Goal: Transaction & Acquisition: Book appointment/travel/reservation

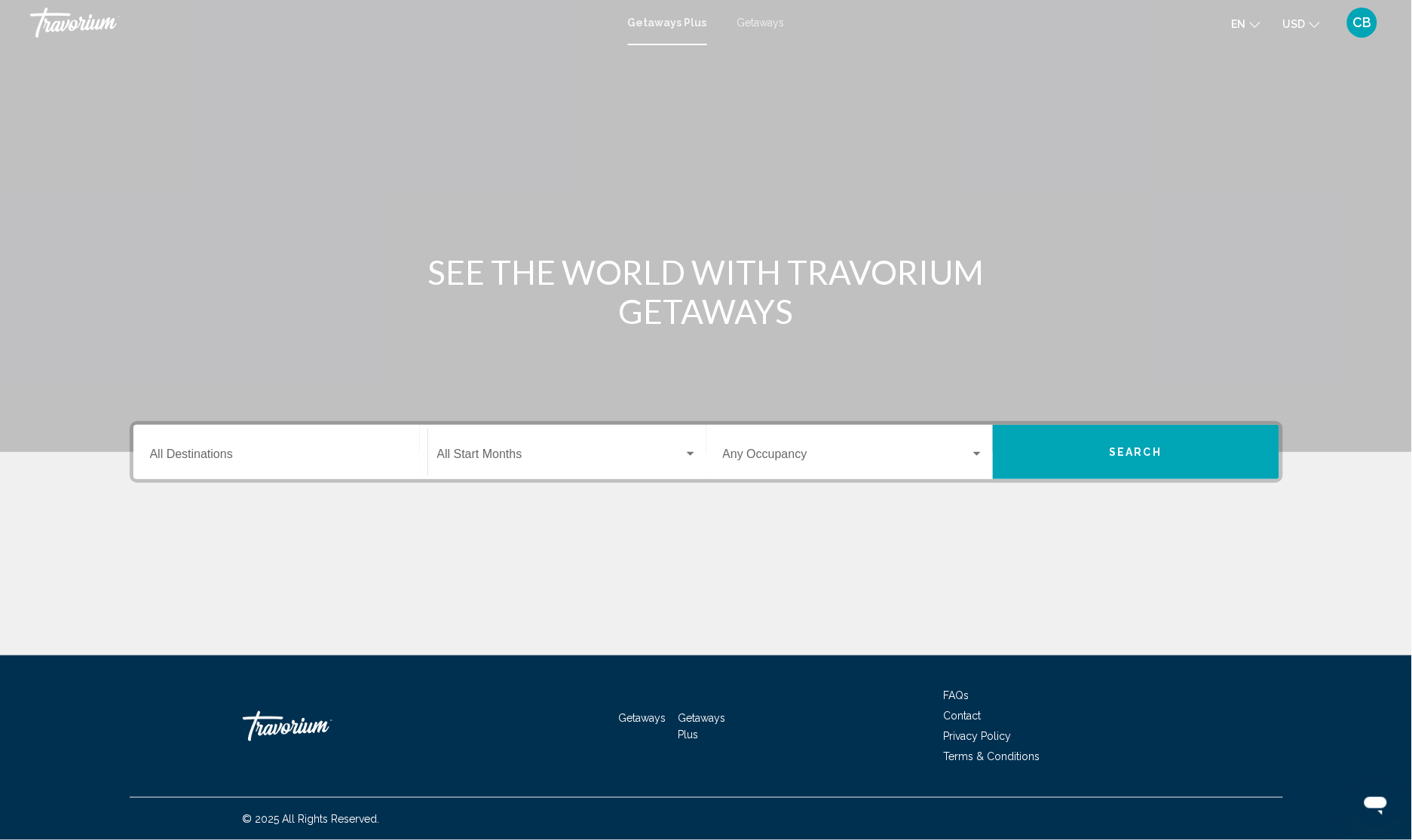
click at [763, 17] on span "Getaways" at bounding box center [760, 22] width 47 height 12
click at [251, 453] on input "Destination All Destinations" at bounding box center [280, 458] width 261 height 14
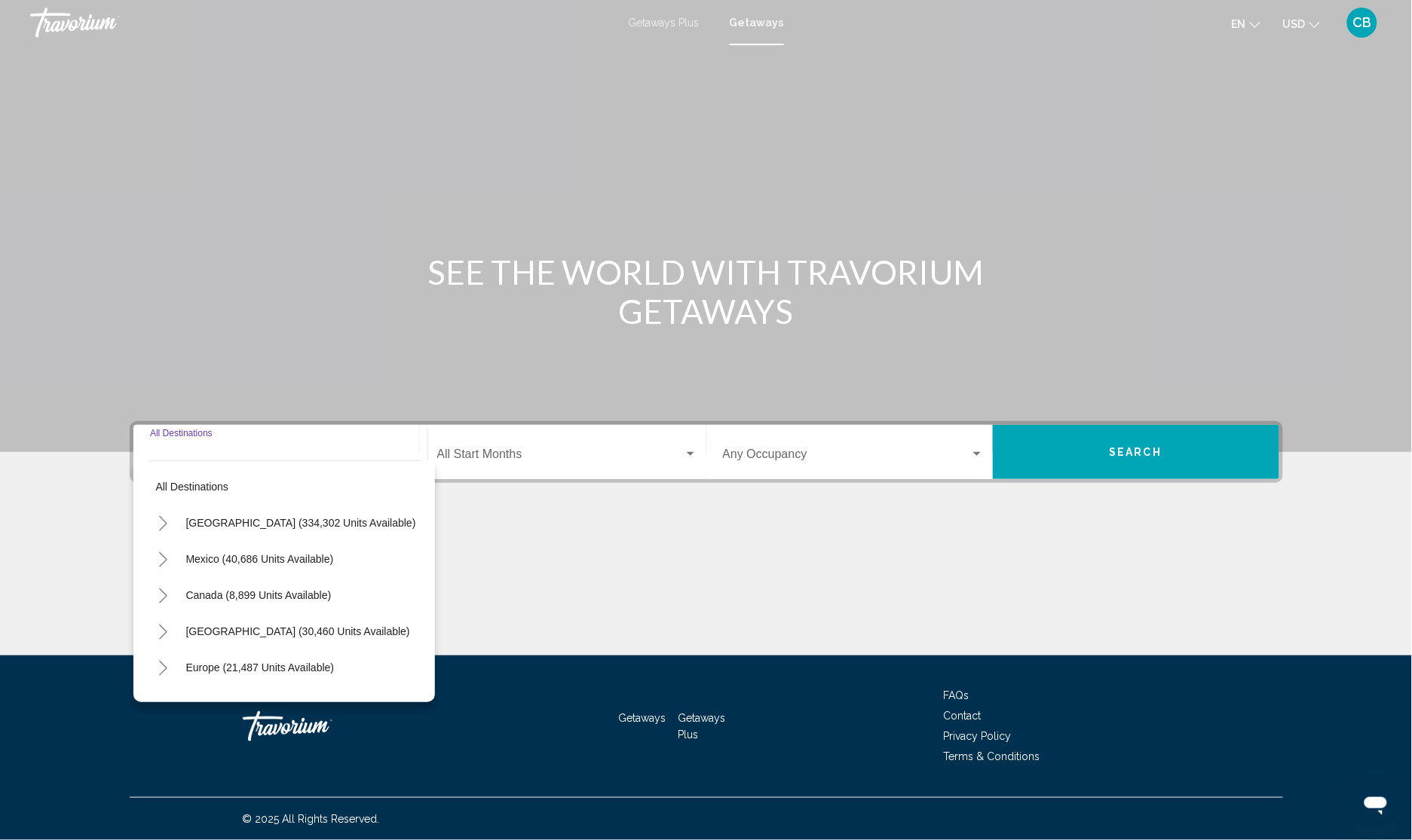
click at [162, 526] on icon "Toggle United States (334,302 units available)" at bounding box center [163, 524] width 11 height 15
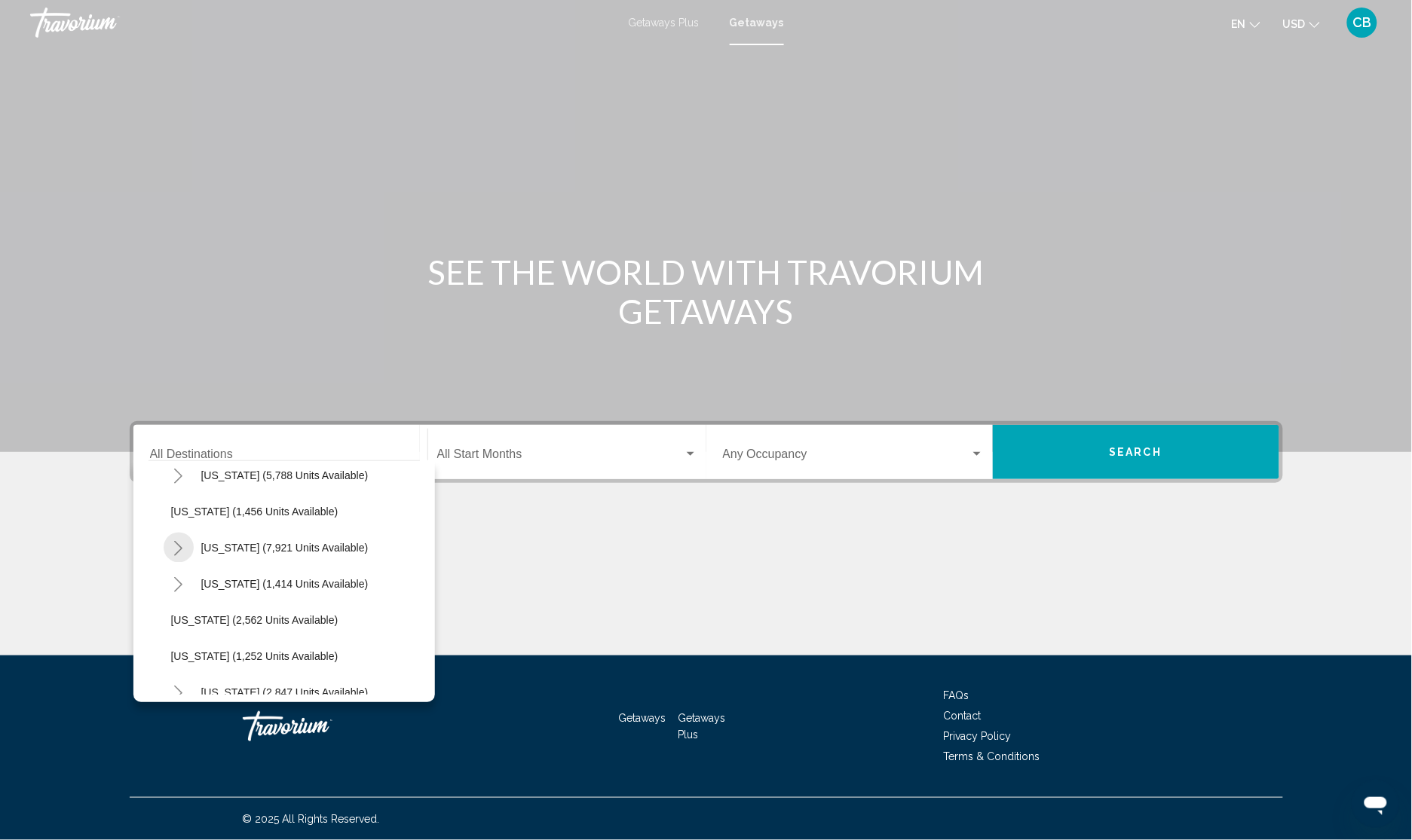
click at [183, 543] on icon "Toggle Nevada (7,921 units available)" at bounding box center [177, 549] width 11 height 15
click at [230, 581] on span "Las Vegas (5,884 units available)" at bounding box center [295, 584] width 218 height 12
type input "**********"
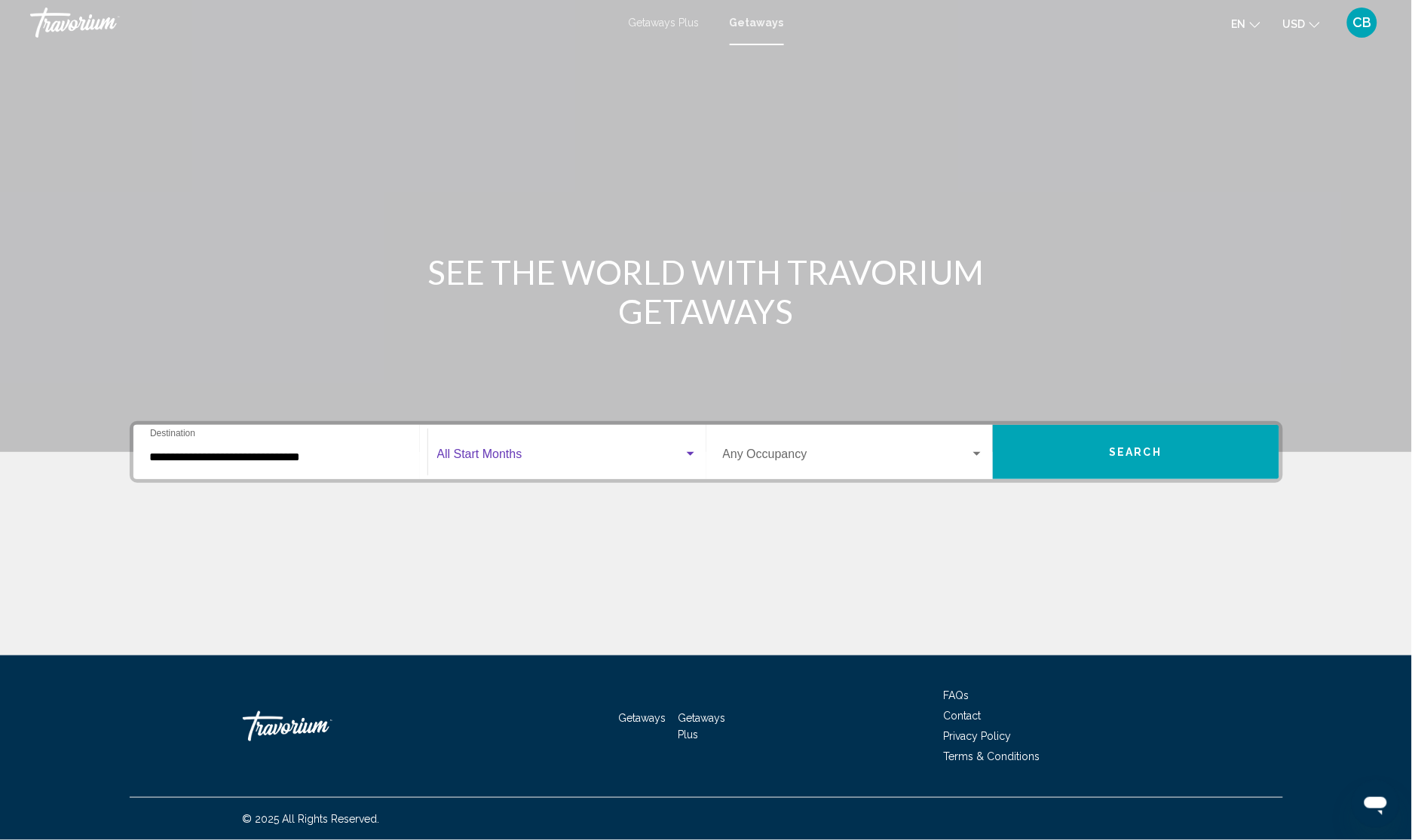
click at [696, 456] on div "Search widget" at bounding box center [691, 454] width 14 height 12
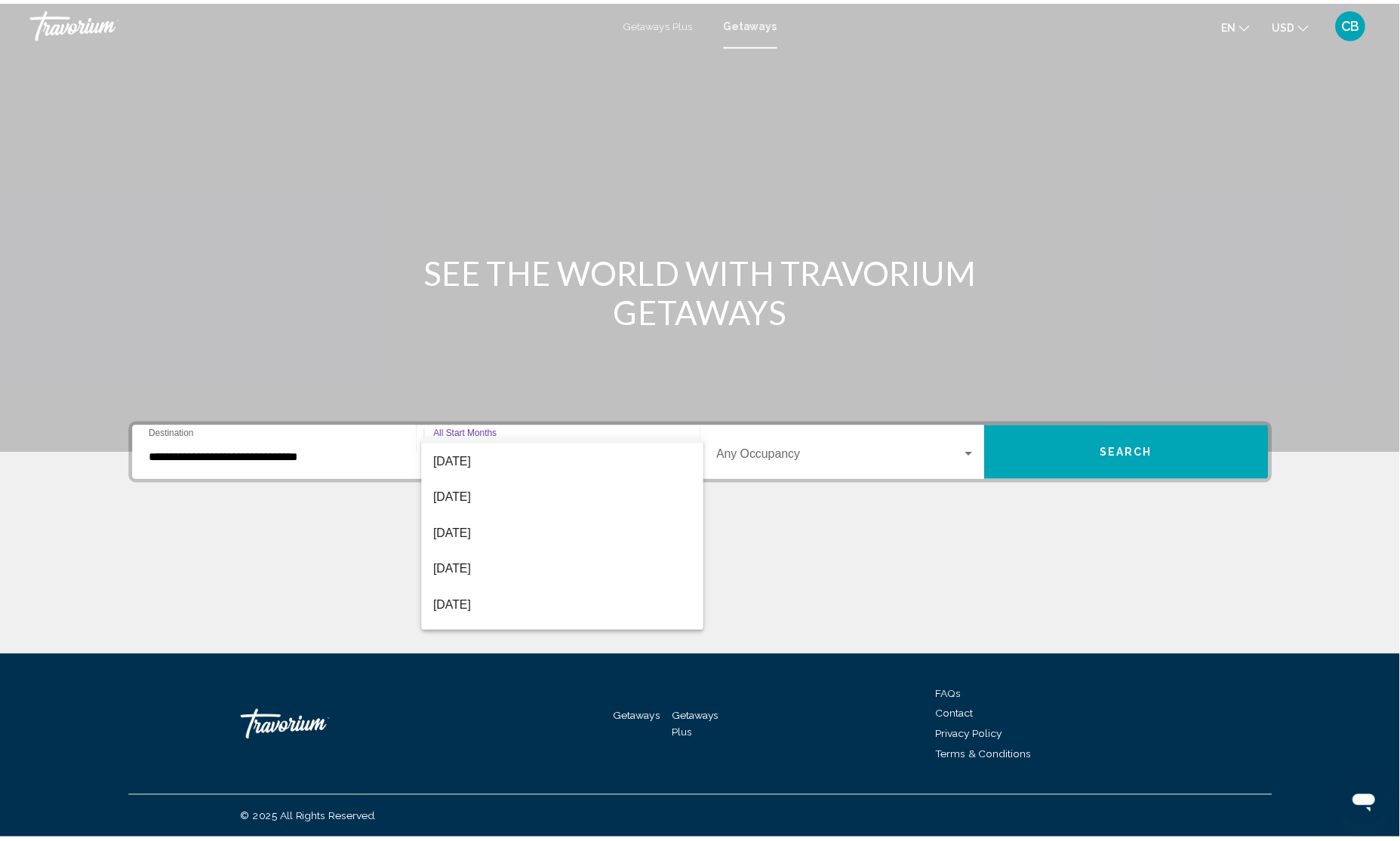
scroll to position [189, 0]
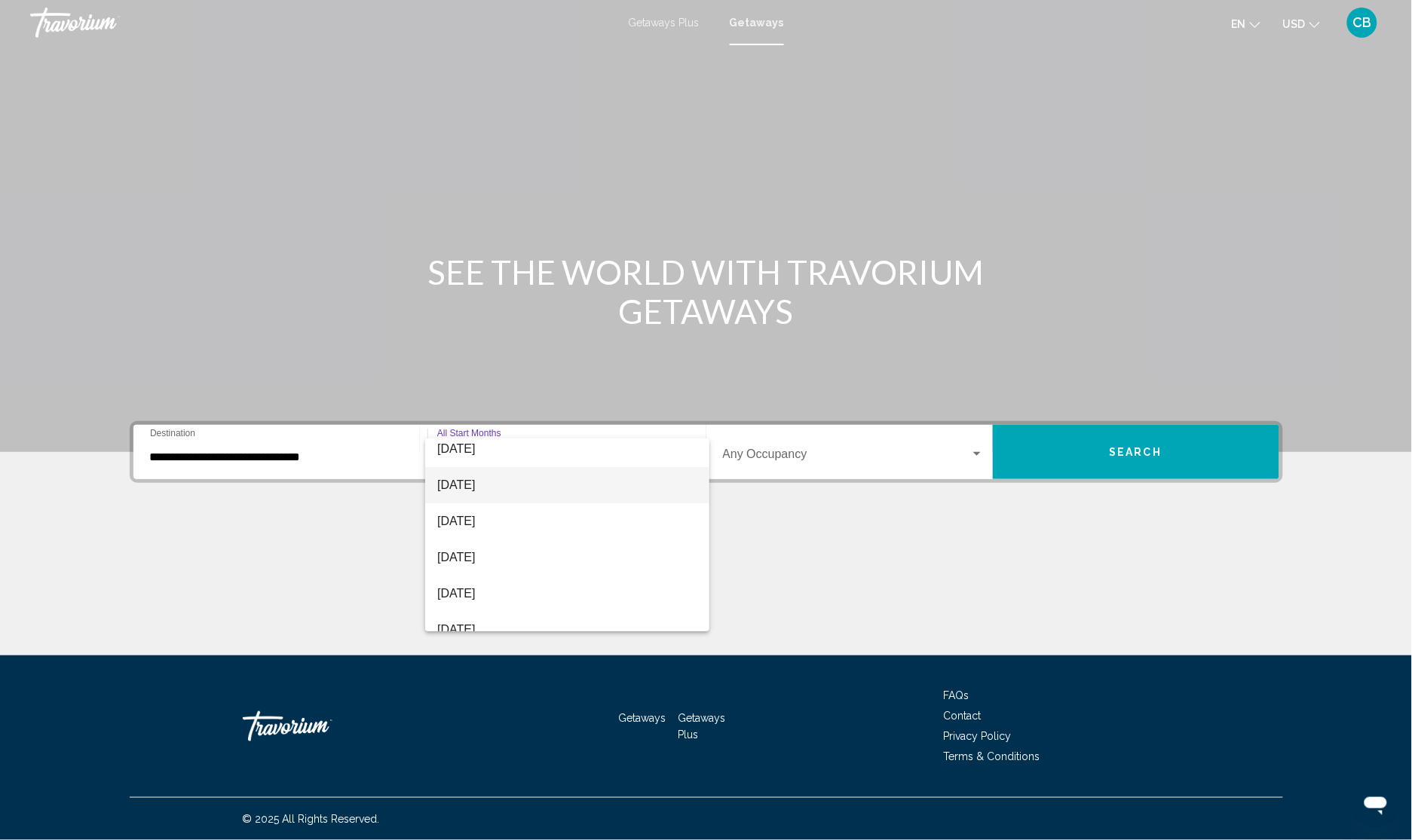
click at [517, 492] on span "[DATE]" at bounding box center [567, 485] width 260 height 36
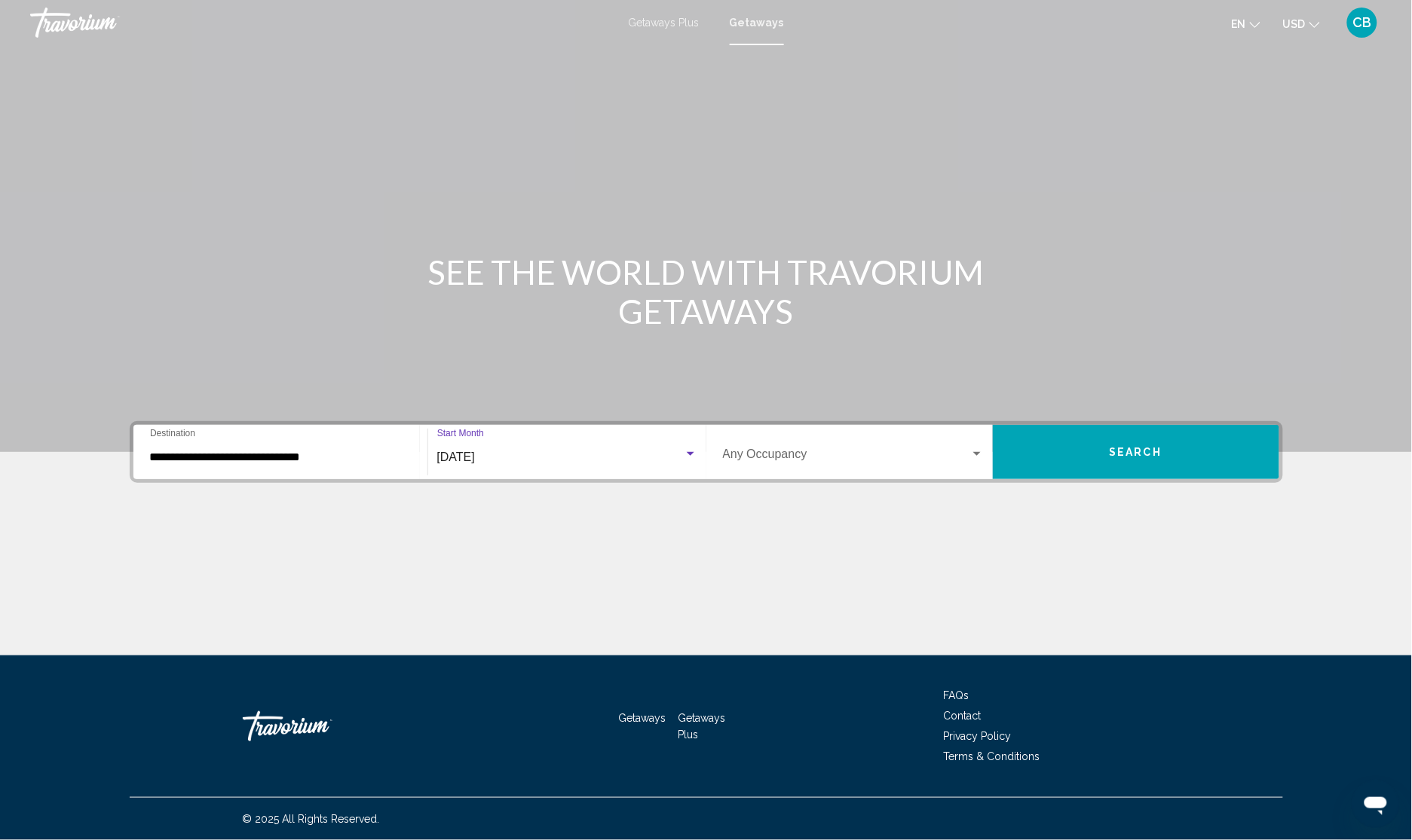
click at [1172, 454] on button "Search" at bounding box center [1136, 452] width 286 height 54
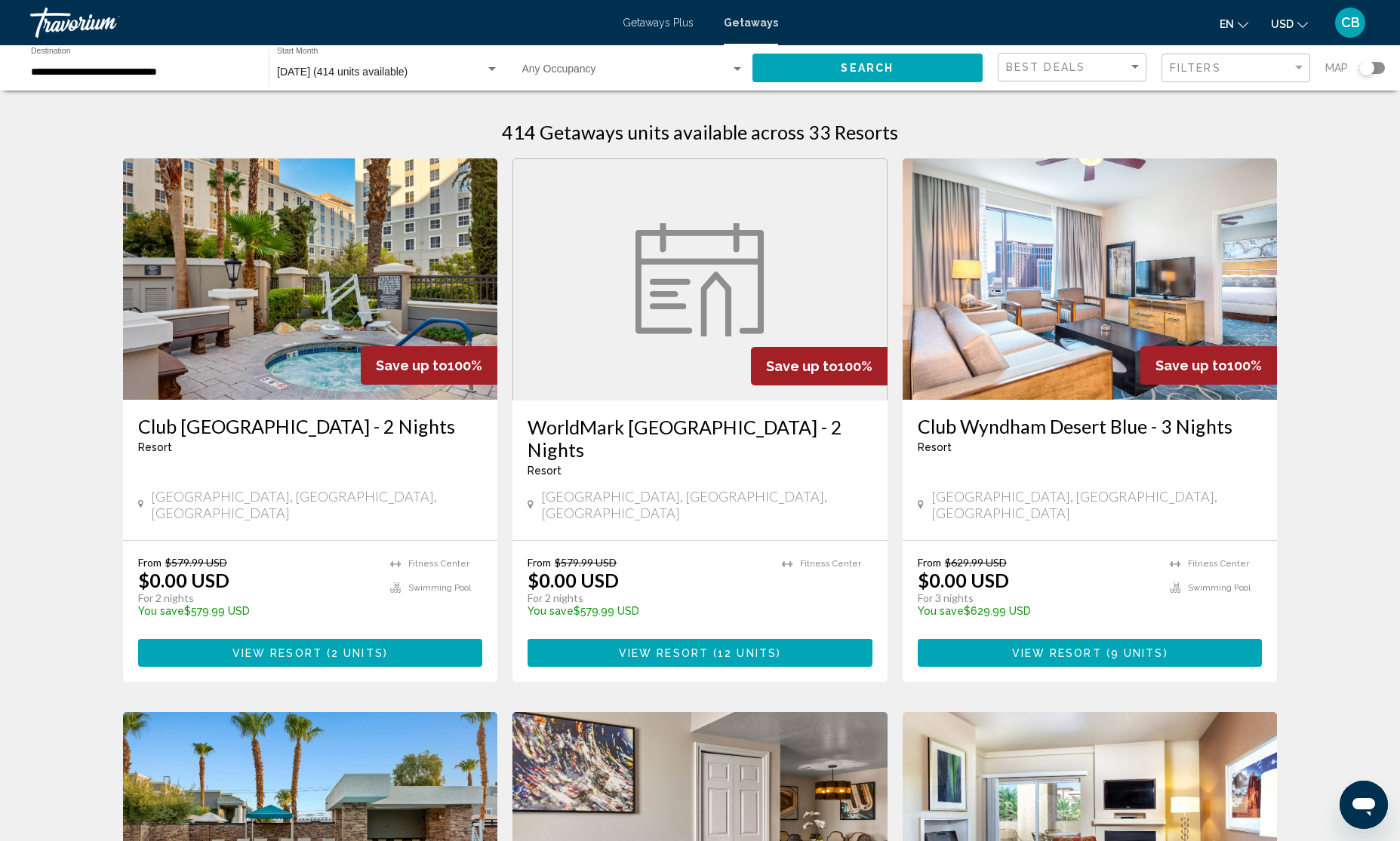
click at [195, 76] on input "**********" at bounding box center [142, 72] width 222 height 12
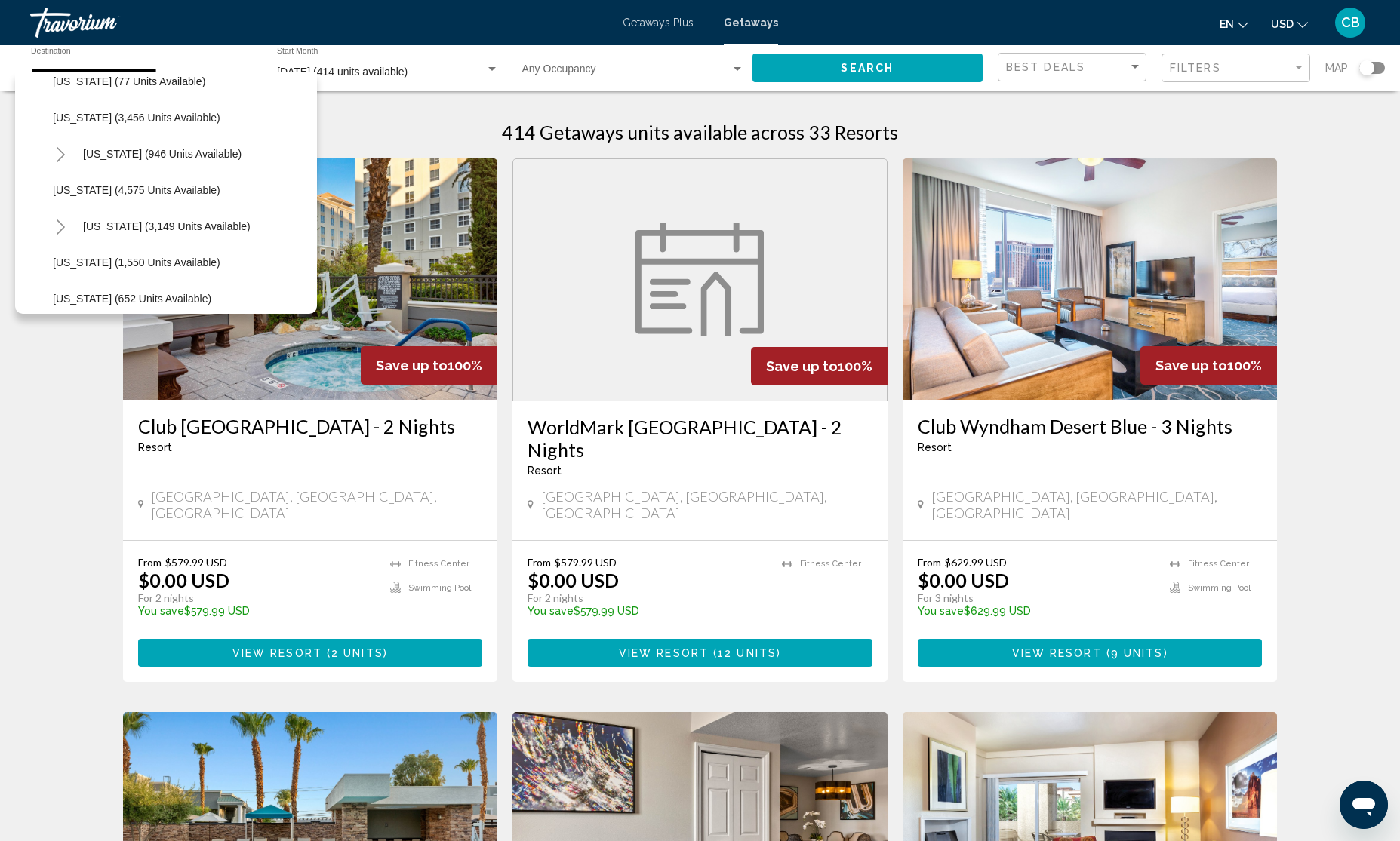
scroll to position [287, 0]
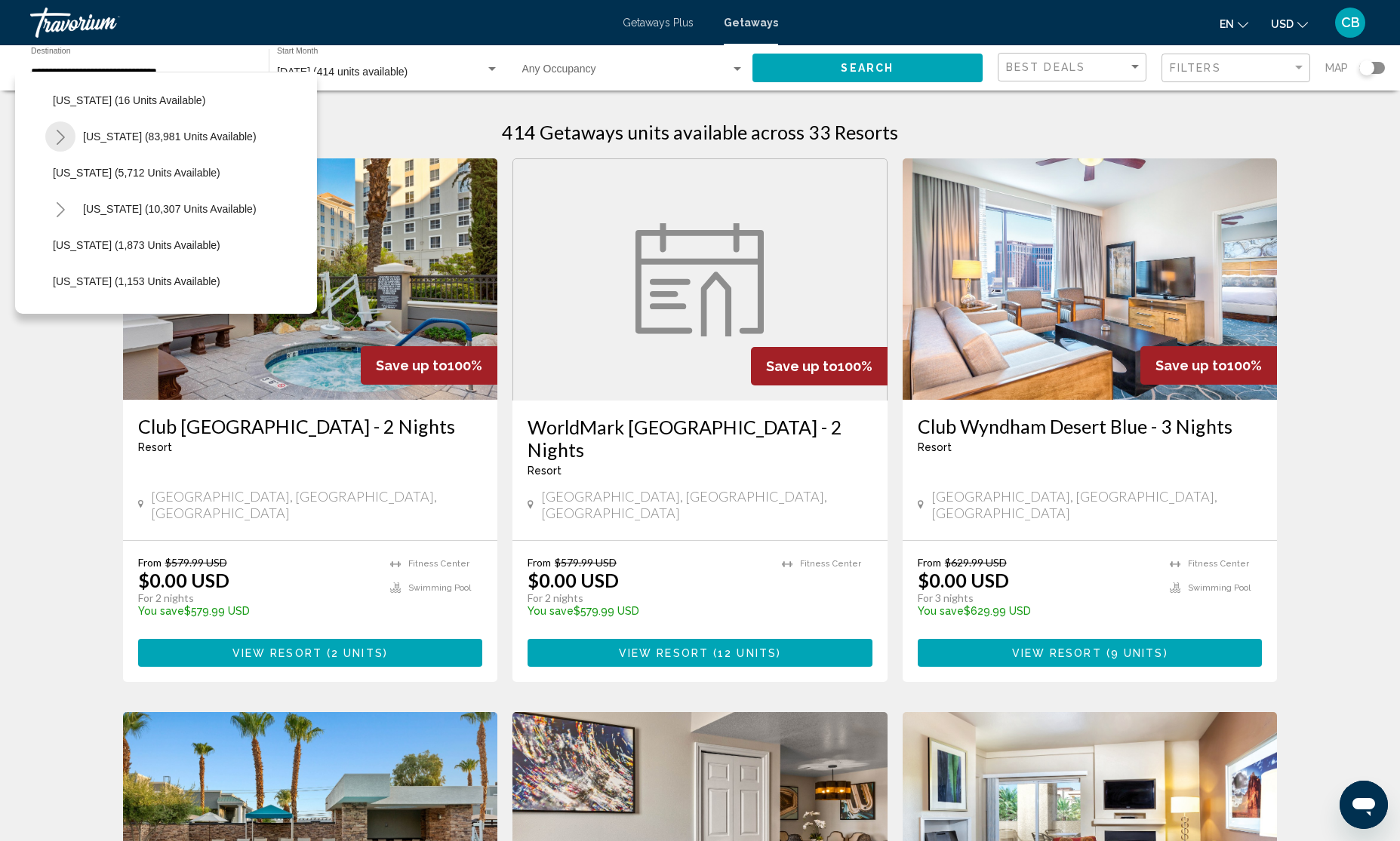
click at [58, 141] on icon "Toggle Florida (83,981 units available)" at bounding box center [60, 137] width 11 height 15
click at [108, 170] on span "[GEOGRAPHIC_DATA] (47,434 units available)" at bounding box center [179, 172] width 224 height 12
type input "**********"
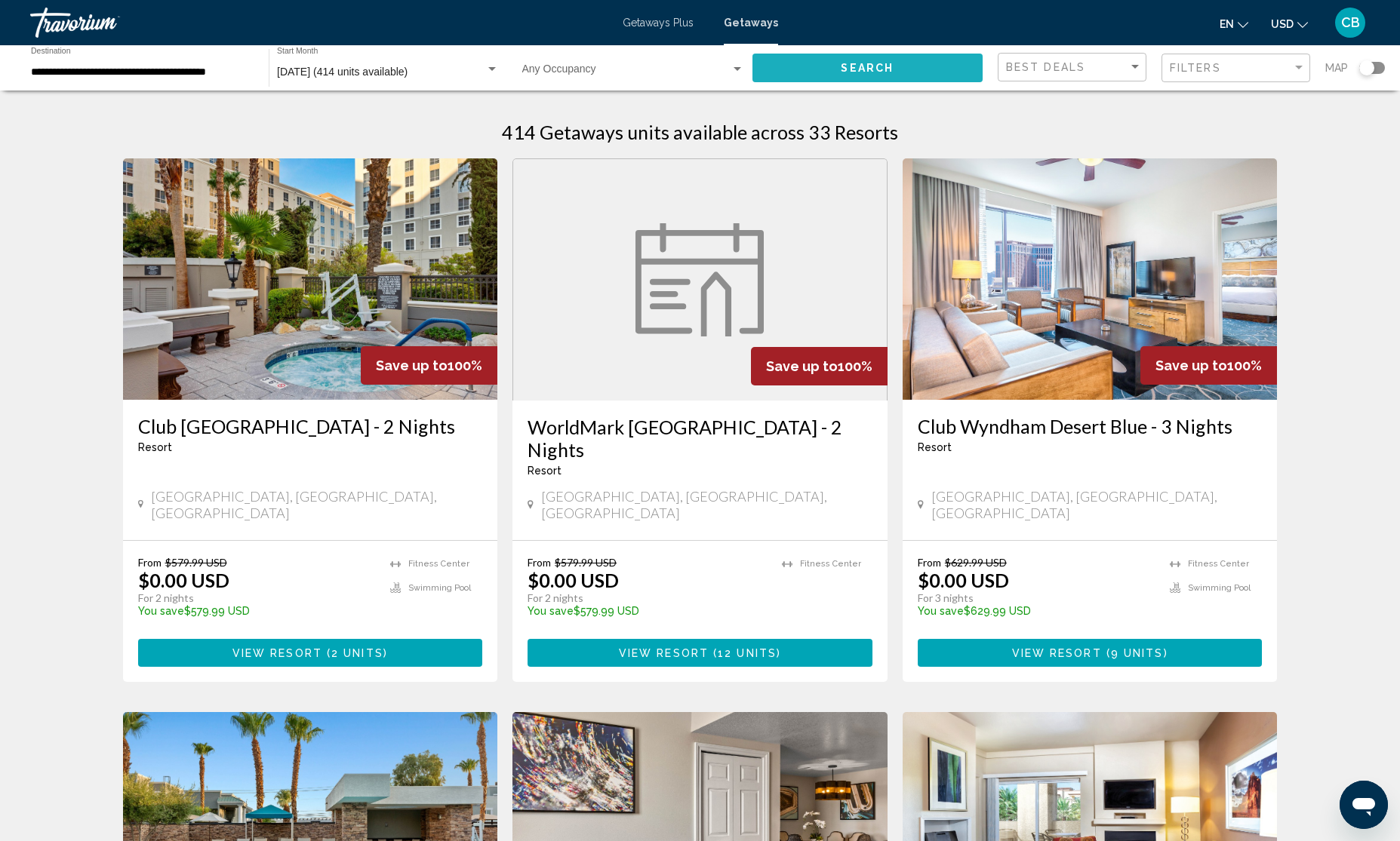
click at [869, 63] on span "Search" at bounding box center [868, 69] width 53 height 12
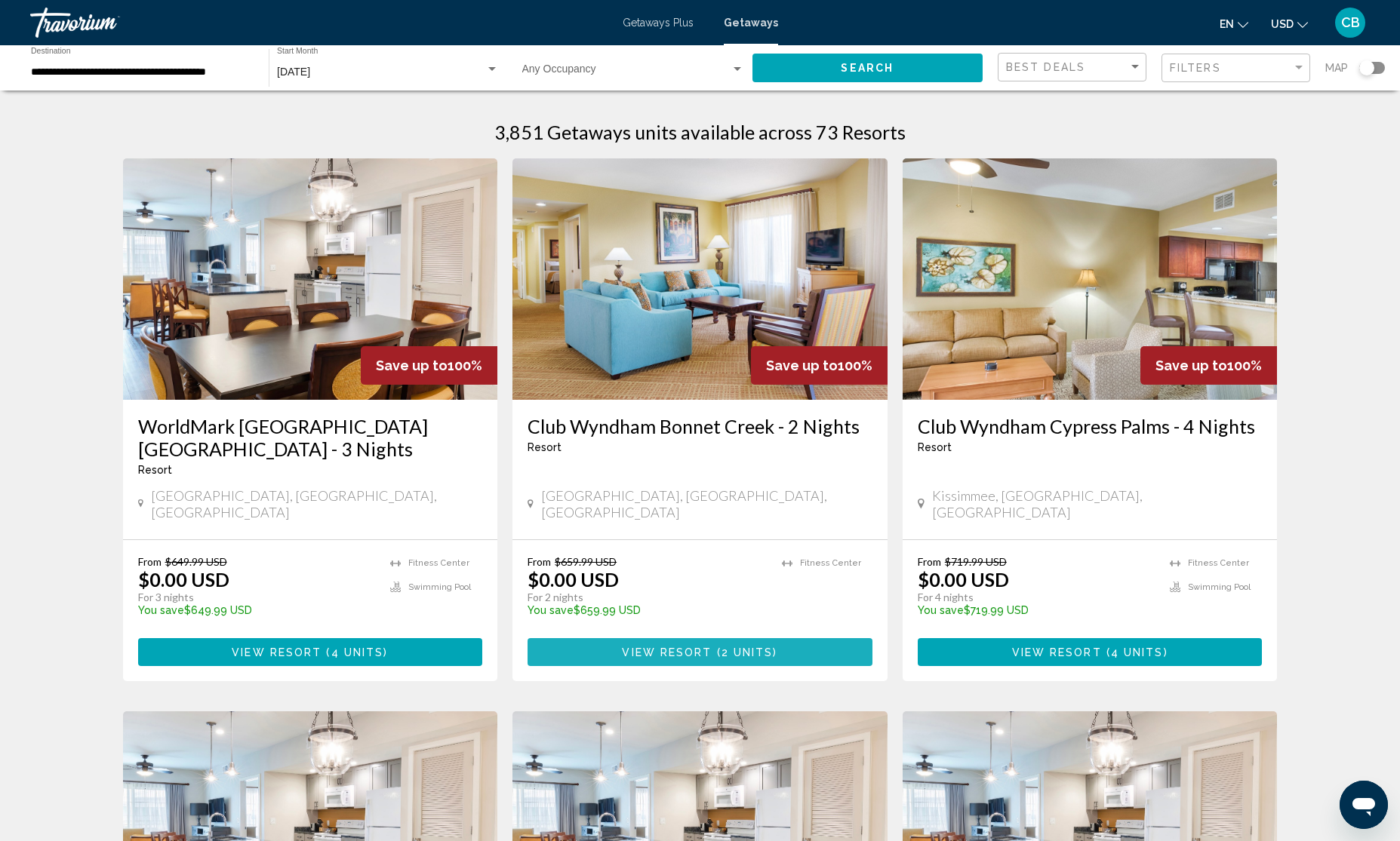
click at [657, 647] on span "View Resort" at bounding box center [667, 653] width 90 height 12
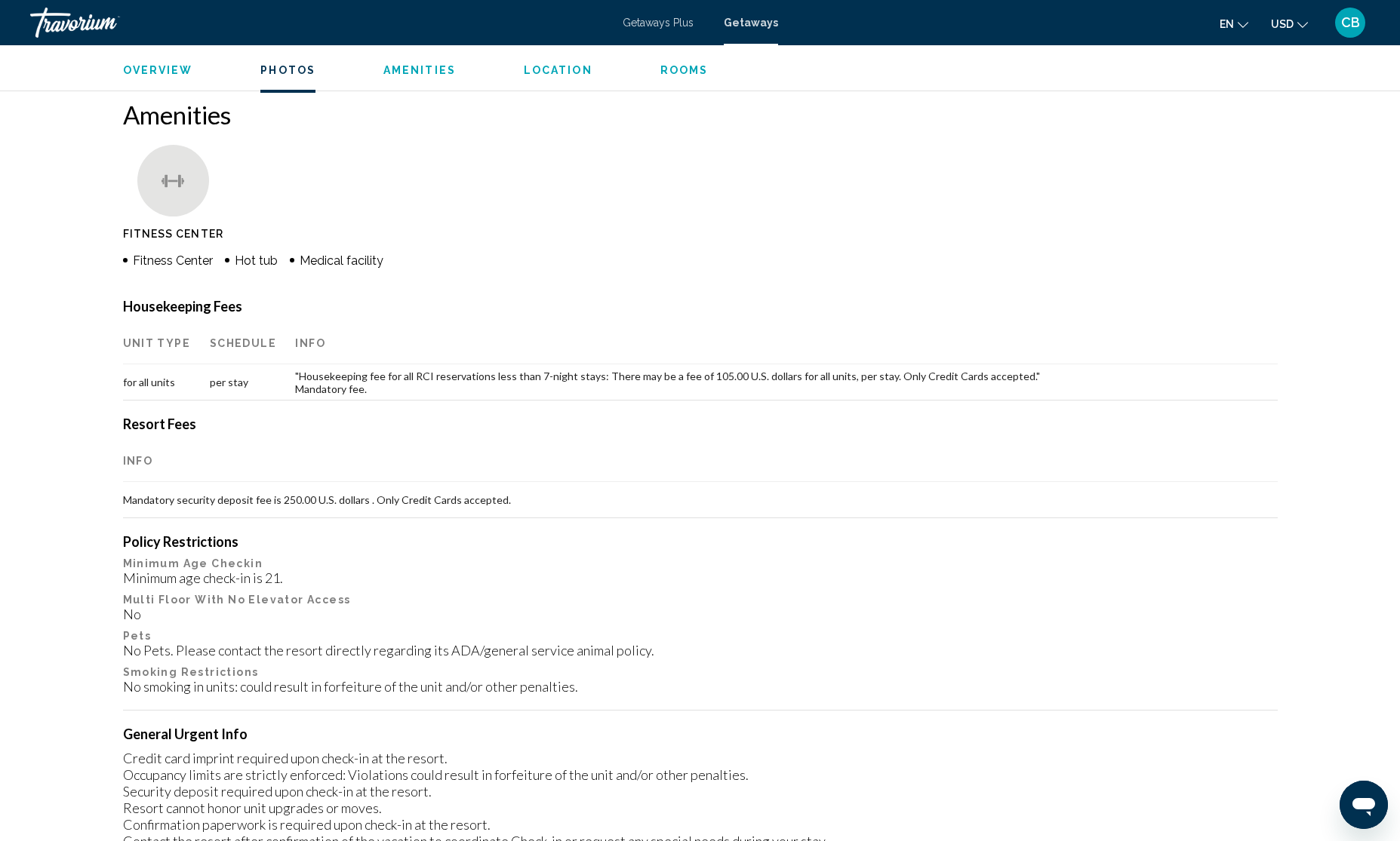
scroll to position [943, 0]
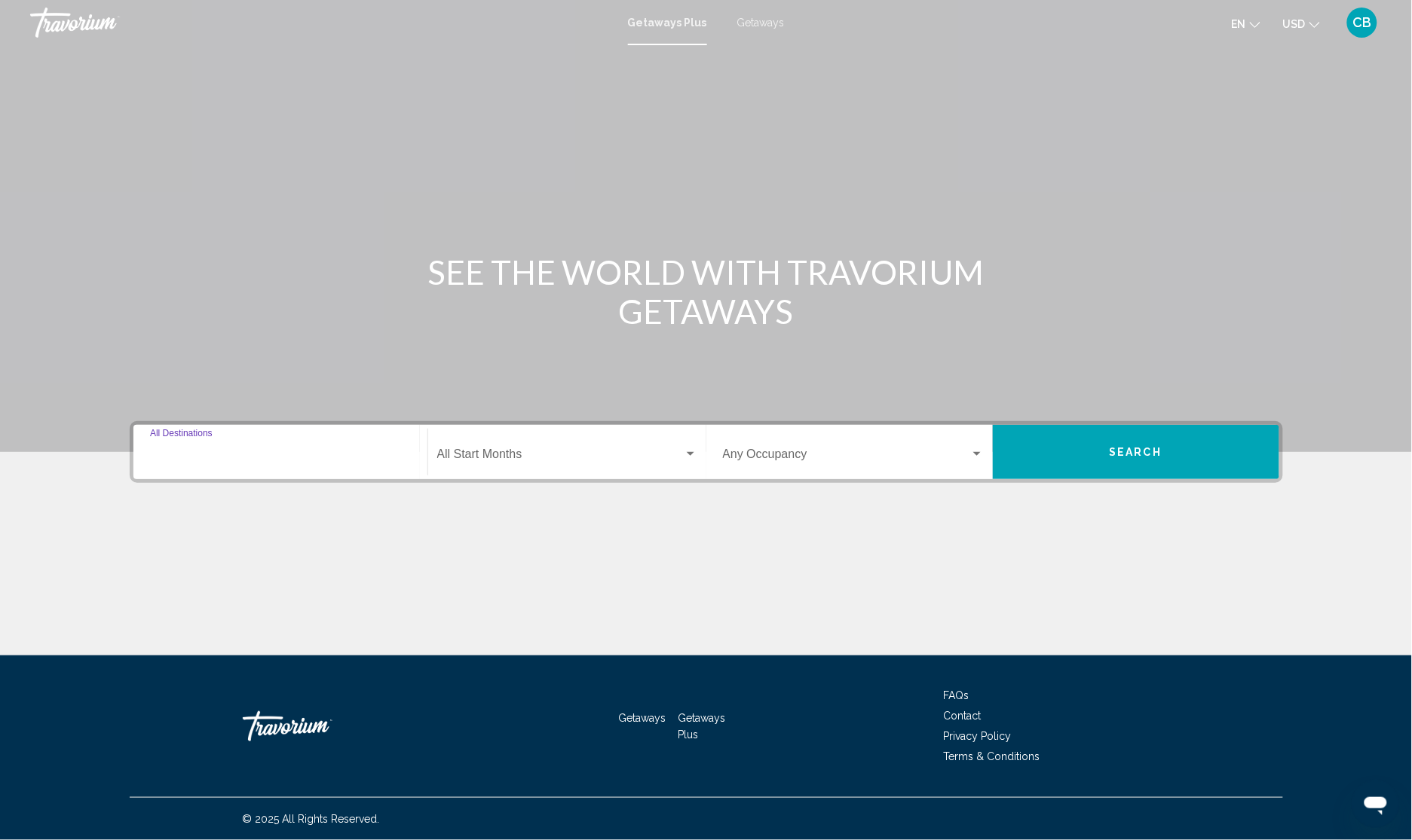
click at [246, 457] on input "Destination All Destinations" at bounding box center [280, 458] width 261 height 14
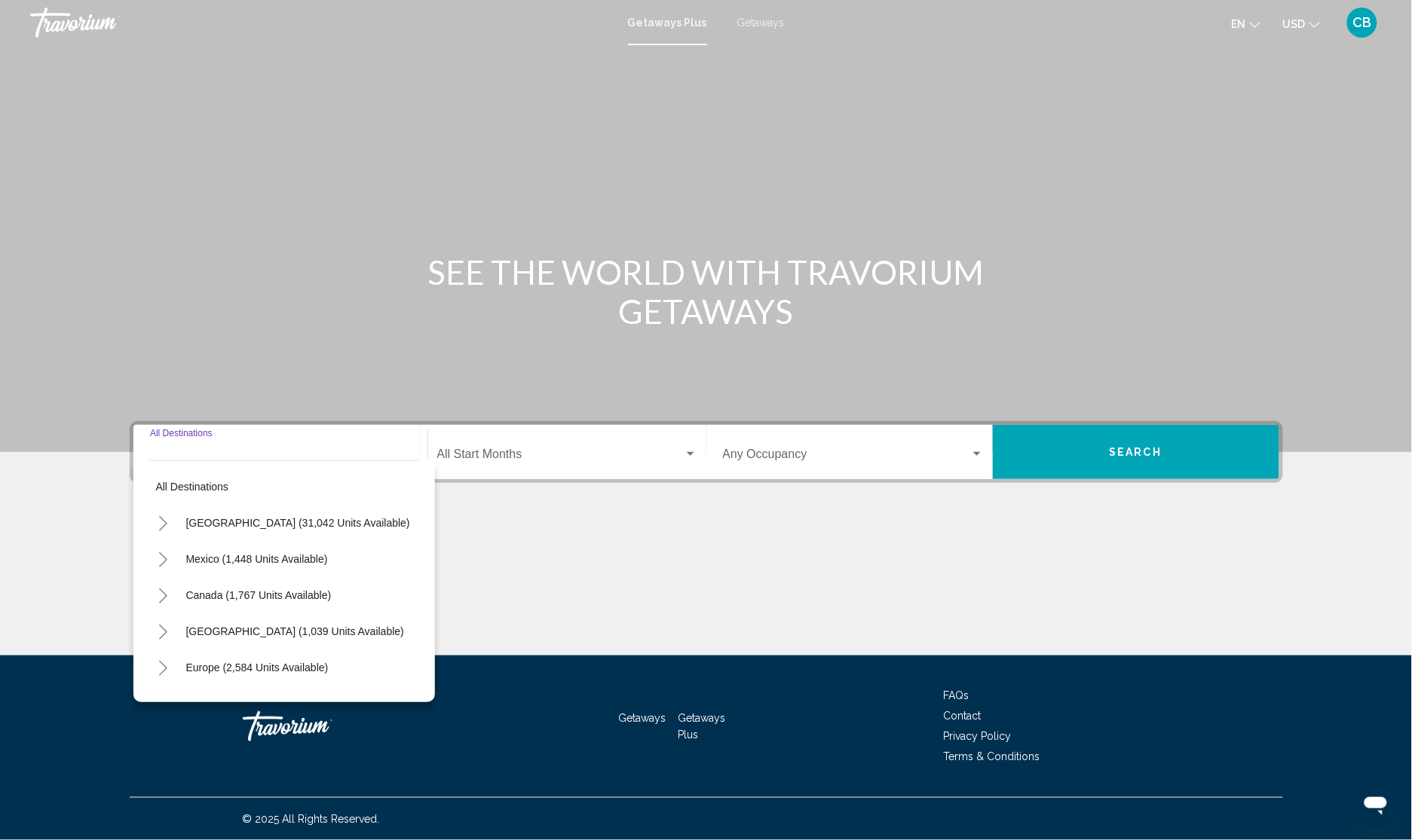
click at [159, 525] on icon "Toggle United States (31,042 units available)" at bounding box center [163, 524] width 11 height 15
click at [762, 13] on div "Getaways Plus Getaways en English Español Français Italiano Português русский U…" at bounding box center [706, 22] width 1412 height 32
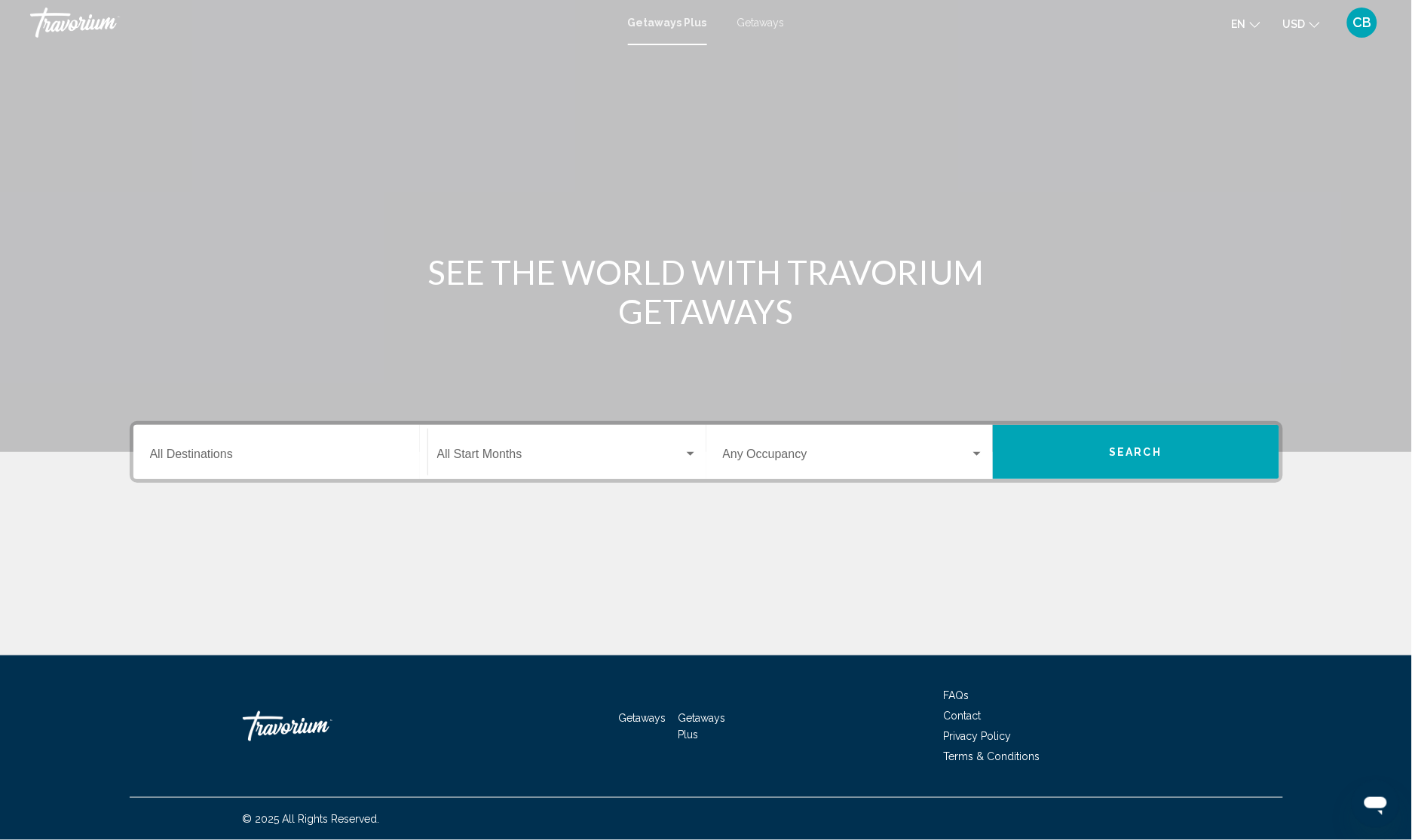
click at [761, 21] on span "Getaways" at bounding box center [760, 22] width 47 height 12
click at [189, 459] on input "Destination All Destinations" at bounding box center [280, 458] width 261 height 14
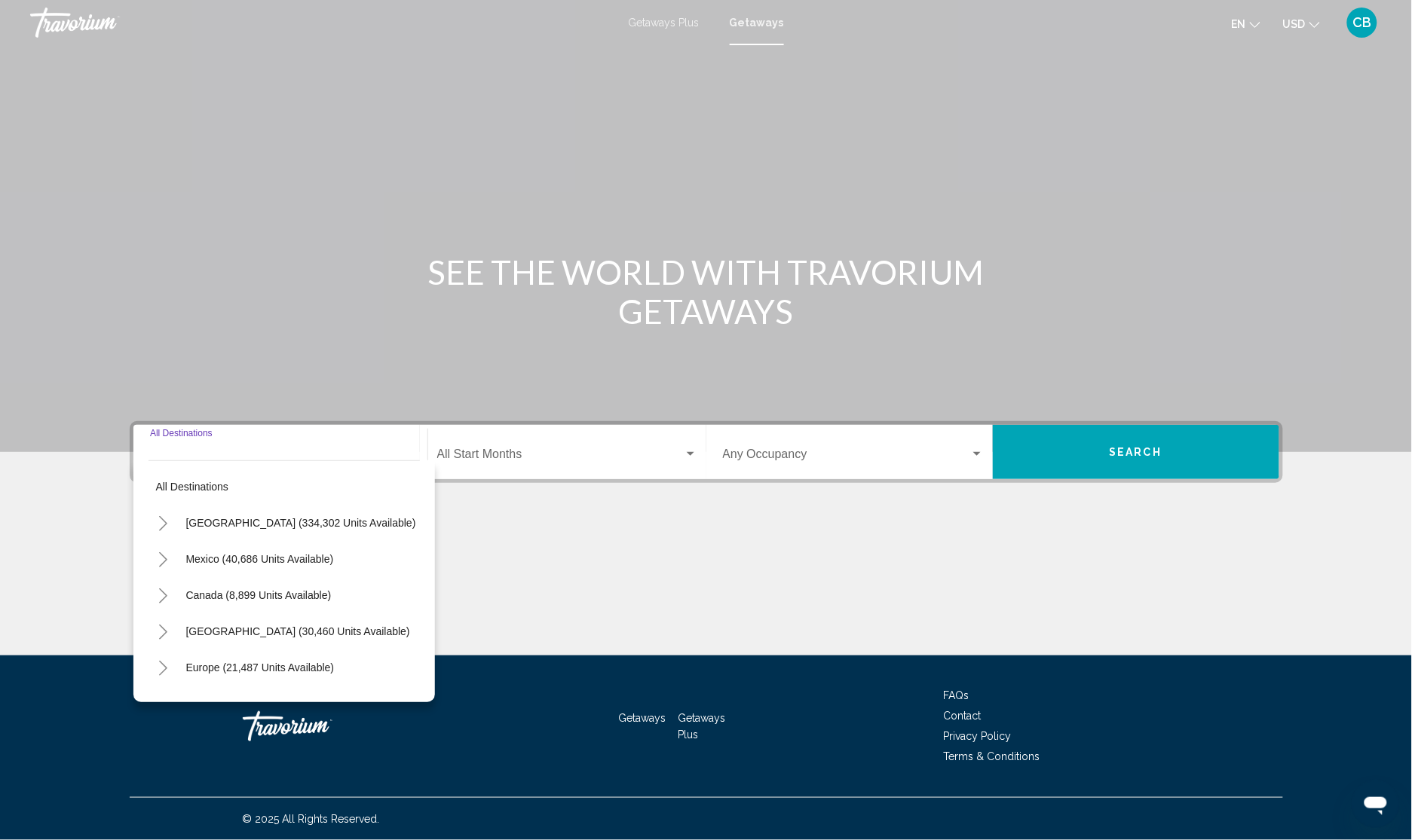
click at [164, 524] on icon "Toggle United States (334,302 units available)" at bounding box center [163, 524] width 11 height 15
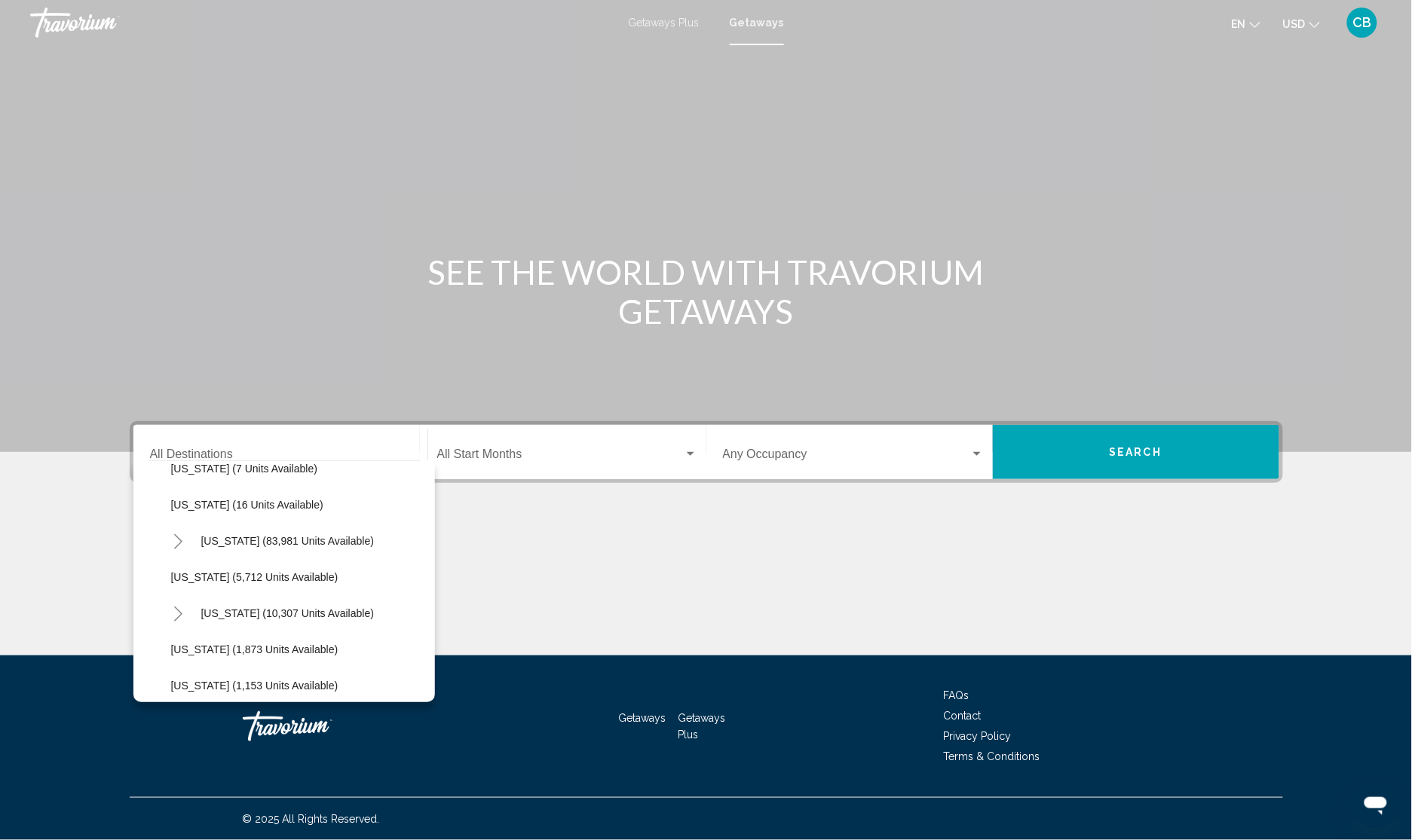
click at [179, 539] on icon "Toggle Florida (83,981 units available)" at bounding box center [177, 542] width 11 height 15
click at [243, 579] on span "Orlando & Disney Area (47,434 units available)" at bounding box center [297, 578] width 224 height 12
type input "**********"
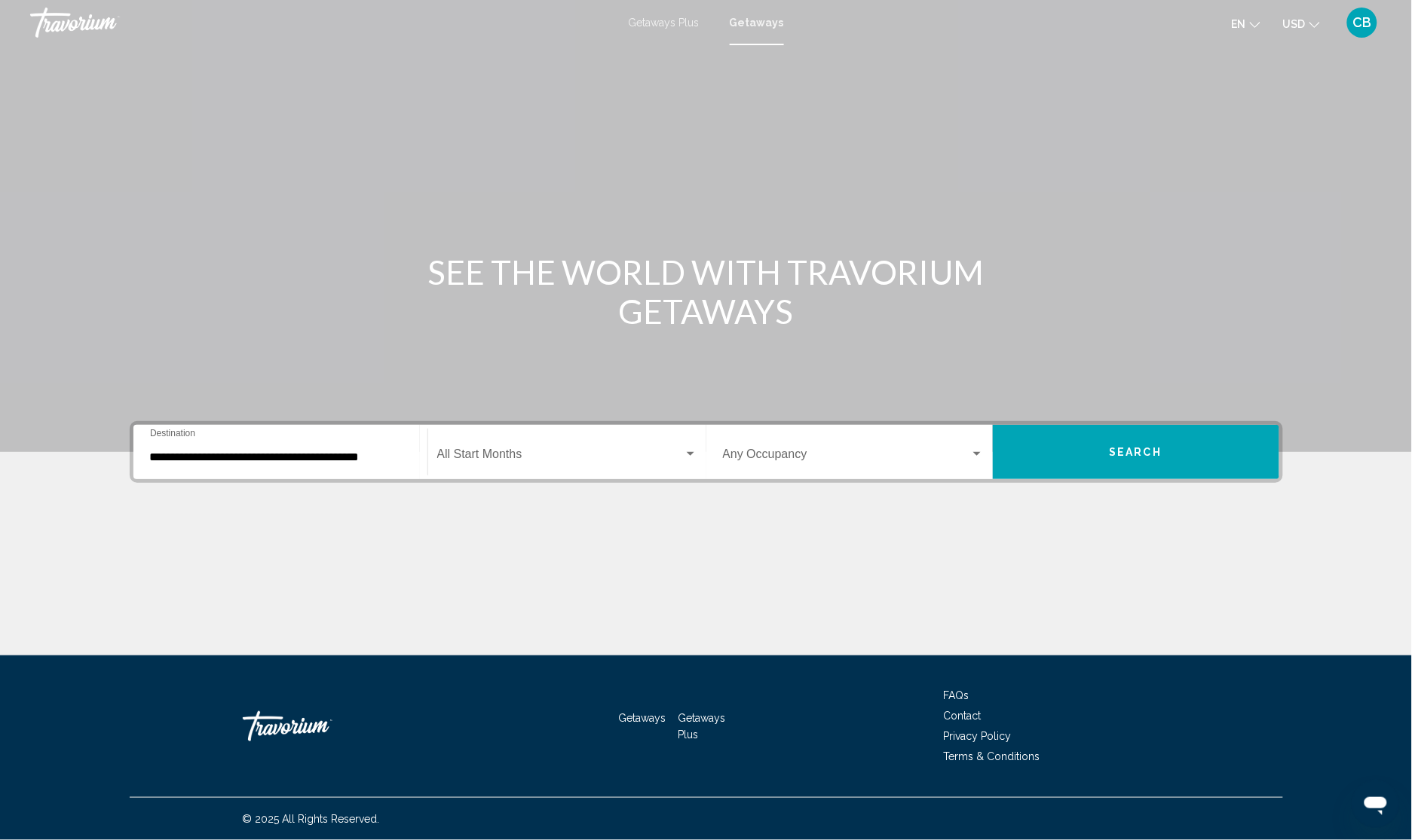
click at [584, 445] on div "Start Month All Start Months" at bounding box center [567, 452] width 260 height 47
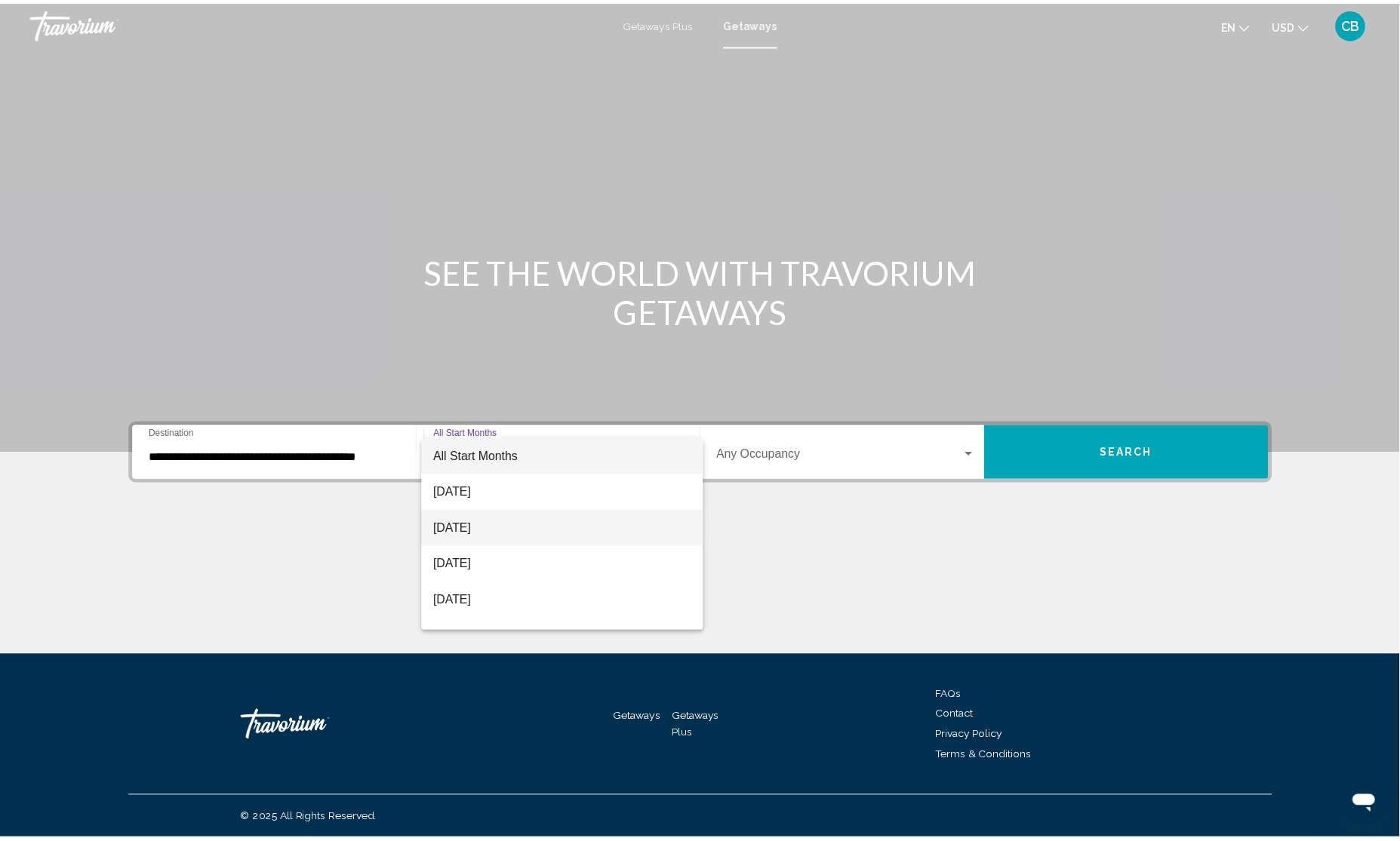
scroll to position [94, 0]
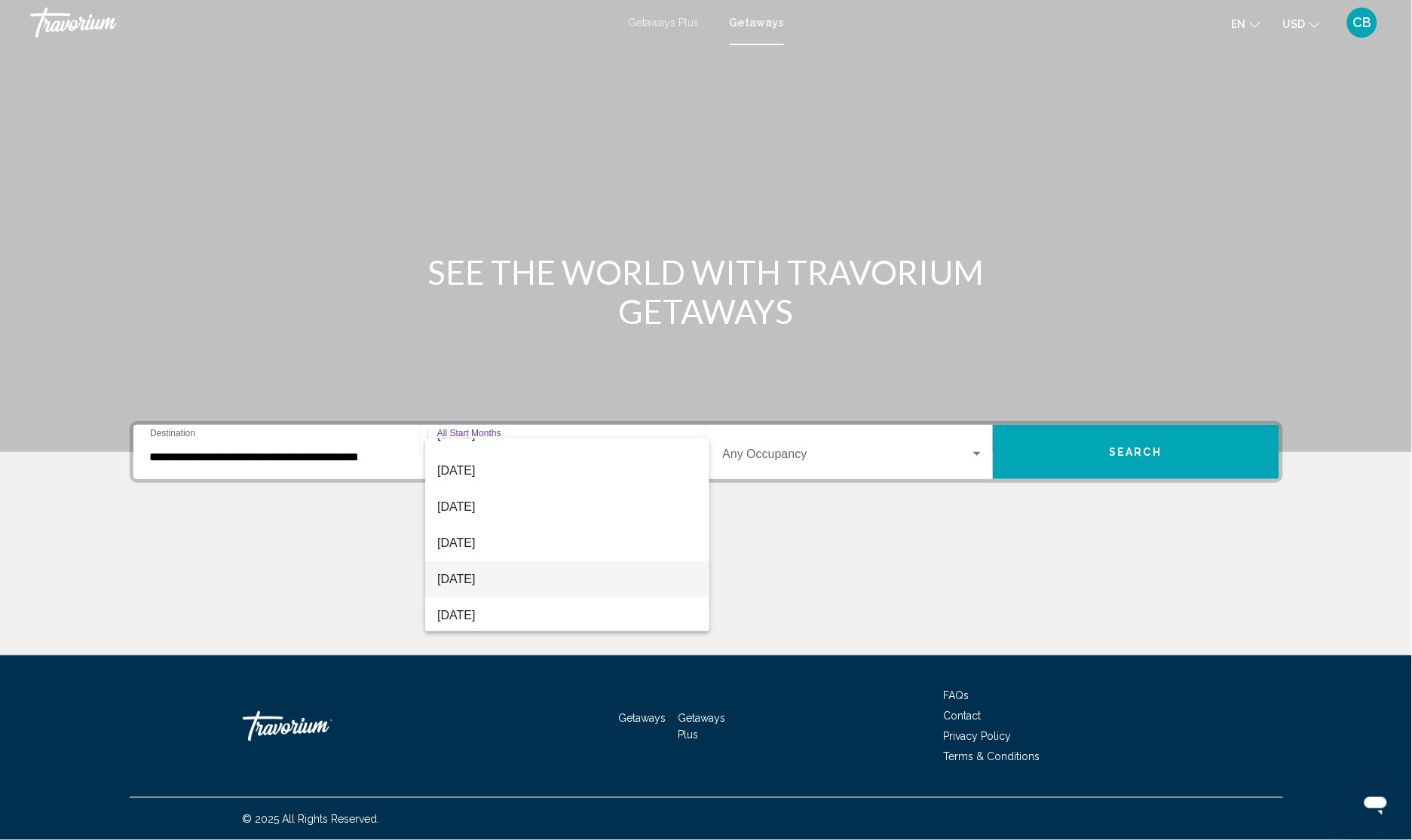
click at [473, 584] on span "[DATE]" at bounding box center [567, 579] width 260 height 36
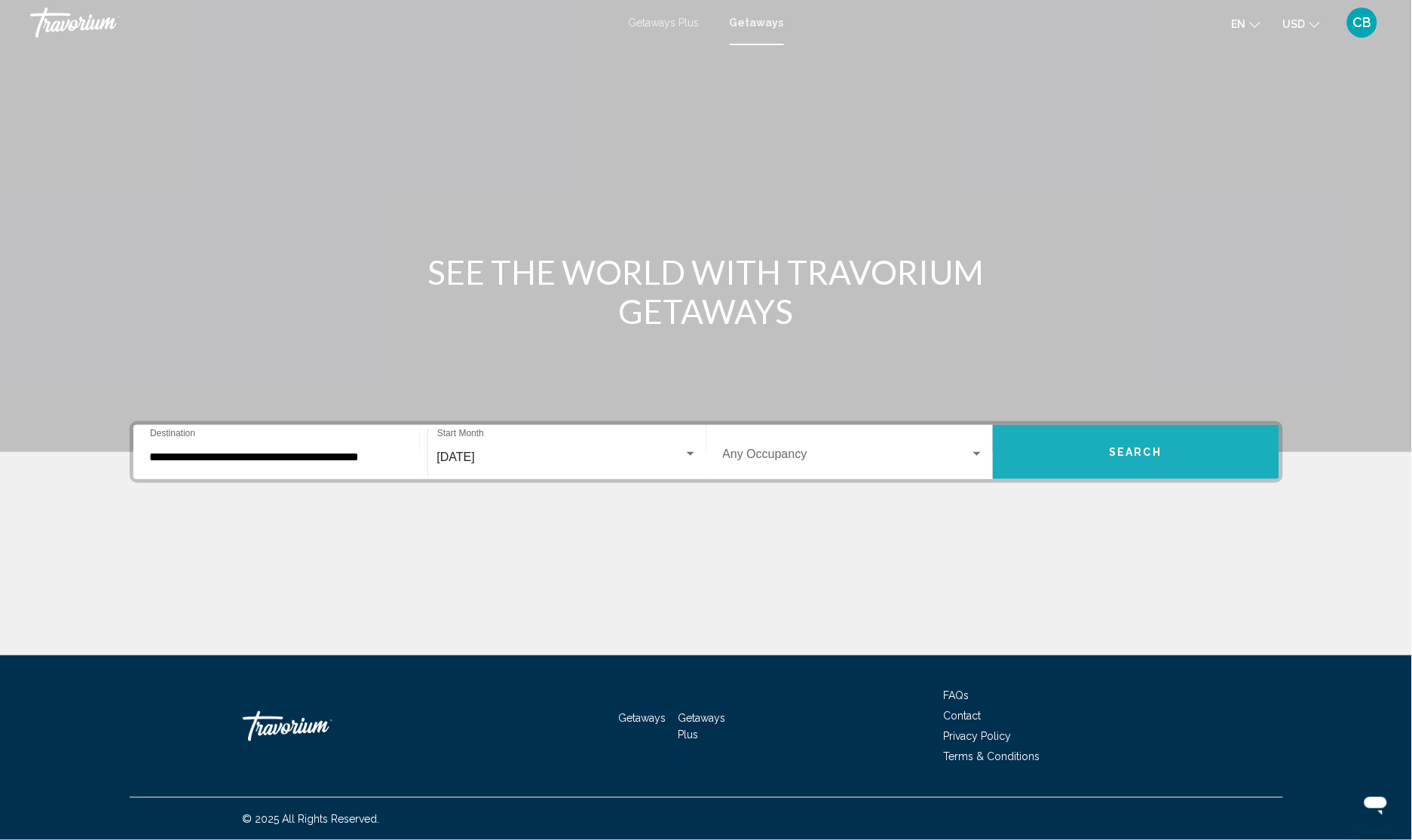
click at [1134, 454] on span "Search" at bounding box center [1136, 453] width 53 height 12
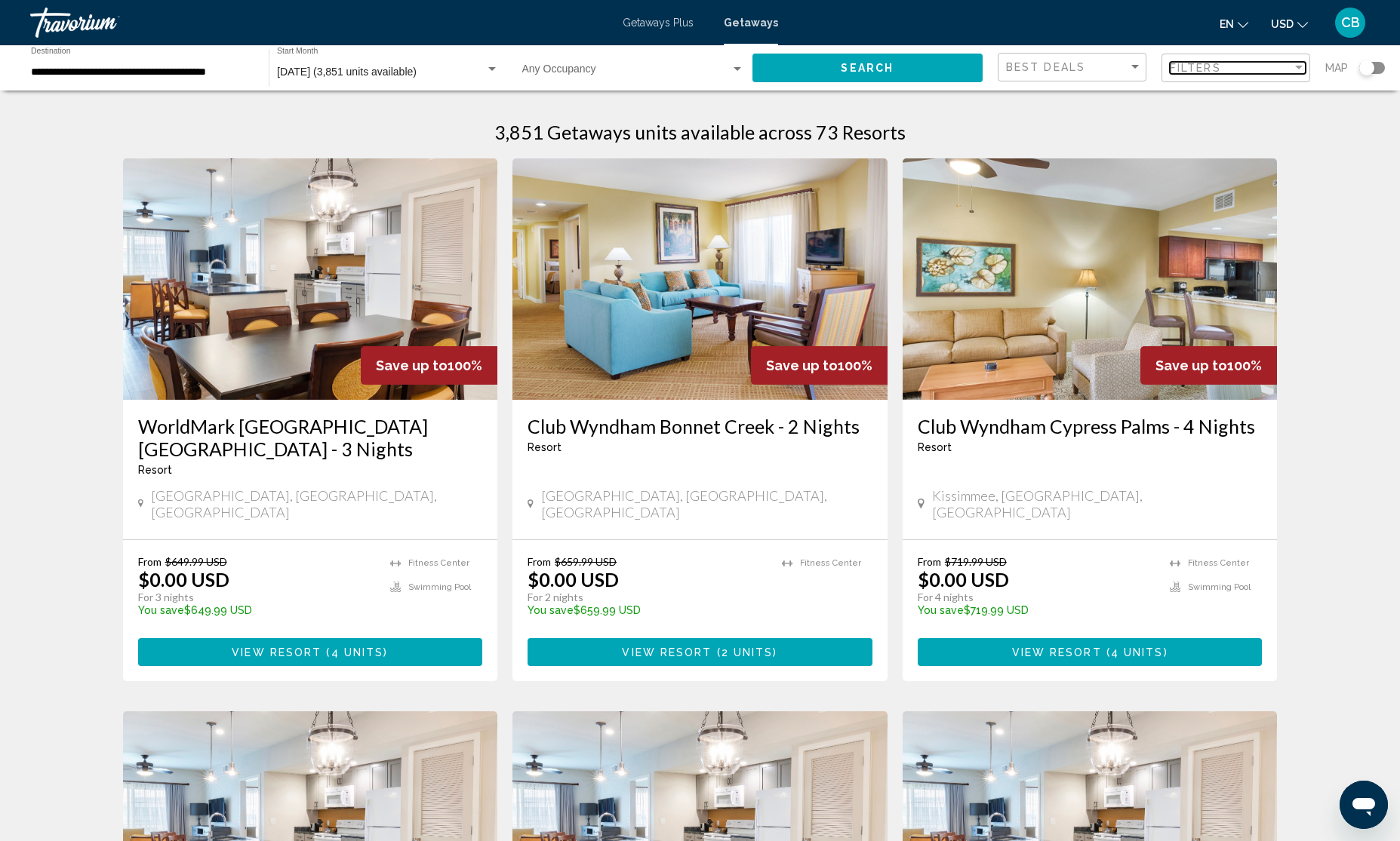
click at [1200, 70] on span "Filters" at bounding box center [1196, 68] width 52 height 12
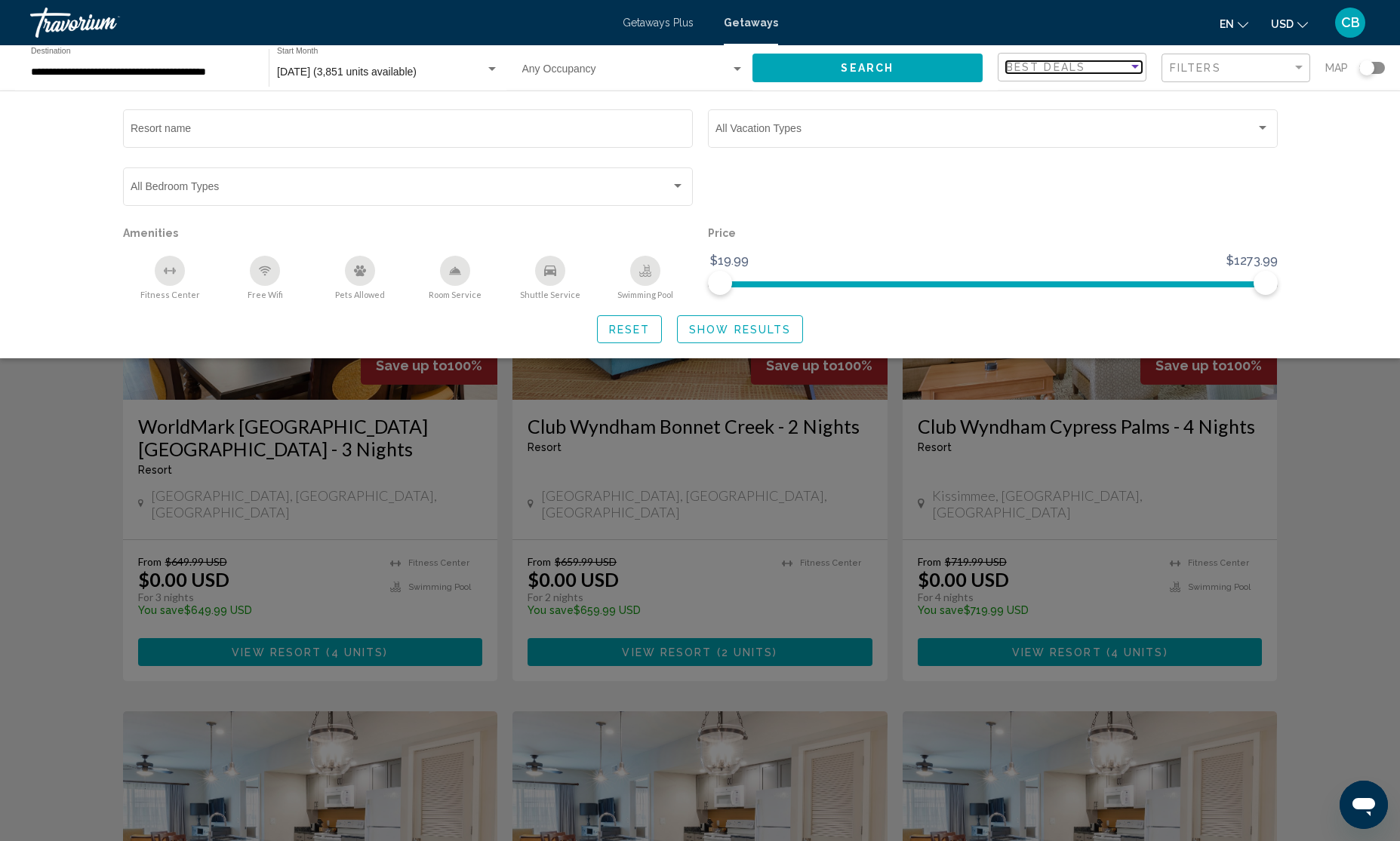
click at [1106, 68] on div "Best Deals" at bounding box center [1067, 67] width 122 height 12
click at [1216, 68] on div at bounding box center [700, 420] width 1400 height 841
click at [1216, 68] on span "Filters" at bounding box center [1196, 68] width 52 height 12
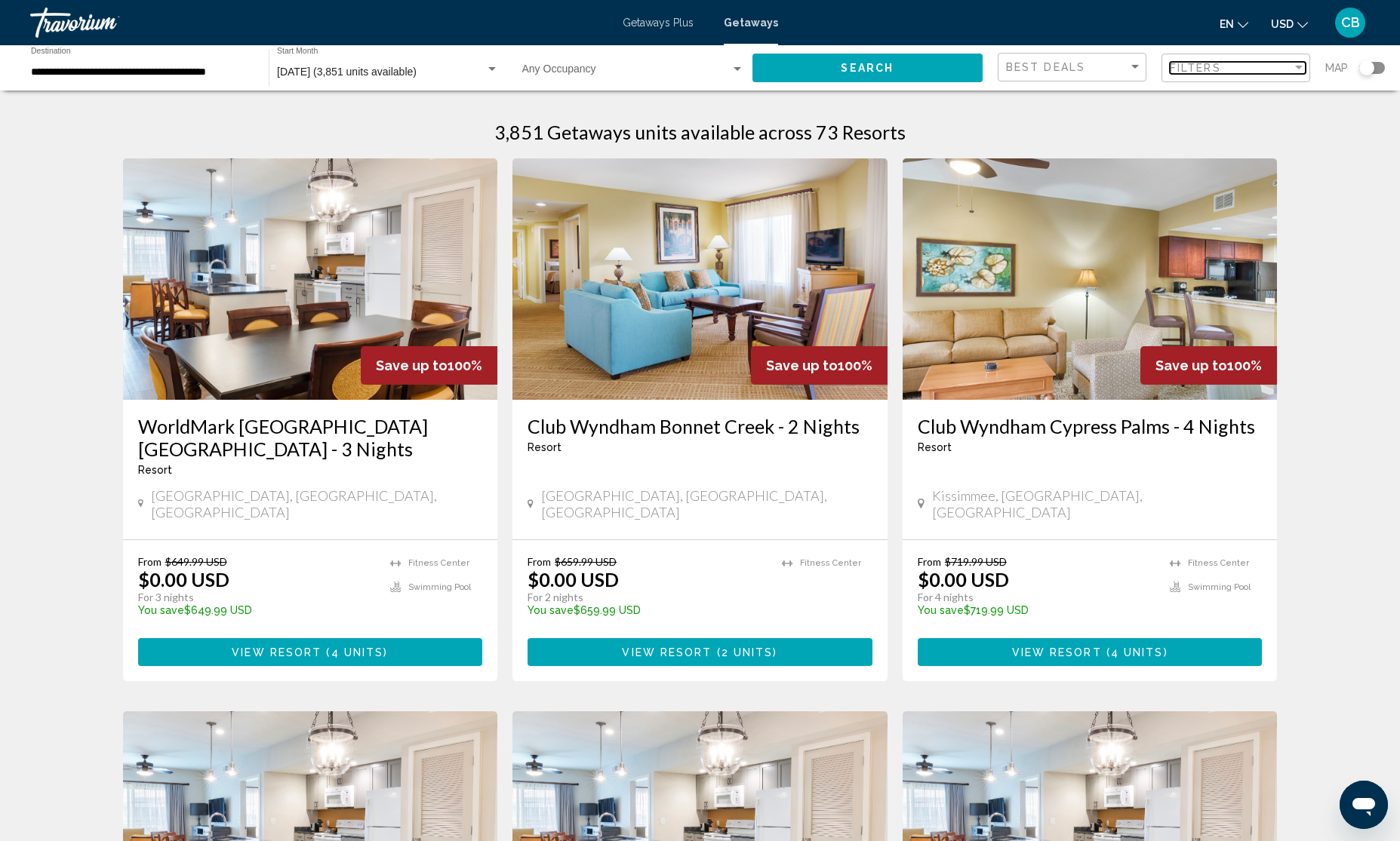
click at [1216, 68] on span "Filters" at bounding box center [1196, 68] width 52 height 12
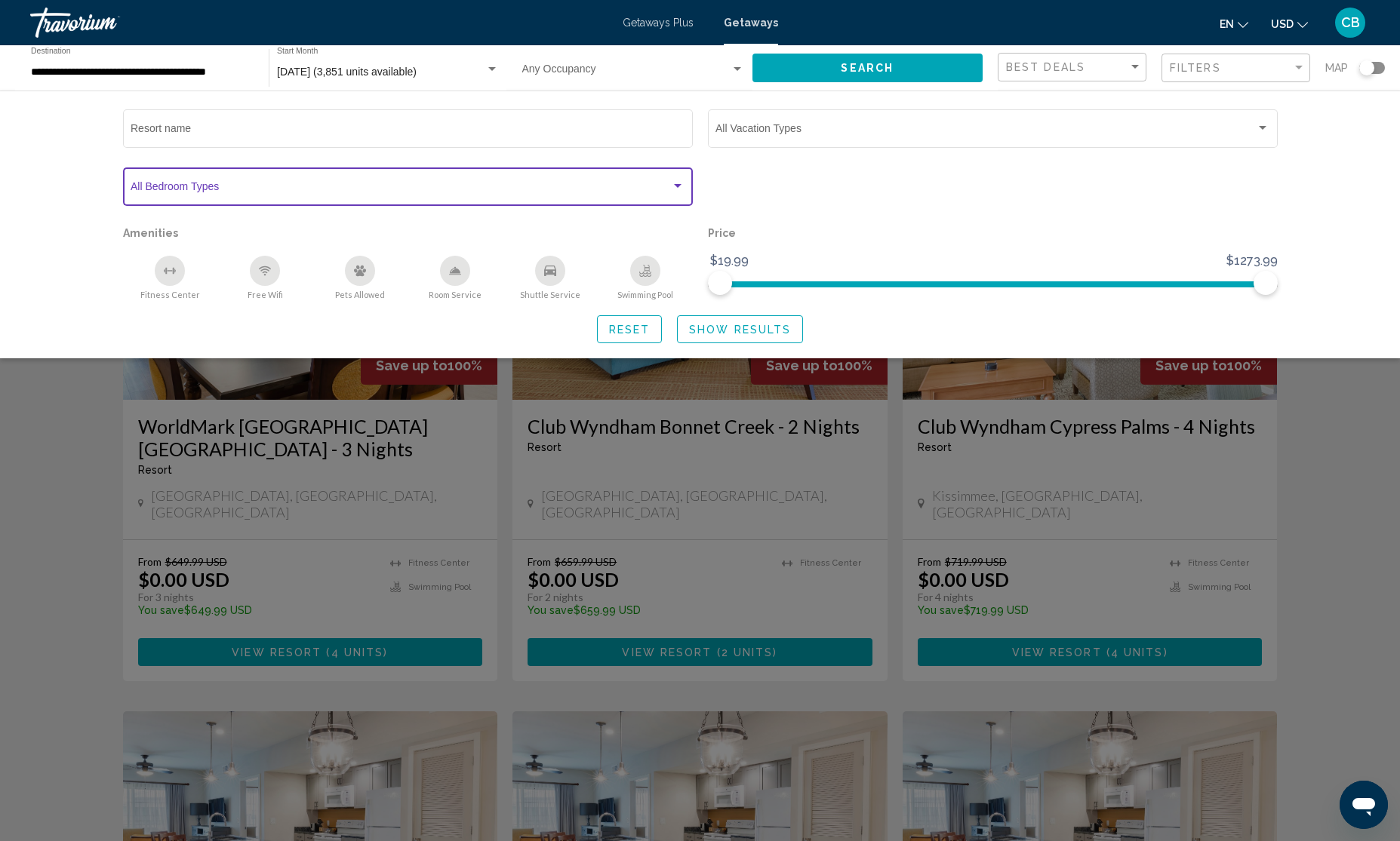
click at [676, 182] on div "Search widget" at bounding box center [678, 186] width 14 height 12
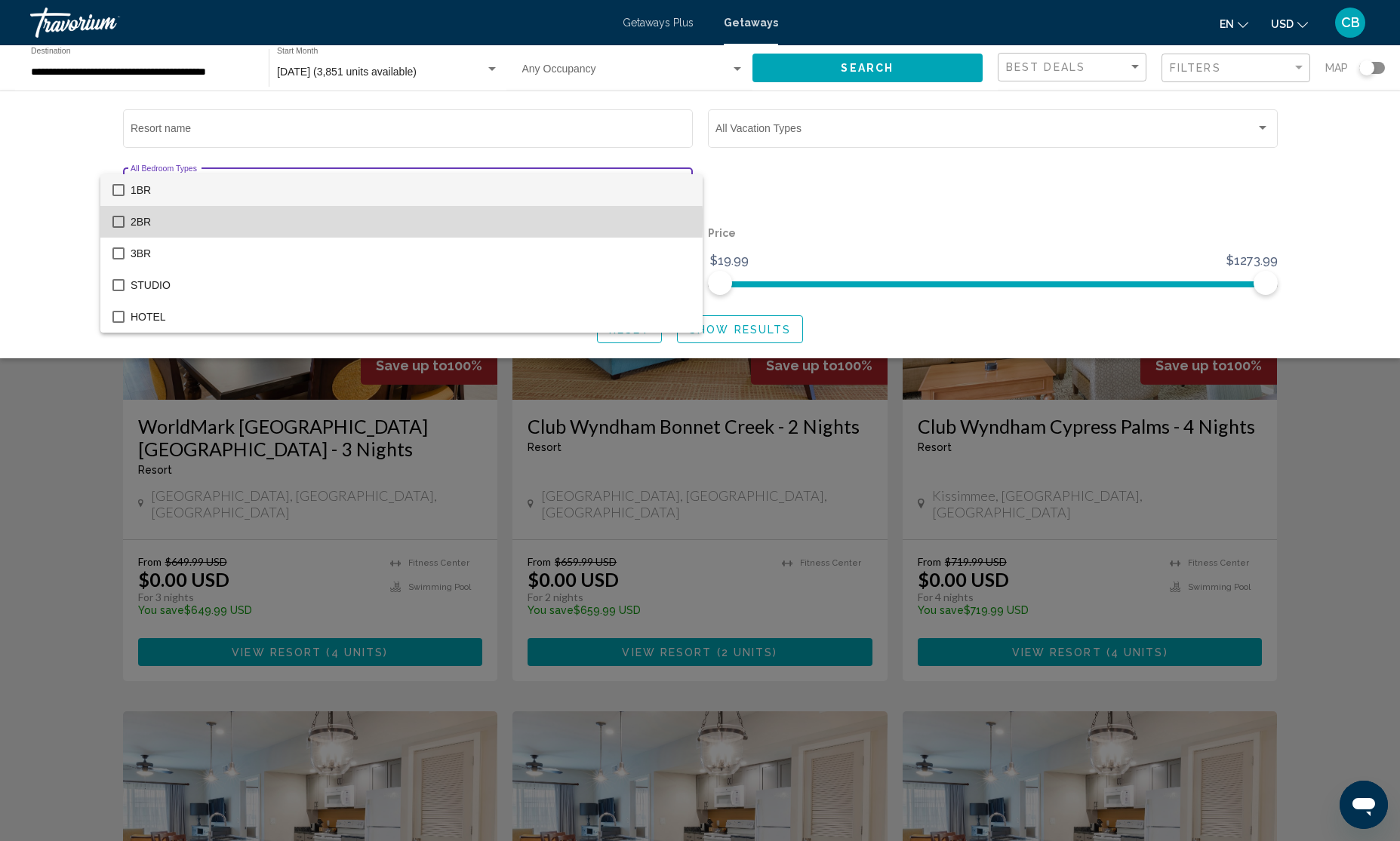
click at [118, 219] on mat-pseudo-checkbox at bounding box center [118, 221] width 12 height 12
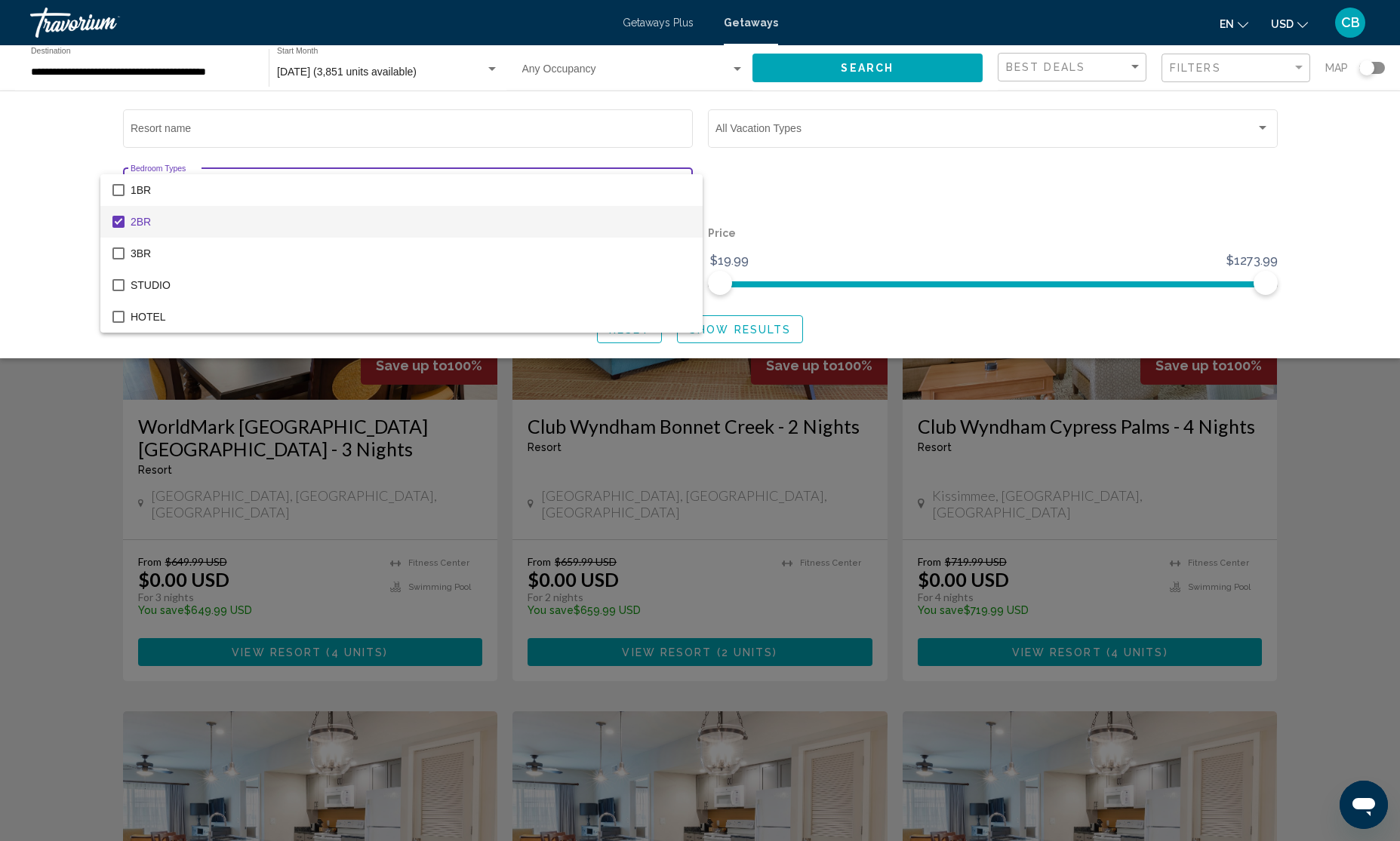
click at [119, 217] on mat-pseudo-checkbox at bounding box center [118, 221] width 12 height 12
click at [915, 208] on div at bounding box center [700, 420] width 1400 height 841
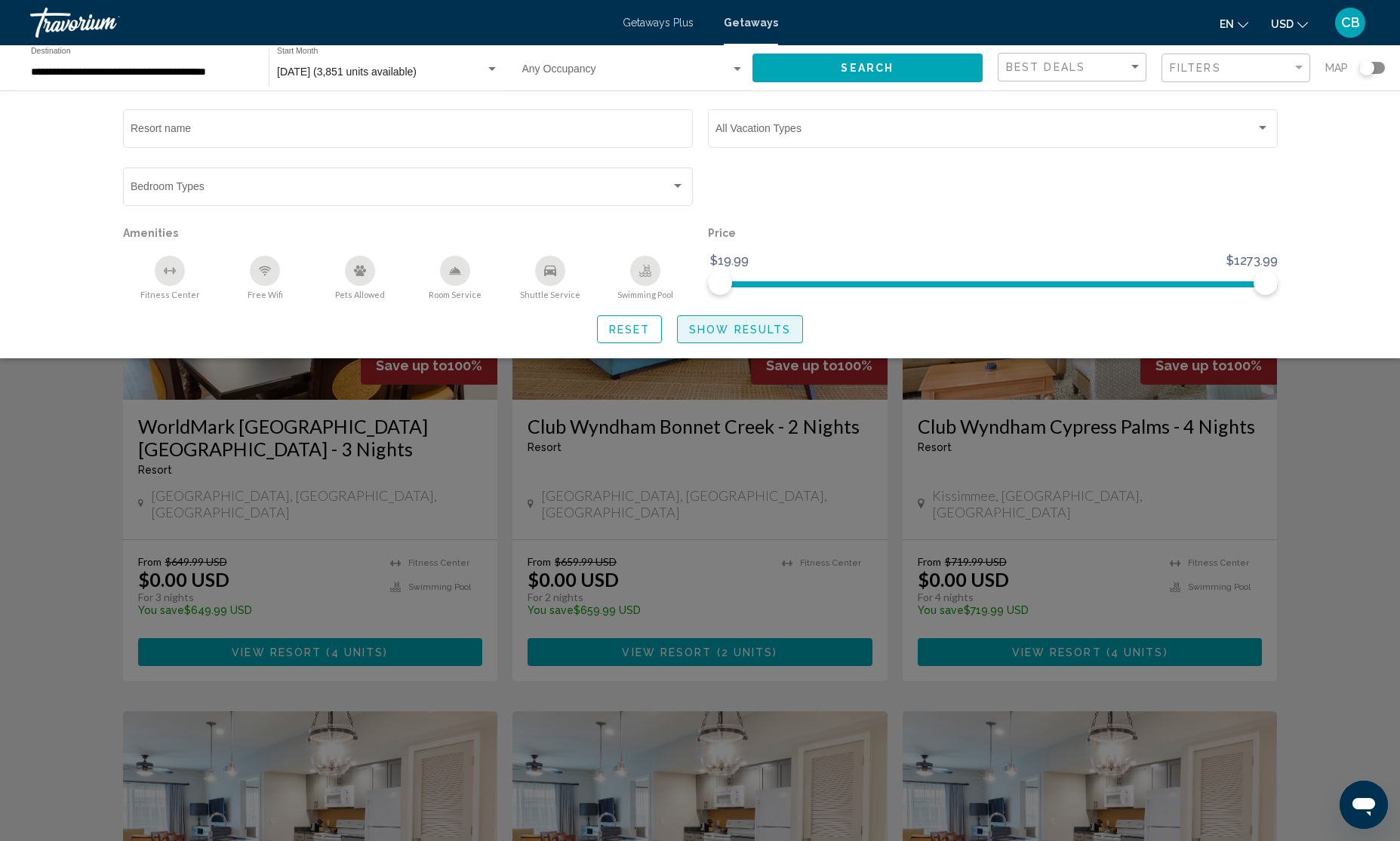
drag, startPoint x: 764, startPoint y: 318, endPoint x: 779, endPoint y: 319, distance: 15.0
click at [761, 318] on button "Show Results" at bounding box center [740, 330] width 126 height 28
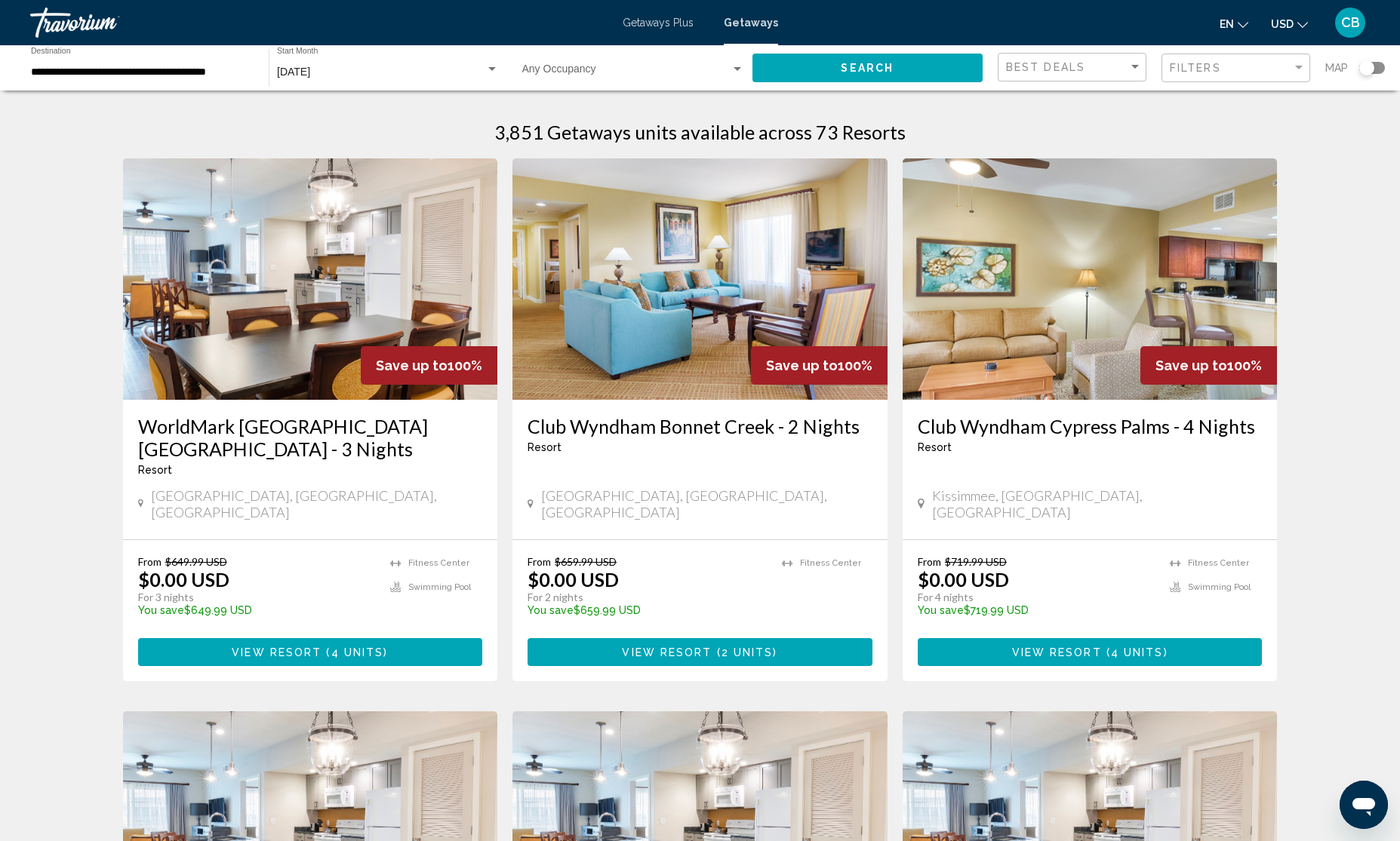
click at [1084, 55] on div "Best Deals" at bounding box center [1074, 67] width 136 height 28
click at [1202, 58] on div at bounding box center [700, 420] width 1400 height 841
click at [1197, 70] on span "Filters" at bounding box center [1196, 68] width 52 height 12
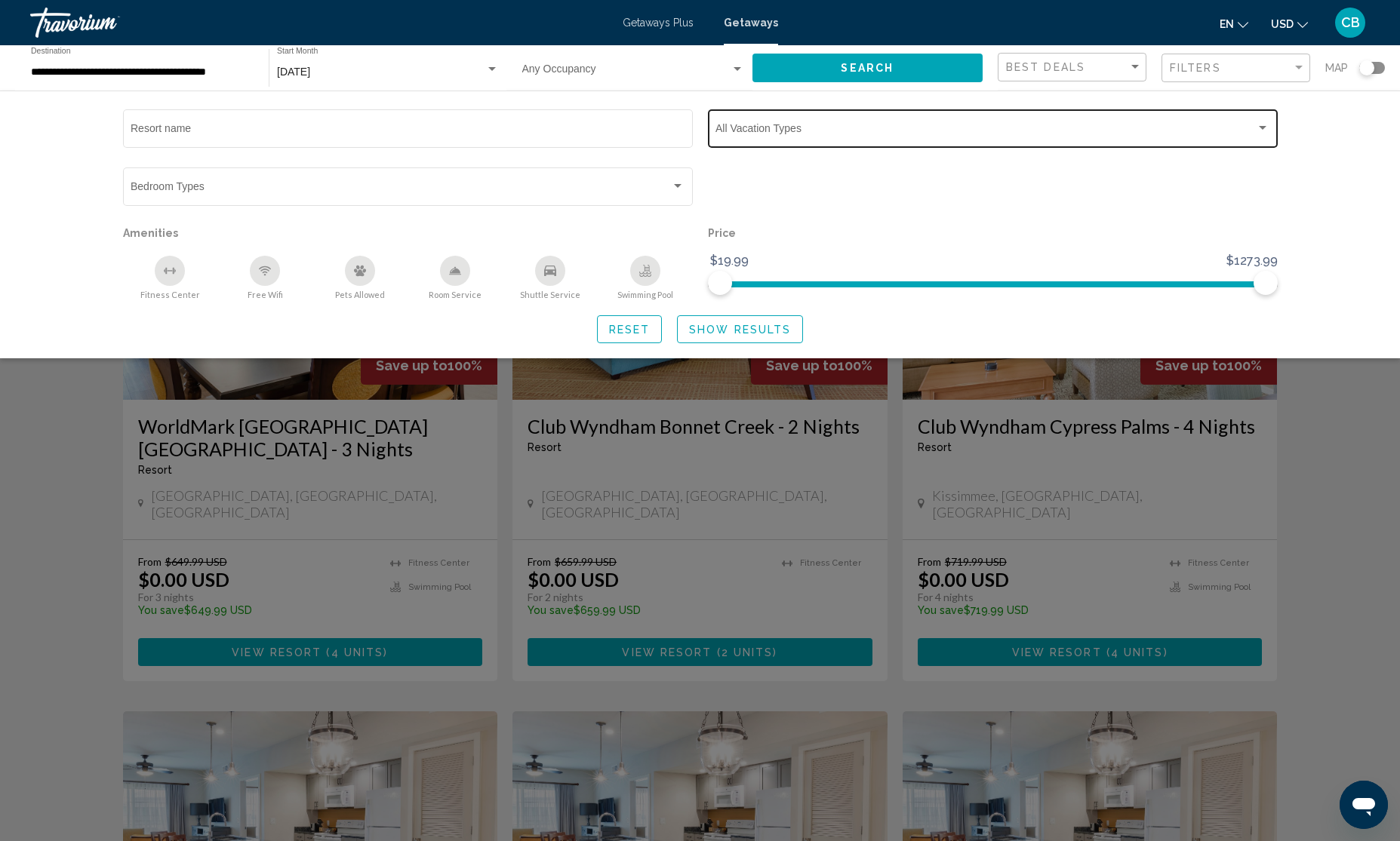
click at [1126, 113] on div "Vacation Types All Vacation Types" at bounding box center [992, 127] width 554 height 41
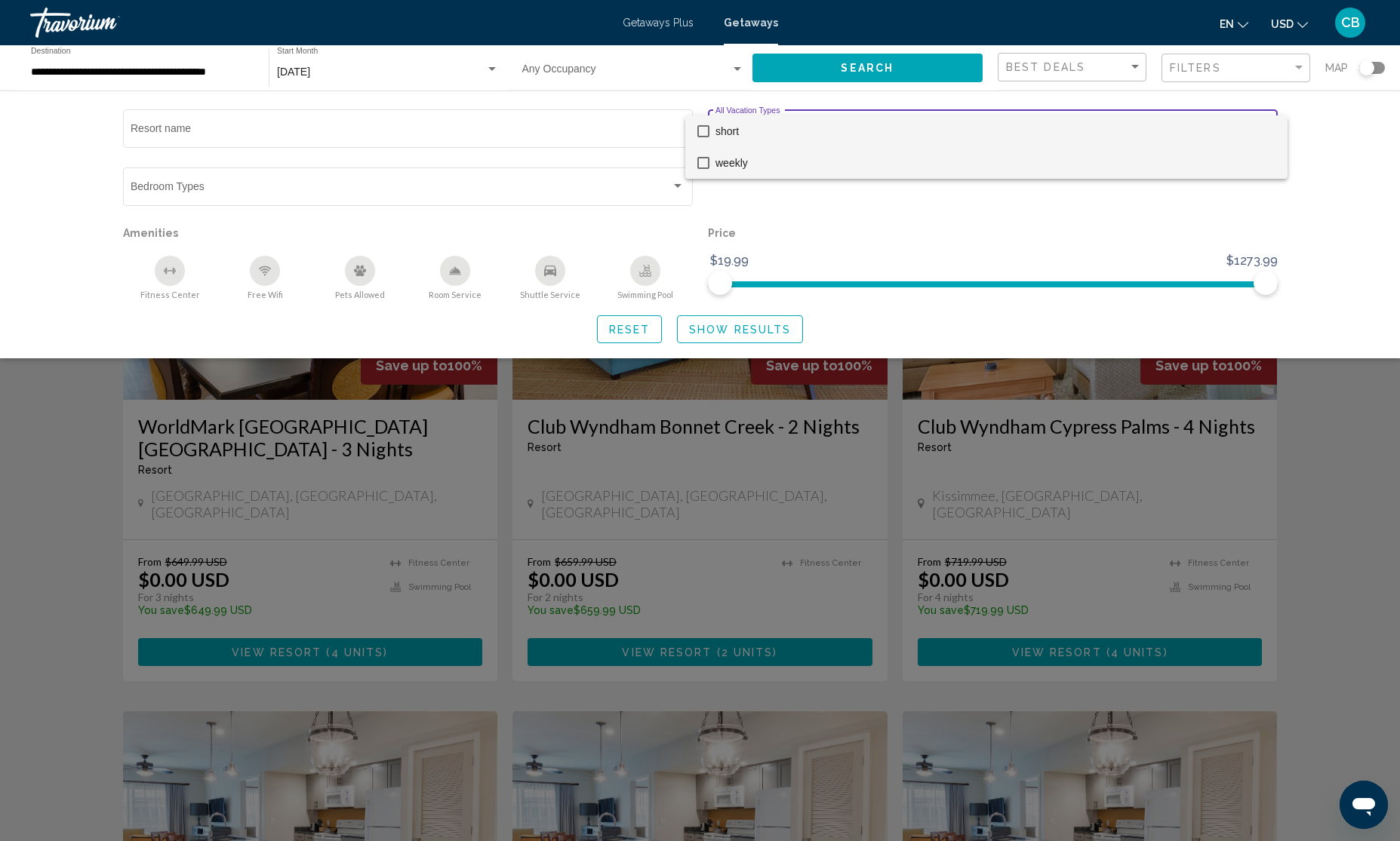
click at [706, 157] on mat-pseudo-checkbox at bounding box center [703, 163] width 12 height 12
click at [712, 340] on div at bounding box center [700, 420] width 1400 height 841
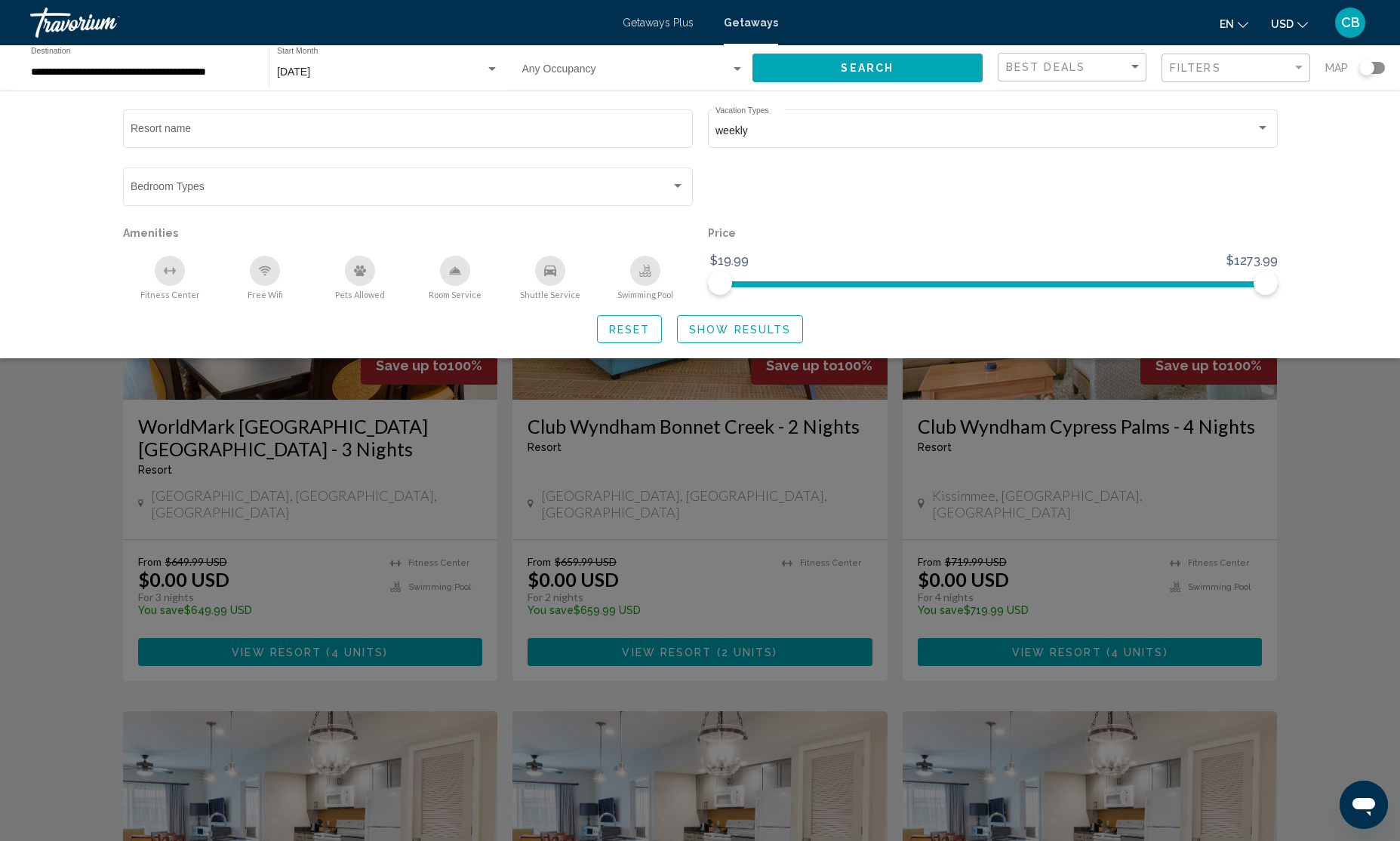
click at [761, 322] on button "Show Results" at bounding box center [740, 330] width 126 height 28
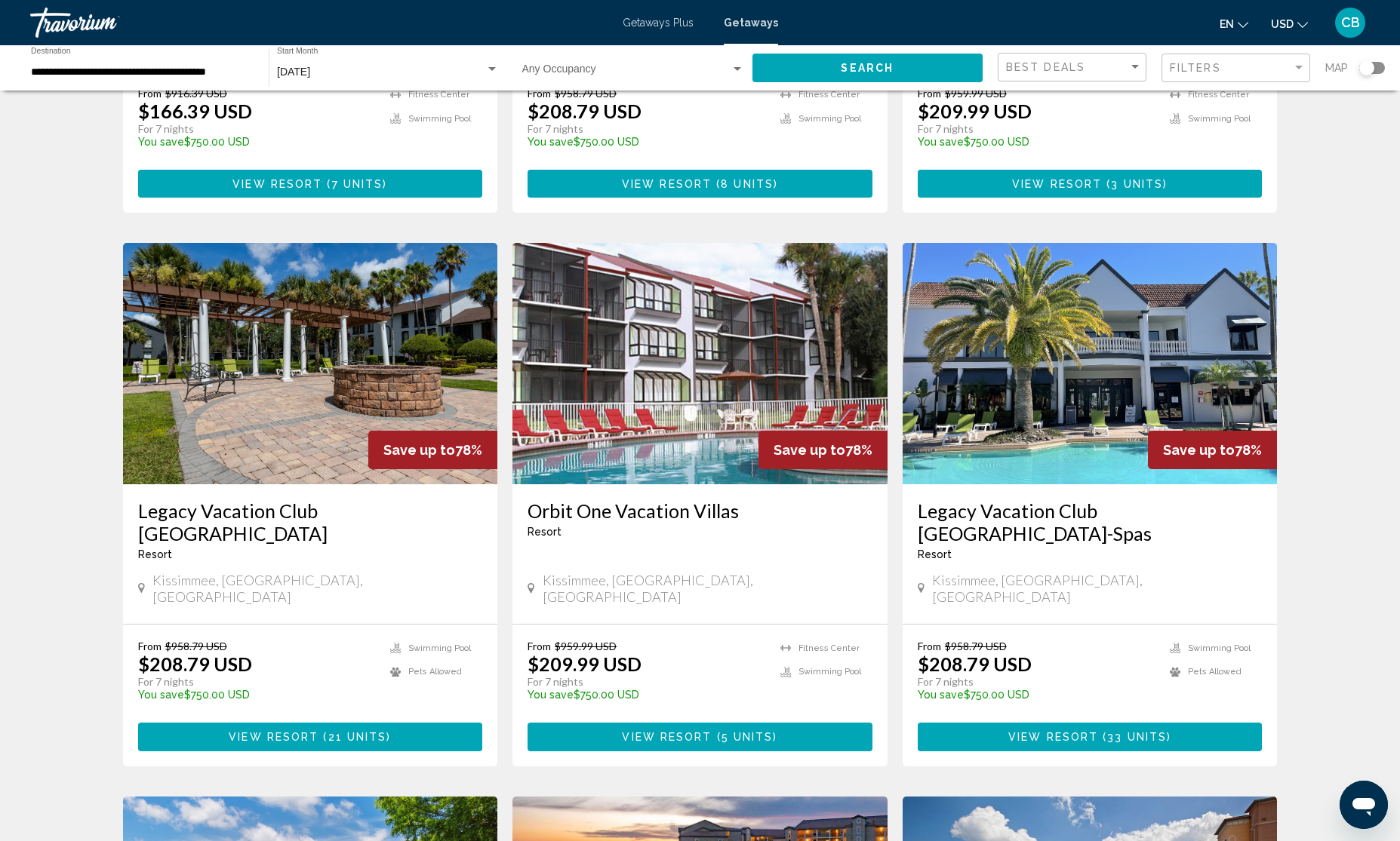
scroll to position [189, 0]
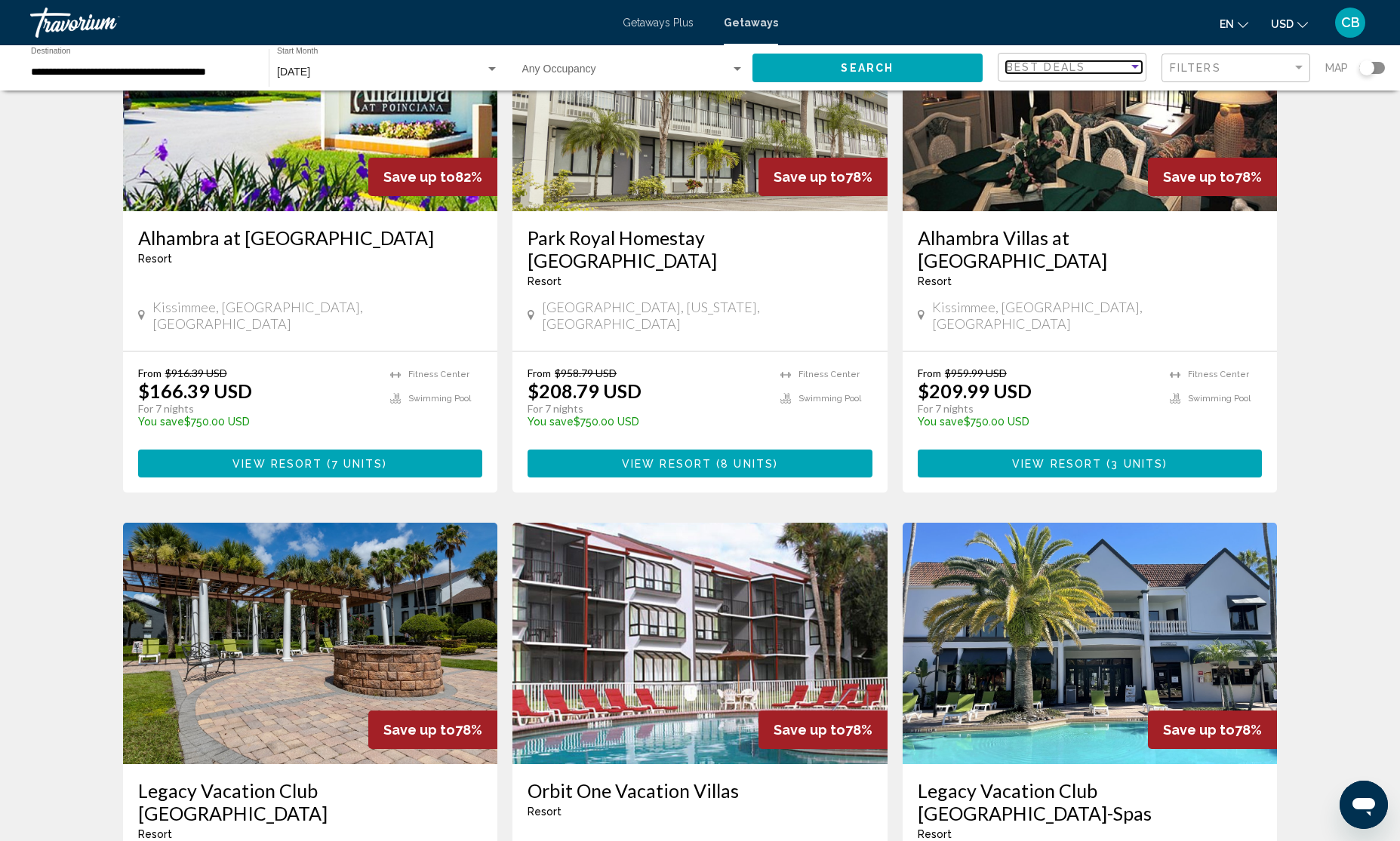
click at [1088, 66] on div "Best Deals" at bounding box center [1067, 67] width 122 height 12
click at [1072, 102] on span "Lowest Price" at bounding box center [1073, 99] width 136 height 32
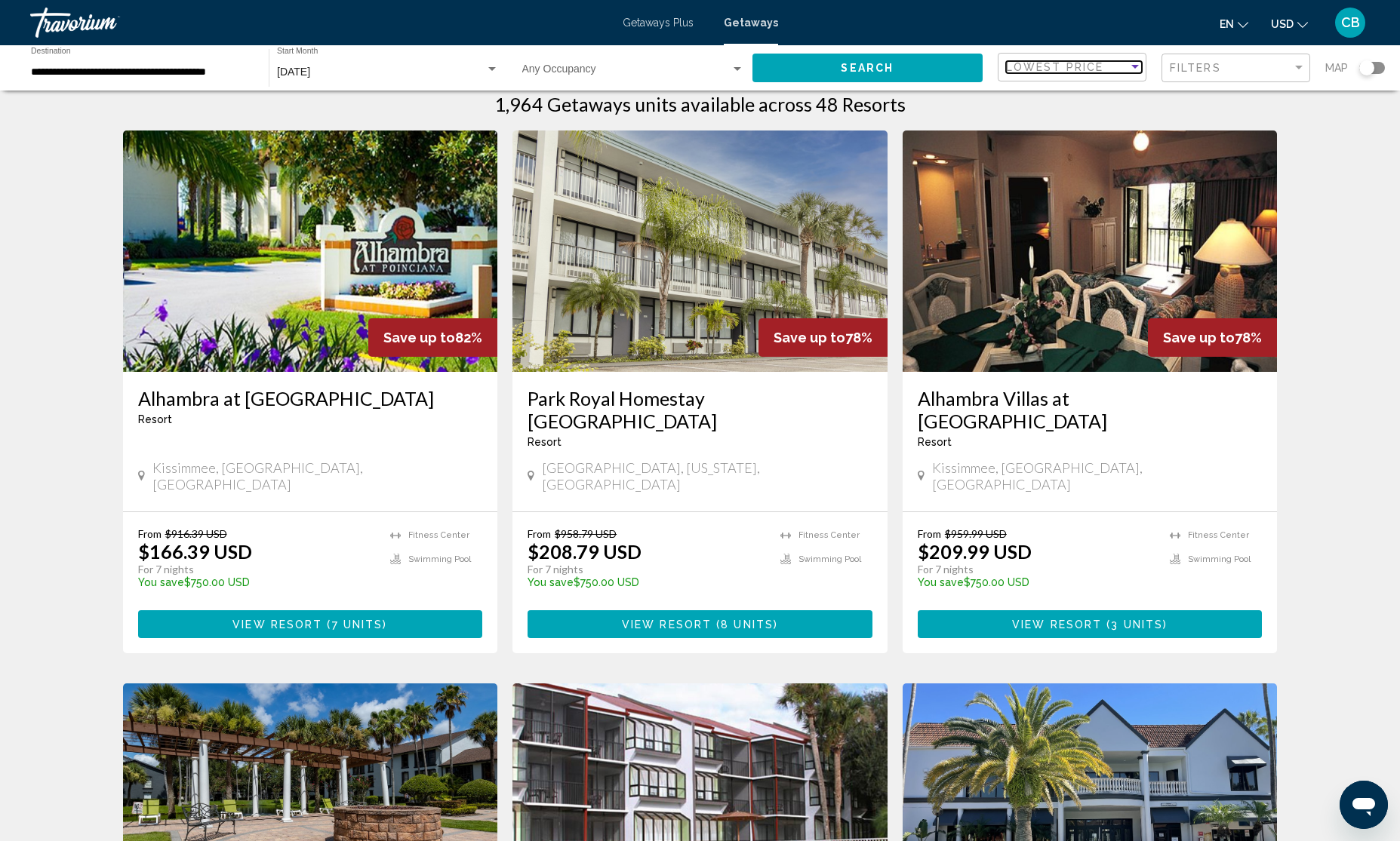
scroll to position [0, 0]
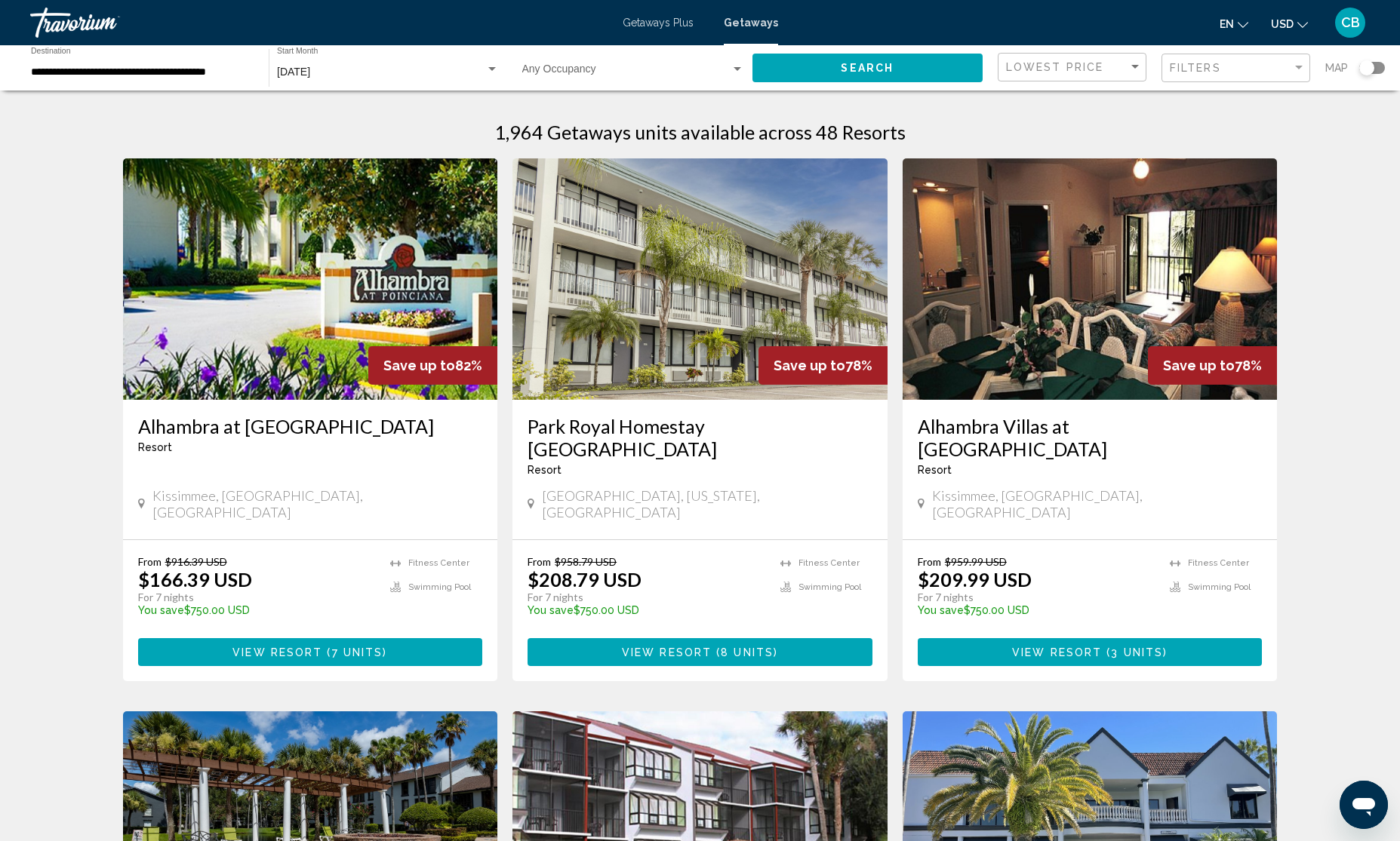
click at [1282, 58] on div "Filters" at bounding box center [1238, 68] width 136 height 28
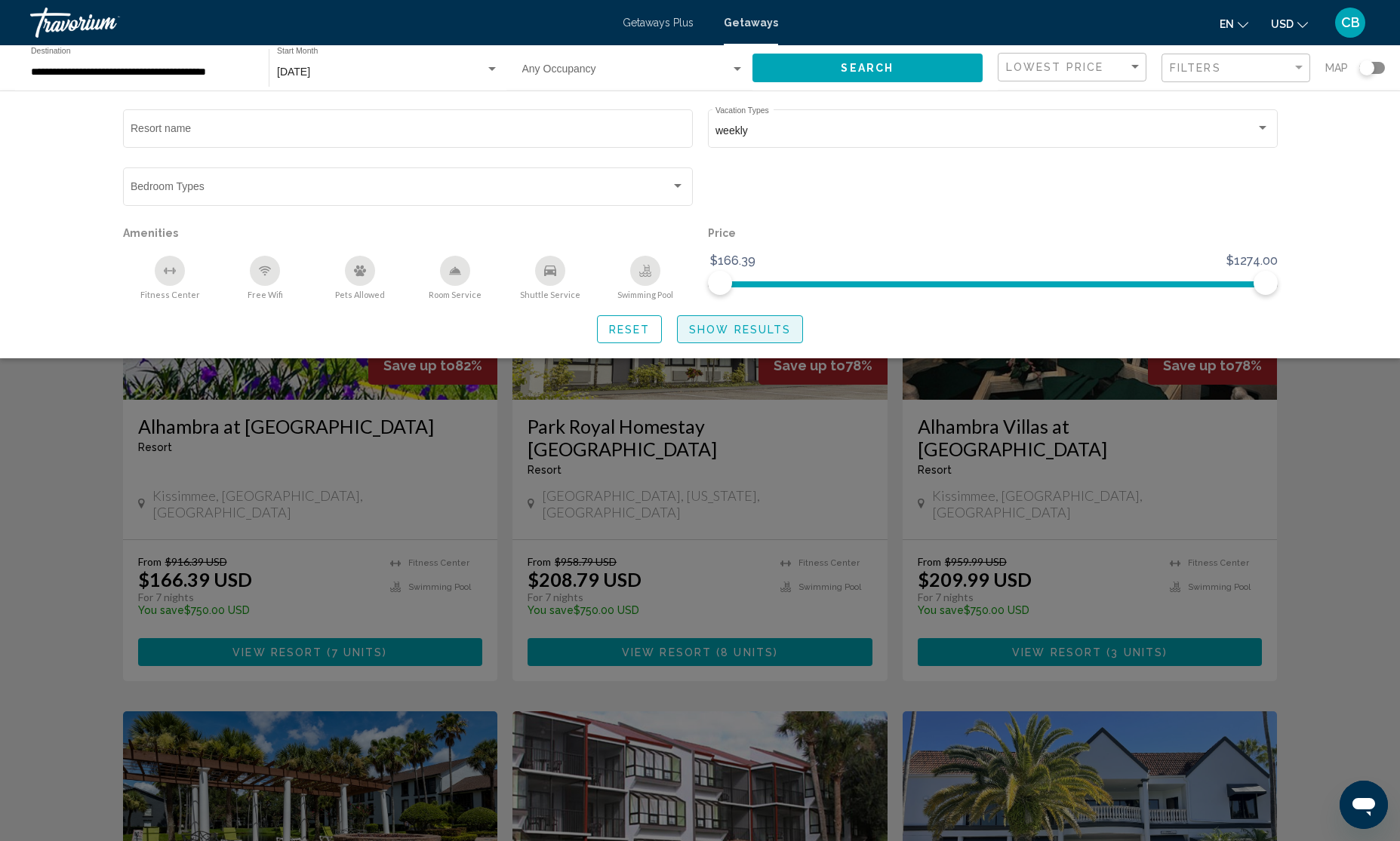
click at [774, 329] on span "Show Results" at bounding box center [740, 330] width 102 height 12
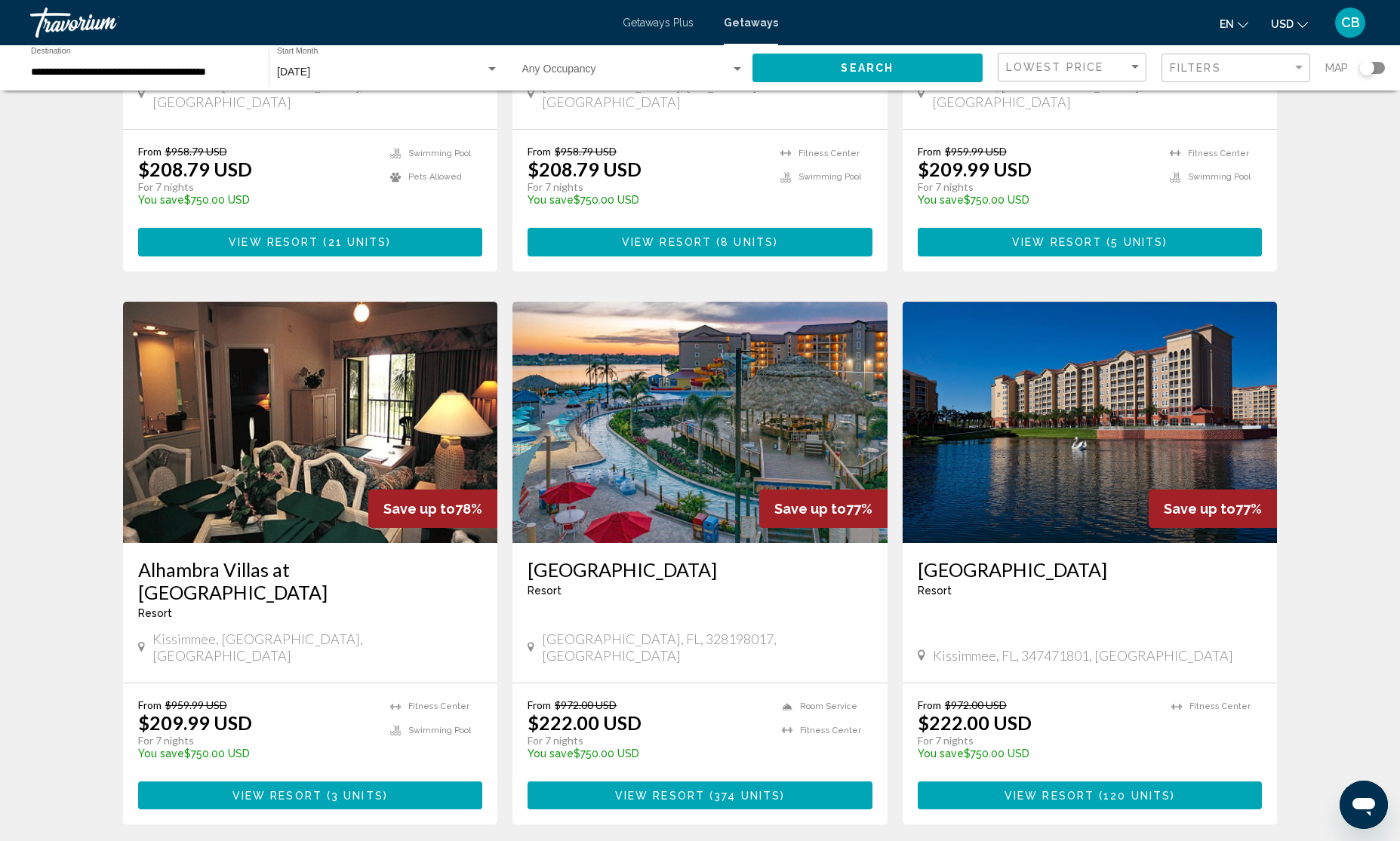
scroll to position [1038, 0]
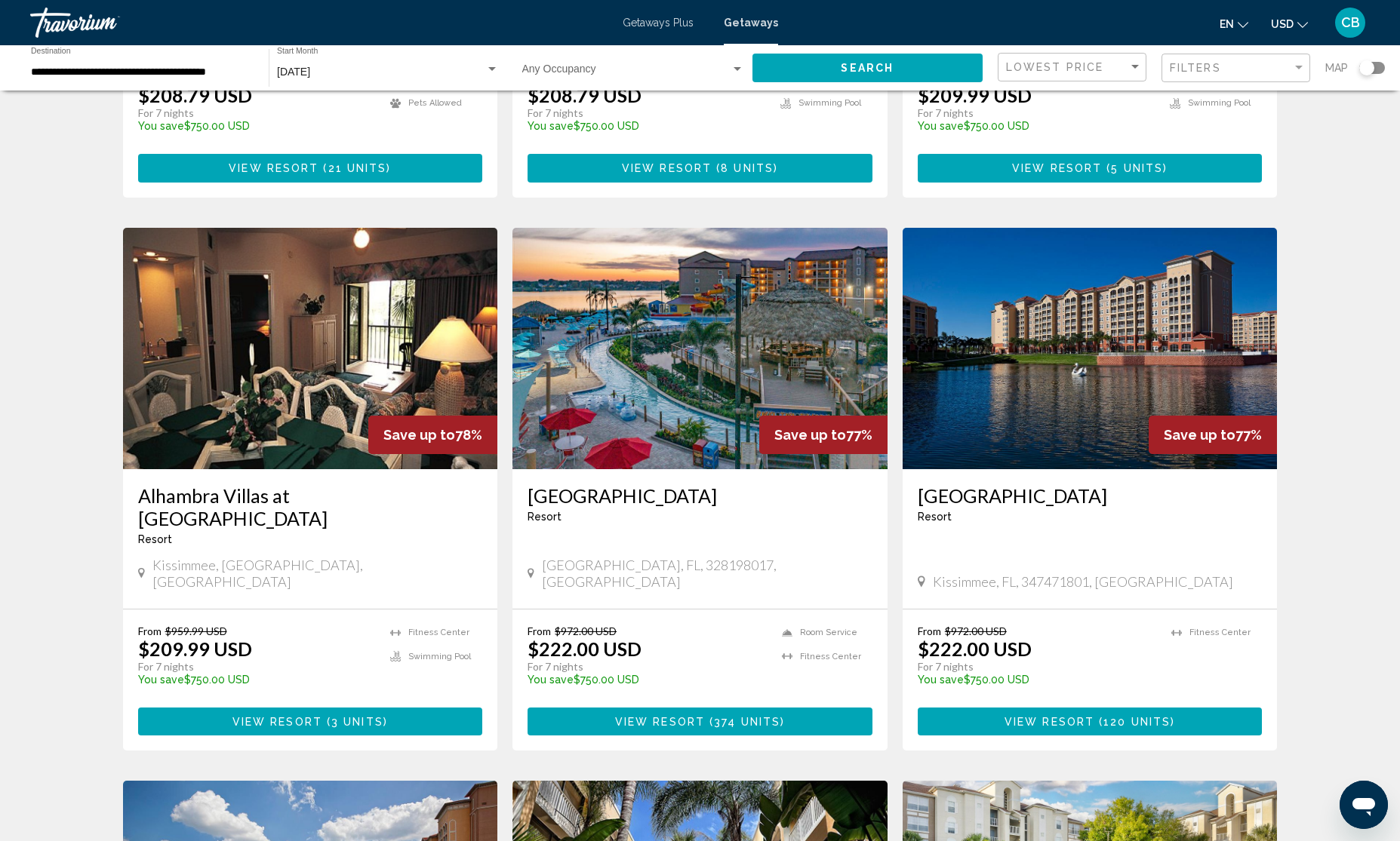
click at [697, 708] on button "View Resort ( 374 units )" at bounding box center [700, 722] width 345 height 28
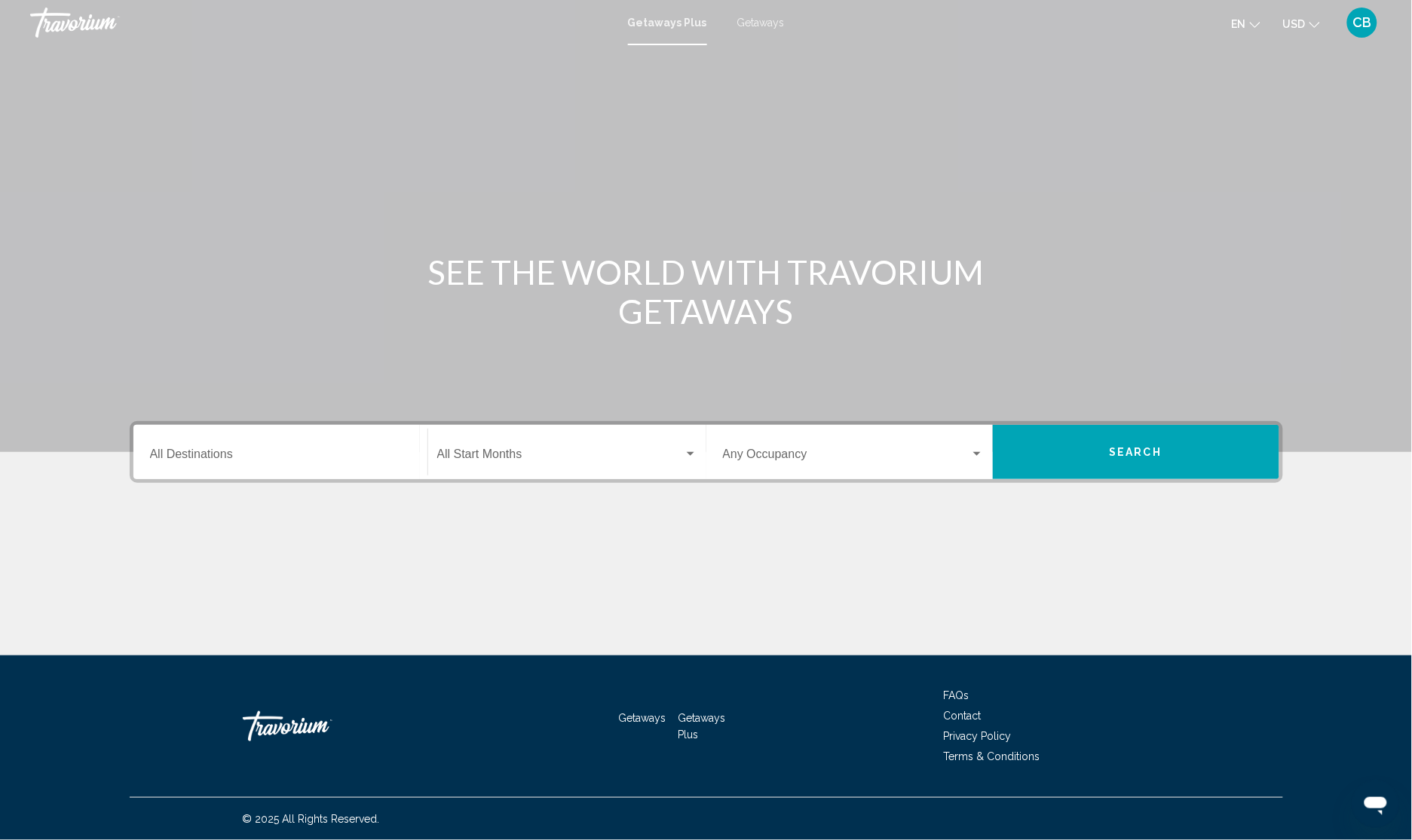
click at [771, 24] on span "Getaways" at bounding box center [760, 22] width 47 height 12
click at [646, 19] on span "Getaways Plus" at bounding box center [664, 22] width 71 height 12
click at [239, 465] on div "Destination All Destinations" at bounding box center [280, 452] width 261 height 47
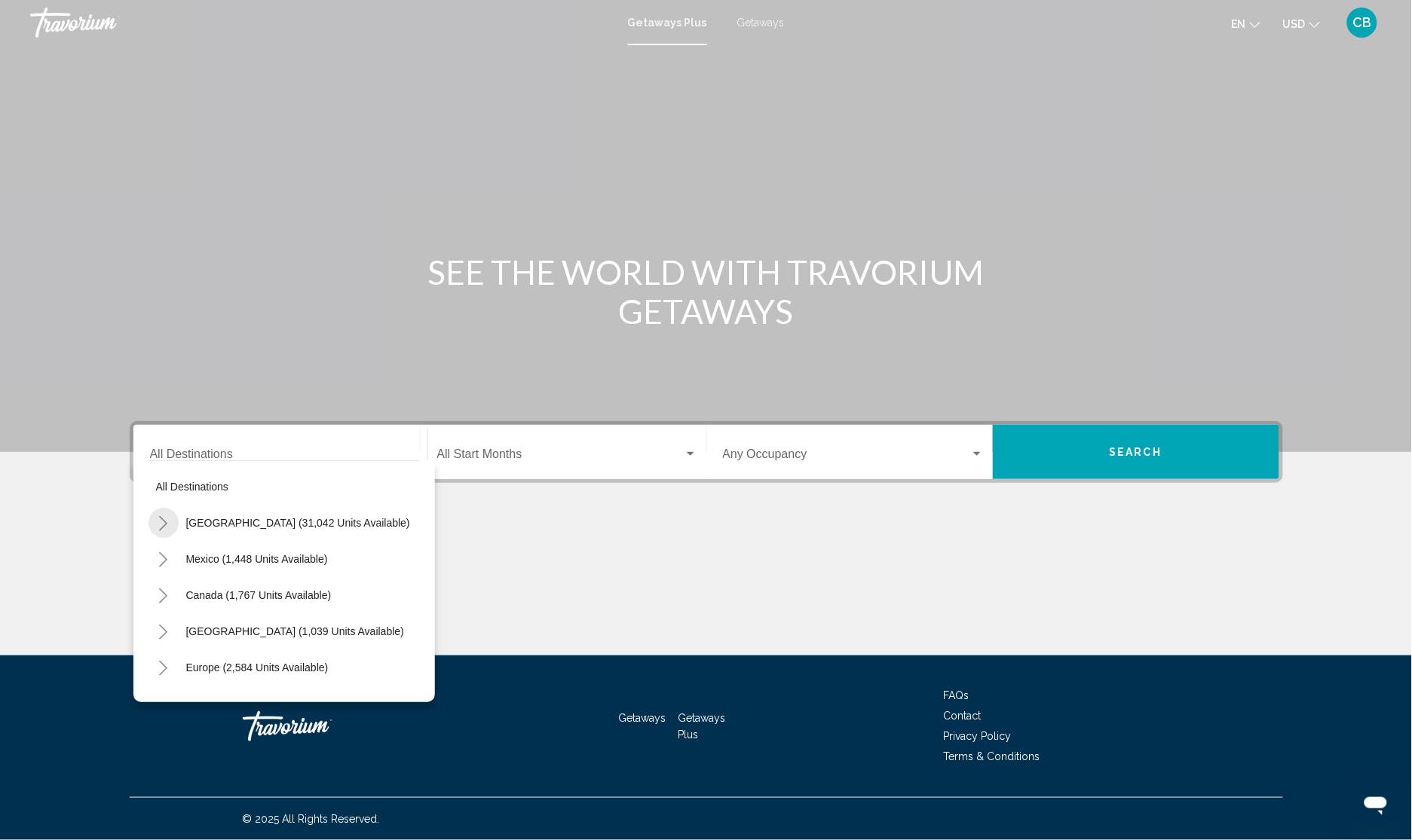
click at [163, 518] on icon "Toggle United States (31,042 units available)" at bounding box center [163, 524] width 11 height 15
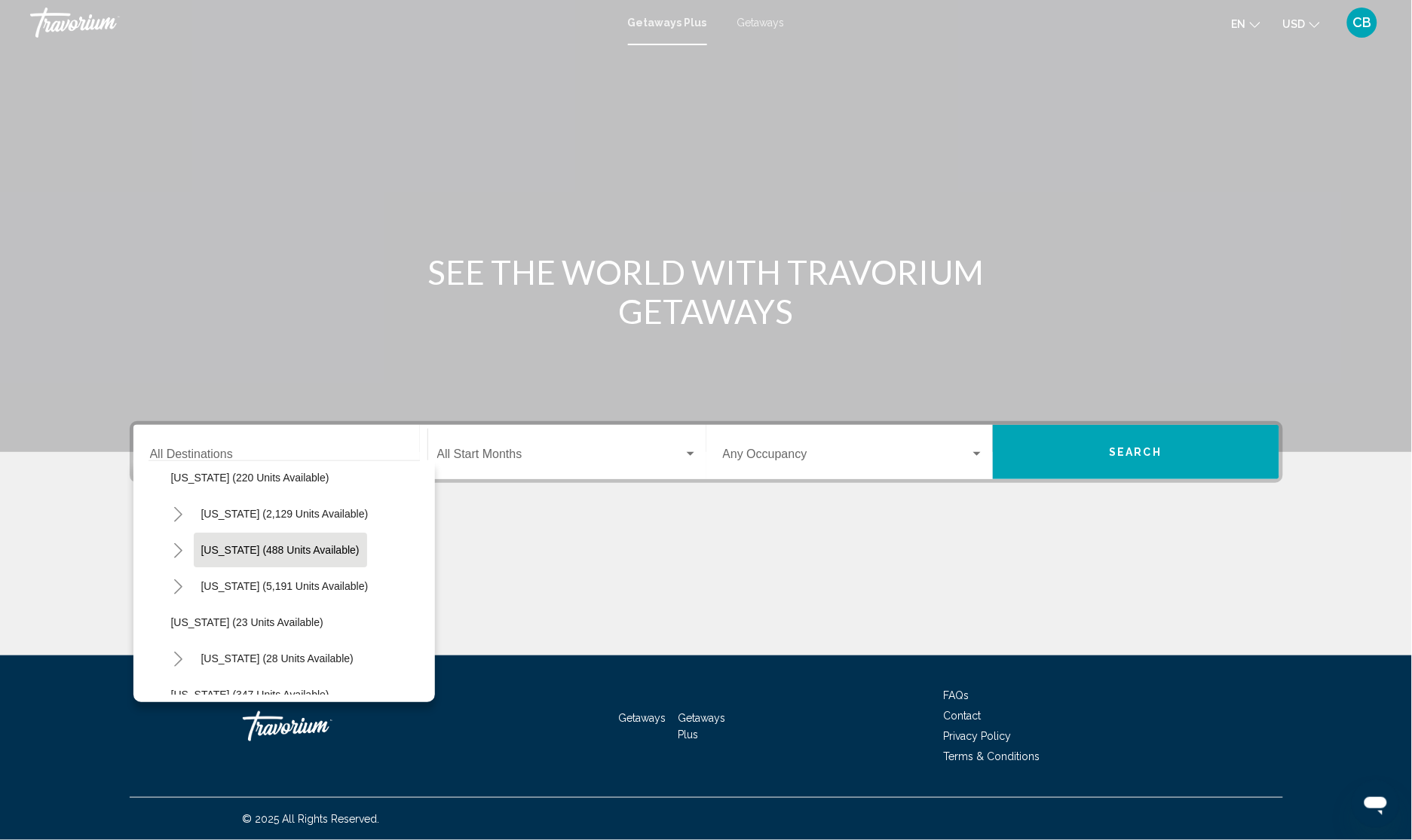
scroll to position [189, 0]
click at [183, 513] on icon "Toggle Florida (5,191 units available)" at bounding box center [177, 517] width 11 height 15
click at [254, 550] on span "[GEOGRAPHIC_DATA] (7,393 units available)" at bounding box center [295, 552] width 218 height 12
type input "**********"
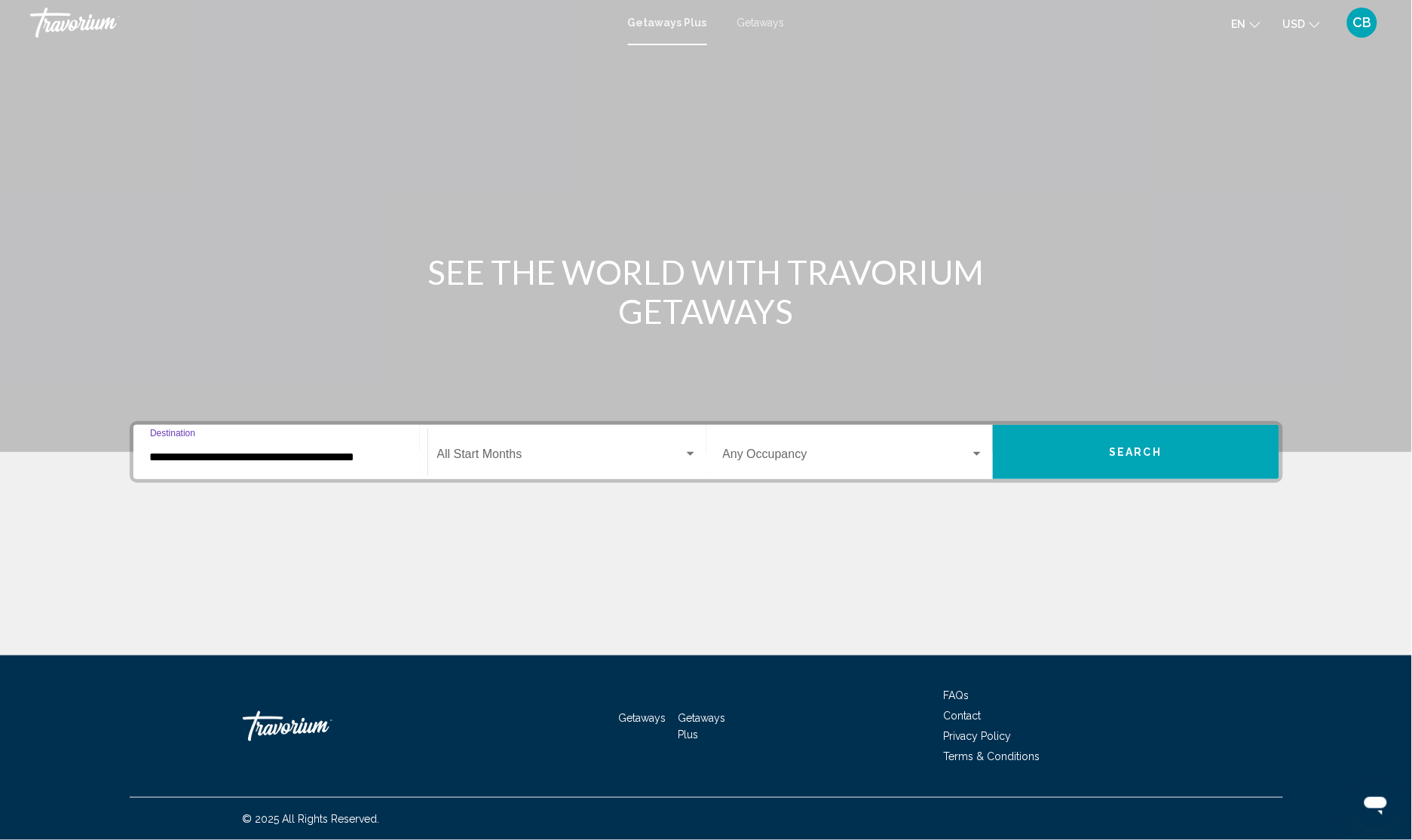
click at [592, 456] on span "Search widget" at bounding box center [561, 458] width 247 height 14
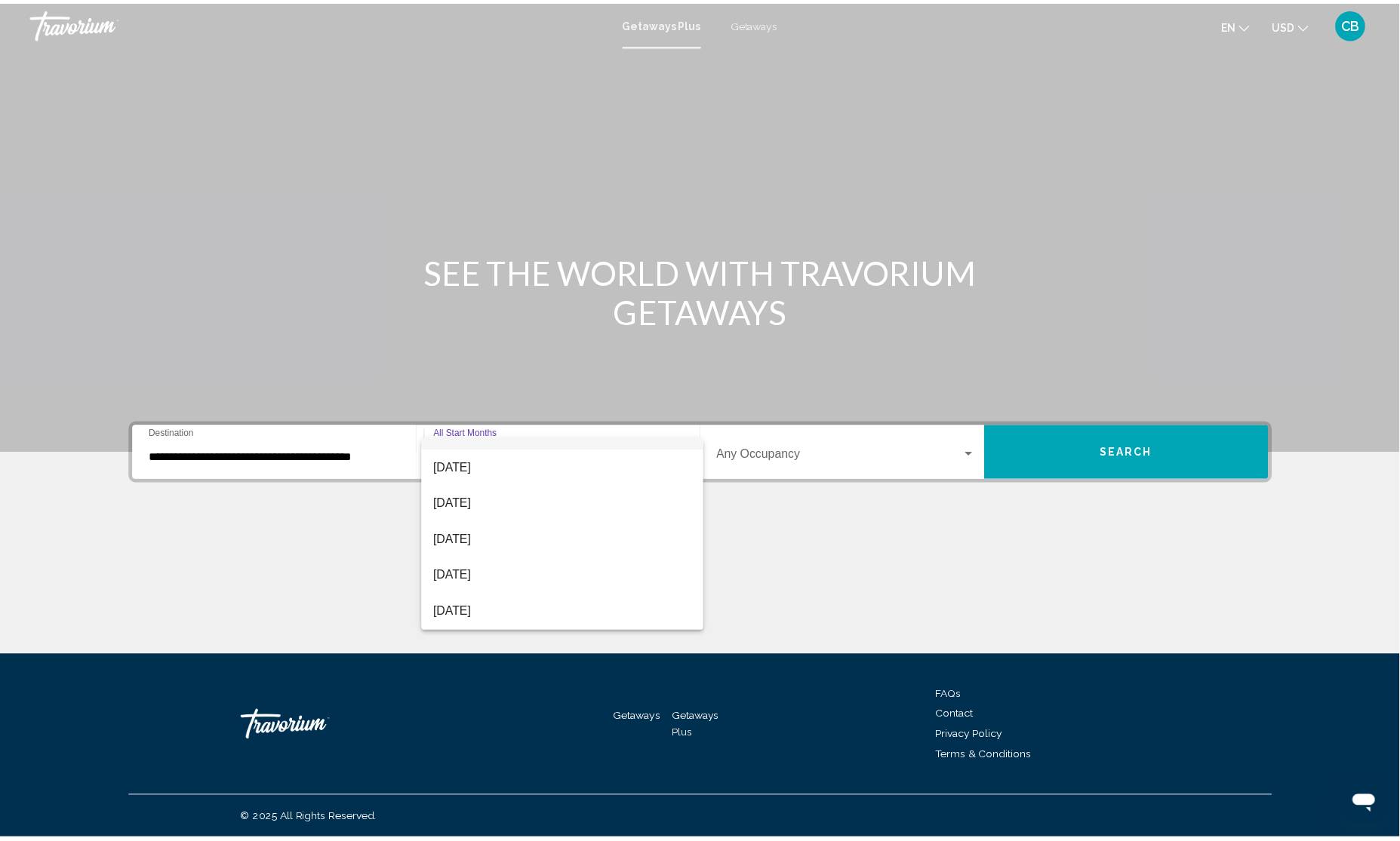
scroll to position [94, 0]
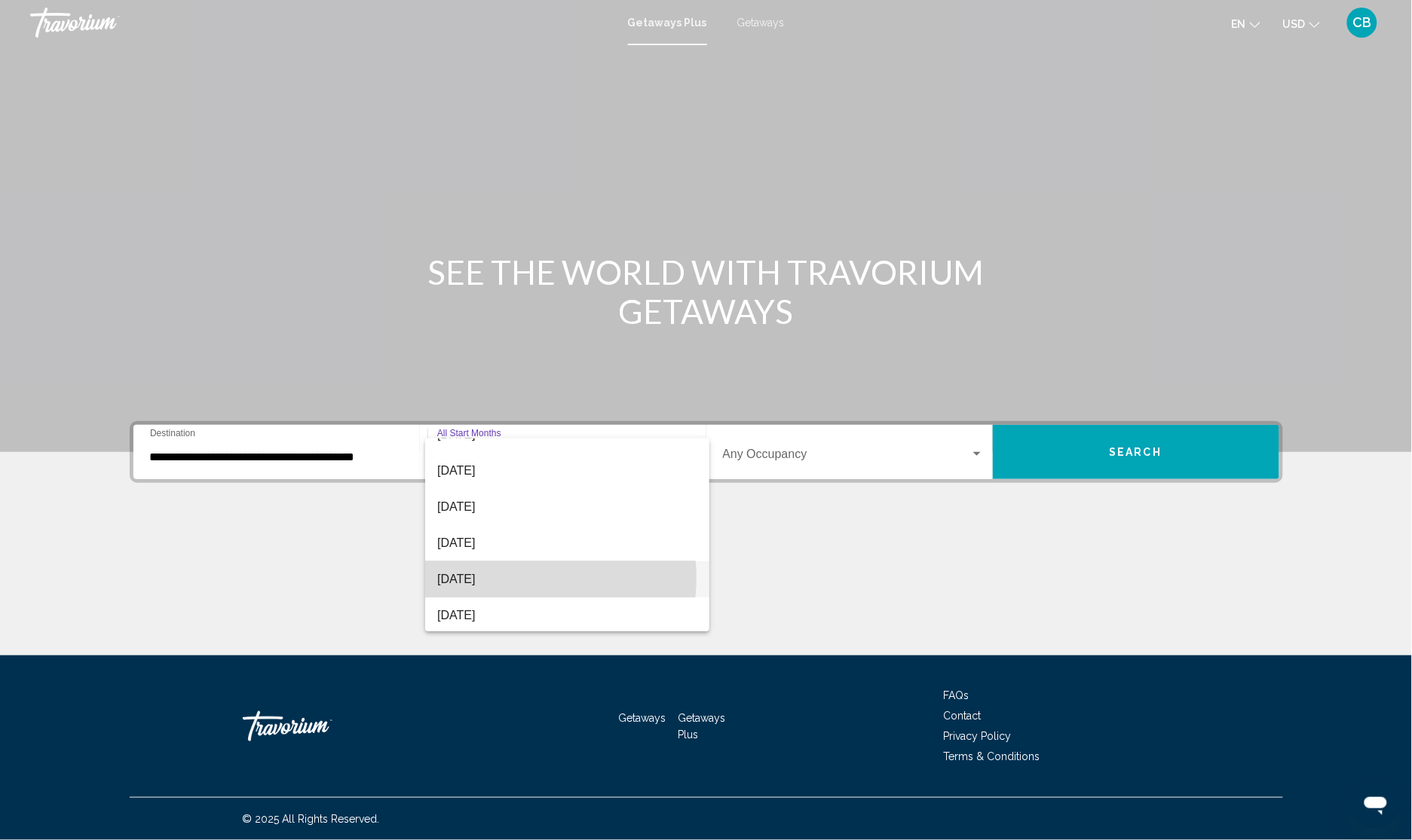
click at [537, 578] on span "[DATE]" at bounding box center [567, 579] width 260 height 36
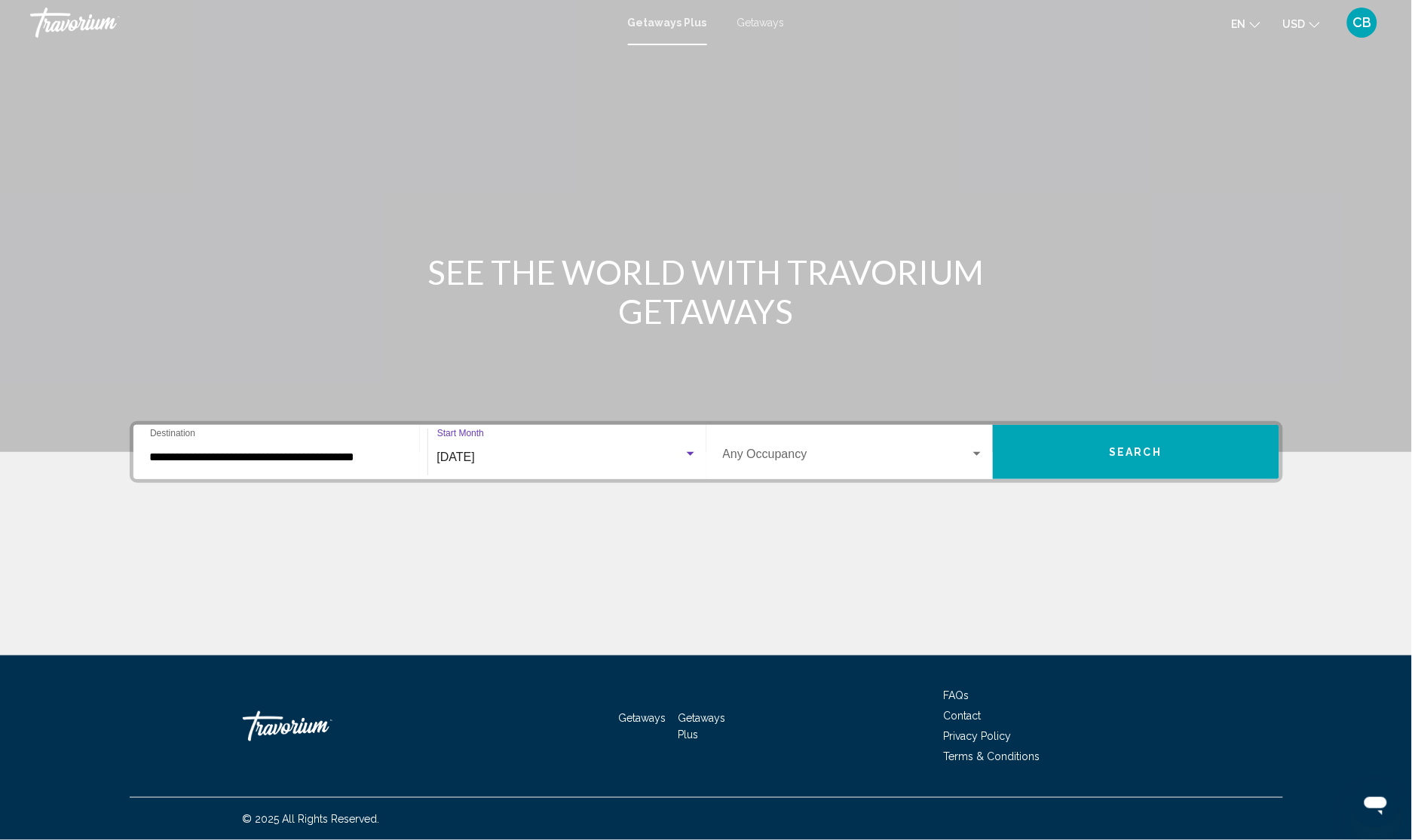
click at [971, 451] on div "Search widget" at bounding box center [977, 454] width 14 height 12
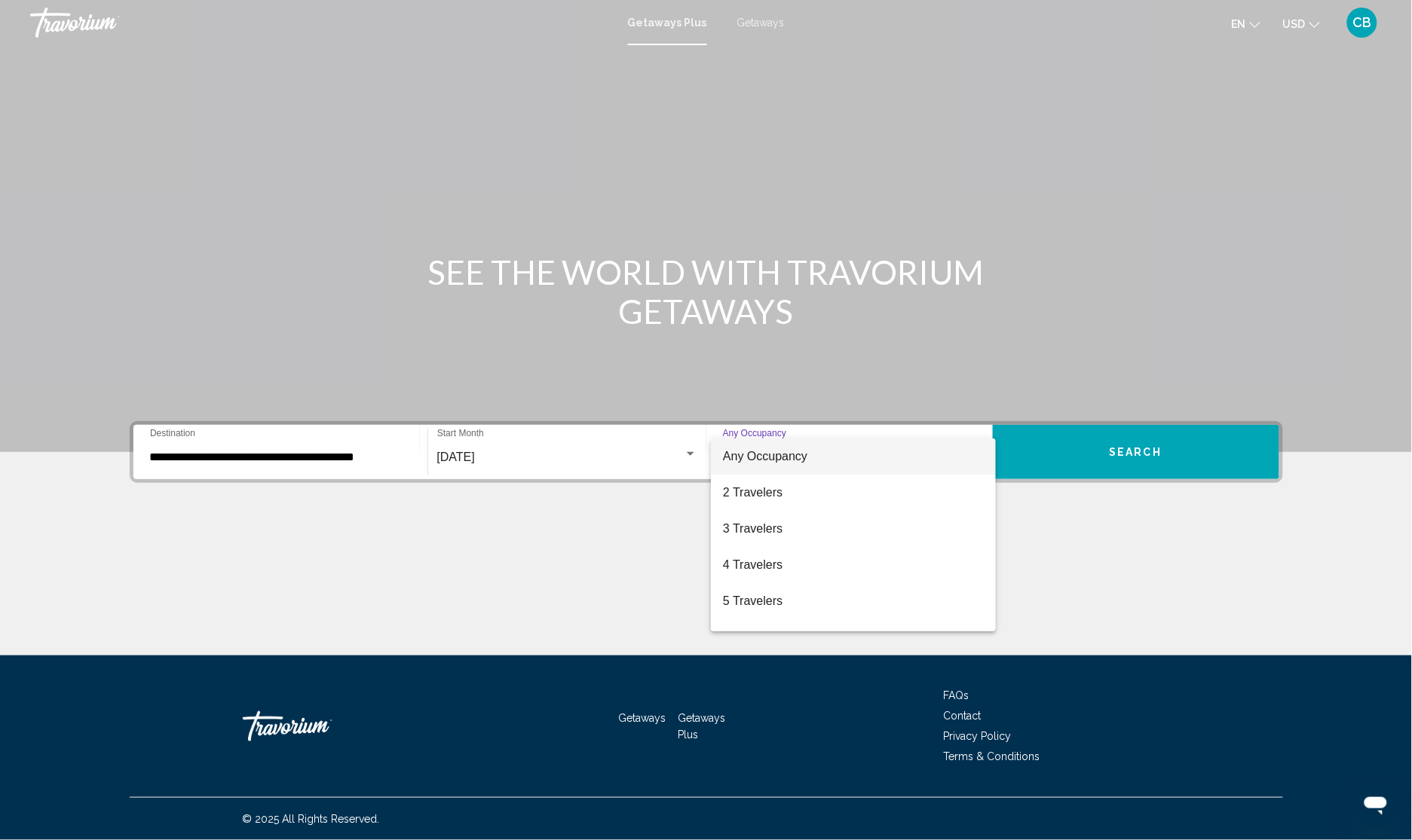
click at [903, 459] on span "Any Occupancy" at bounding box center [853, 457] width 261 height 36
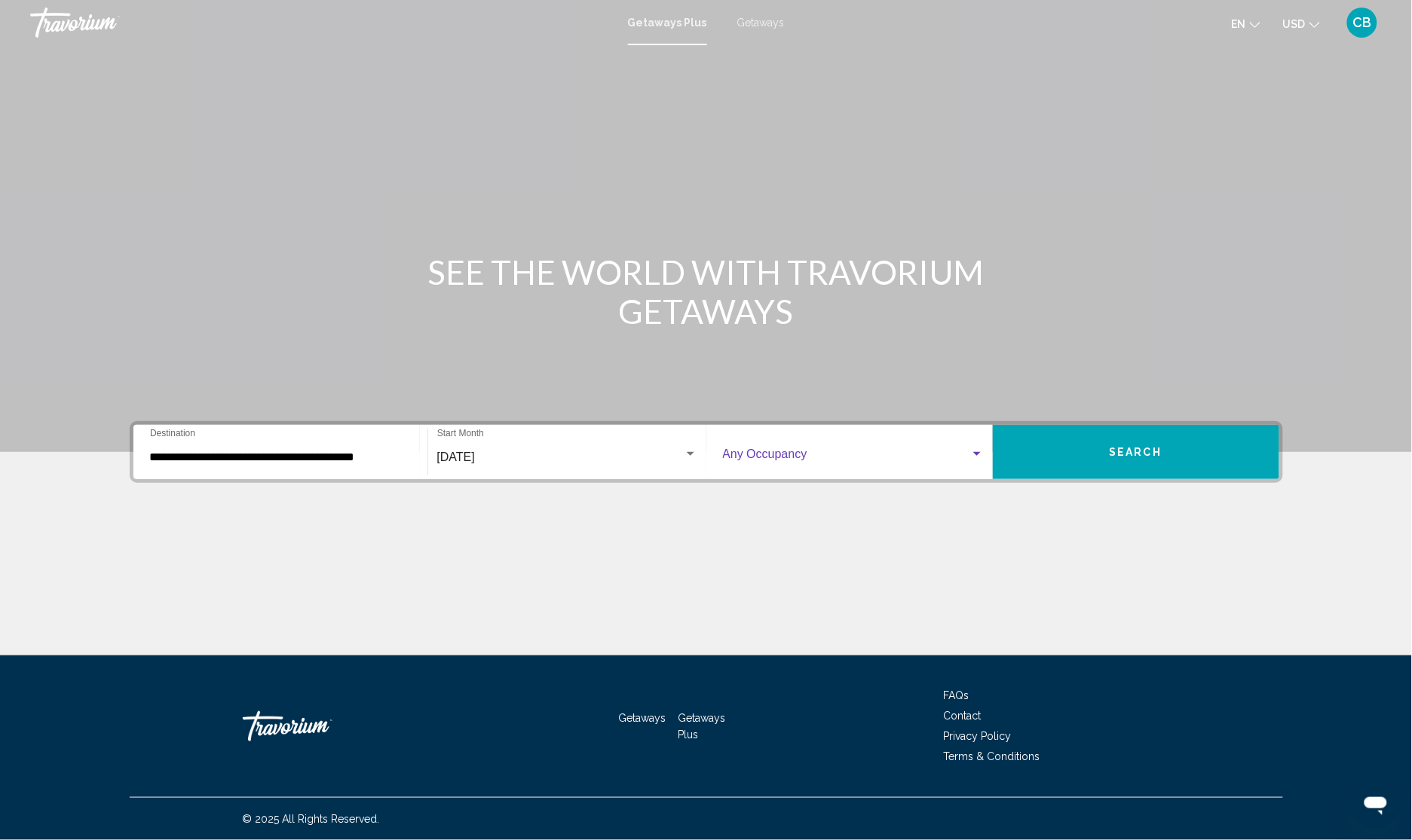
click at [1080, 441] on button "Search" at bounding box center [1136, 452] width 286 height 54
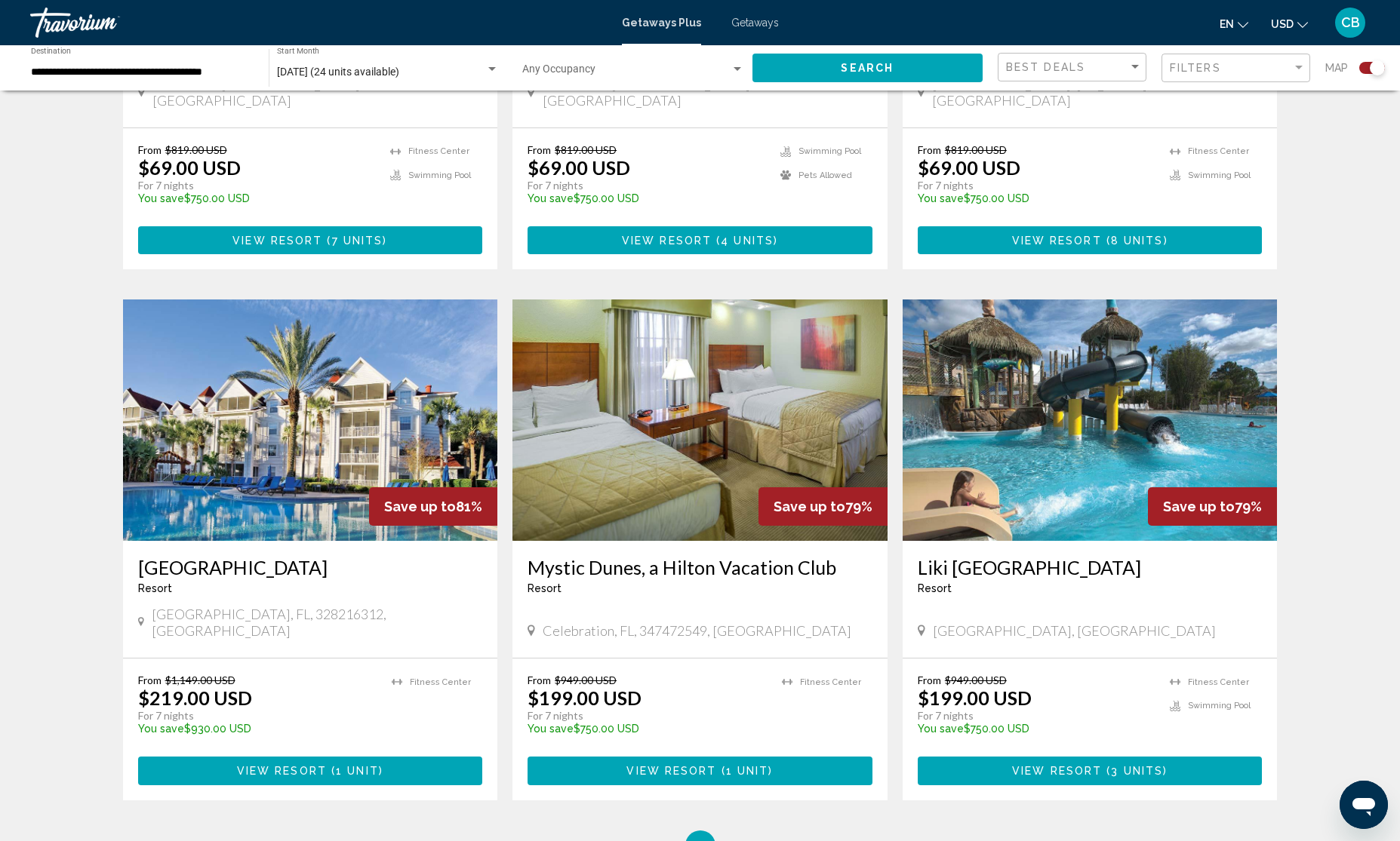
scroll to position [943, 0]
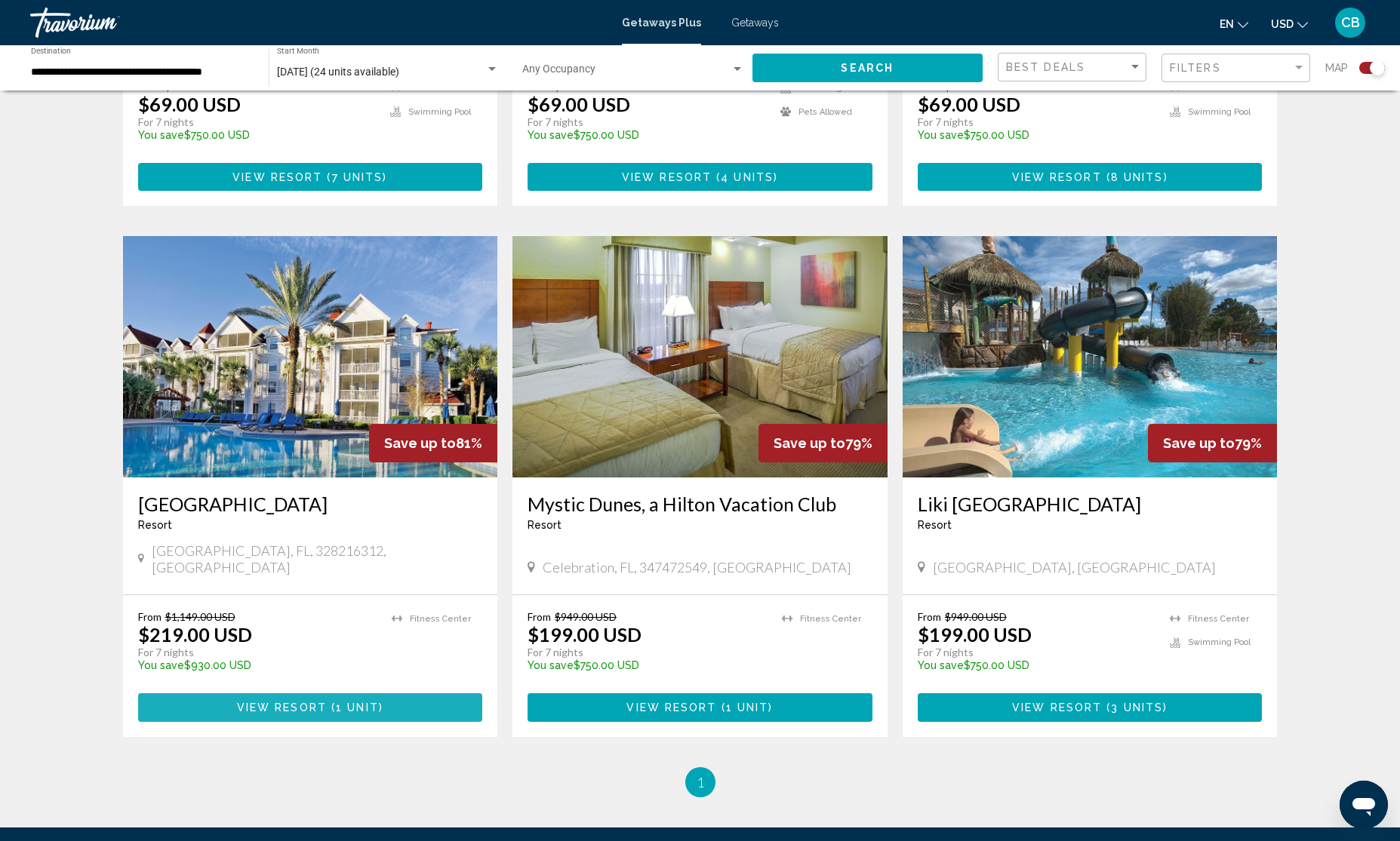
click at [296, 703] on span "View Resort" at bounding box center [282, 709] width 90 height 12
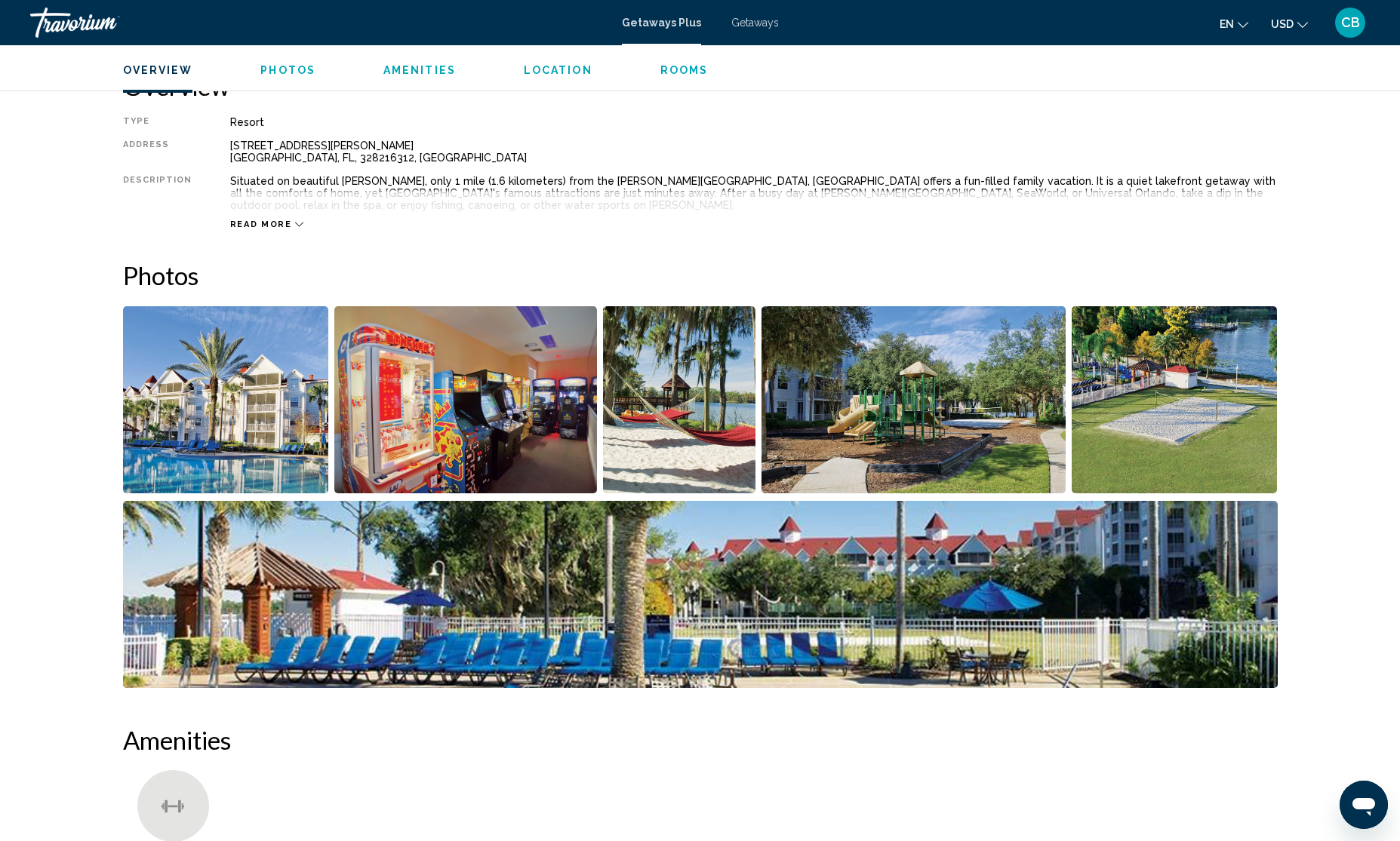
scroll to position [465, 0]
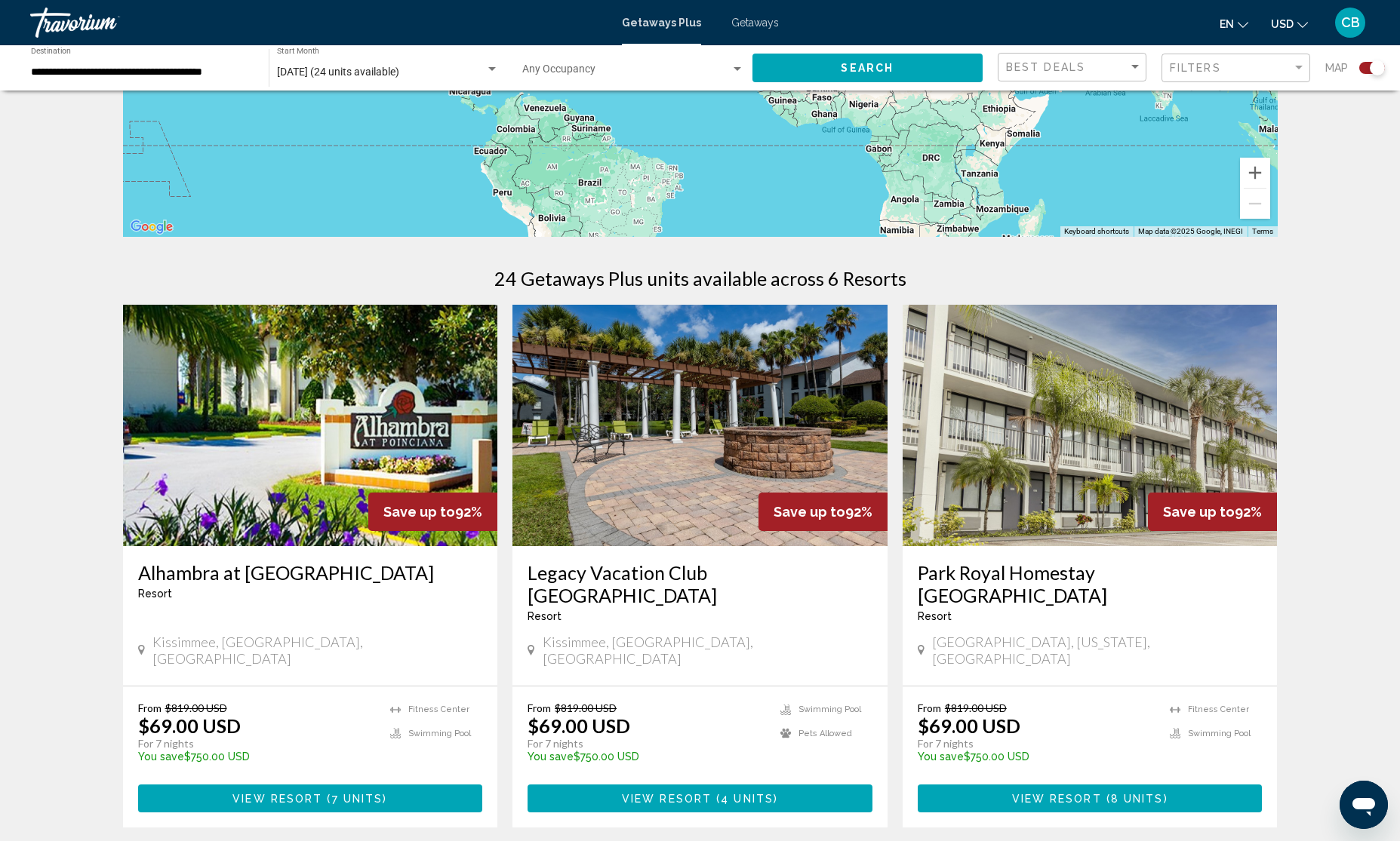
scroll to position [378, 0]
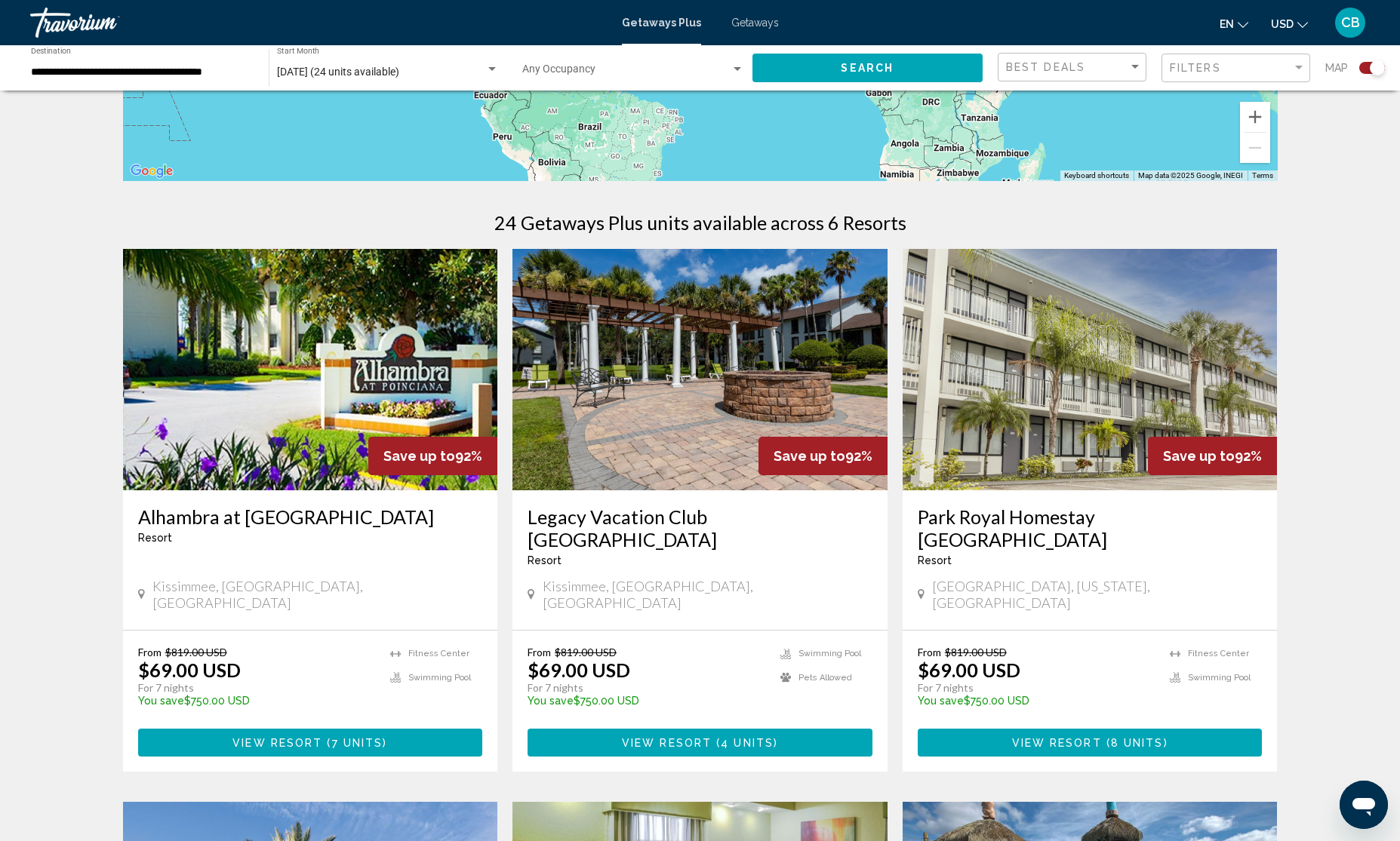
click at [1035, 378] on img "Main content" at bounding box center [1090, 369] width 375 height 241
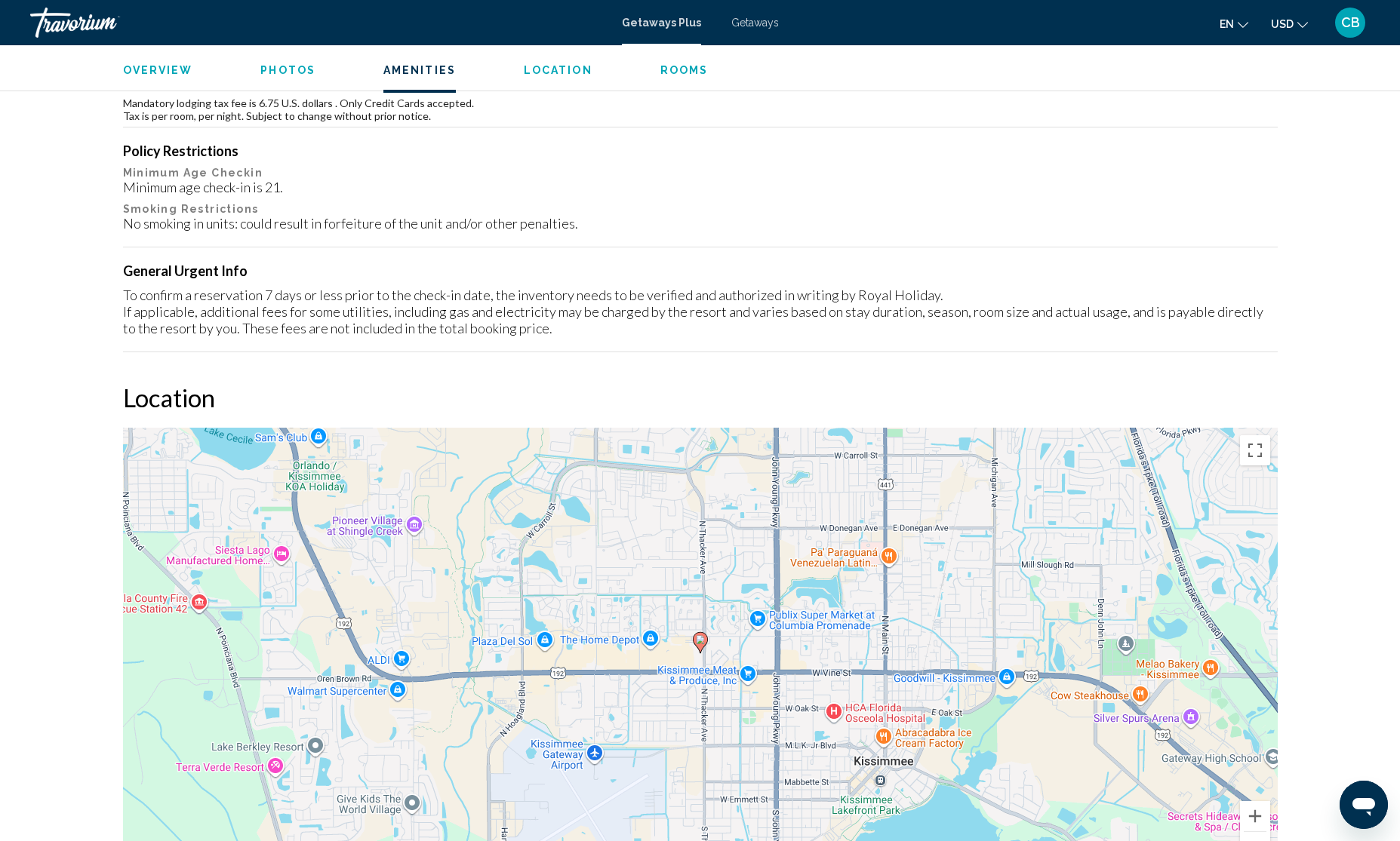
scroll to position [1510, 0]
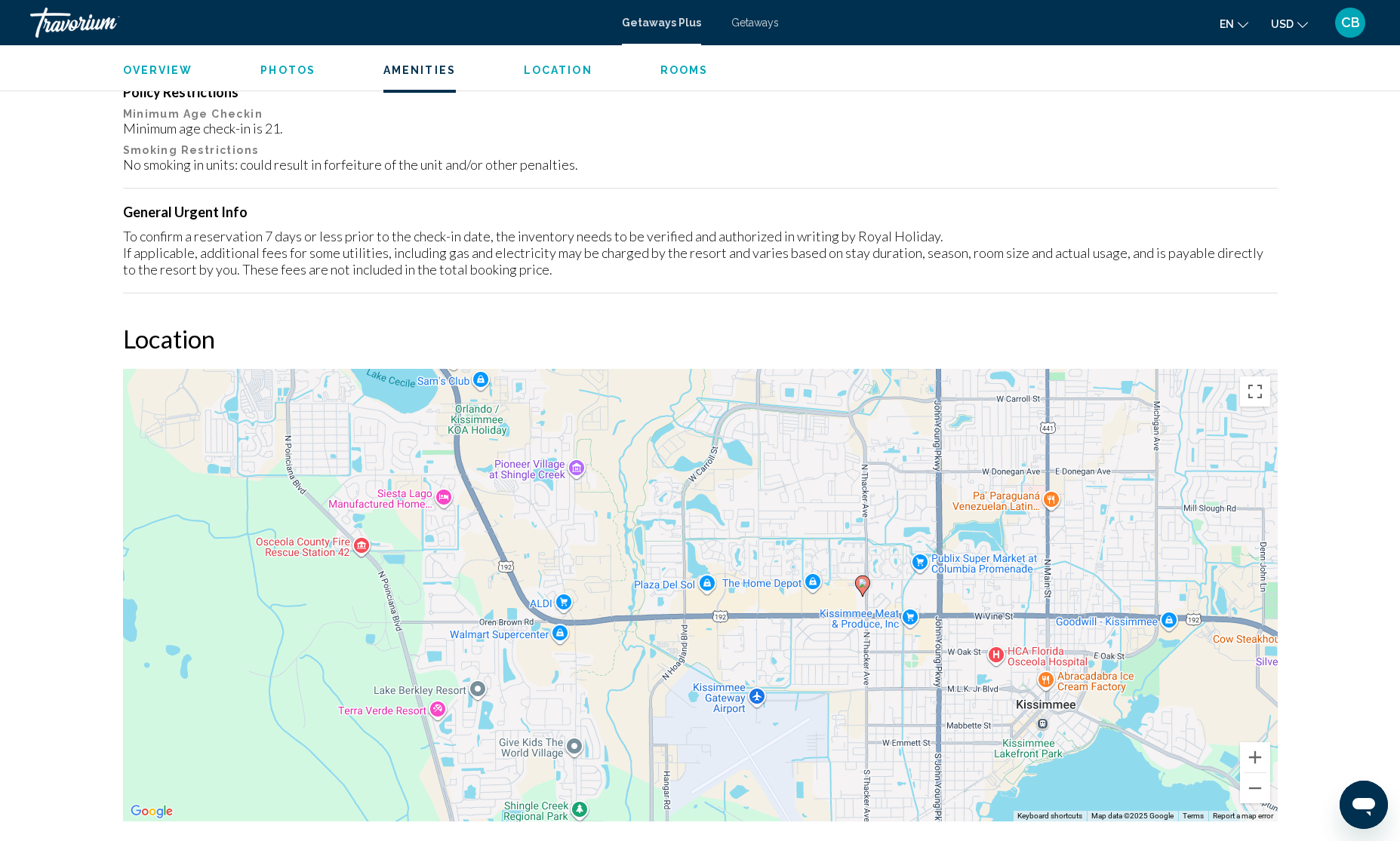
drag, startPoint x: 621, startPoint y: 473, endPoint x: 787, endPoint y: 475, distance: 166.0
click at [787, 475] on div "To activate drag with keyboard, press Alt + Enter. Once in keyboard drag state,…" at bounding box center [700, 596] width 1155 height 453
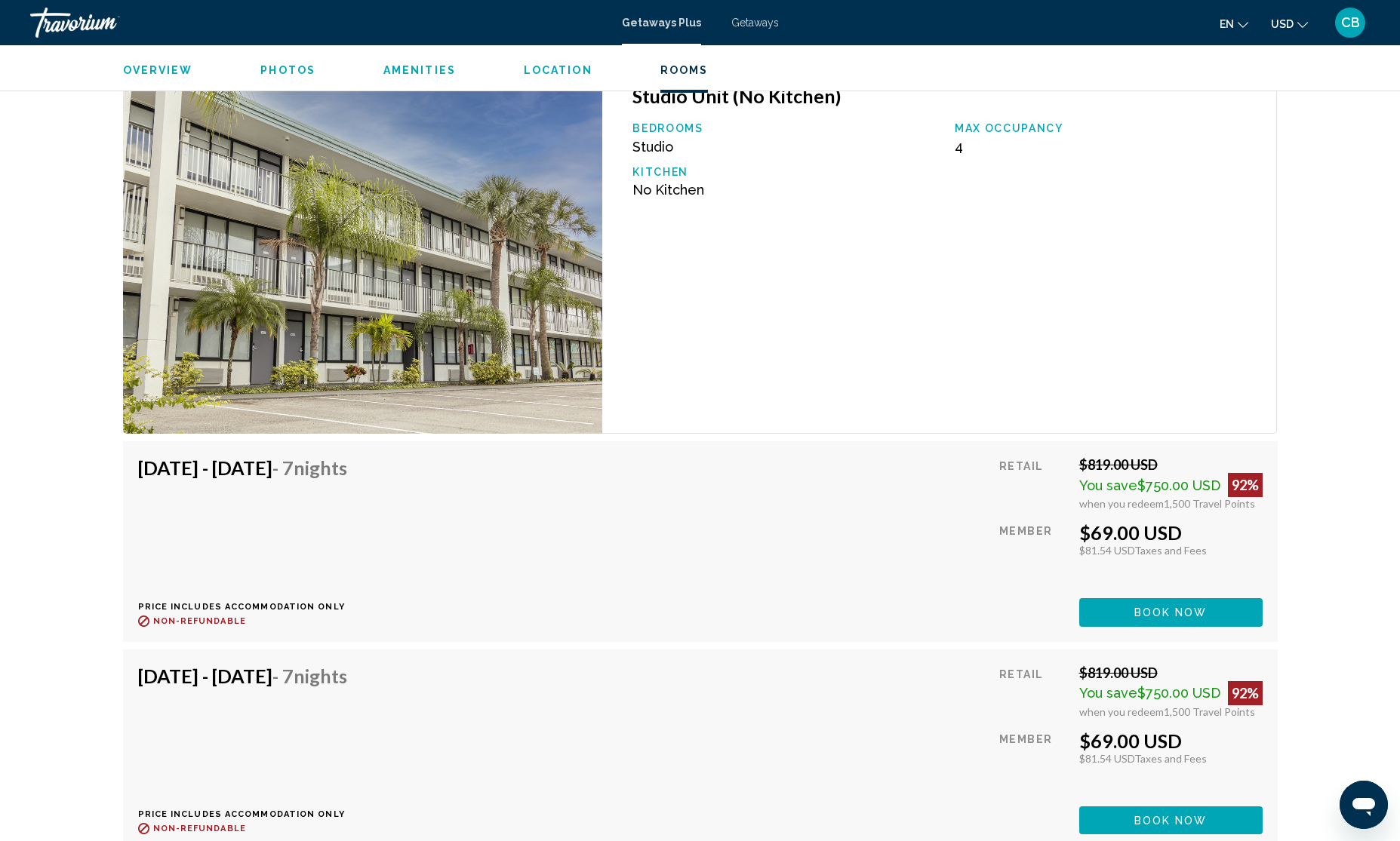
scroll to position [2323, 0]
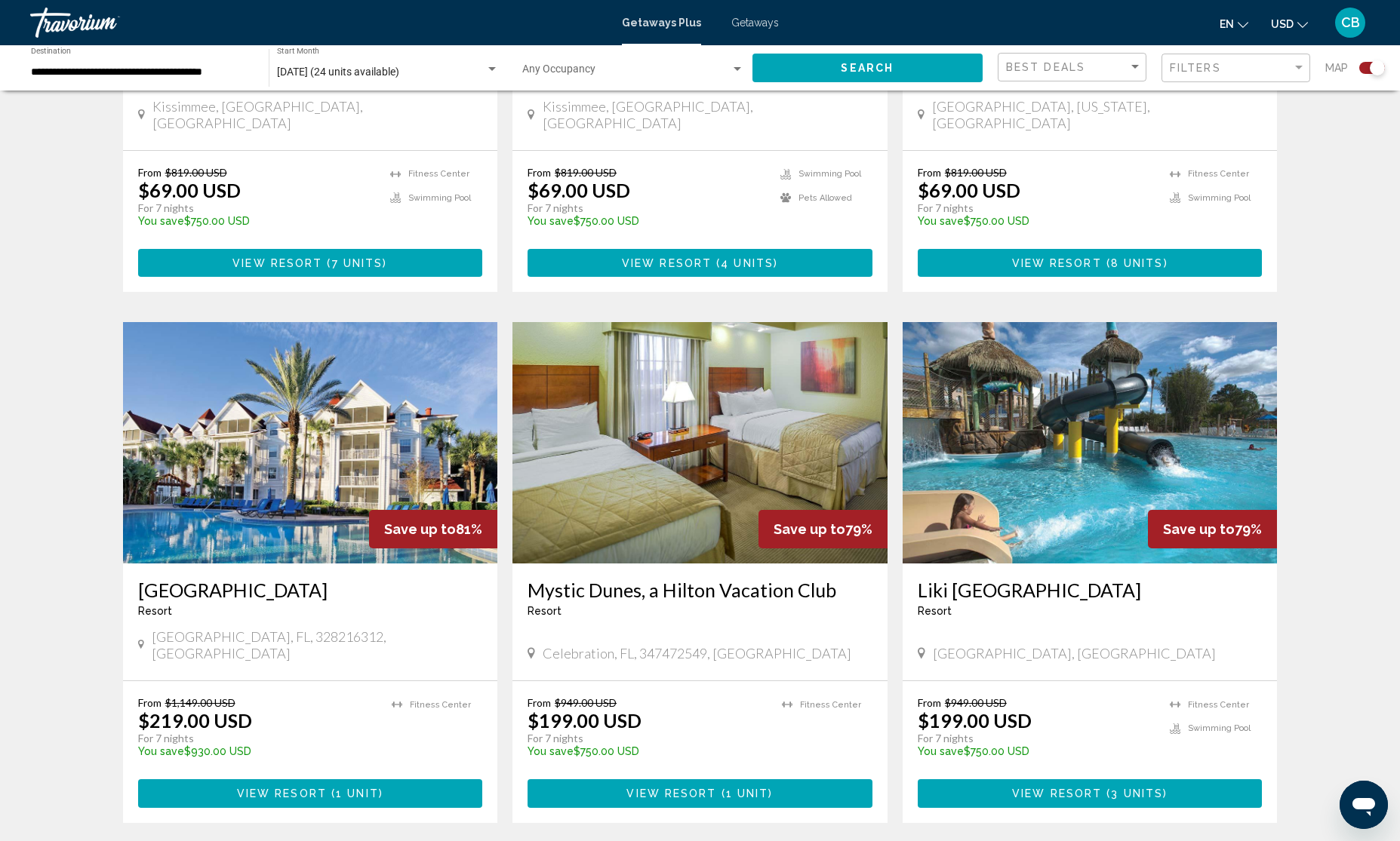
scroll to position [943, 0]
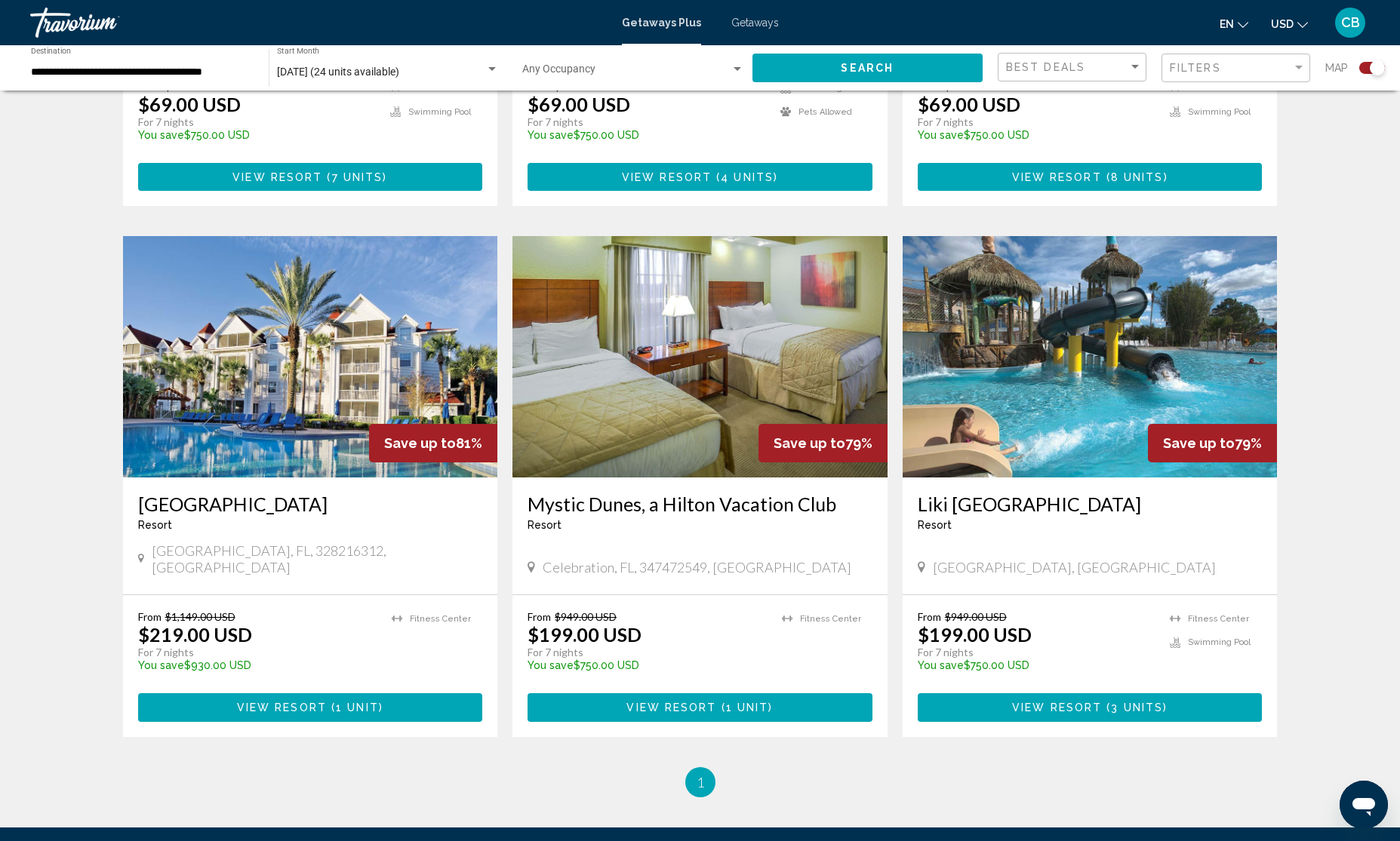
click at [693, 330] on img "Main content" at bounding box center [700, 356] width 375 height 241
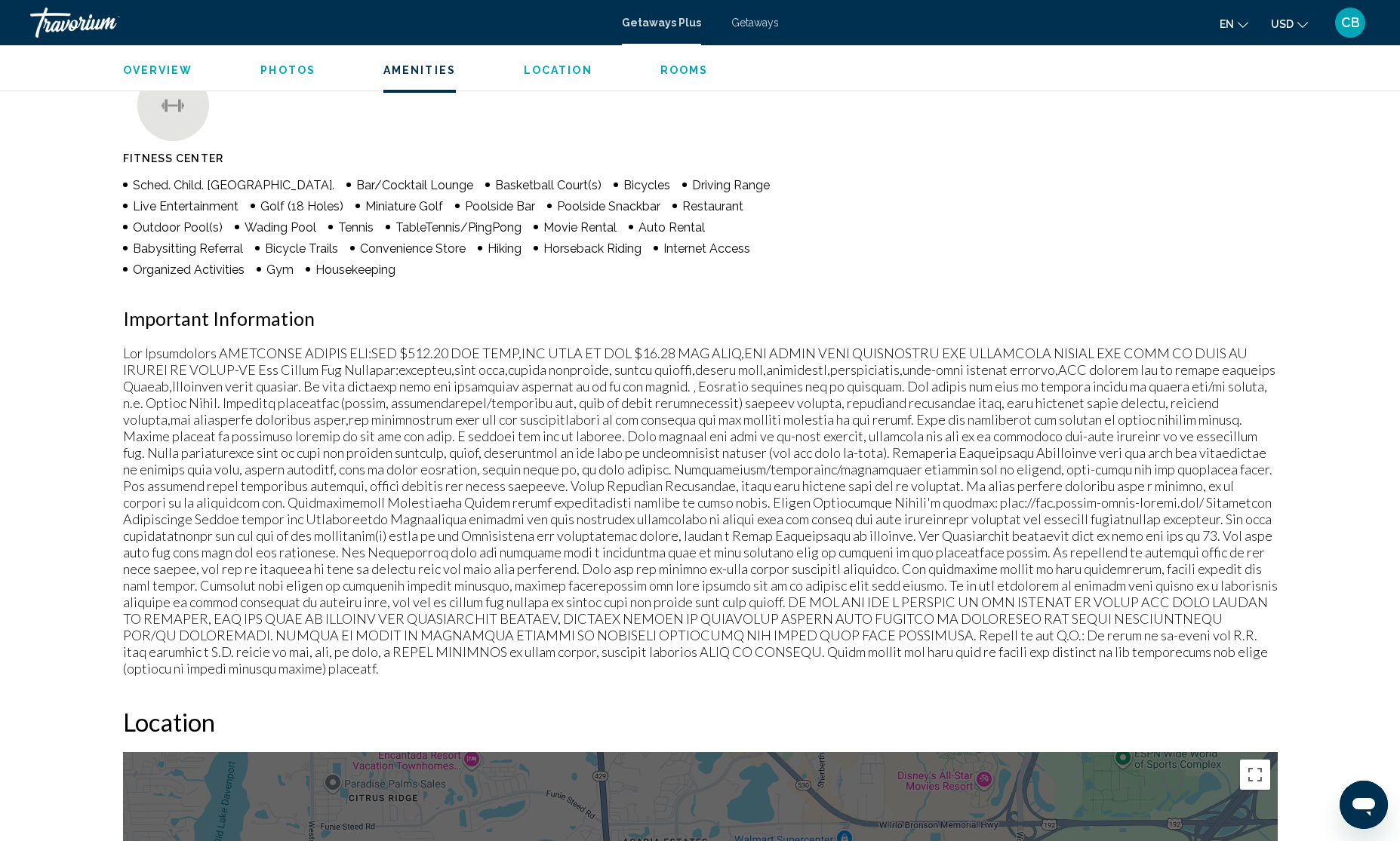
scroll to position [1038, 0]
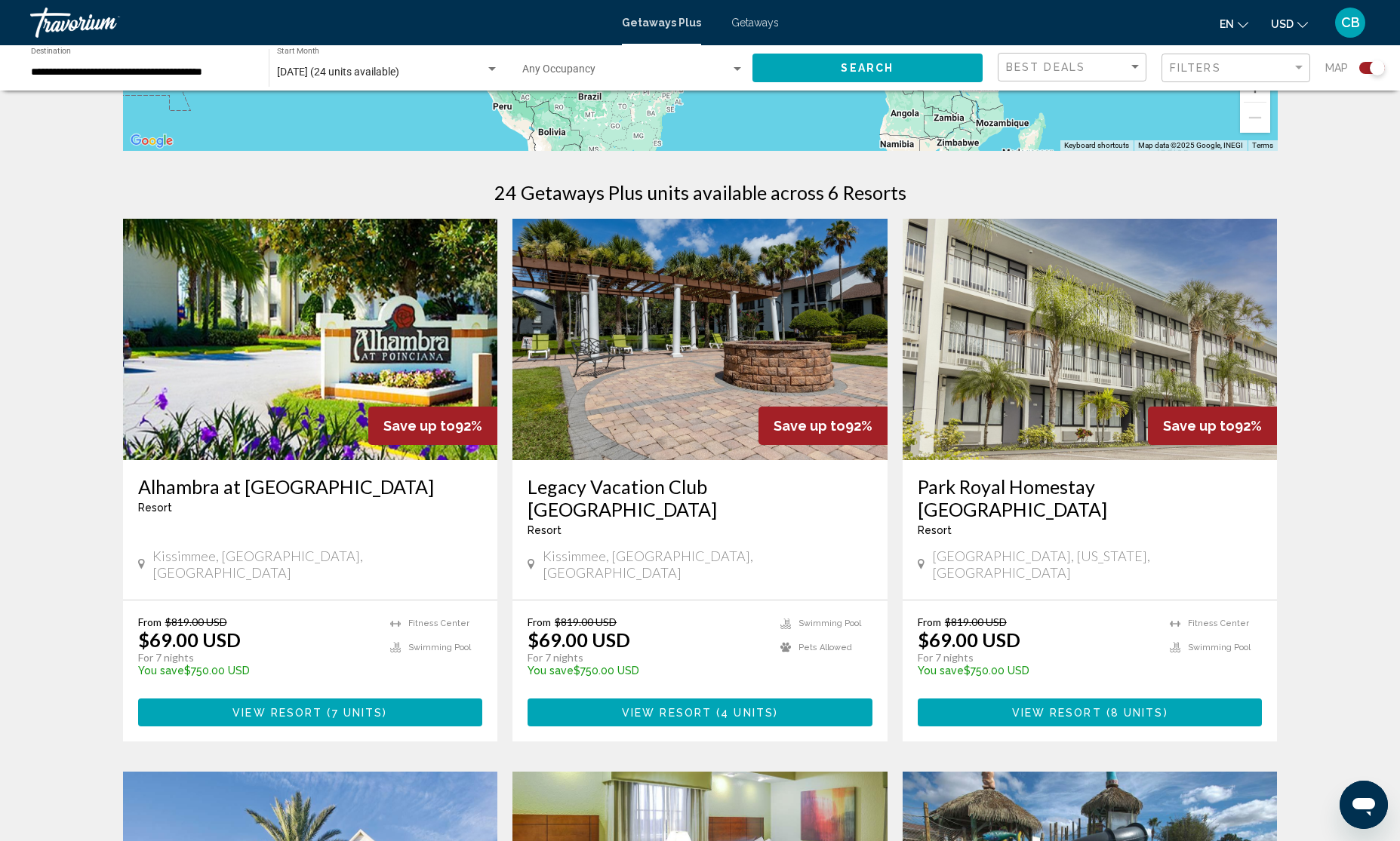
scroll to position [472, 0]
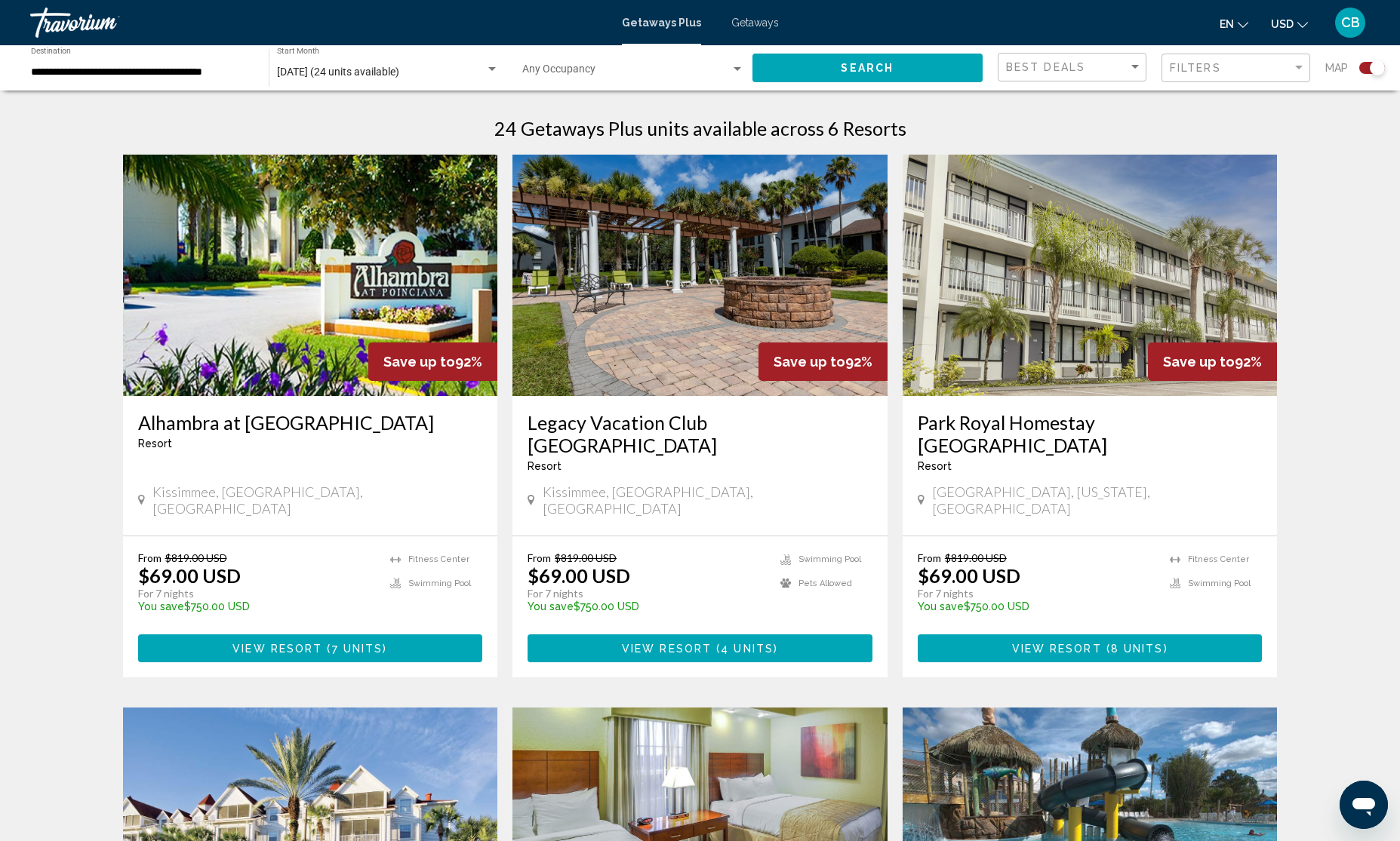
click at [679, 329] on img "Main content" at bounding box center [700, 275] width 375 height 241
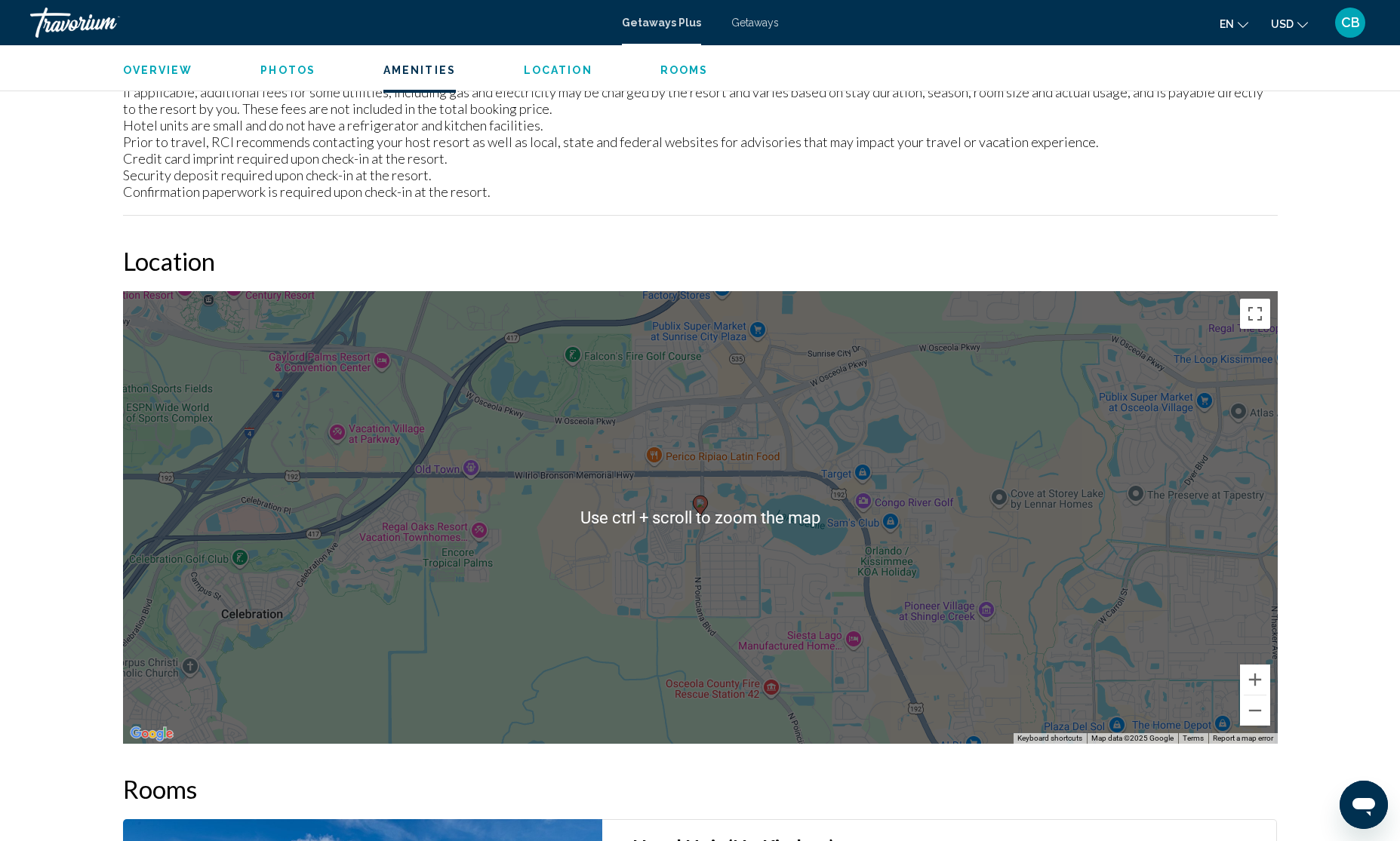
scroll to position [2358, 0]
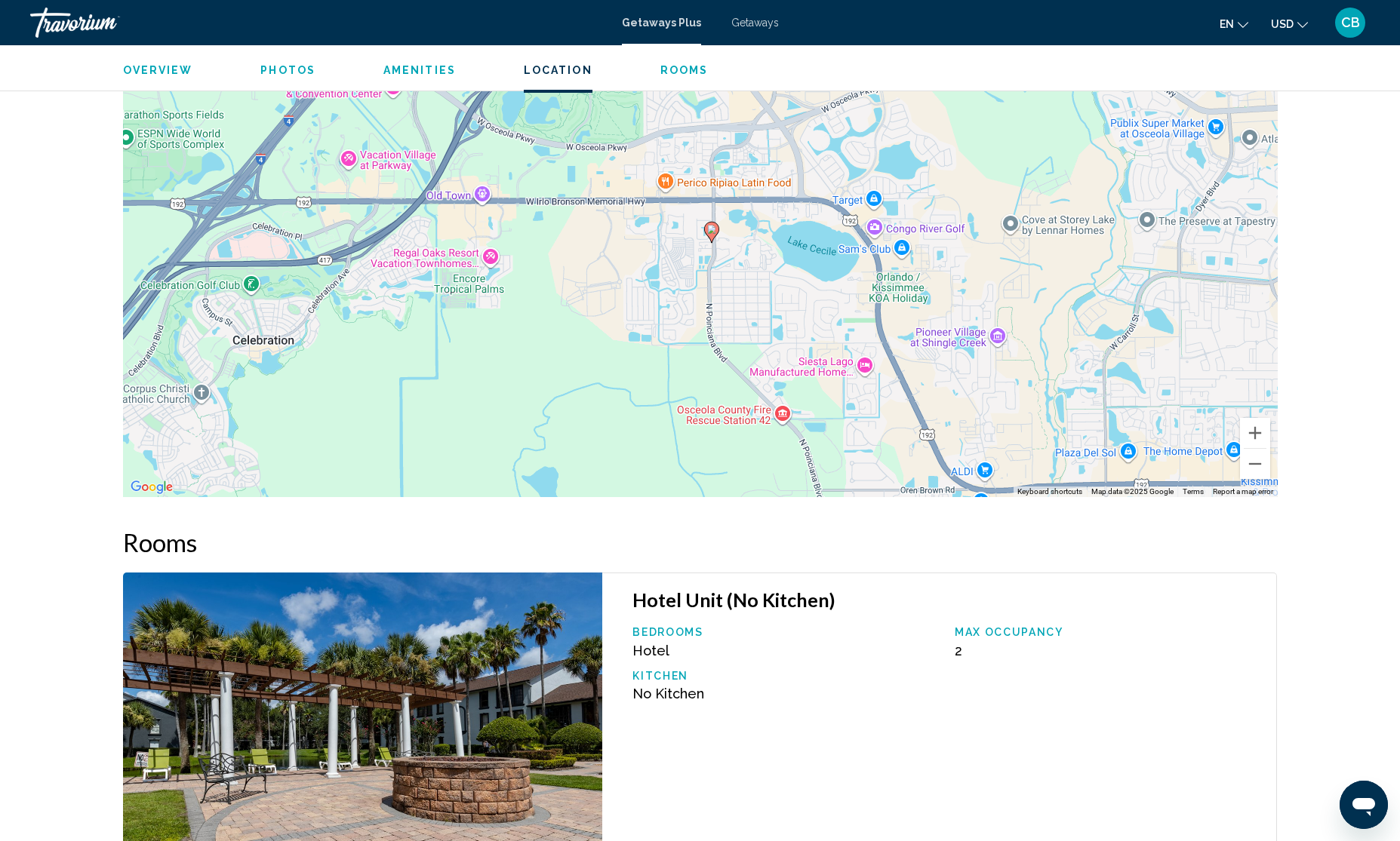
drag, startPoint x: 627, startPoint y: 365, endPoint x: 638, endPoint y: 336, distance: 31.0
click at [638, 336] on div "To activate drag with keyboard, press Alt + Enter. Once in keyboard drag state,…" at bounding box center [700, 271] width 1155 height 453
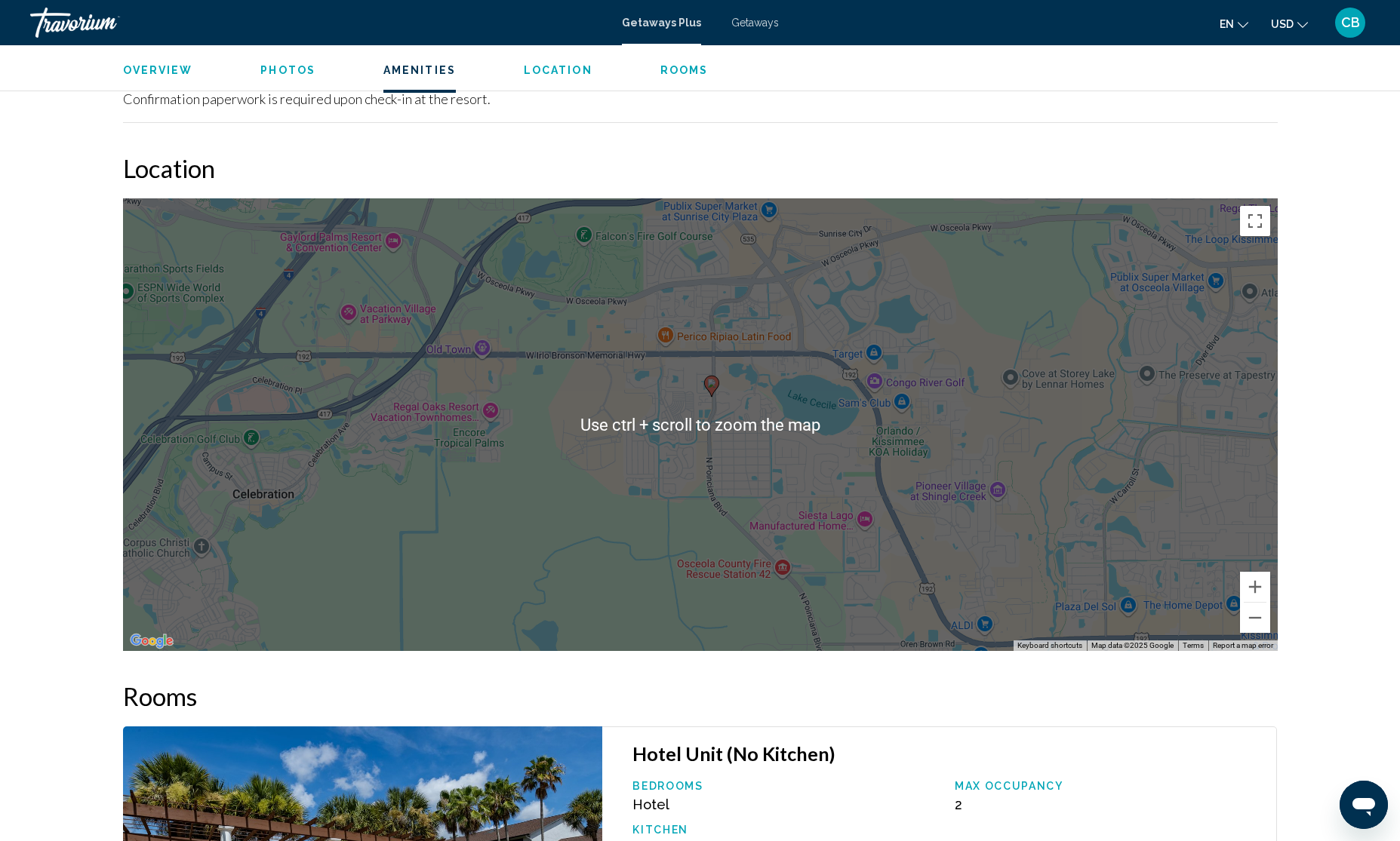
scroll to position [1960, 0]
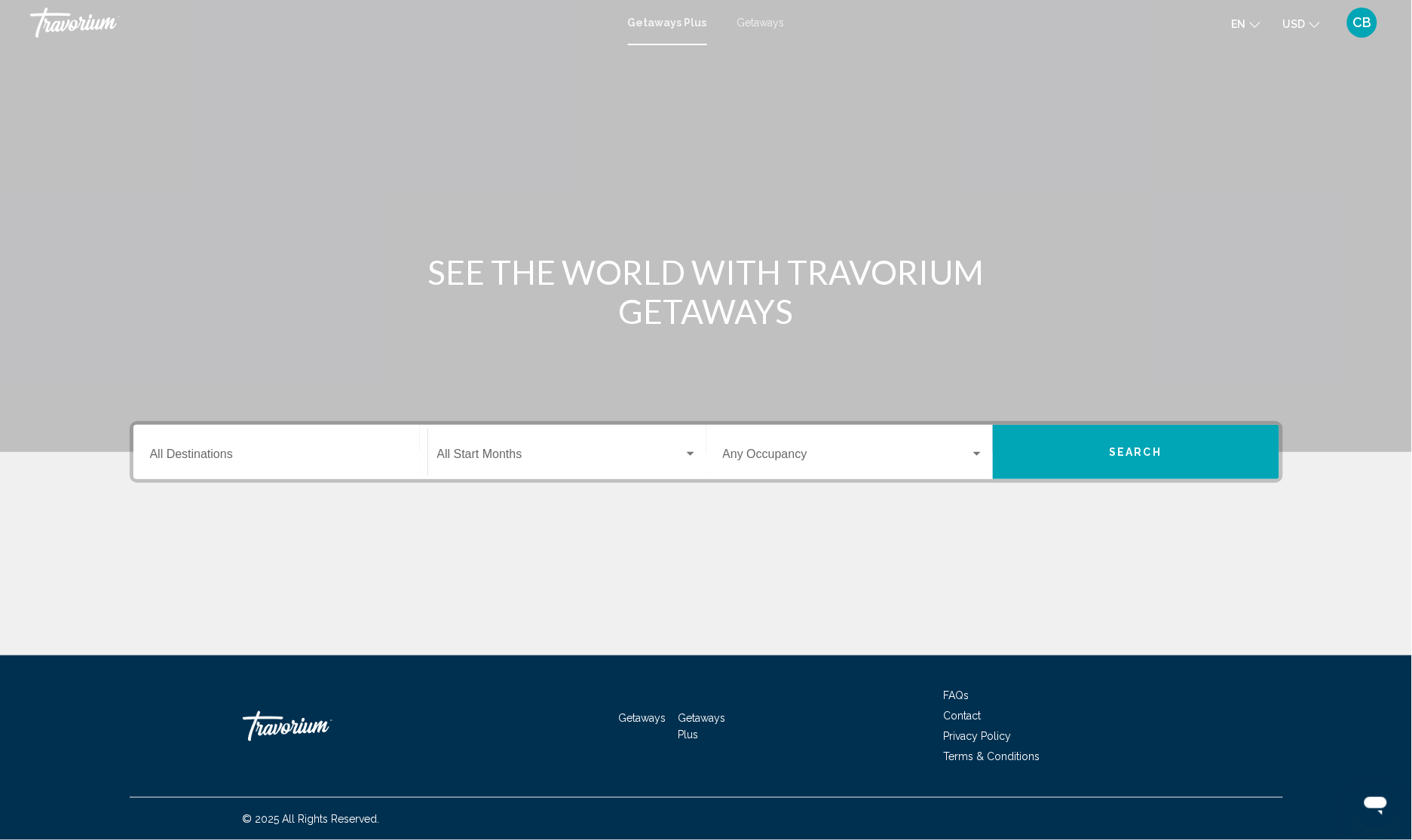
click at [295, 461] on input "Destination All Destinations" at bounding box center [280, 458] width 261 height 14
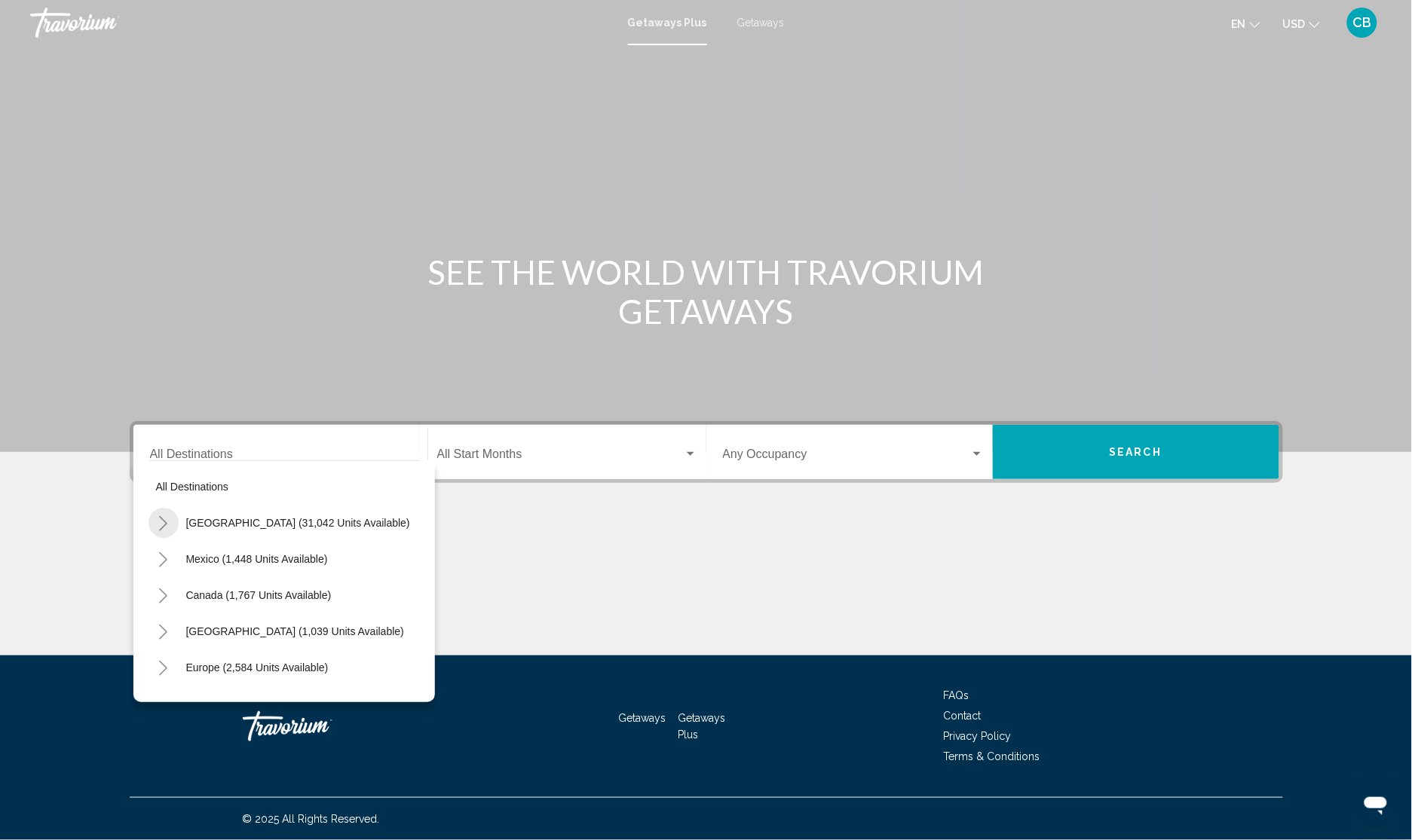
click at [165, 518] on icon "Toggle United States (31,042 units available)" at bounding box center [163, 524] width 11 height 15
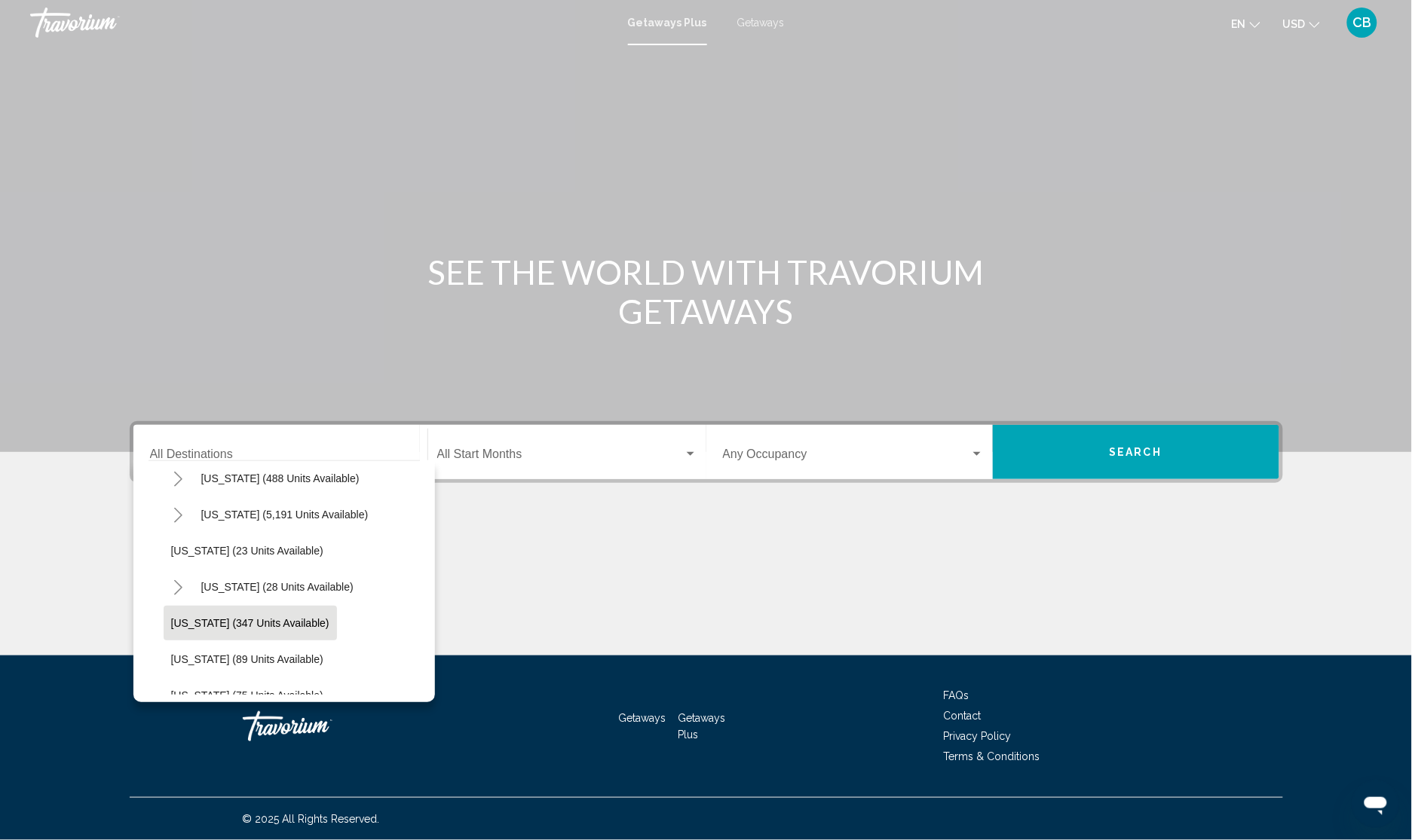
scroll to position [189, 0]
click at [187, 515] on button "Toggle Florida (5,191 units available)" at bounding box center [178, 515] width 30 height 30
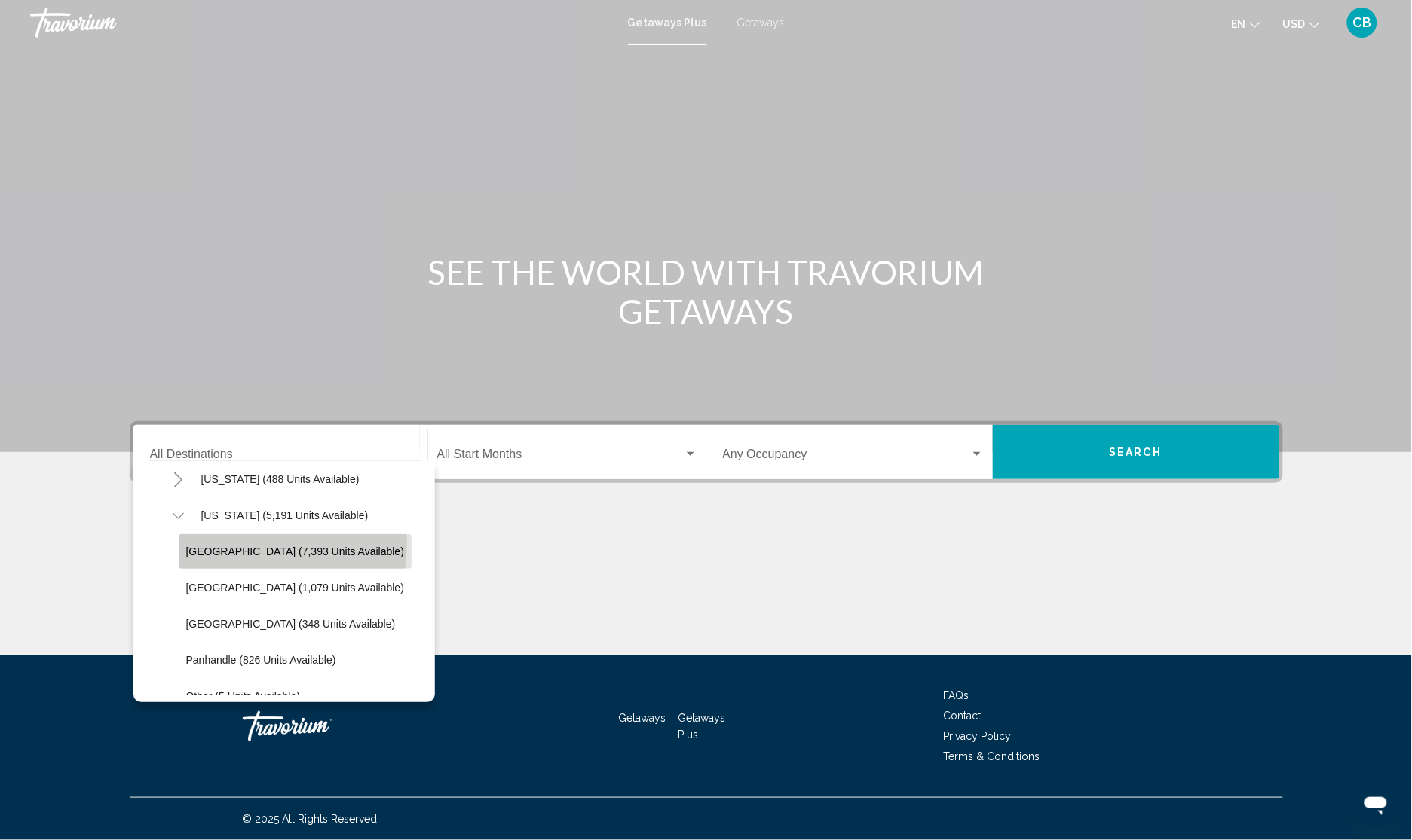
click at [230, 543] on button "[GEOGRAPHIC_DATA] (7,393 units available)" at bounding box center [295, 551] width 233 height 34
type input "**********"
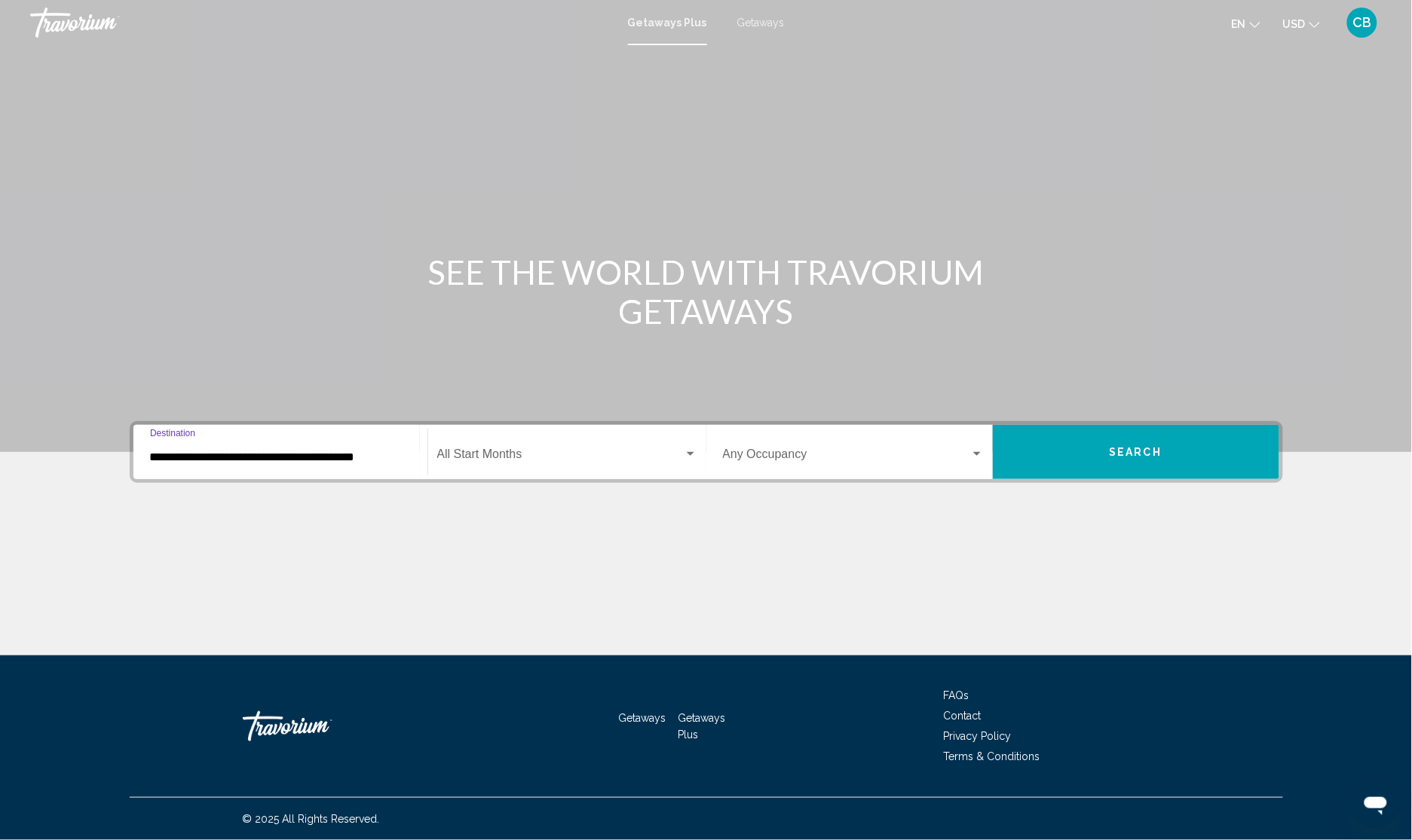
click at [507, 459] on span "Search widget" at bounding box center [561, 458] width 247 height 14
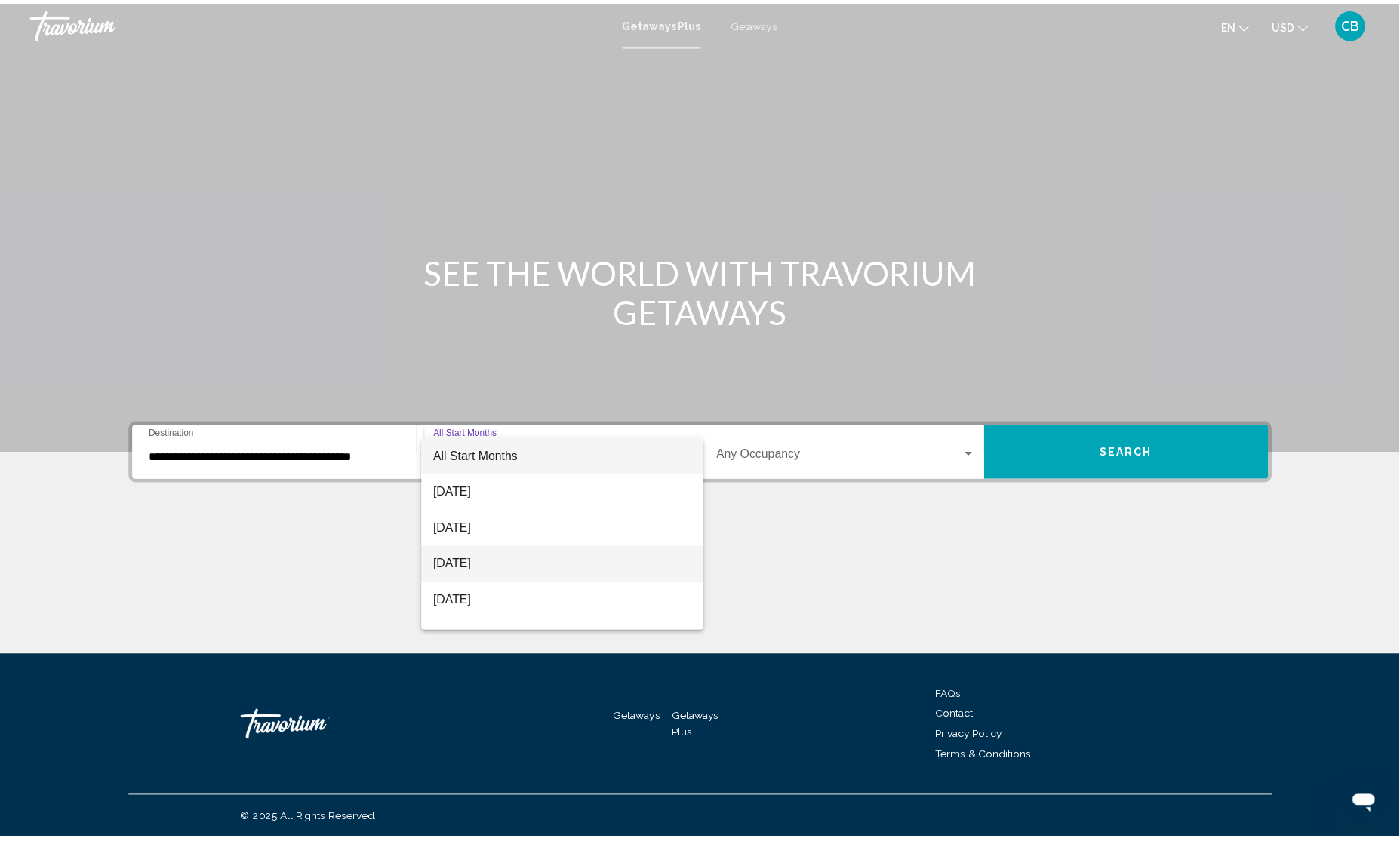
scroll to position [94, 0]
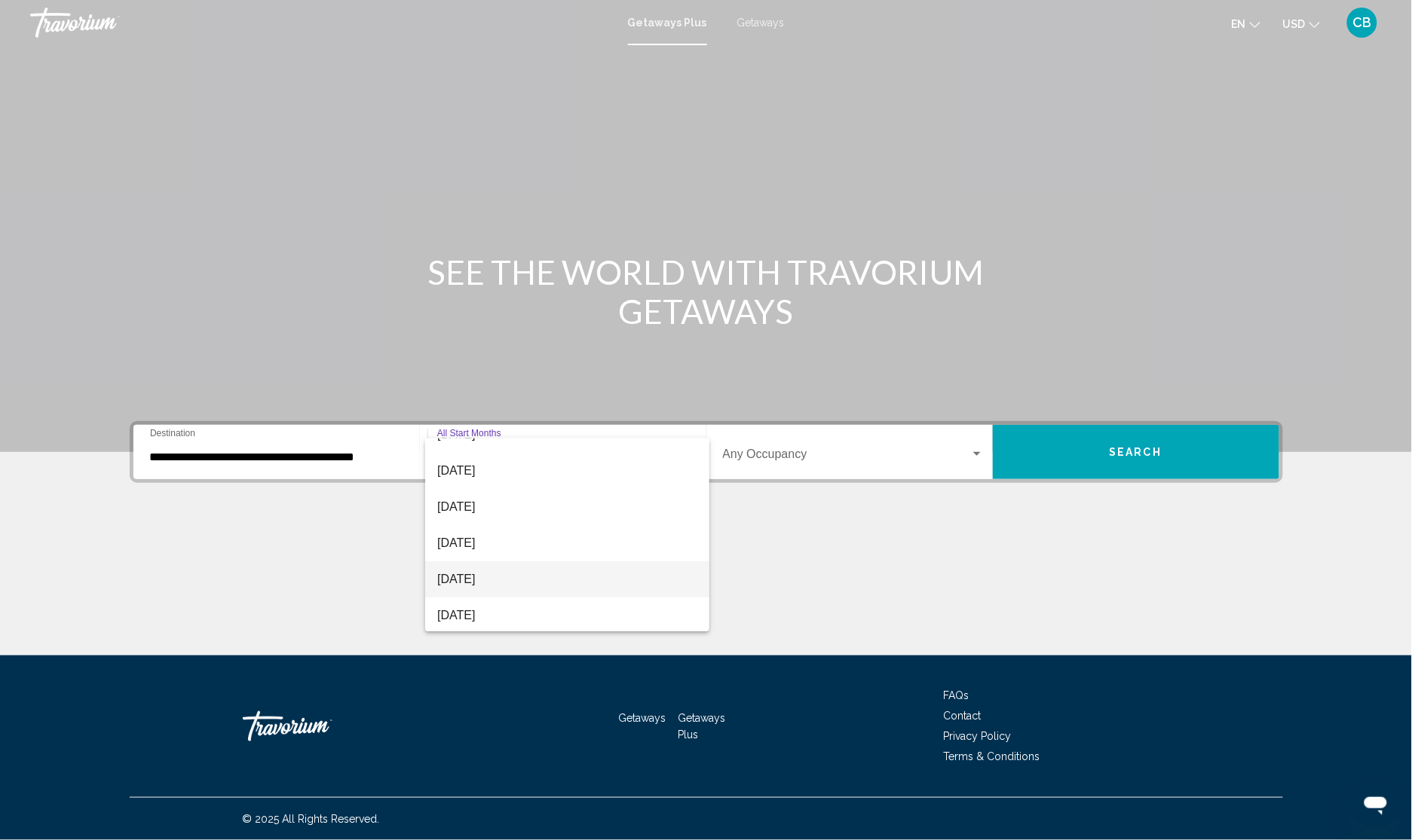
click at [499, 573] on span "[DATE]" at bounding box center [567, 579] width 260 height 36
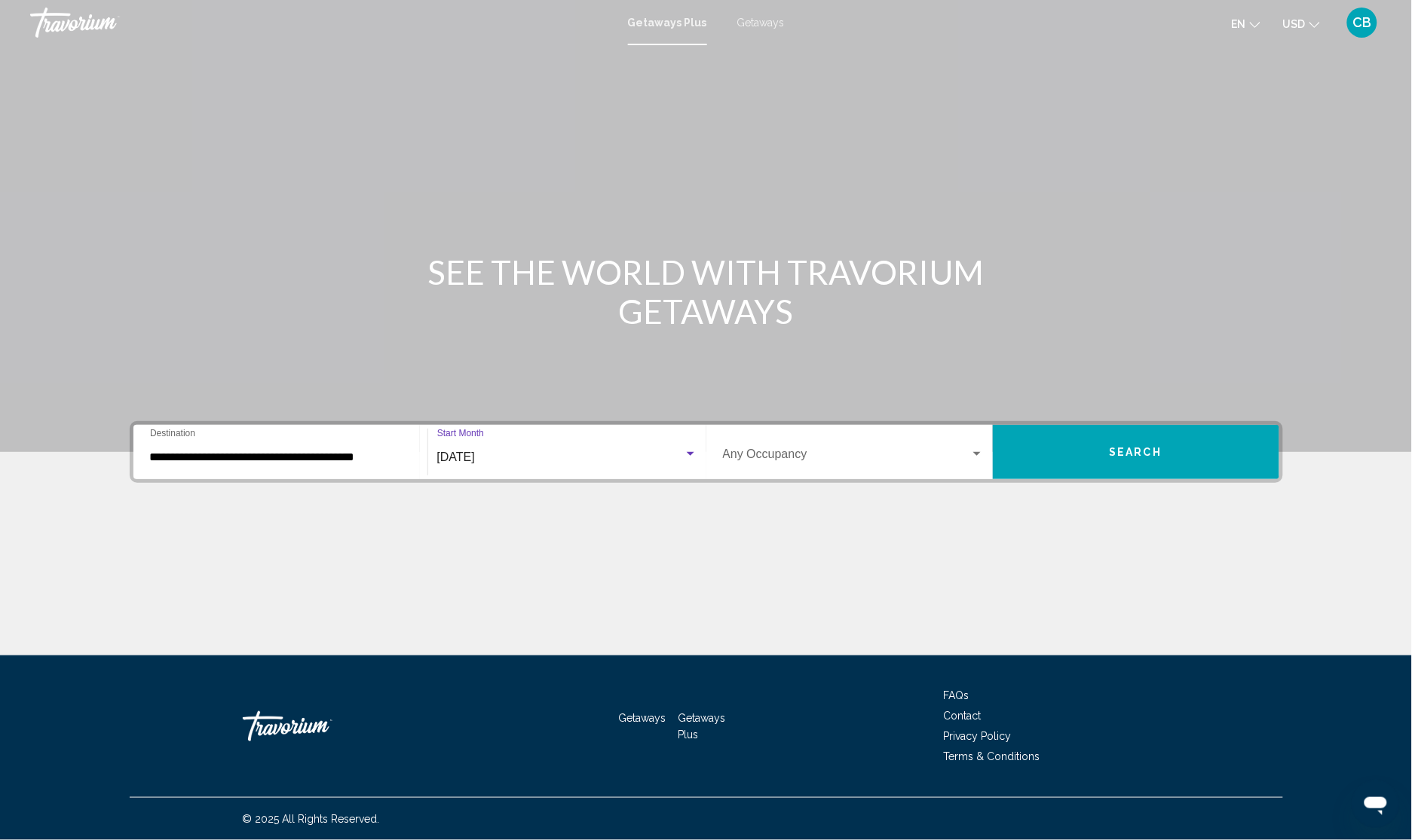
click at [1102, 456] on button "Search" at bounding box center [1136, 452] width 286 height 54
click at [756, 8] on div "Getaways Plus Getaways en English Español Français Italiano Português русский U…" at bounding box center [706, 22] width 1412 height 32
click at [759, 16] on span "Getaways" at bounding box center [760, 22] width 47 height 12
click at [237, 453] on input "Destination All Destinations" at bounding box center [280, 458] width 261 height 14
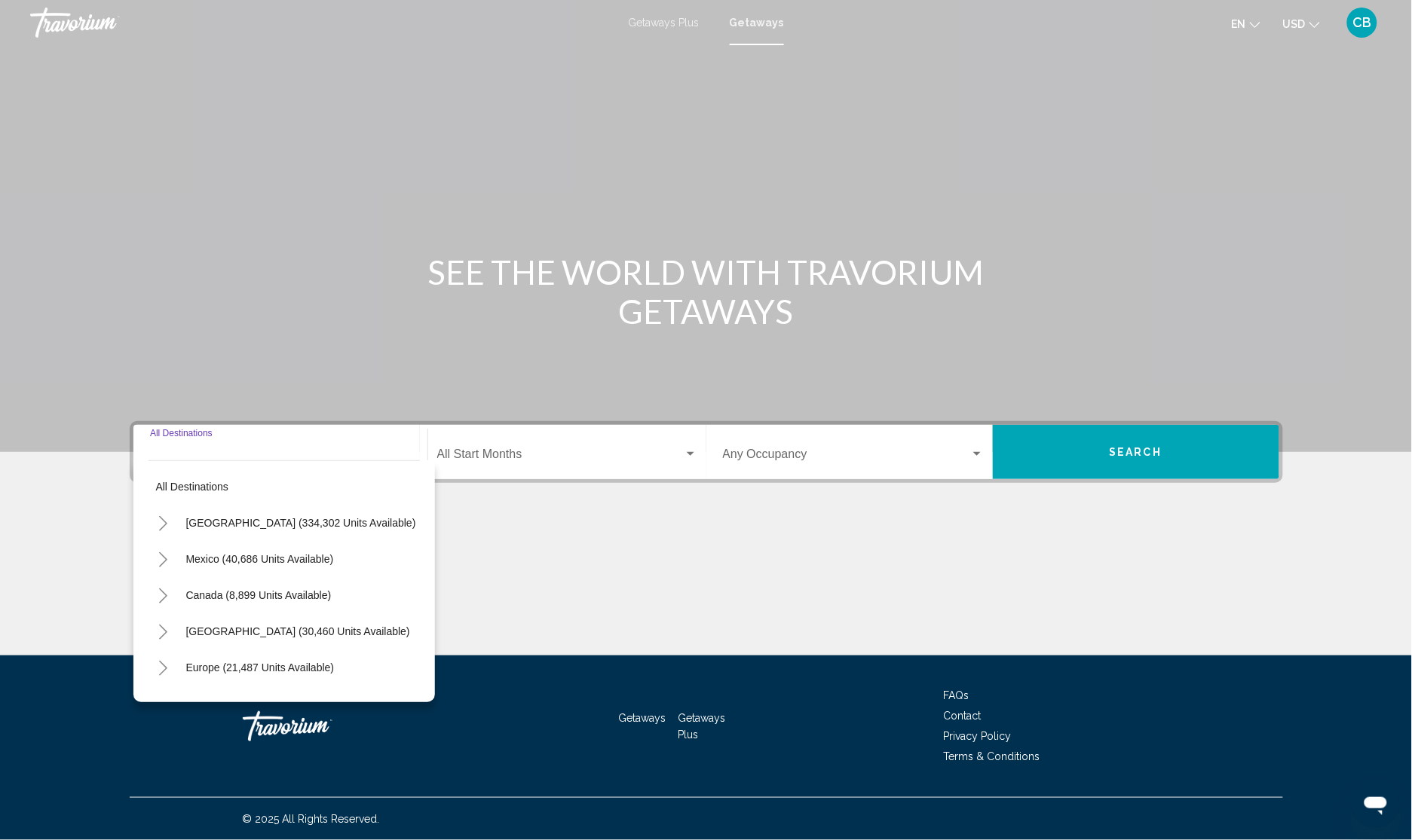
click at [162, 522] on icon "Toggle United States (334,302 units available)" at bounding box center [163, 524] width 11 height 15
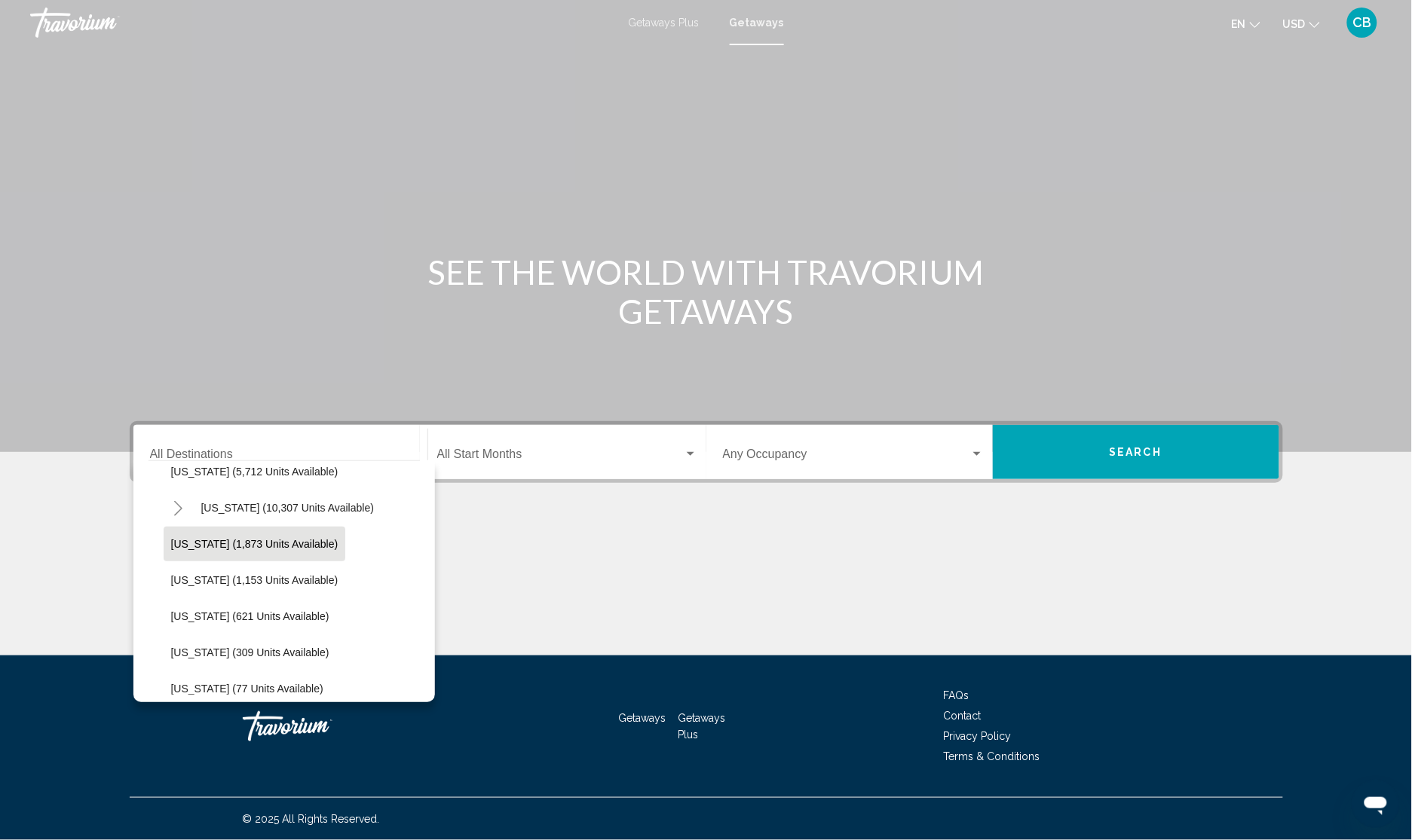
scroll to position [283, 0]
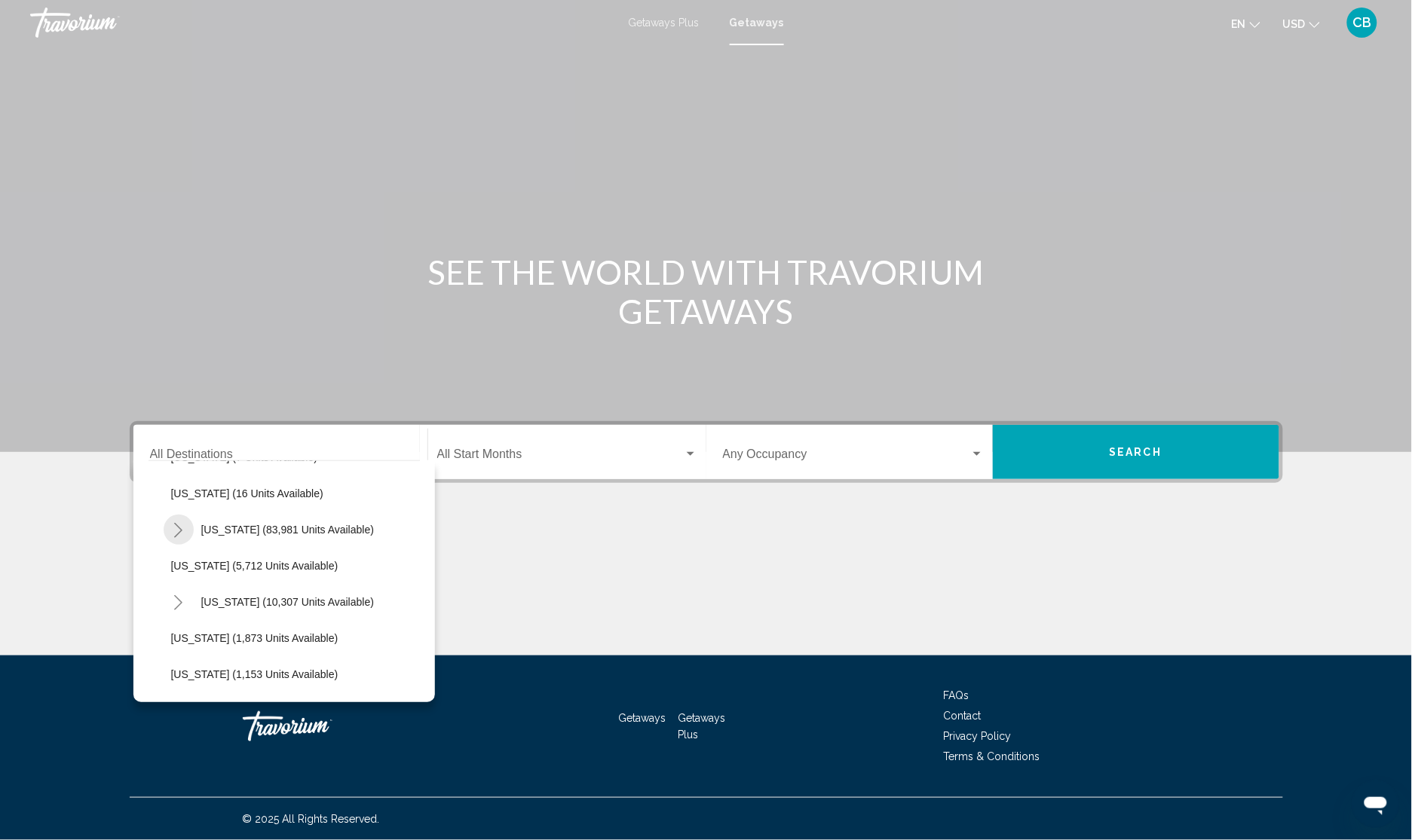
click at [175, 520] on button "Toggle Florida (83,981 units available)" at bounding box center [178, 530] width 30 height 30
click at [226, 563] on span "[GEOGRAPHIC_DATA] (47,434 units available)" at bounding box center [297, 566] width 224 height 12
type input "**********"
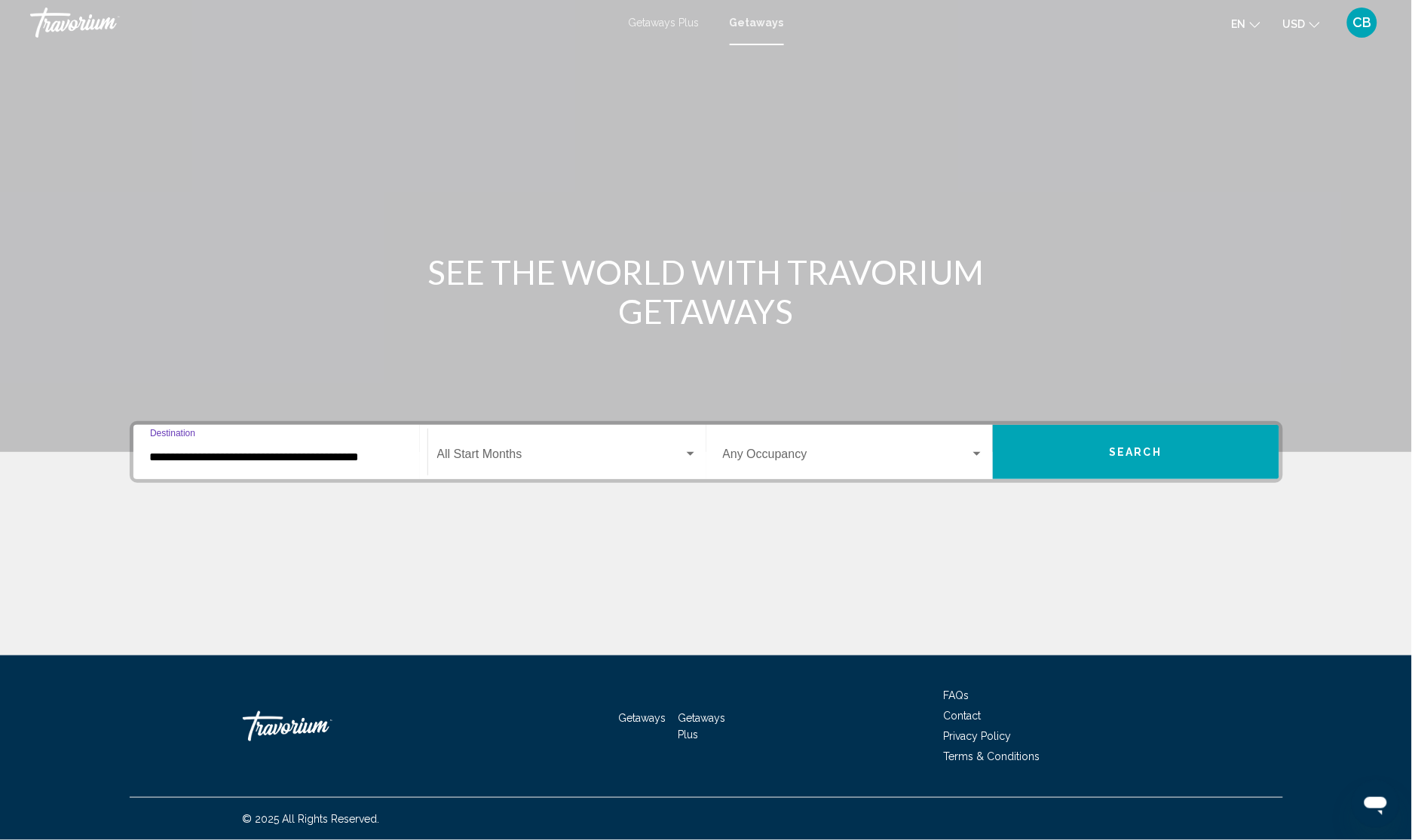
click at [536, 451] on span "Search widget" at bounding box center [561, 458] width 247 height 14
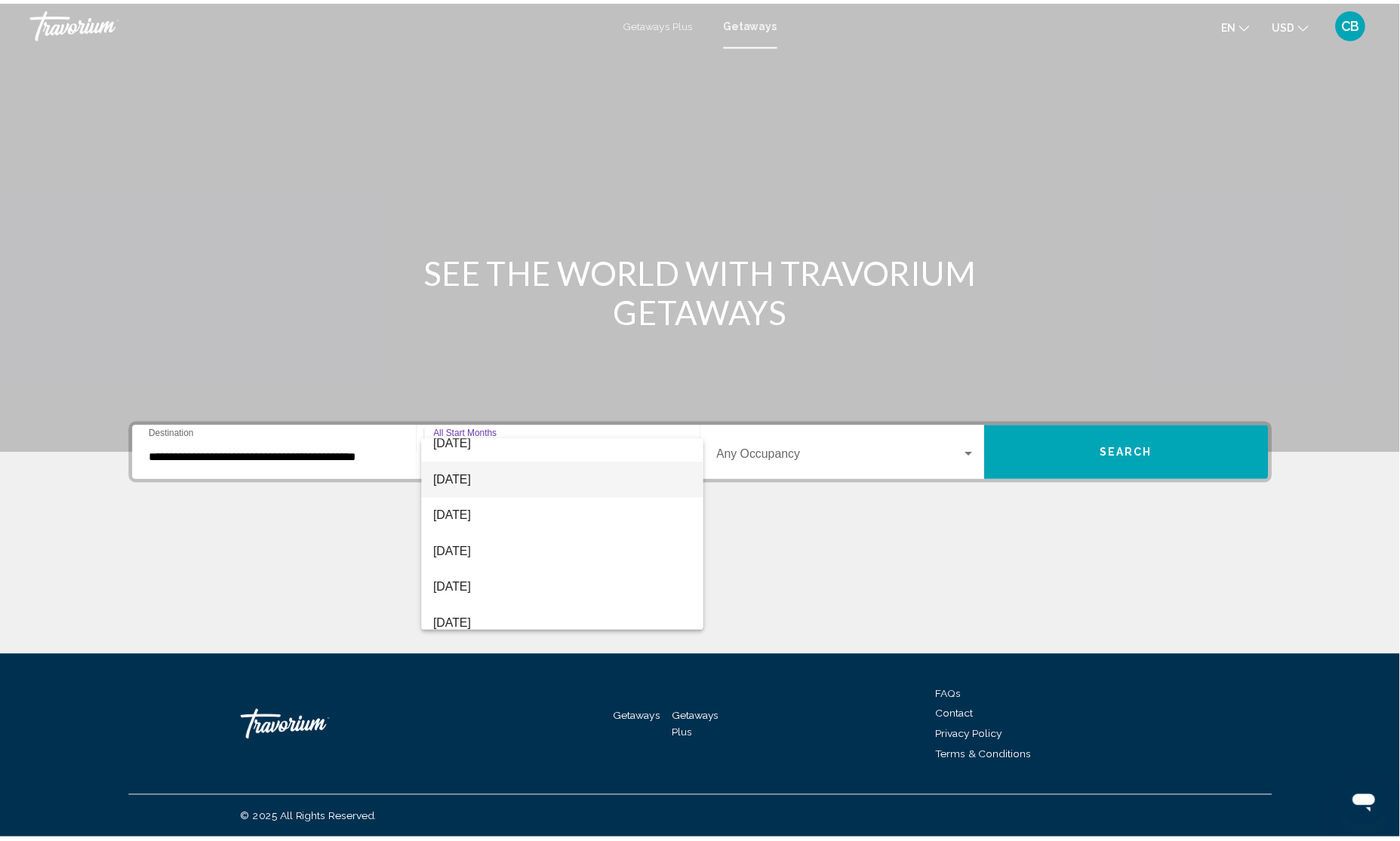
scroll to position [94, 0]
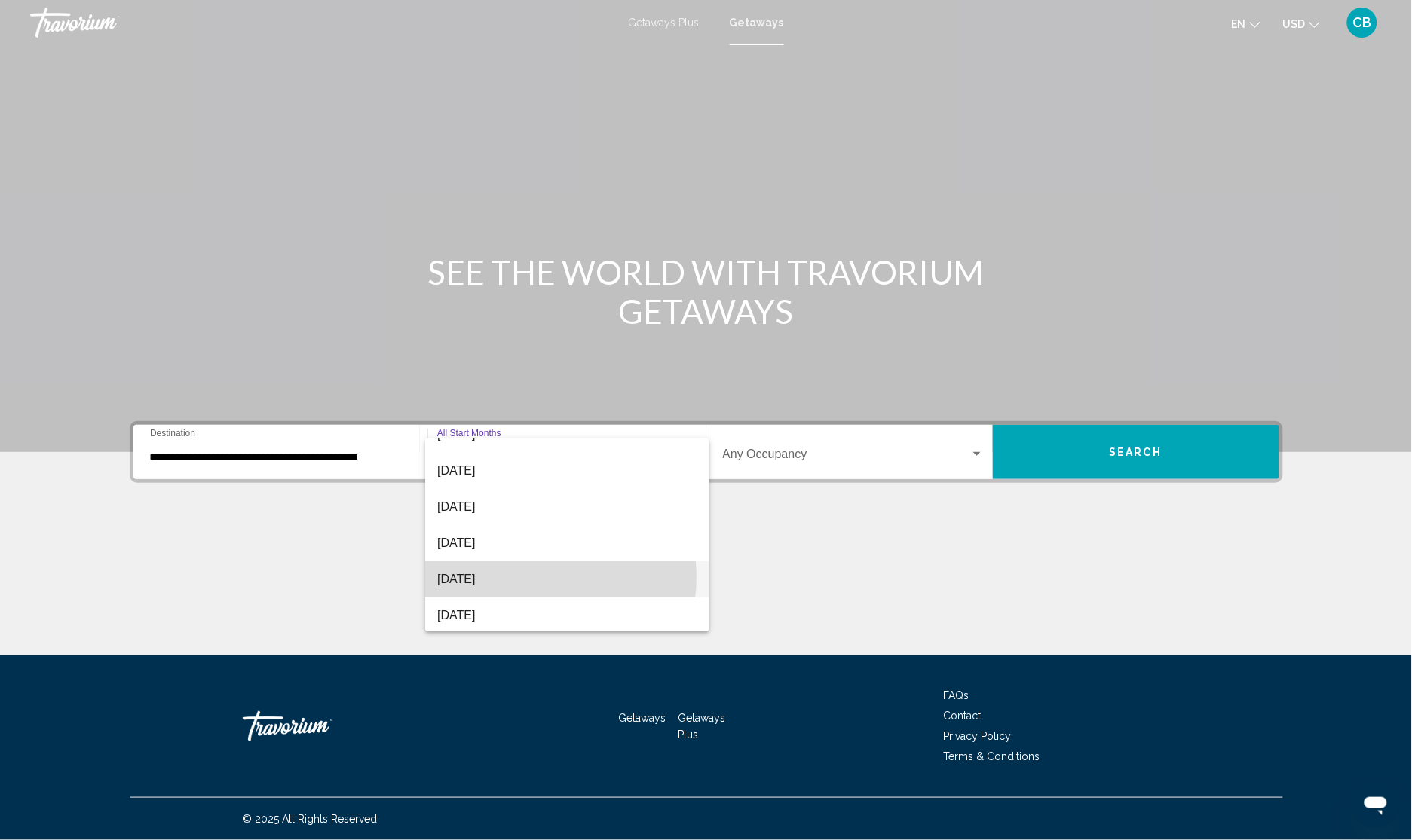
click at [532, 578] on span "[DATE]" at bounding box center [567, 579] width 260 height 36
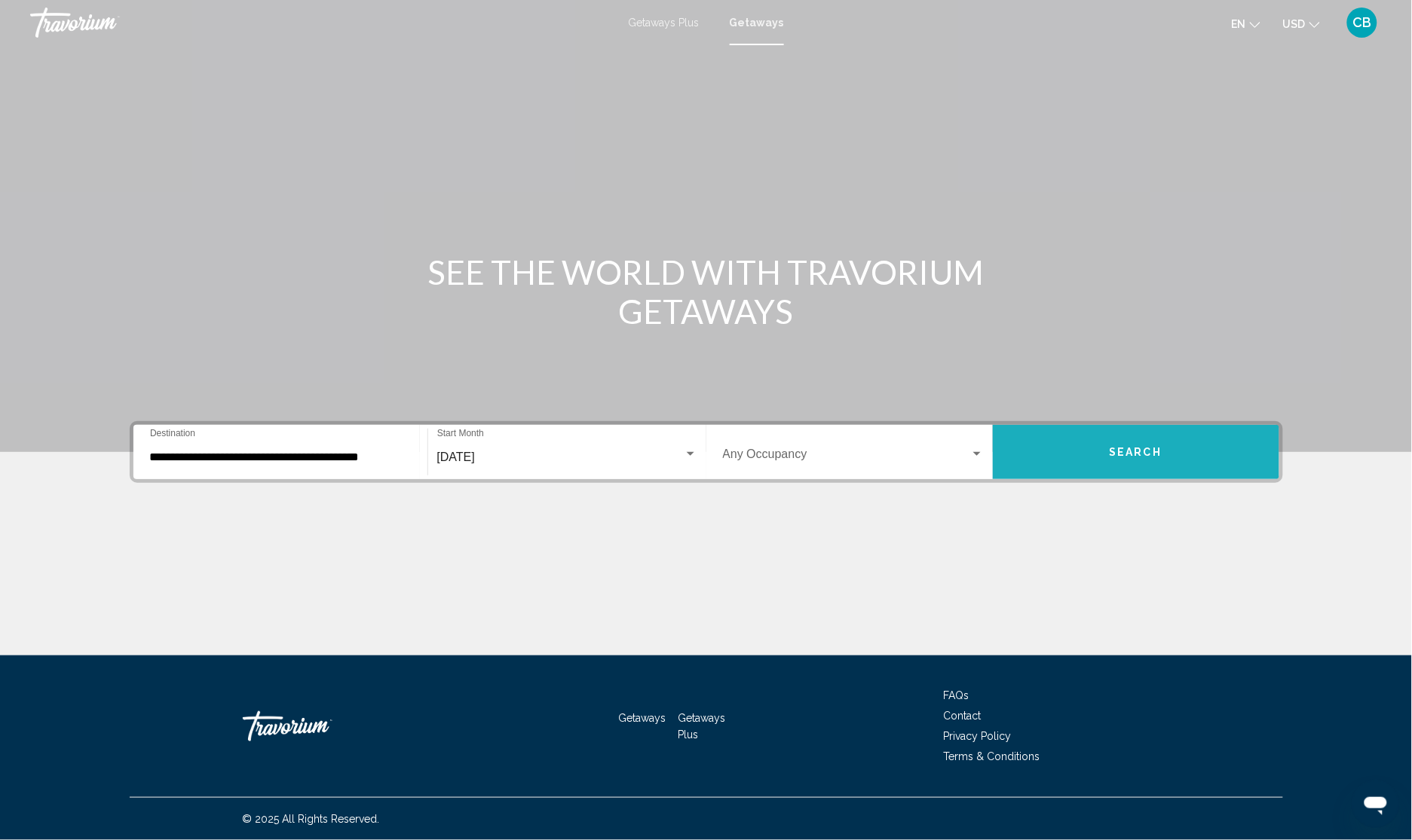
click at [1102, 460] on button "Search" at bounding box center [1136, 452] width 286 height 54
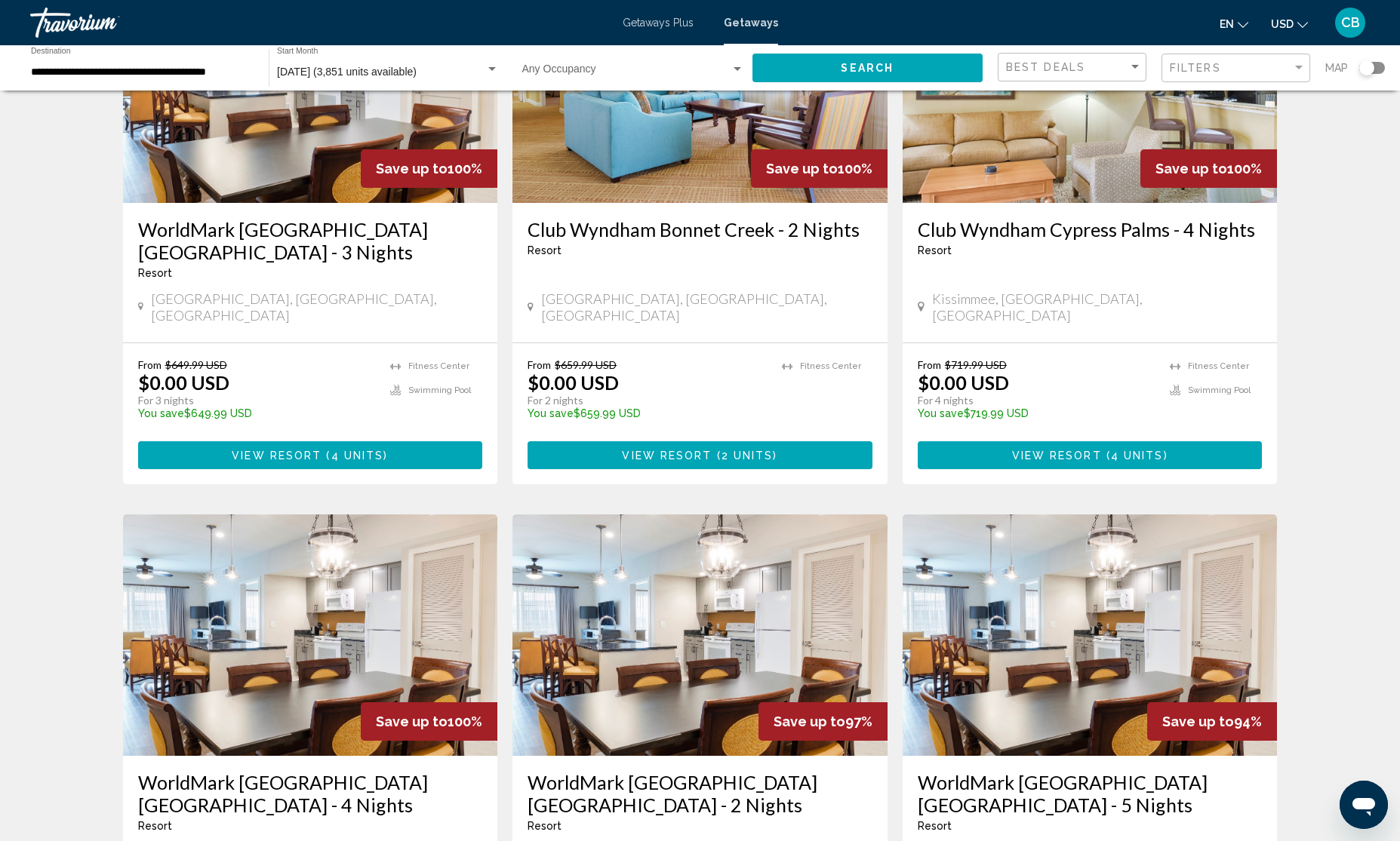
scroll to position [189, 0]
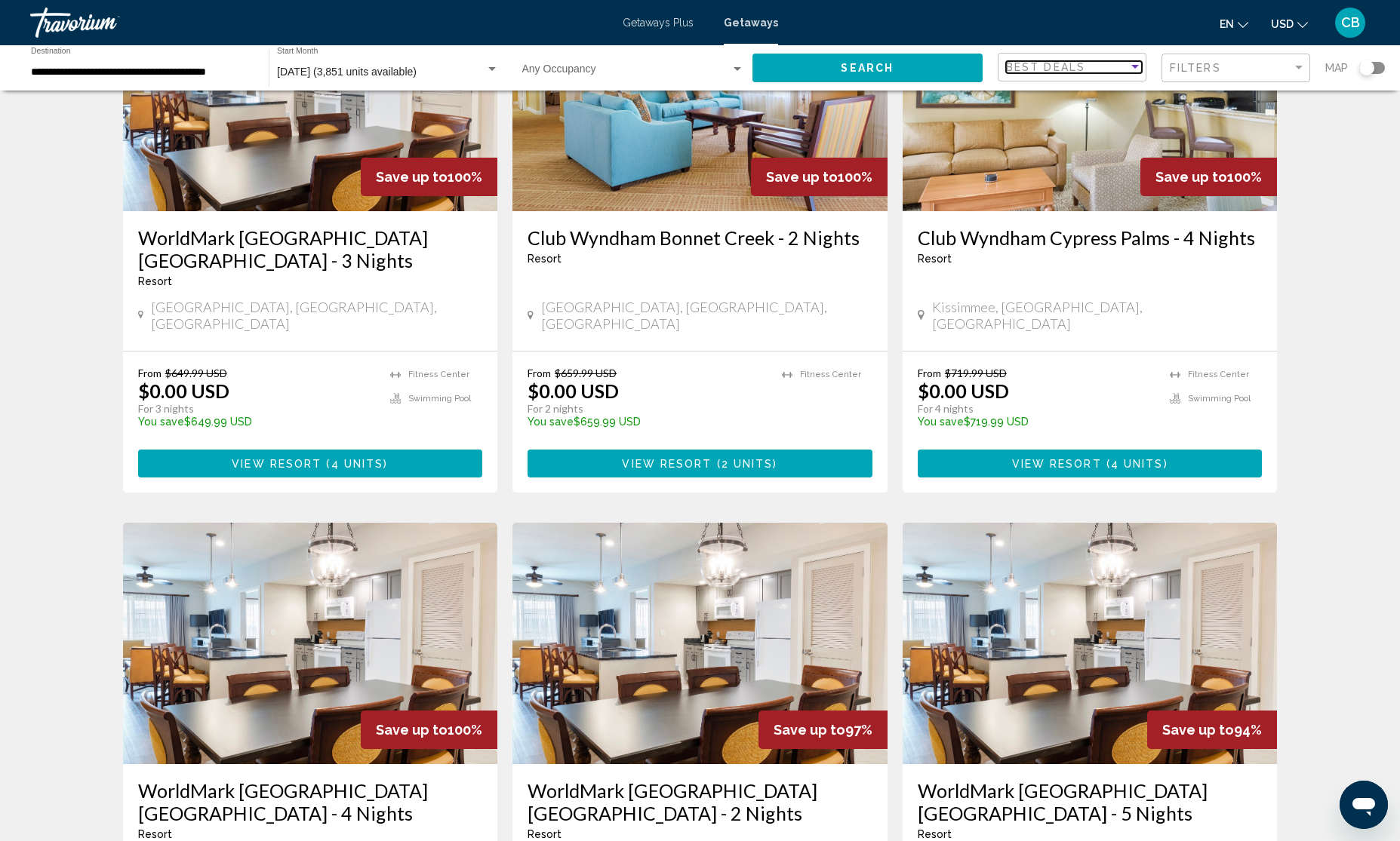
click at [1073, 61] on span "Best Deals" at bounding box center [1045, 67] width 79 height 12
click at [1216, 70] on div at bounding box center [700, 420] width 1400 height 841
click at [1216, 70] on span "Filters" at bounding box center [1196, 68] width 52 height 12
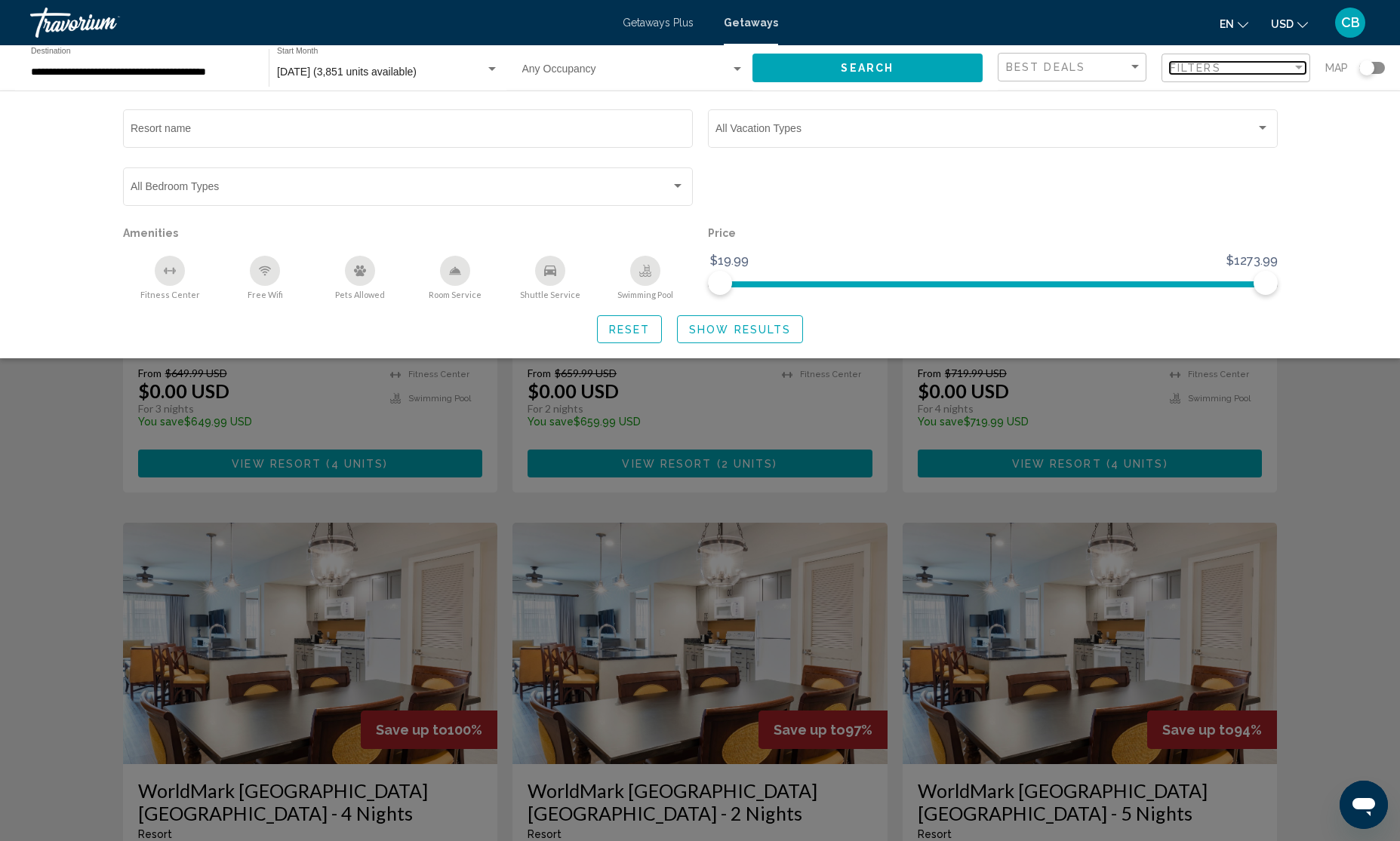
click at [1216, 70] on span "Filters" at bounding box center [1196, 68] width 52 height 12
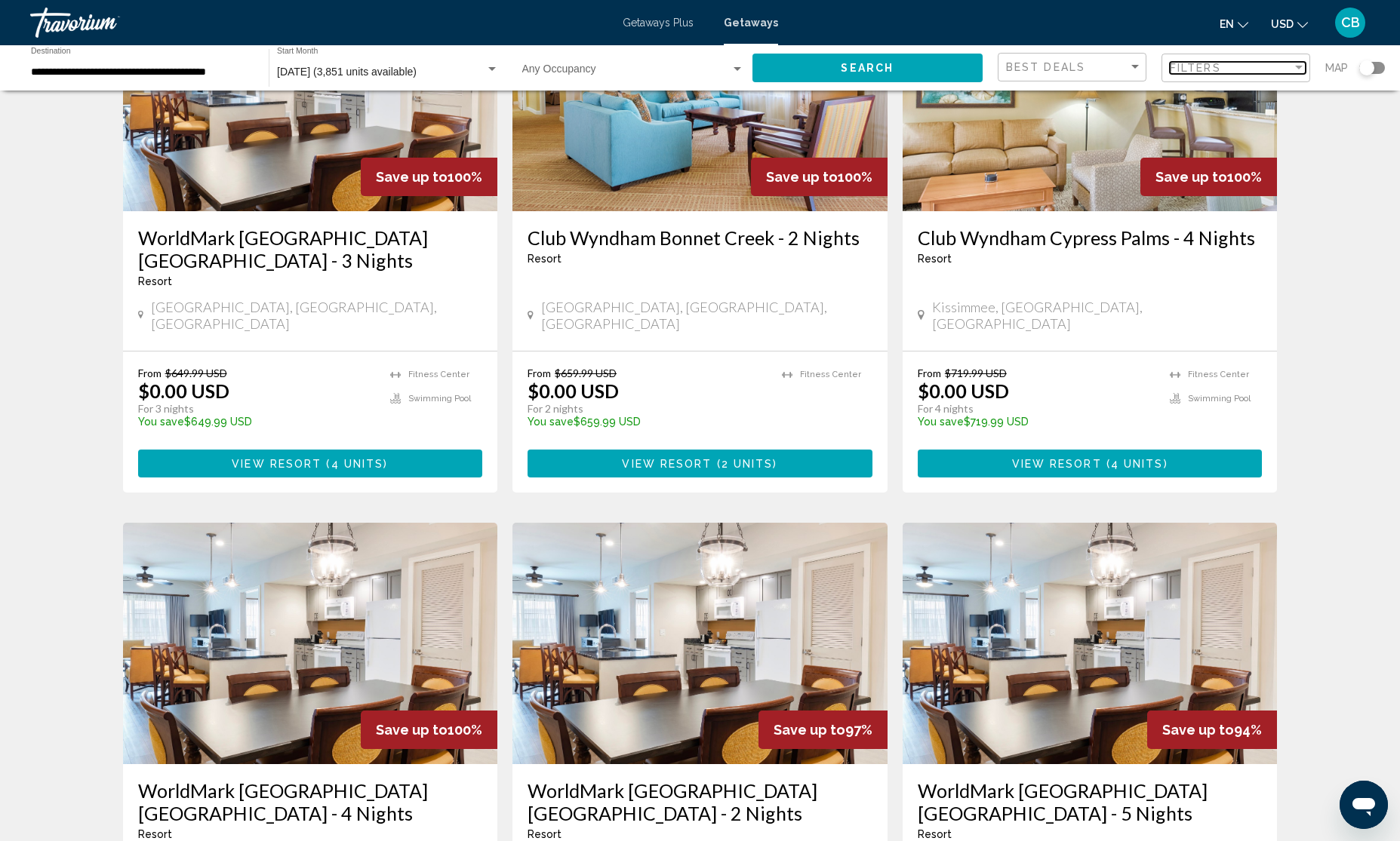
click at [1216, 70] on span "Filters" at bounding box center [1196, 68] width 52 height 12
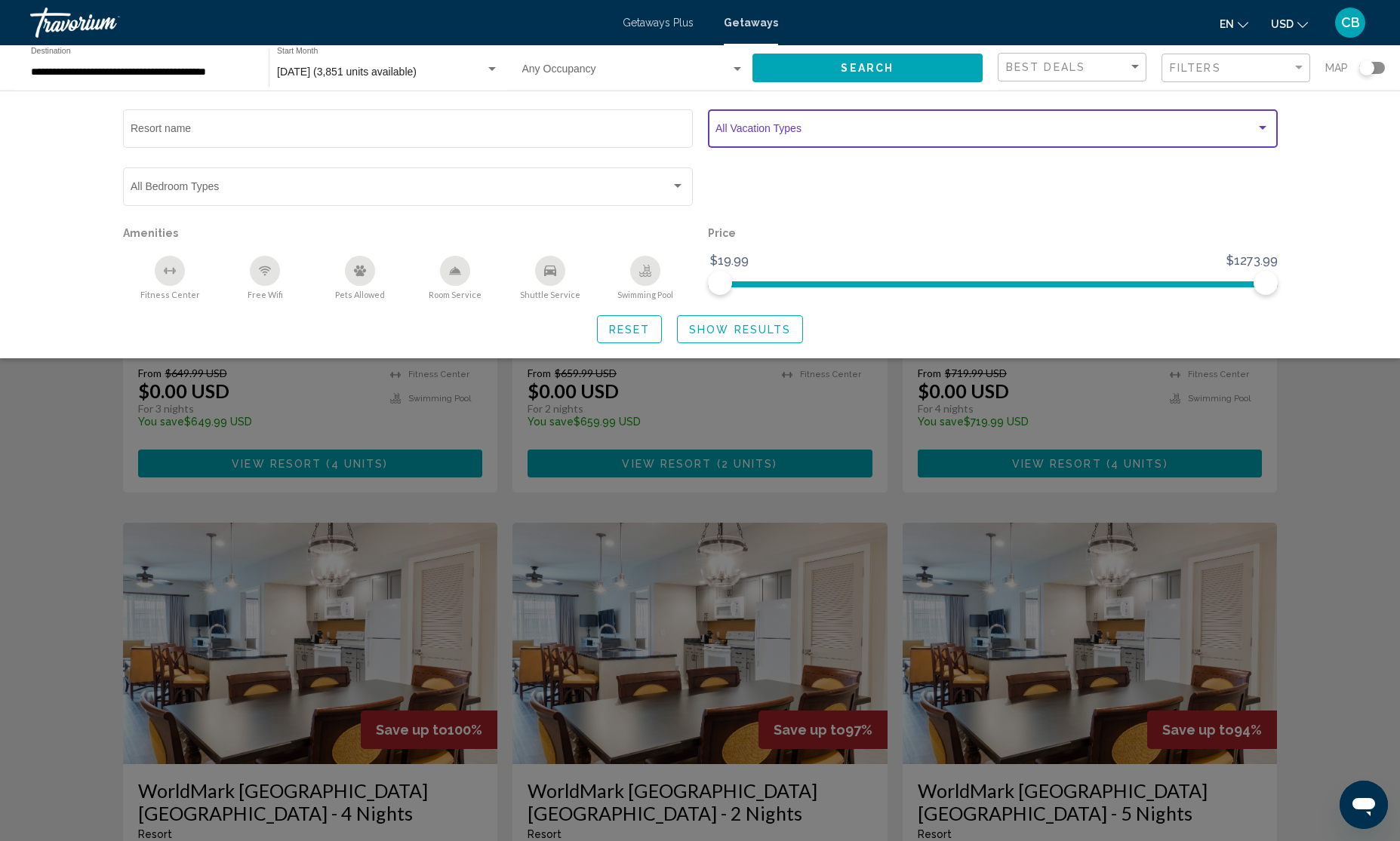
click at [897, 136] on span "Search widget" at bounding box center [986, 131] width 541 height 12
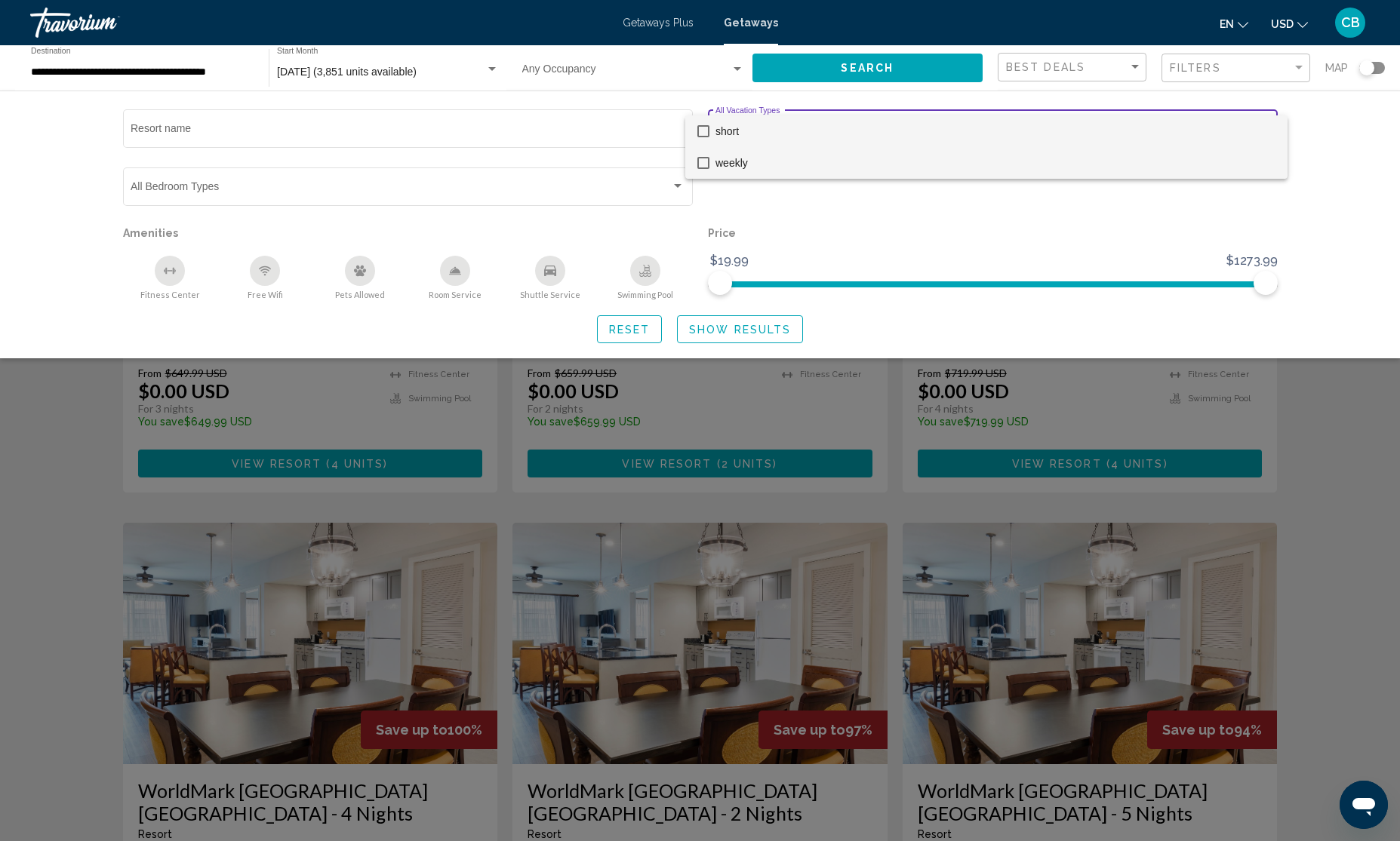
click at [704, 163] on mat-pseudo-checkbox at bounding box center [703, 163] width 12 height 12
click at [784, 329] on div at bounding box center [700, 420] width 1400 height 841
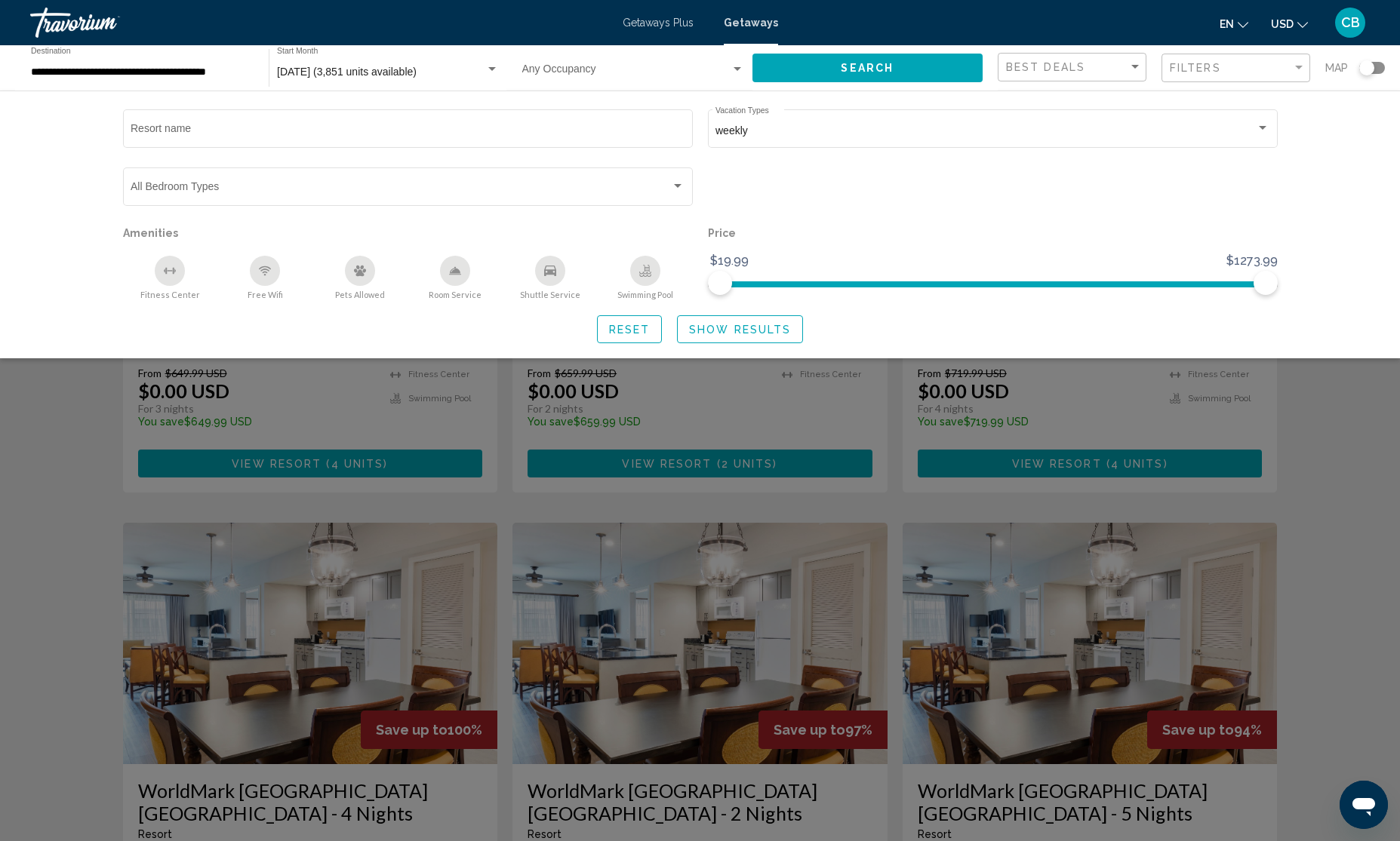
click at [767, 329] on span "Show Results" at bounding box center [740, 330] width 102 height 12
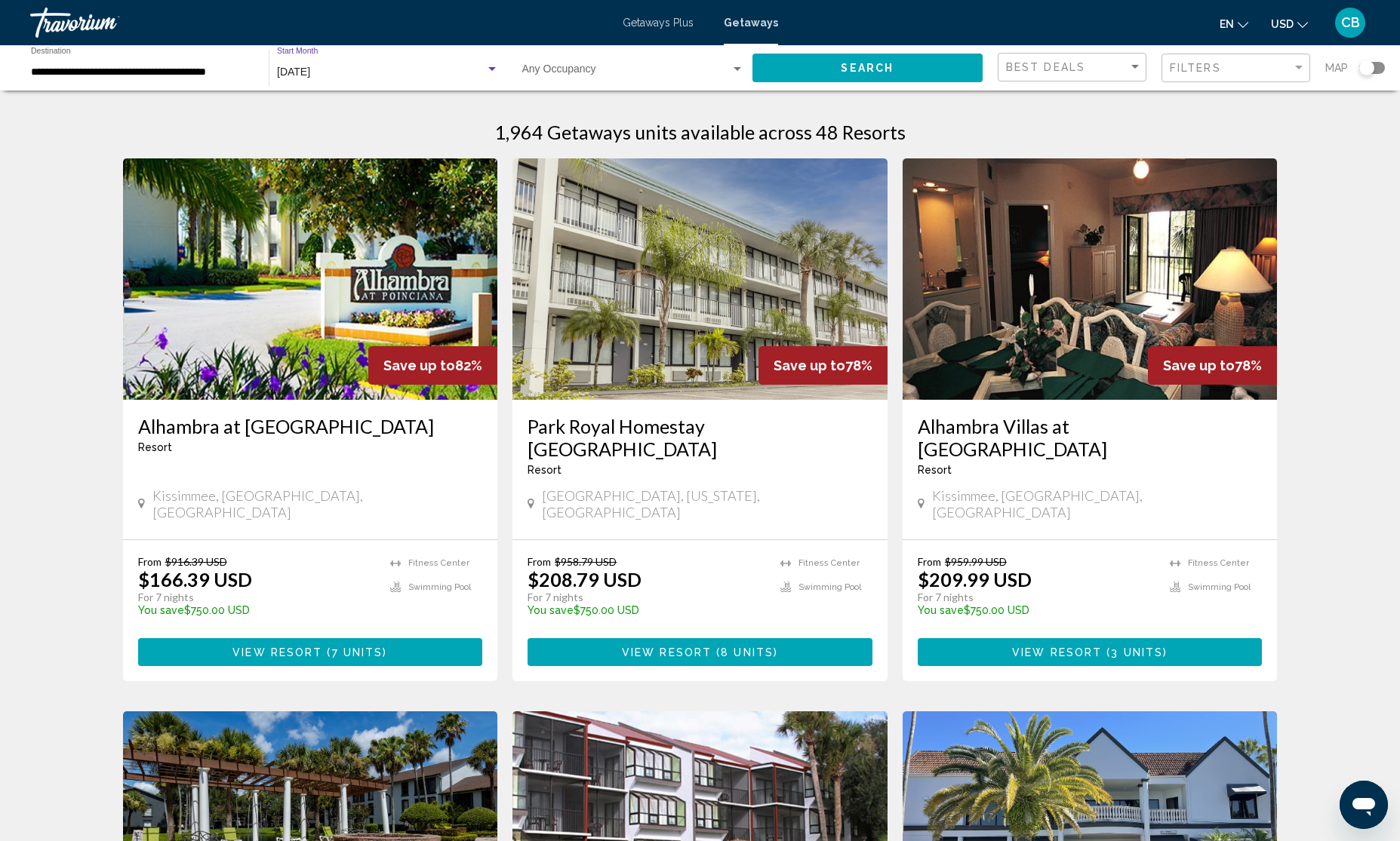
click at [310, 69] on span "[DATE]" at bounding box center [294, 72] width 33 height 12
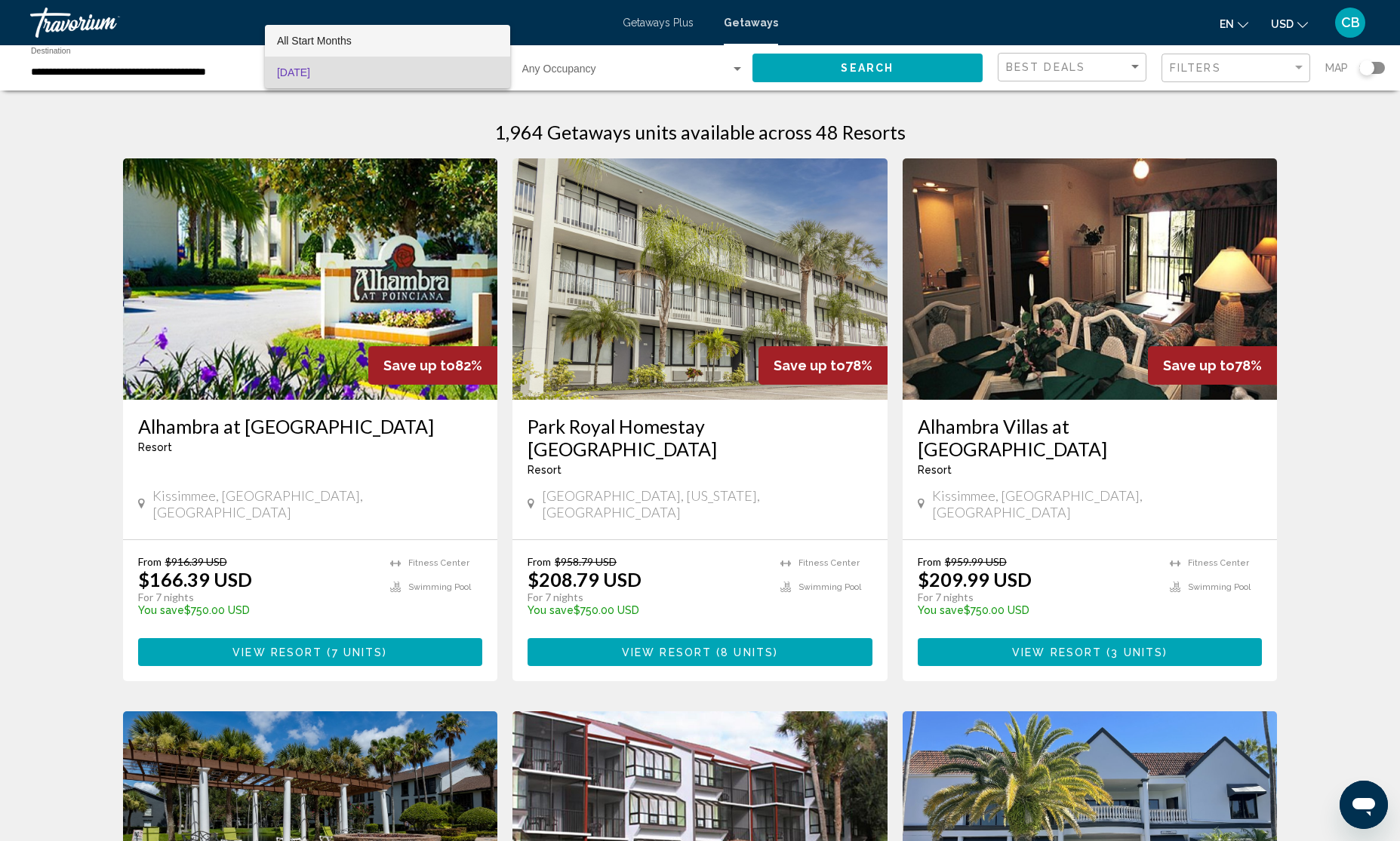
click at [342, 39] on span "All Start Months" at bounding box center [314, 40] width 75 height 12
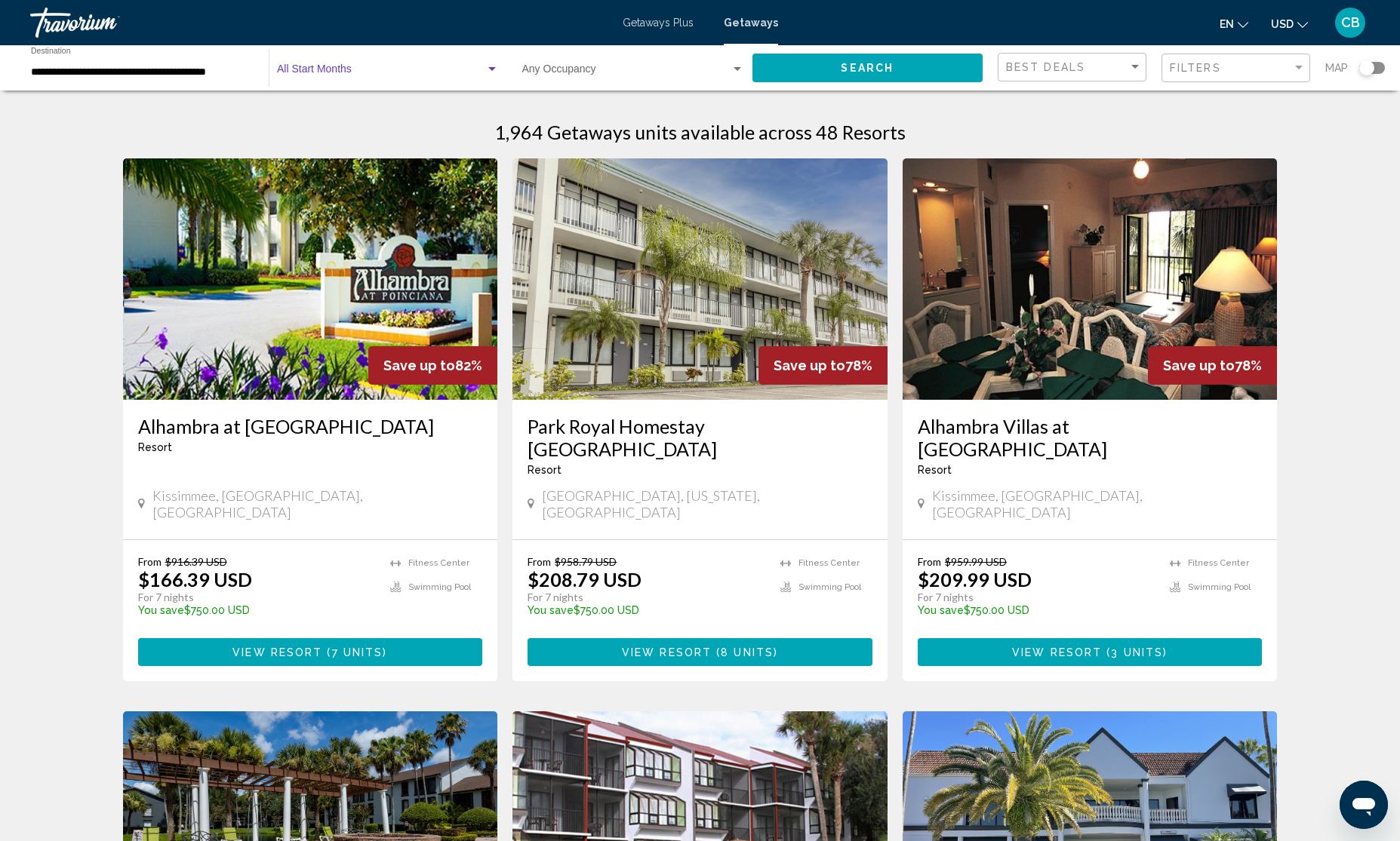
click at [353, 70] on span "Search widget" at bounding box center [381, 72] width 209 height 12
click at [353, 70] on span "All Start Months" at bounding box center [388, 72] width 221 height 32
click at [161, 70] on input "**********" at bounding box center [142, 72] width 222 height 12
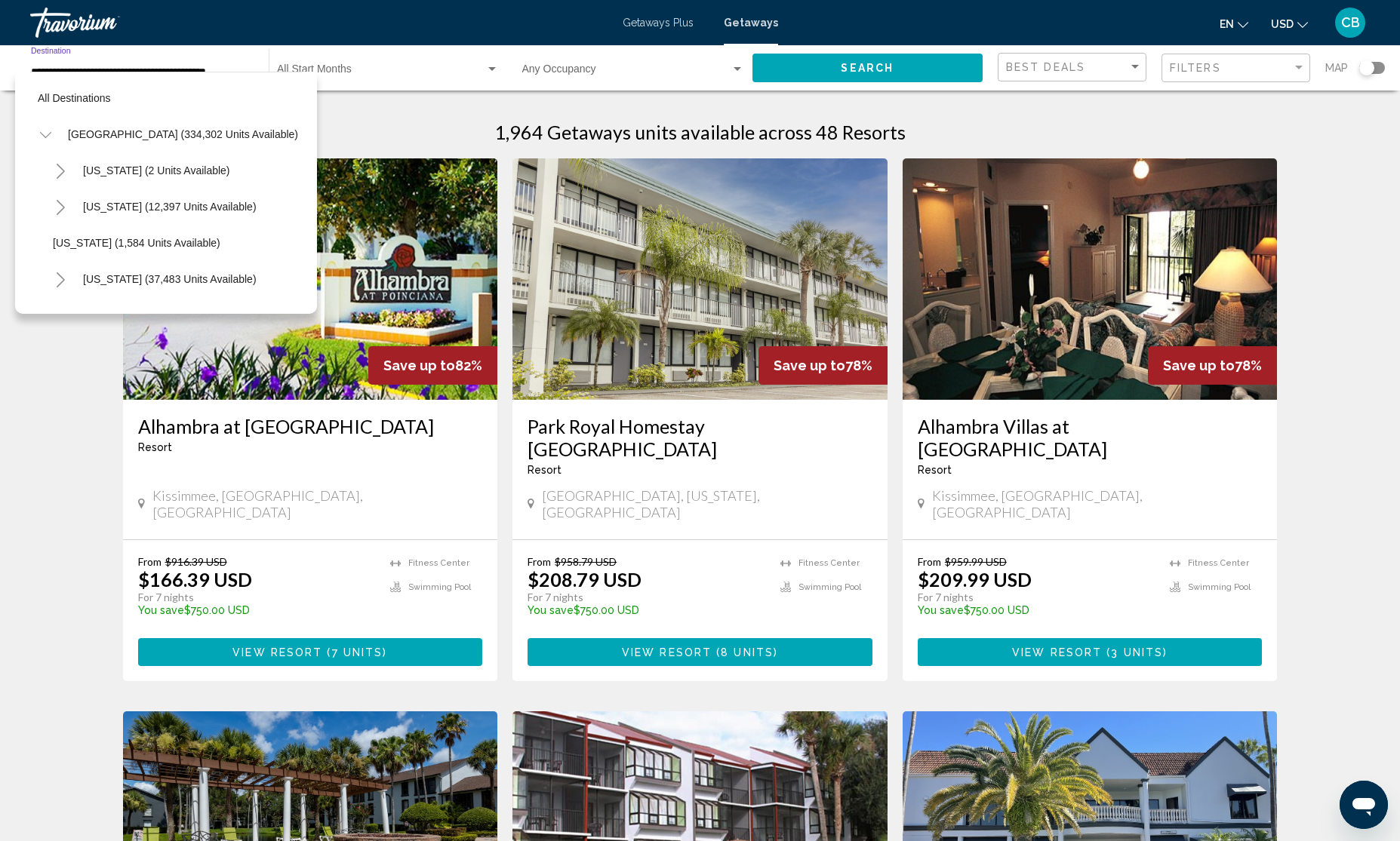
scroll to position [278, 5]
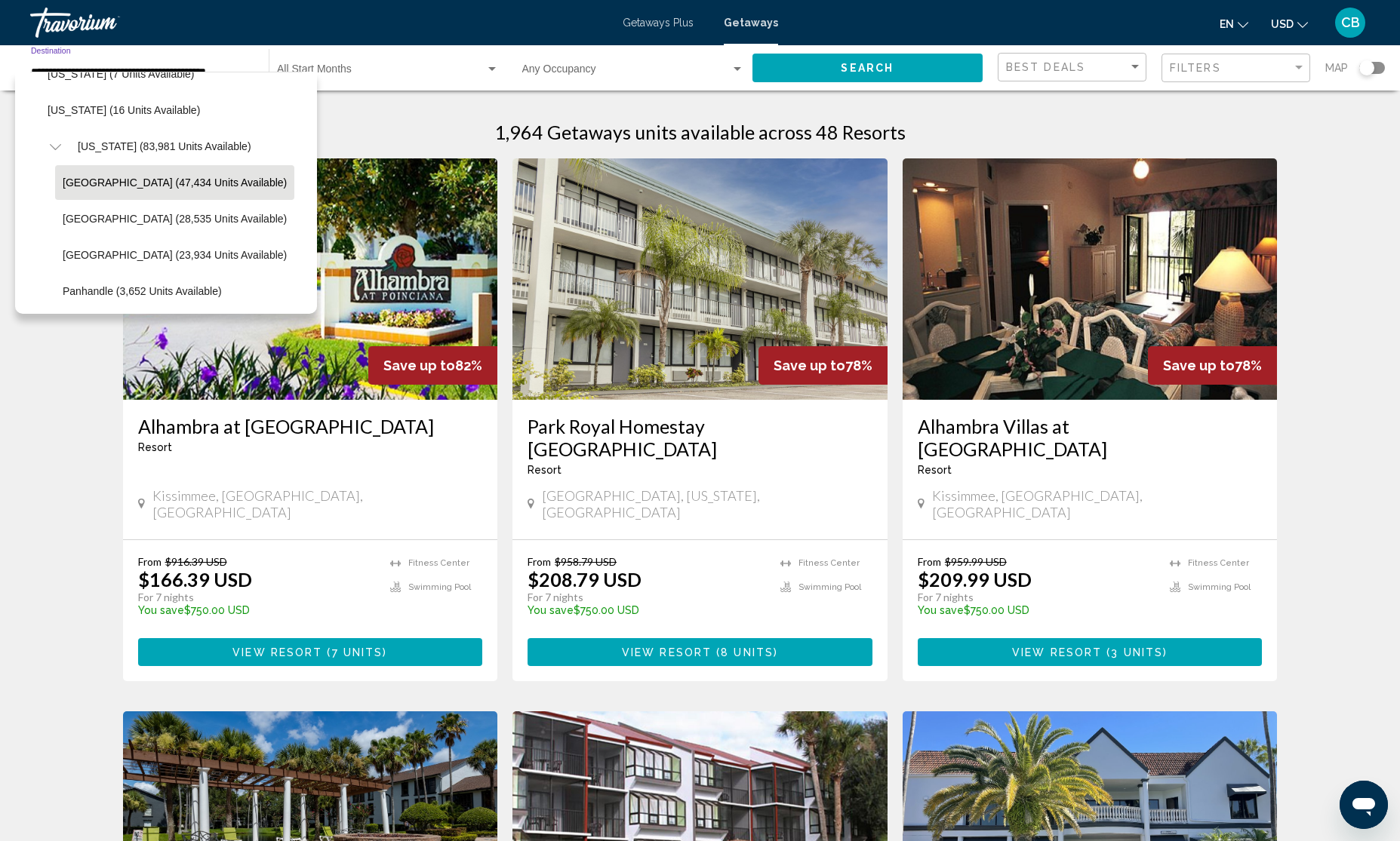
click at [831, 59] on button "Search" at bounding box center [868, 67] width 231 height 28
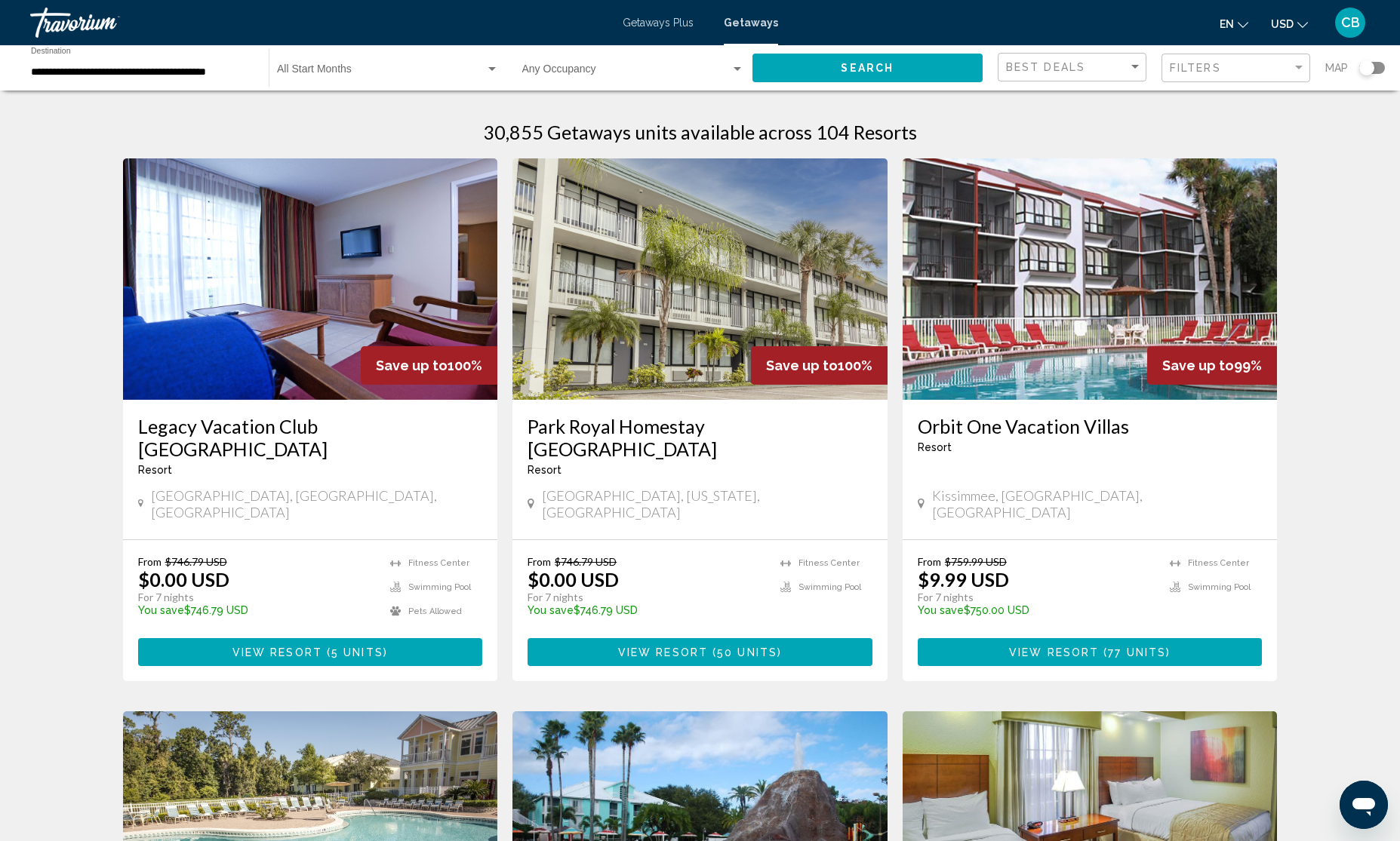
click at [412, 68] on span "Search widget" at bounding box center [381, 72] width 209 height 12
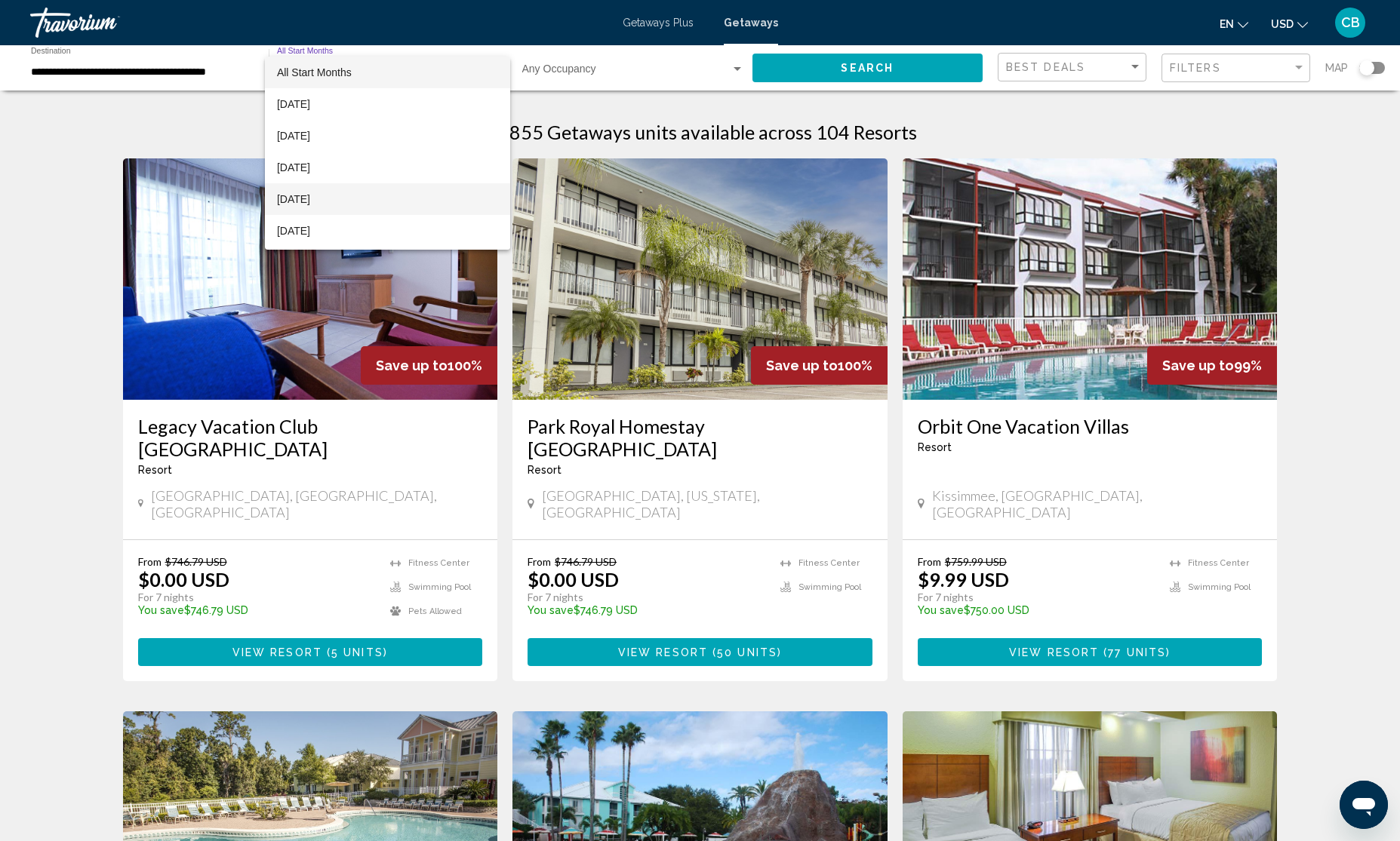
click at [340, 197] on span "December 2025" at bounding box center [388, 199] width 221 height 32
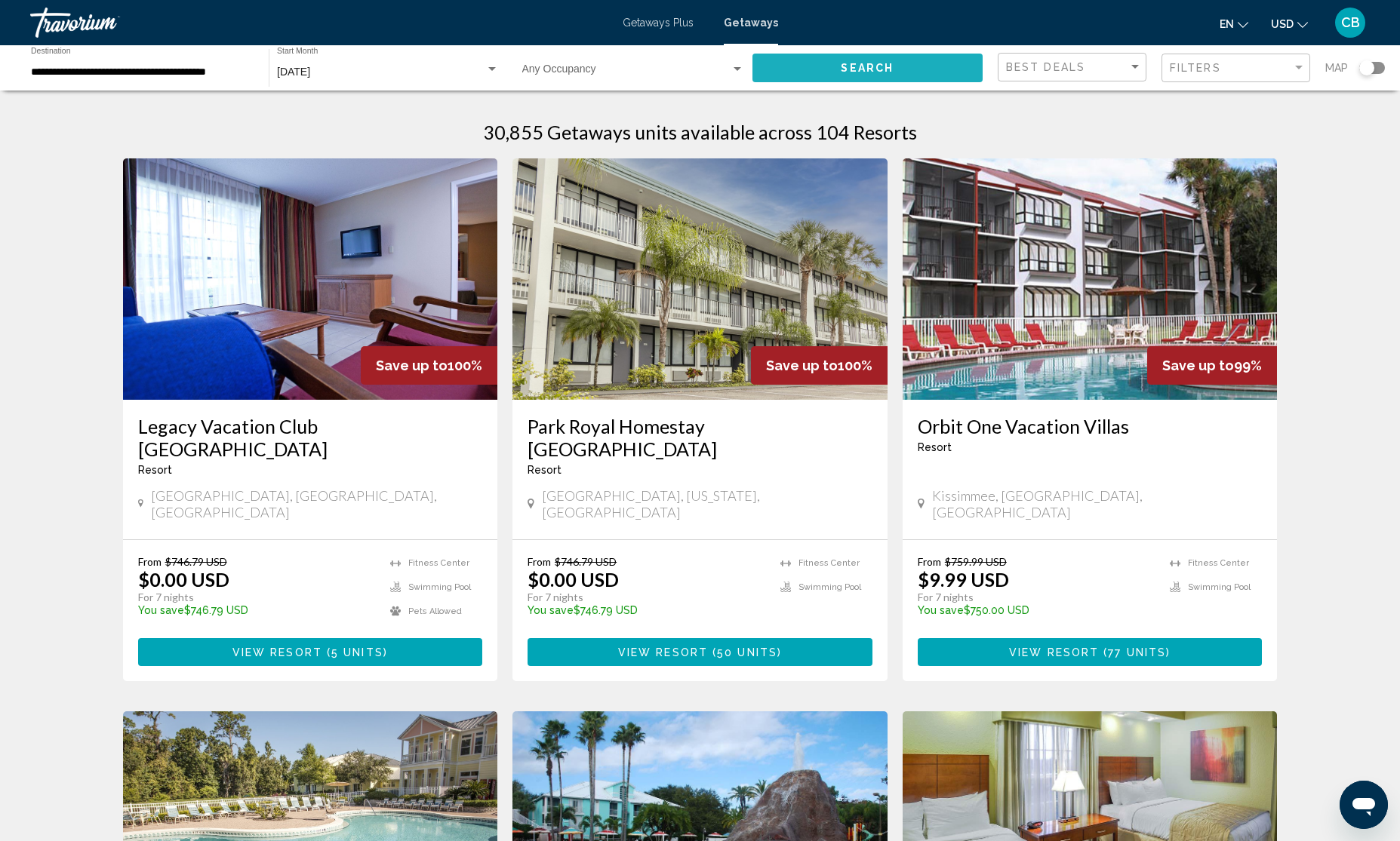
click at [872, 63] on span "Search" at bounding box center [868, 69] width 53 height 12
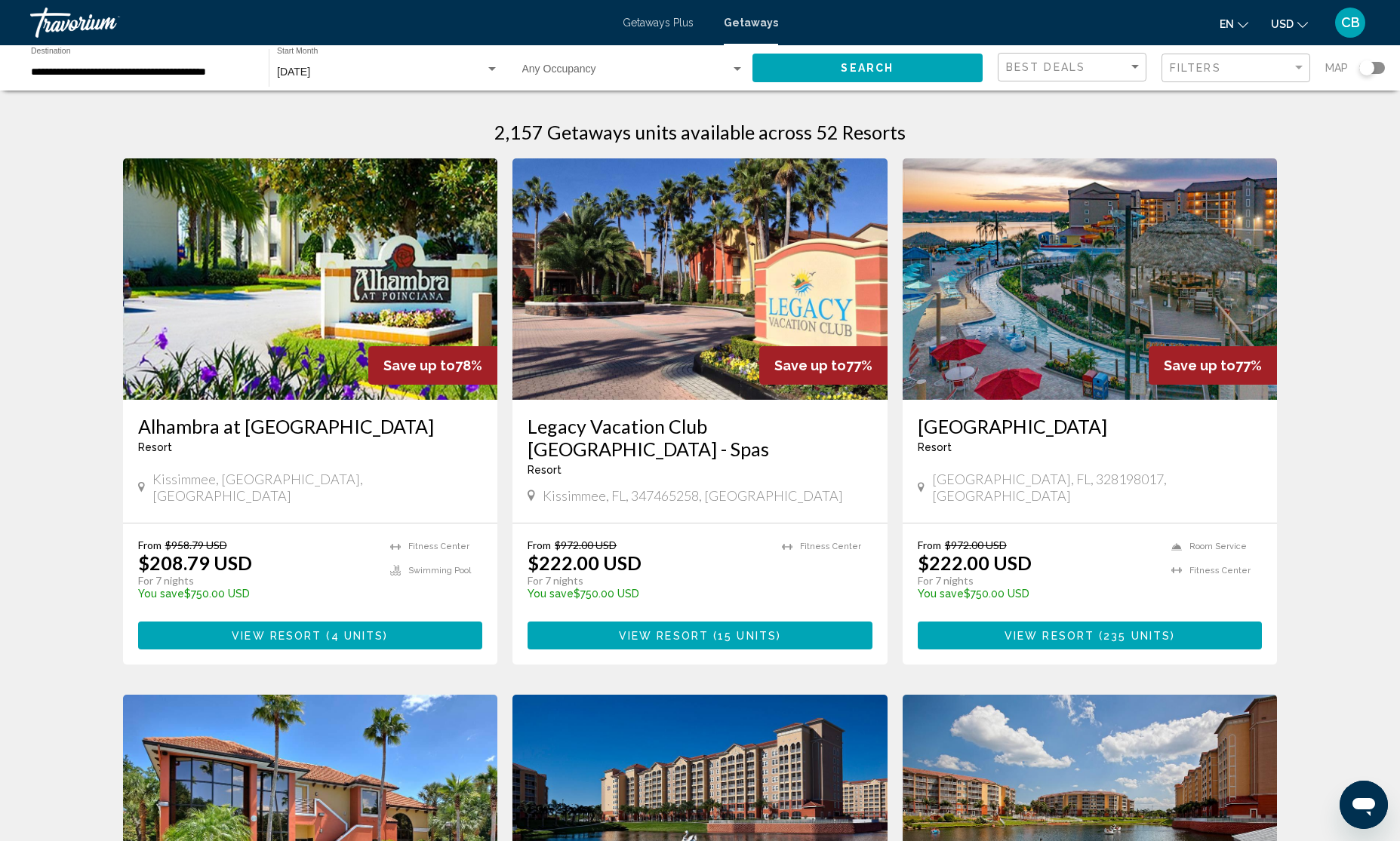
click at [1094, 80] on div "Best Deals" at bounding box center [1074, 67] width 136 height 28
click at [1084, 110] on span "Lowest Price" at bounding box center [1073, 99] width 136 height 32
click at [918, 74] on button "Search" at bounding box center [868, 67] width 231 height 28
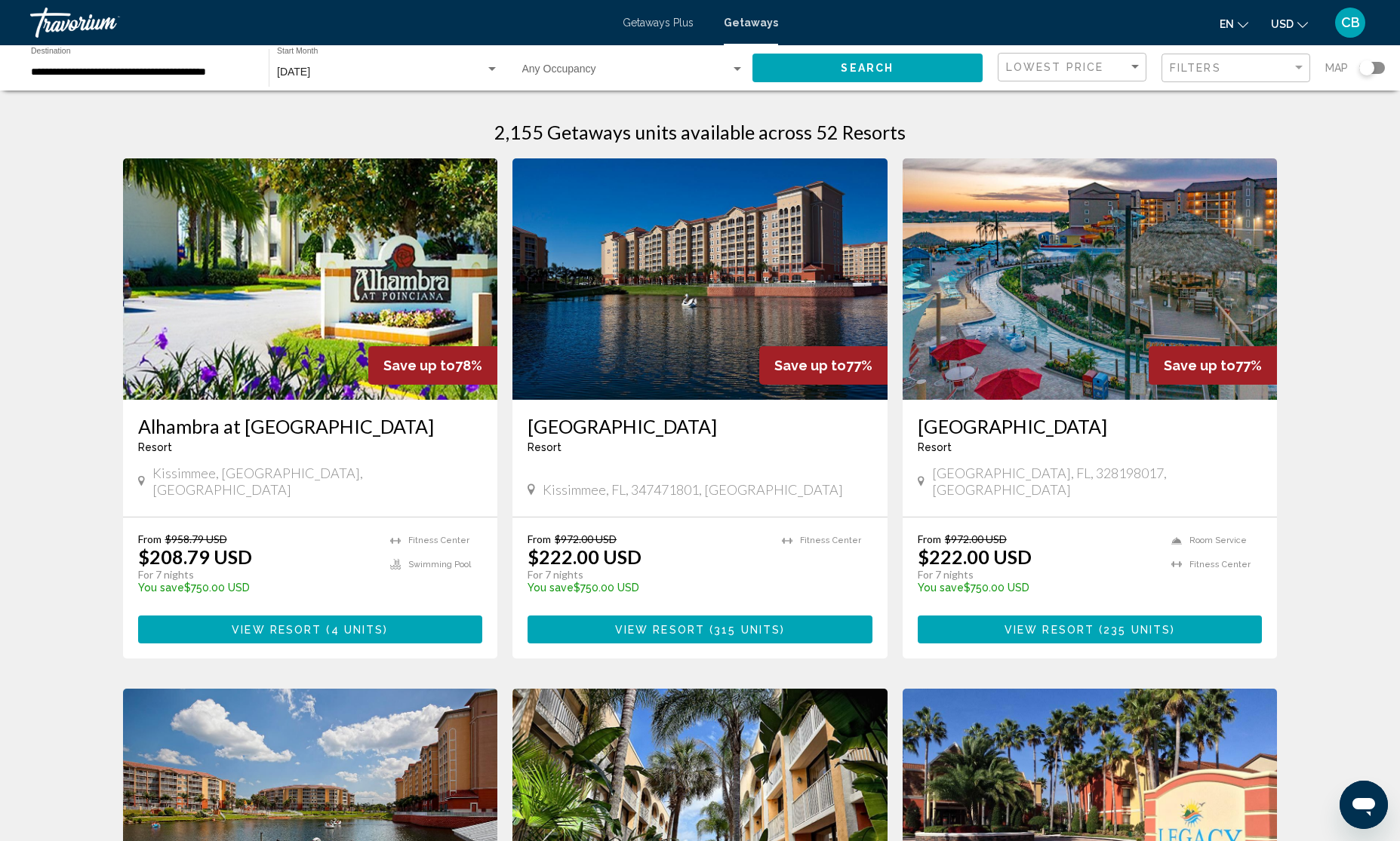
click at [370, 51] on div "December 2025 Start Month All Start Months" at bounding box center [388, 68] width 222 height 41
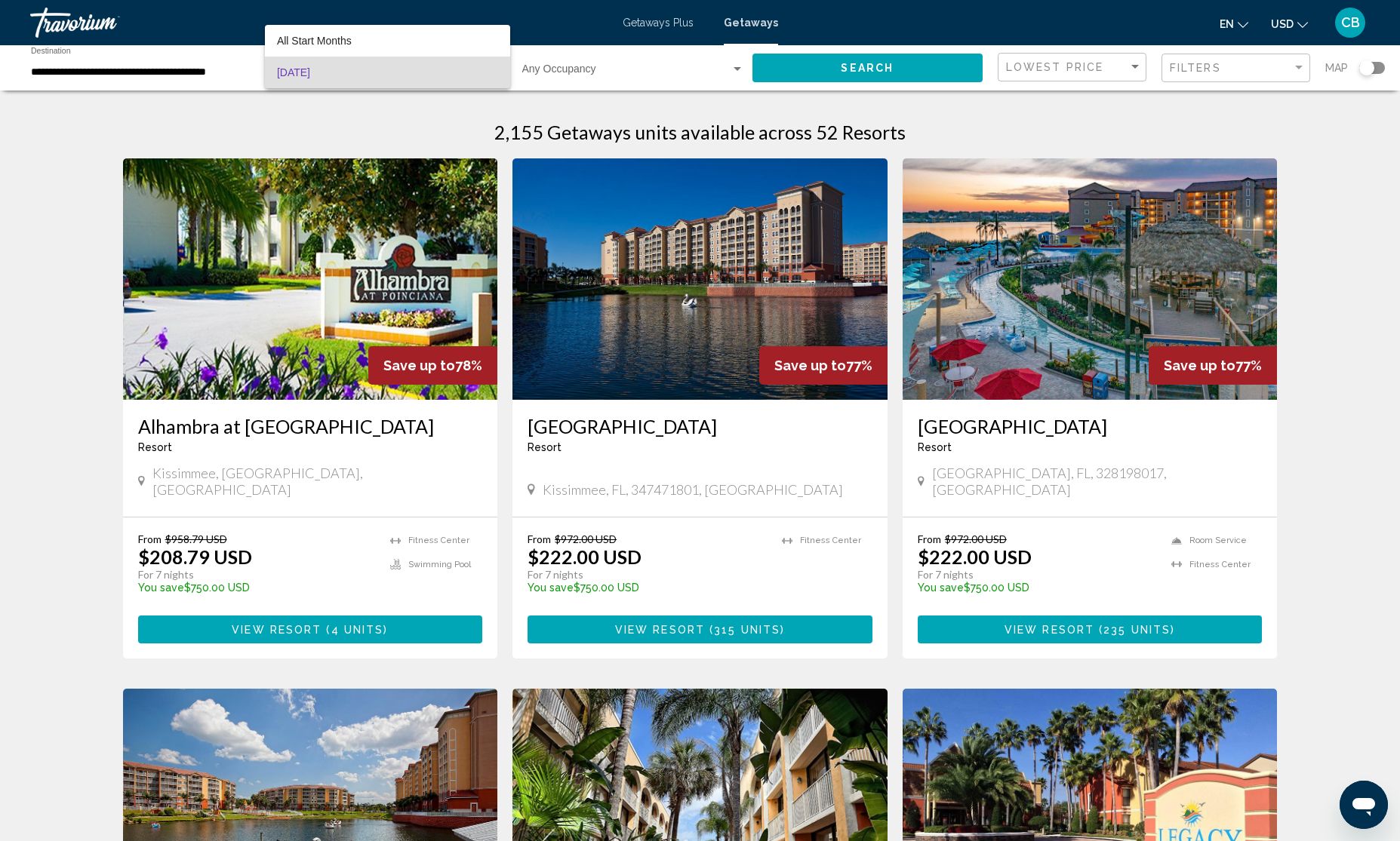
click at [81, 76] on div at bounding box center [700, 420] width 1400 height 841
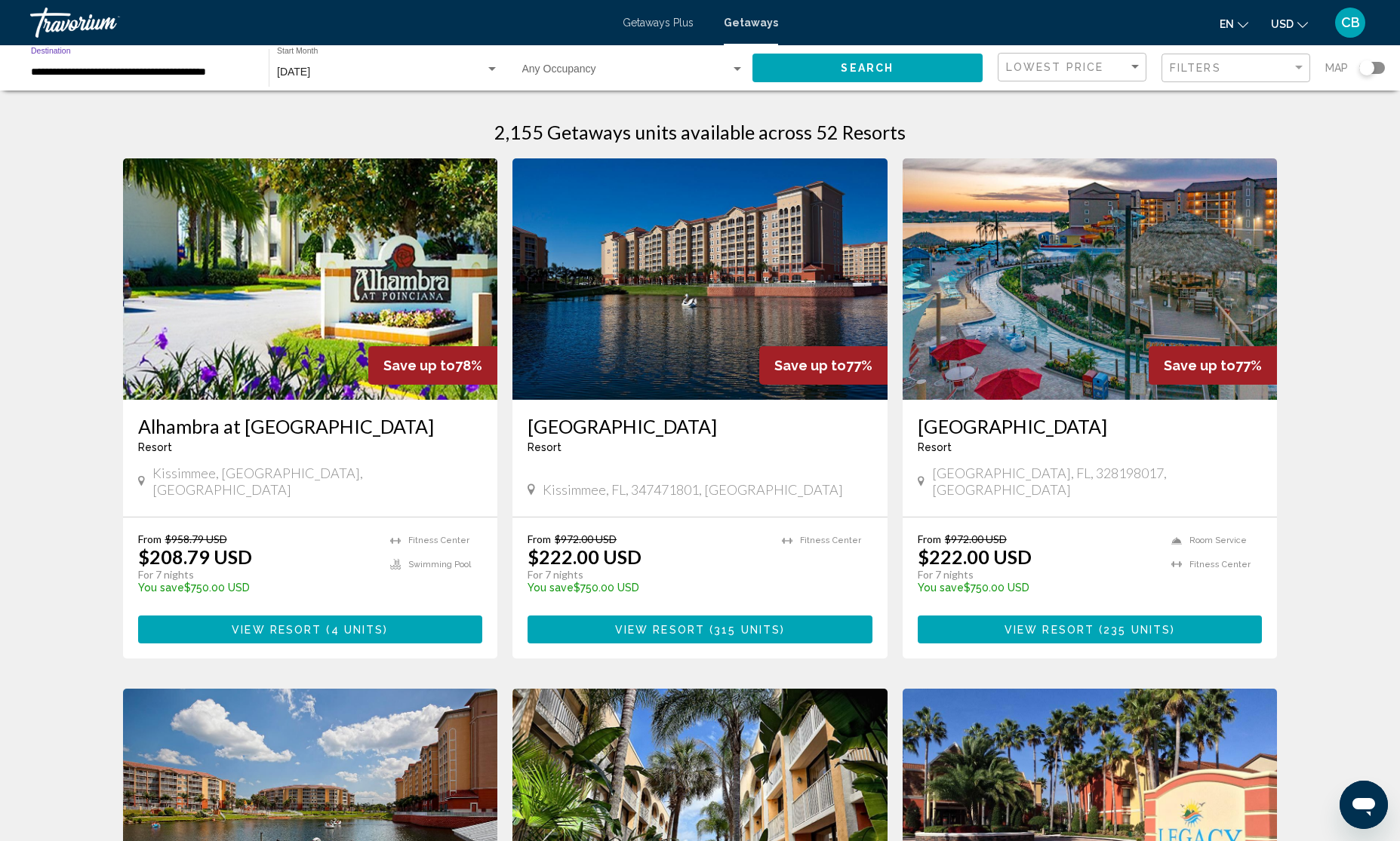
click at [107, 72] on input "**********" at bounding box center [142, 72] width 222 height 12
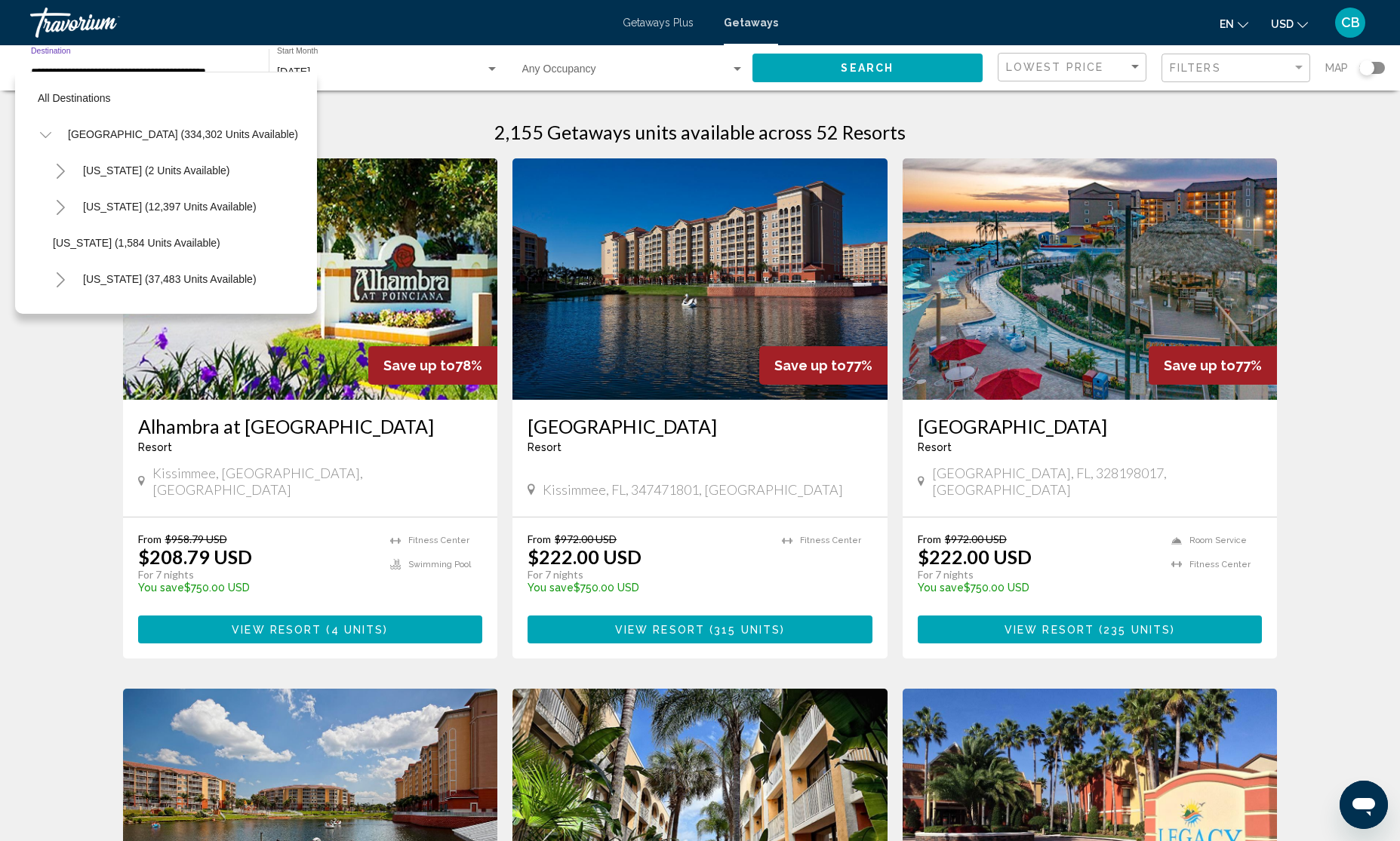
scroll to position [278, 5]
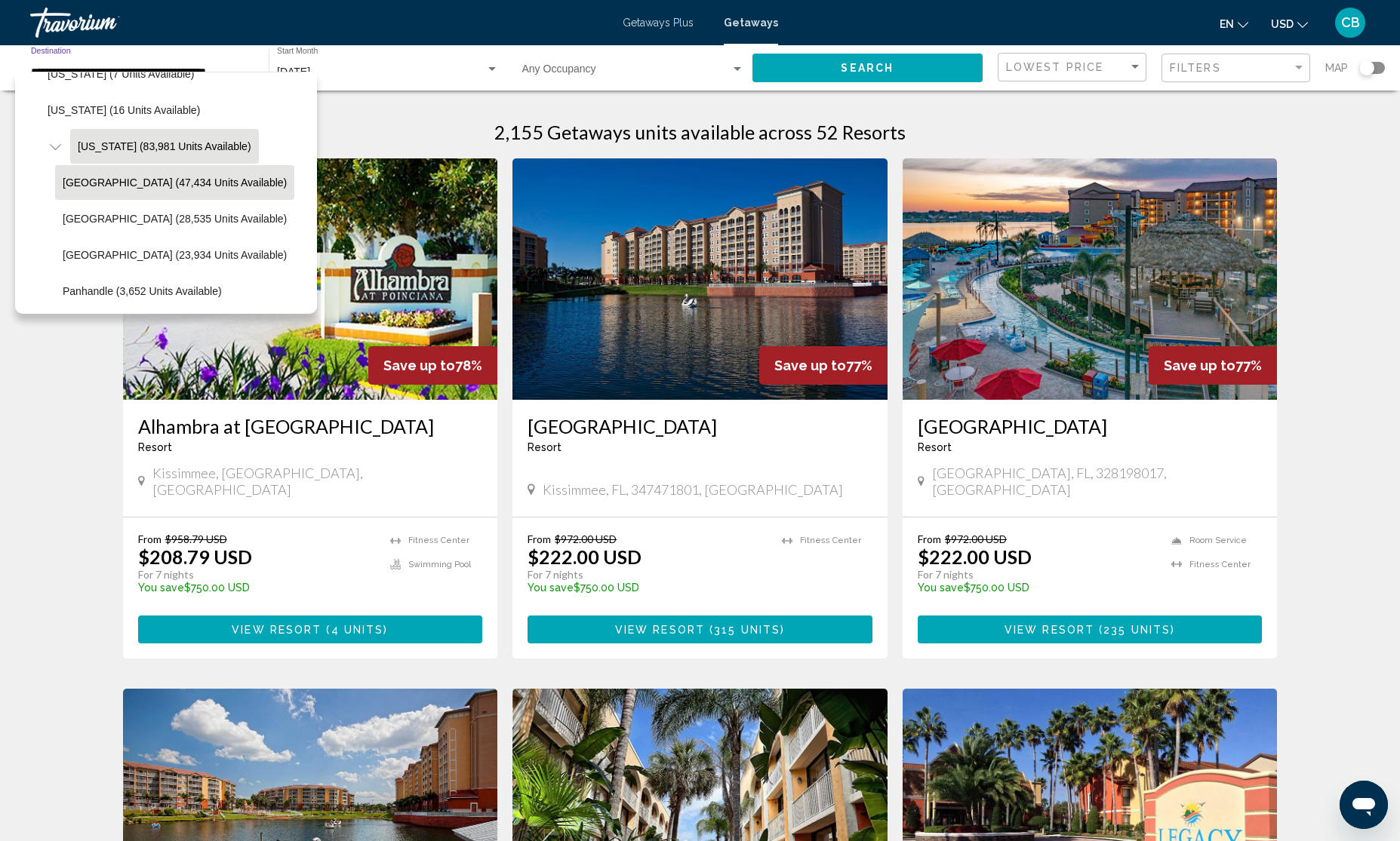
click at [81, 151] on span "Florida (83,981 units available)" at bounding box center [165, 147] width 173 height 12
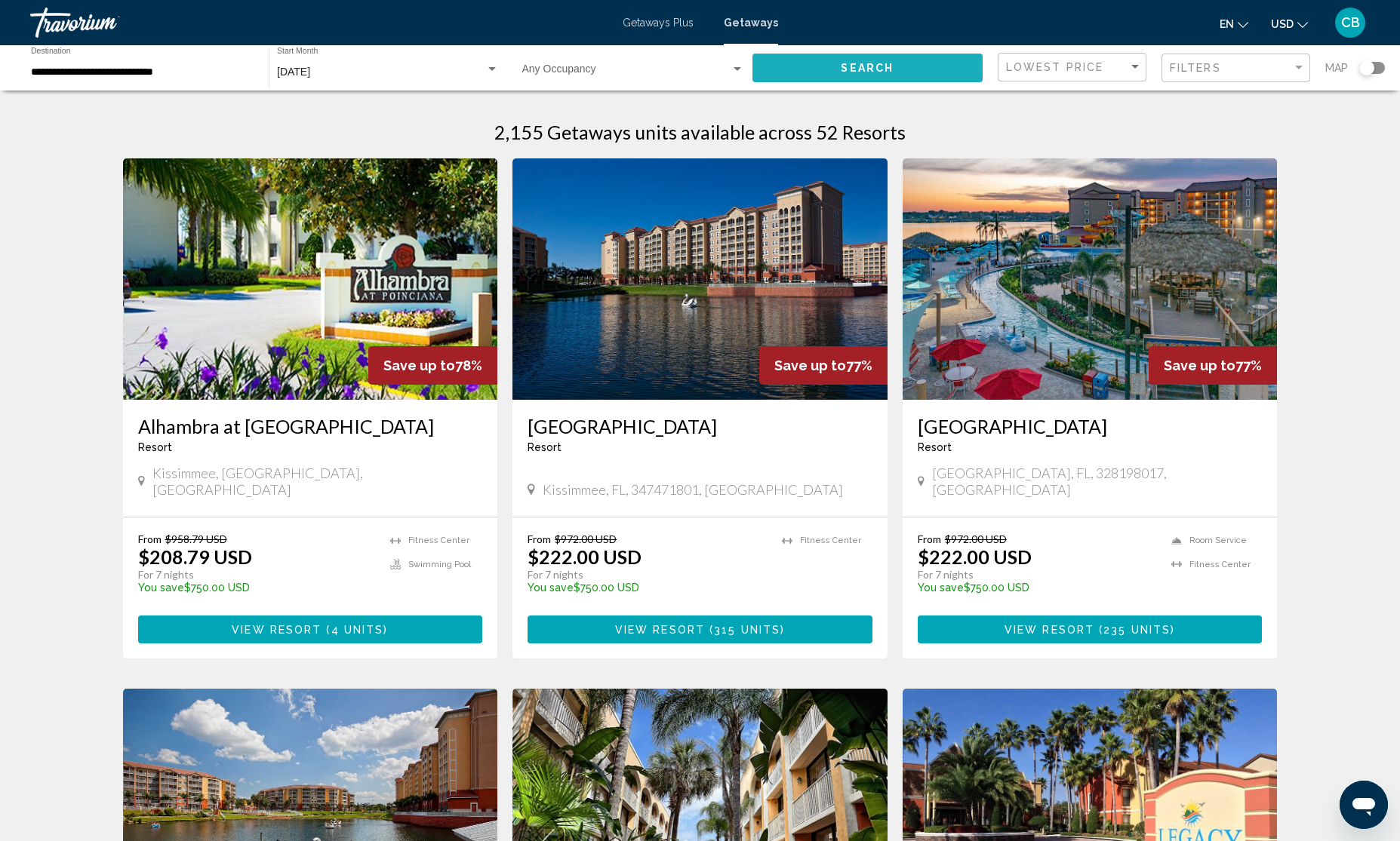
click at [885, 66] on span "Search" at bounding box center [868, 69] width 53 height 12
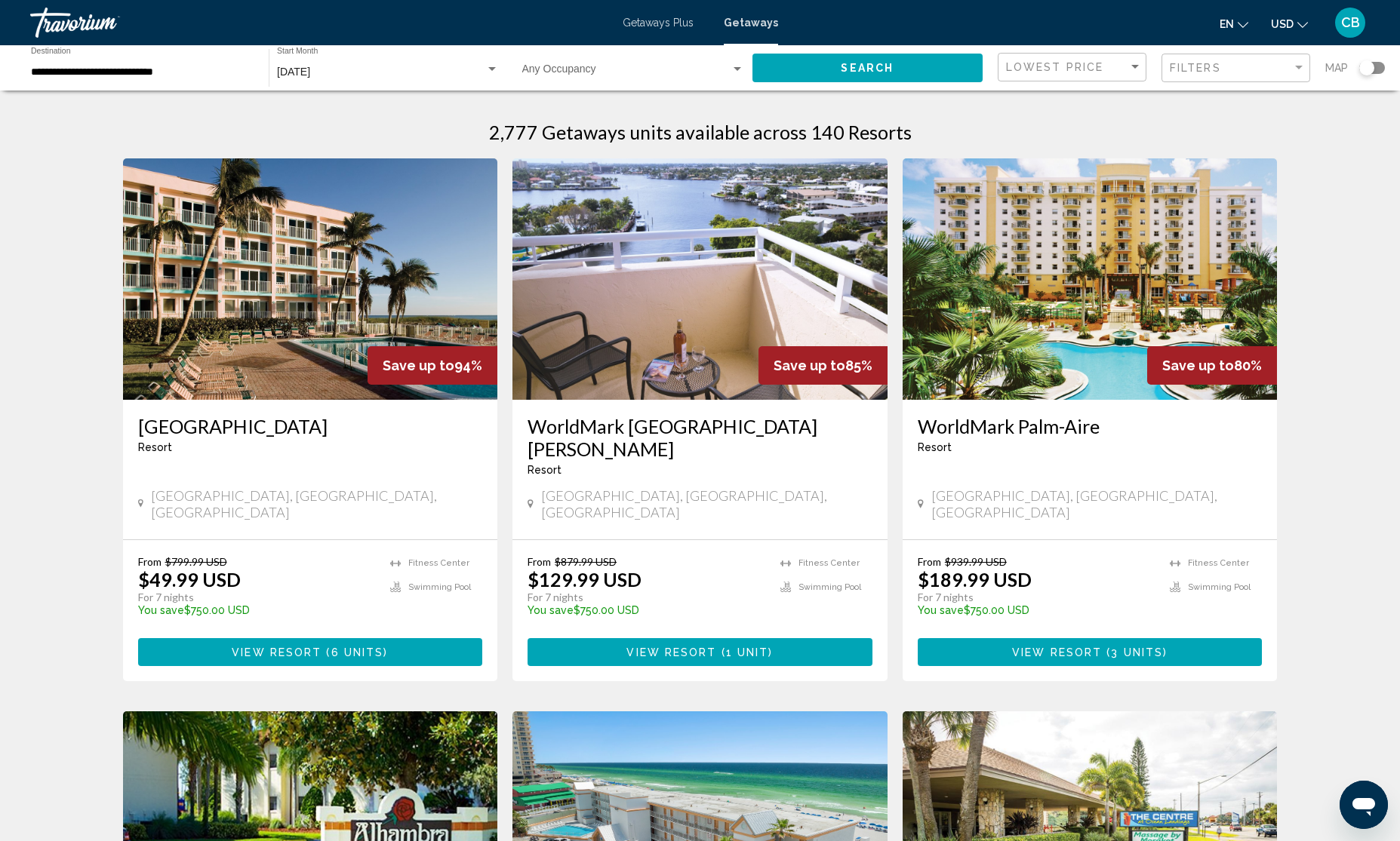
click at [160, 76] on input "**********" at bounding box center [142, 72] width 222 height 12
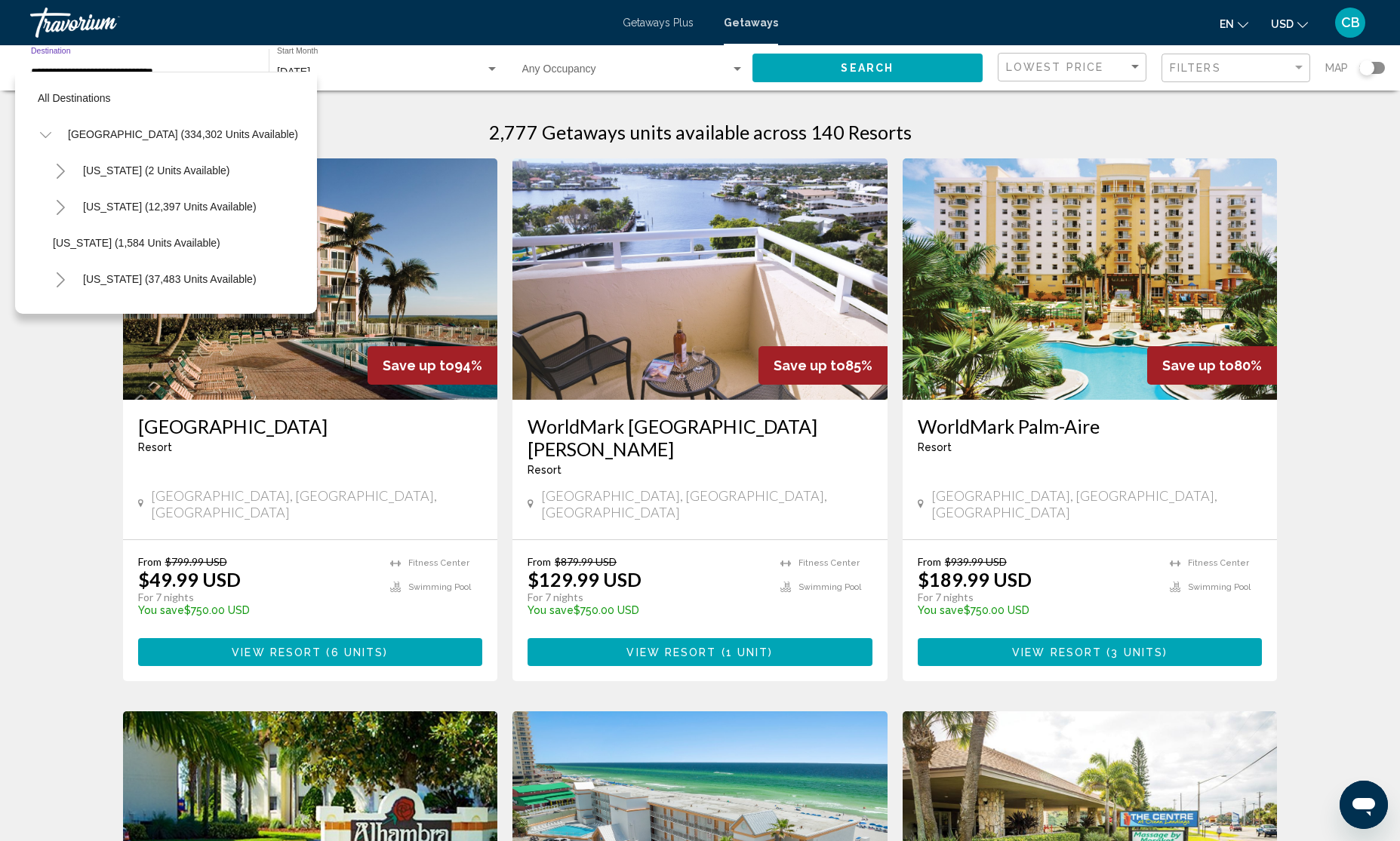
scroll to position [241, 0]
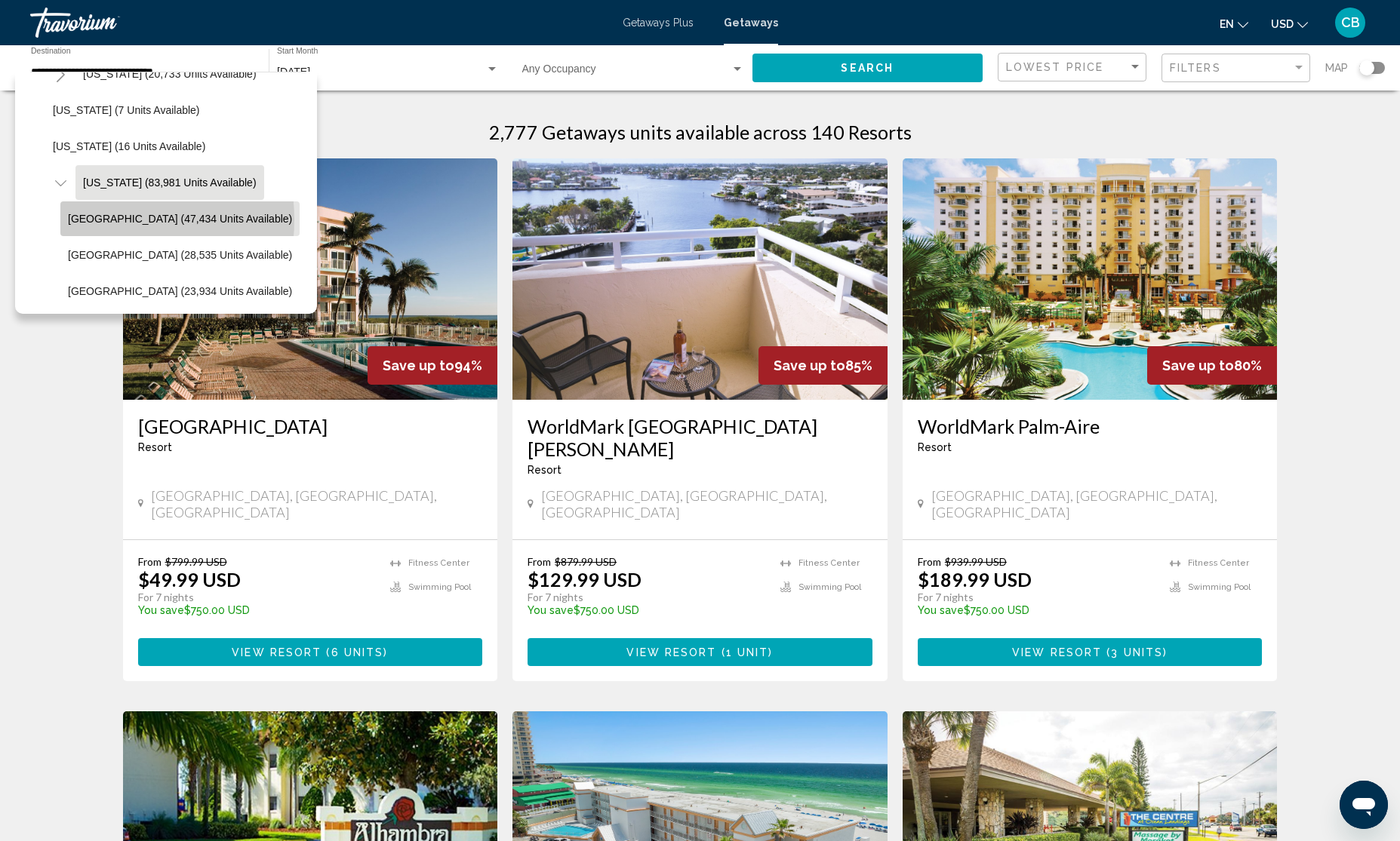
click at [103, 220] on span "Orlando & Disney Area (47,434 units available)" at bounding box center [179, 219] width 224 height 12
type input "**********"
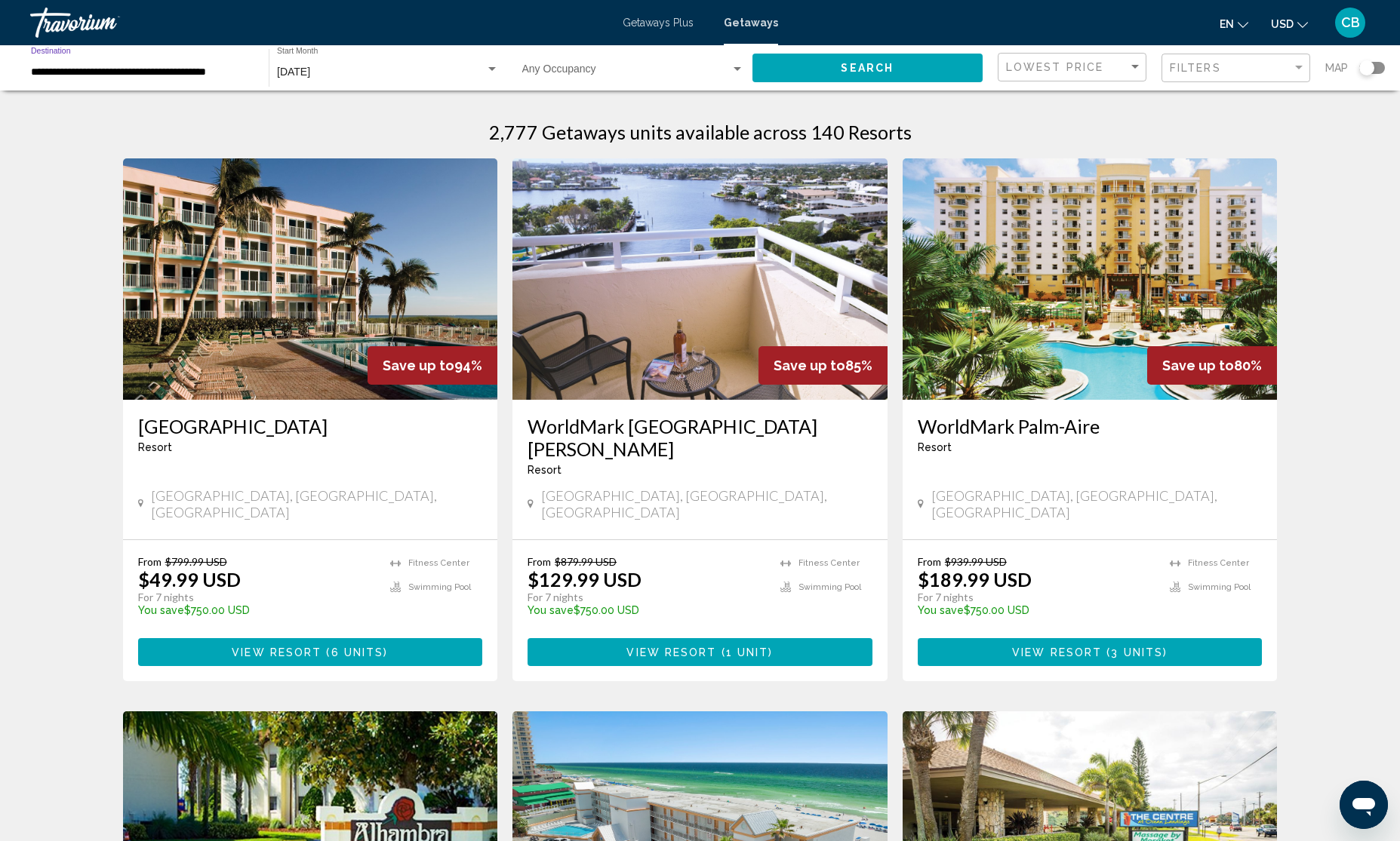
click at [136, 59] on div "**********" at bounding box center [142, 68] width 222 height 41
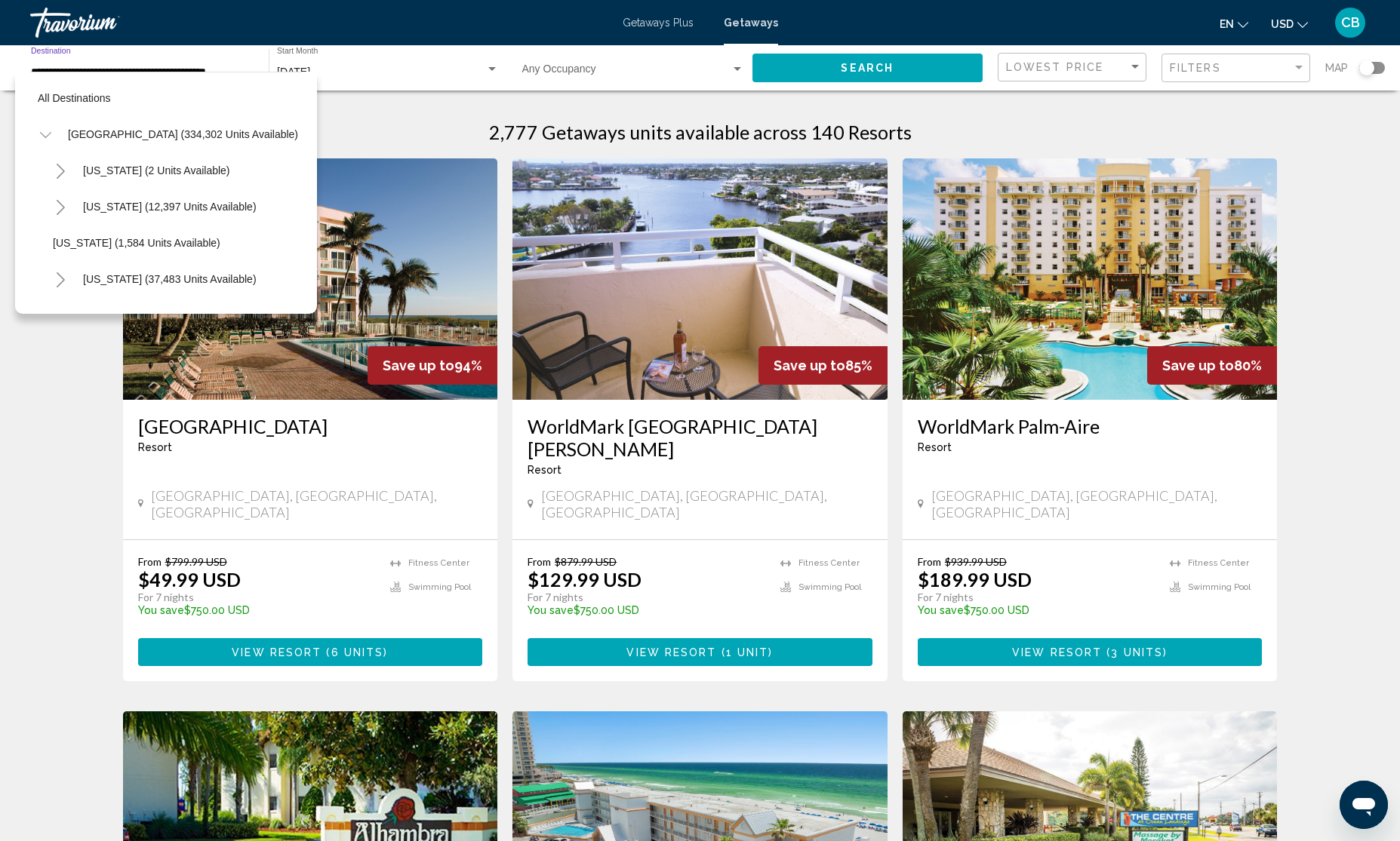
scroll to position [278, 5]
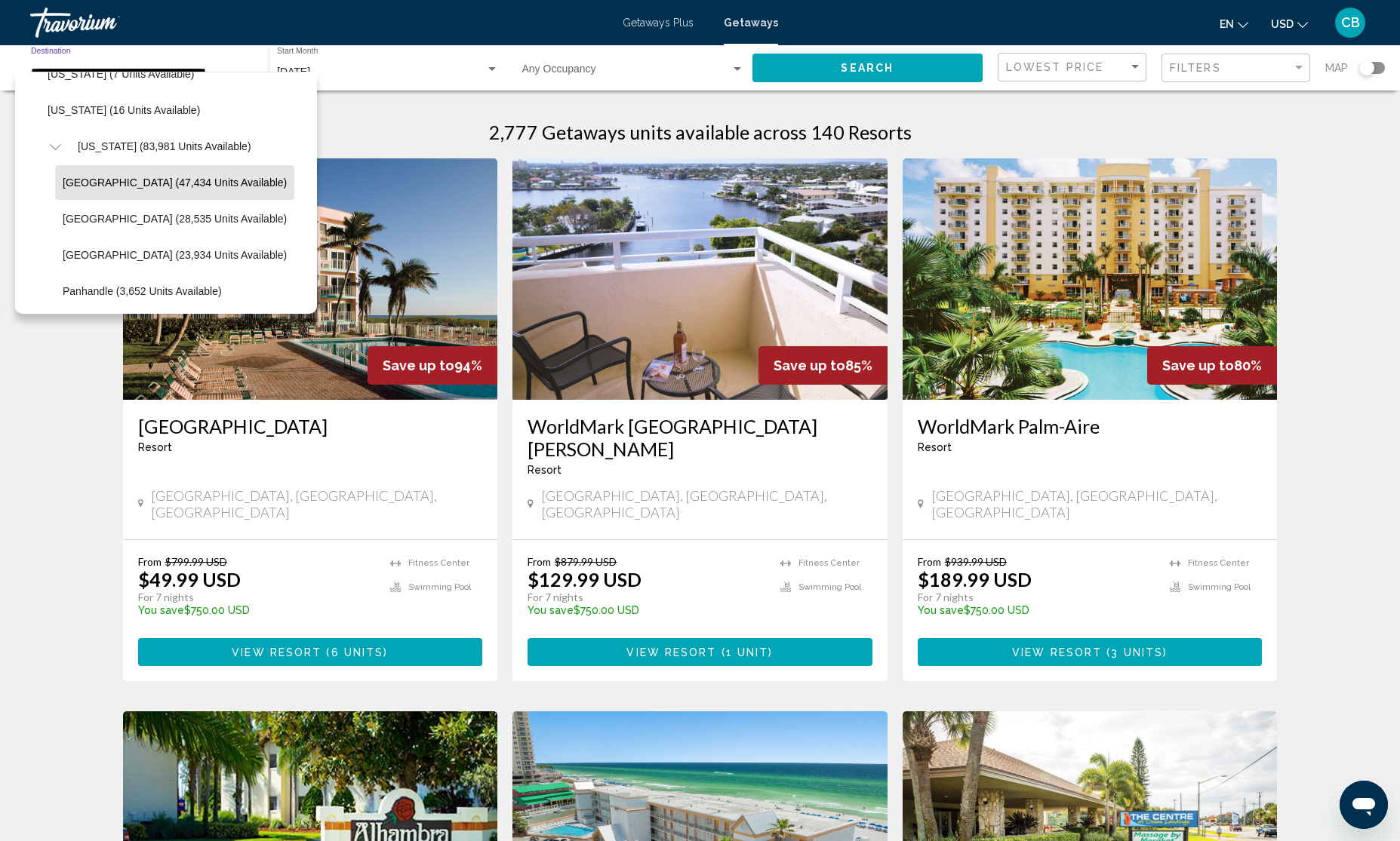
click at [113, 178] on span "Orlando & Disney Area (47,434 units available)" at bounding box center [174, 183] width 224 height 12
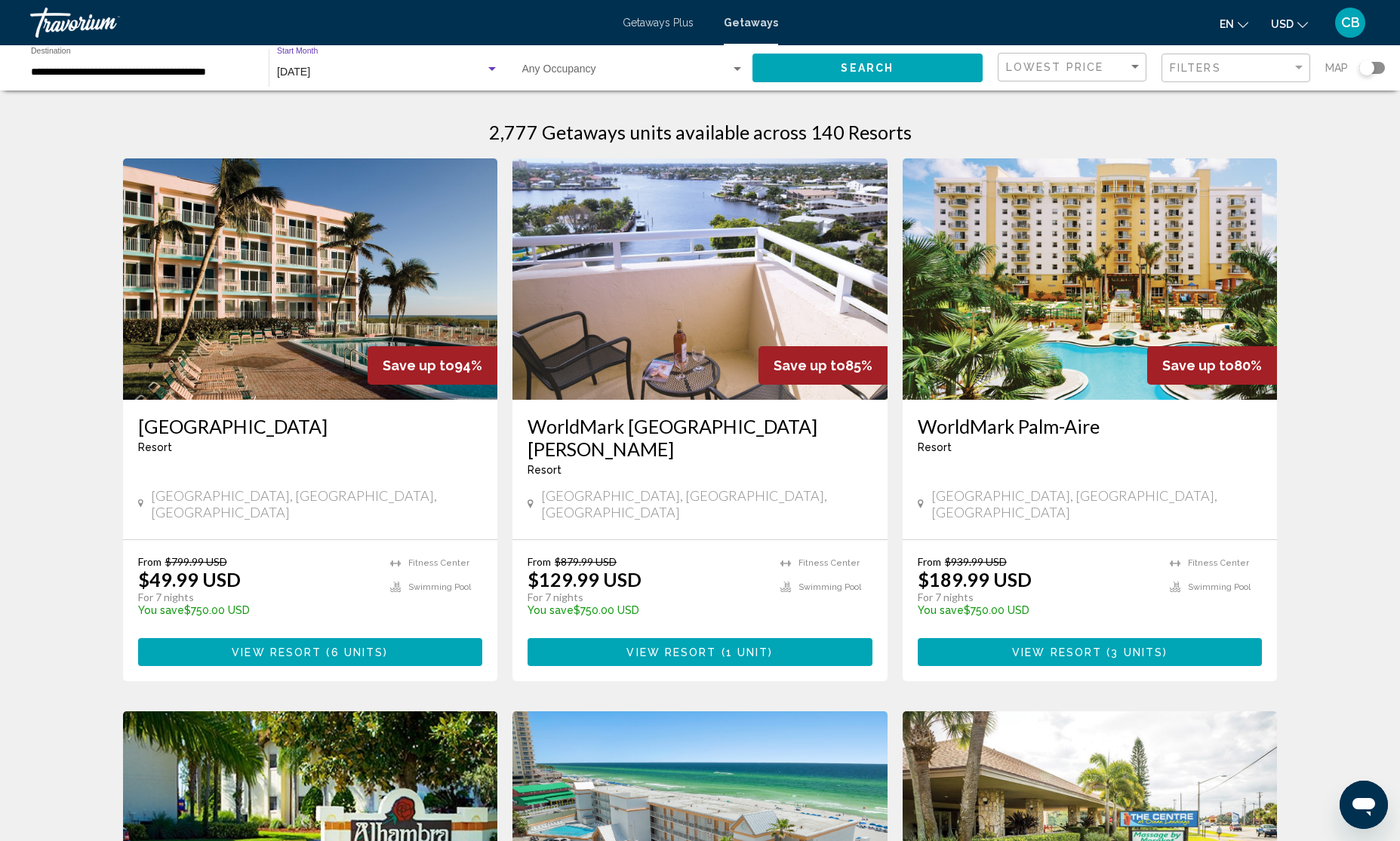
click at [416, 68] on div "December 2025" at bounding box center [381, 72] width 209 height 12
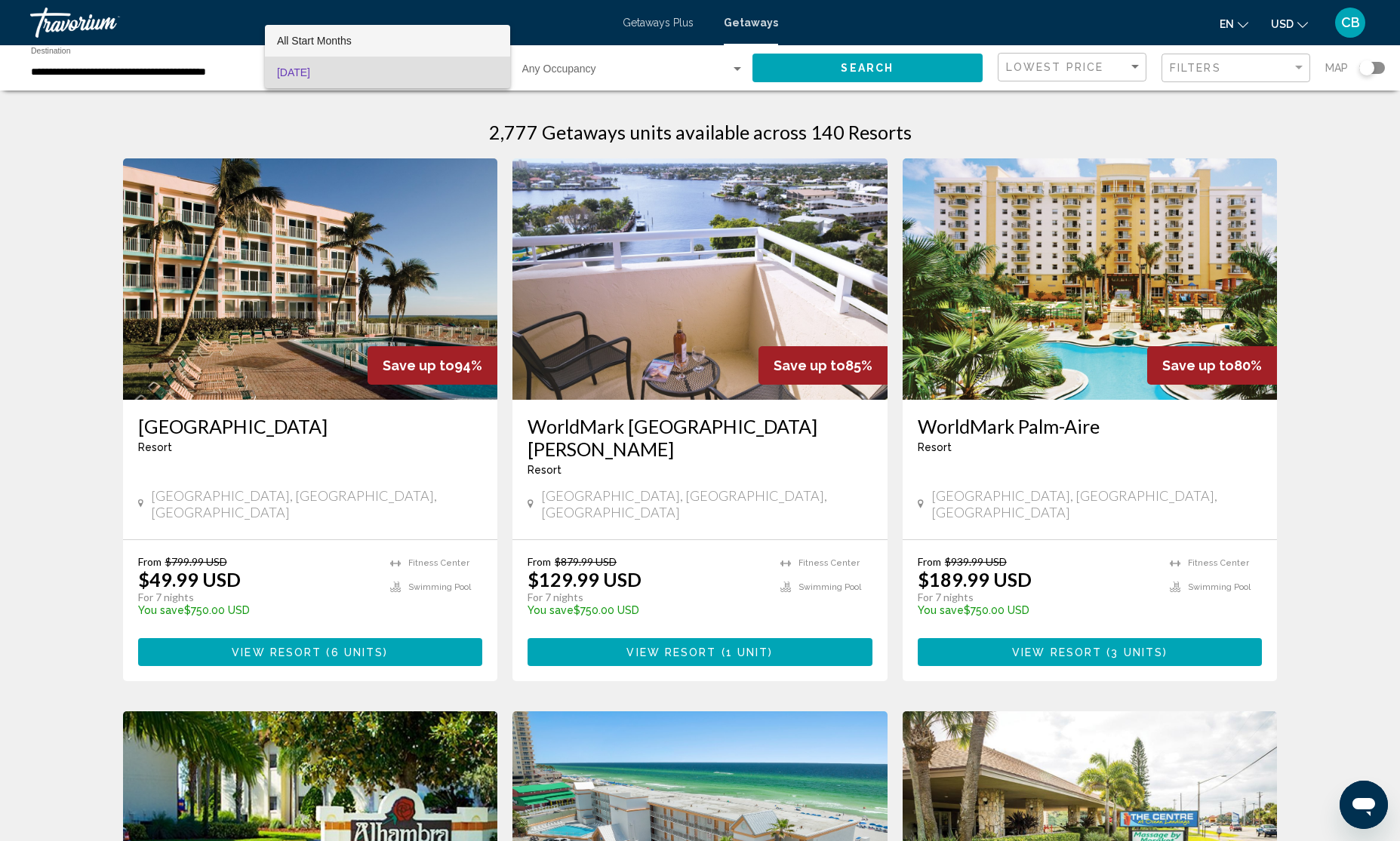
click at [382, 39] on span "All Start Months" at bounding box center [388, 40] width 221 height 32
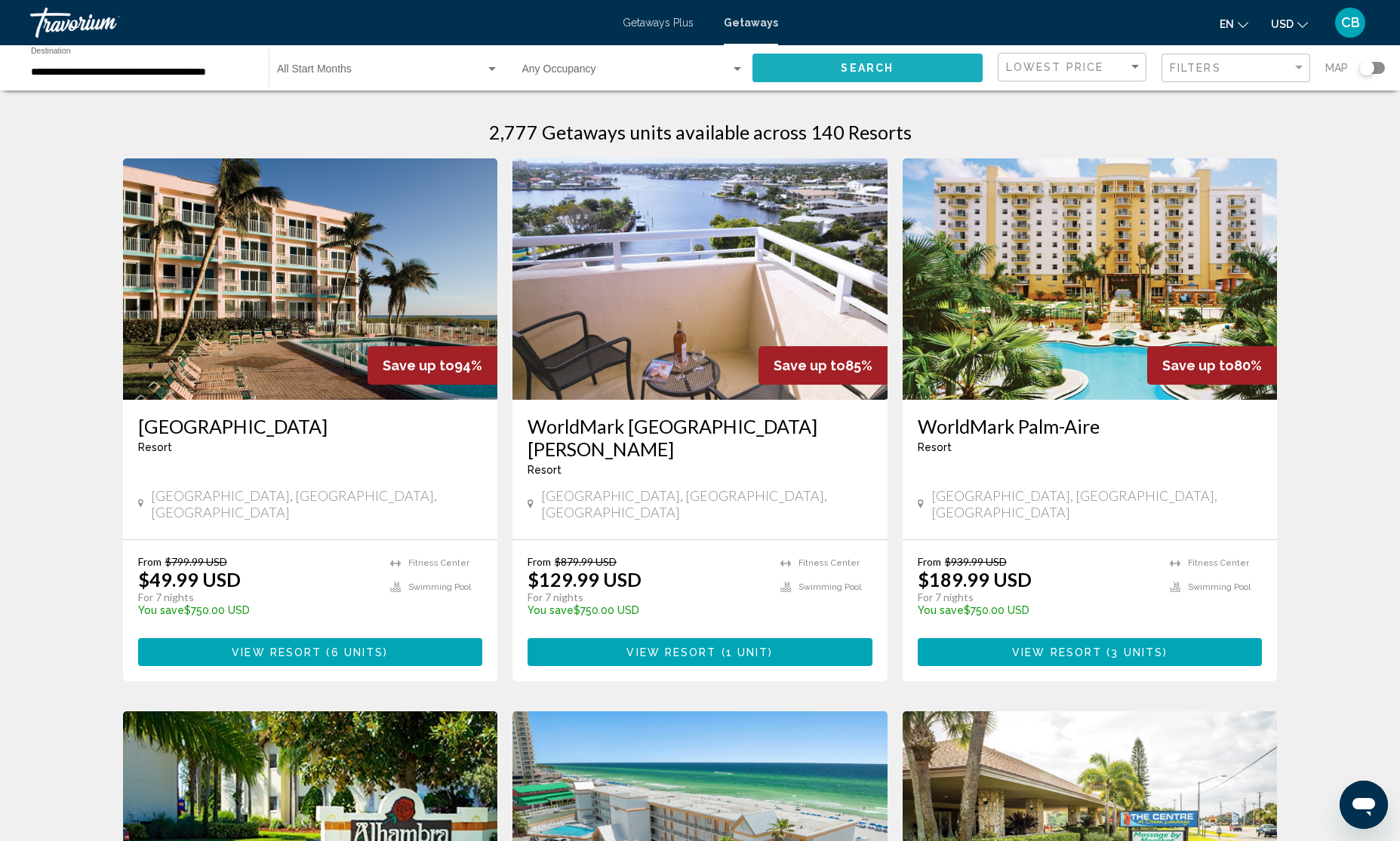
click at [895, 62] on button "Search" at bounding box center [868, 67] width 231 height 28
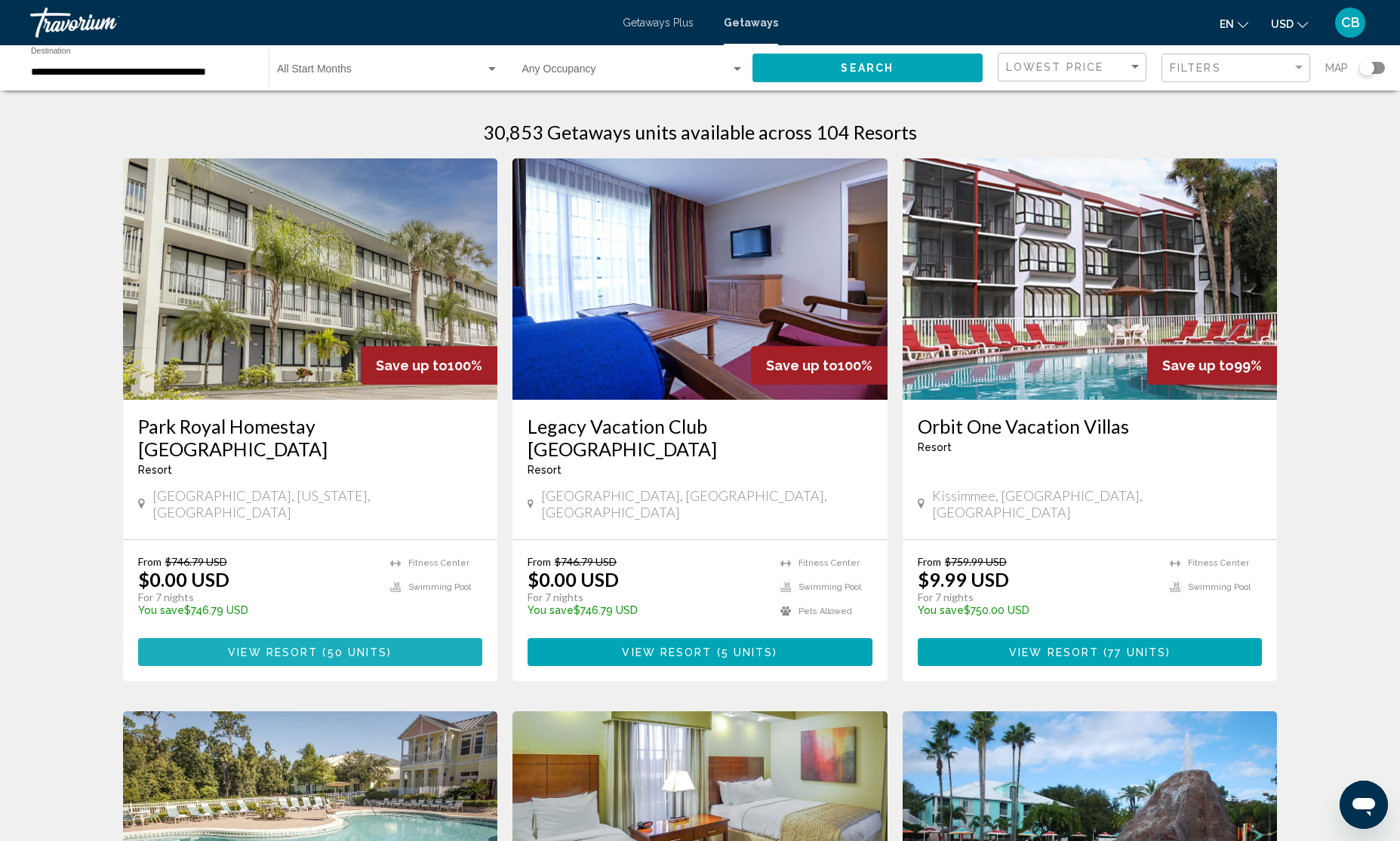
click at [341, 647] on span "50 units" at bounding box center [358, 653] width 60 height 12
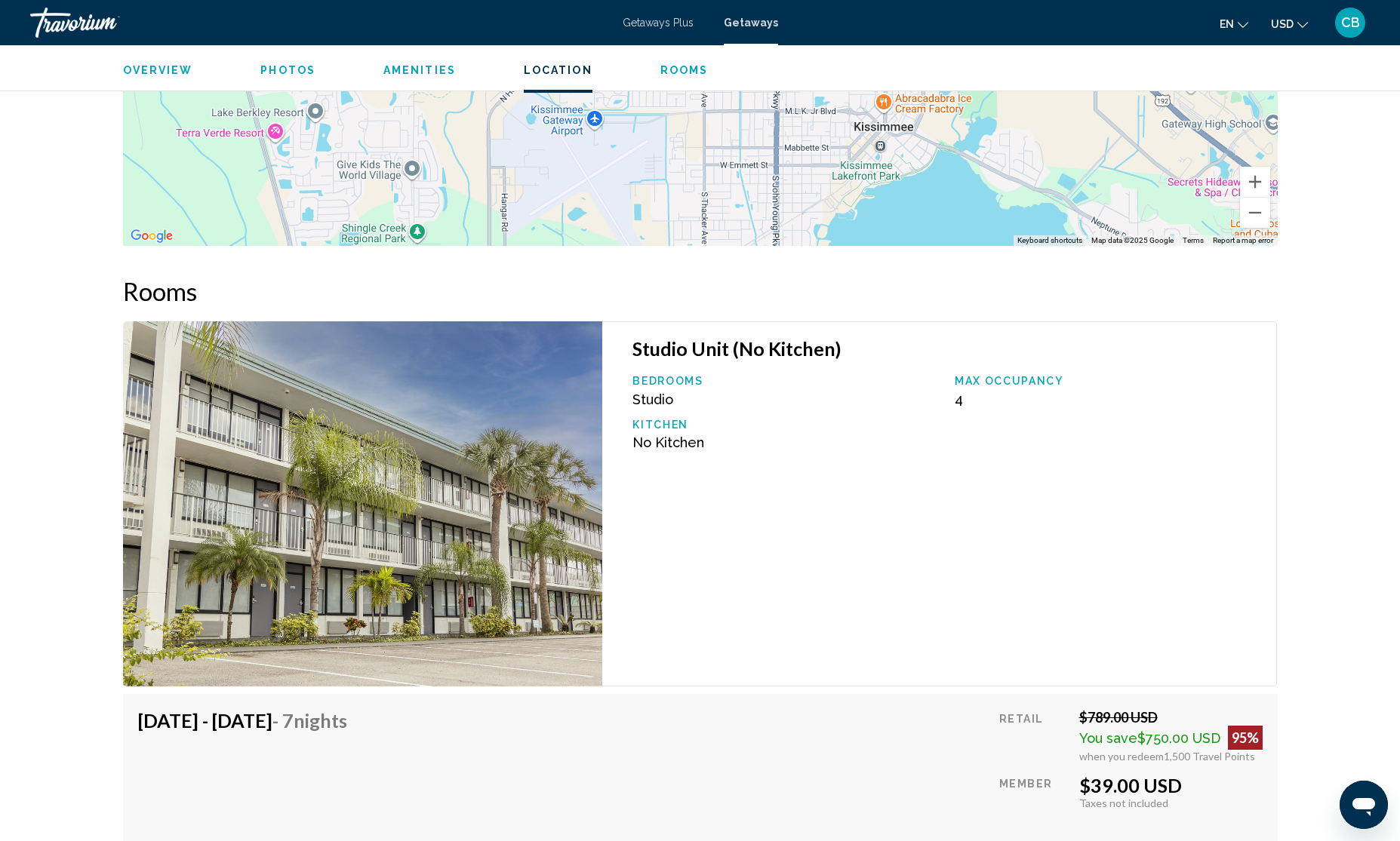
scroll to position [2060, 0]
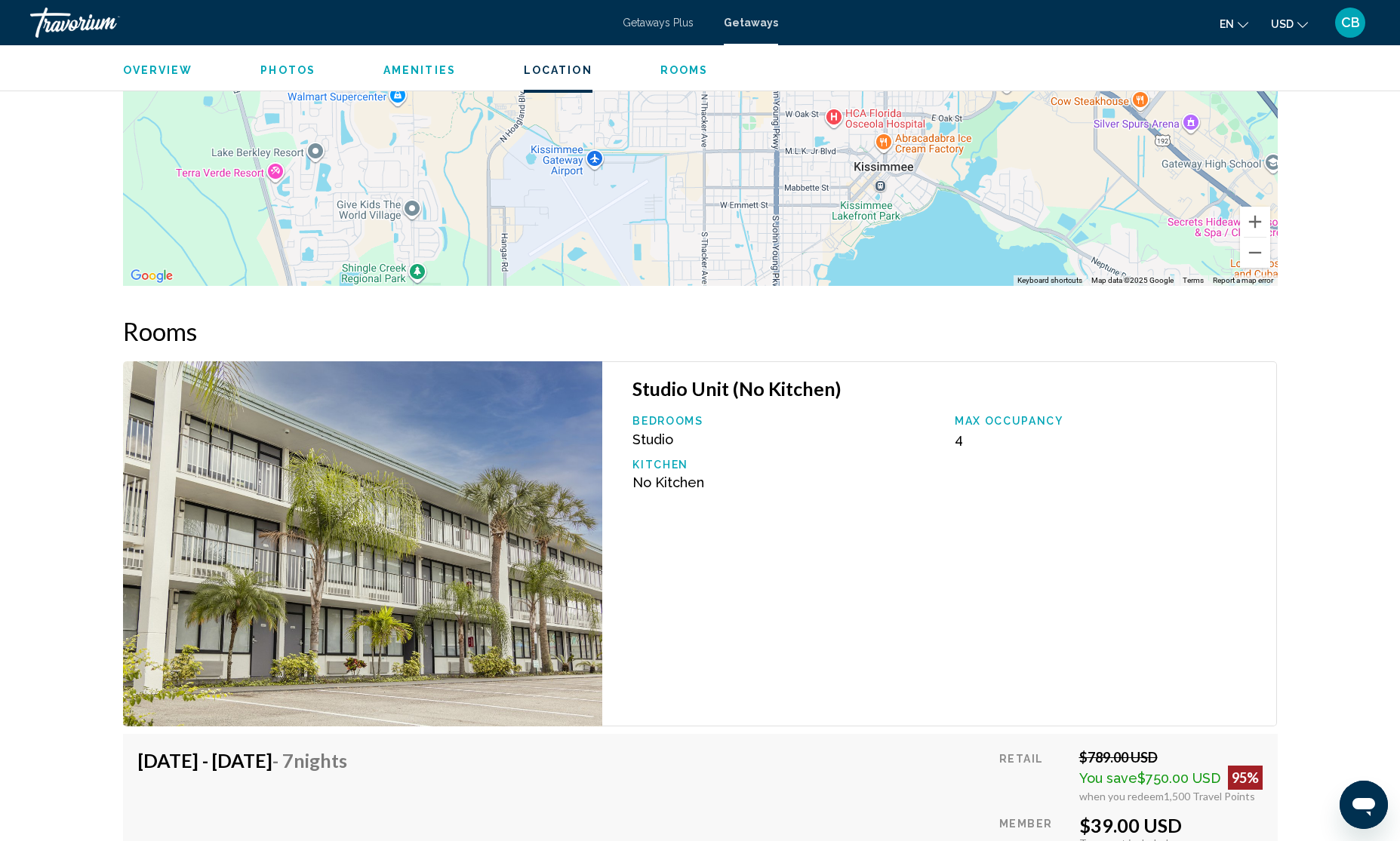
click at [851, 537] on div "Studio Unit (No Kitchen) Bedrooms Studio Max Occupancy 4 Kitchen No Kitchen" at bounding box center [940, 544] width 675 height 366
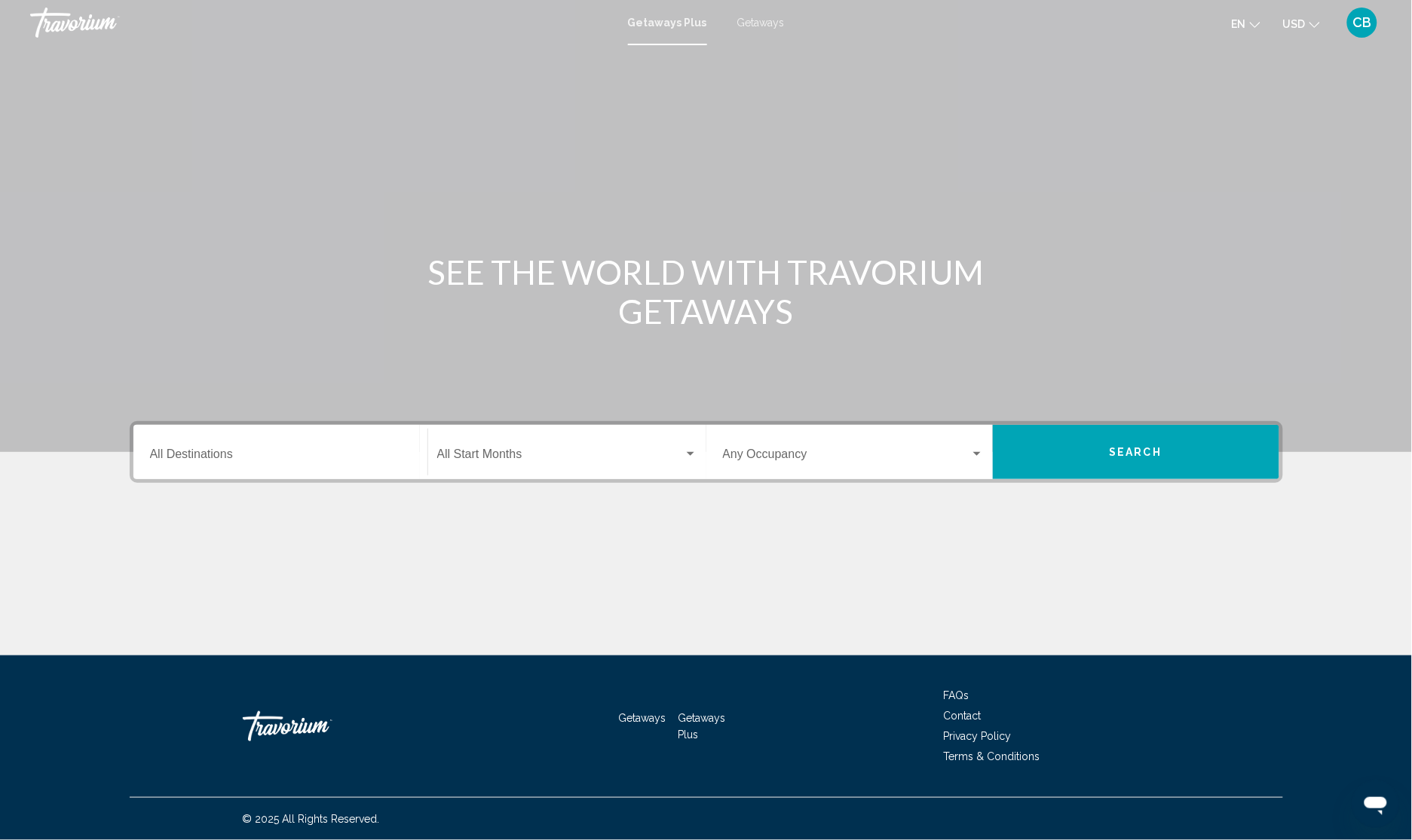
click at [207, 458] on input "Destination All Destinations" at bounding box center [280, 458] width 261 height 14
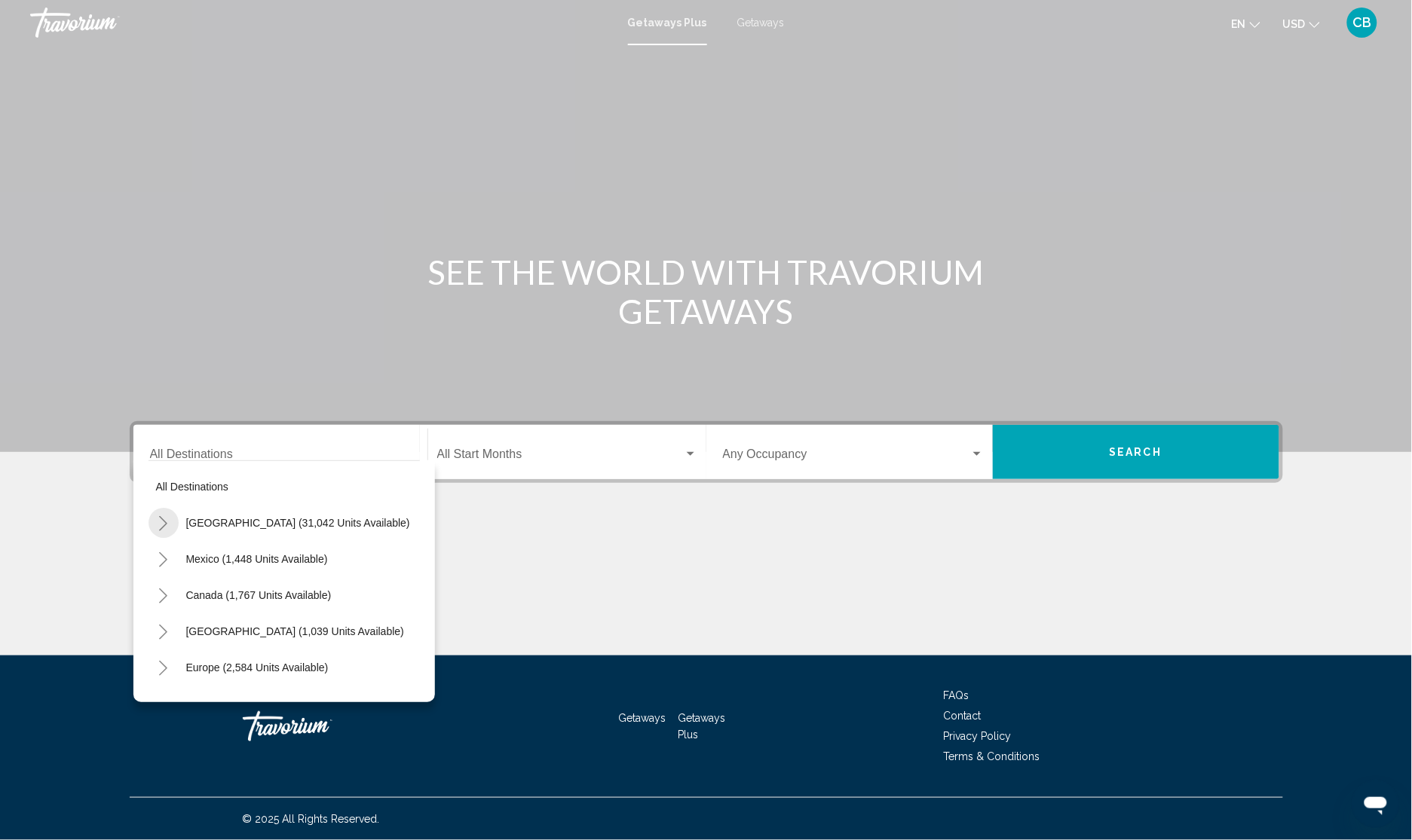
click at [165, 522] on icon "Toggle United States (31,042 units available)" at bounding box center [164, 524] width 9 height 15
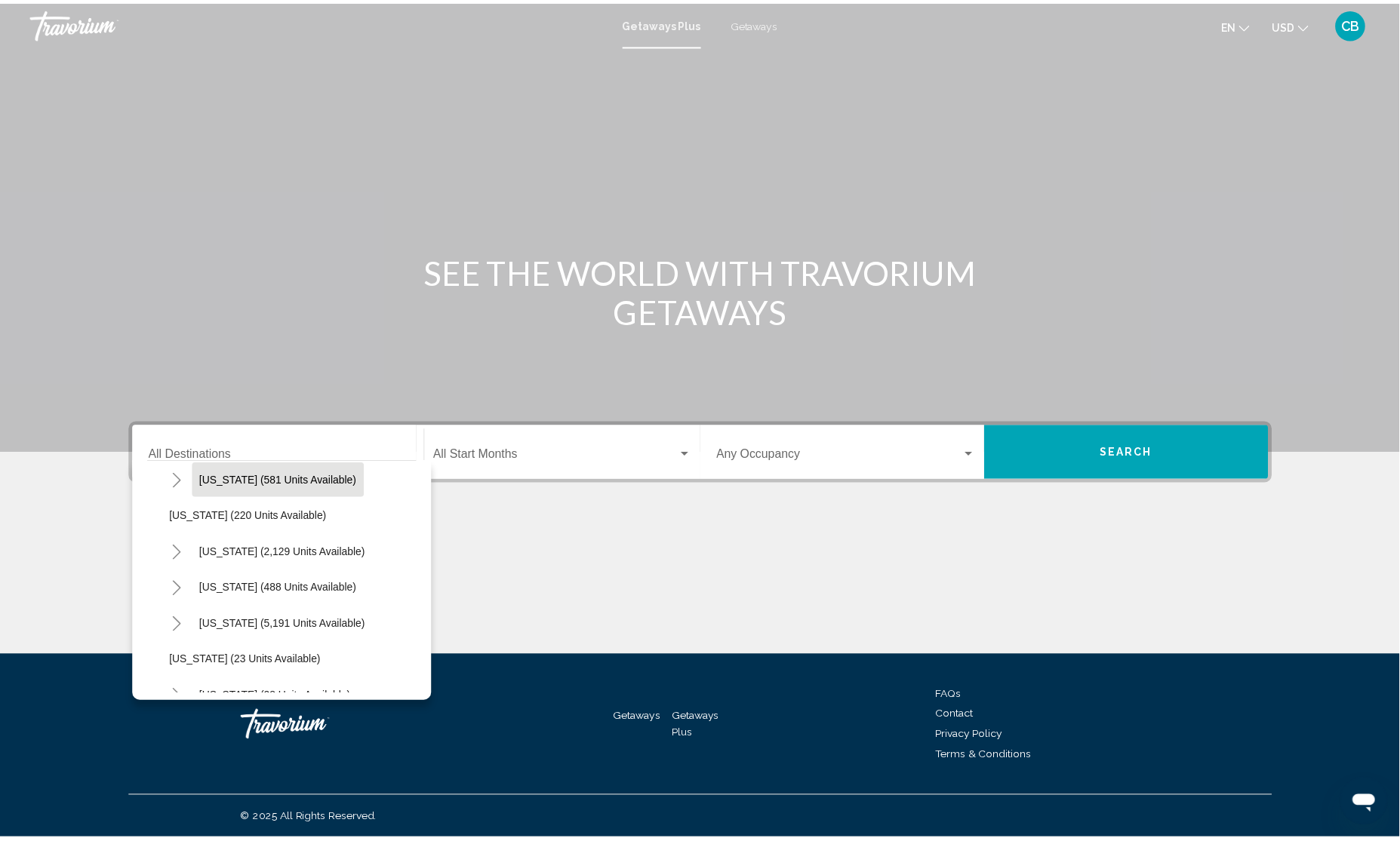
scroll to position [189, 0]
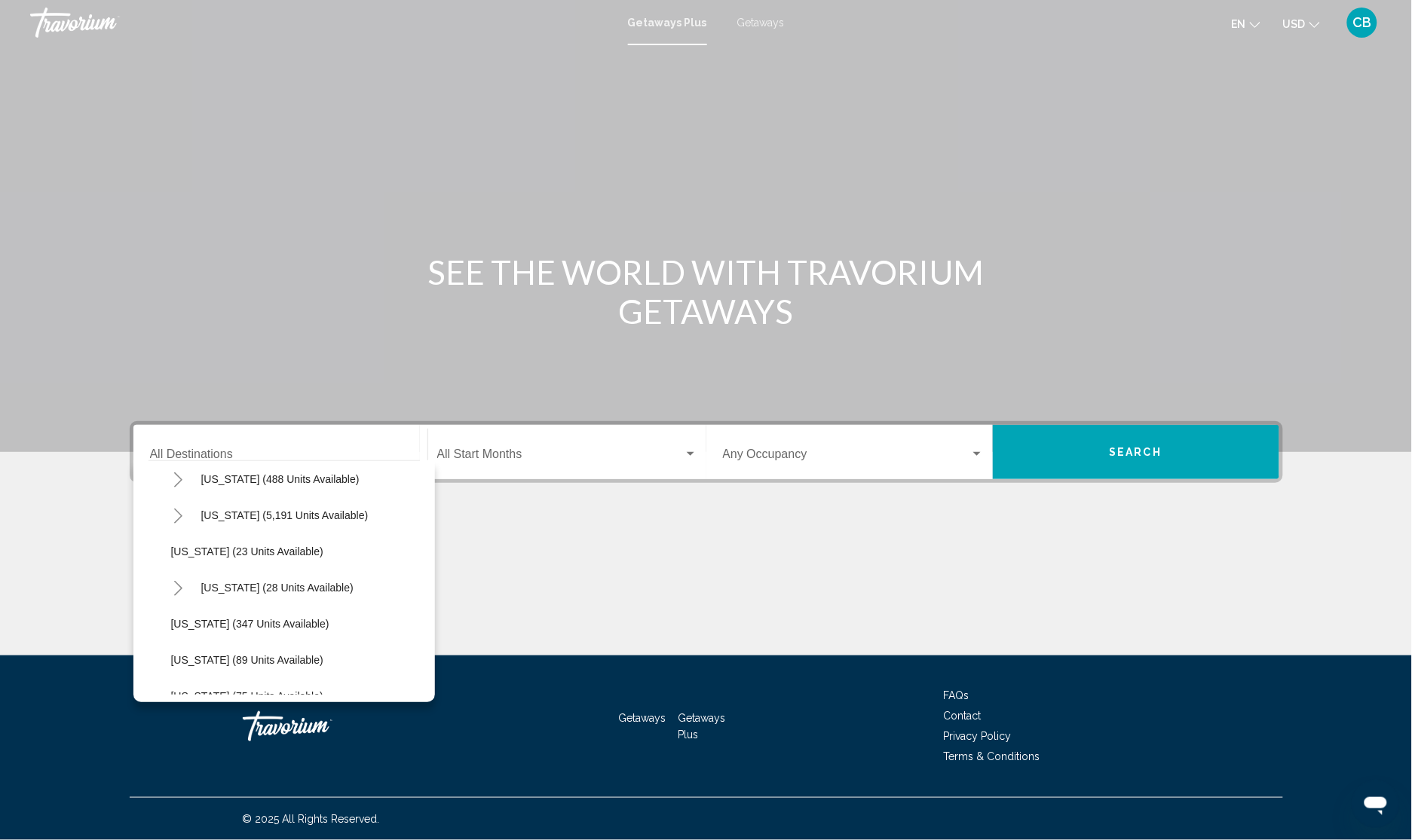
click at [176, 516] on icon "Toggle Florida (5,191 units available)" at bounding box center [177, 517] width 11 height 15
click at [236, 559] on button "Orlando & Disney Area (7,393 units available)" at bounding box center [295, 551] width 233 height 34
type input "**********"
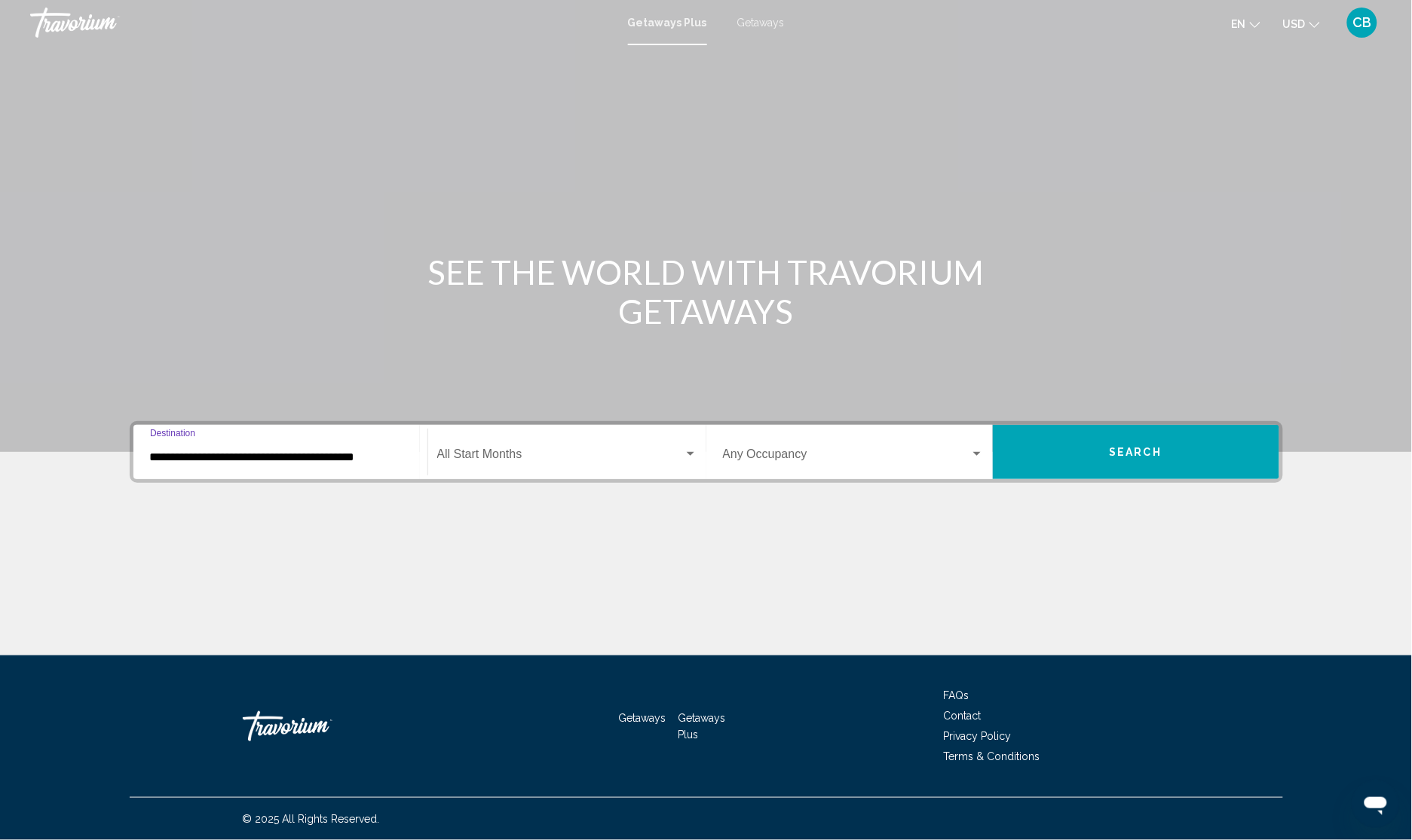
click at [556, 453] on span "Search widget" at bounding box center [561, 458] width 247 height 14
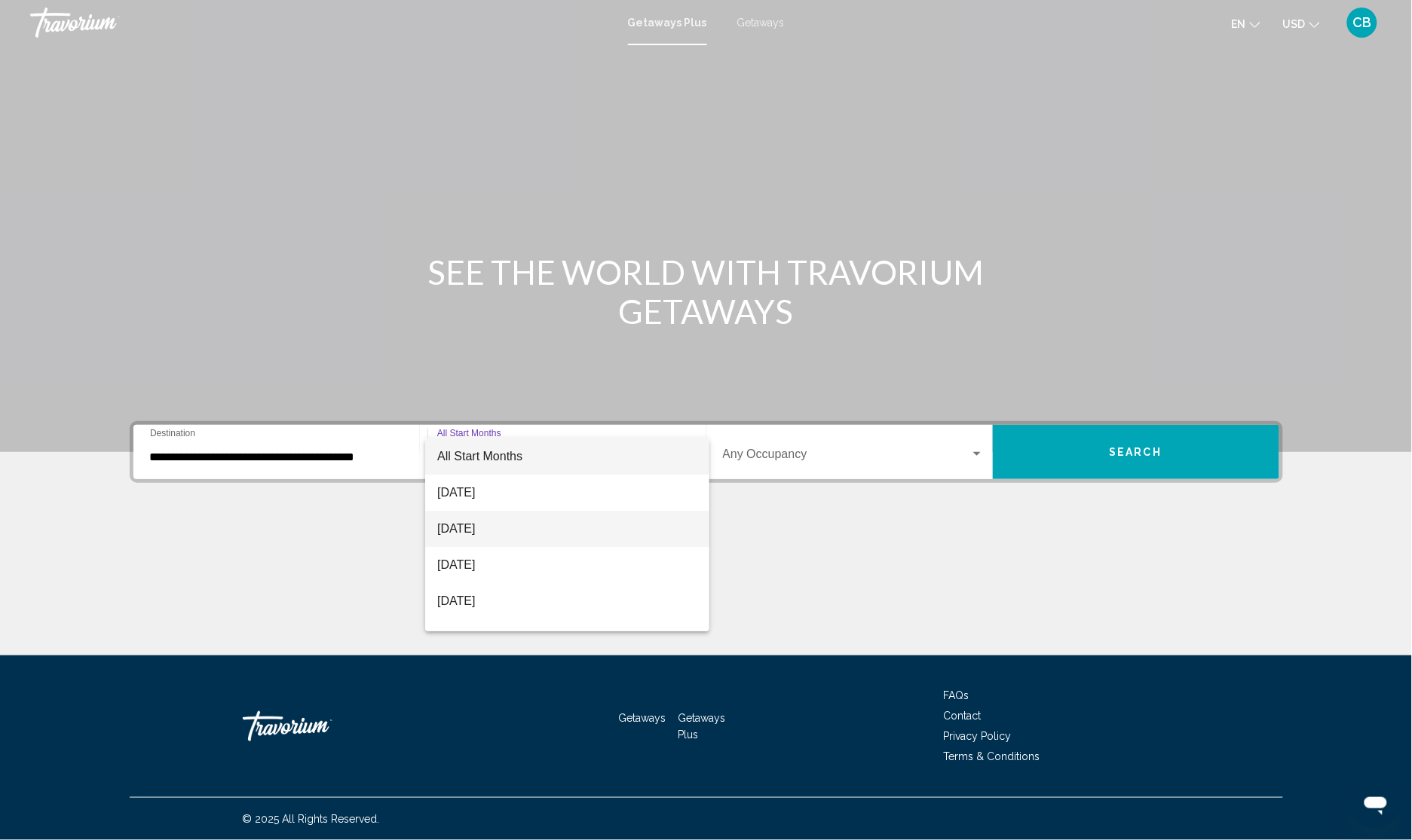
click at [507, 529] on span "[DATE]" at bounding box center [567, 529] width 260 height 36
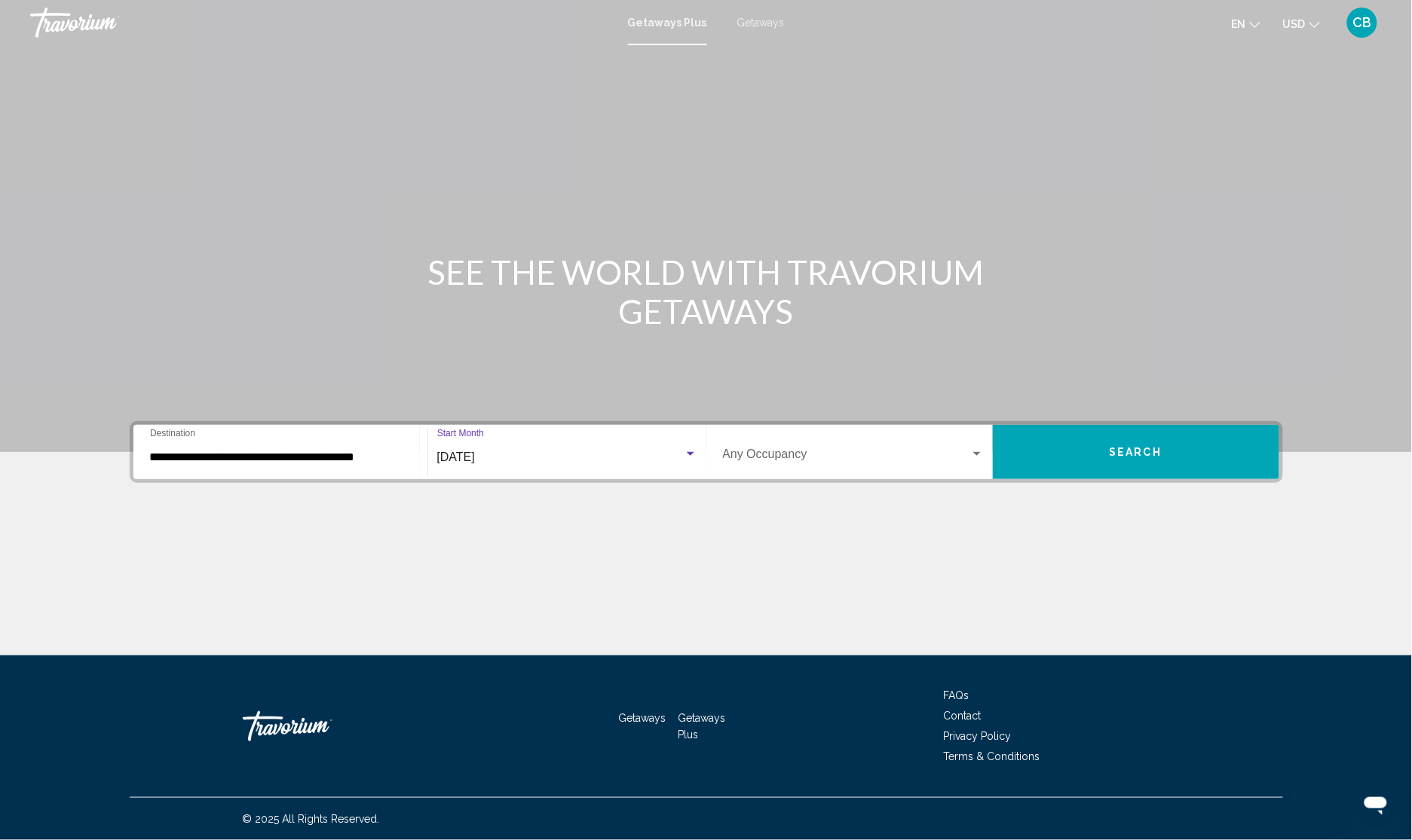
click at [1125, 453] on span "Search" at bounding box center [1136, 453] width 53 height 12
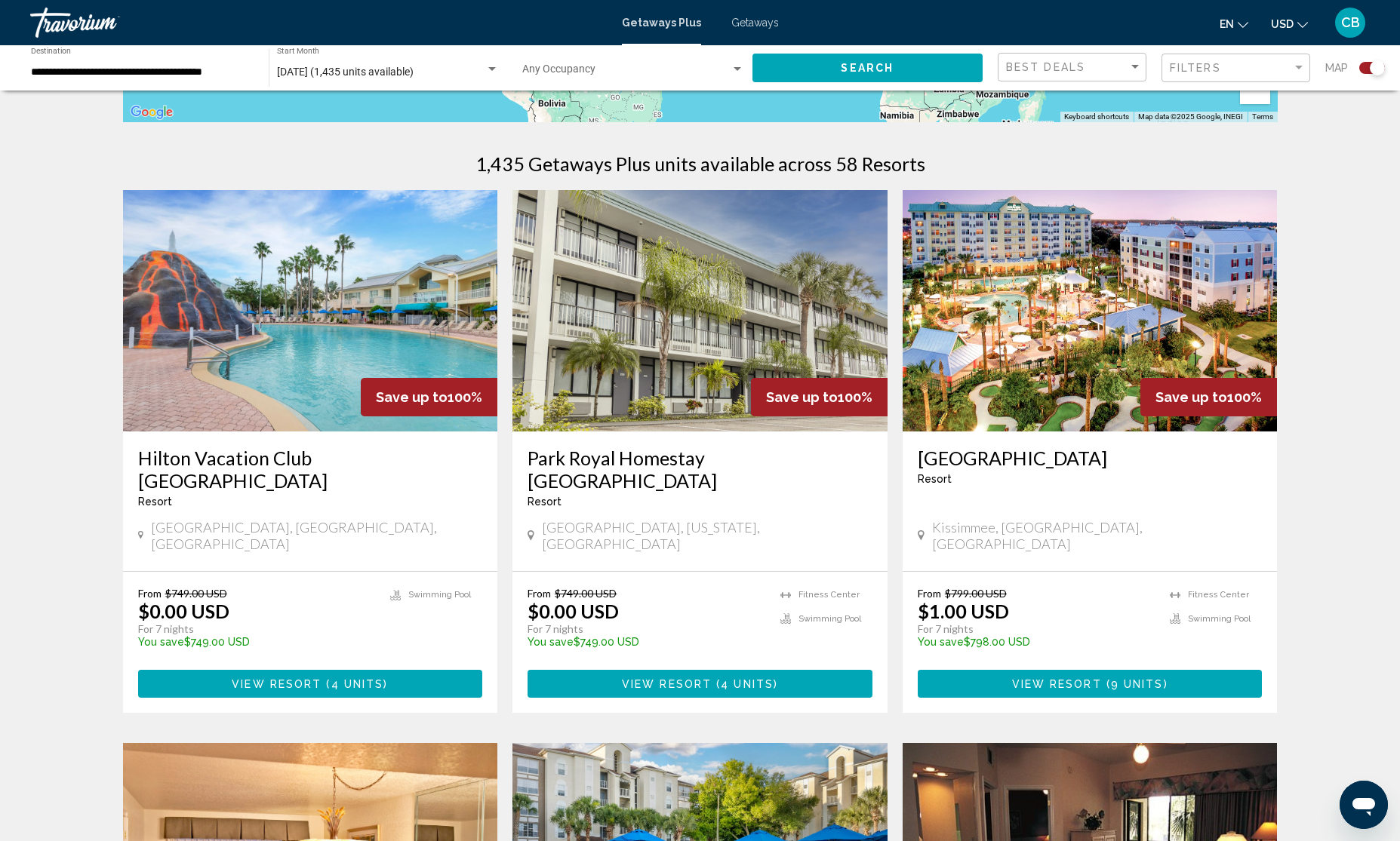
scroll to position [472, 0]
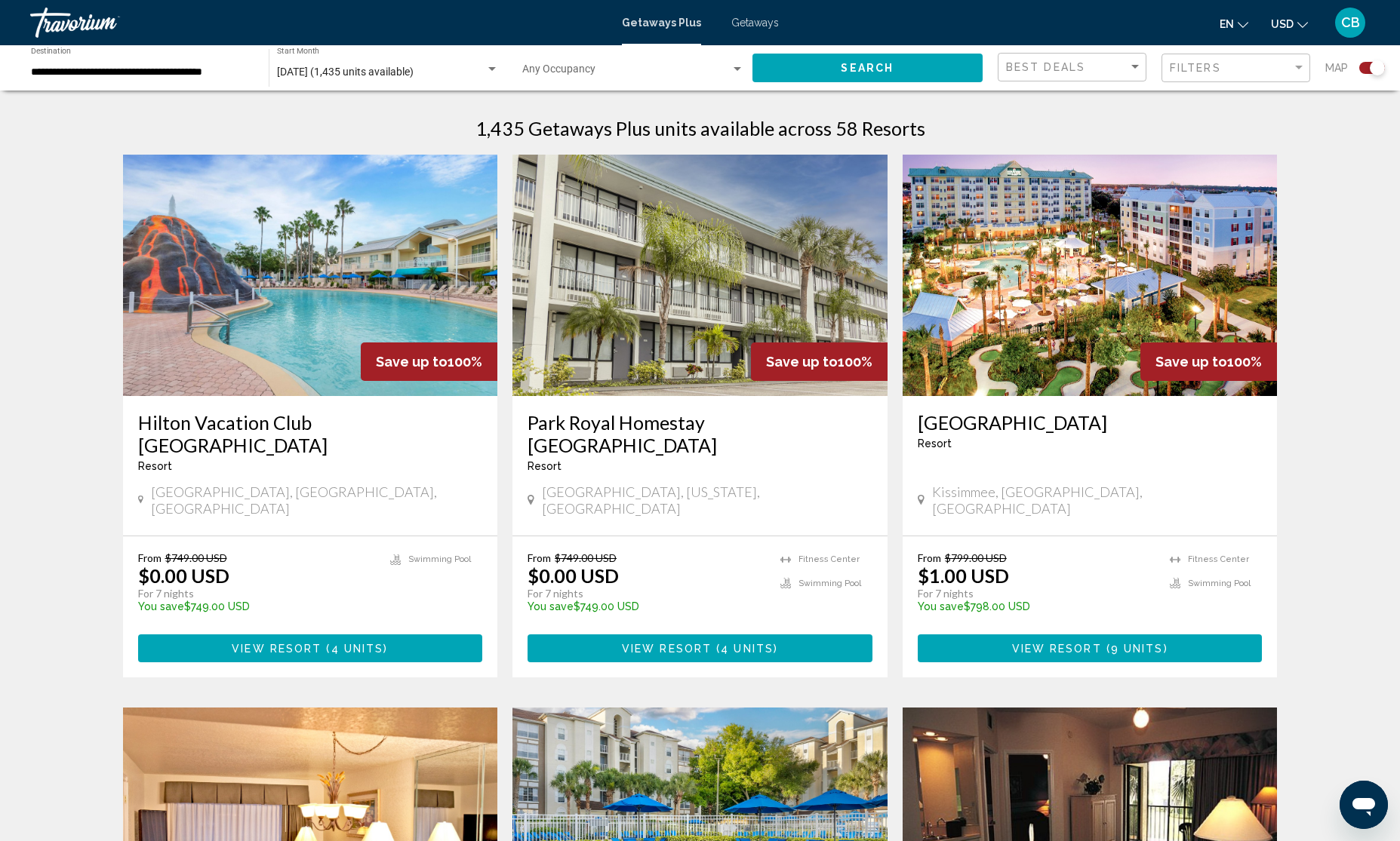
click at [383, 643] on span "( 4 units )" at bounding box center [355, 649] width 66 height 12
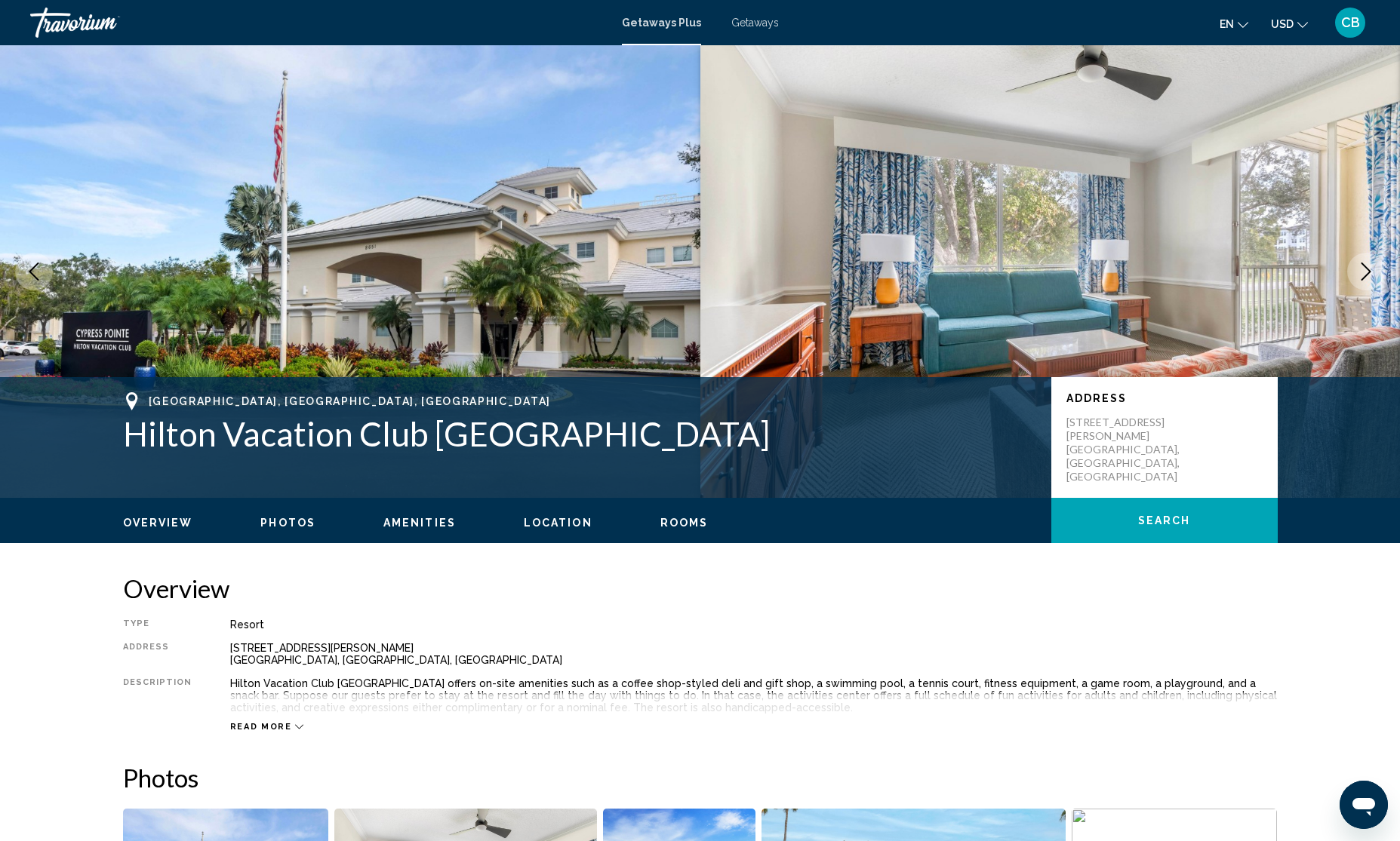
click at [755, 17] on span "Getaways" at bounding box center [755, 22] width 47 height 12
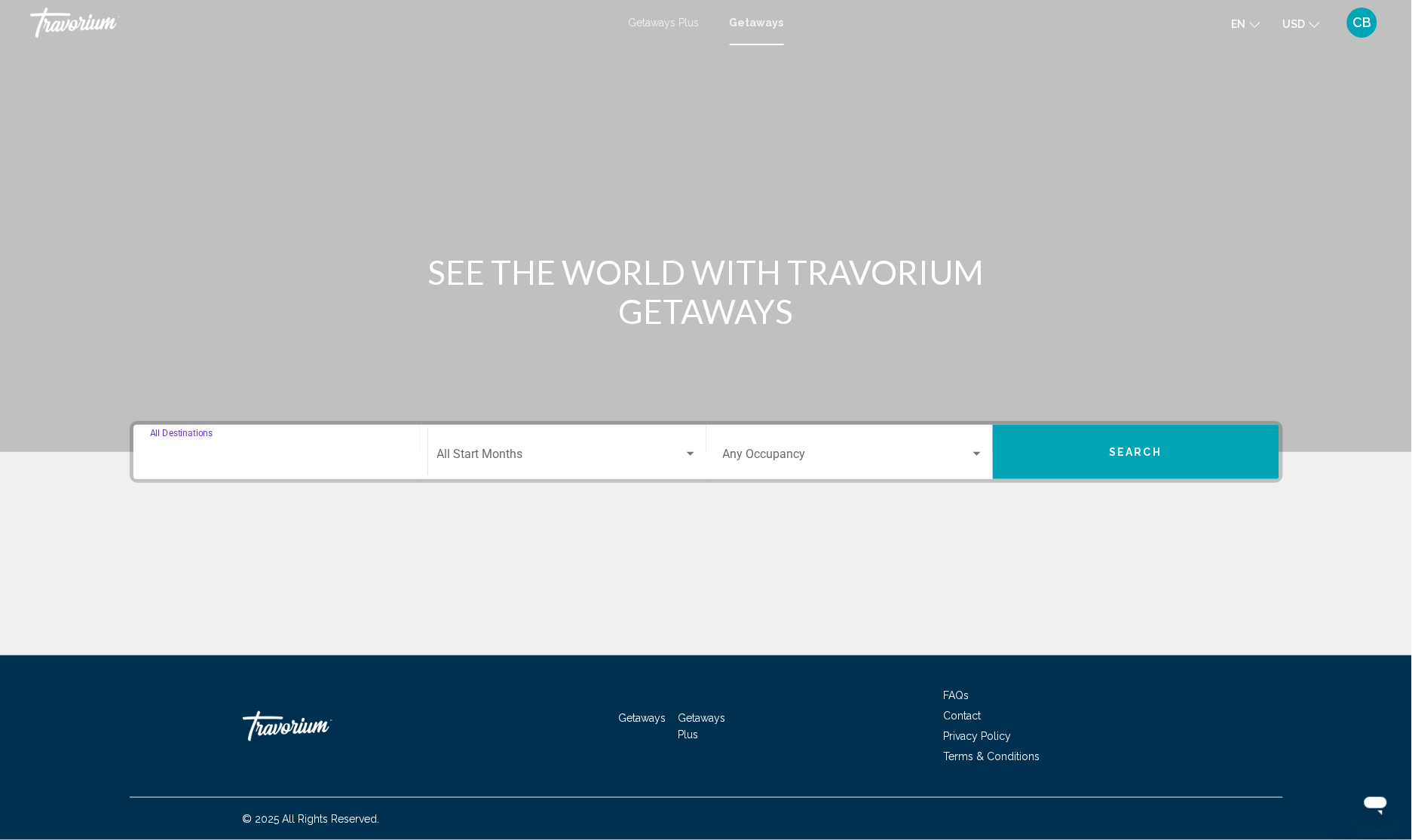
click at [209, 454] on input "Destination All Destinations" at bounding box center [280, 458] width 261 height 14
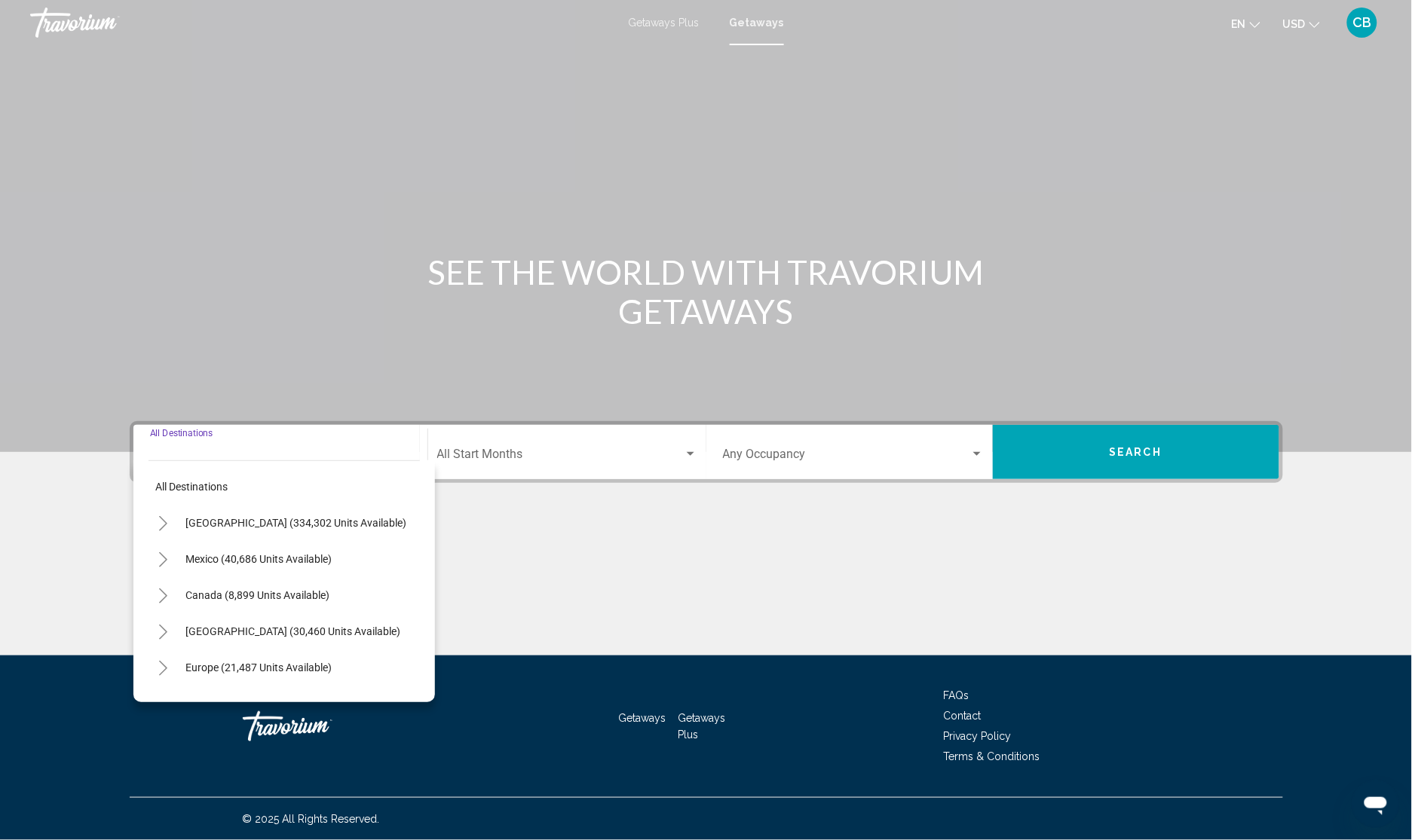
click at [164, 524] on icon "Toggle United States (334,302 units available)" at bounding box center [163, 524] width 11 height 15
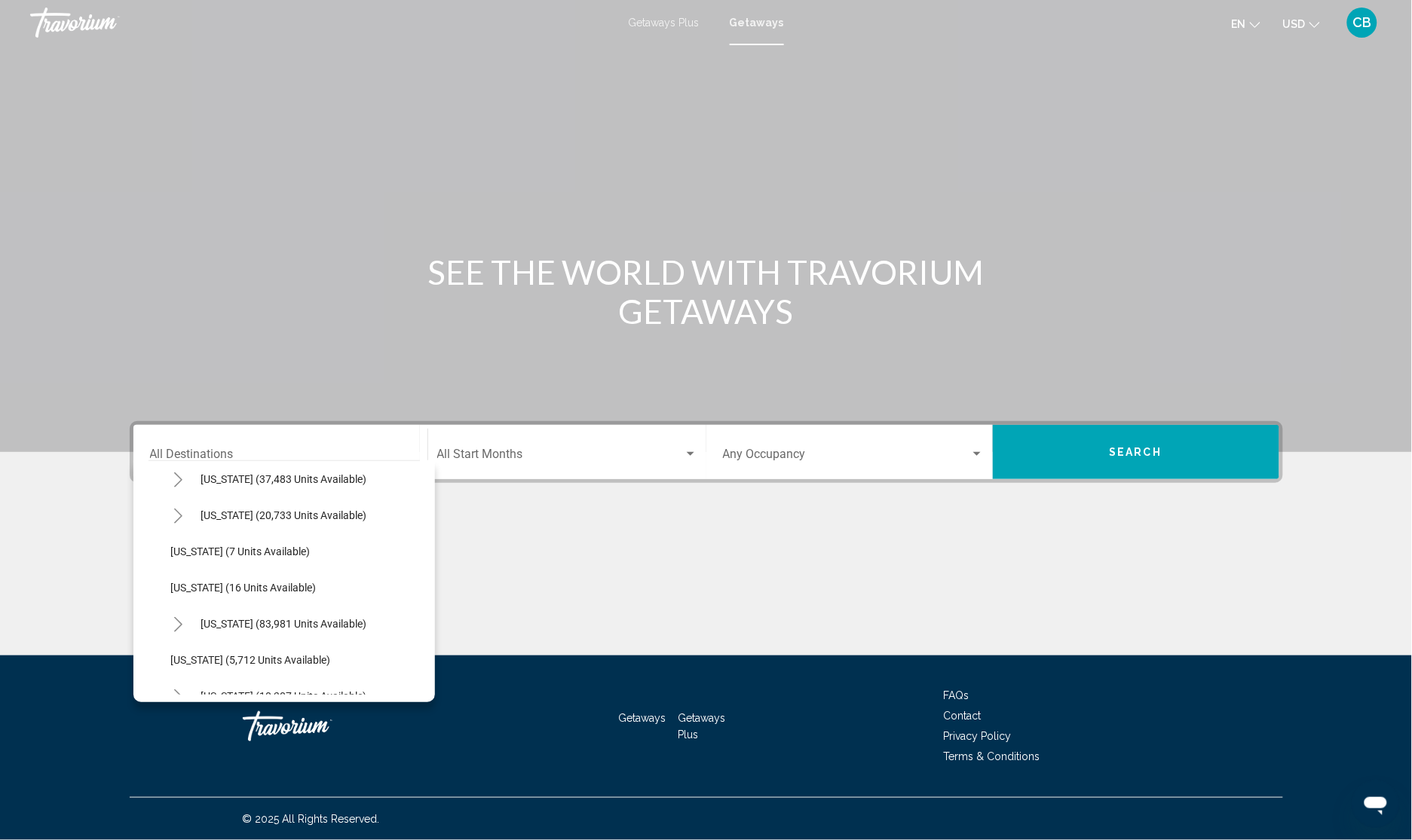
click at [177, 621] on icon "Toggle Florida (83,981 units available)" at bounding box center [177, 625] width 11 height 15
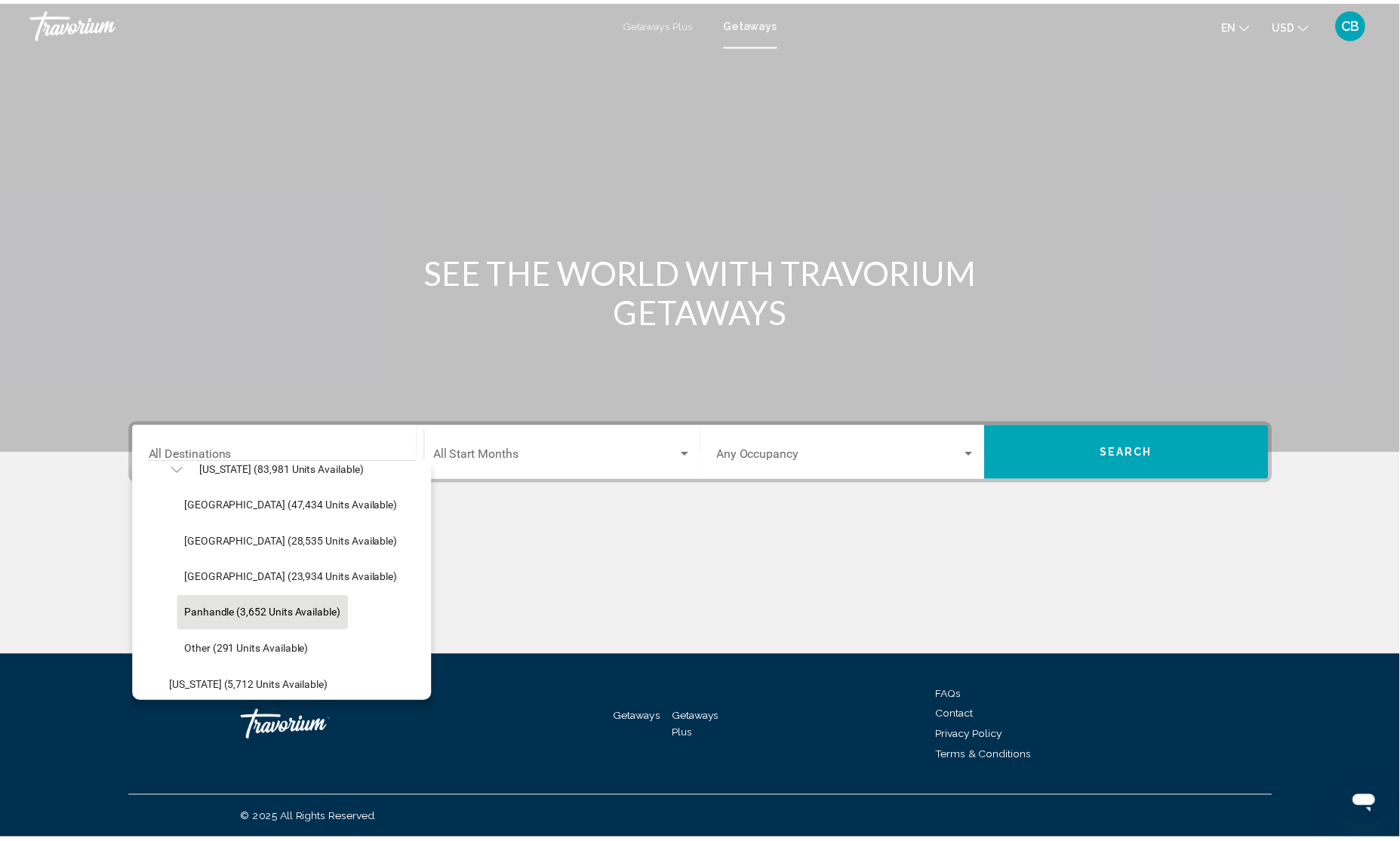
scroll to position [378, 0]
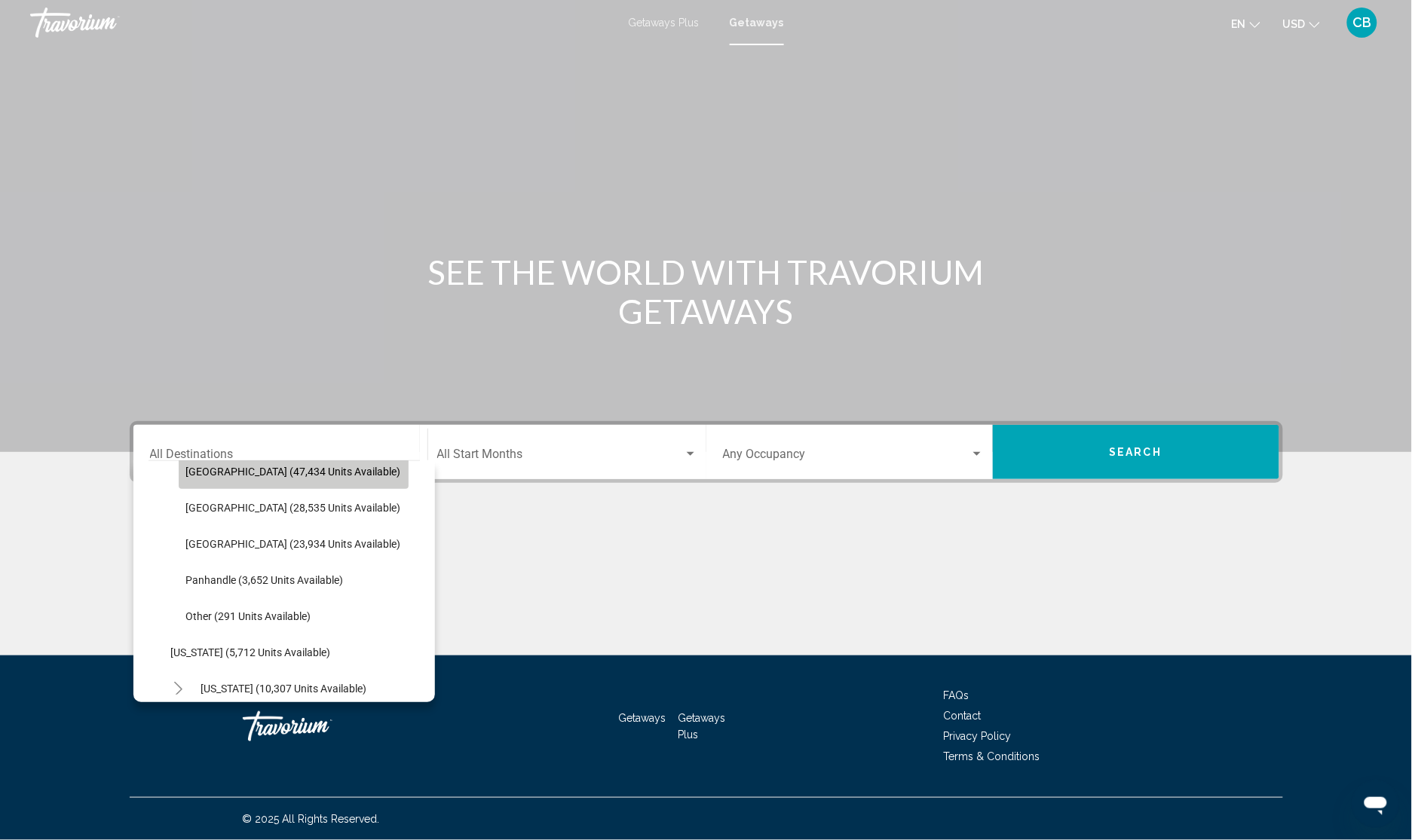
click at [266, 476] on span "Orlando & Disney Area (47,434 units available)" at bounding box center [293, 471] width 215 height 12
type input "**********"
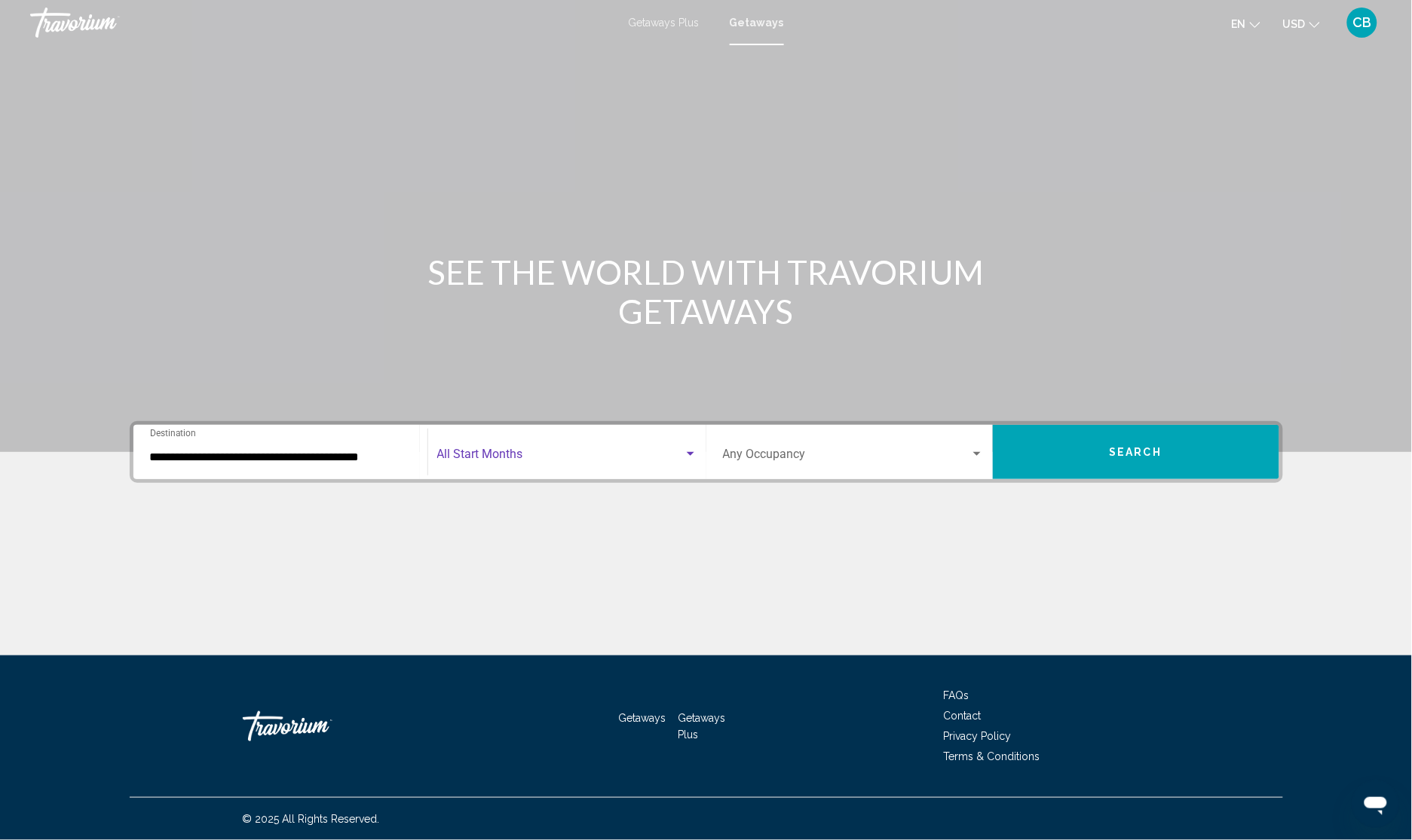
click at [676, 459] on span "Search widget" at bounding box center [561, 458] width 247 height 14
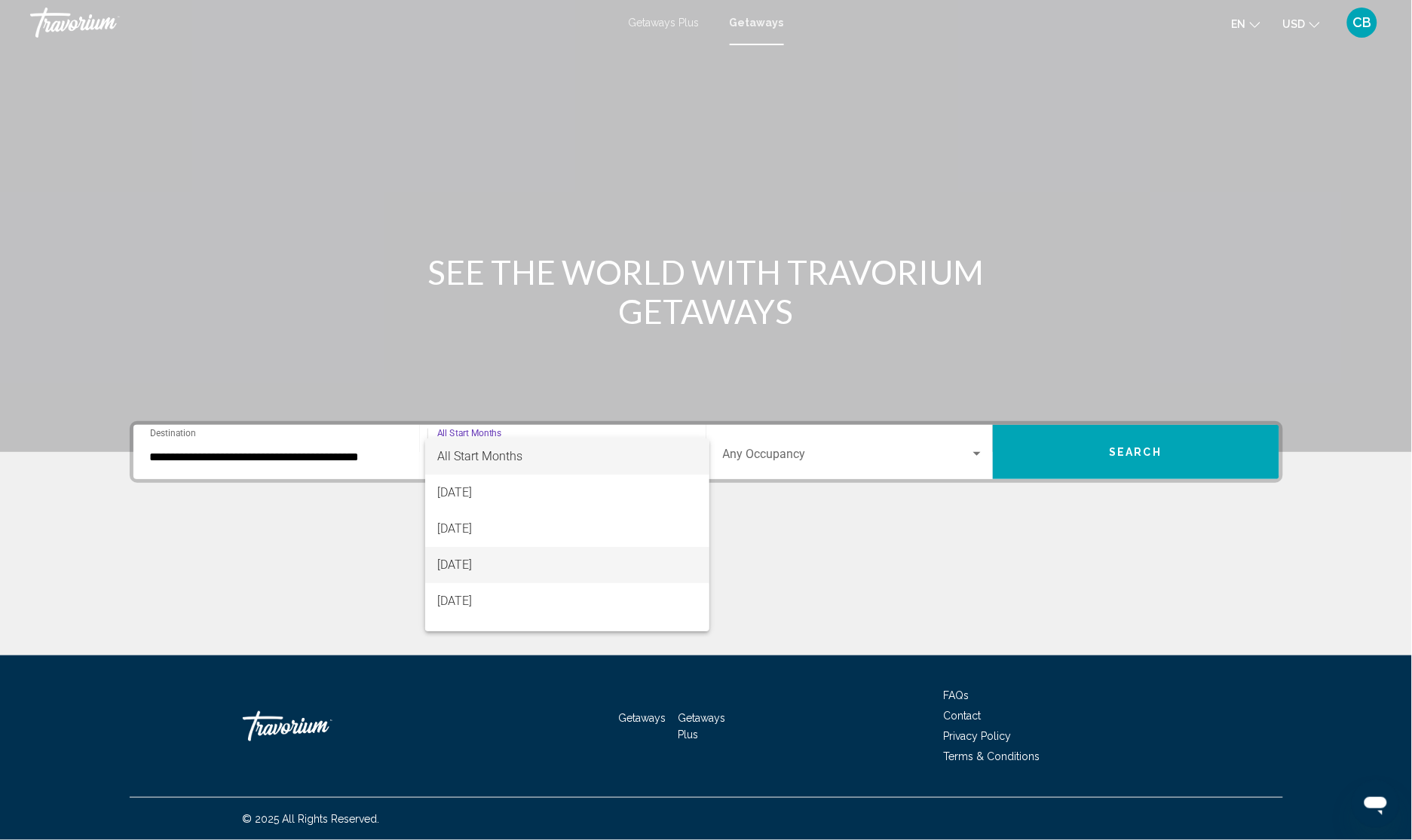
click at [525, 559] on span "November 2025" at bounding box center [567, 565] width 260 height 36
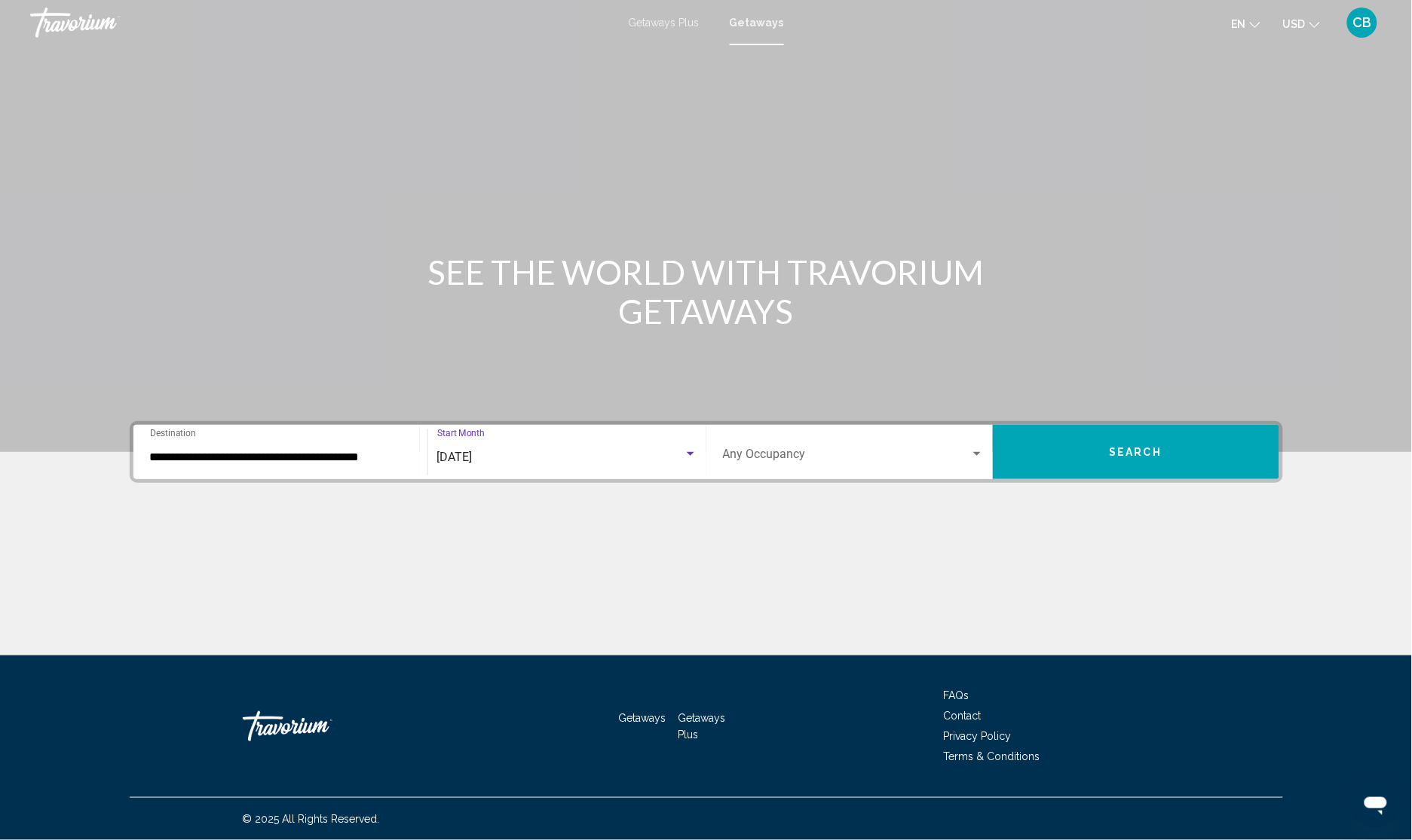
click at [1049, 450] on button "Search" at bounding box center [1136, 452] width 286 height 54
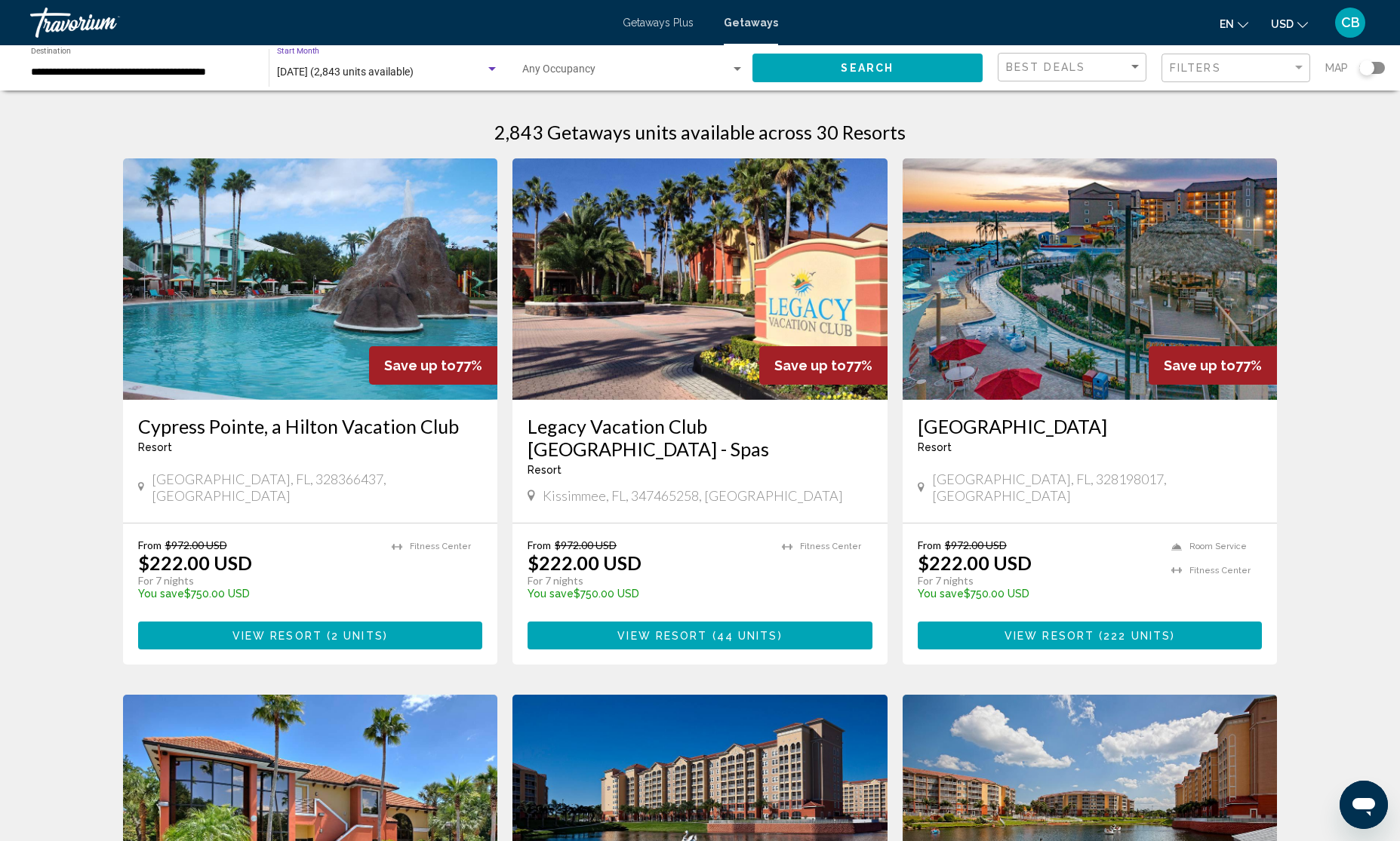
click at [414, 66] on span "November 2025 (2,843 units available)" at bounding box center [345, 72] width 136 height 12
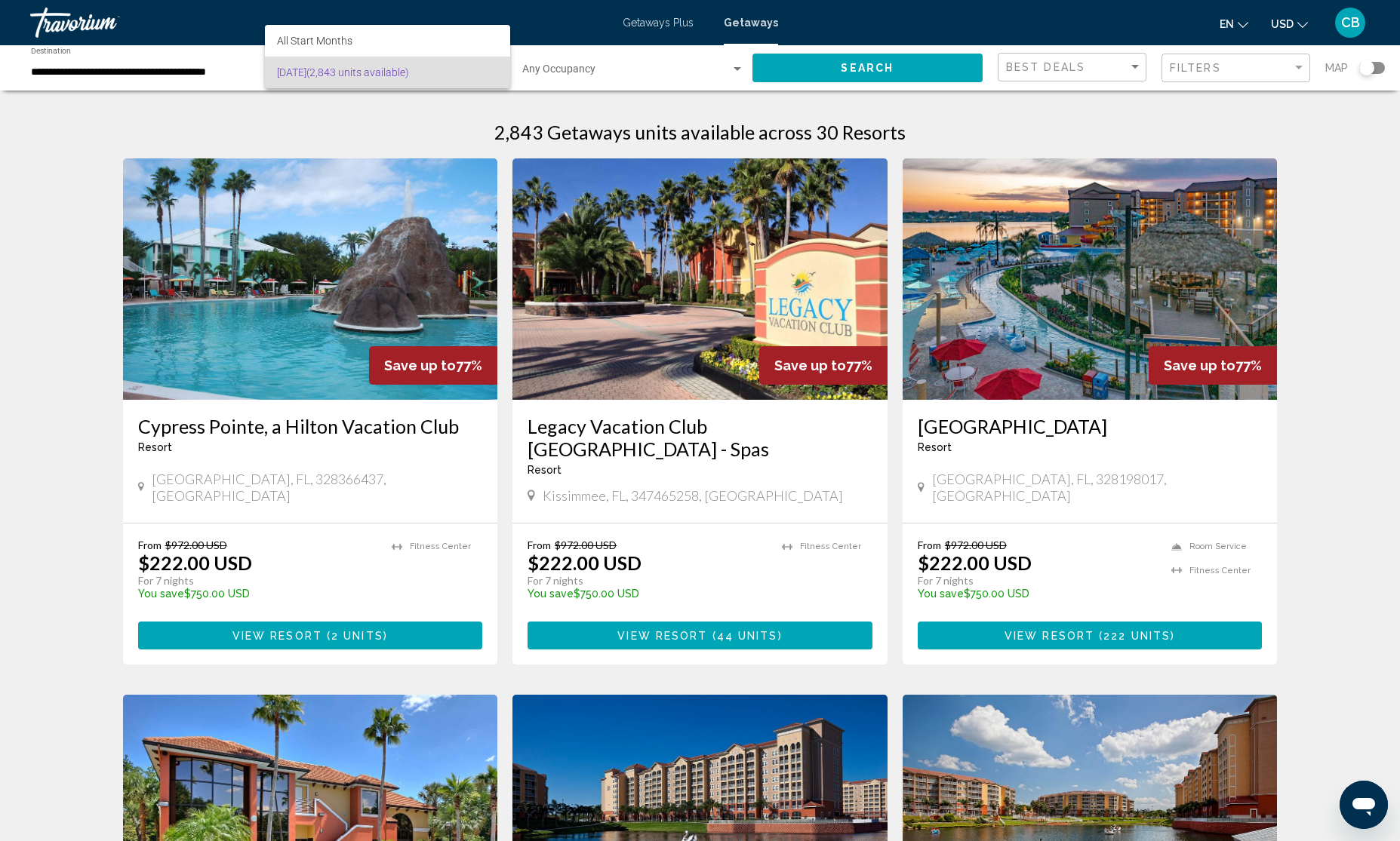
click at [203, 61] on div at bounding box center [700, 420] width 1400 height 841
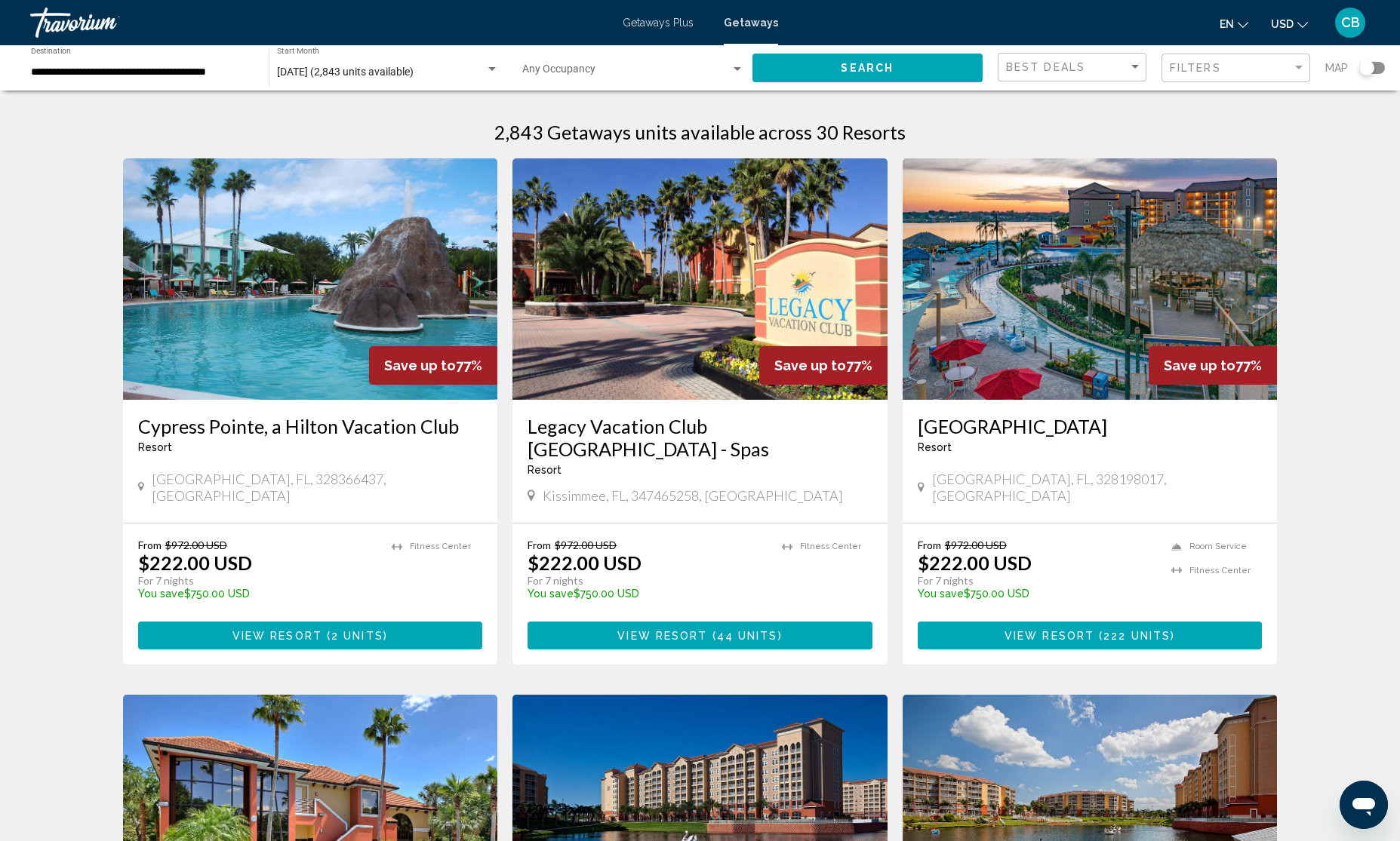
click at [167, 82] on div "**********" at bounding box center [142, 68] width 222 height 41
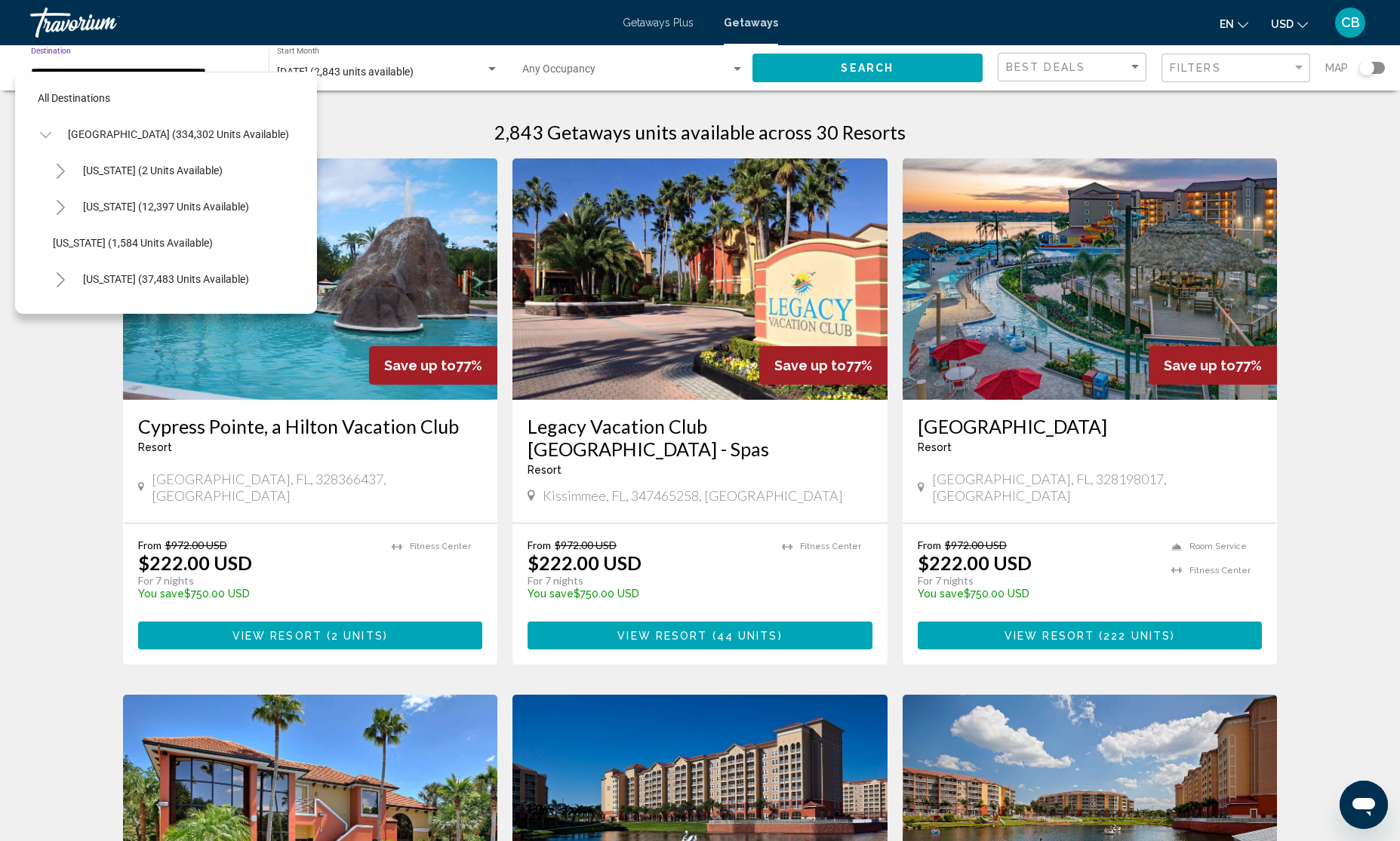
scroll to position [278, 5]
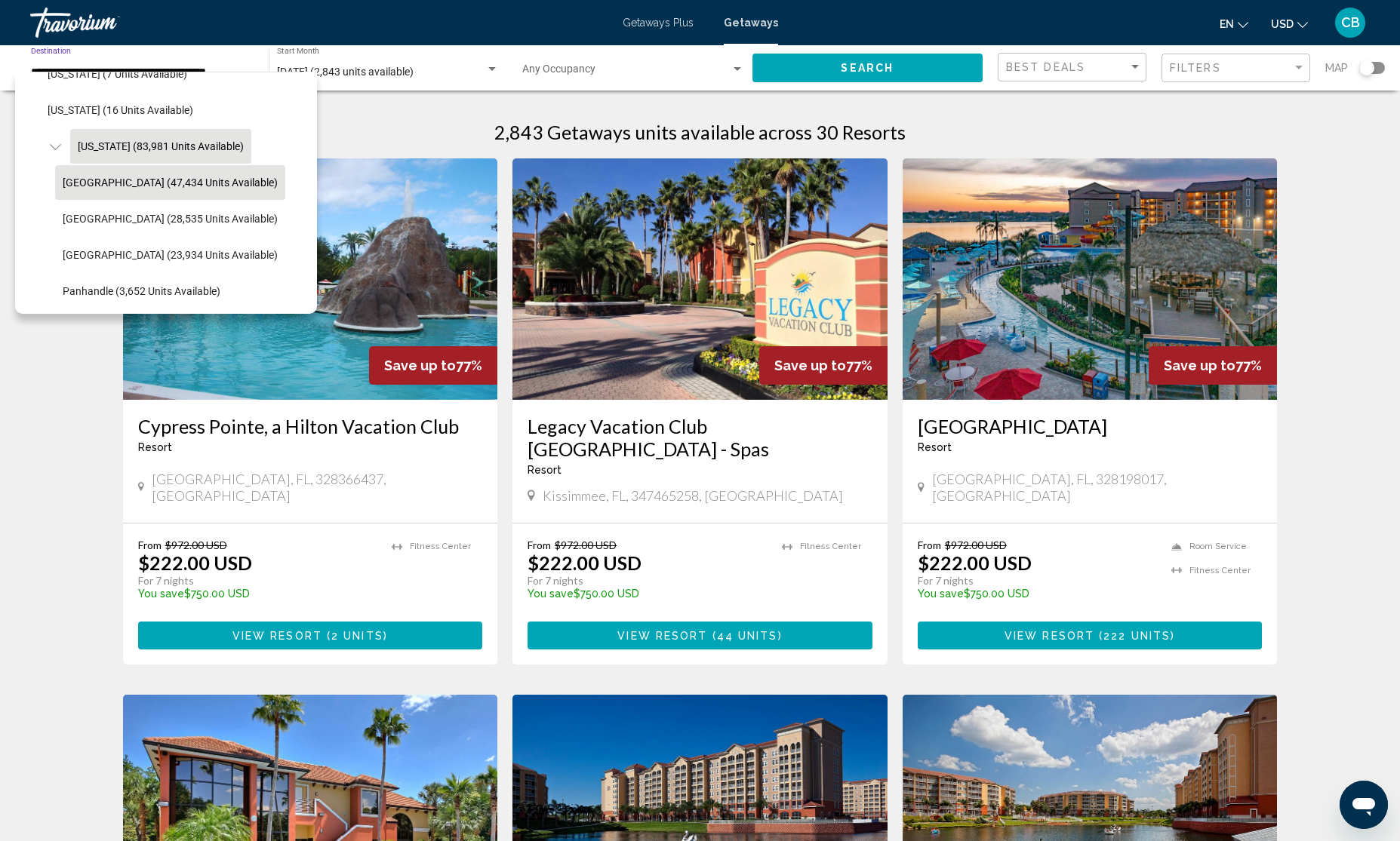
click at [136, 141] on span "Florida (83,981 units available)" at bounding box center [161, 147] width 166 height 12
type input "**********"
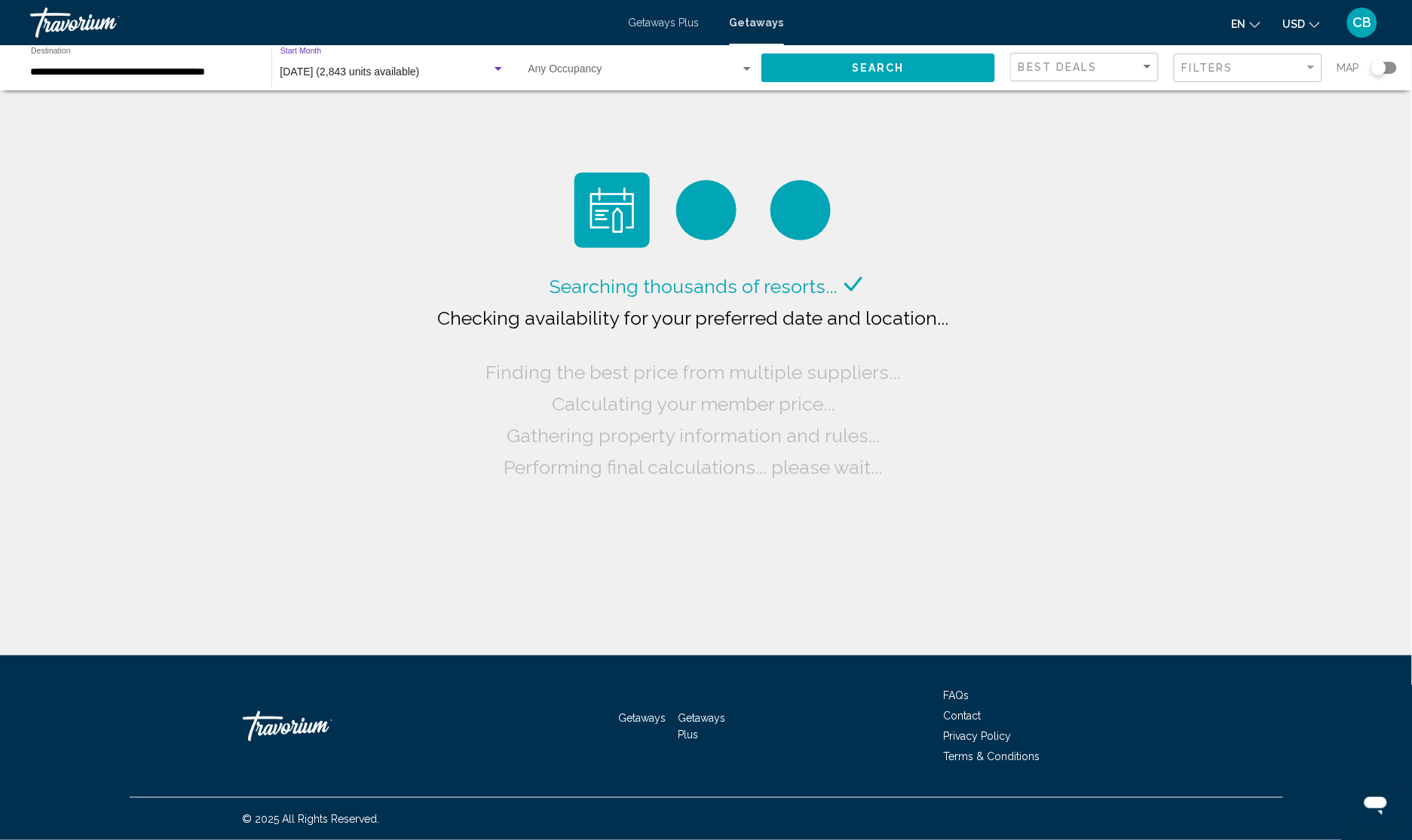
click at [332, 66] on span "[DATE] (2,843 units available)" at bounding box center [350, 72] width 140 height 12
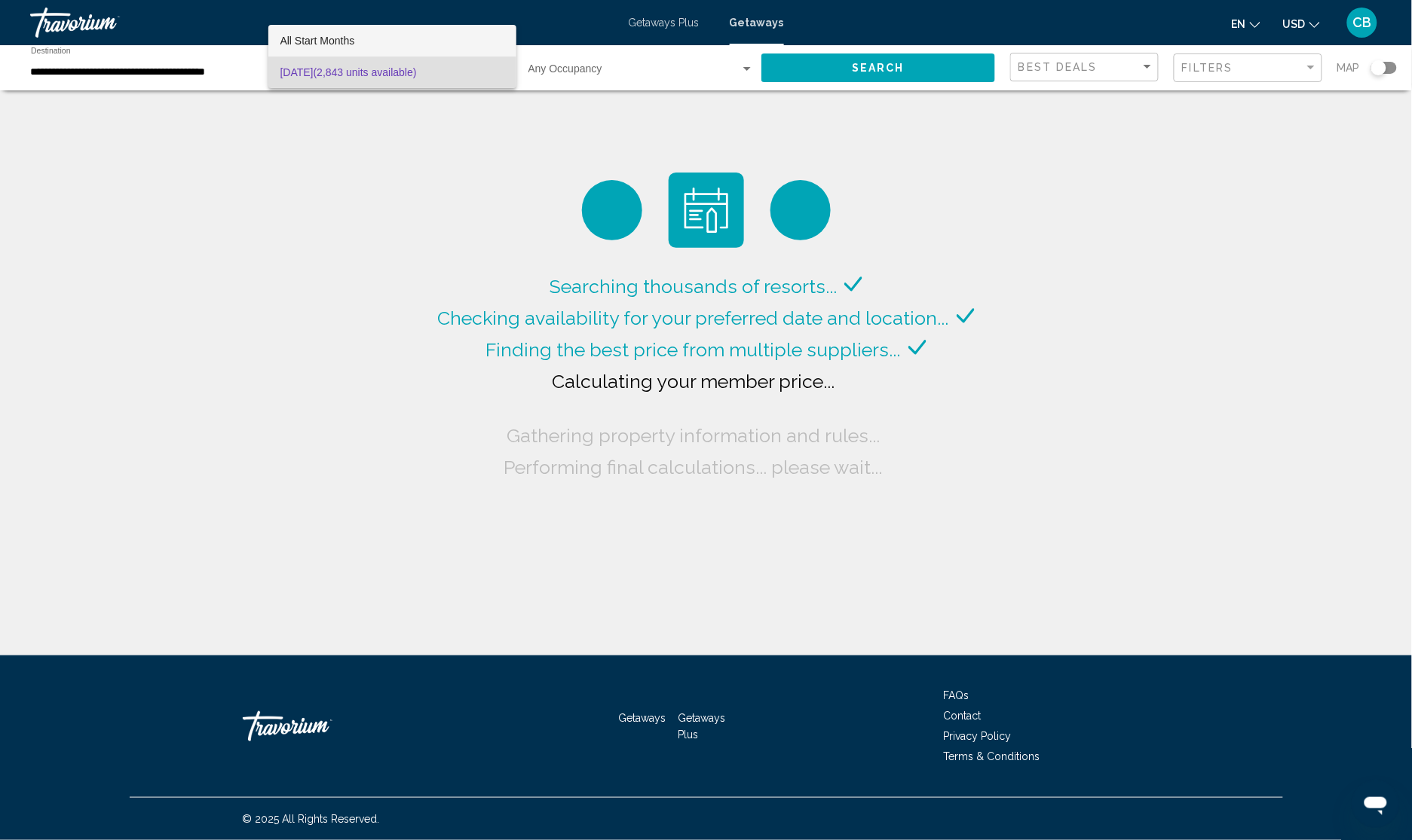
click at [314, 40] on span "All Start Months" at bounding box center [317, 40] width 75 height 12
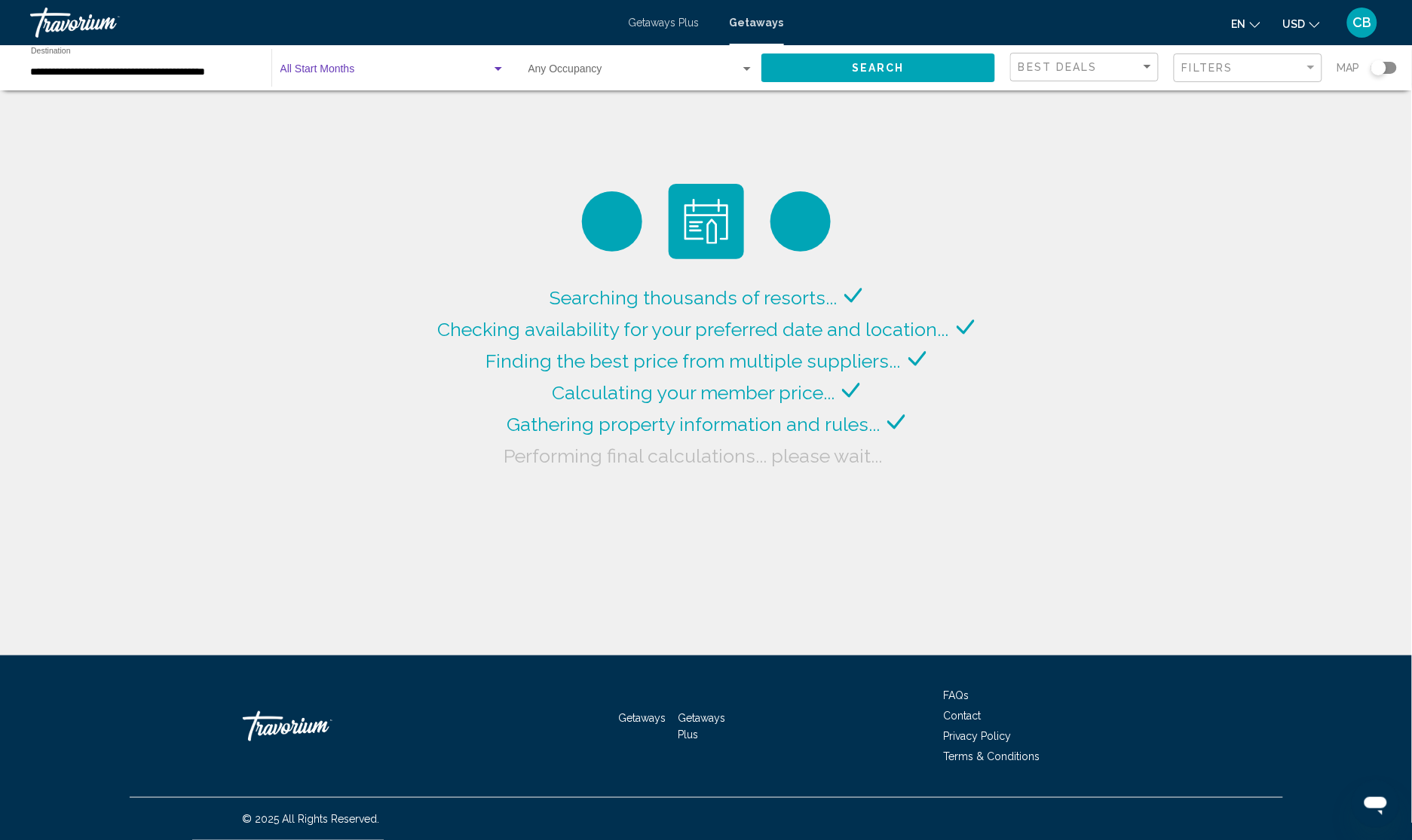
click at [922, 201] on div "Searching thousands of resorts... Checking availability for your preferred date…" at bounding box center [706, 328] width 544 height 288
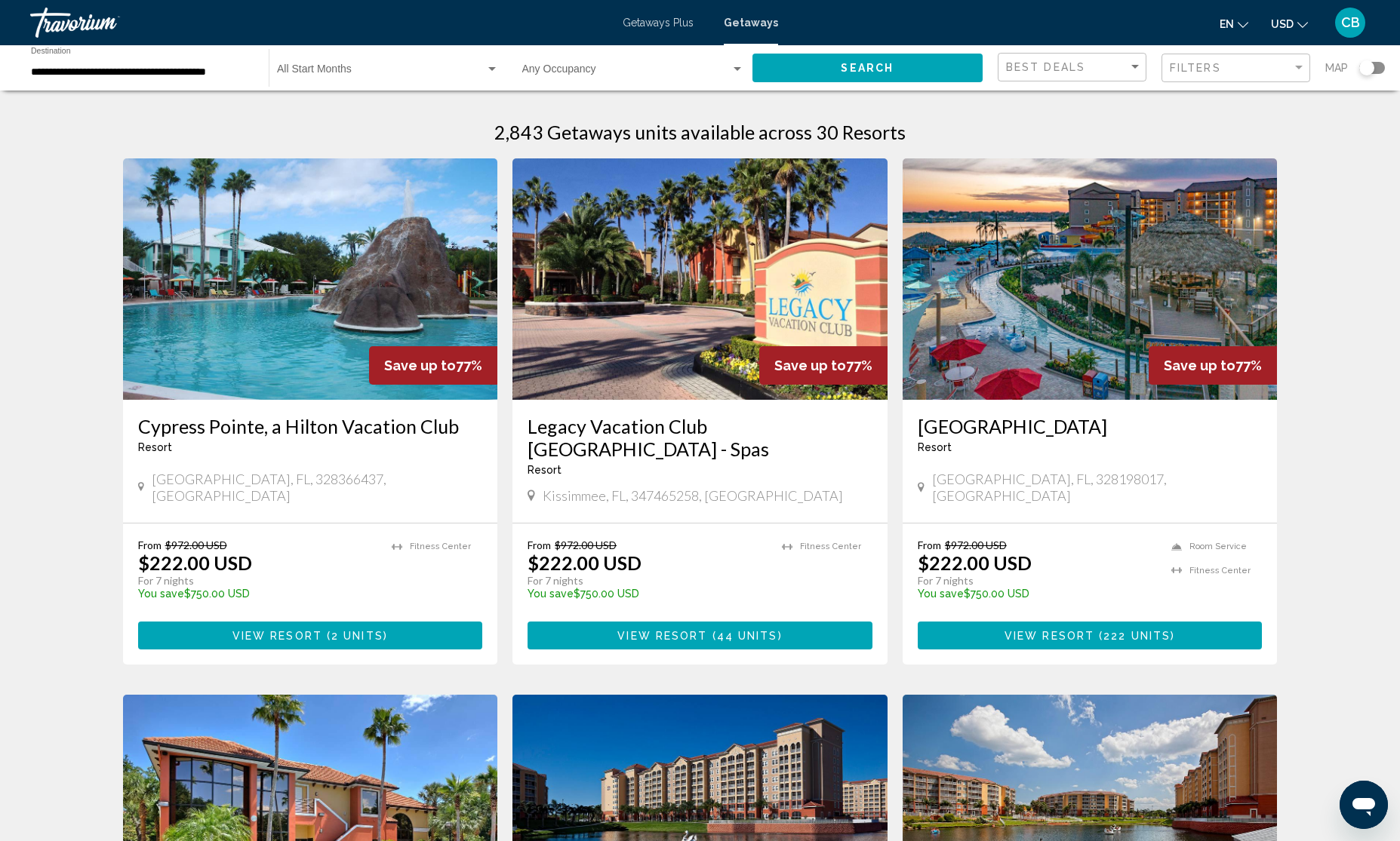
click at [145, 79] on div "**********" at bounding box center [142, 68] width 222 height 41
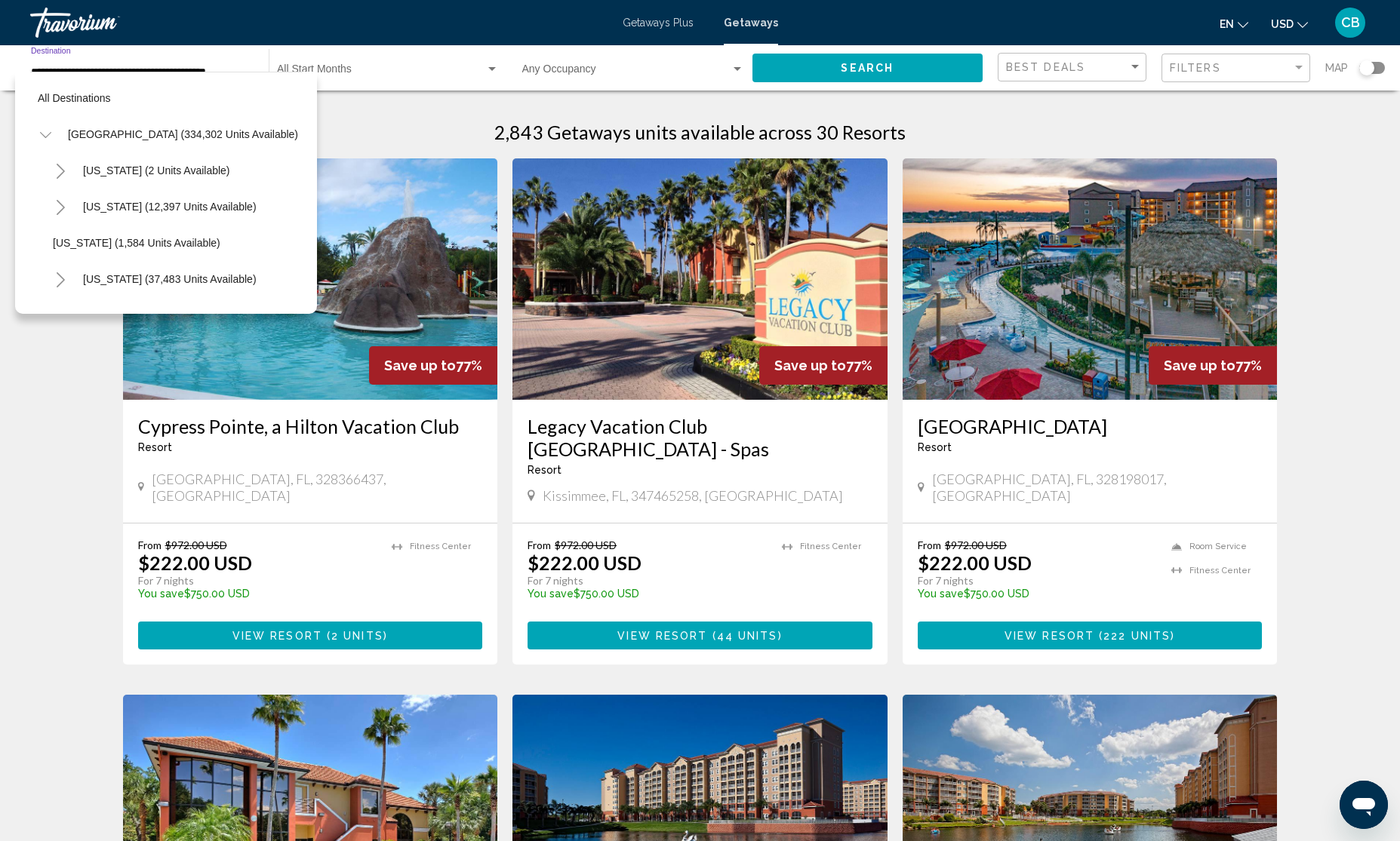
scroll to position [278, 5]
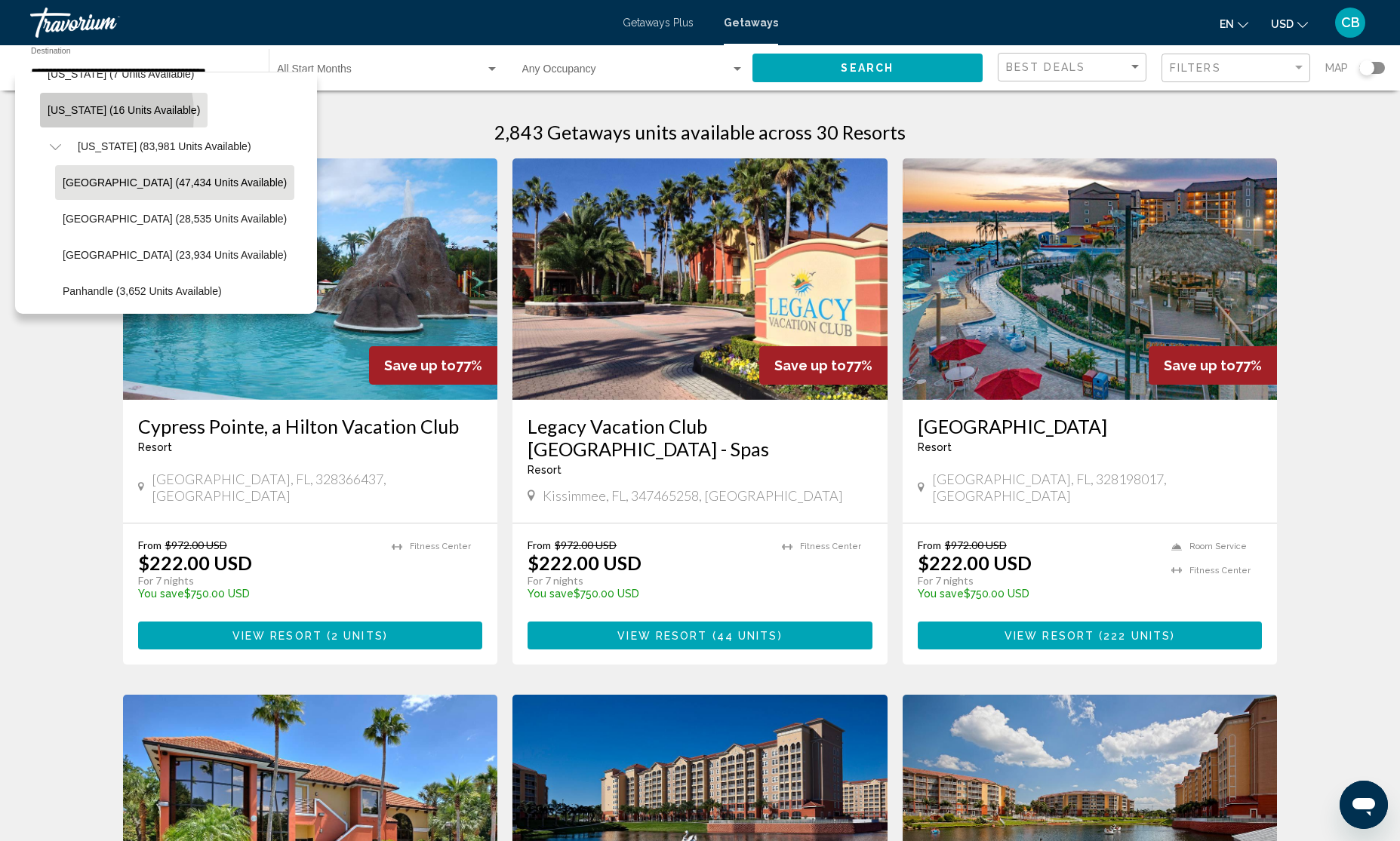
click at [66, 114] on span "[US_STATE] (16 units available)" at bounding box center [124, 110] width 153 height 12
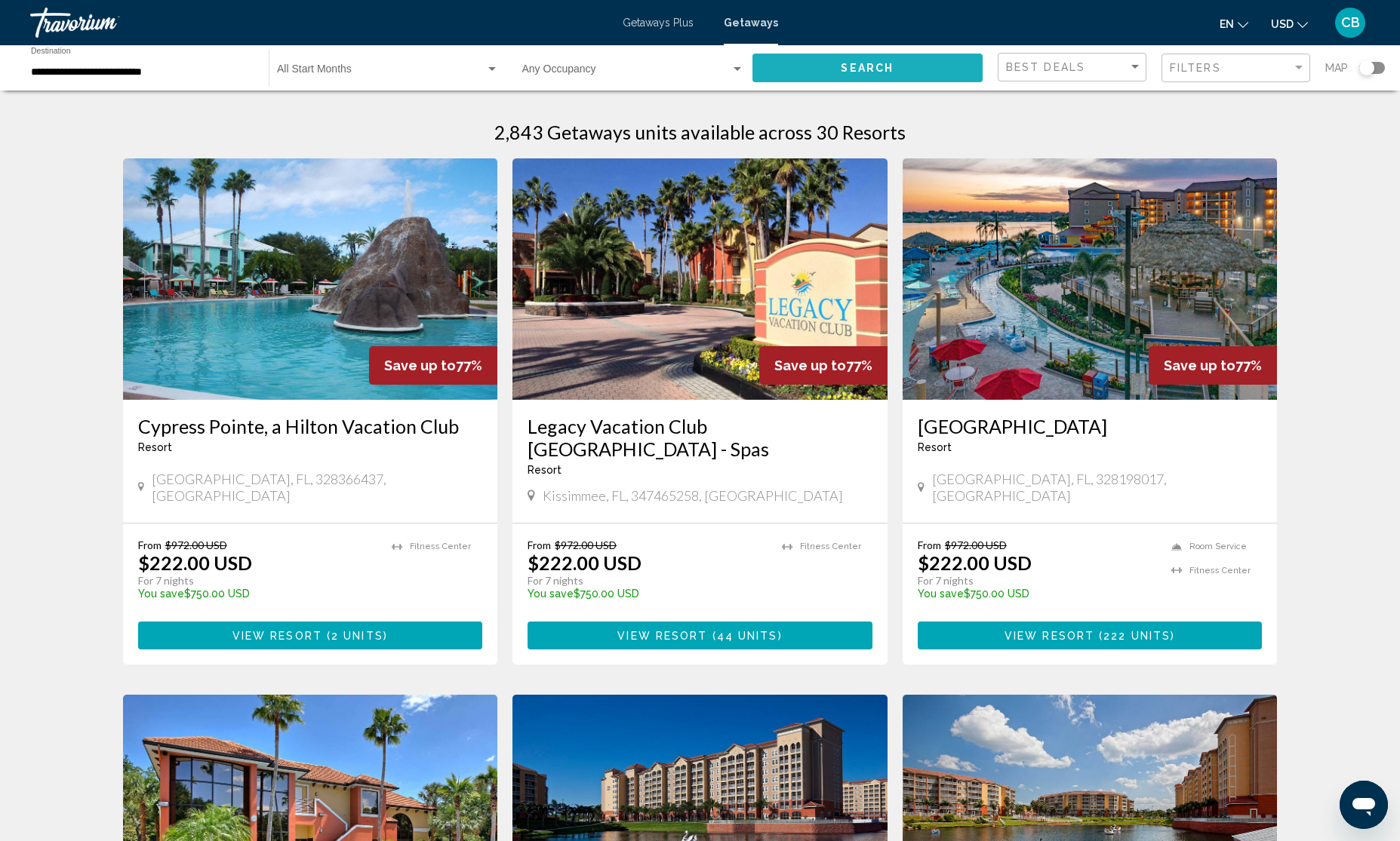
click at [842, 57] on button "Search" at bounding box center [868, 67] width 231 height 28
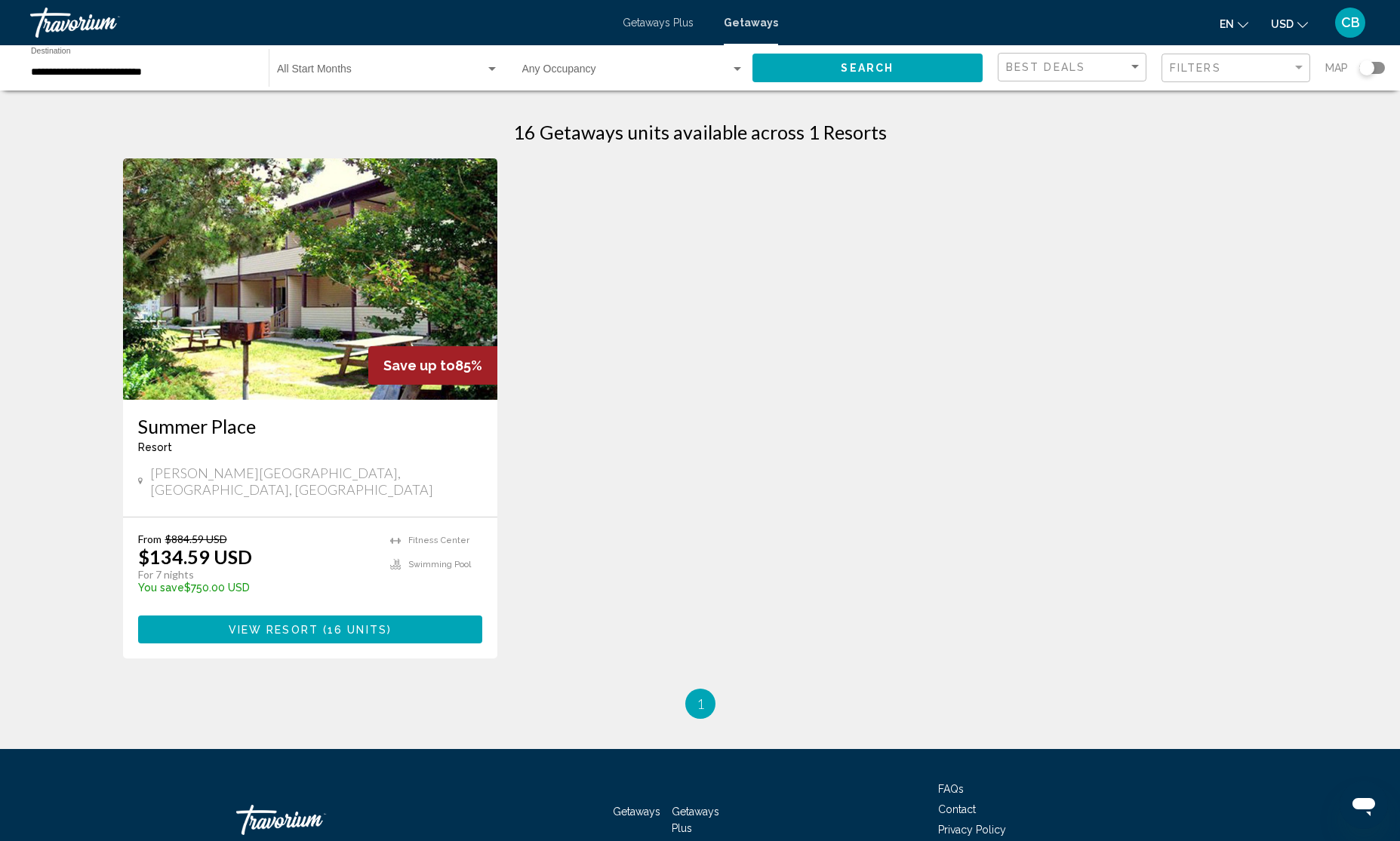
click at [165, 64] on div "**********" at bounding box center [142, 68] width 222 height 41
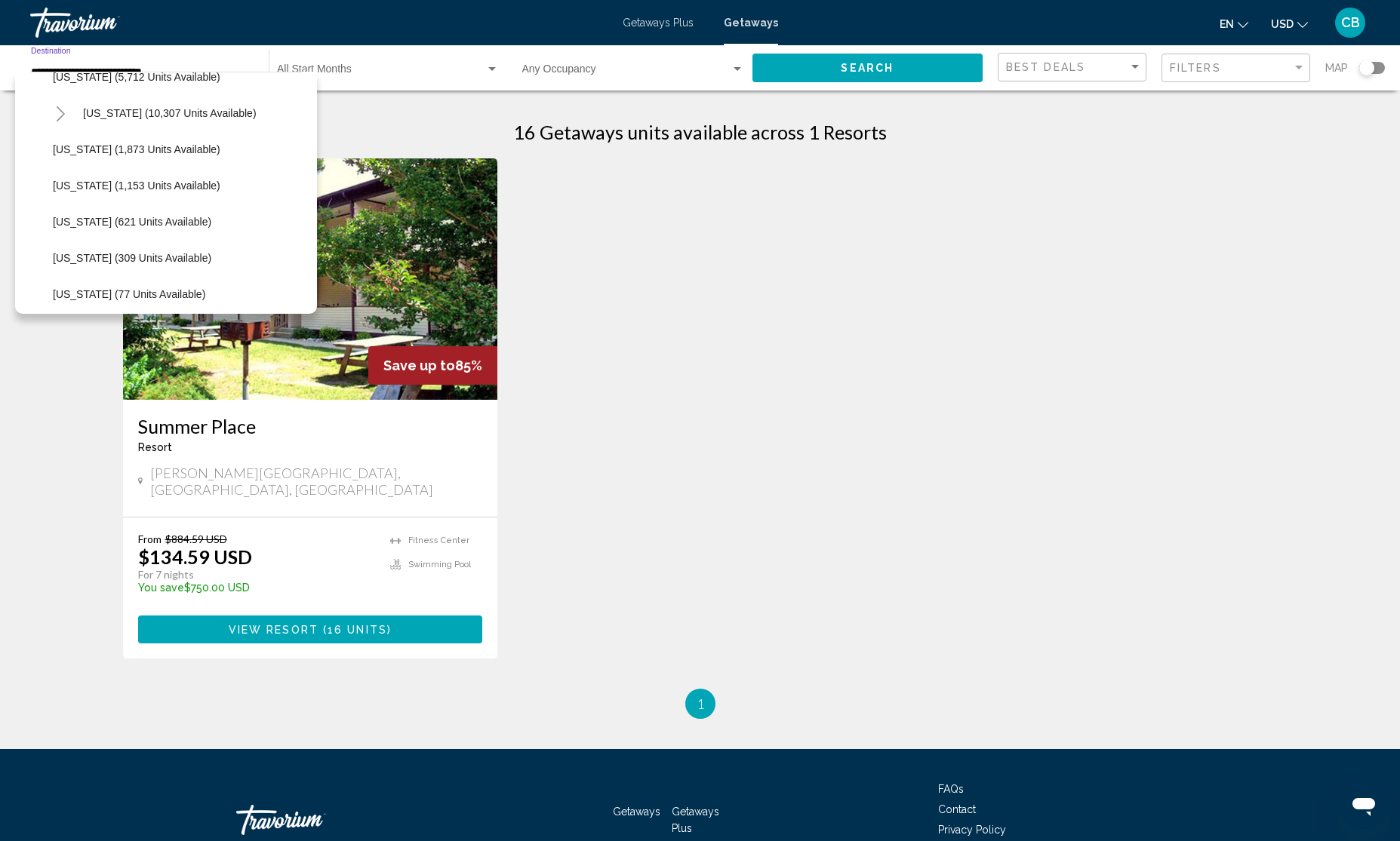
scroll to position [394, 0]
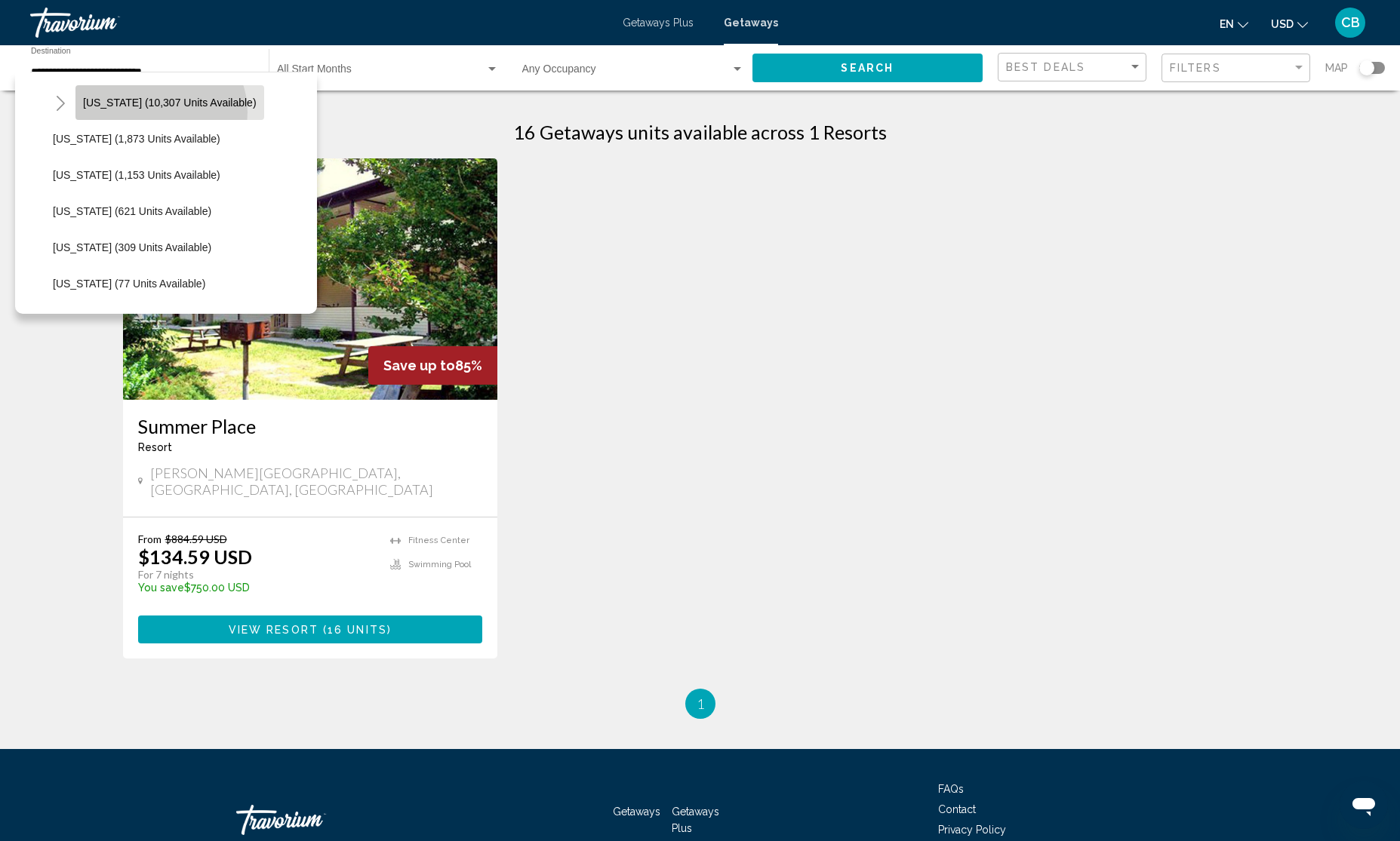
click at [160, 112] on button "Hawaii (10,307 units available)" at bounding box center [170, 102] width 189 height 34
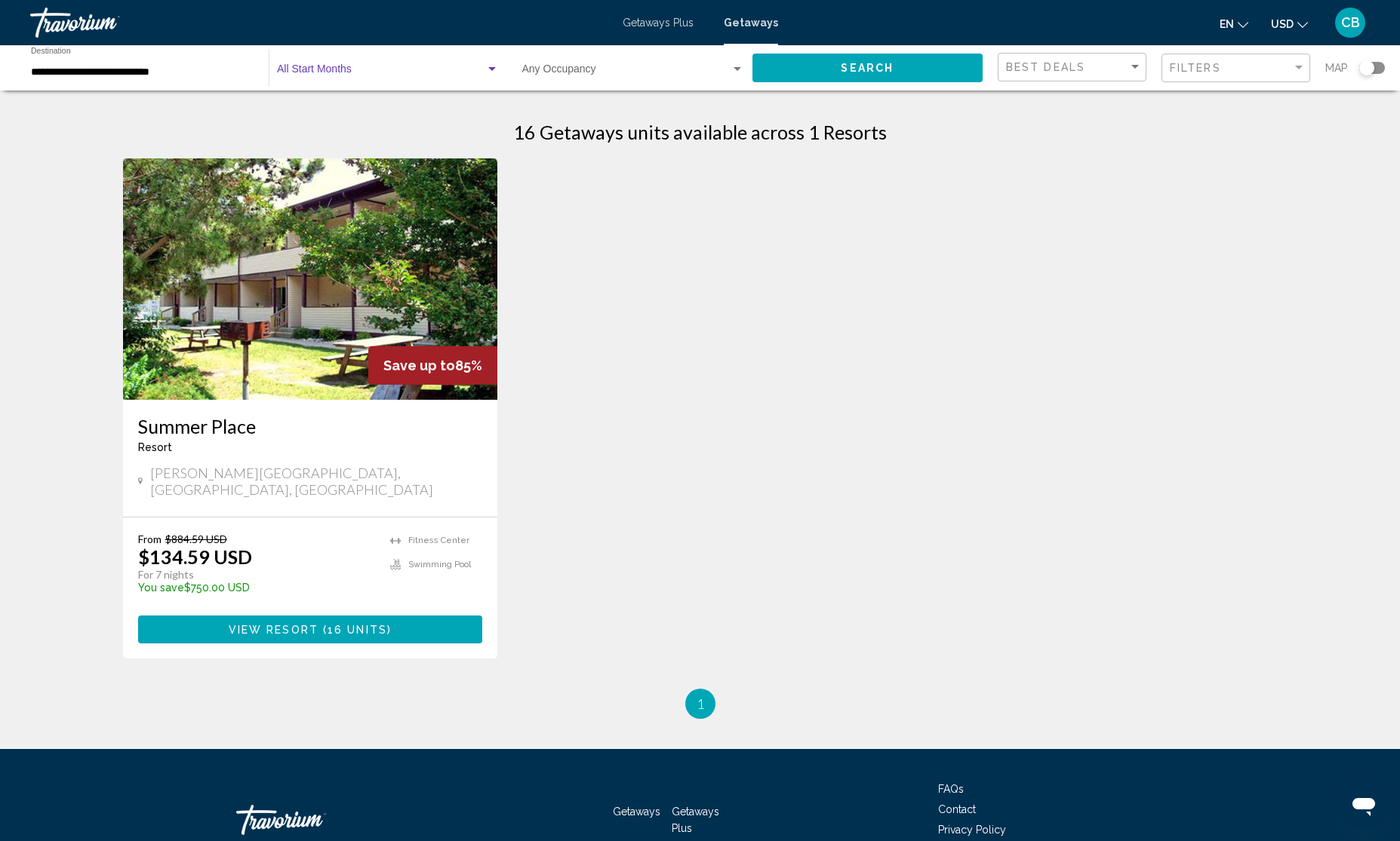
click at [440, 73] on span "Search widget" at bounding box center [381, 72] width 209 height 12
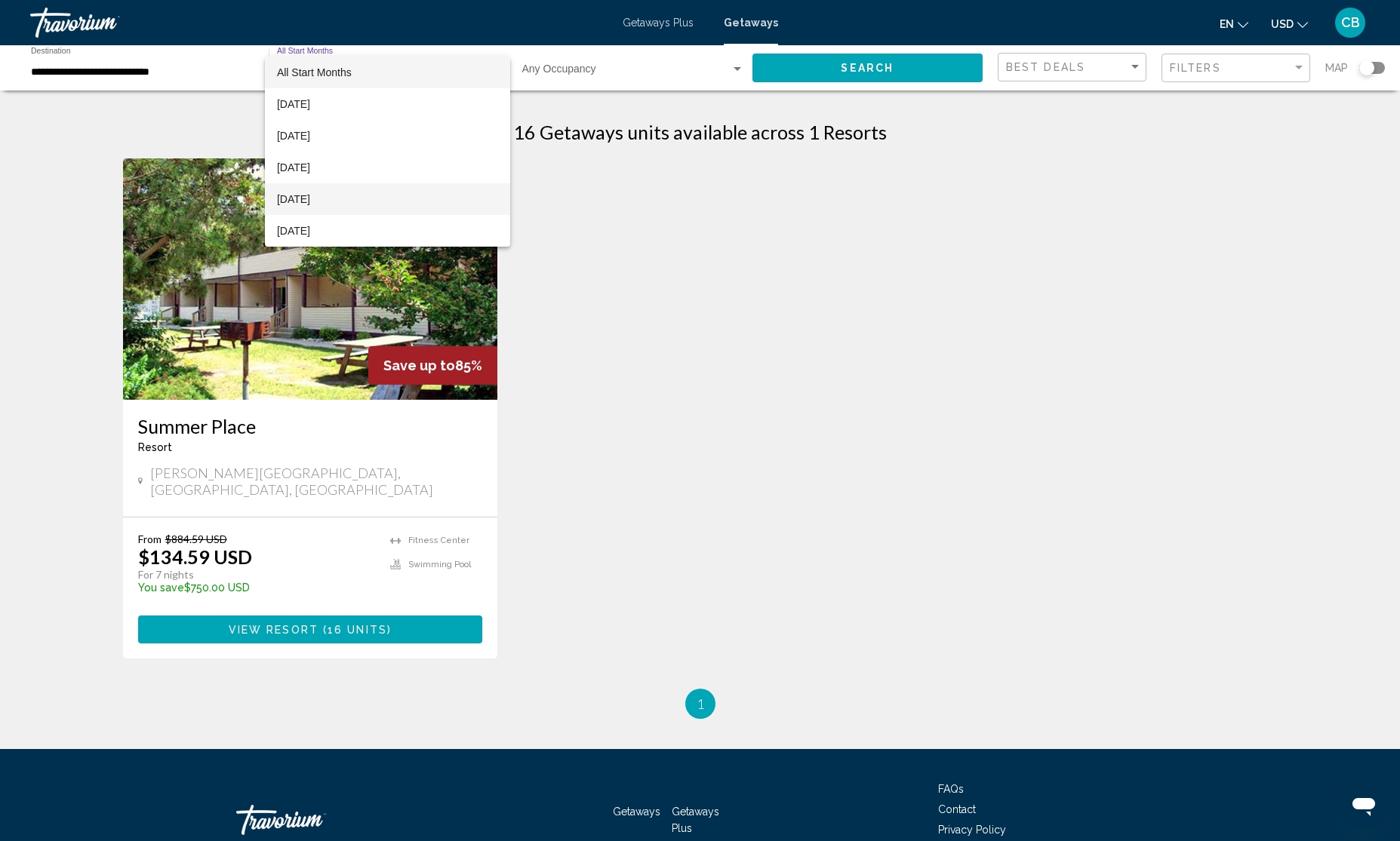
click at [402, 189] on span "February 2026" at bounding box center [388, 199] width 221 height 32
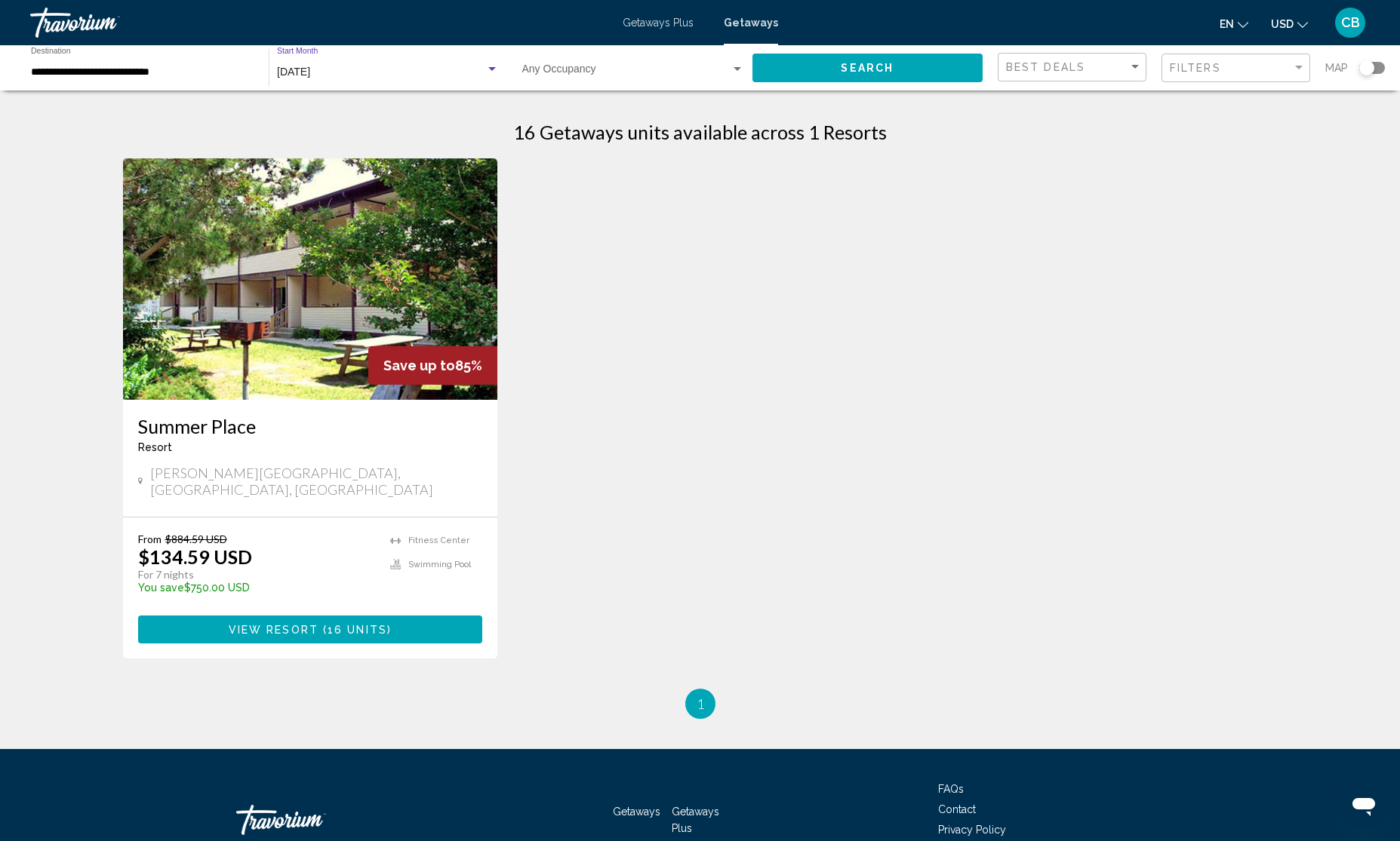
click at [932, 74] on button "Search" at bounding box center [868, 67] width 231 height 28
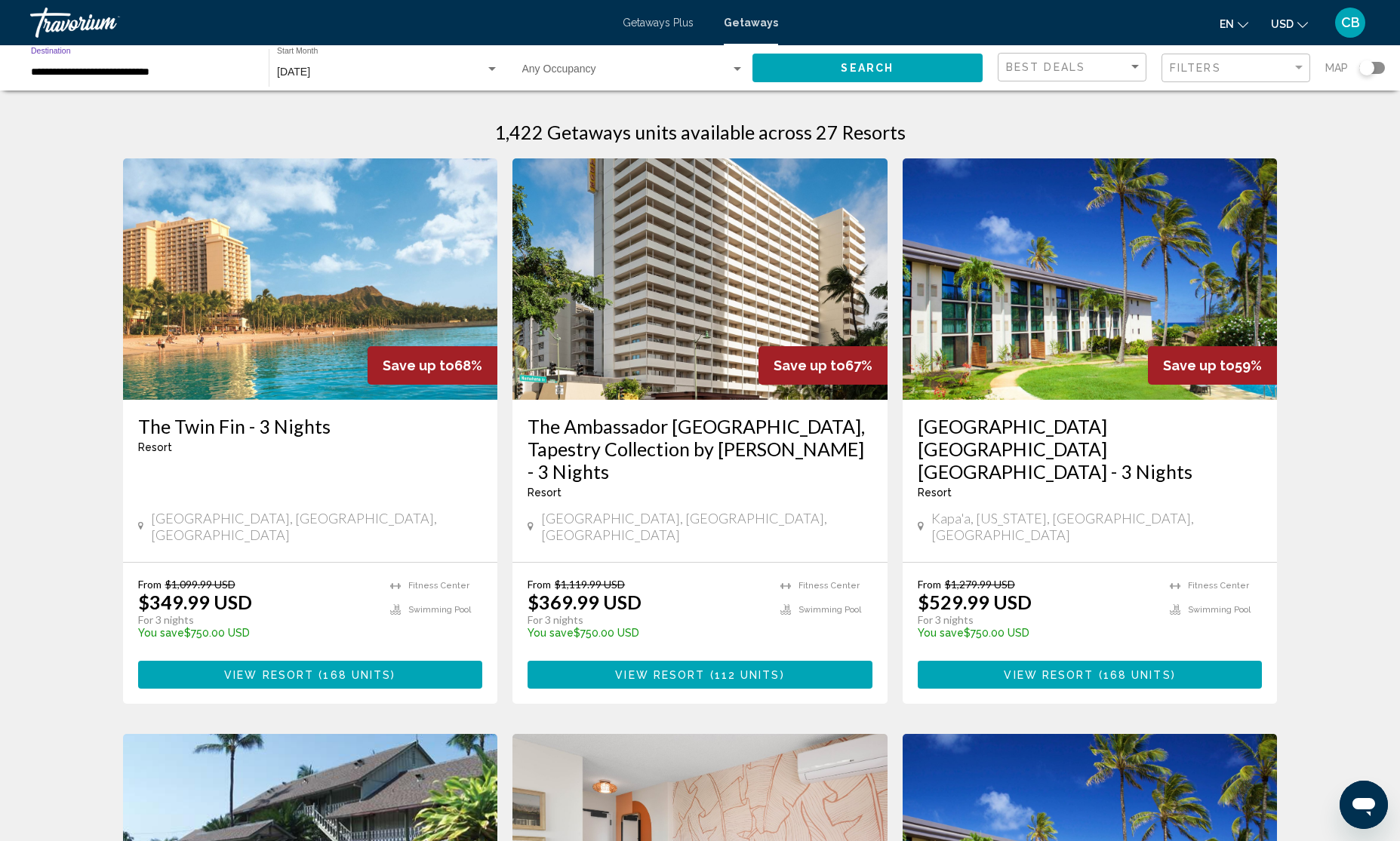
click at [78, 72] on input "**********" at bounding box center [142, 72] width 222 height 12
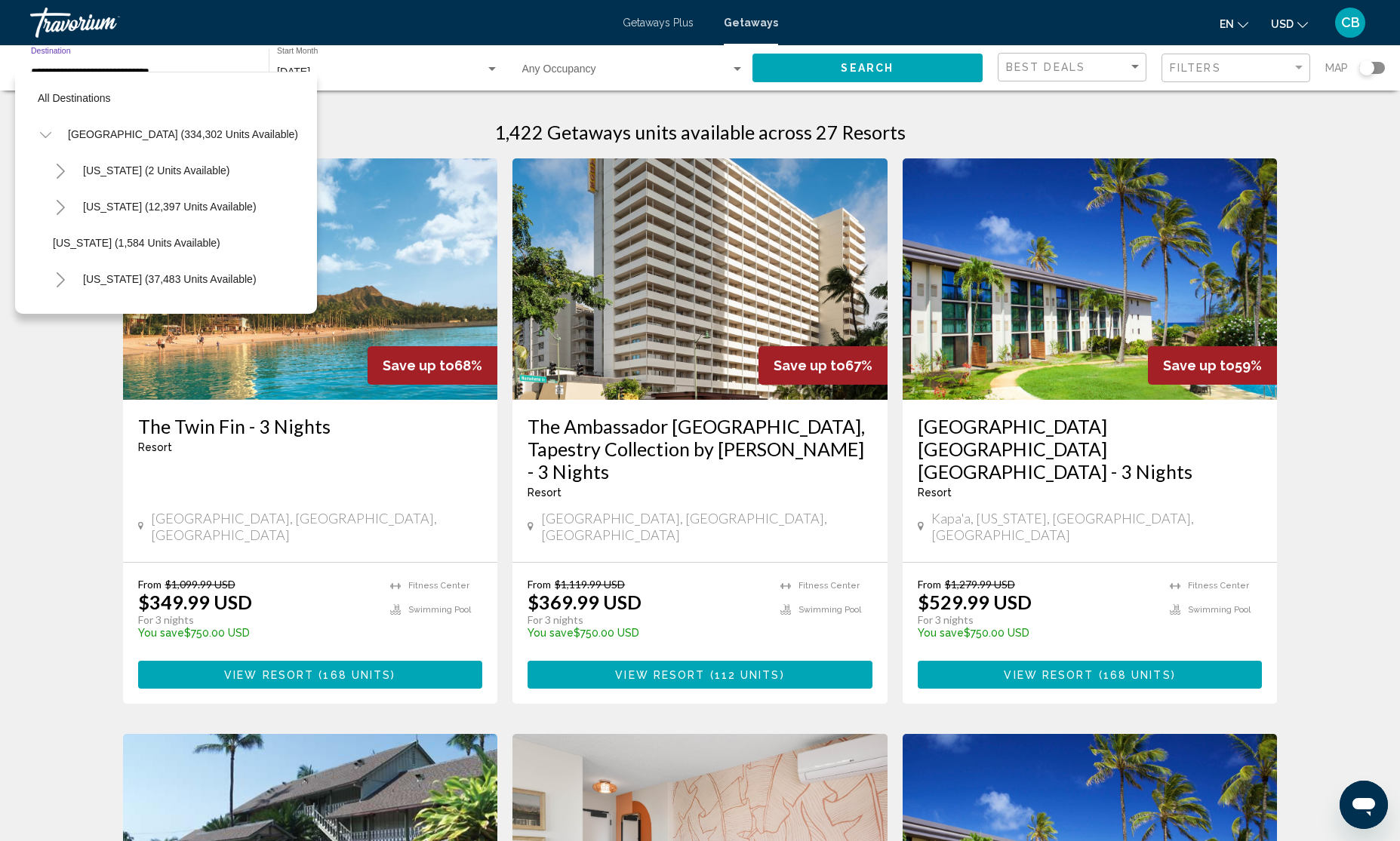
scroll to position [314, 0]
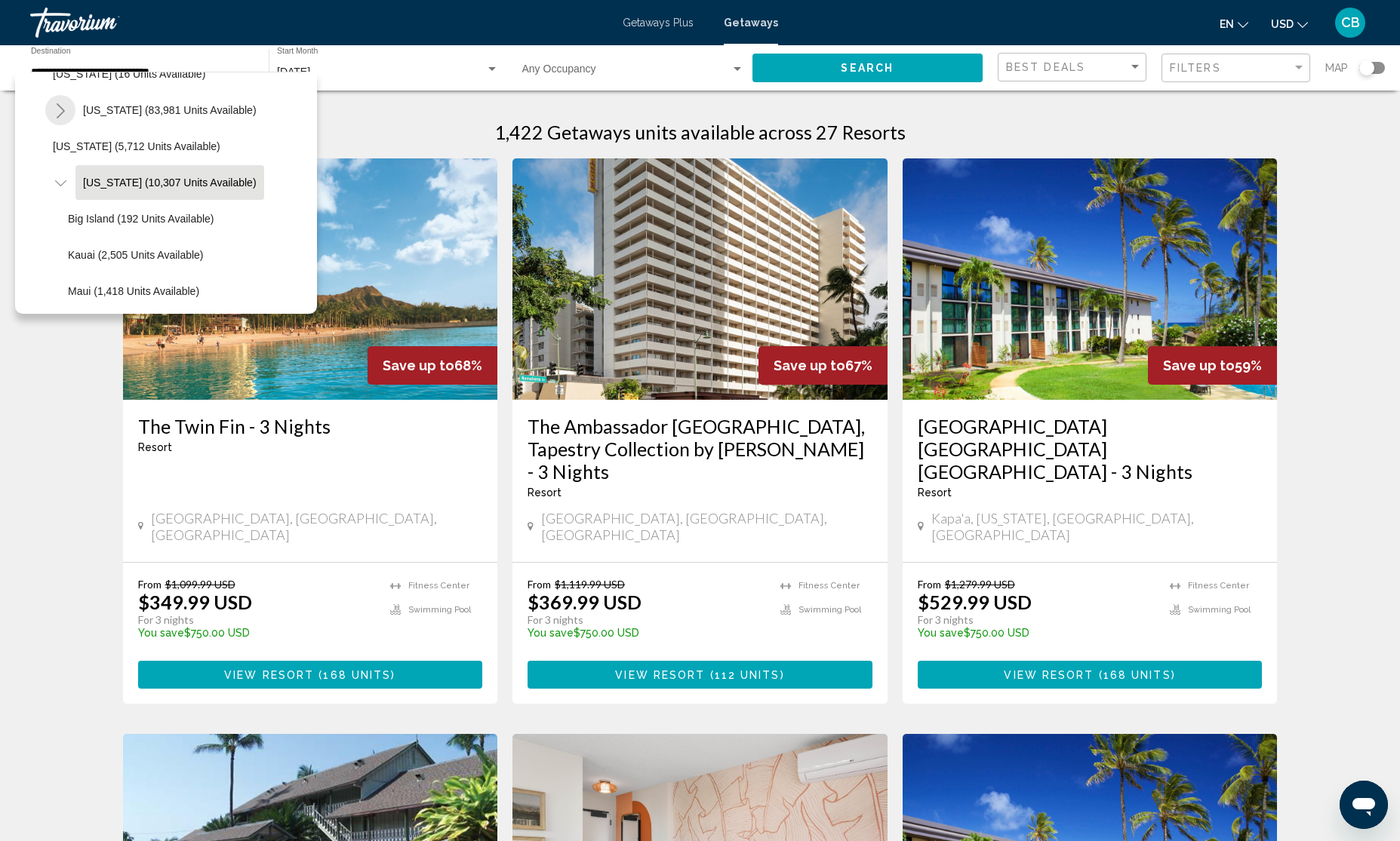
click at [62, 107] on icon "Toggle Florida (83,981 units available)" at bounding box center [60, 111] width 11 height 15
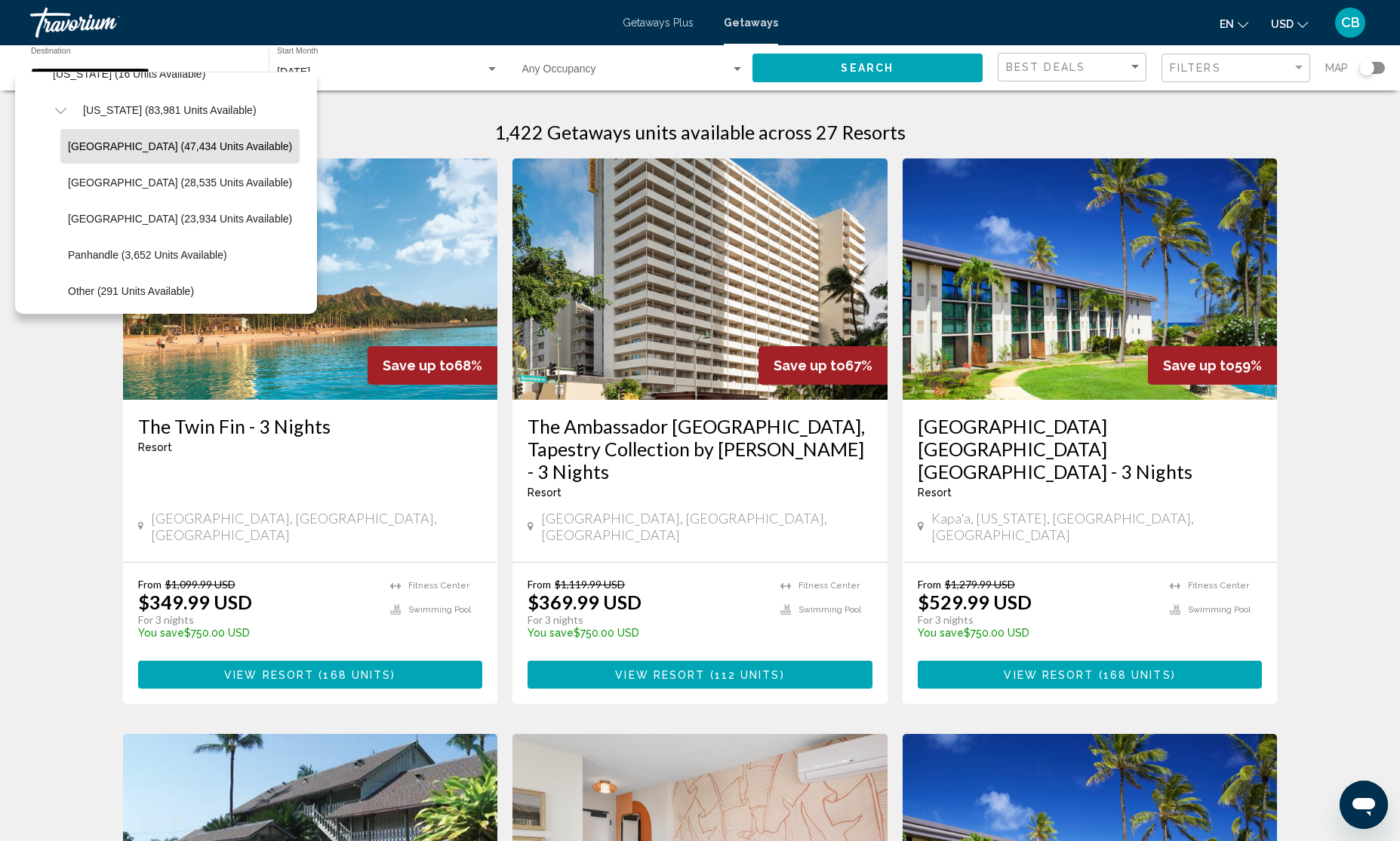
click at [89, 149] on span "Orlando & Disney Area (47,434 units available)" at bounding box center [179, 147] width 224 height 12
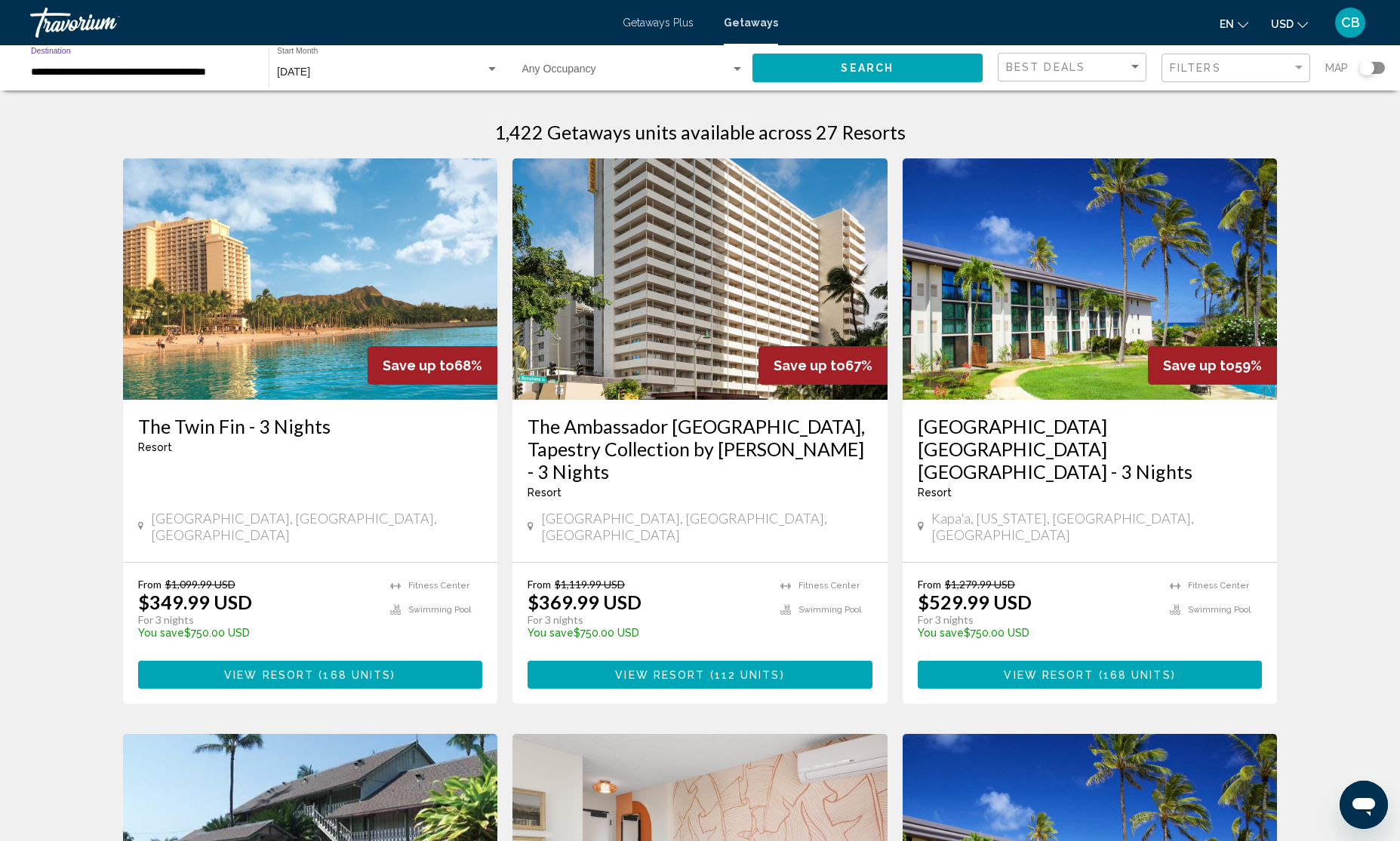
click at [367, 64] on div "February 2026 Start Month All Start Months" at bounding box center [388, 68] width 222 height 41
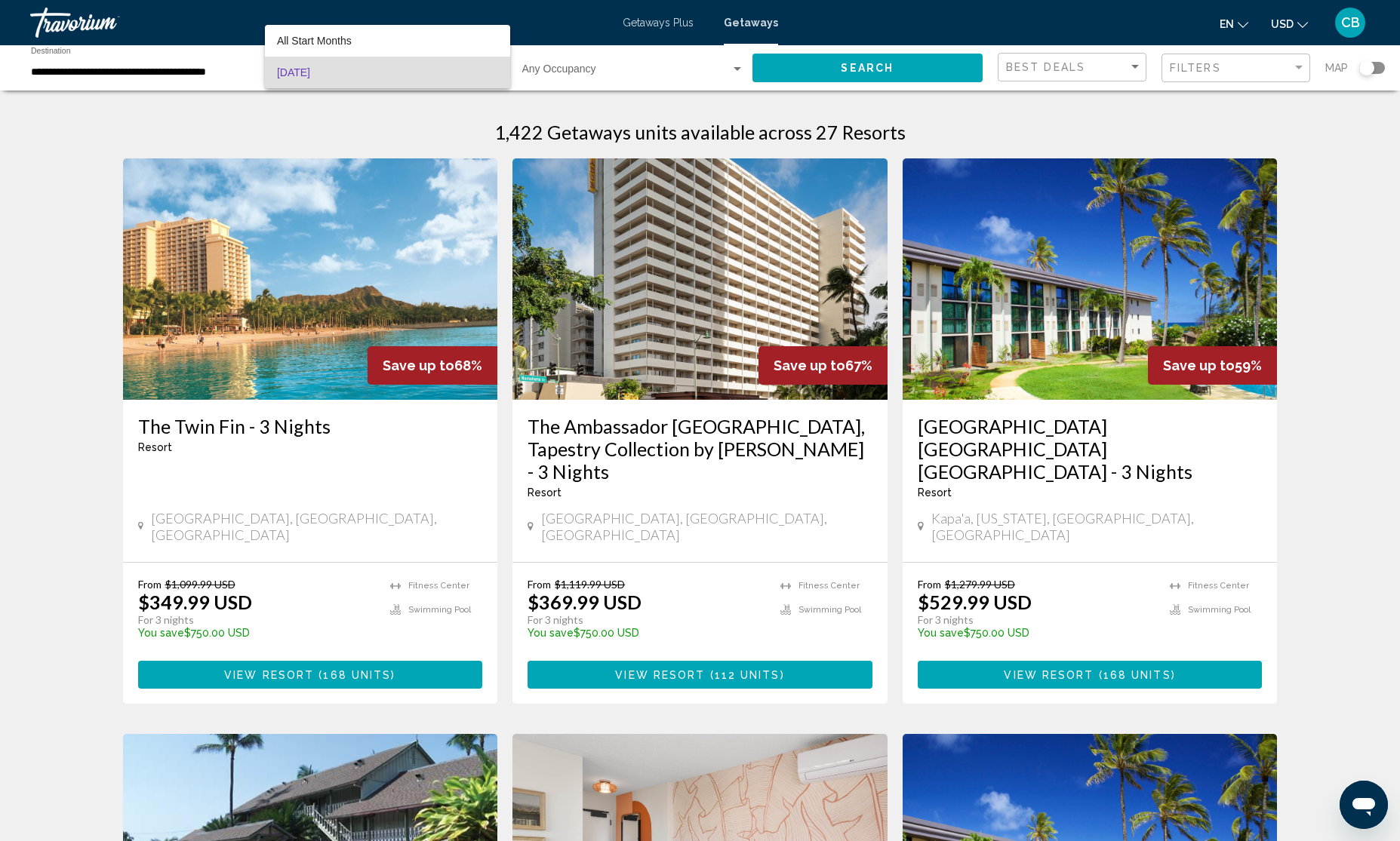
click at [352, 73] on span "February 2026" at bounding box center [388, 72] width 221 height 32
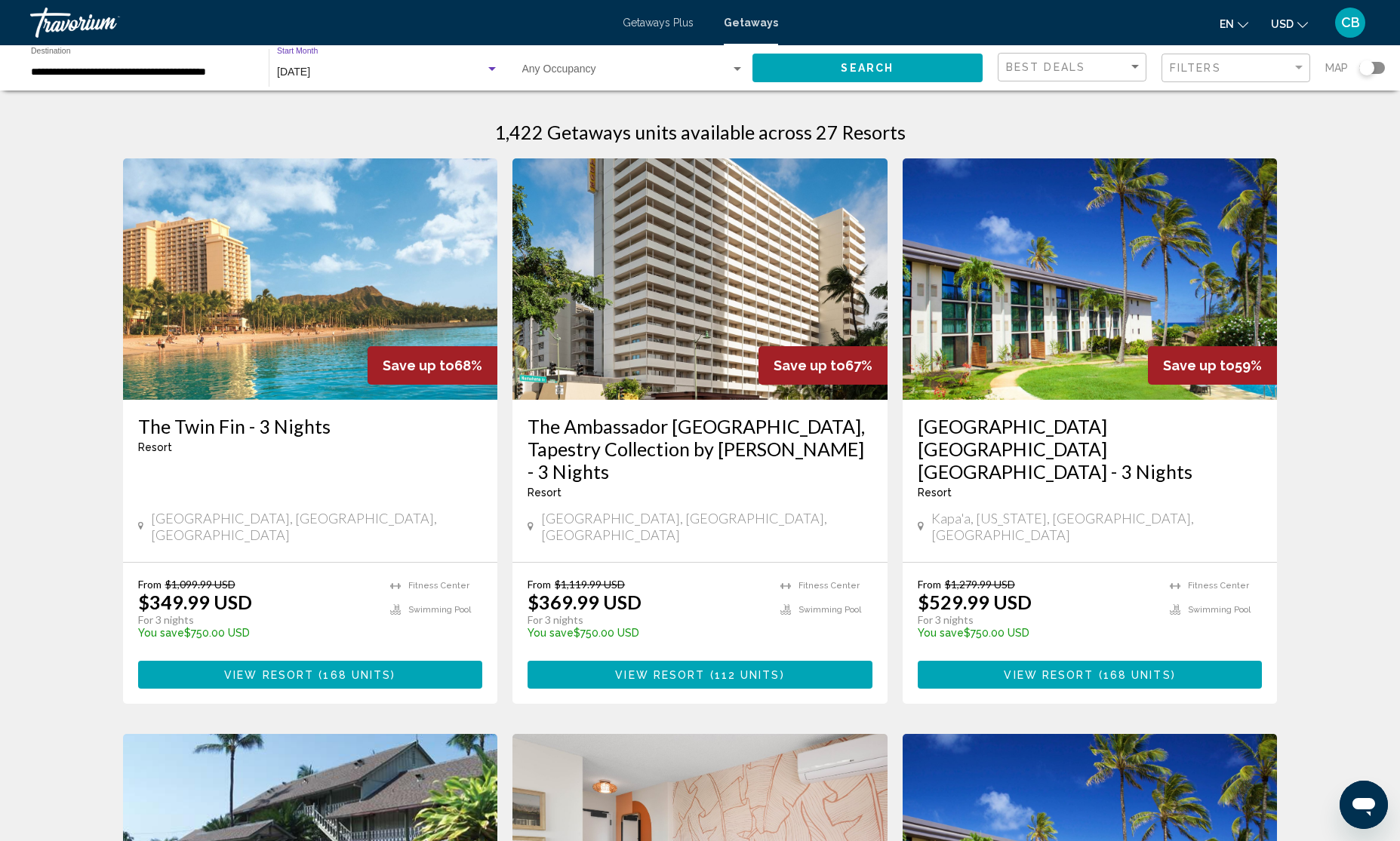
click at [412, 74] on div "February 2026" at bounding box center [381, 72] width 209 height 12
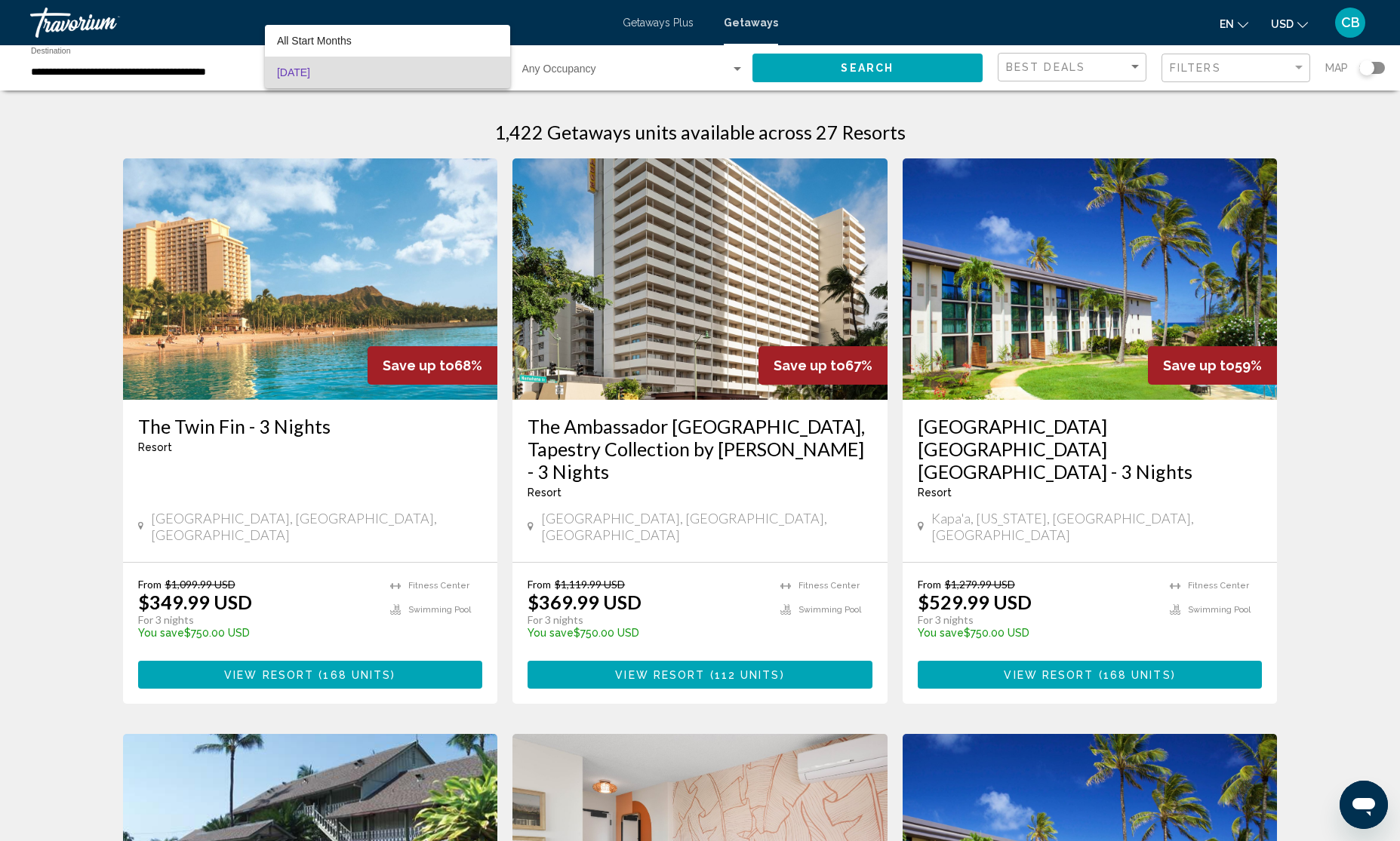
click at [149, 74] on div at bounding box center [700, 420] width 1400 height 841
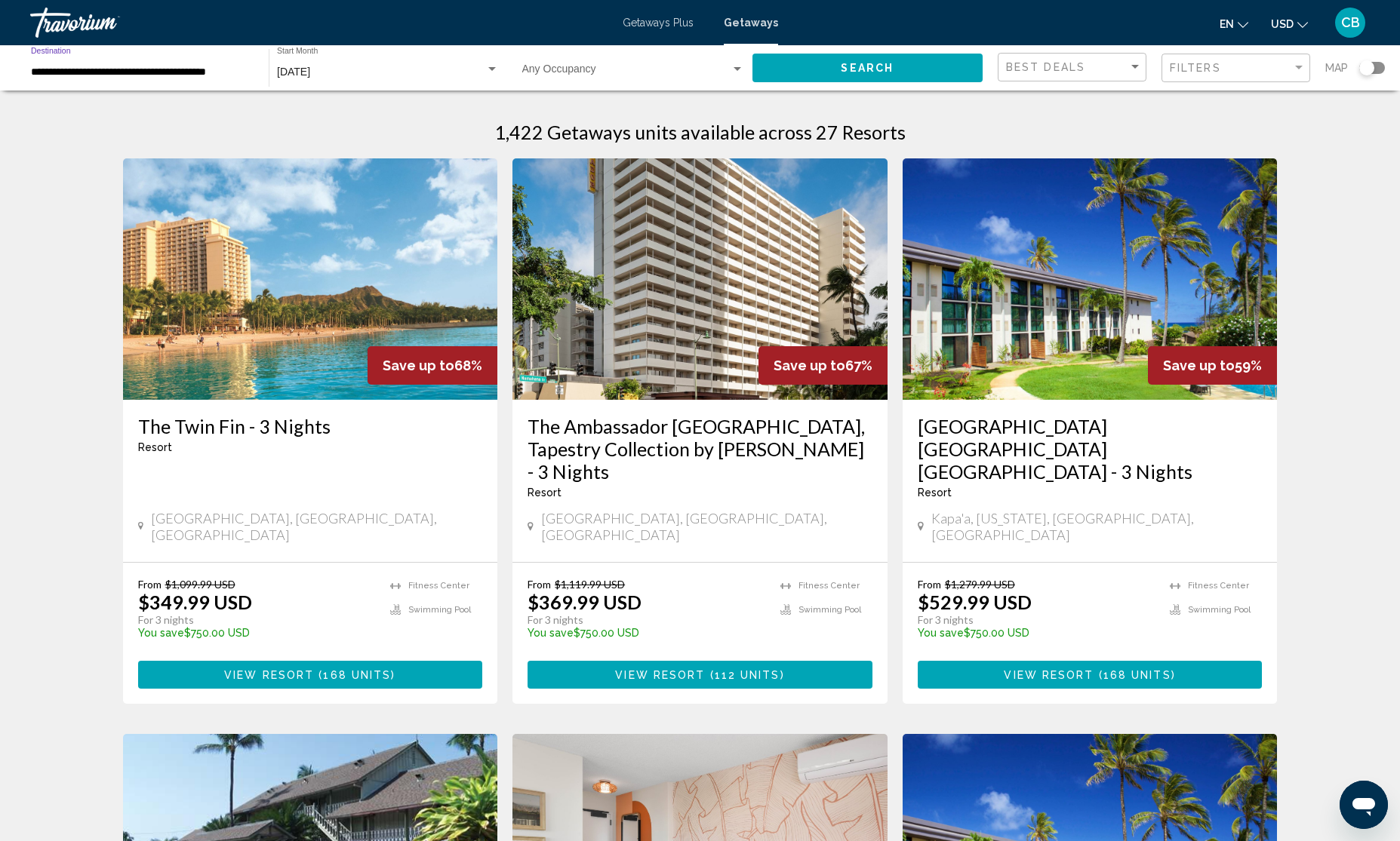
click at [98, 72] on input "**********" at bounding box center [142, 72] width 222 height 12
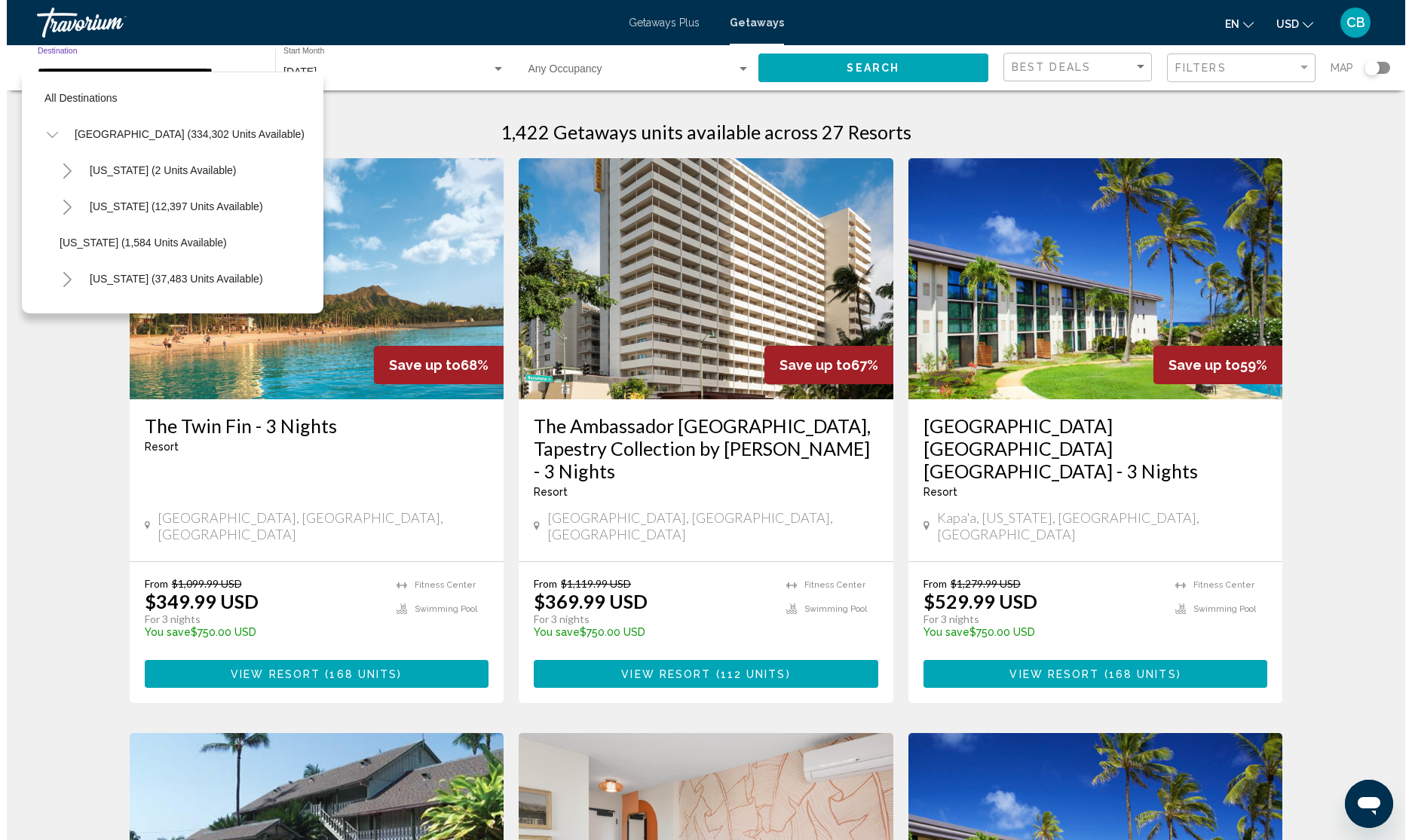
scroll to position [278, 5]
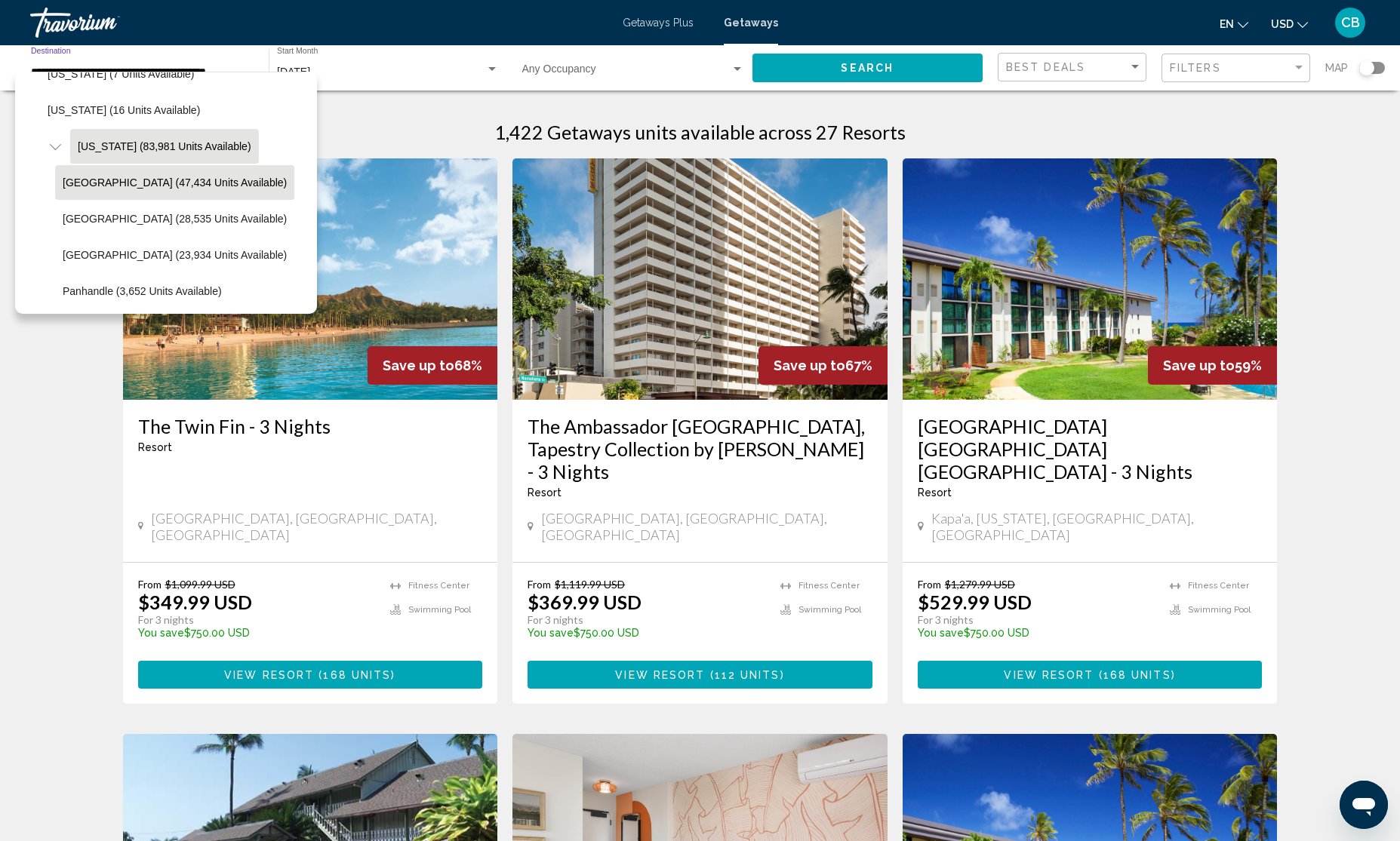
click at [88, 136] on button "Florida (83,981 units available)" at bounding box center [165, 146] width 189 height 34
type input "**********"
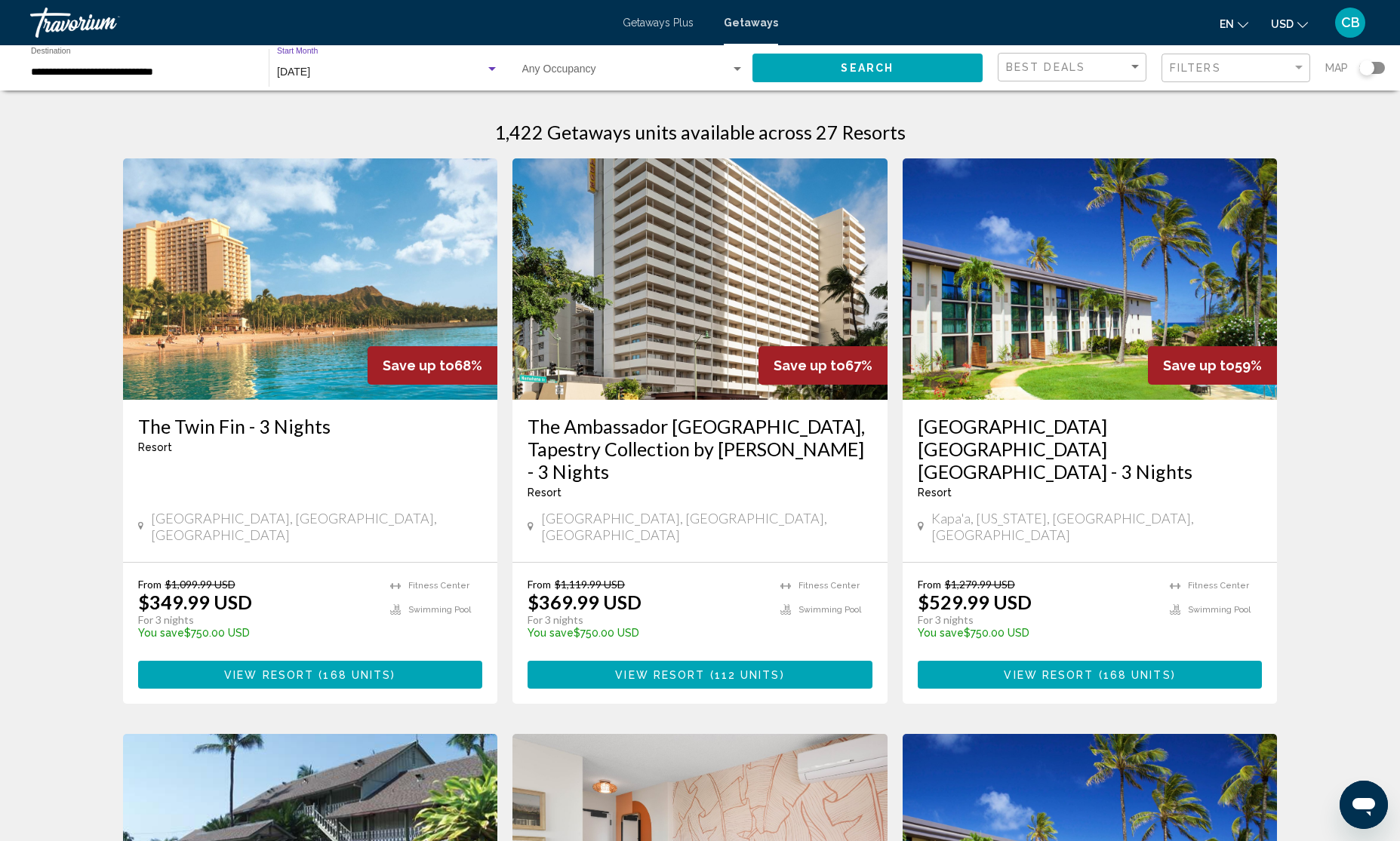
click at [310, 66] on span "February 2026" at bounding box center [294, 72] width 33 height 12
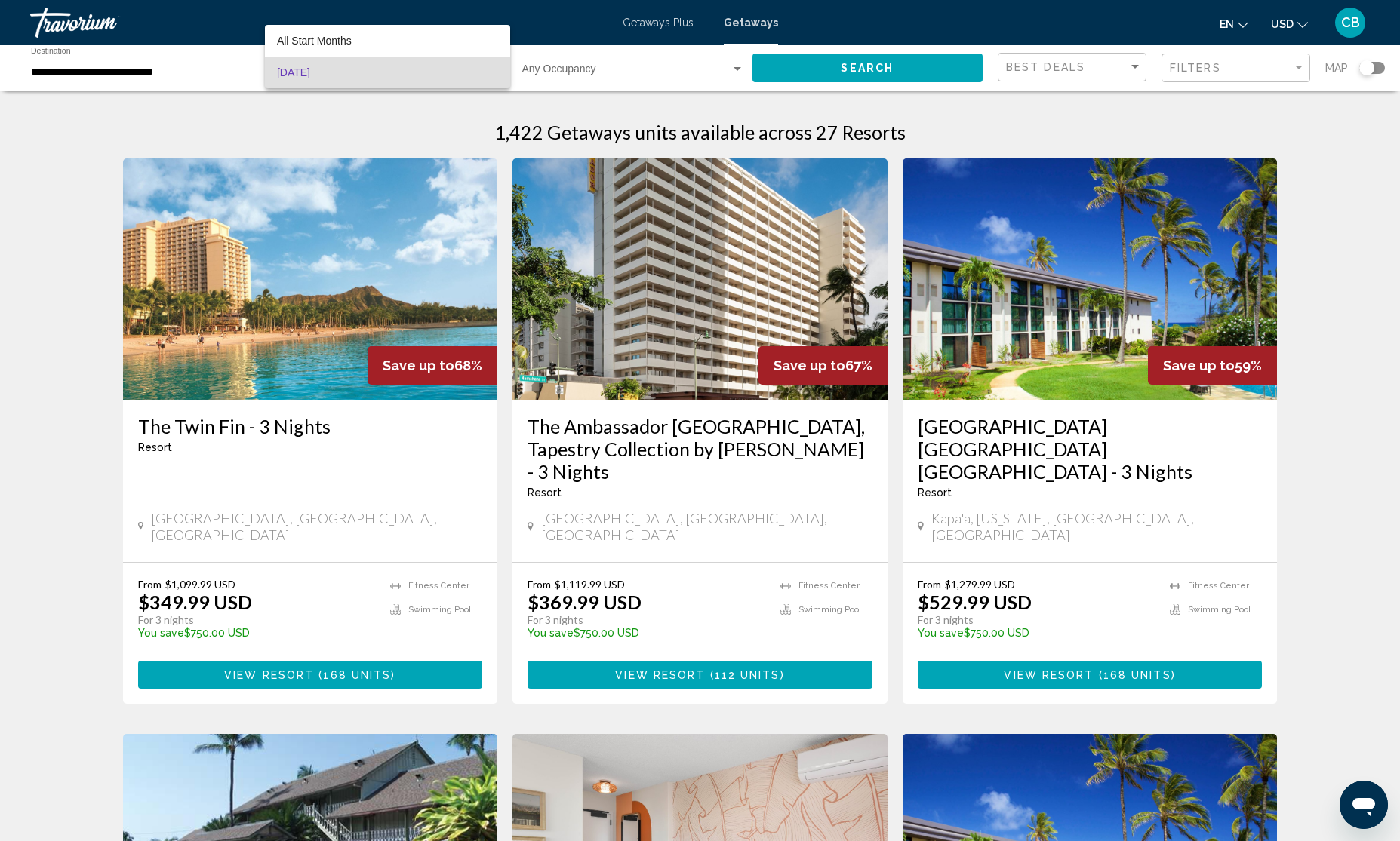
click at [77, 72] on div at bounding box center [700, 420] width 1400 height 841
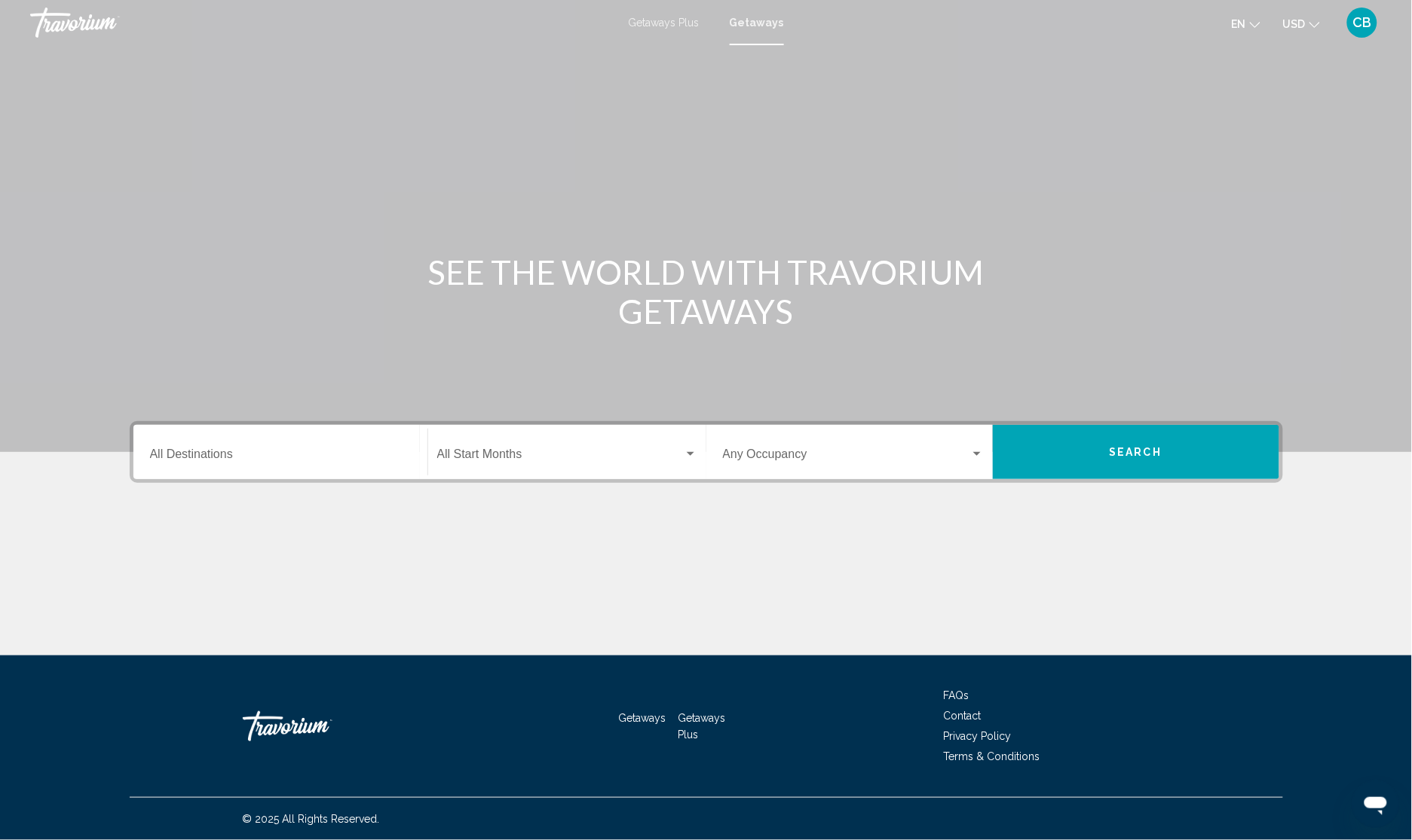
click at [198, 453] on input "Destination All Destinations" at bounding box center [280, 458] width 261 height 14
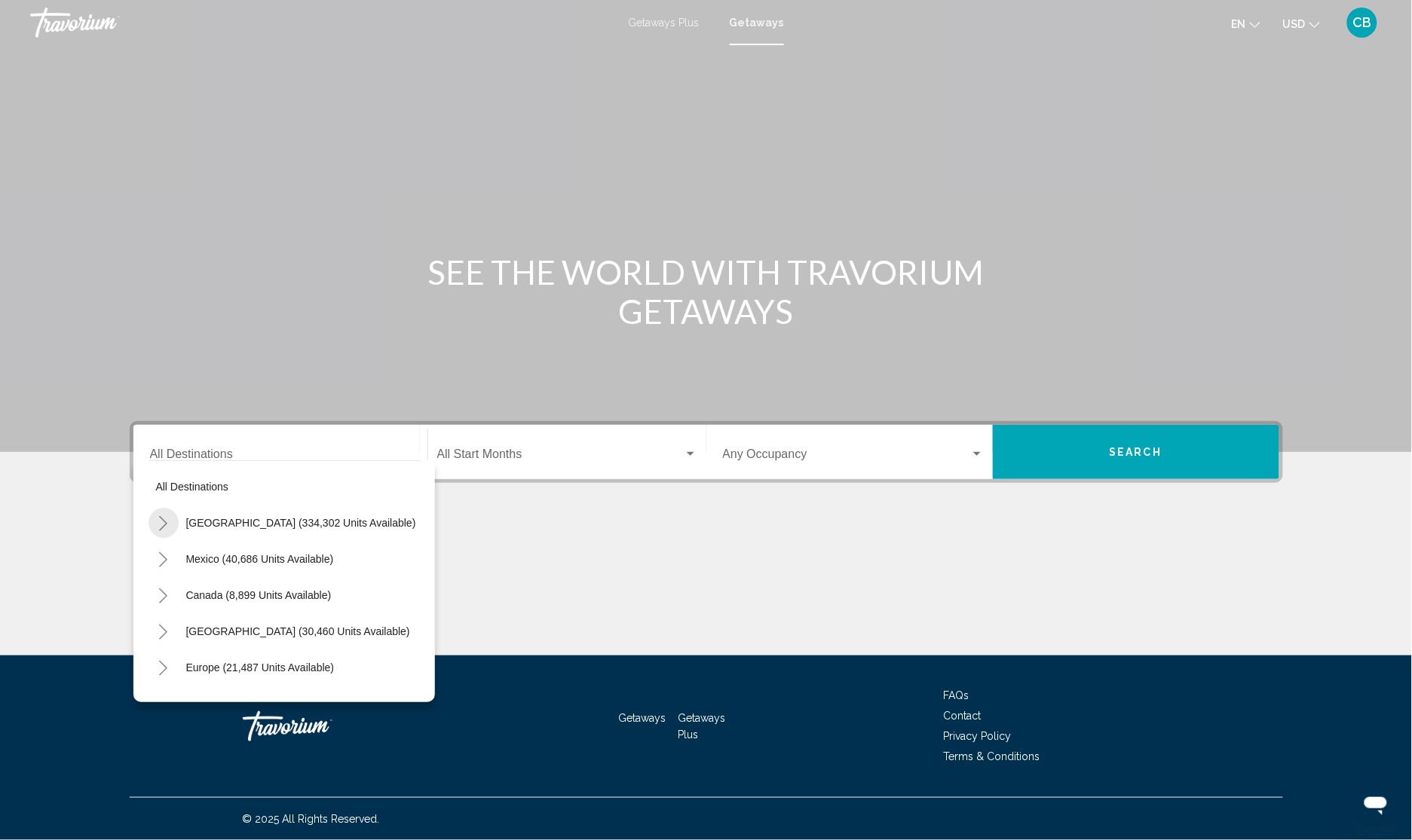
click at [159, 510] on button "Toggle United States (334,302 units available)" at bounding box center [163, 523] width 30 height 30
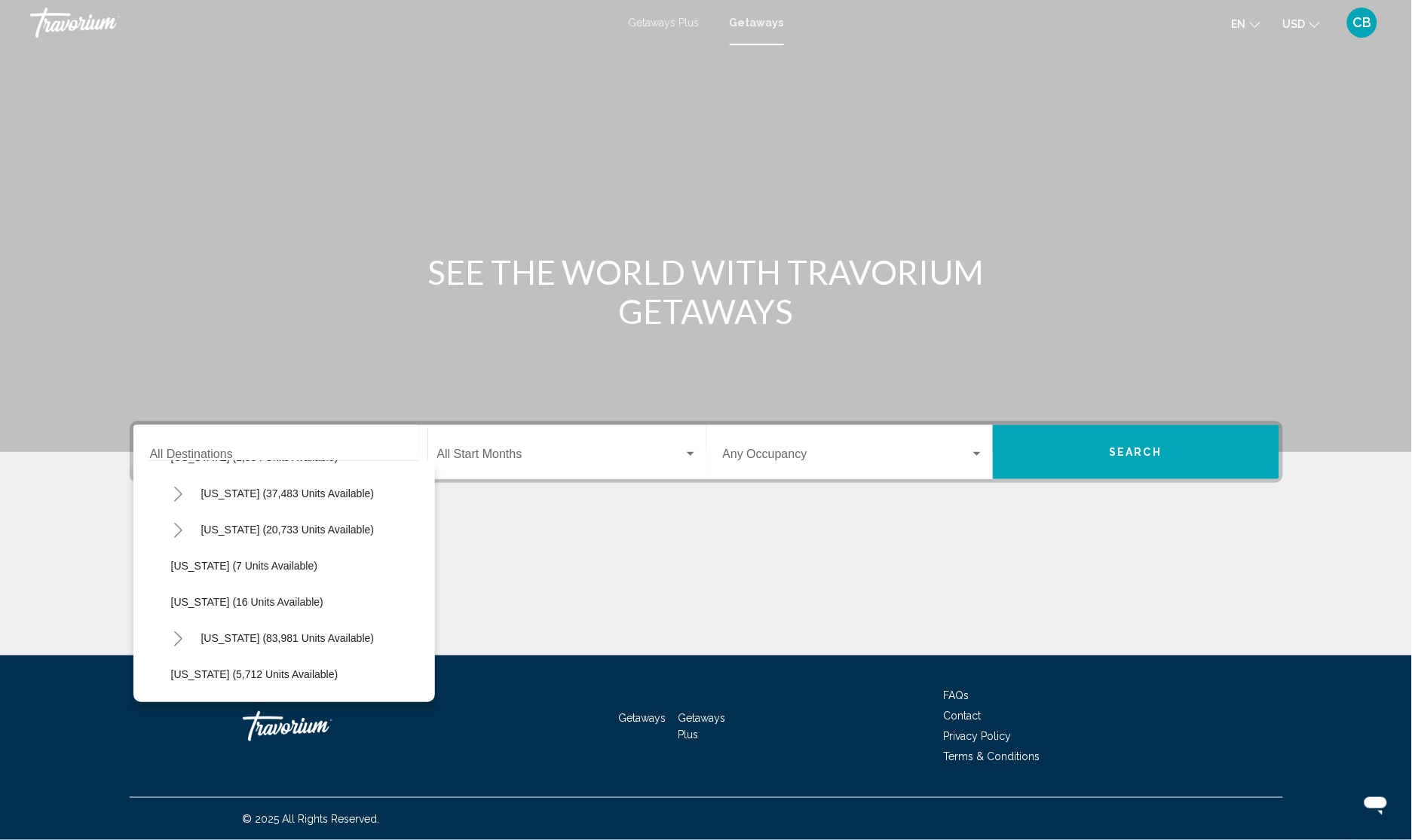
scroll to position [189, 0]
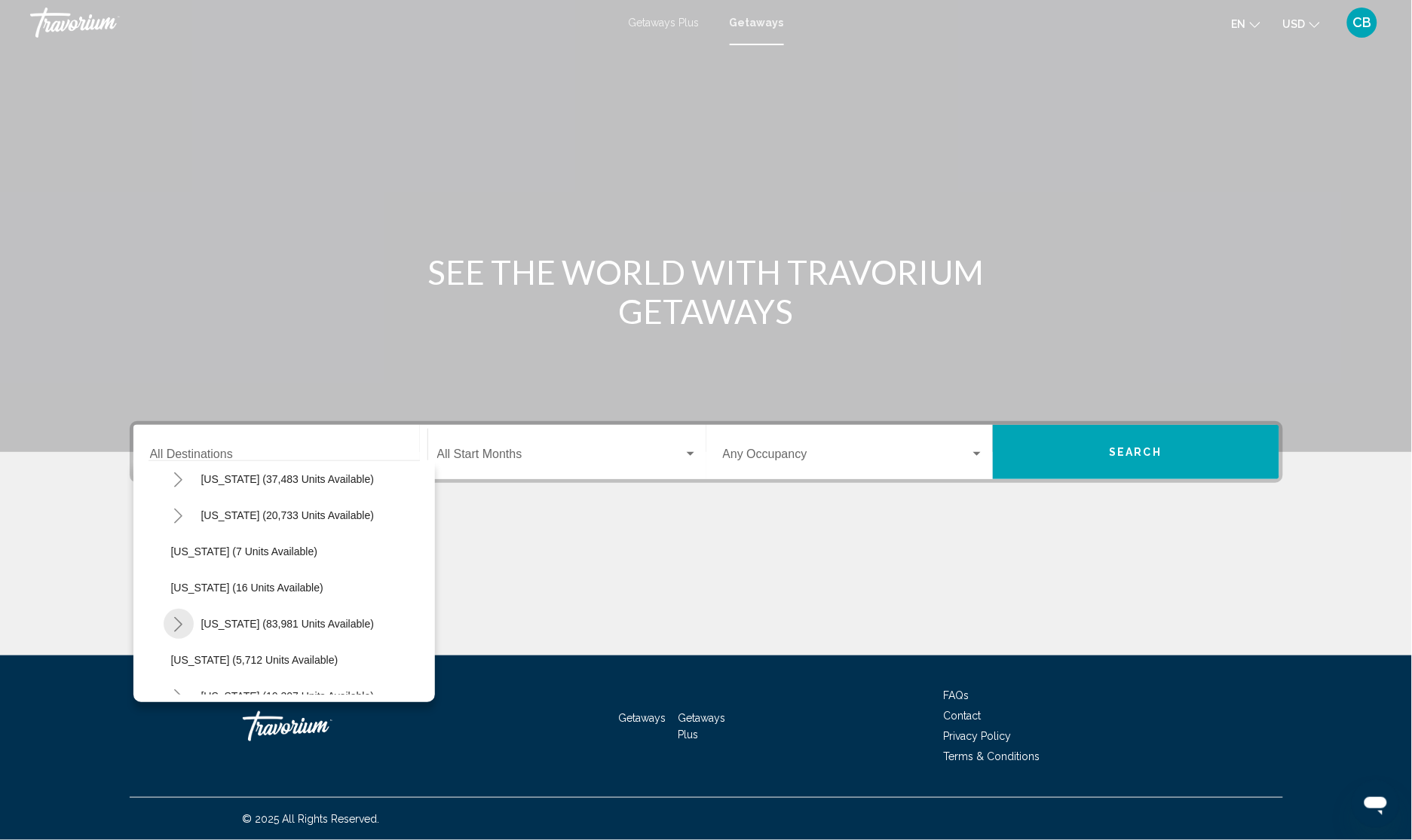
click at [185, 622] on button "Toggle Florida (83,981 units available)" at bounding box center [178, 623] width 30 height 30
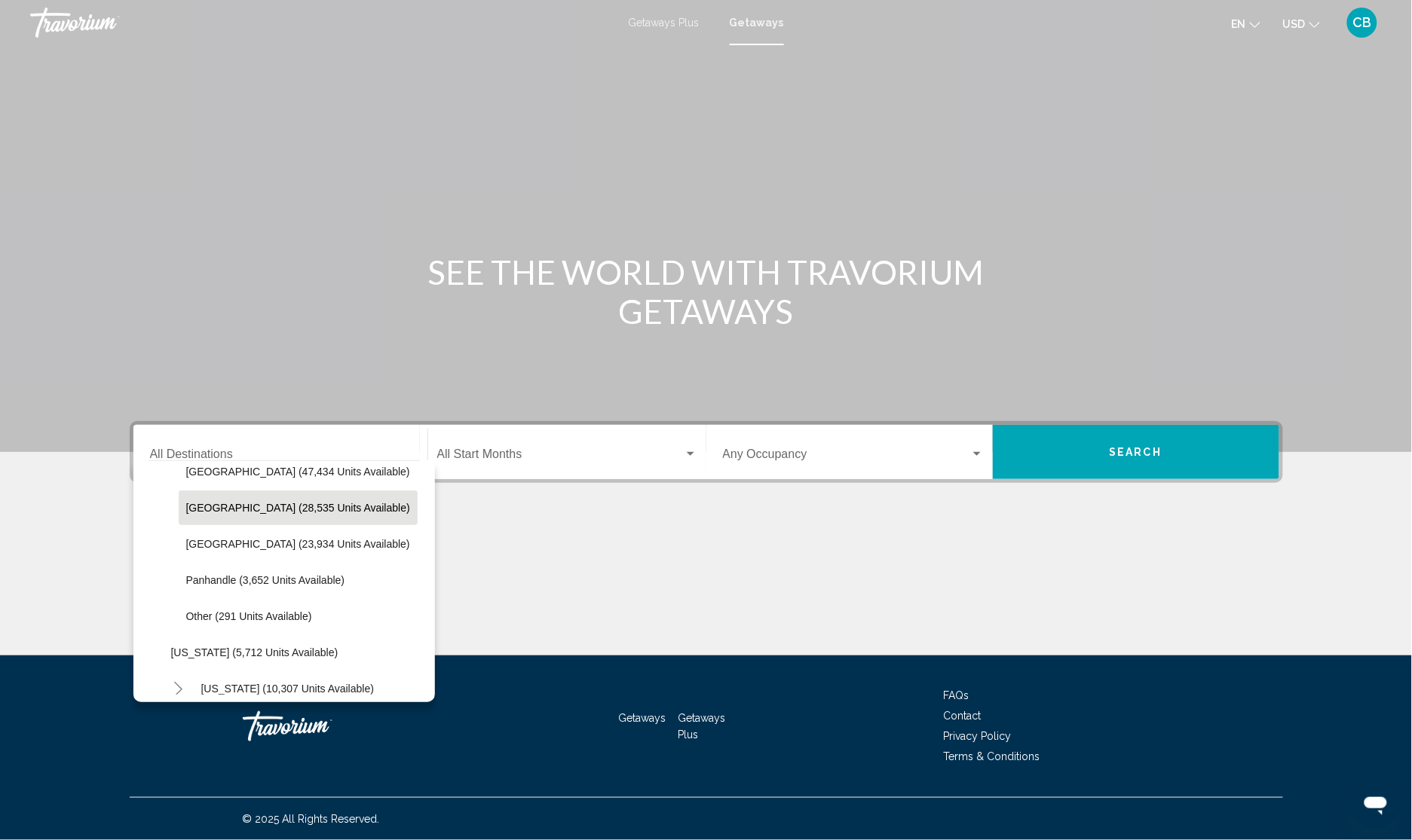
scroll to position [283, 0]
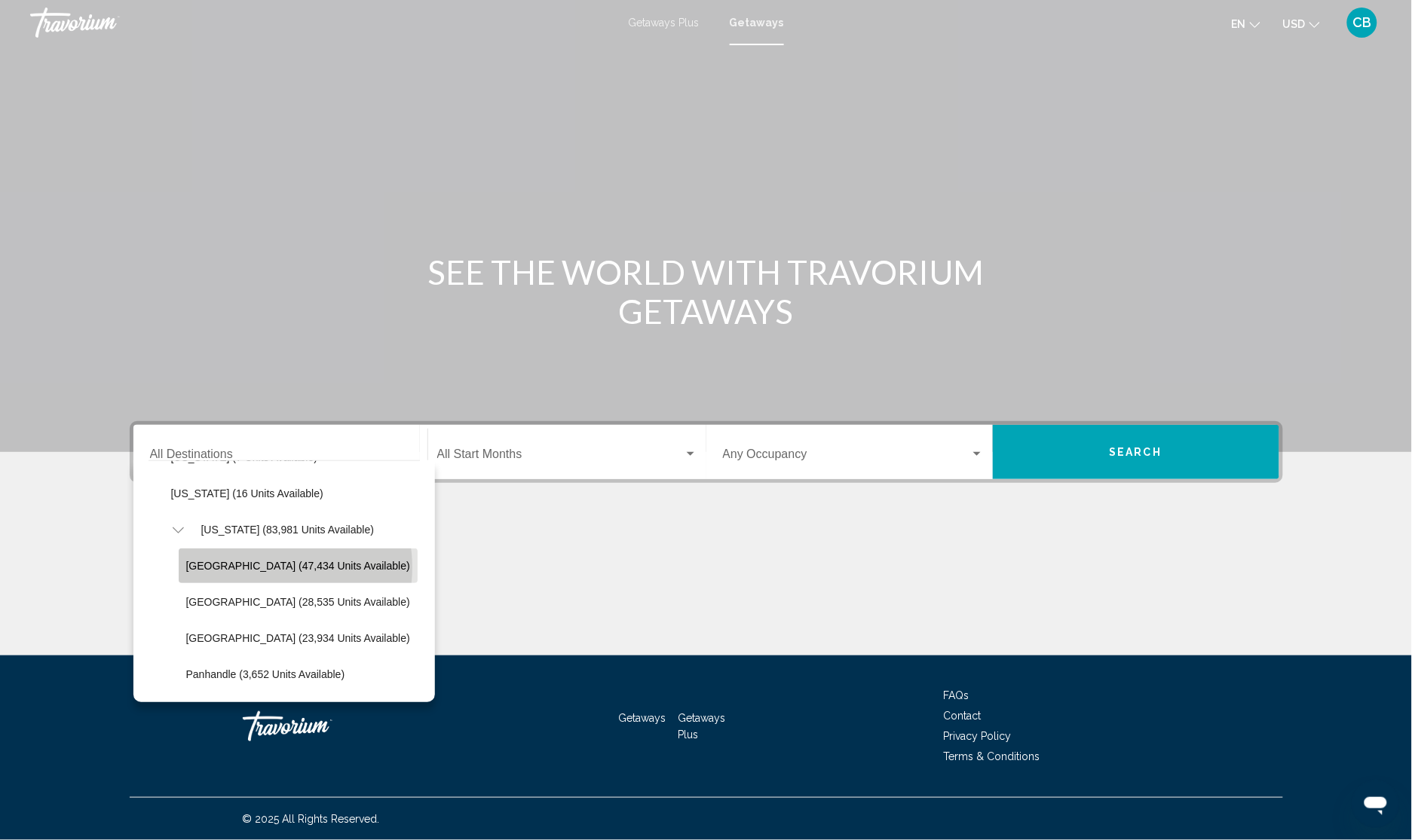
click at [266, 567] on span "Orlando & Disney Area (47,434 units available)" at bounding box center [297, 566] width 224 height 12
type input "**********"
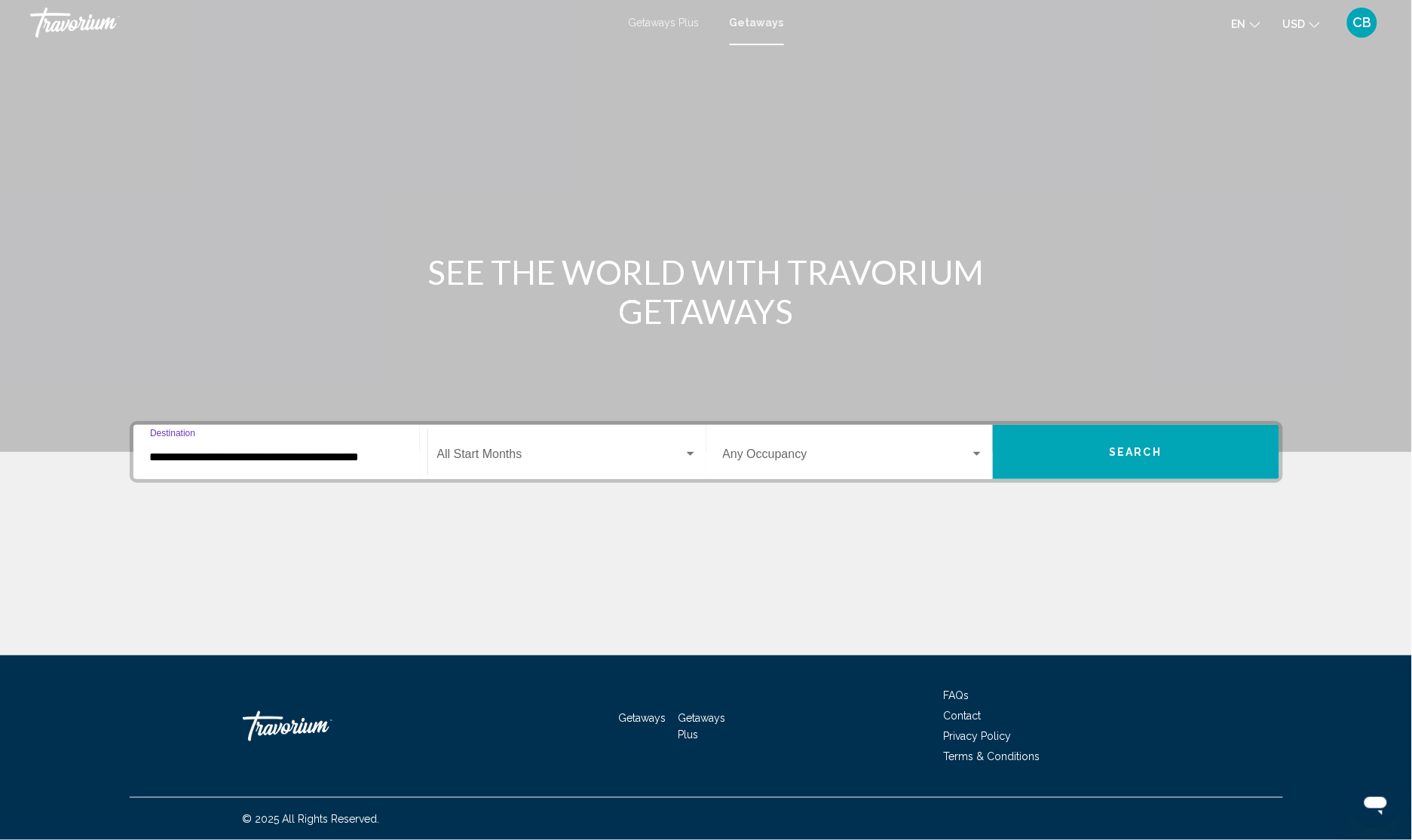
click at [559, 460] on span "Search widget" at bounding box center [561, 458] width 247 height 14
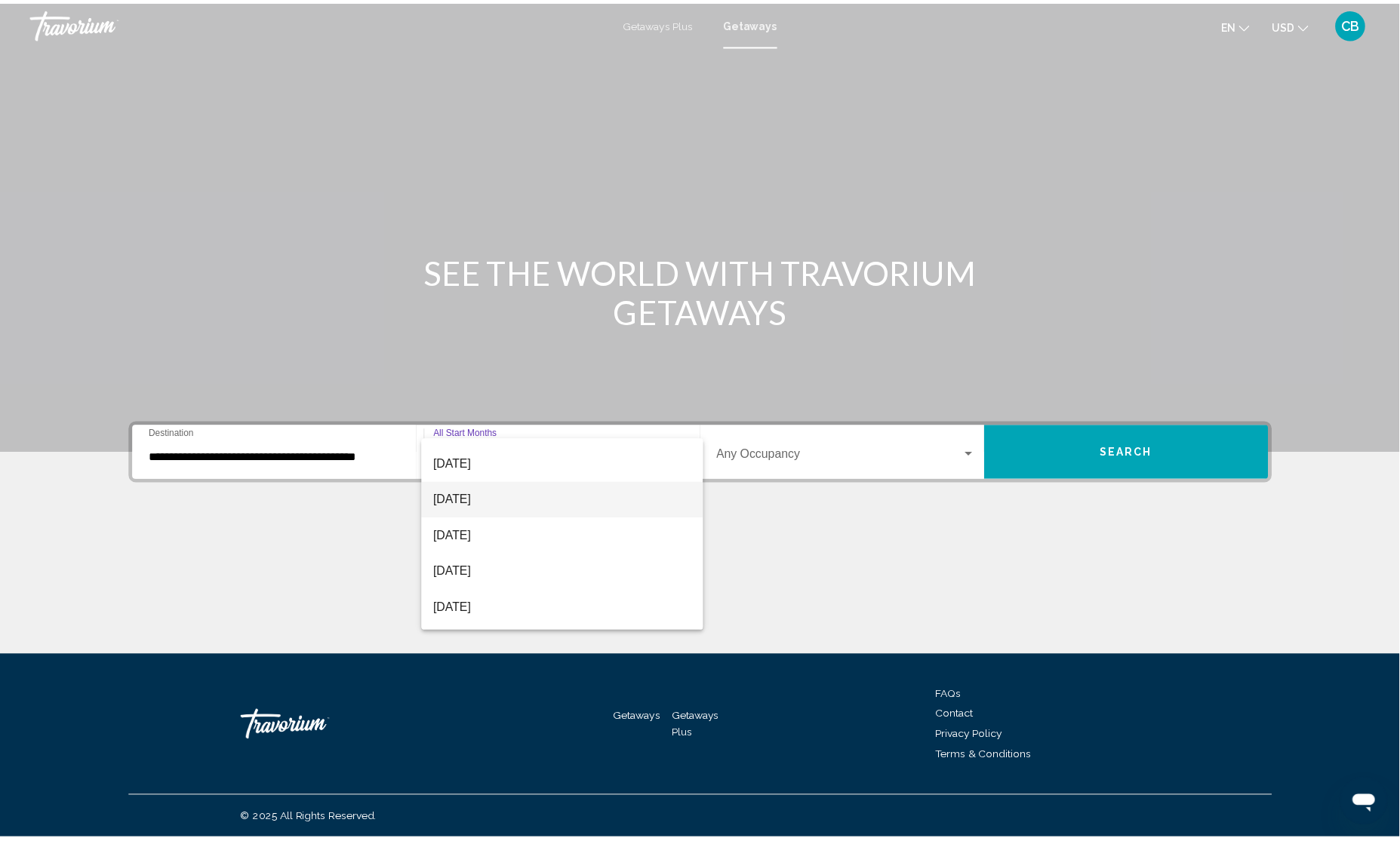
scroll to position [94, 0]
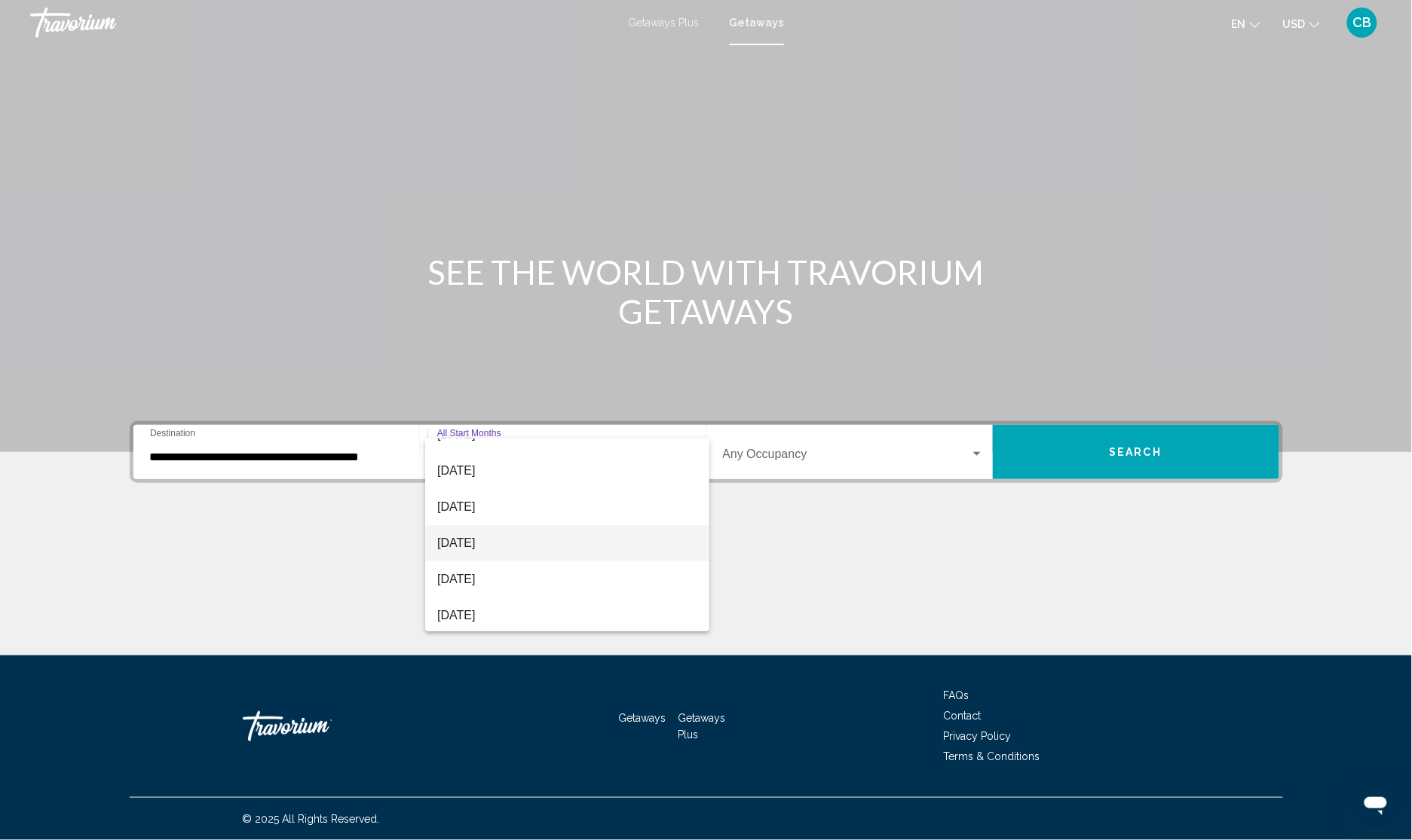
click at [528, 541] on span "January 2026" at bounding box center [567, 543] width 260 height 36
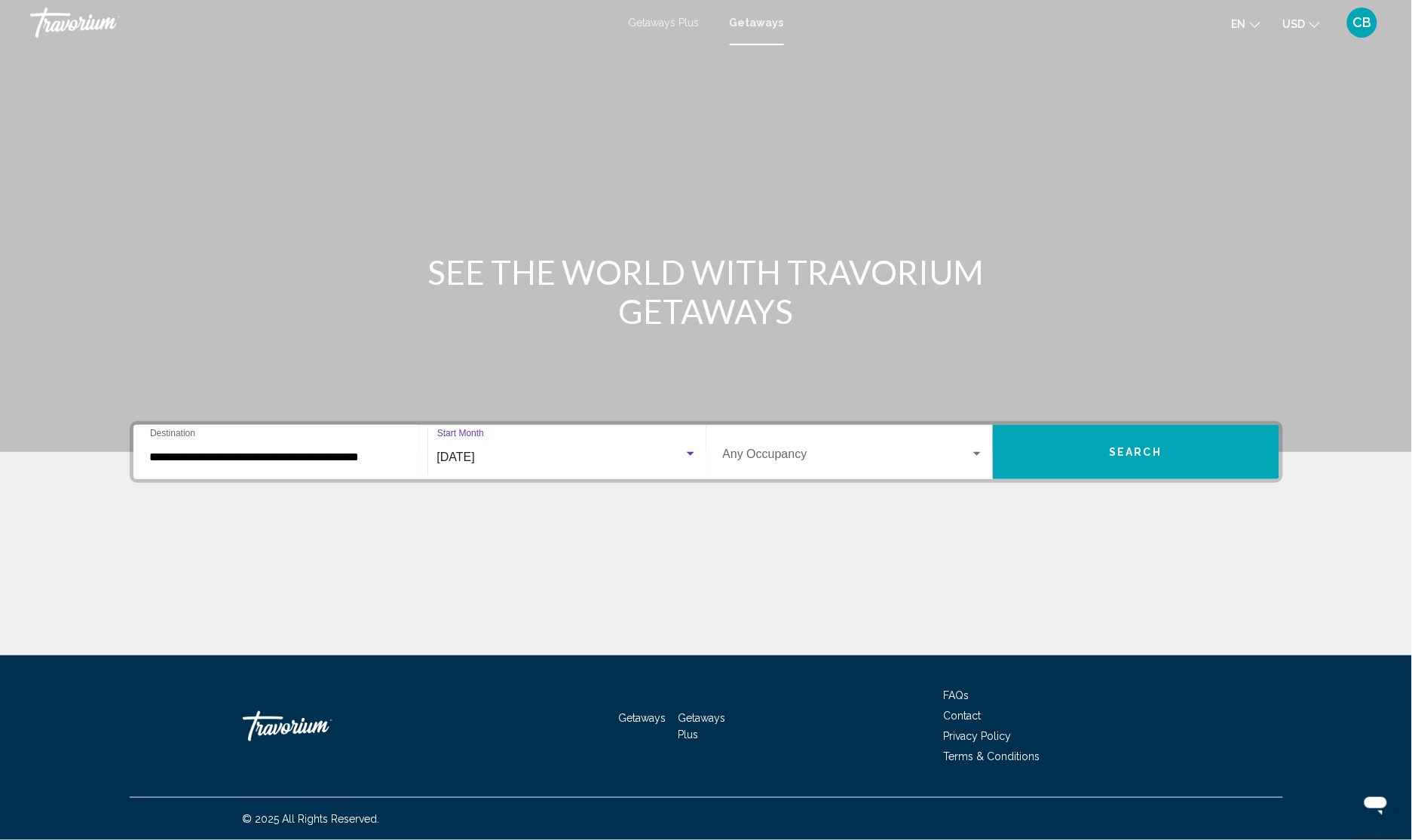
click at [1046, 447] on button "Search" at bounding box center [1136, 452] width 286 height 54
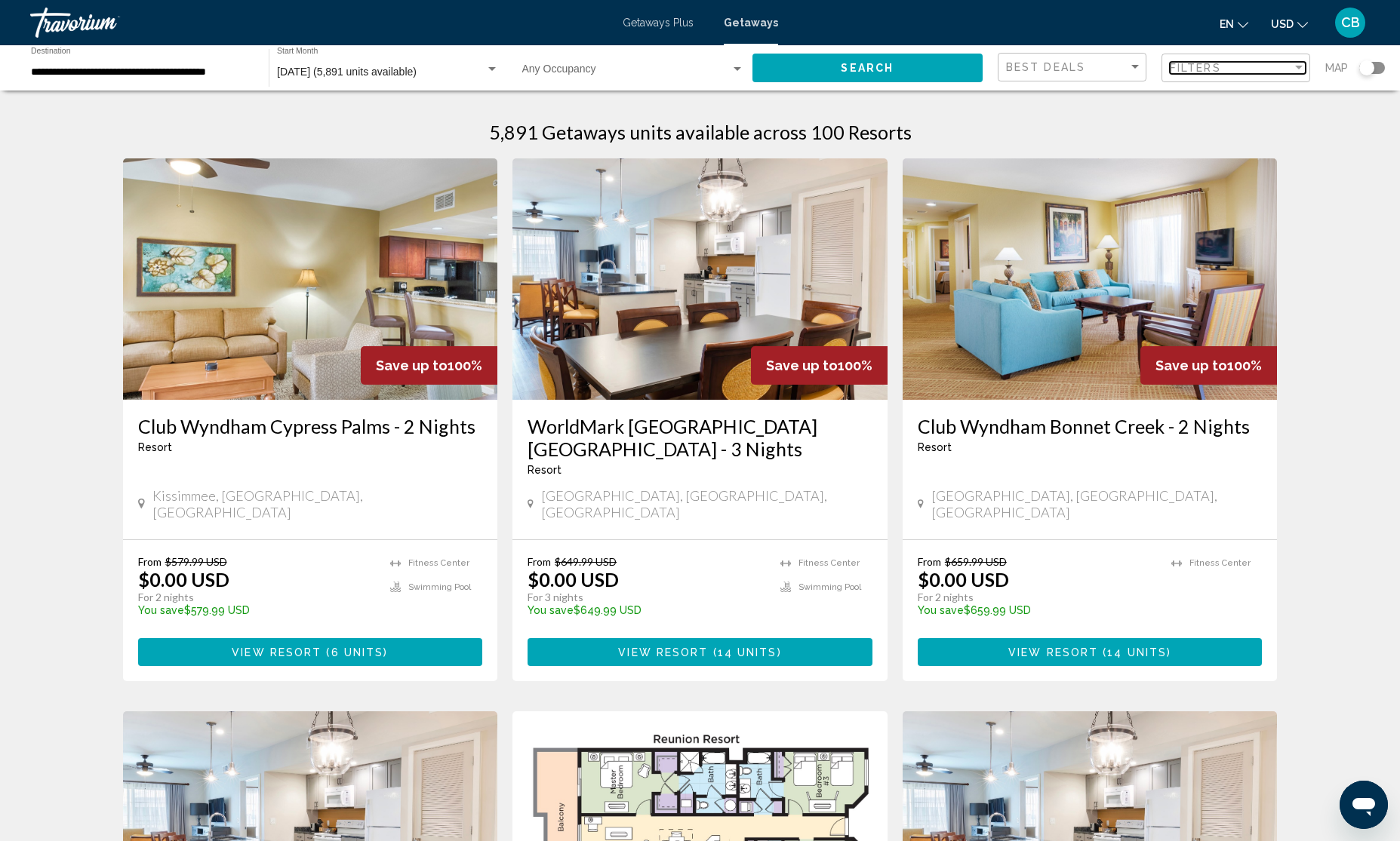
click at [1223, 70] on div "Filters" at bounding box center [1231, 68] width 122 height 12
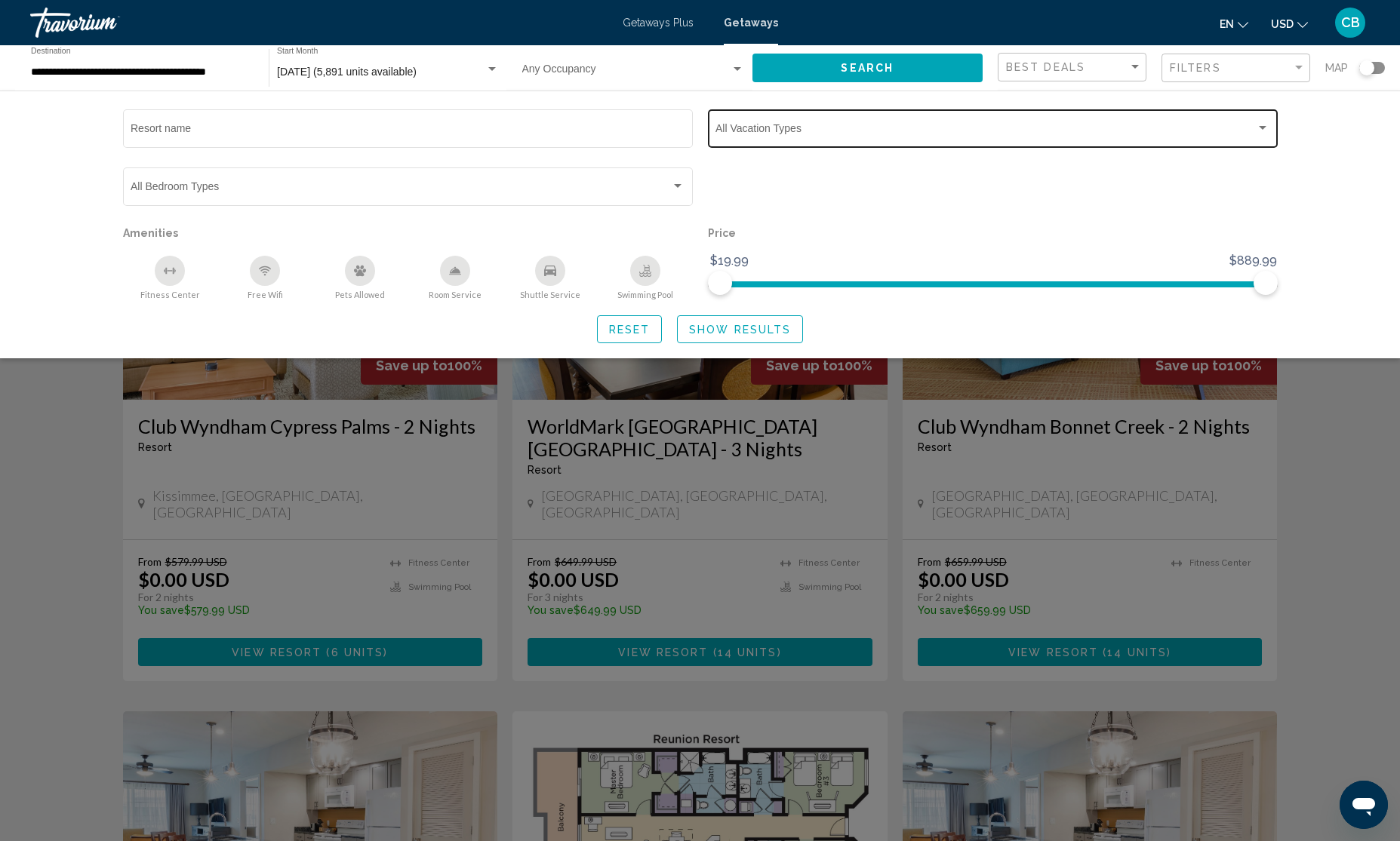
click at [1070, 135] on span "Search widget" at bounding box center [986, 131] width 541 height 12
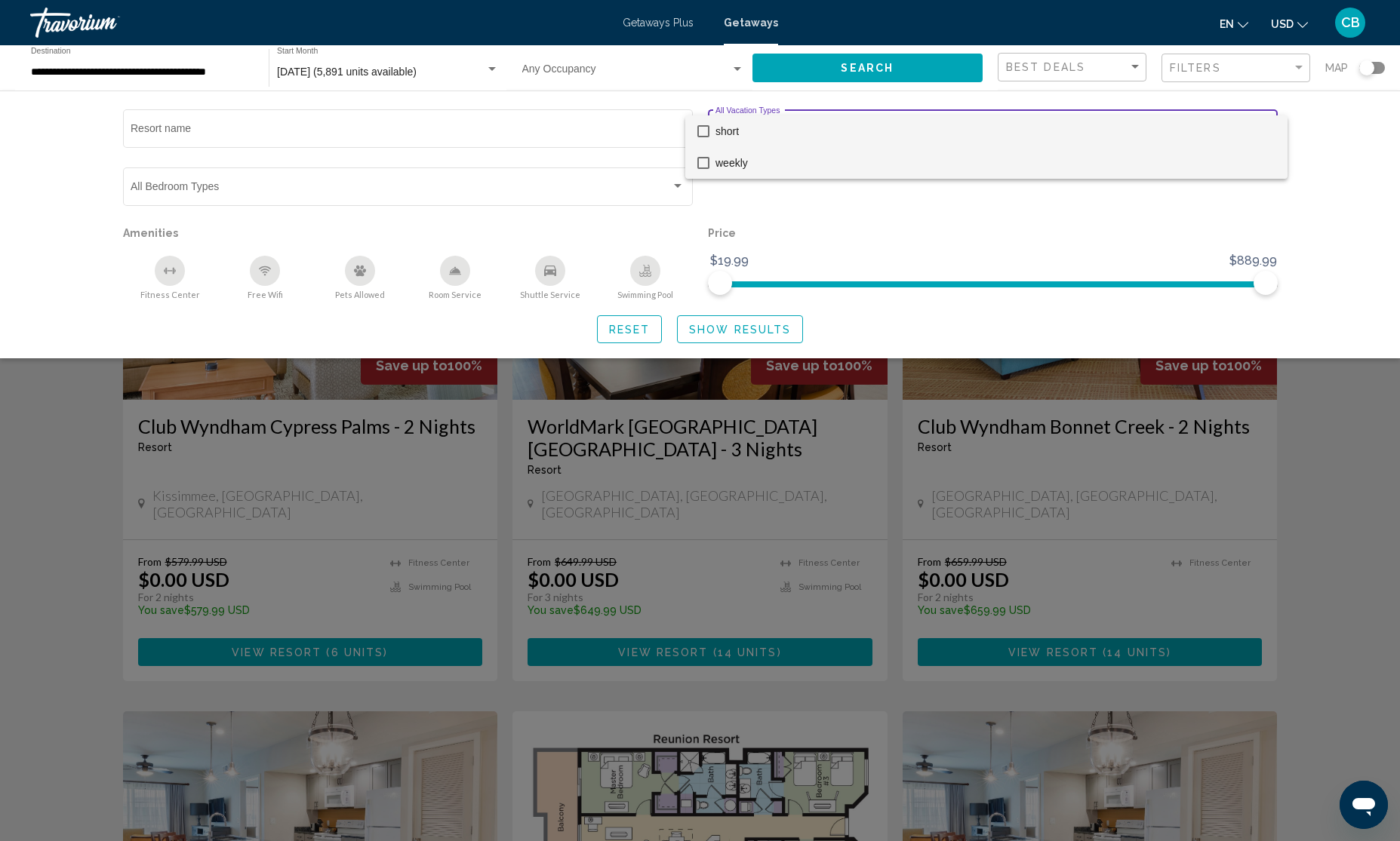
click at [891, 166] on span "weekly" at bounding box center [996, 162] width 560 height 32
click at [760, 326] on div at bounding box center [700, 420] width 1400 height 841
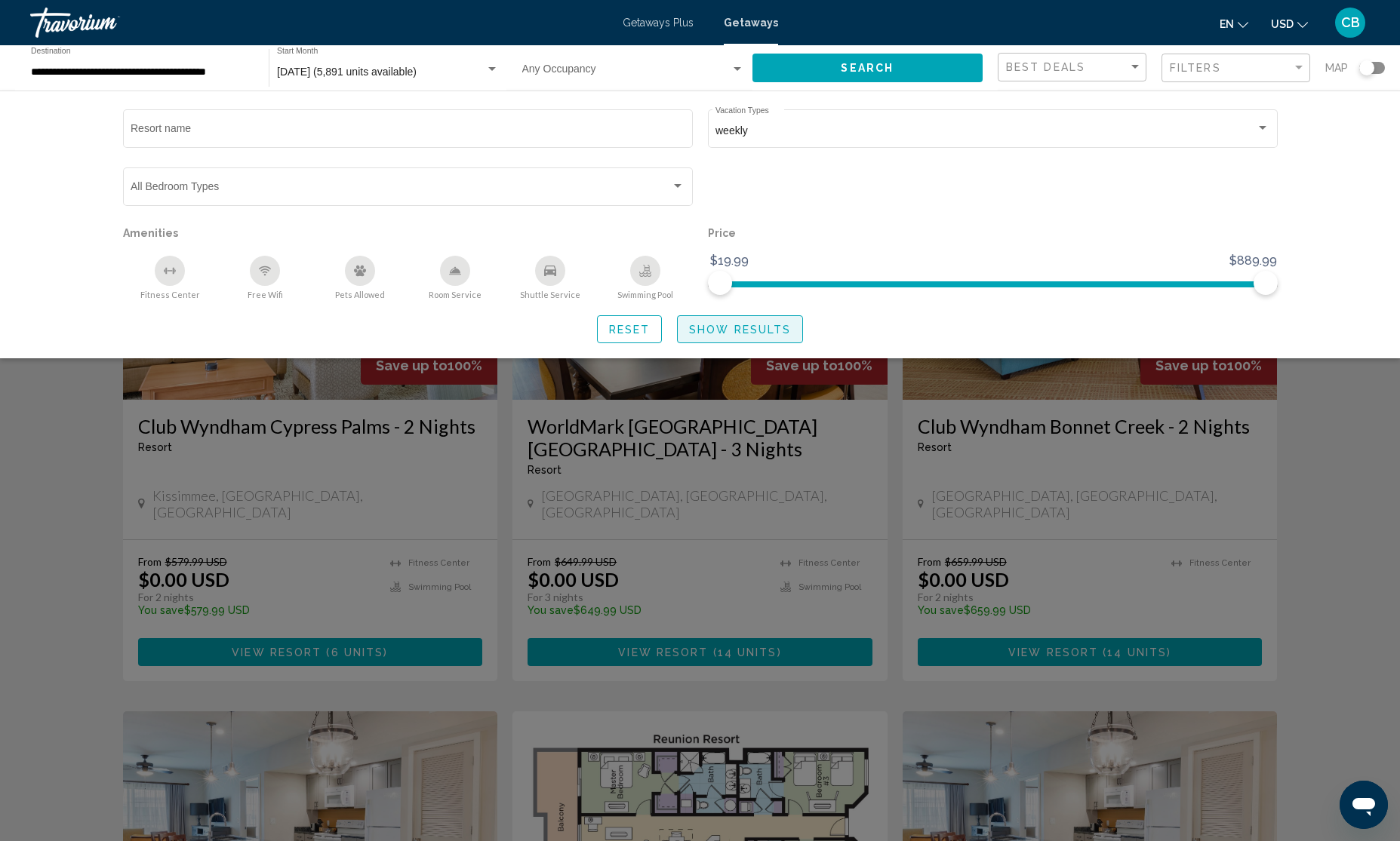
click at [714, 330] on span "Show Results" at bounding box center [740, 330] width 102 height 12
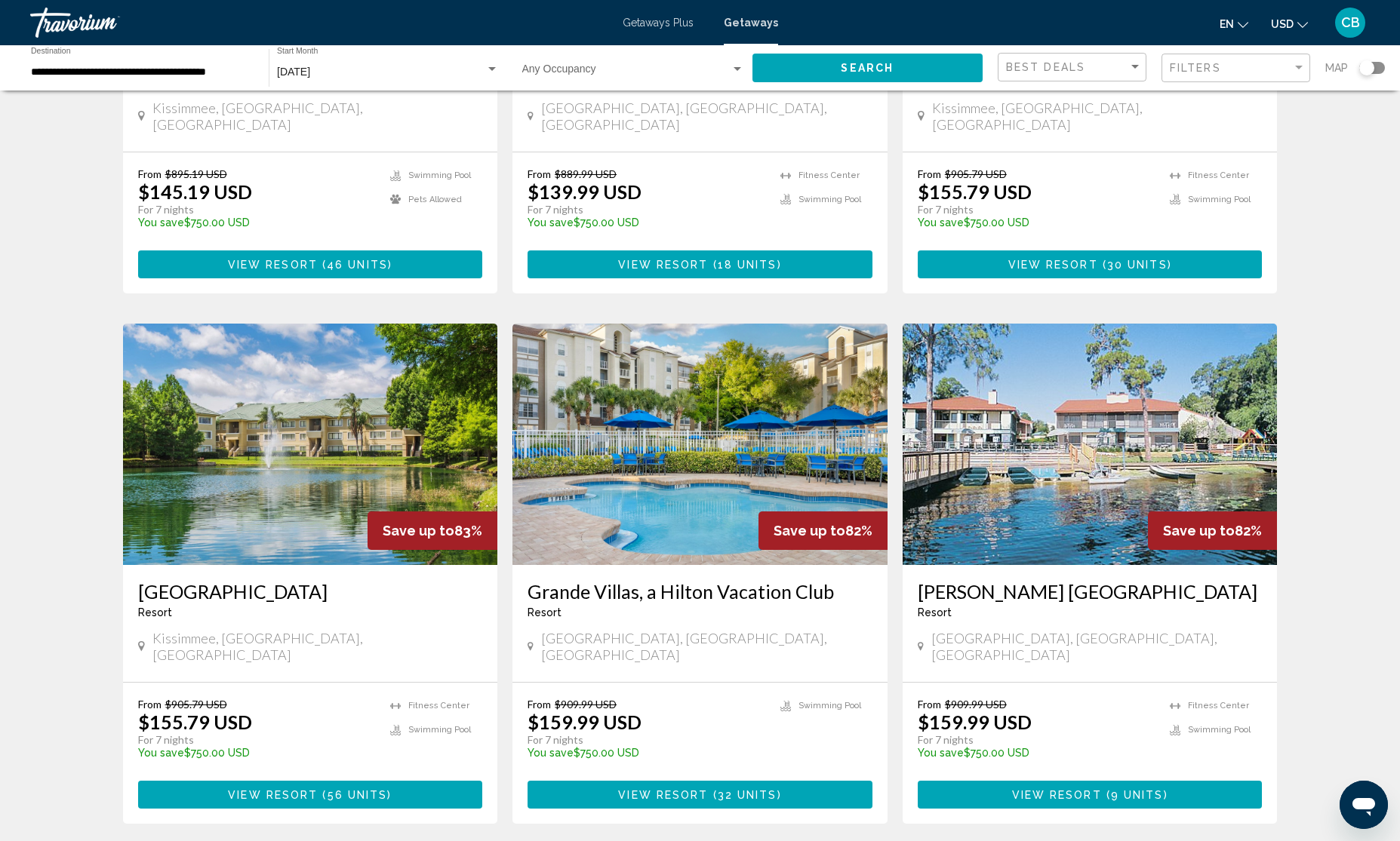
scroll to position [1510, 0]
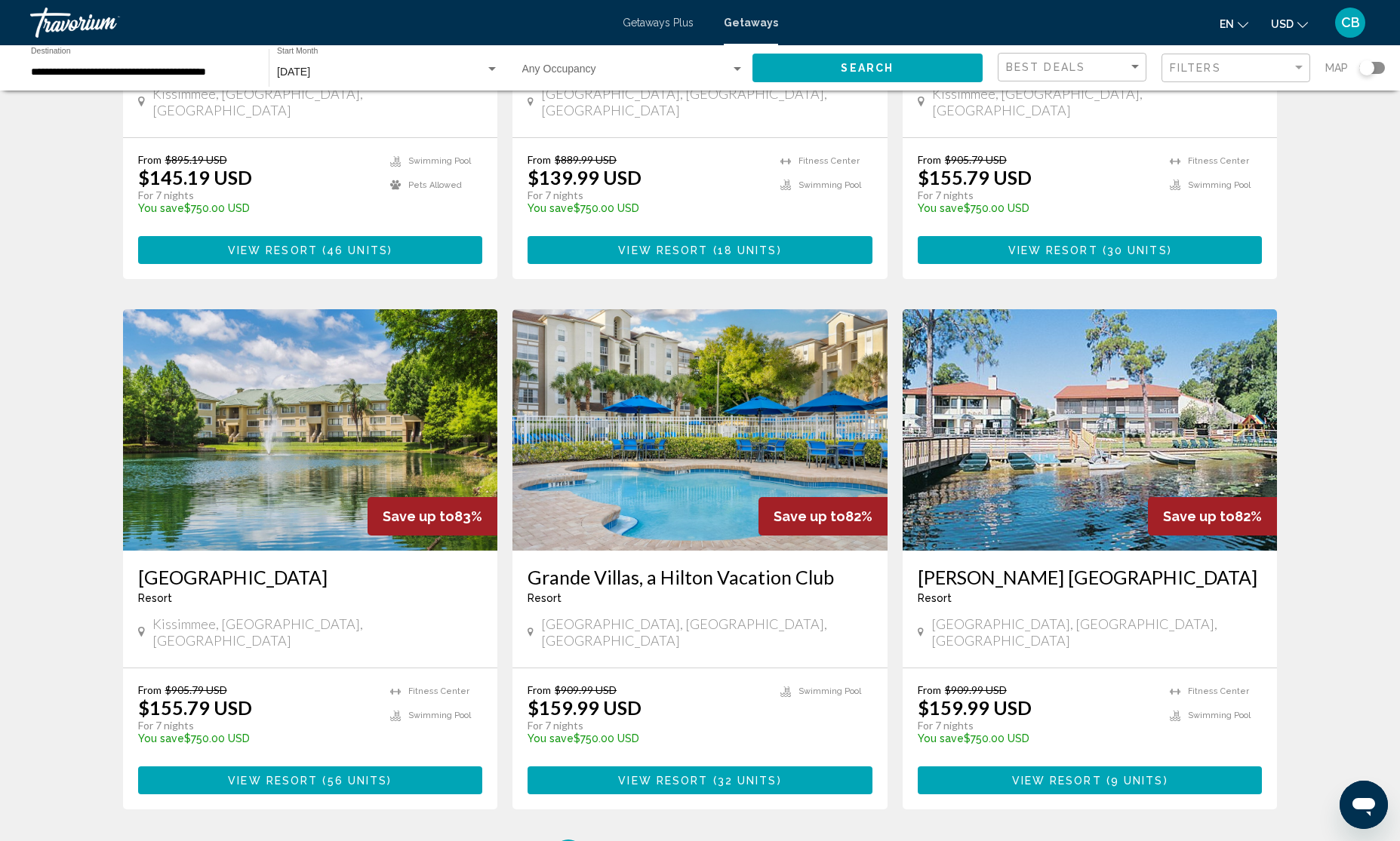
click at [289, 310] on img "Main content" at bounding box center [310, 430] width 375 height 241
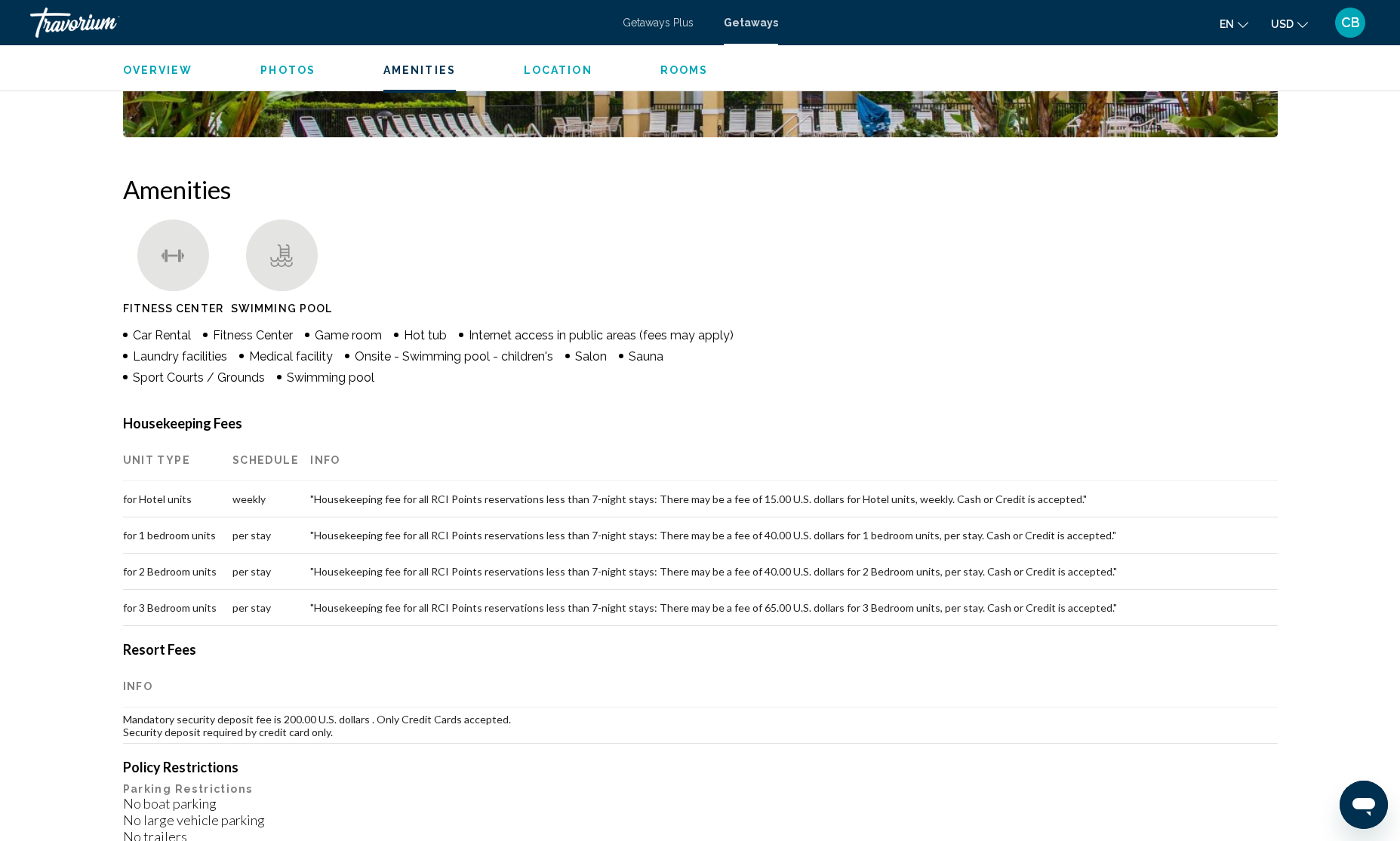
scroll to position [732, 0]
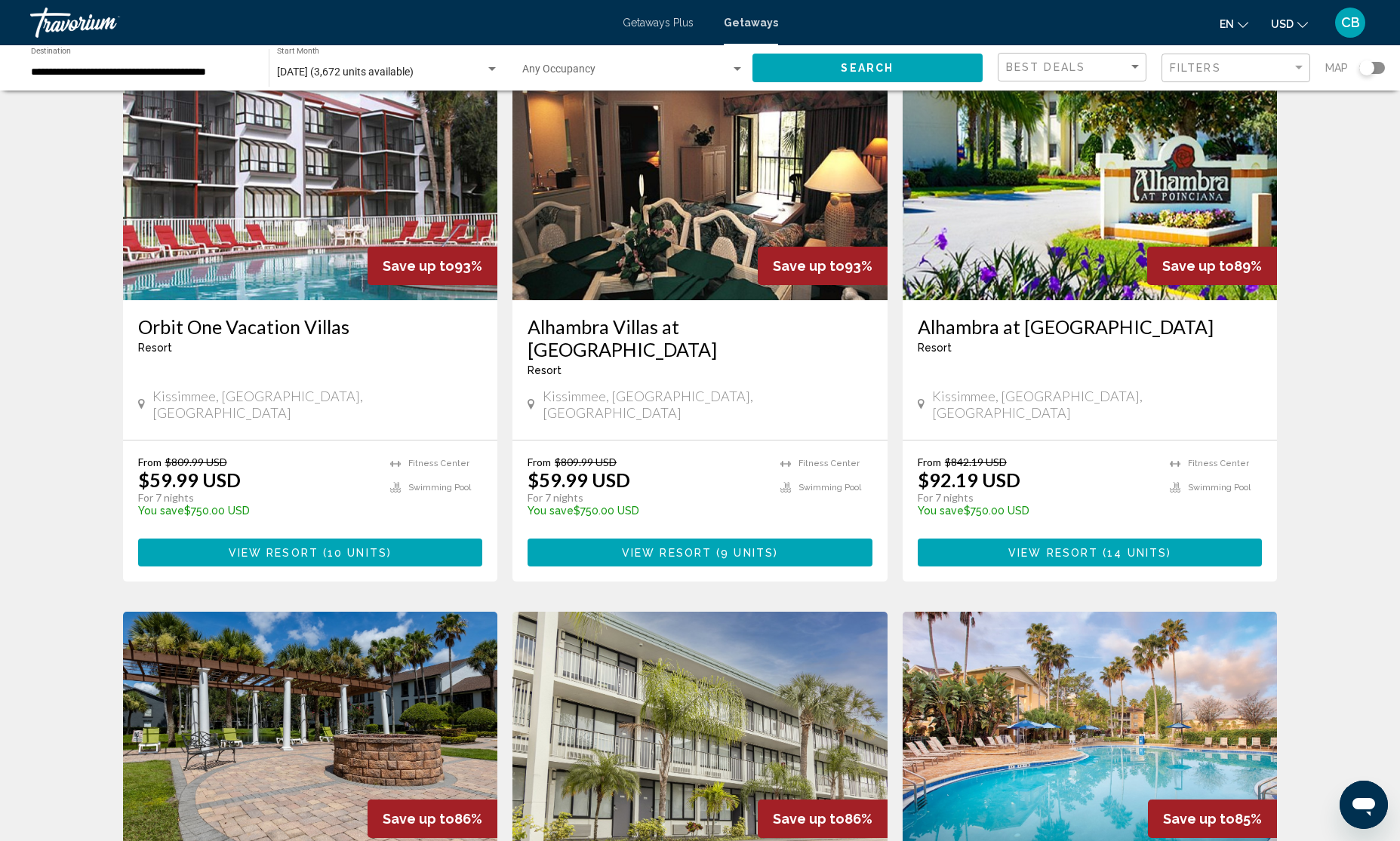
scroll to position [94, 0]
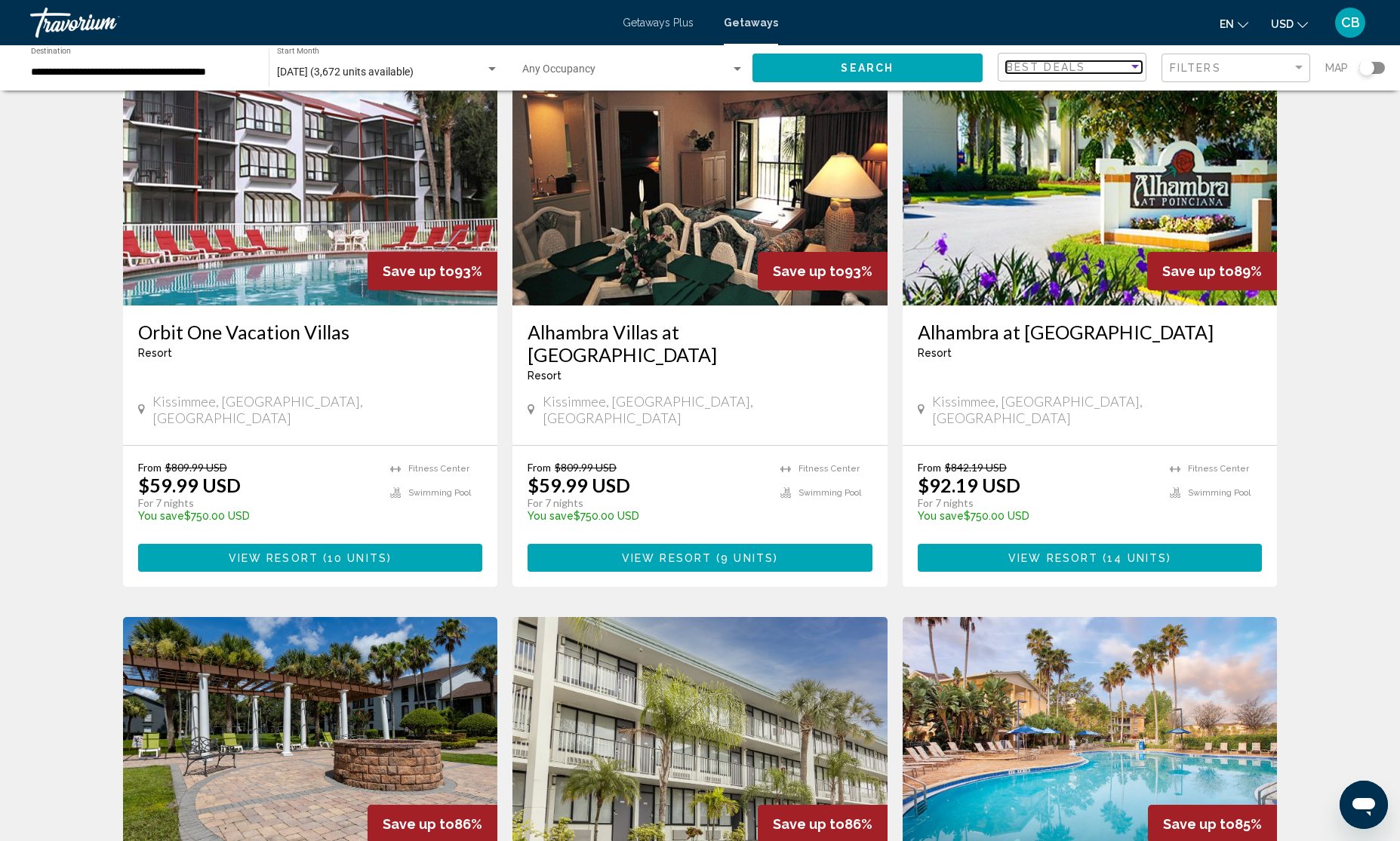
click at [1039, 61] on span "Best Deals" at bounding box center [1045, 67] width 79 height 12
click at [934, 78] on div at bounding box center [700, 420] width 1400 height 841
click at [375, 64] on div "January 2026 (3,672 units available) Start Month All Start Months" at bounding box center [388, 68] width 222 height 41
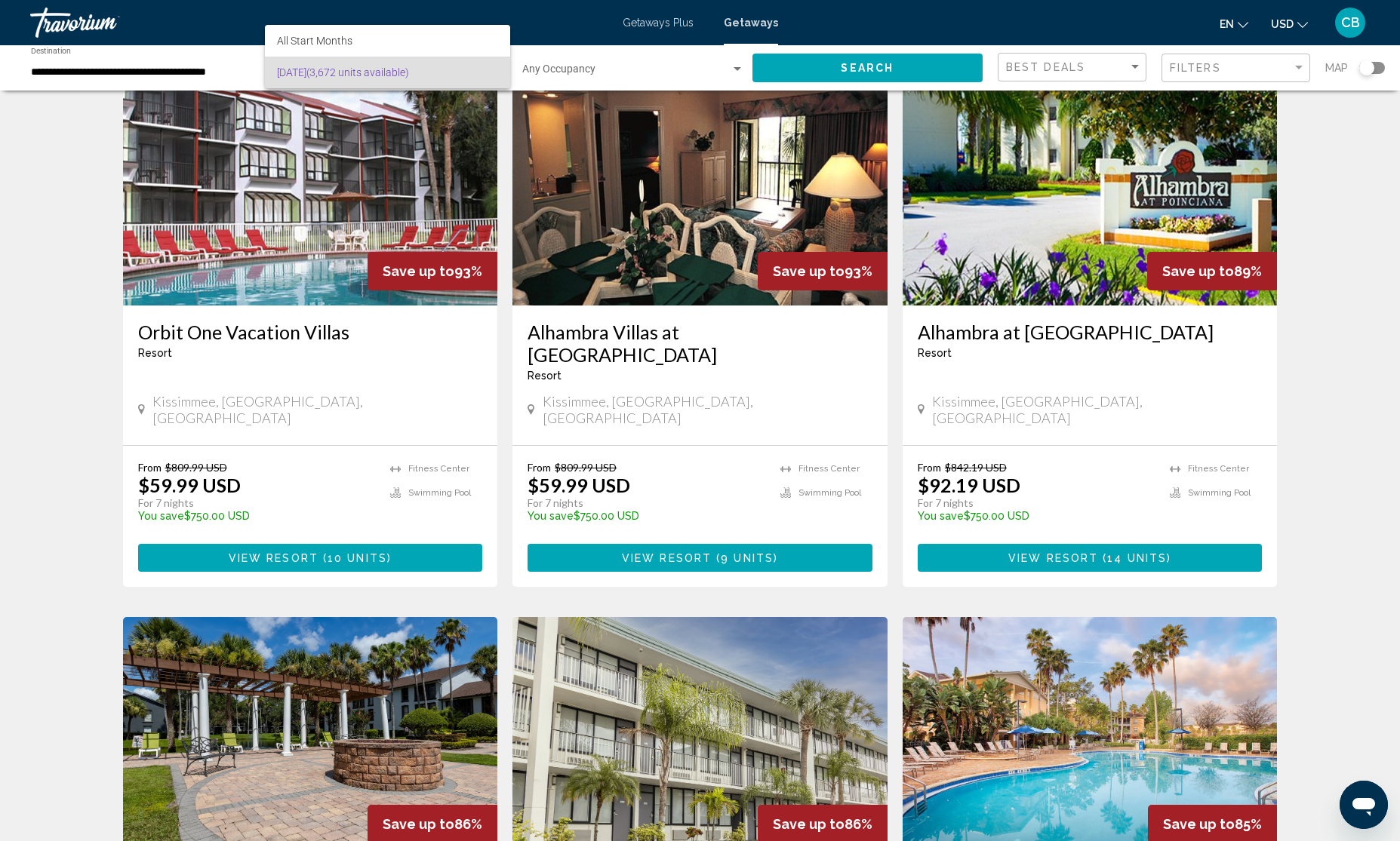
click at [76, 76] on div at bounding box center [700, 420] width 1400 height 841
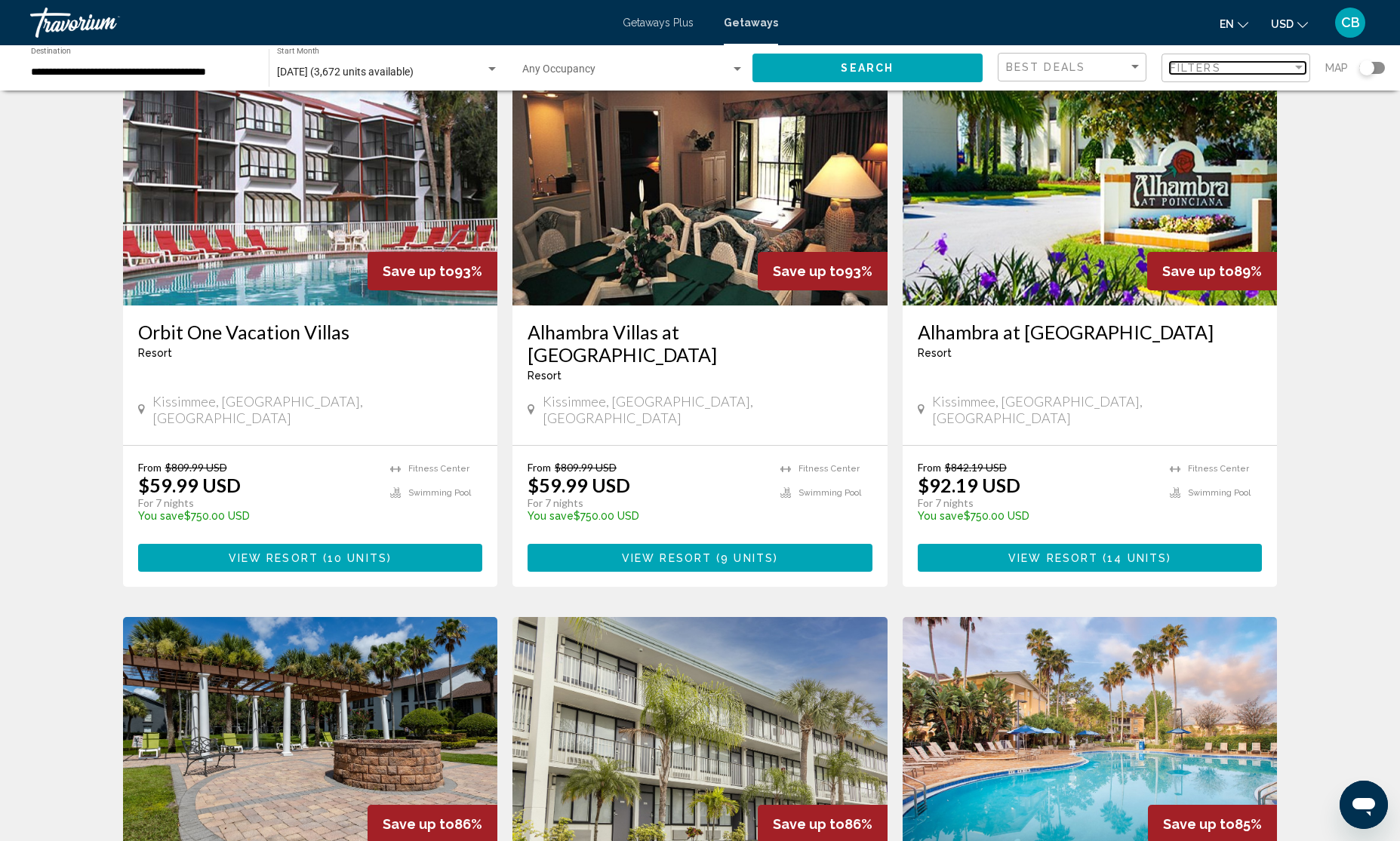
click at [1187, 62] on span "Filters" at bounding box center [1196, 68] width 52 height 12
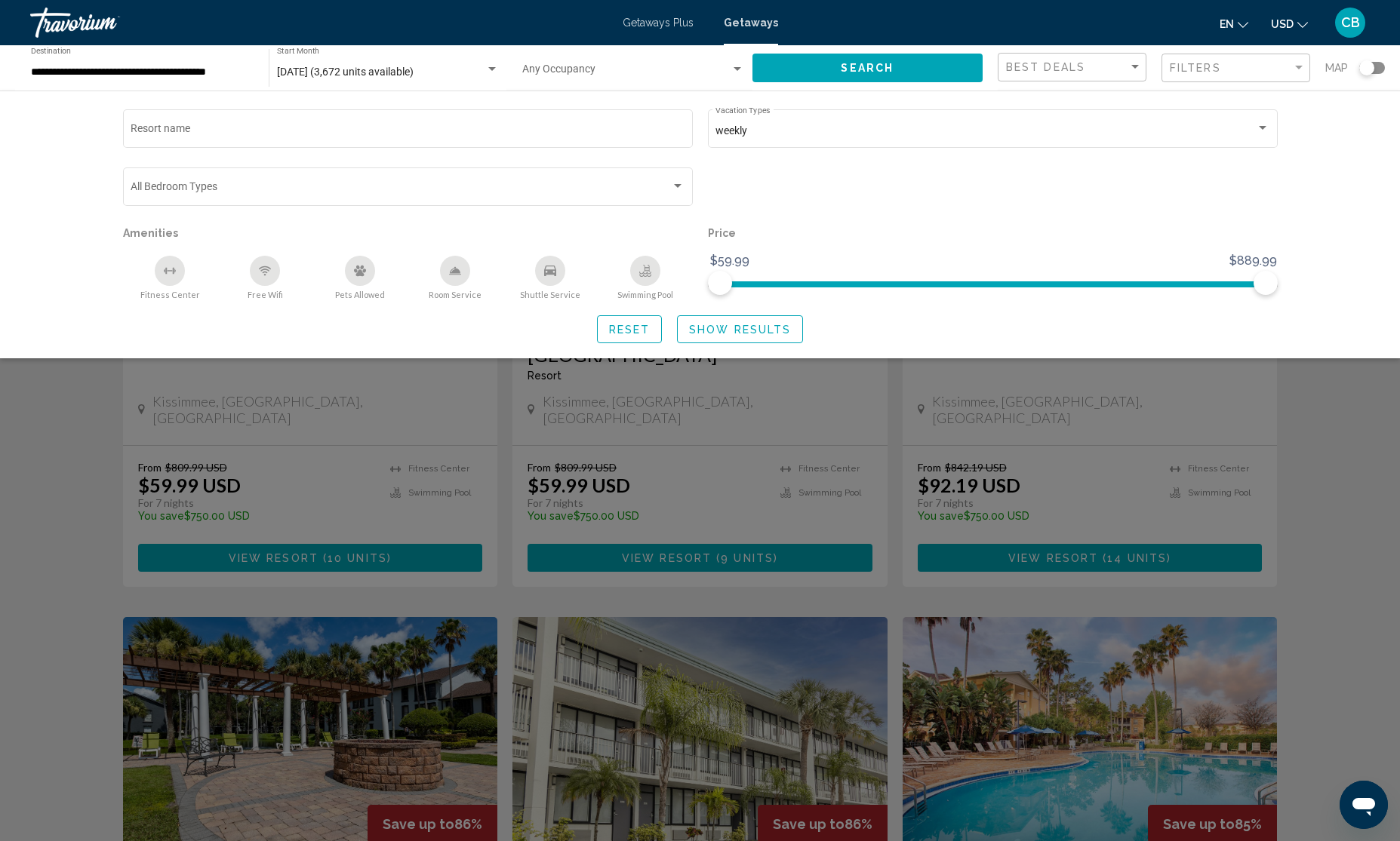
click at [1324, 211] on div "Resort name weekly Vacation Types All Vacation Types Bedroom Types All Bedroom …" at bounding box center [700, 225] width 1400 height 268
click at [330, 69] on span "January 2026 (3,672 units available)" at bounding box center [345, 72] width 136 height 12
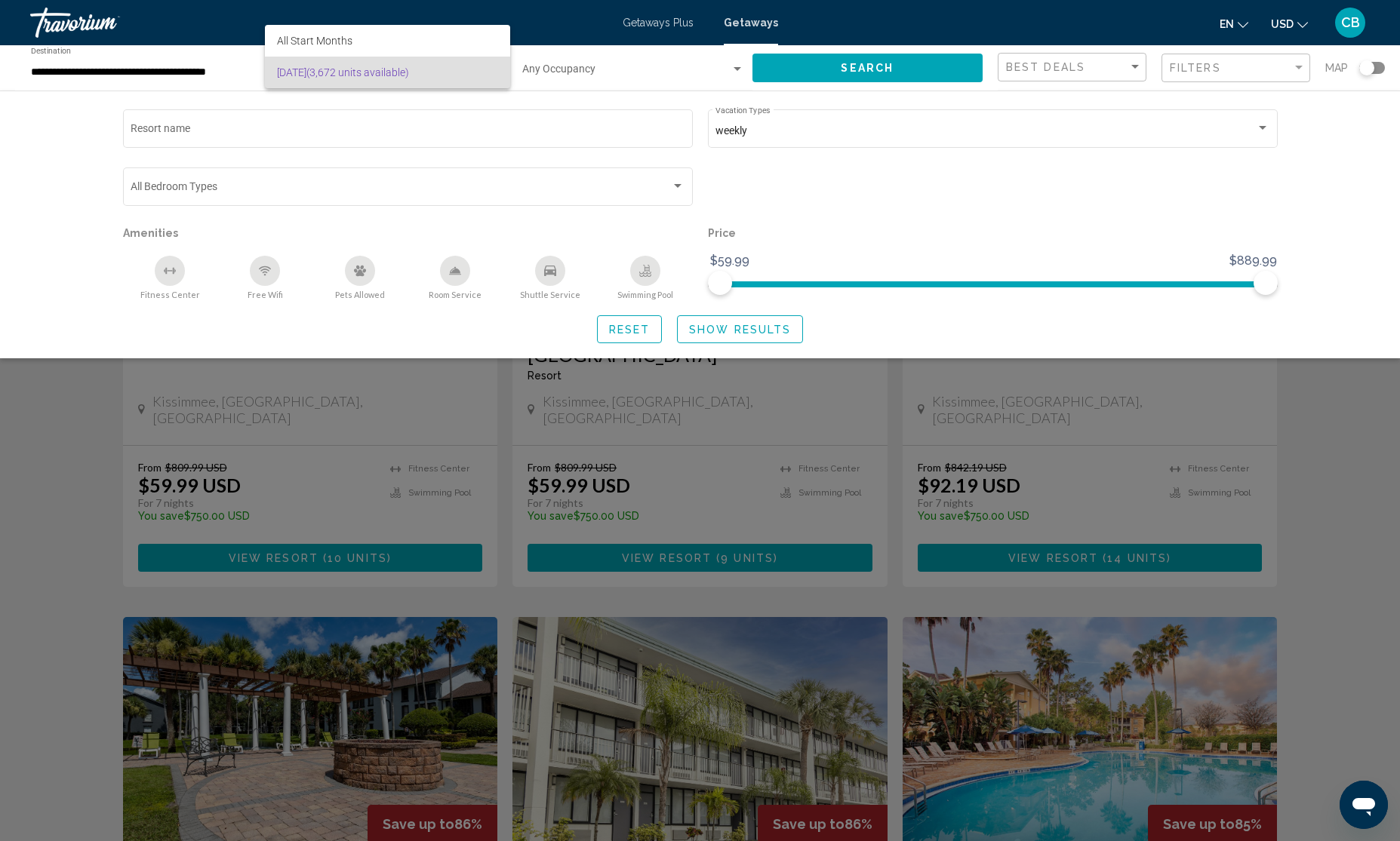
click at [213, 69] on div at bounding box center [700, 420] width 1400 height 841
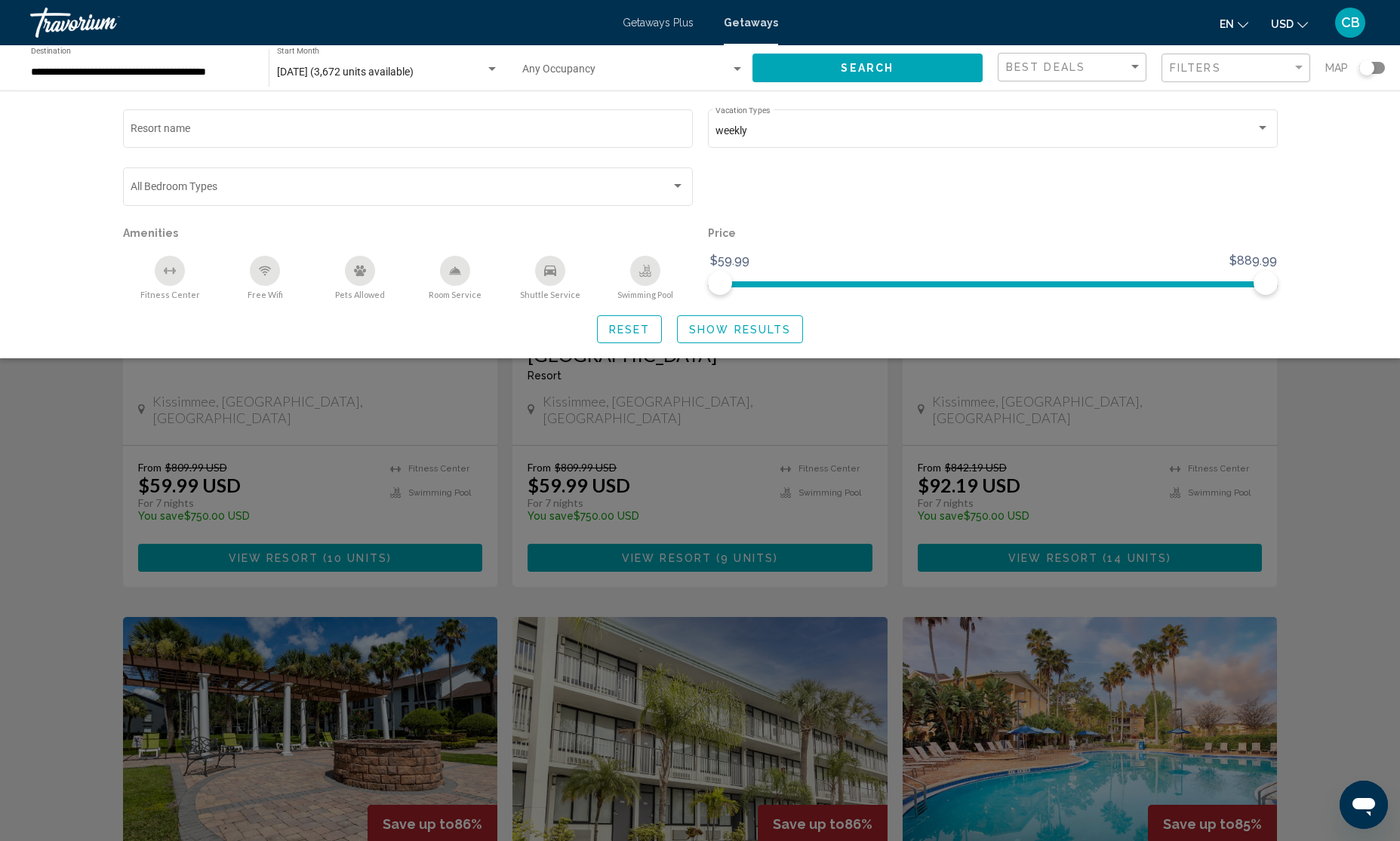
click at [213, 69] on input "**********" at bounding box center [142, 72] width 222 height 12
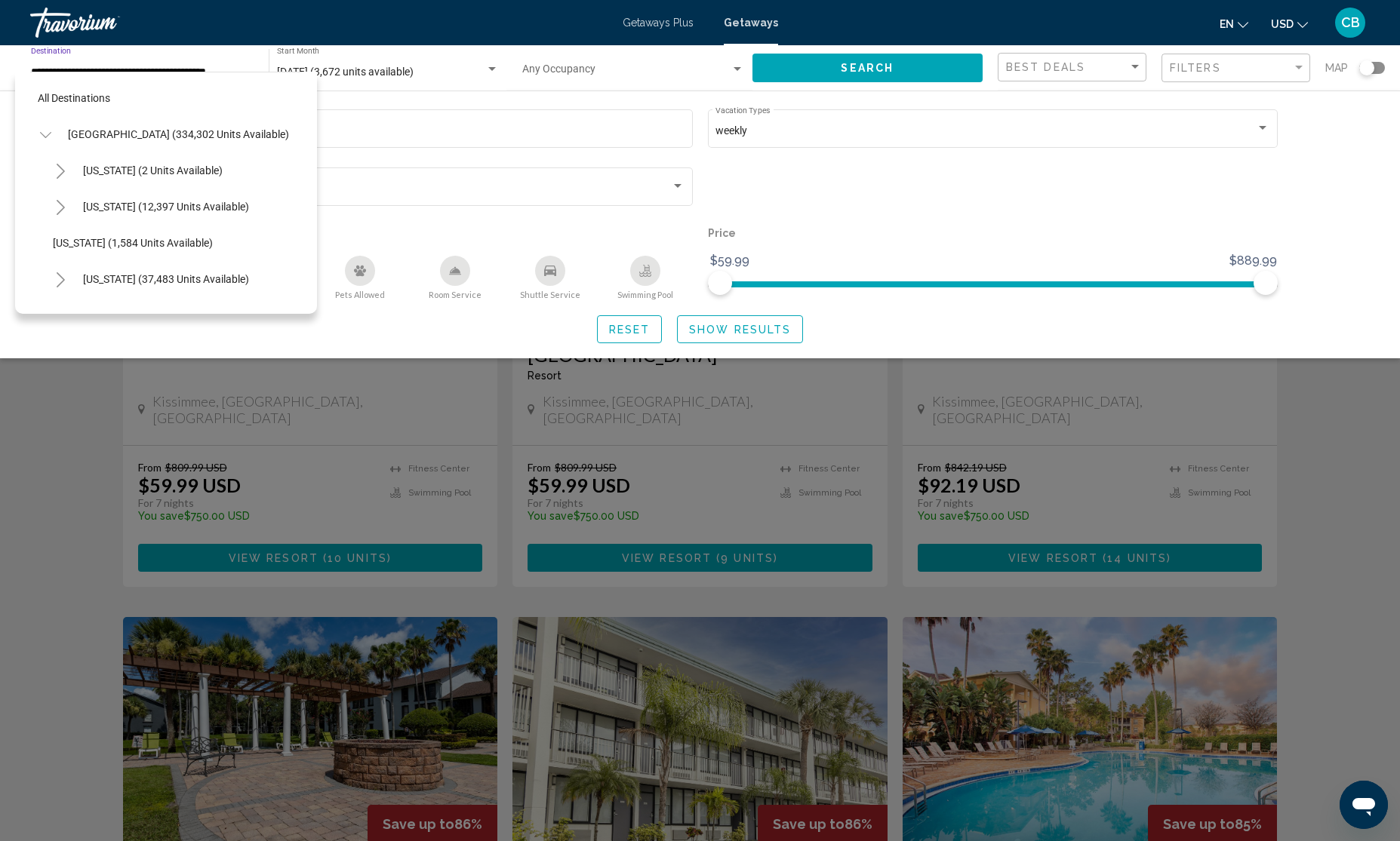
scroll to position [278, 5]
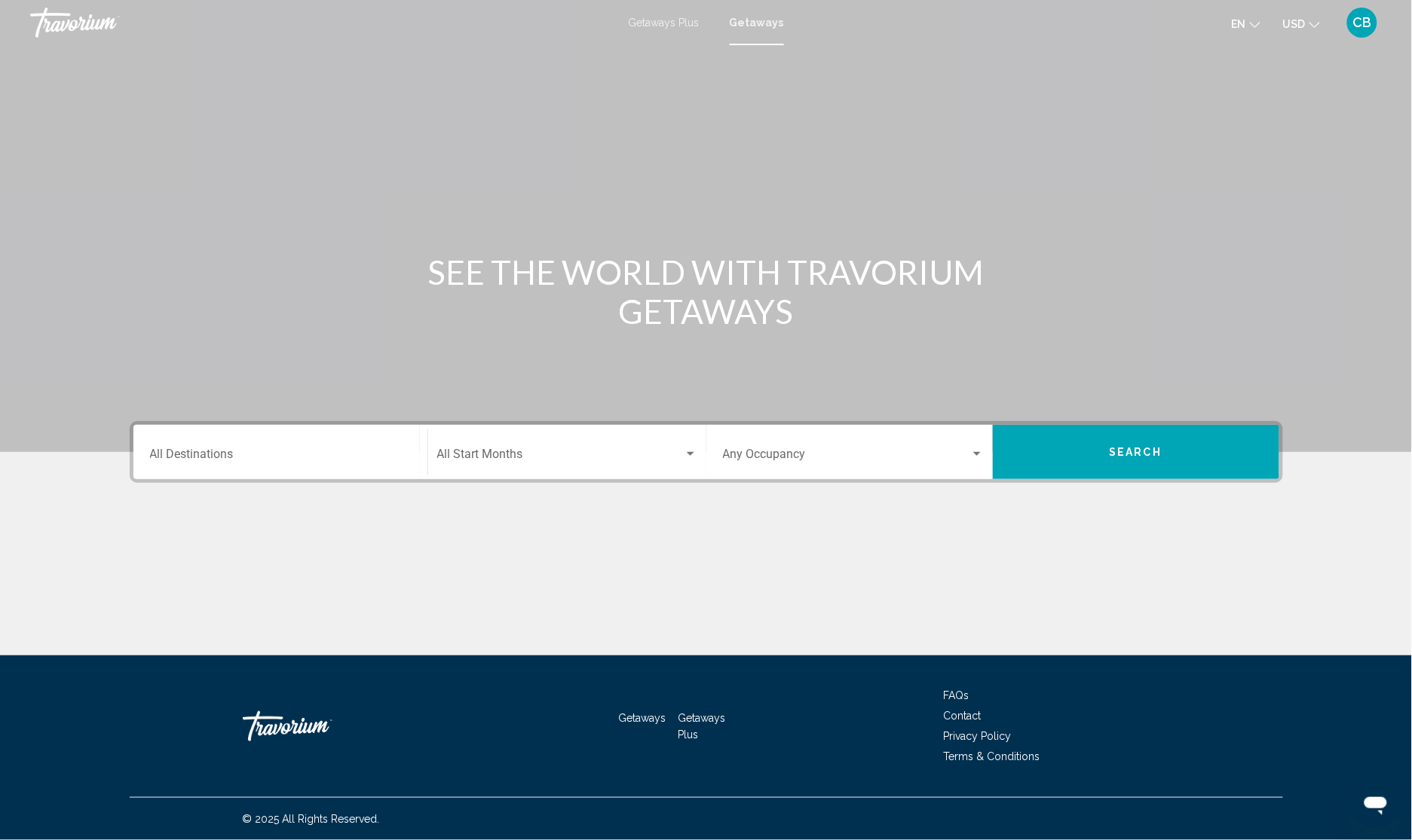
click at [212, 453] on input "Destination All Destinations" at bounding box center [280, 458] width 261 height 14
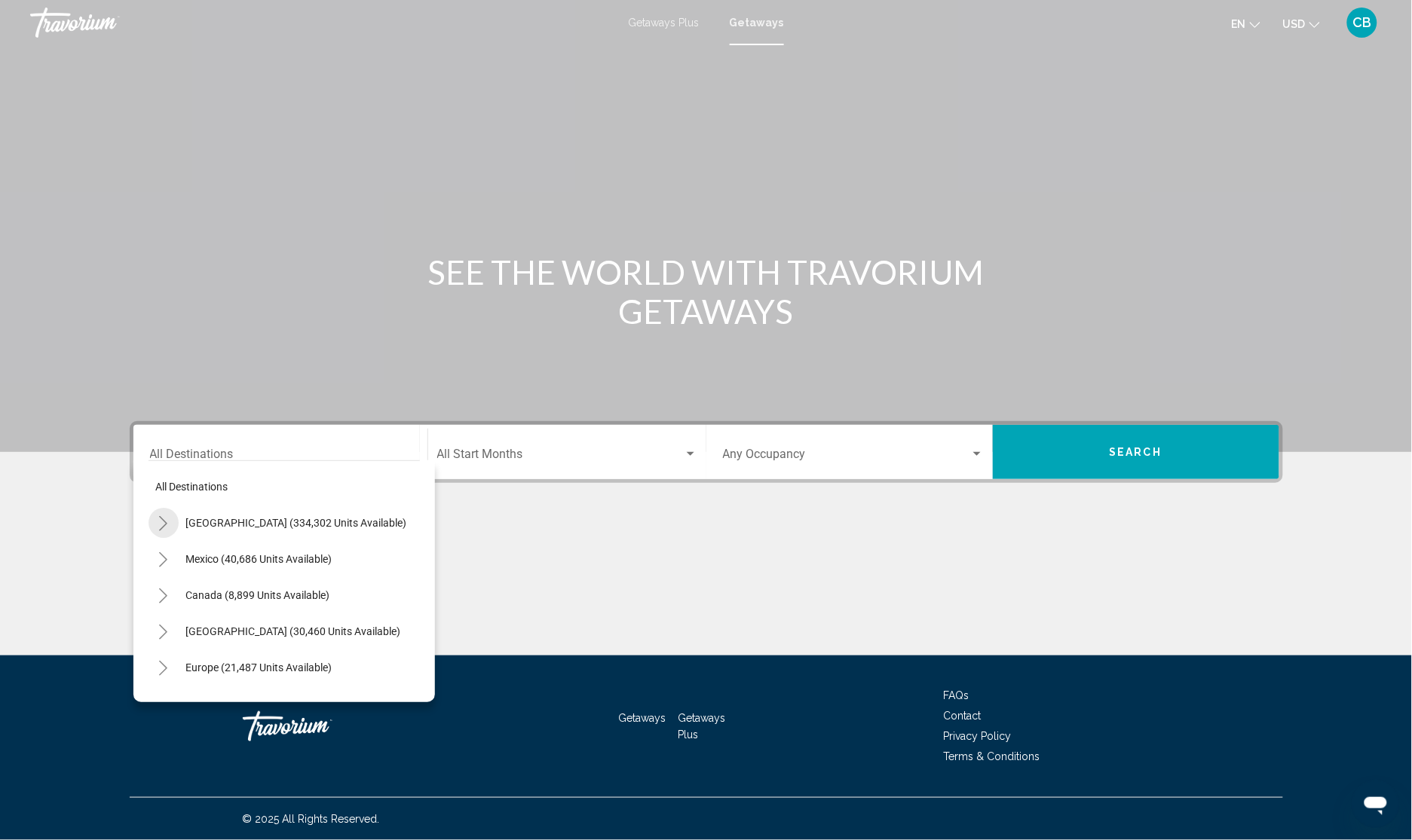
click at [164, 526] on icon "Toggle United States (334,302 units available)" at bounding box center [164, 524] width 9 height 15
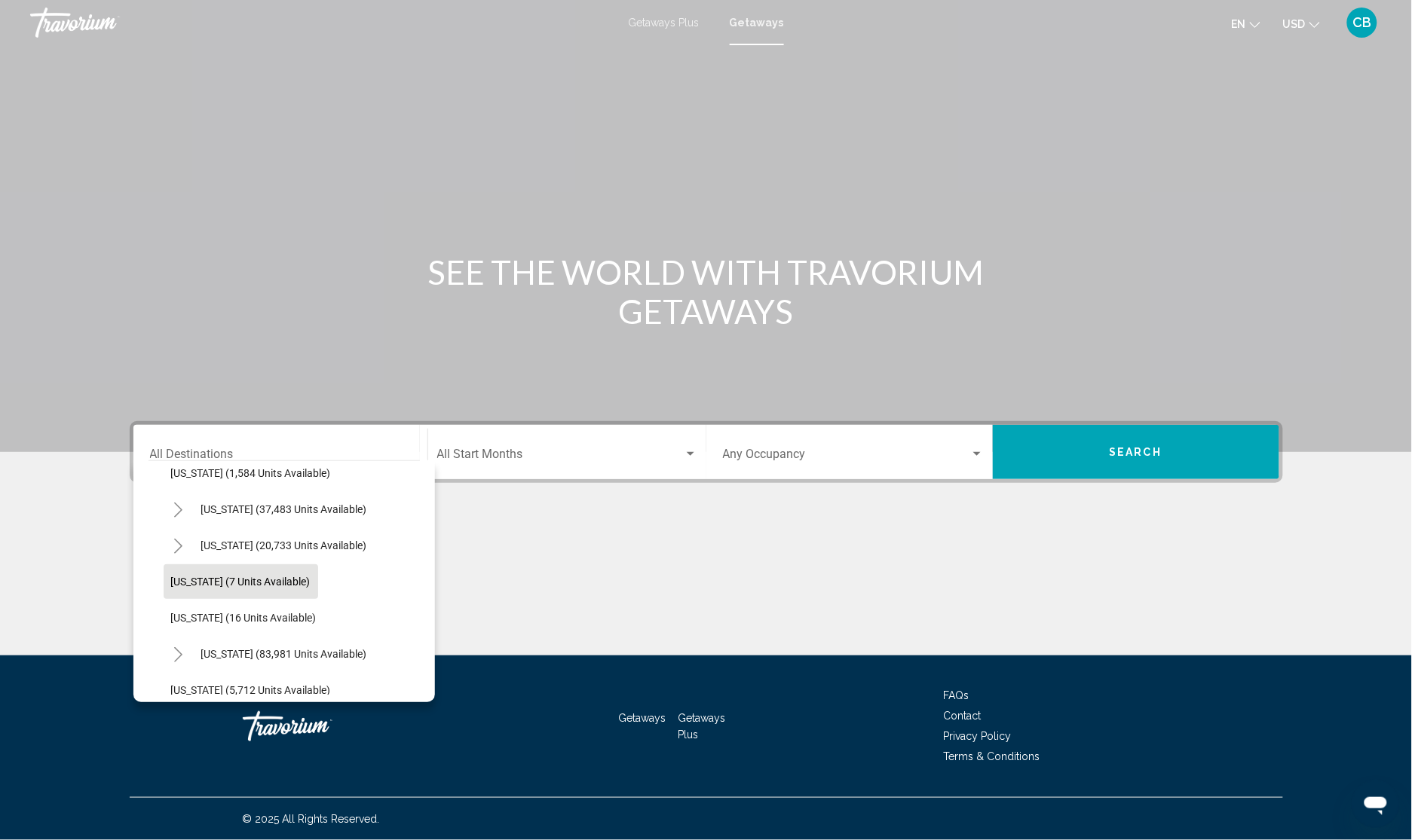
scroll to position [189, 0]
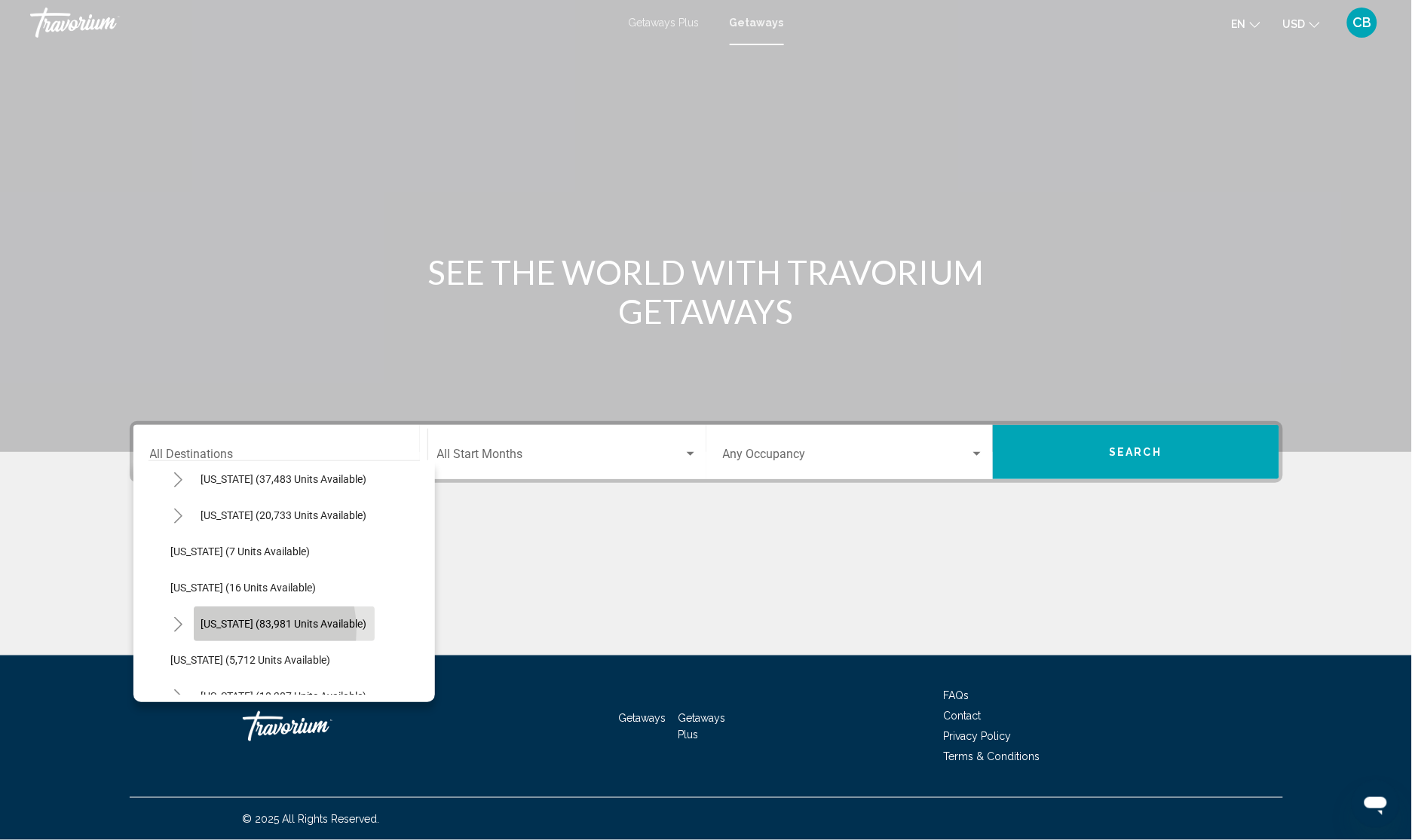
click at [242, 631] on button "Florida (83,981 units available)" at bounding box center [284, 624] width 181 height 34
type input "**********"
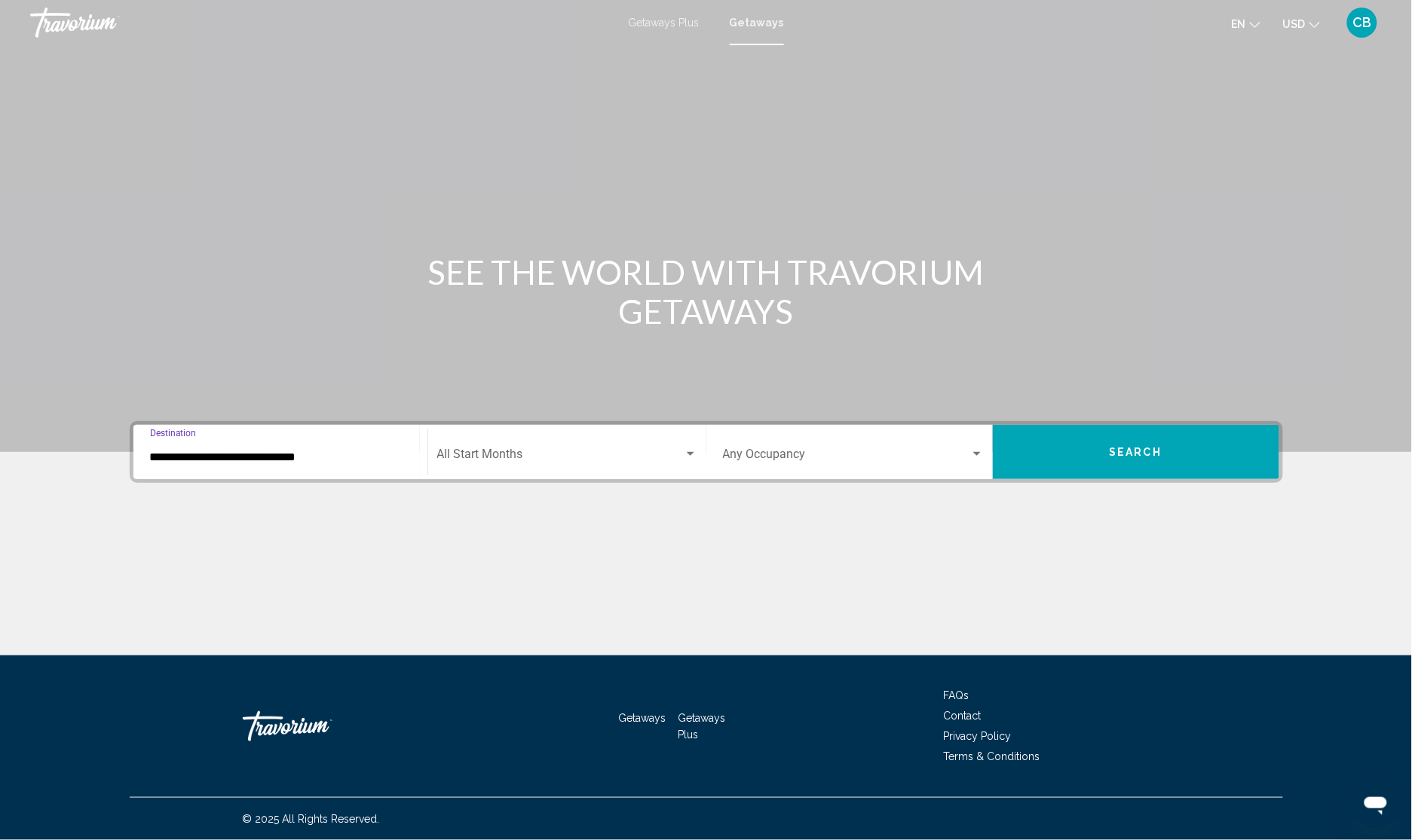
click at [509, 451] on span "Search widget" at bounding box center [561, 458] width 247 height 14
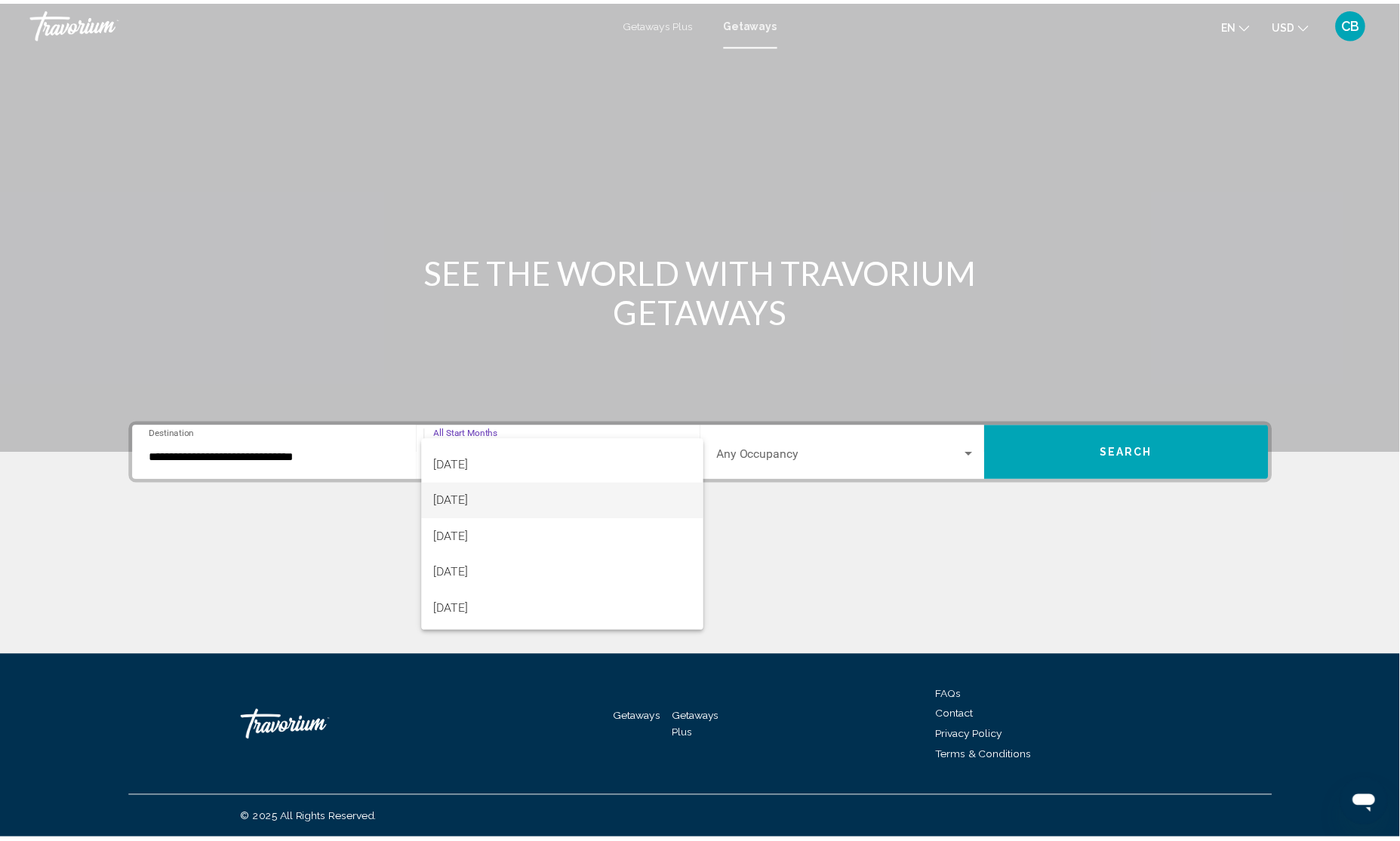
scroll to position [94, 0]
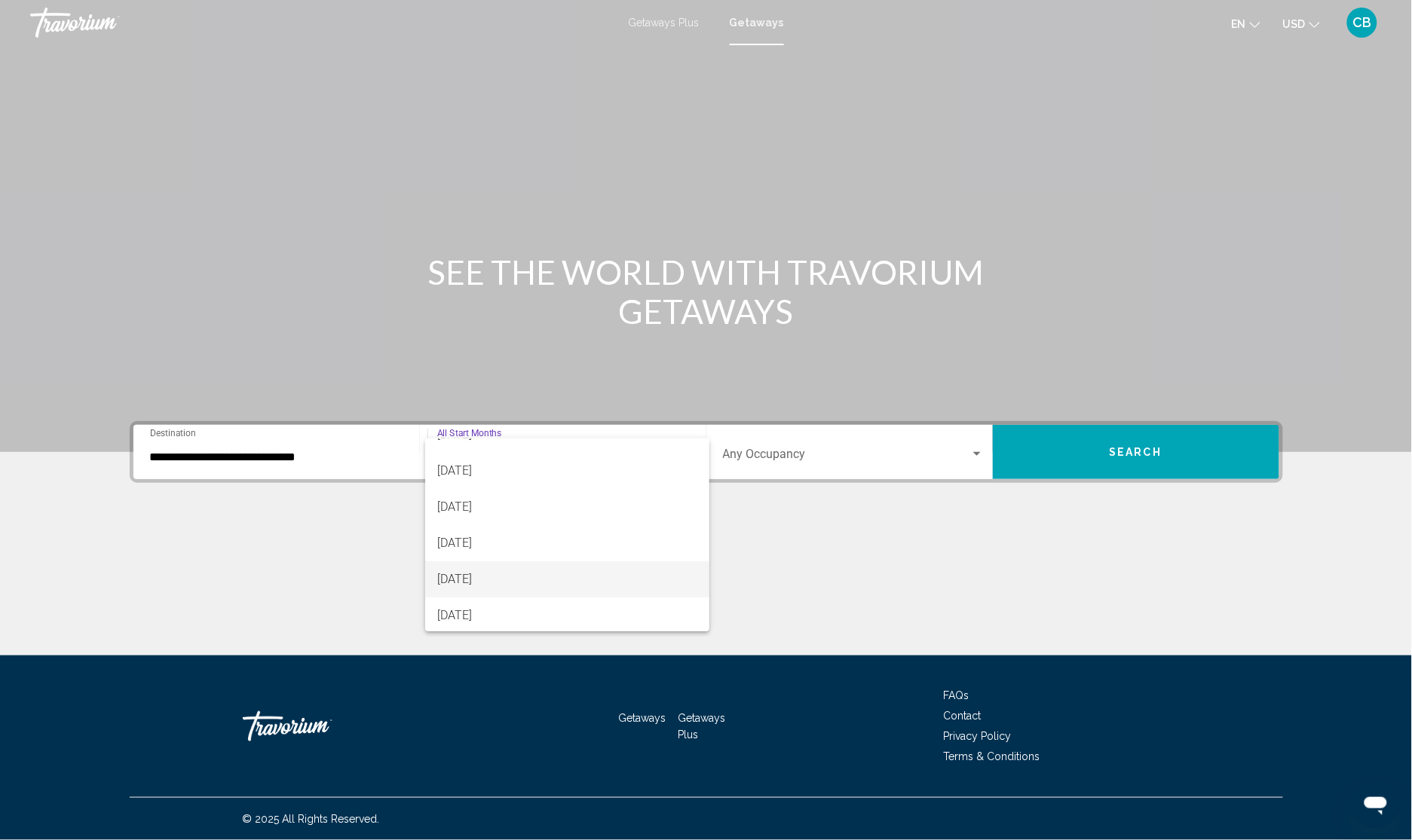
click at [496, 578] on span "February 2026" at bounding box center [567, 579] width 260 height 36
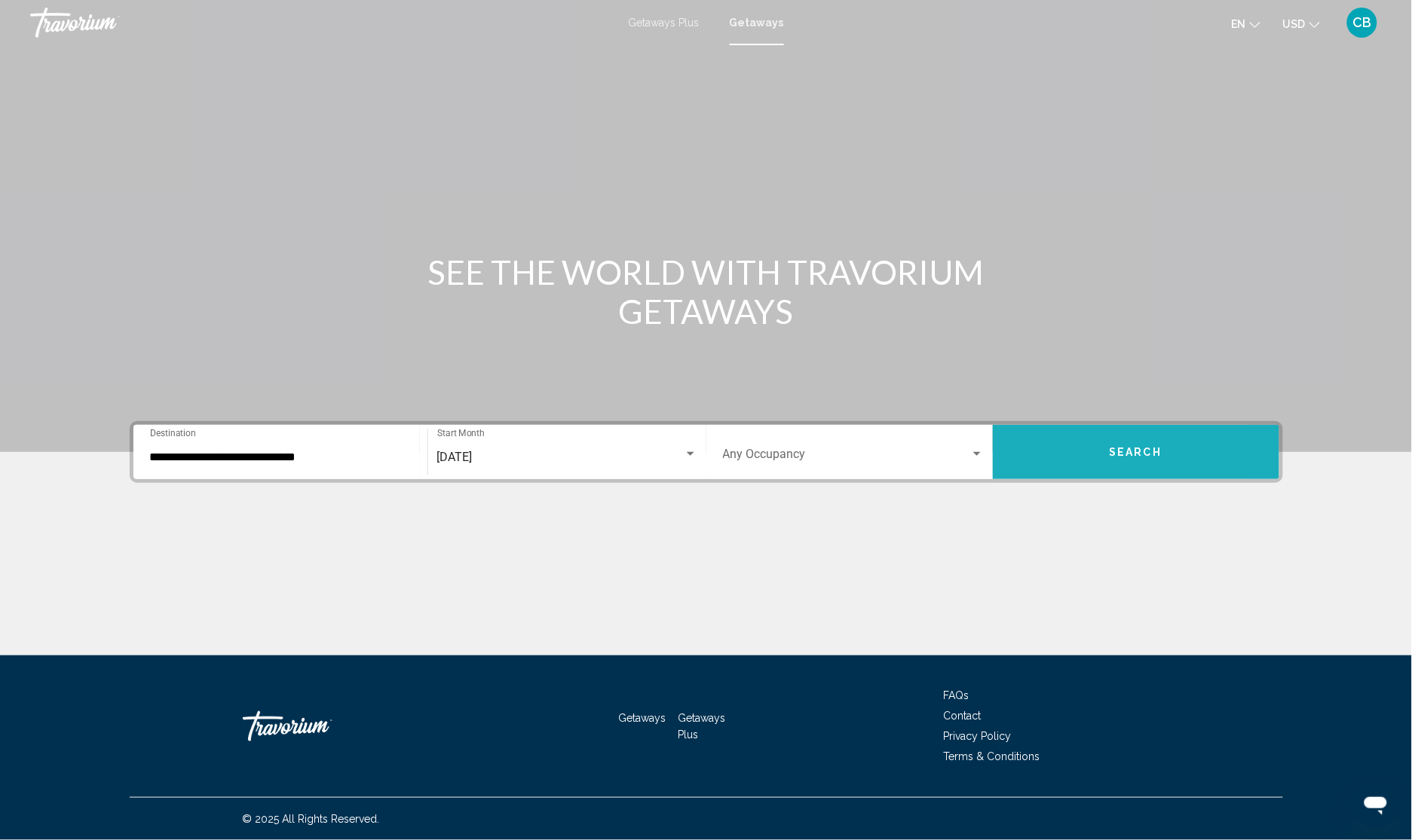
click at [1073, 454] on button "Search" at bounding box center [1136, 452] width 286 height 54
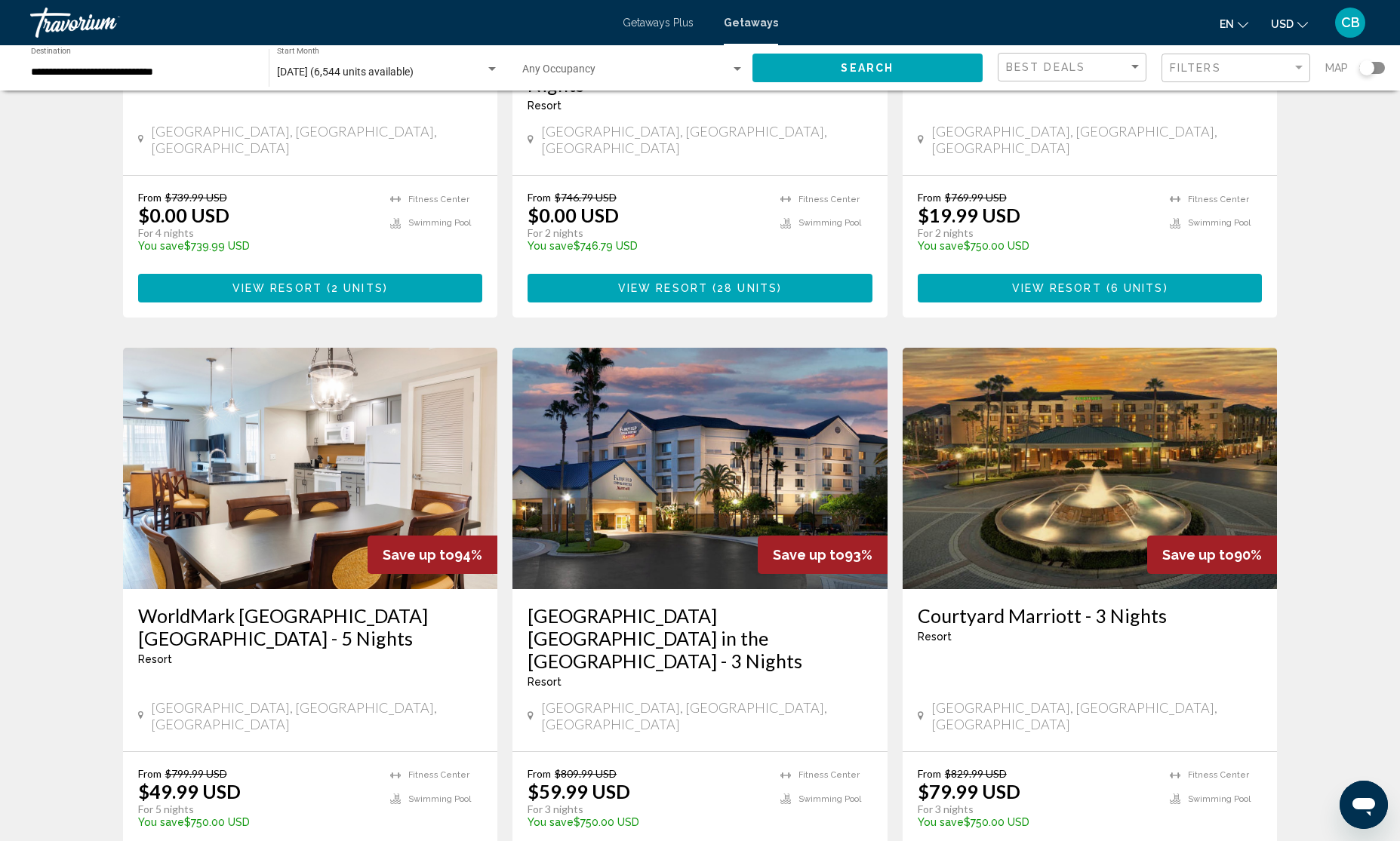
scroll to position [943, 0]
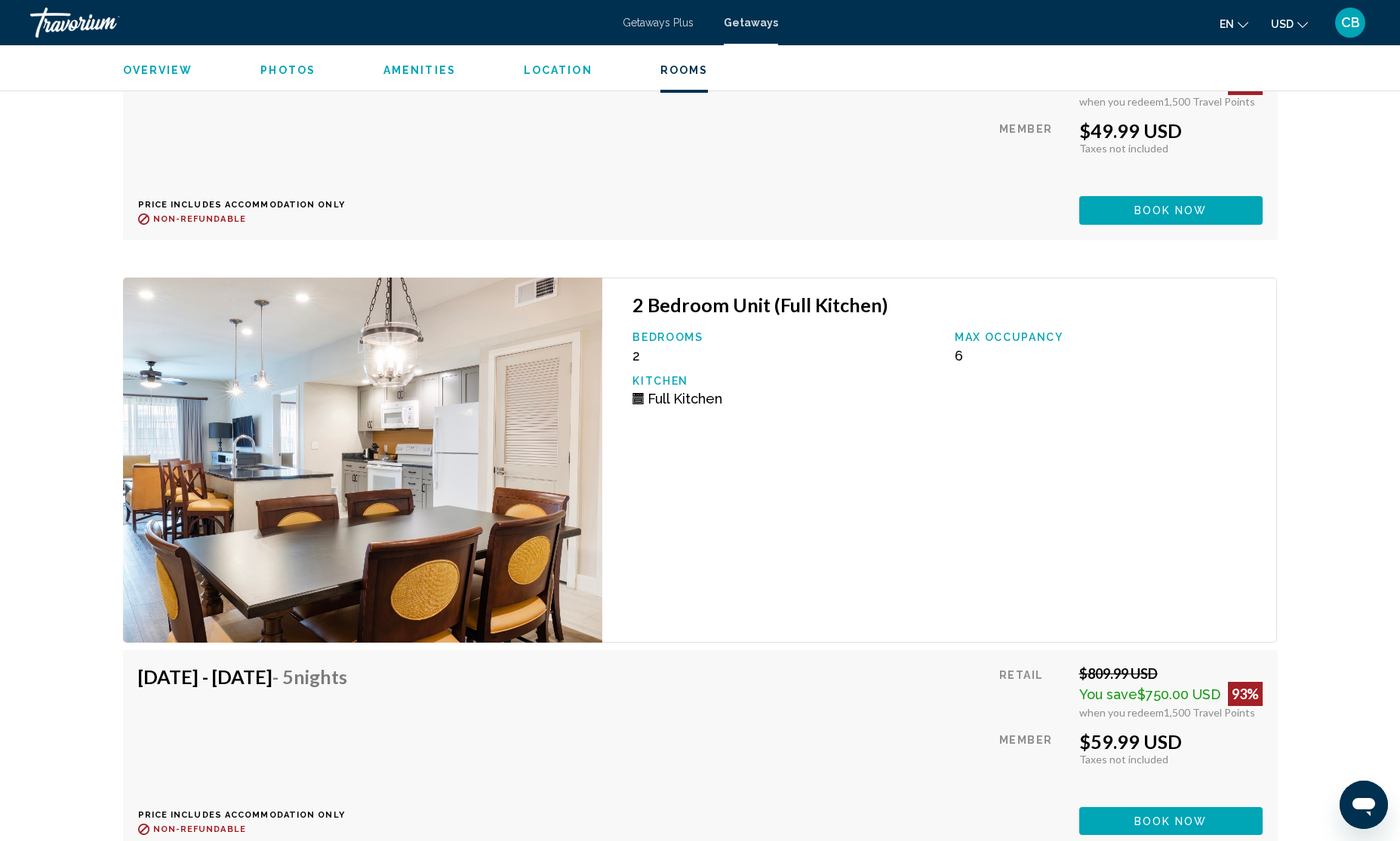
scroll to position [3789, 0]
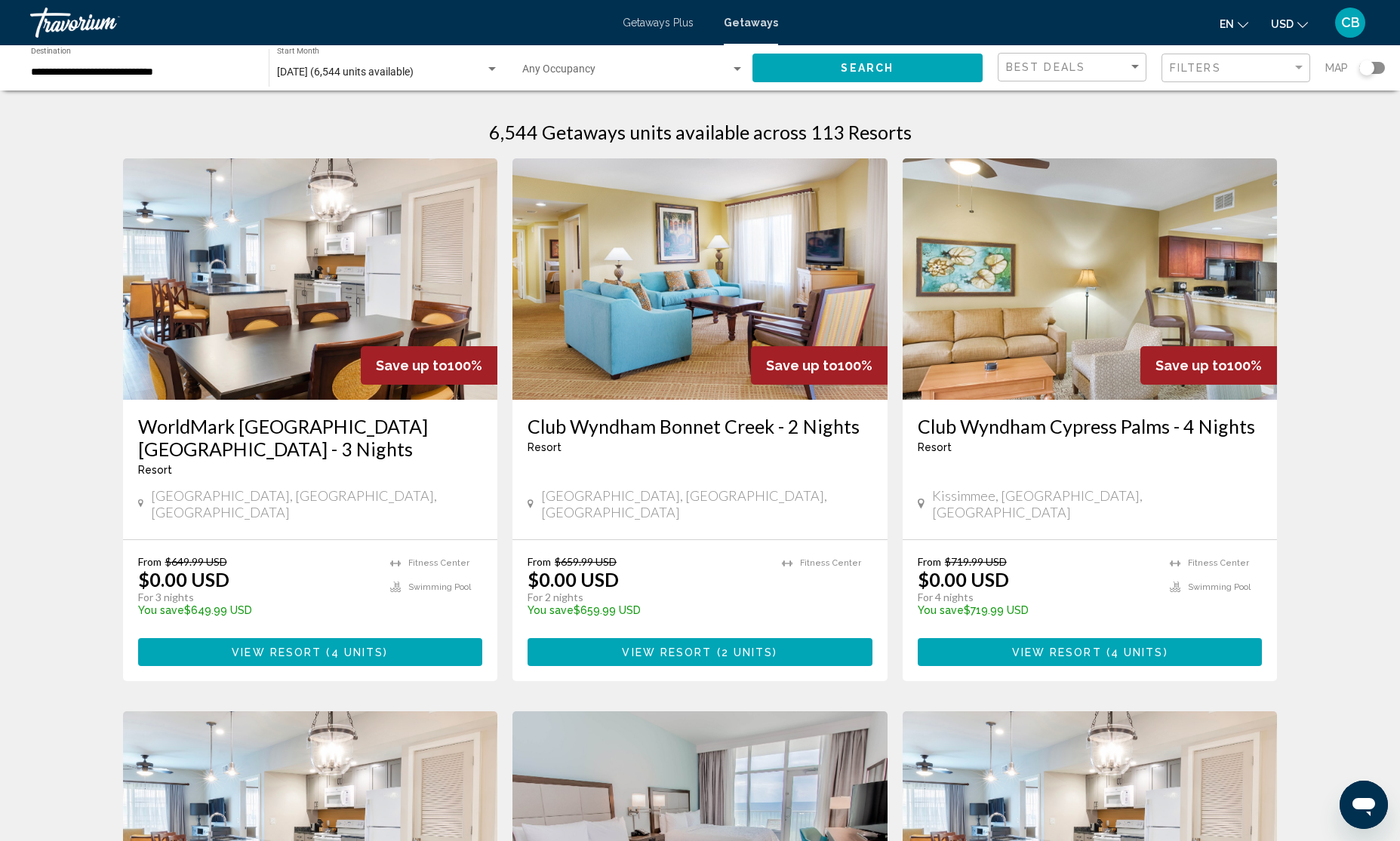
click at [1076, 647] on span "View Resort" at bounding box center [1057, 653] width 90 height 12
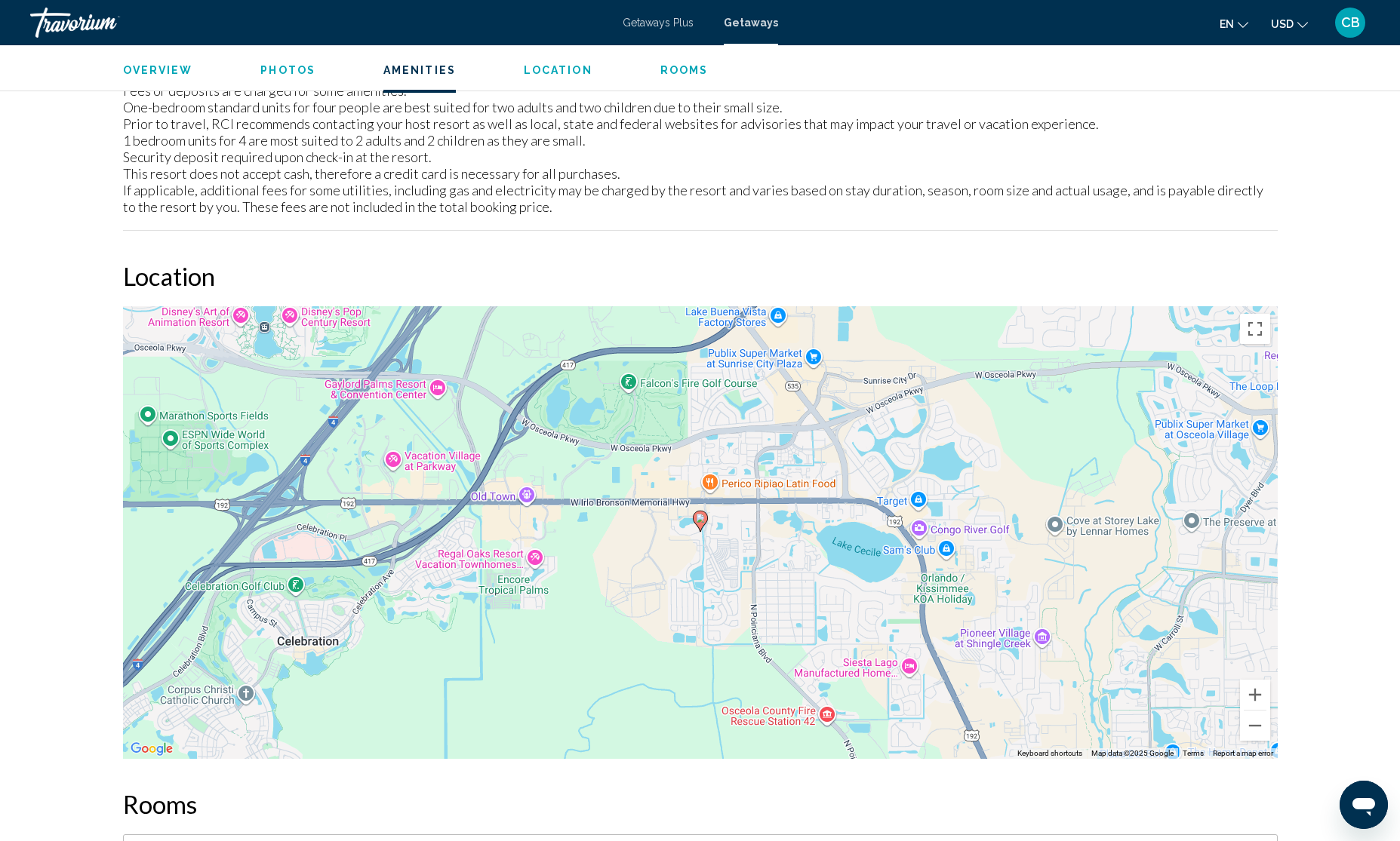
scroll to position [1948, 0]
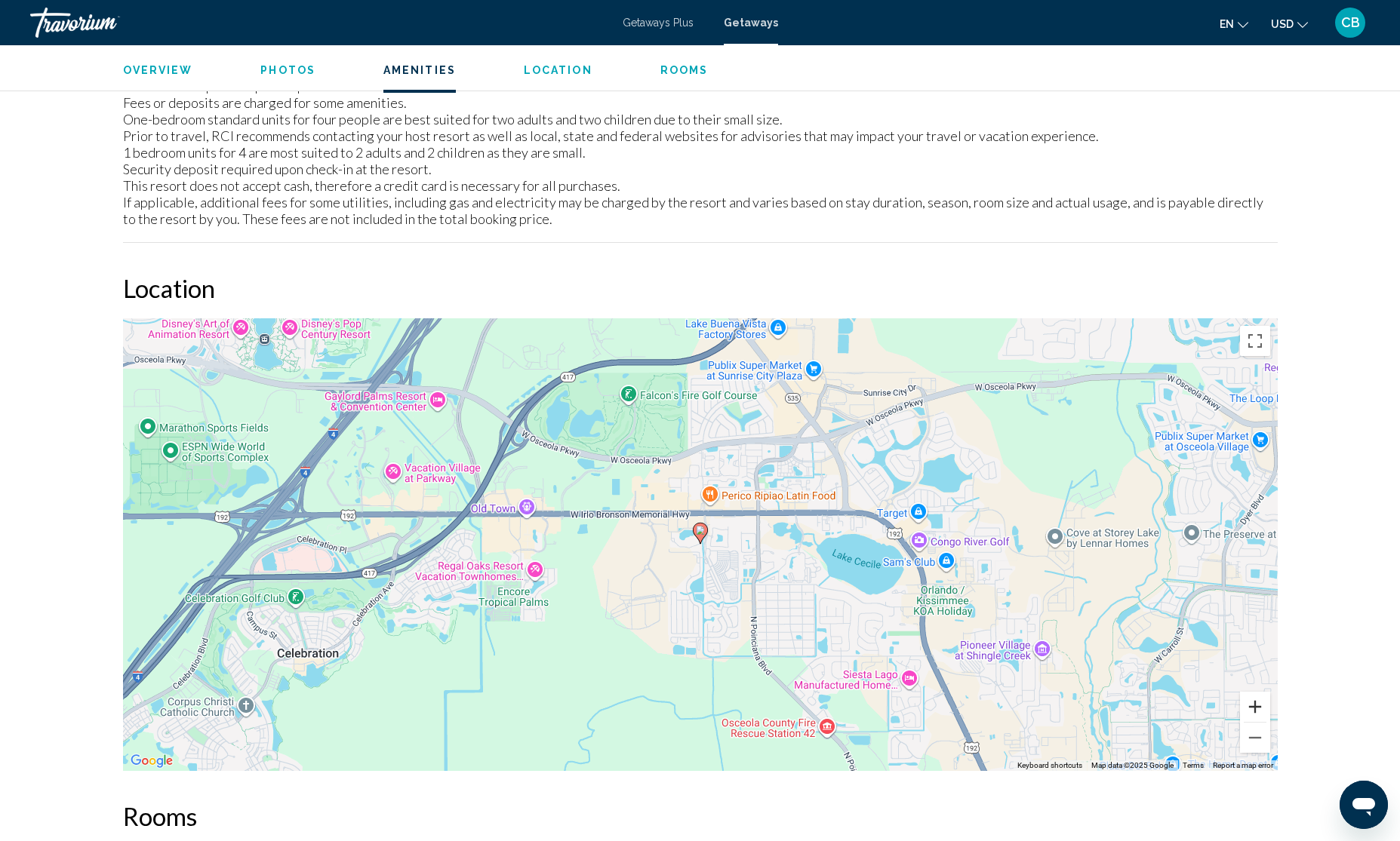
click at [1257, 692] on button "Zoom in" at bounding box center [1255, 706] width 30 height 30
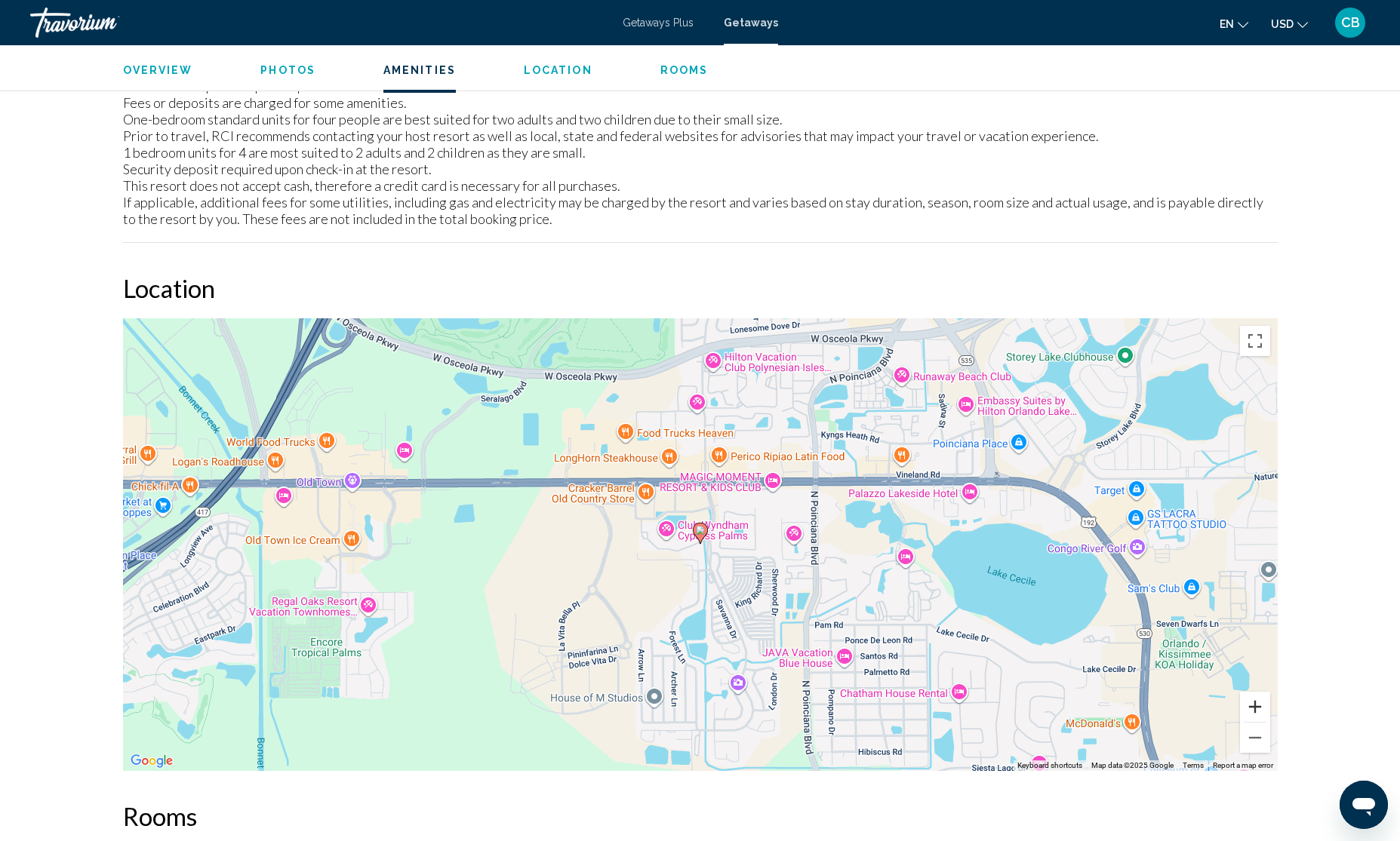
click at [1259, 692] on button "Zoom in" at bounding box center [1255, 706] width 30 height 30
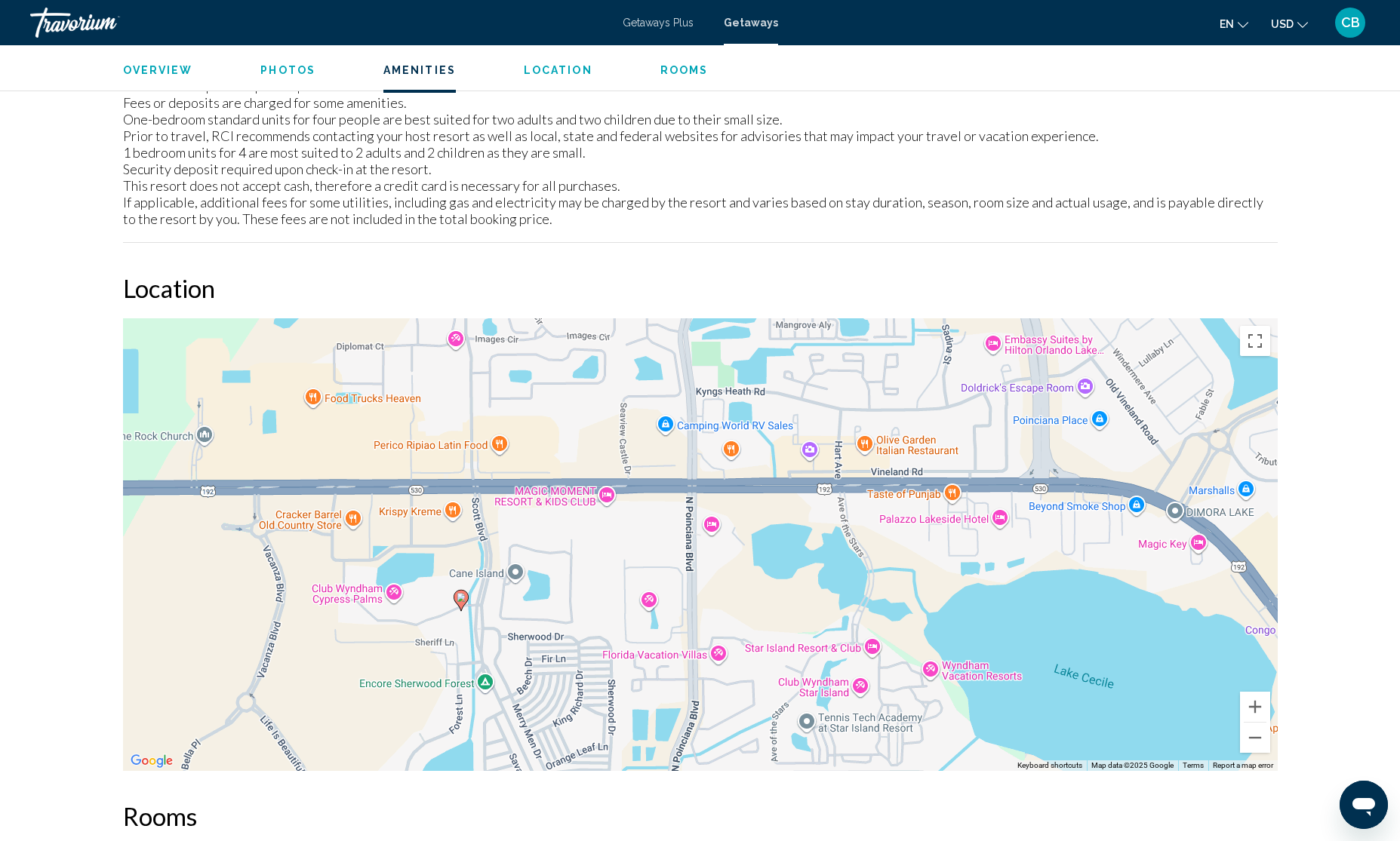
drag, startPoint x: 1082, startPoint y: 523, endPoint x: 842, endPoint y: 589, distance: 248.9
click at [842, 589] on div "To activate drag with keyboard, press Alt + Enter. Once in keyboard drag state,…" at bounding box center [700, 545] width 1155 height 453
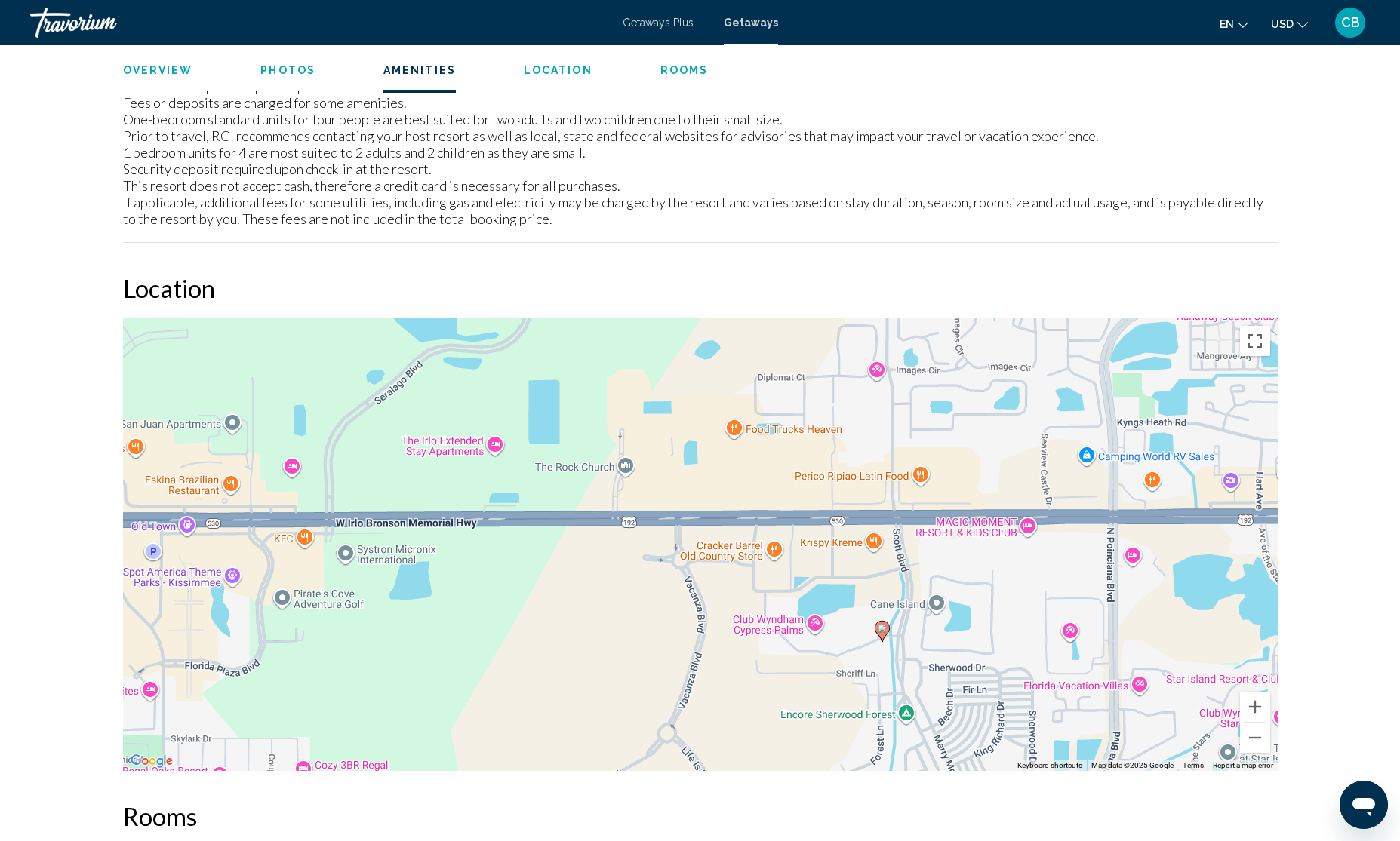
drag, startPoint x: 543, startPoint y: 554, endPoint x: 972, endPoint y: 584, distance: 430.0
click at [972, 584] on div "To activate drag with keyboard, press Alt + Enter. Once in keyboard drag state,…" at bounding box center [700, 545] width 1155 height 453
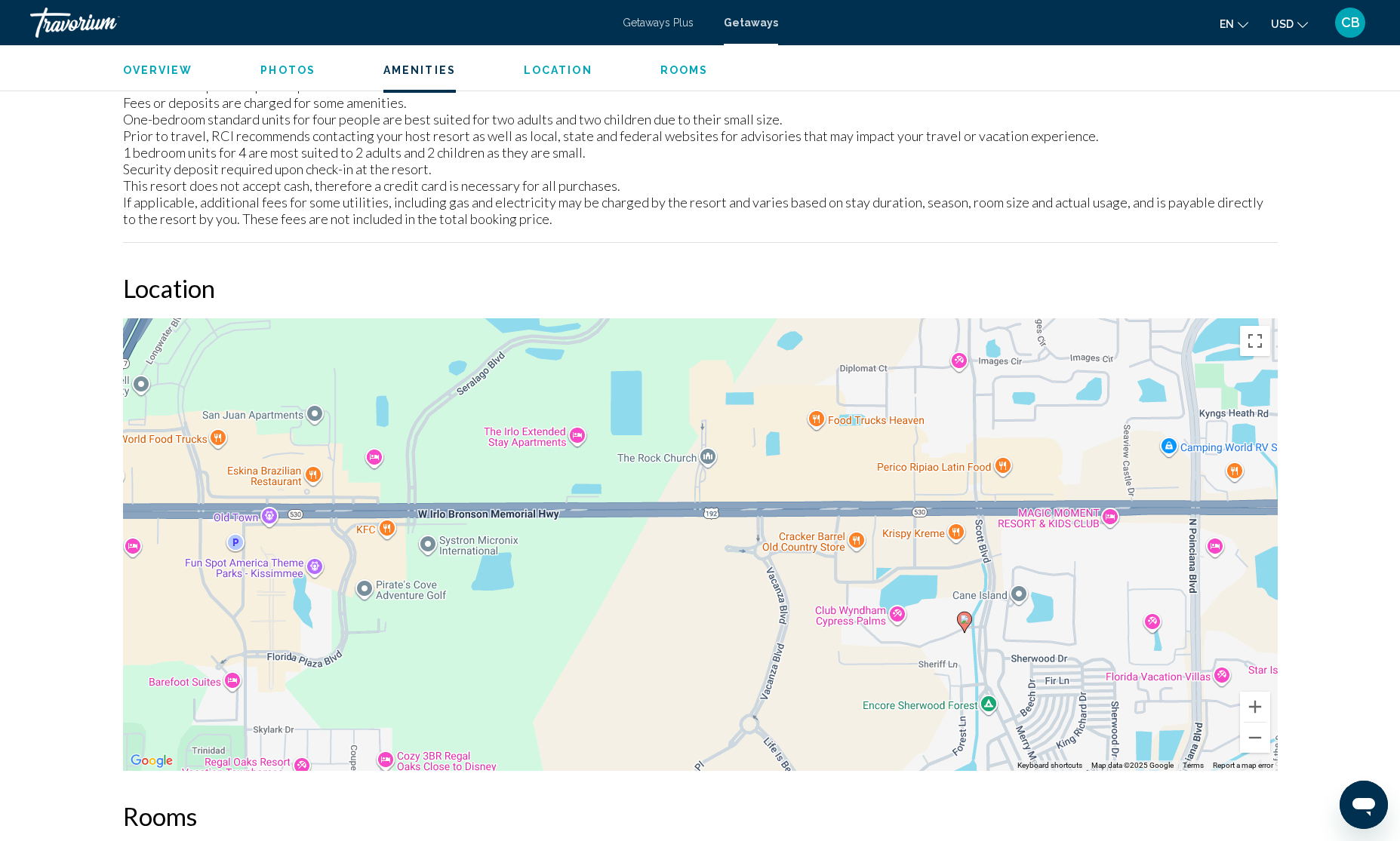
drag, startPoint x: 593, startPoint y: 602, endPoint x: 673, endPoint y: 595, distance: 80.3
click at [673, 595] on div "To activate drag with keyboard, press Alt + Enter. Once in keyboard drag state,…" at bounding box center [700, 545] width 1155 height 453
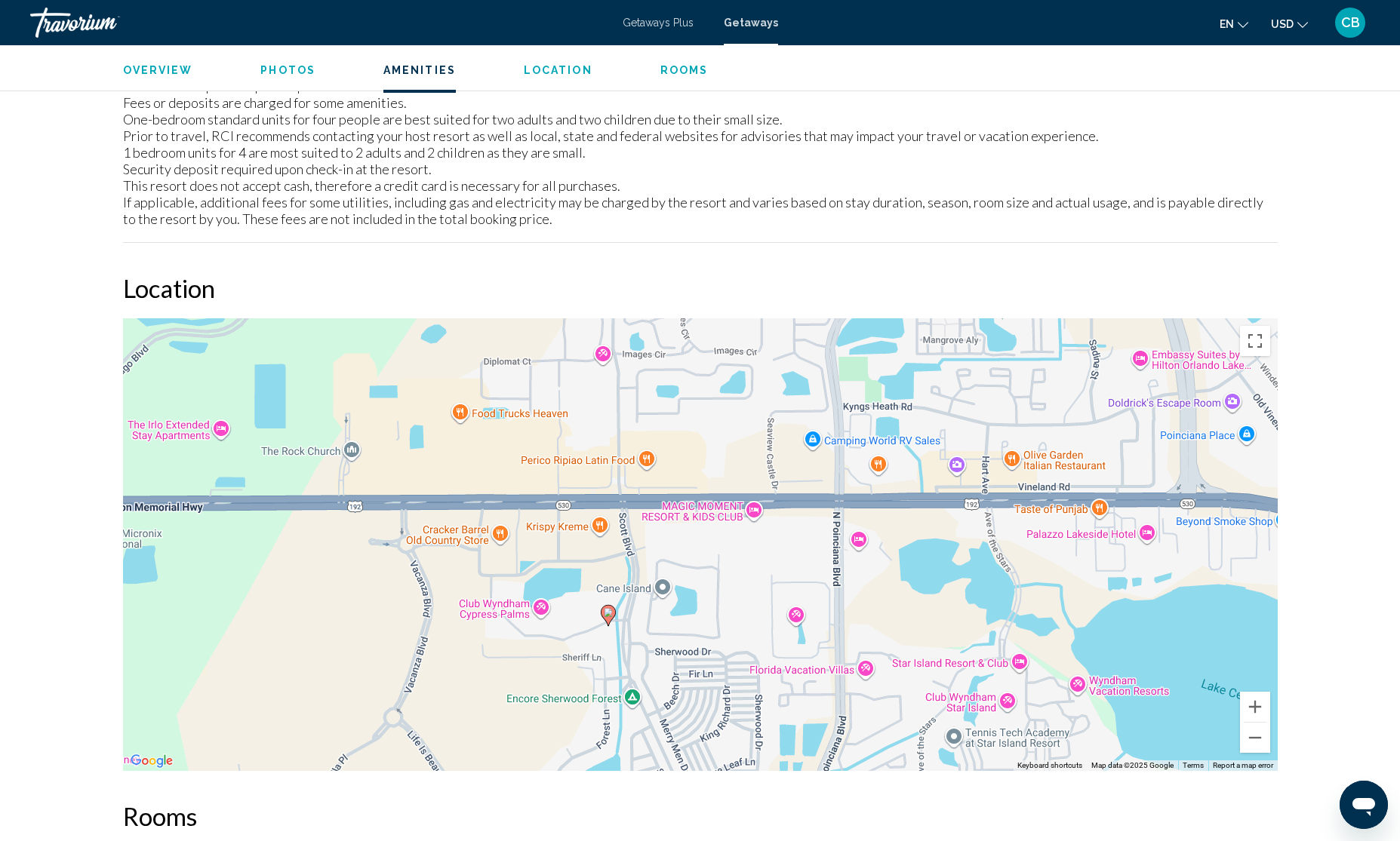
drag, startPoint x: 943, startPoint y: 603, endPoint x: 557, endPoint y: 590, distance: 386.2
click at [557, 590] on div "To activate drag with keyboard, press Alt + Enter. Once in keyboard drag state,…" at bounding box center [700, 545] width 1155 height 453
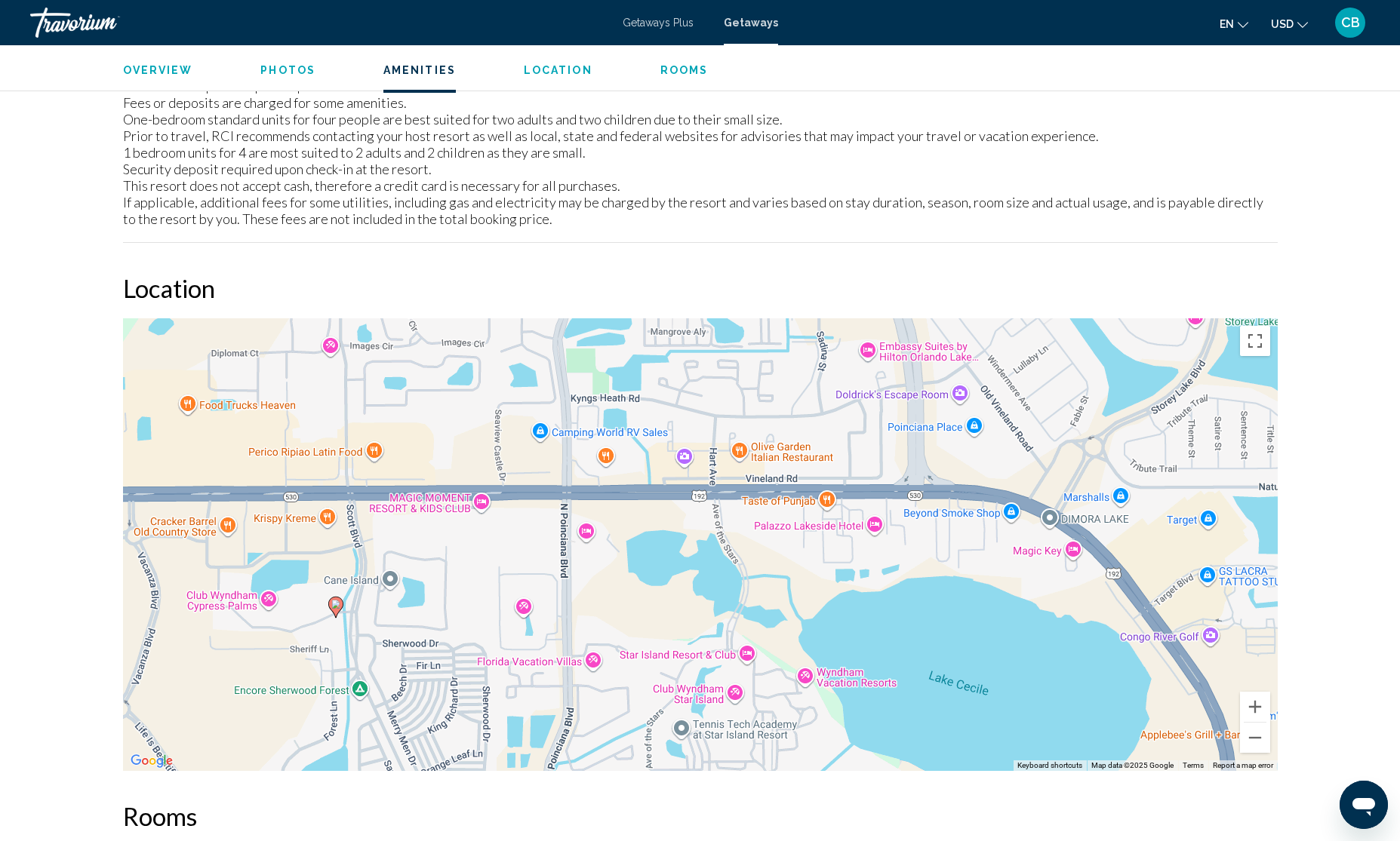
drag, startPoint x: 1012, startPoint y: 541, endPoint x: 787, endPoint y: 552, distance: 225.3
click at [787, 552] on div "To activate drag with keyboard, press Alt + Enter. Once in keyboard drag state,…" at bounding box center [700, 545] width 1155 height 453
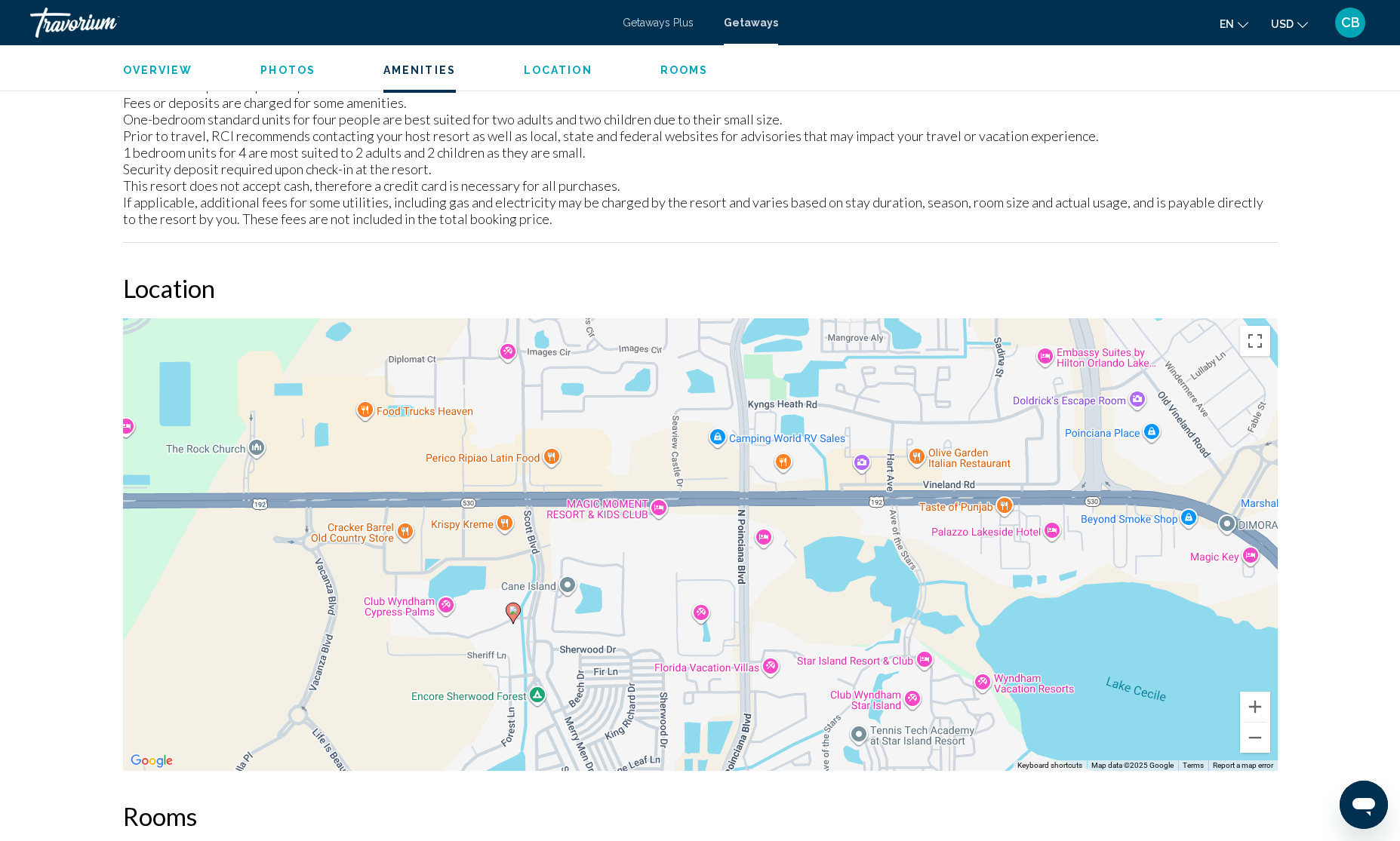
drag, startPoint x: 478, startPoint y: 516, endPoint x: 657, endPoint y: 522, distance: 179.1
click at [657, 522] on div "To activate drag with keyboard, press Alt + Enter. Once in keyboard drag state,…" at bounding box center [700, 545] width 1155 height 453
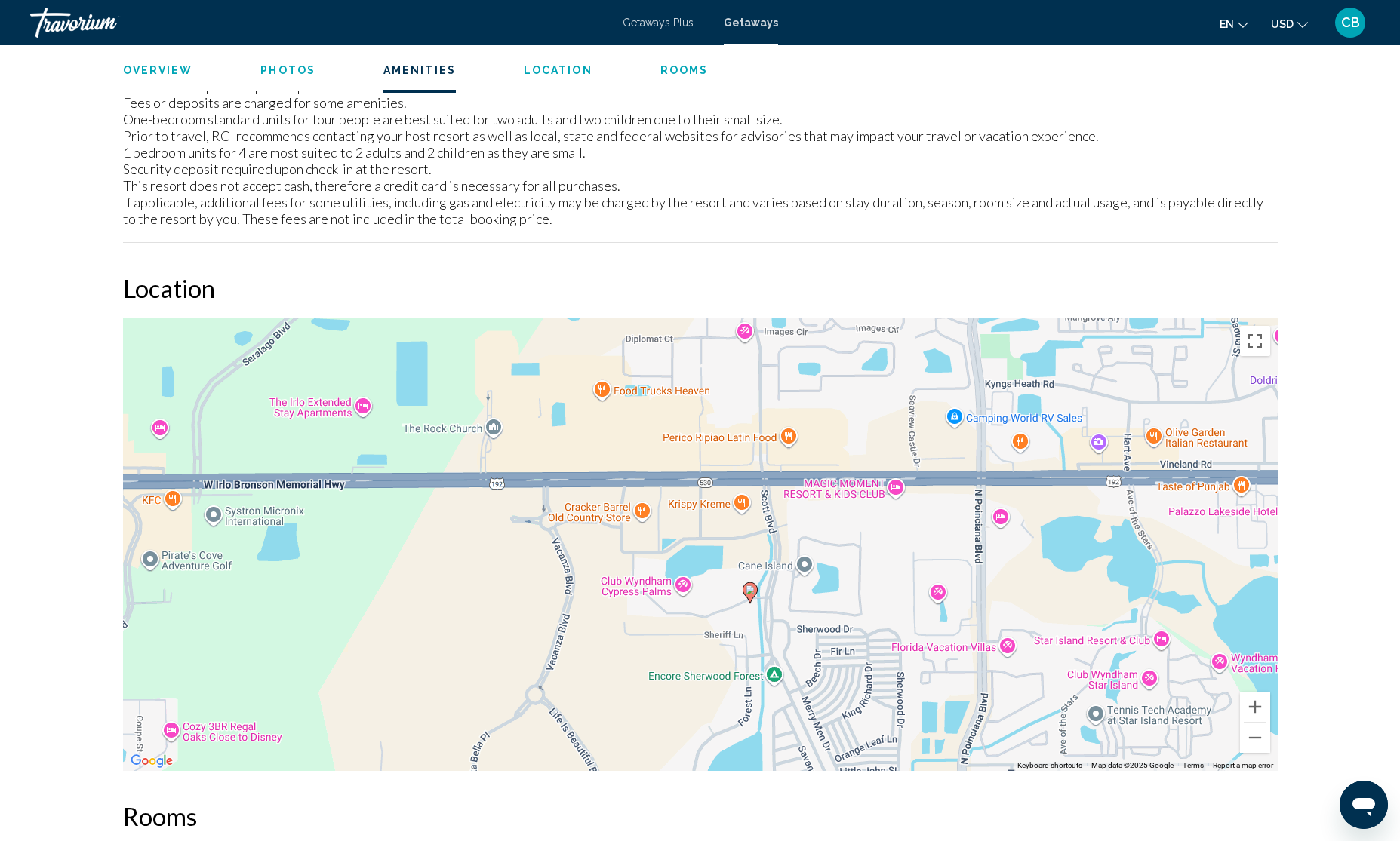
drag, startPoint x: 641, startPoint y: 529, endPoint x: 817, endPoint y: 506, distance: 177.5
click at [882, 506] on div "To activate drag with keyboard, press Alt + Enter. Once in keyboard drag state,…" at bounding box center [700, 545] width 1155 height 453
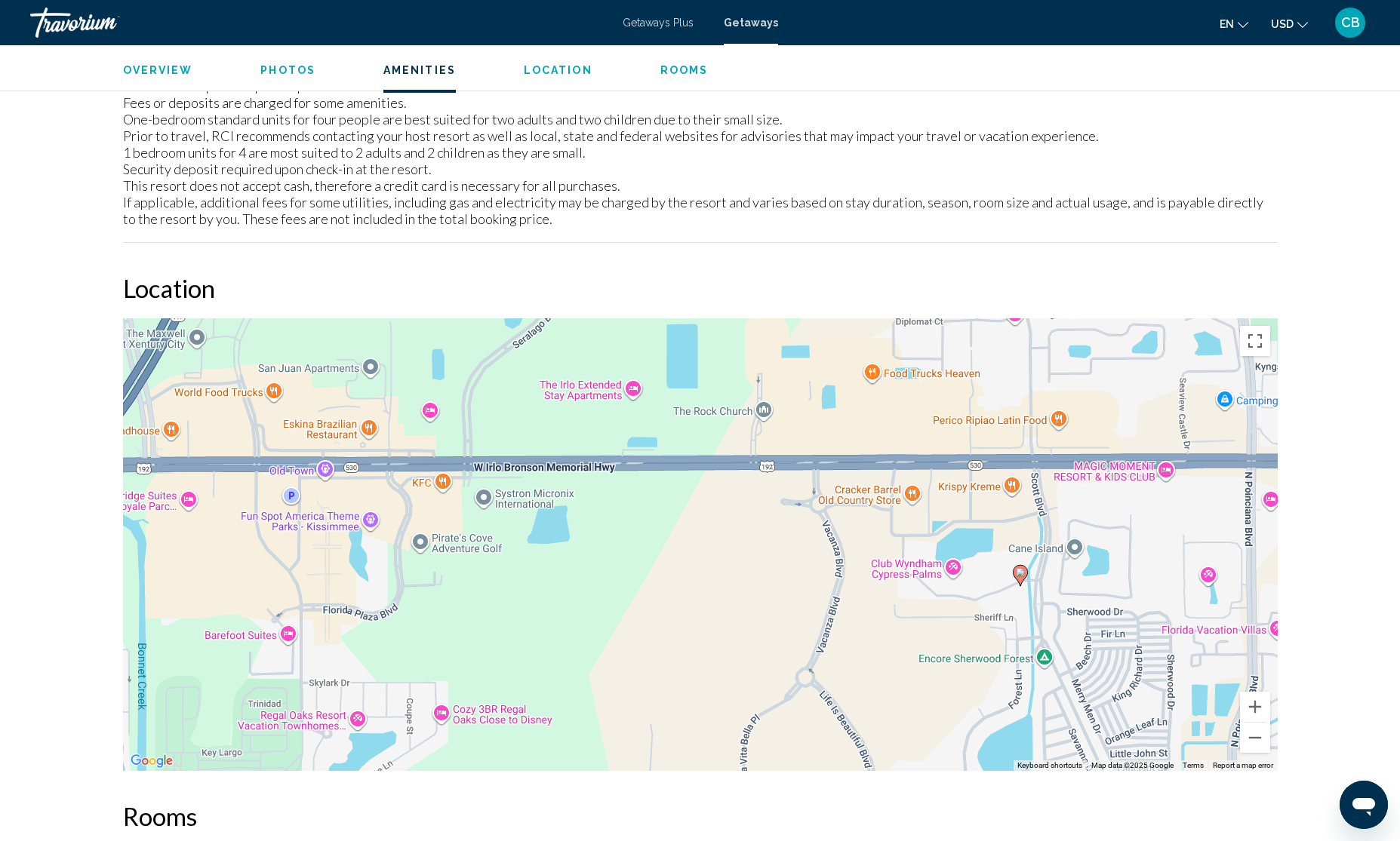
drag, startPoint x: 404, startPoint y: 522, endPoint x: 677, endPoint y: 506, distance: 273.5
click at [677, 506] on div "To activate drag with keyboard, press Alt + Enter. Once in keyboard drag state,…" at bounding box center [700, 545] width 1155 height 453
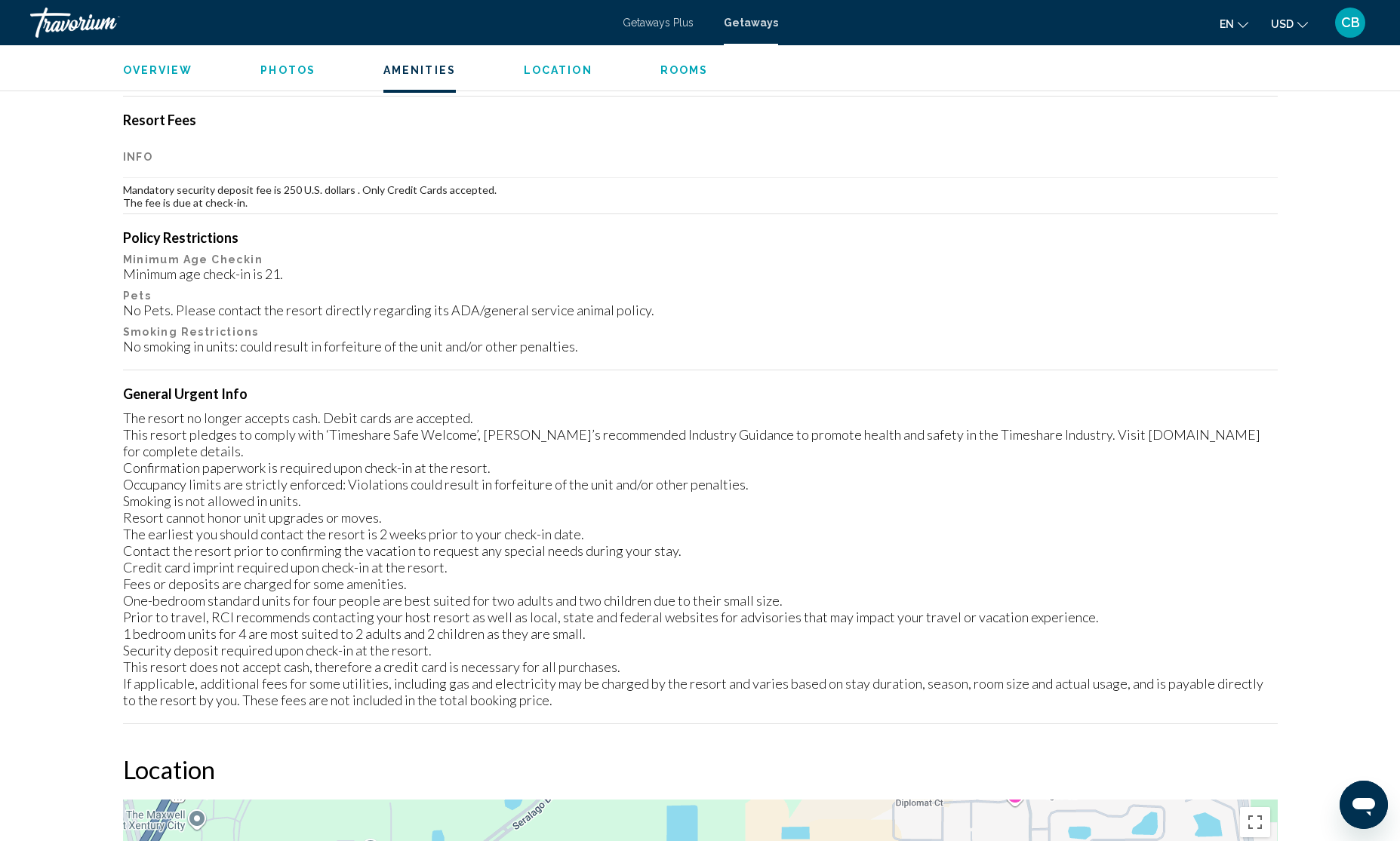
scroll to position [1476, 0]
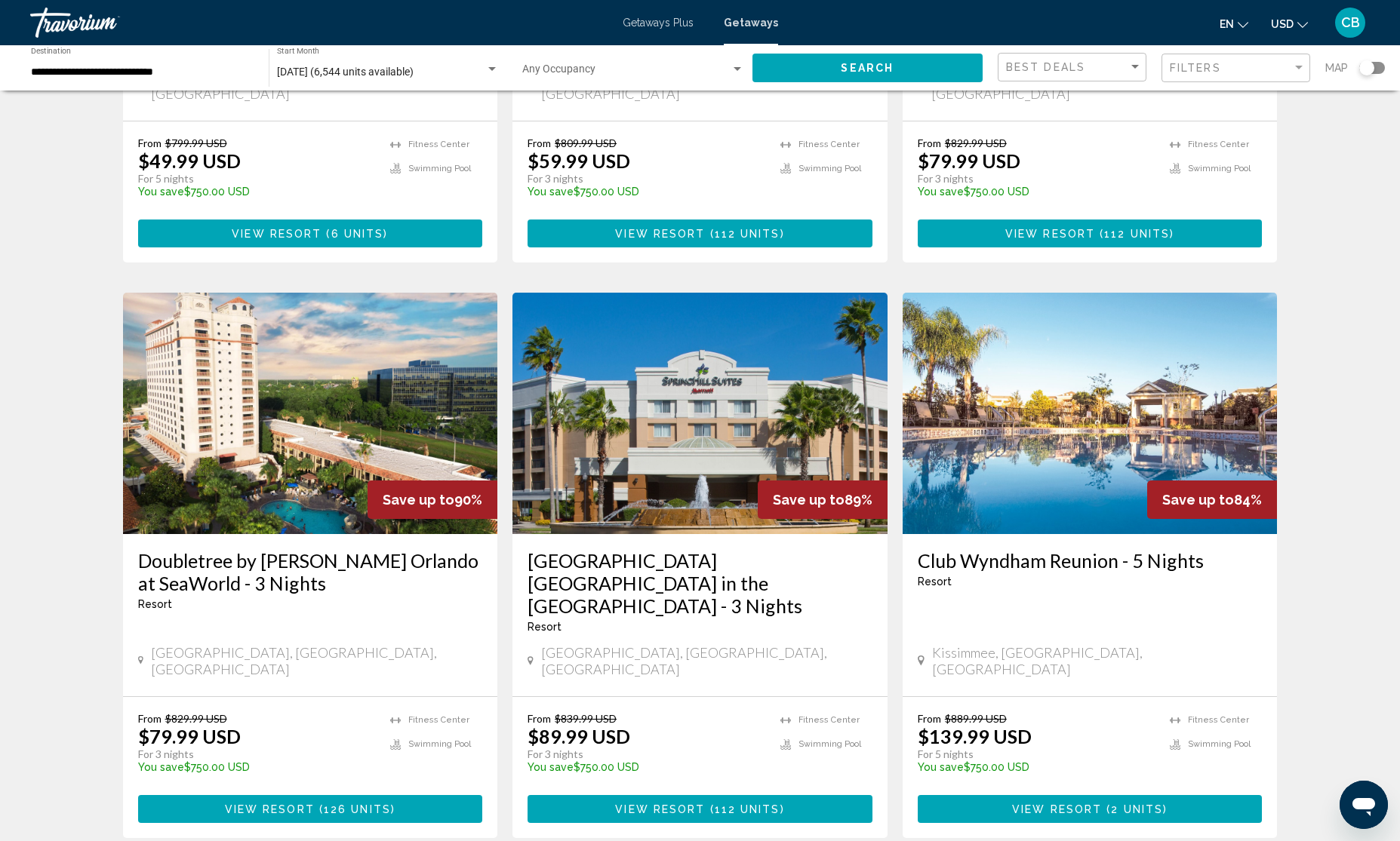
scroll to position [1604, 0]
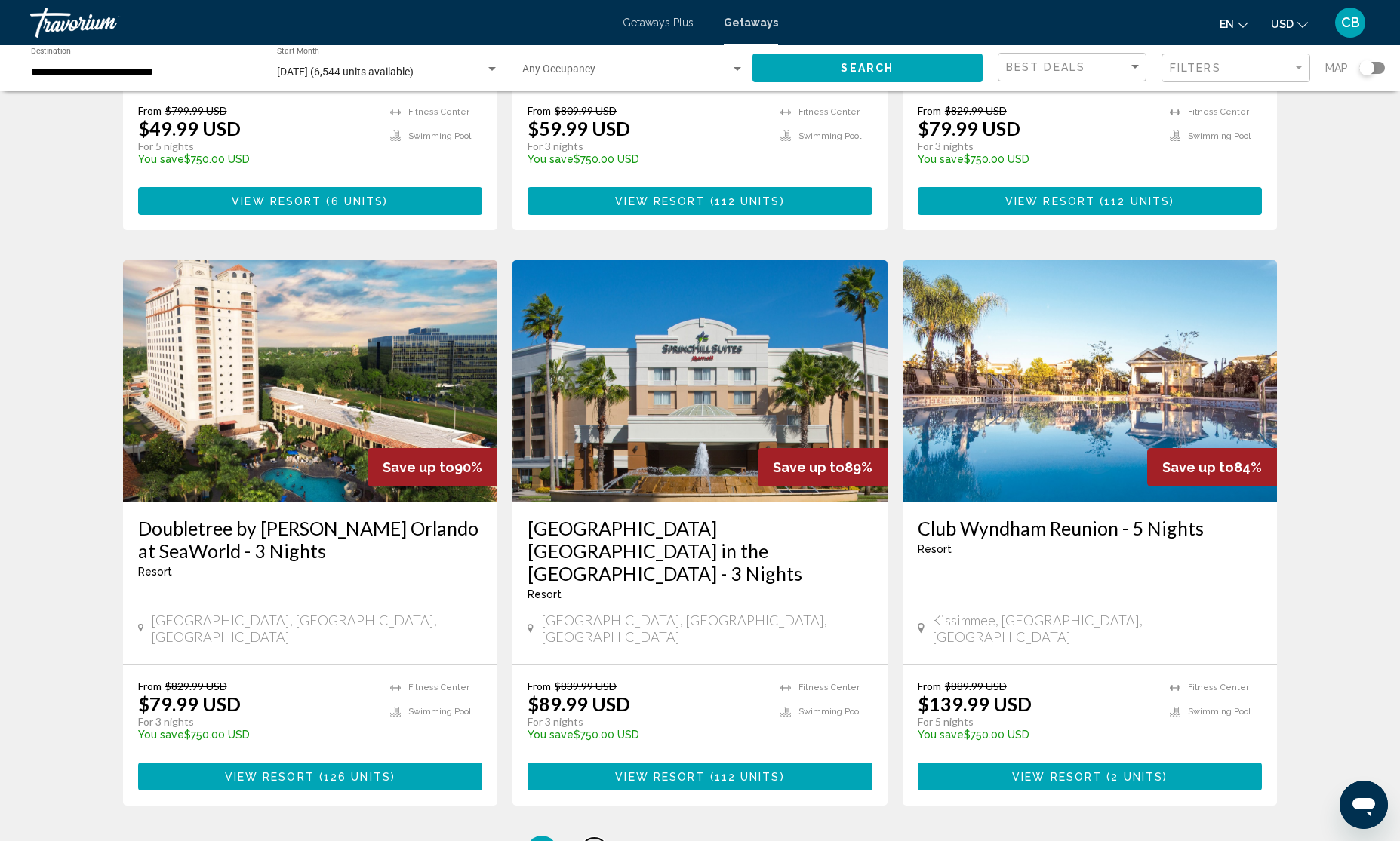
click at [597, 841] on span "2" at bounding box center [595, 850] width 8 height 16
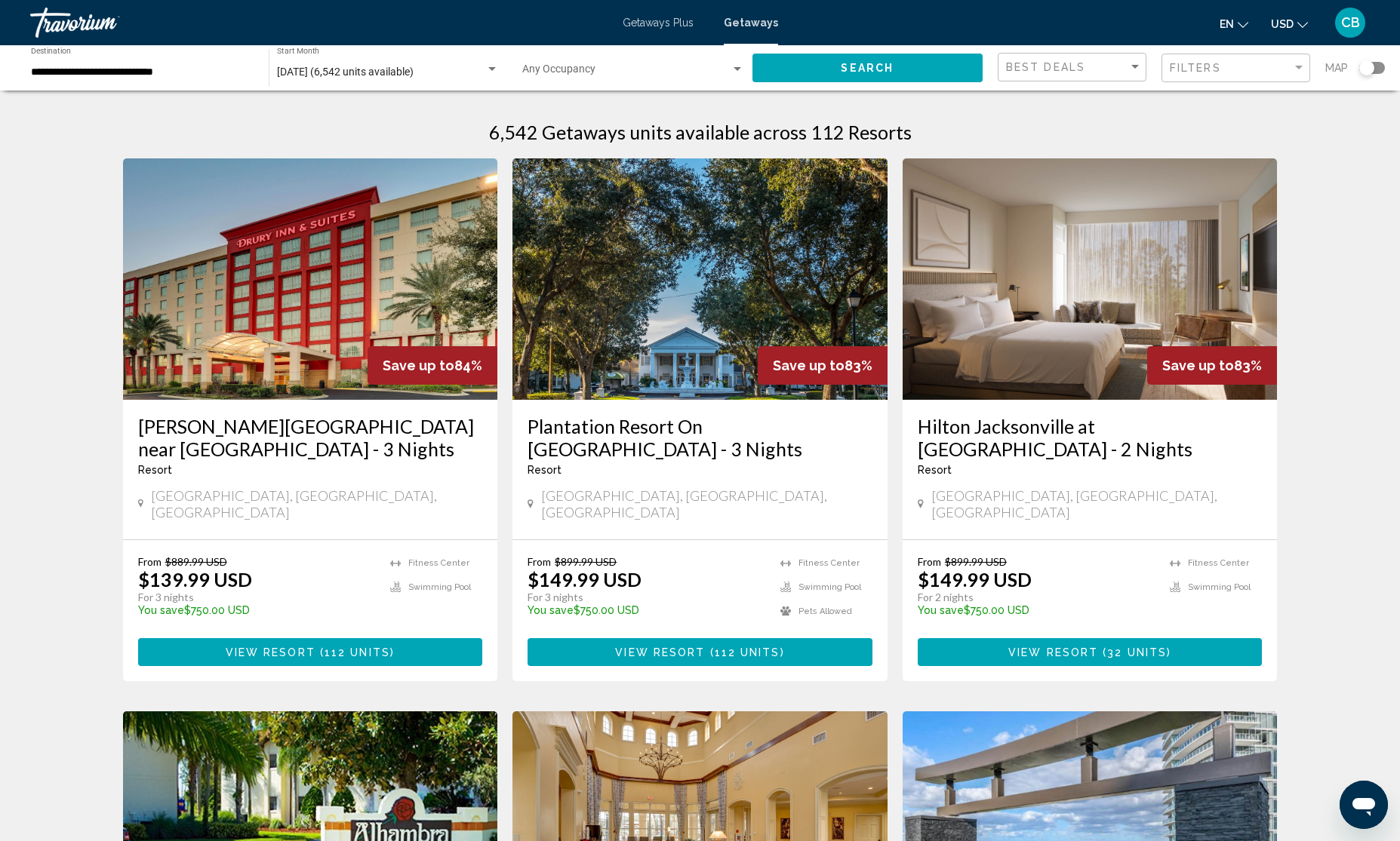
click at [198, 78] on div "**********" at bounding box center [142, 68] width 222 height 41
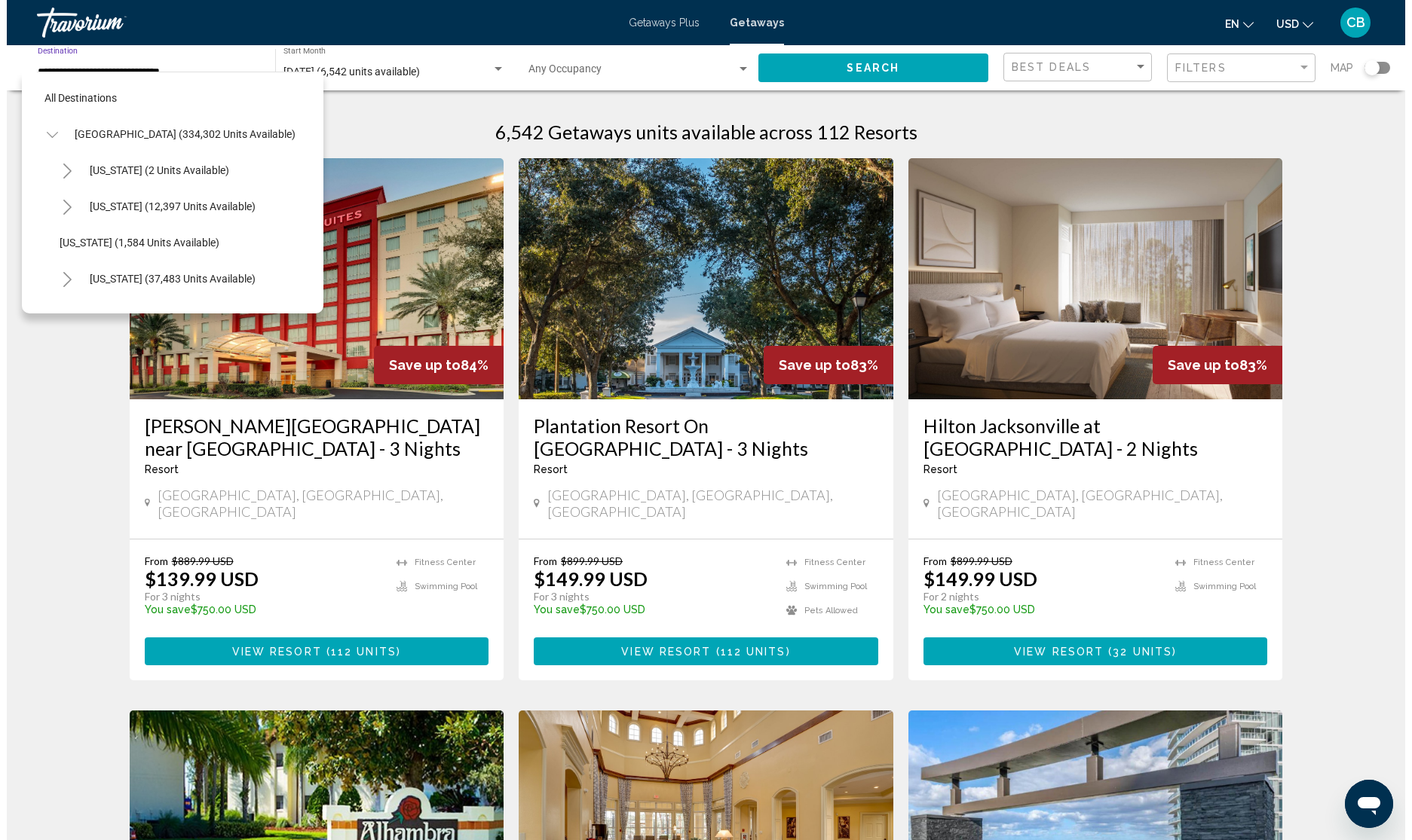
scroll to position [241, 0]
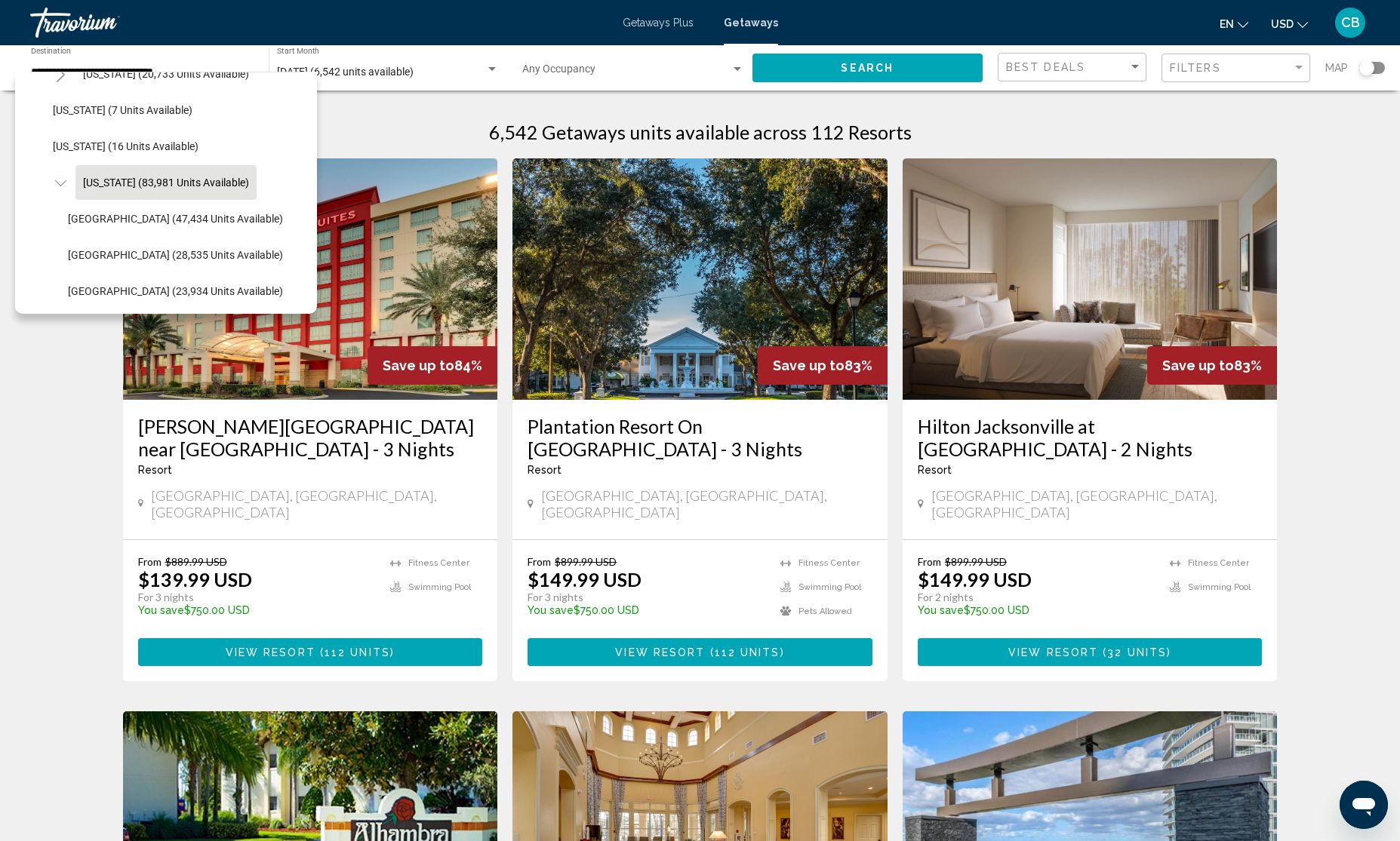
click at [428, 24] on link "Travorium" at bounding box center [318, 22] width 578 height 30
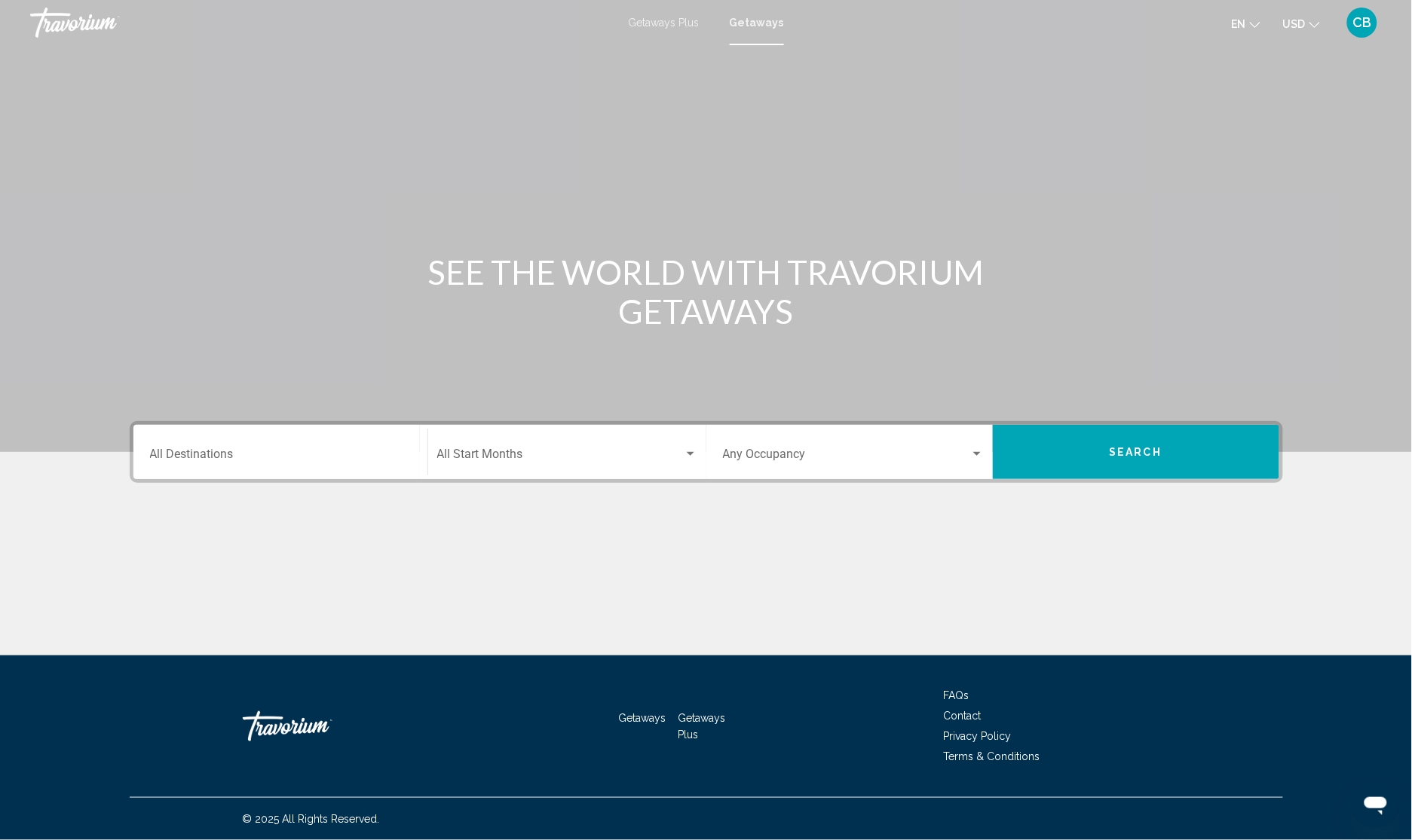
click at [238, 464] on input "Destination All Destinations" at bounding box center [280, 458] width 261 height 14
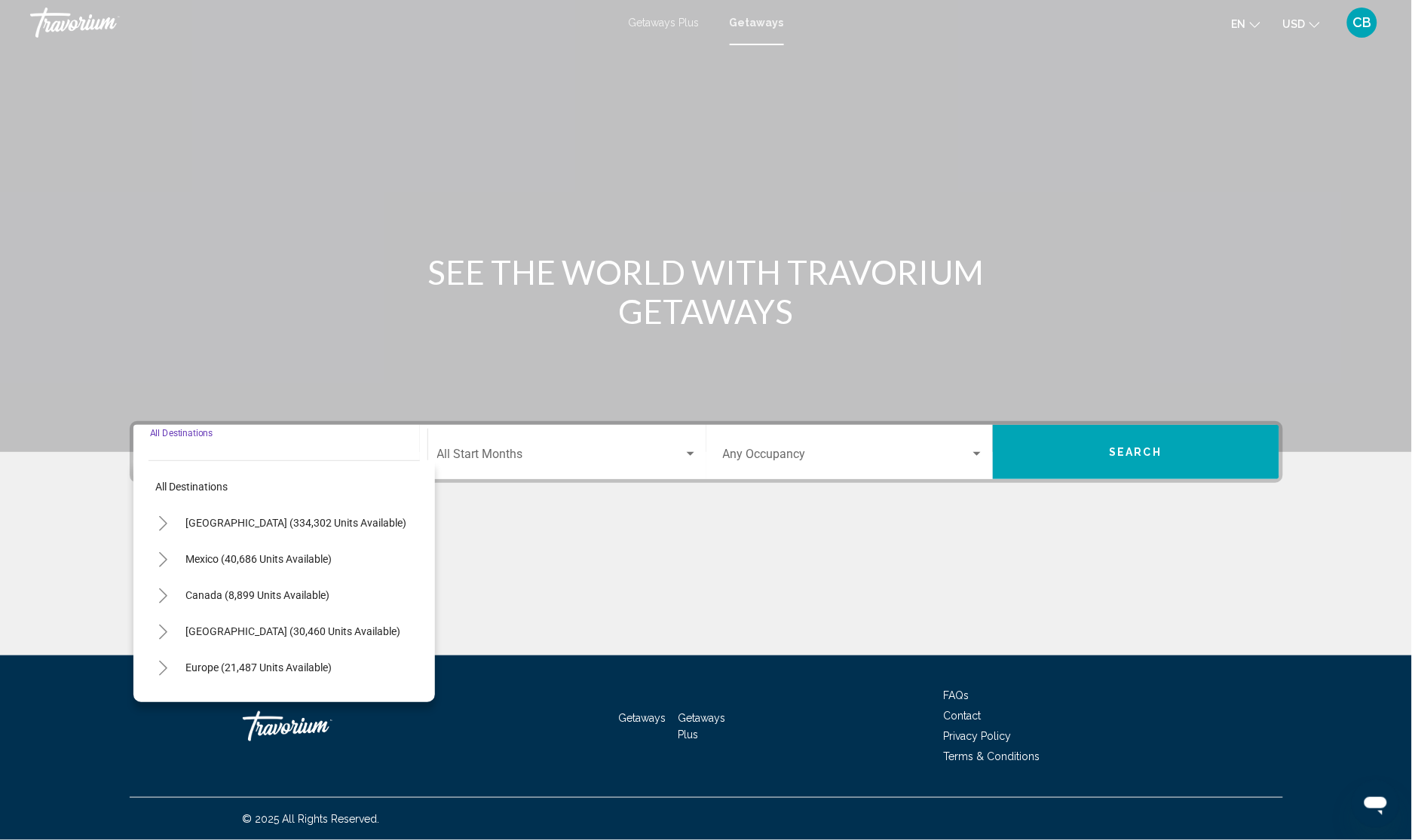
click at [165, 521] on icon "Toggle United States (334,302 units available)" at bounding box center [163, 524] width 11 height 15
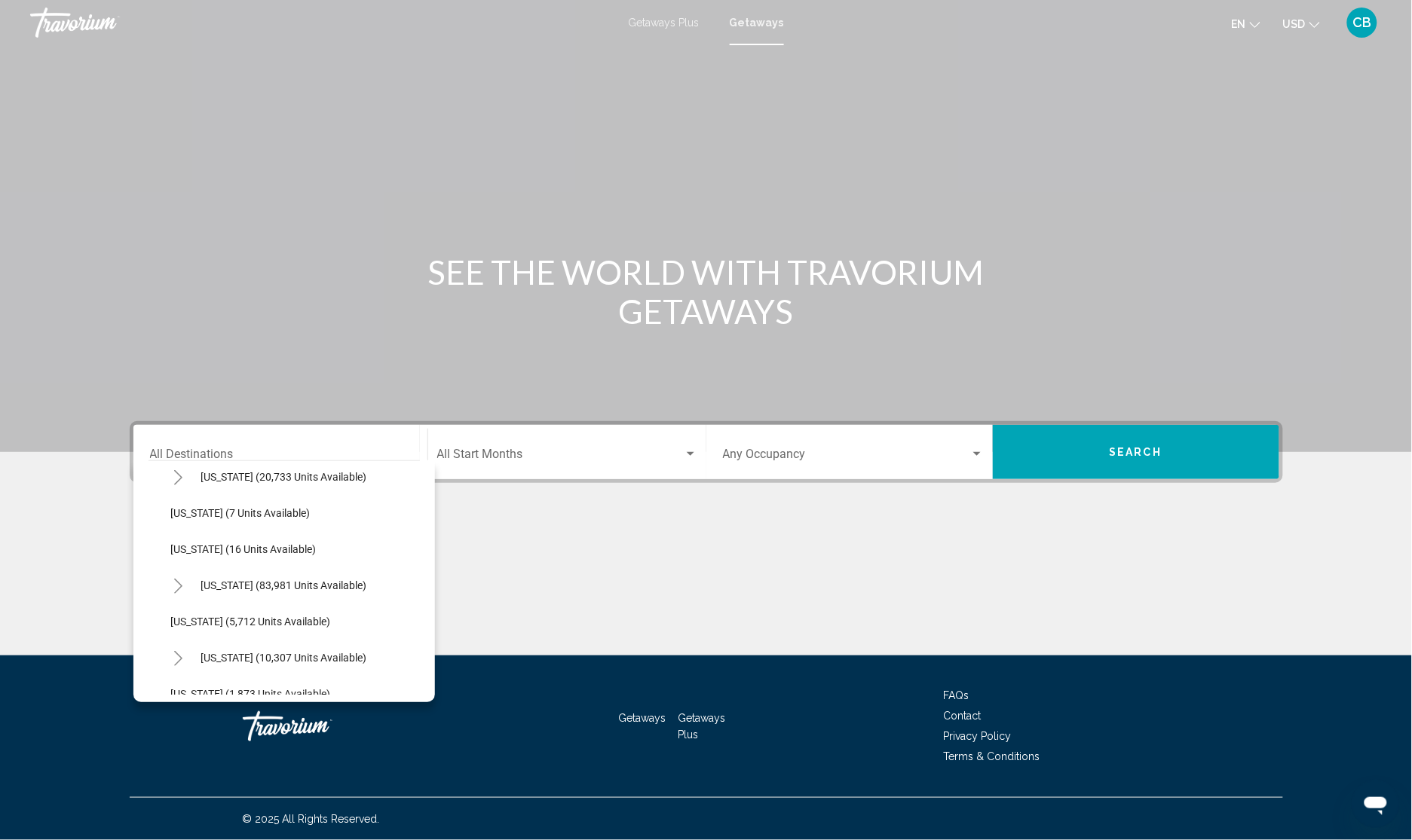
scroll to position [283, 0]
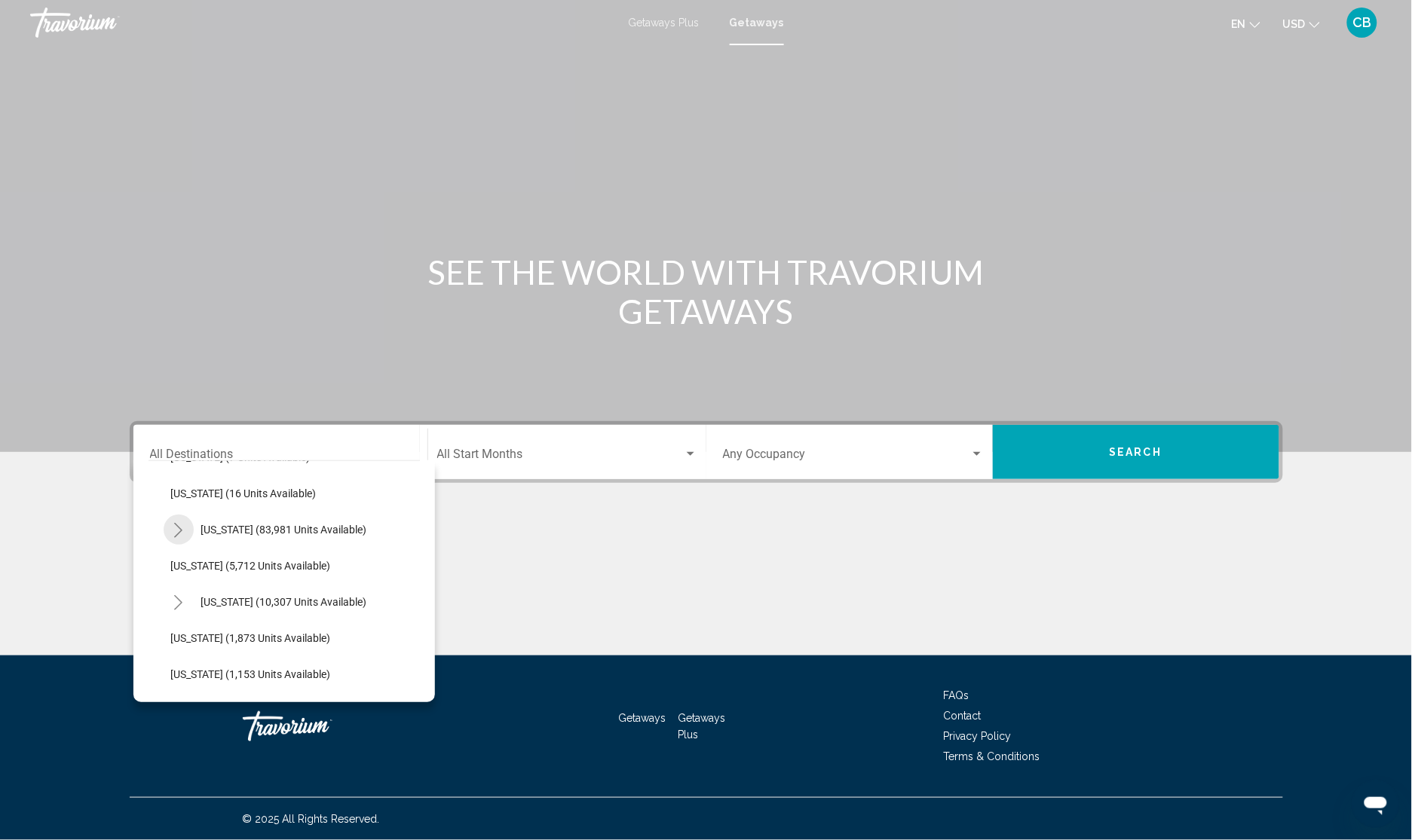
click at [177, 530] on icon "Toggle Florida (83,981 units available)" at bounding box center [177, 531] width 11 height 15
click at [251, 575] on button "Orlando & Disney Area (47,434 units available)" at bounding box center [293, 566] width 230 height 34
type input "**********"
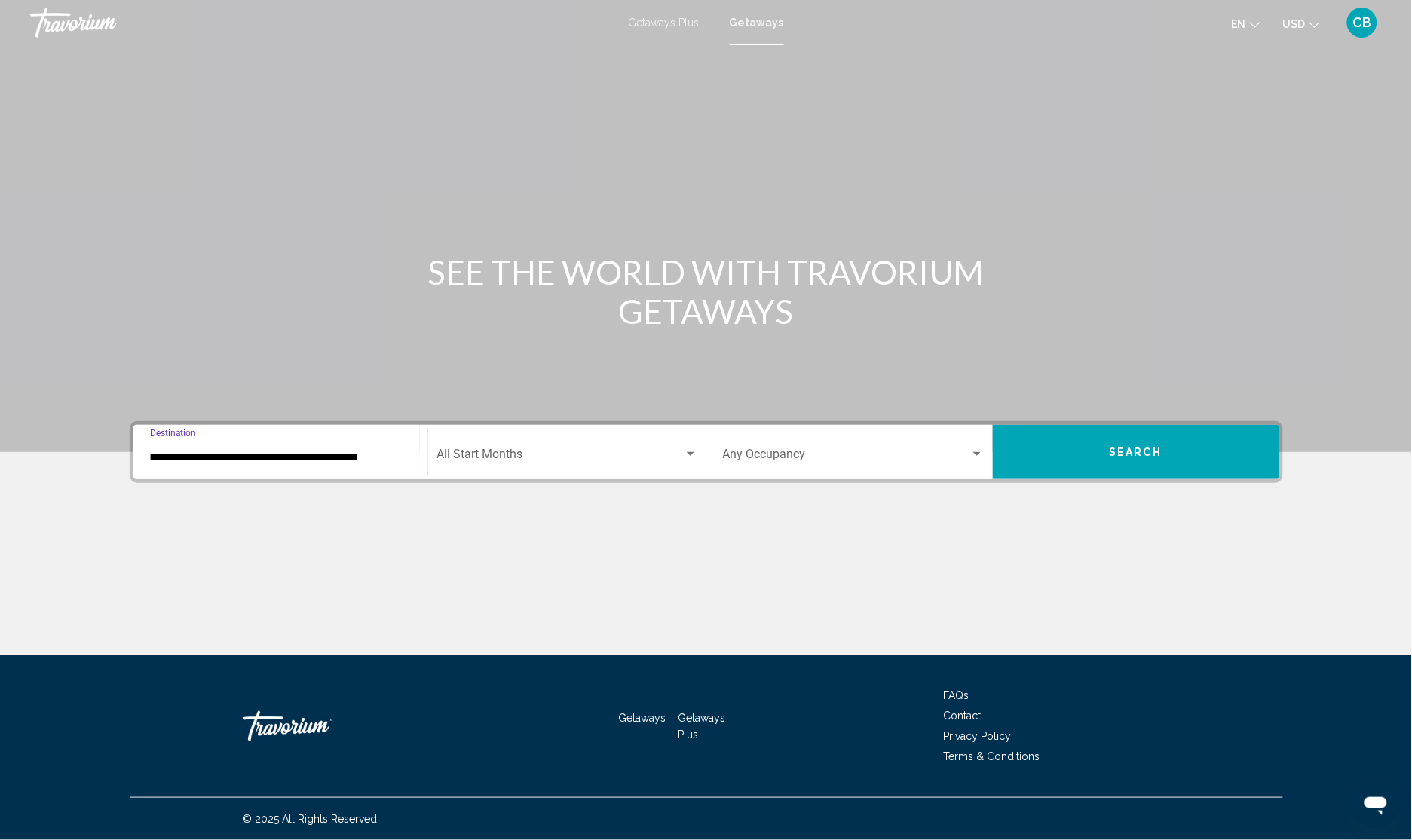
click at [653, 441] on div "Start Month All Start Months" at bounding box center [567, 452] width 260 height 47
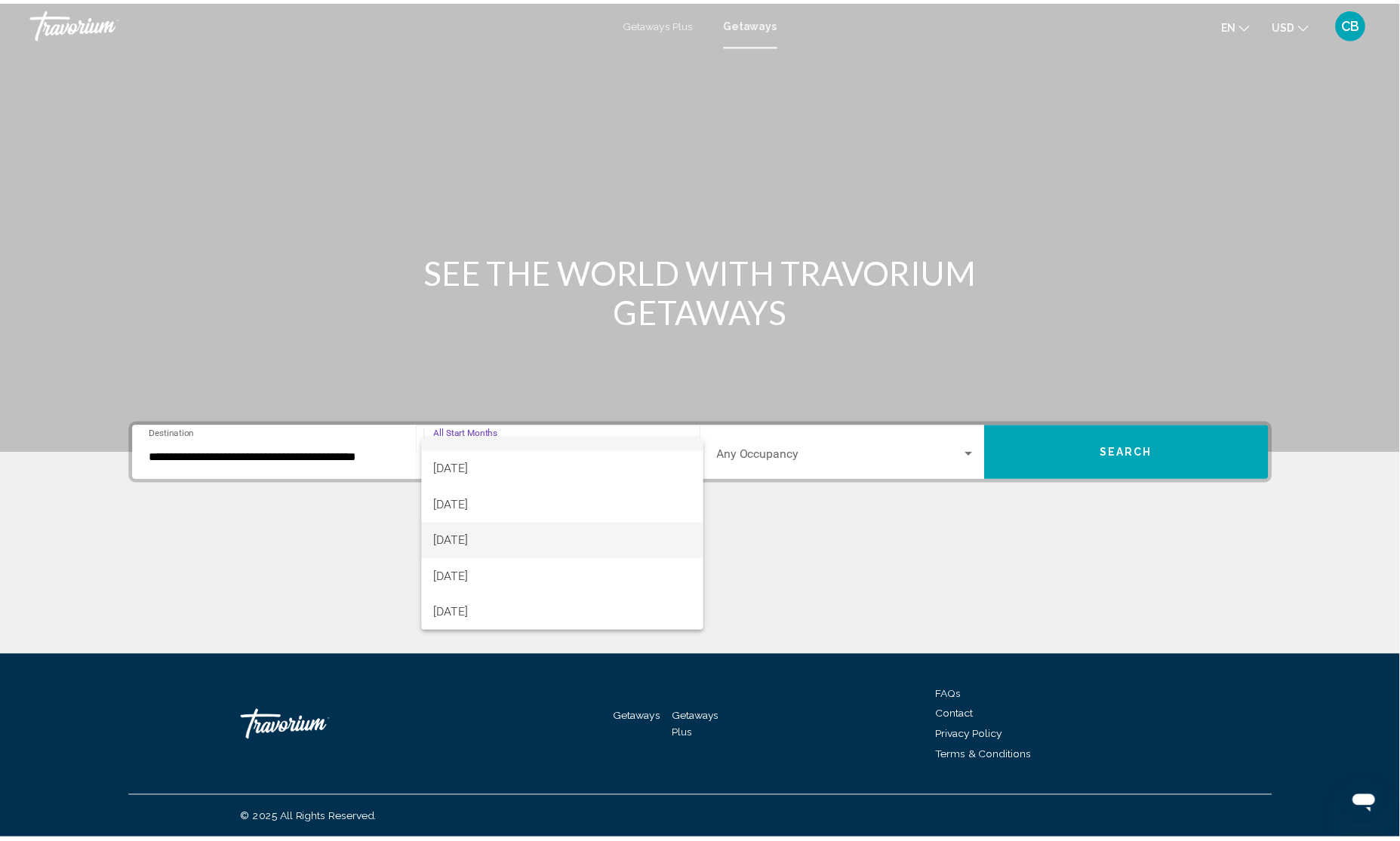
scroll to position [94, 0]
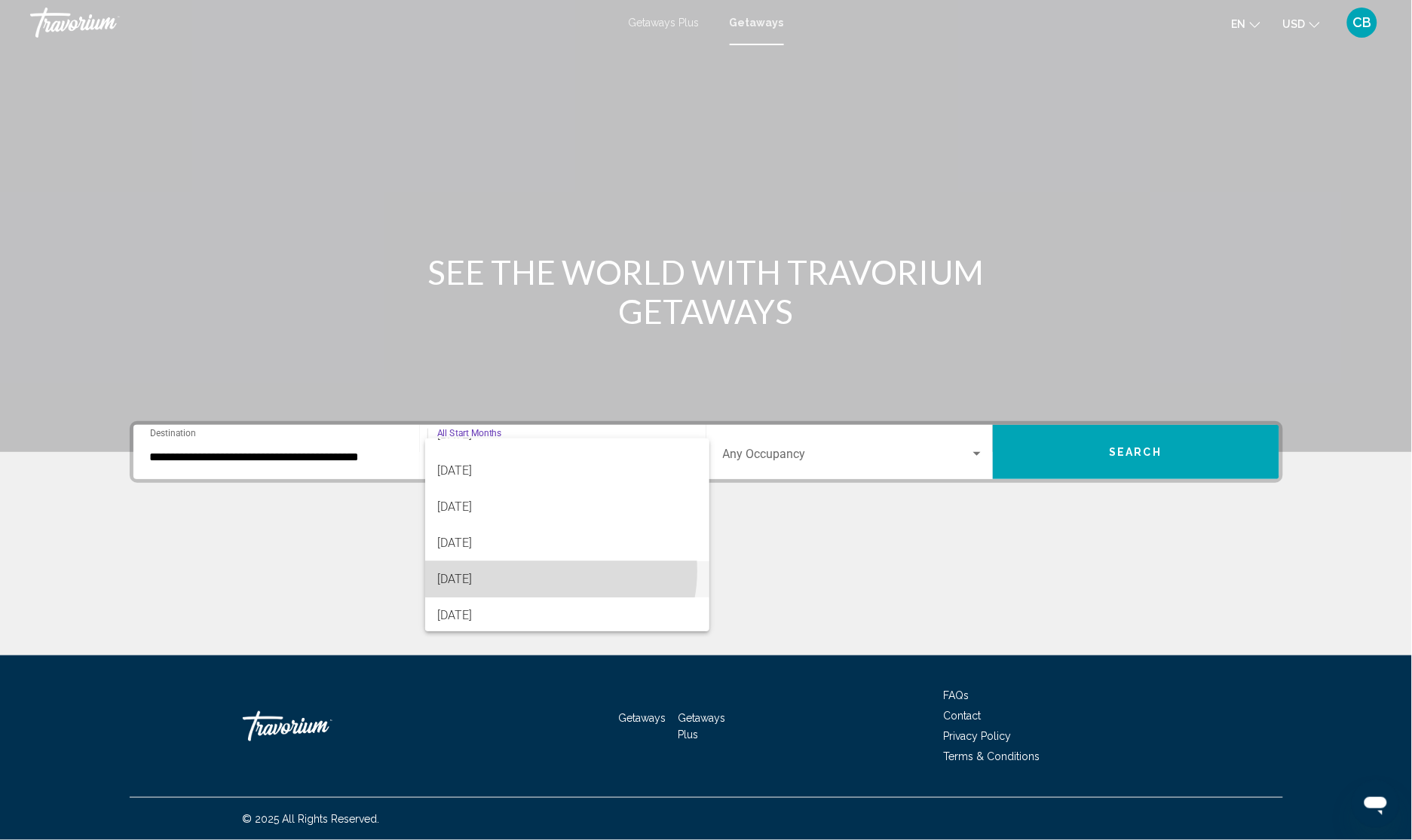
click at [544, 571] on span "February 2026" at bounding box center [567, 579] width 260 height 36
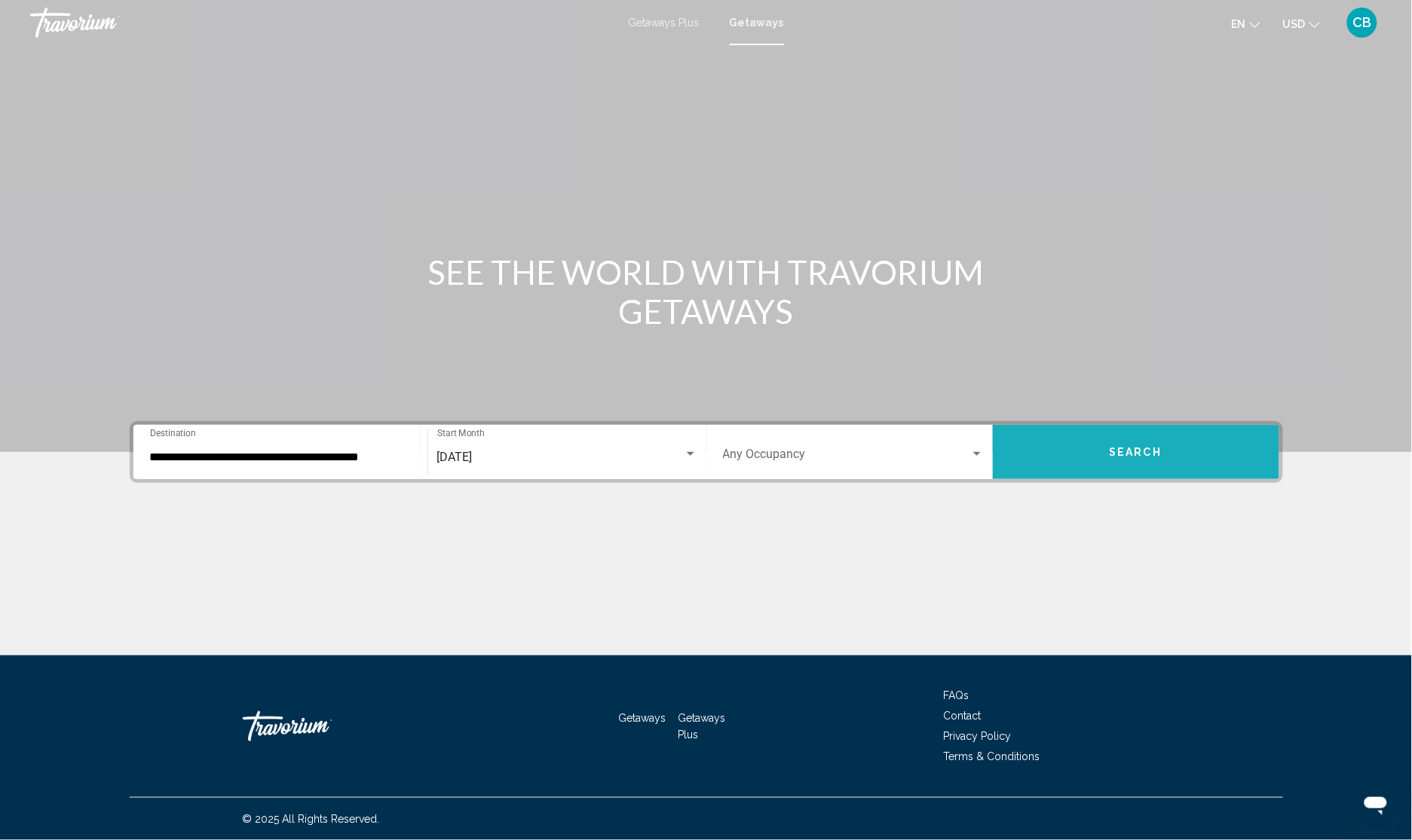
click at [1110, 453] on span "Search" at bounding box center [1136, 453] width 53 height 12
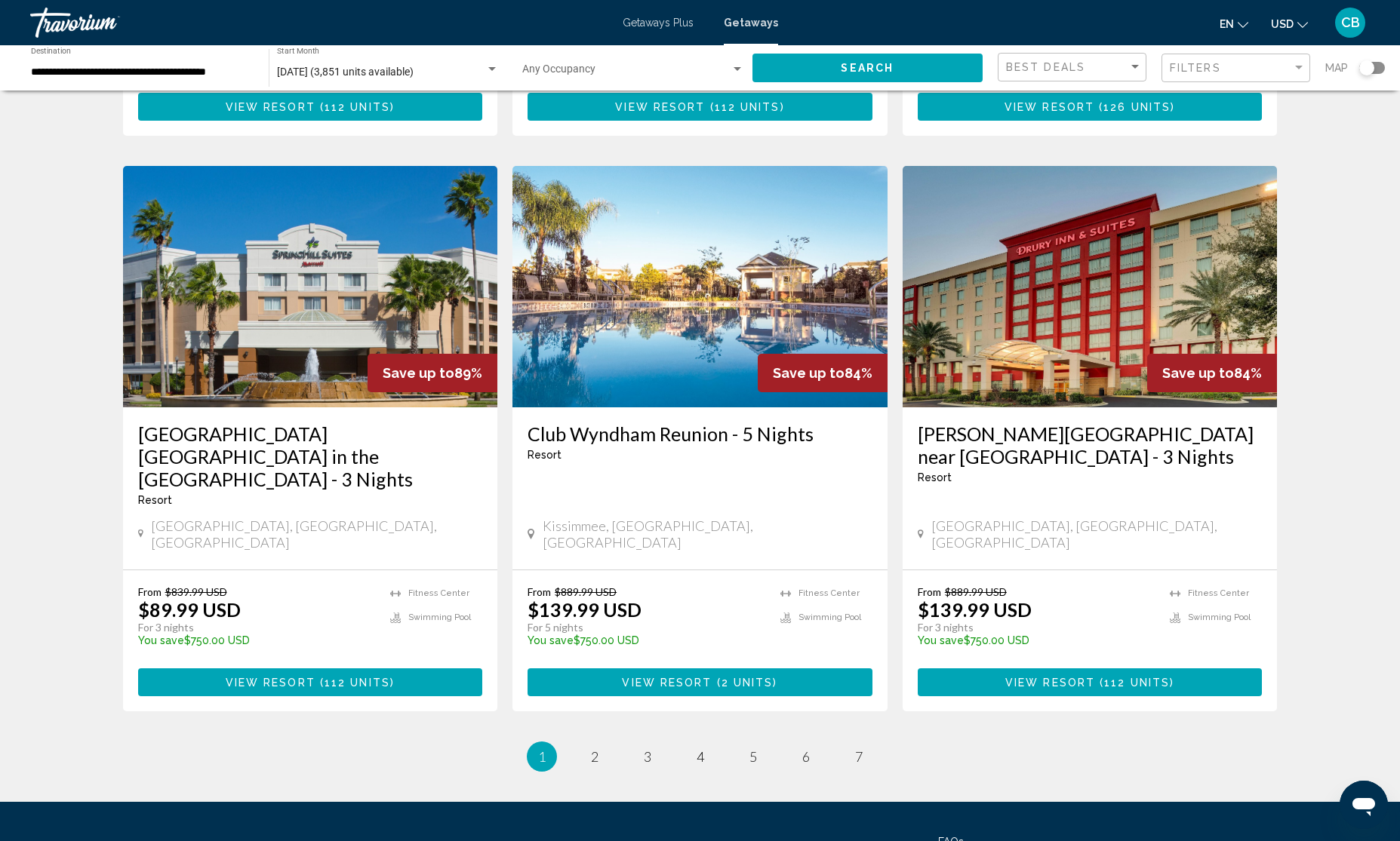
scroll to position [1697, 0]
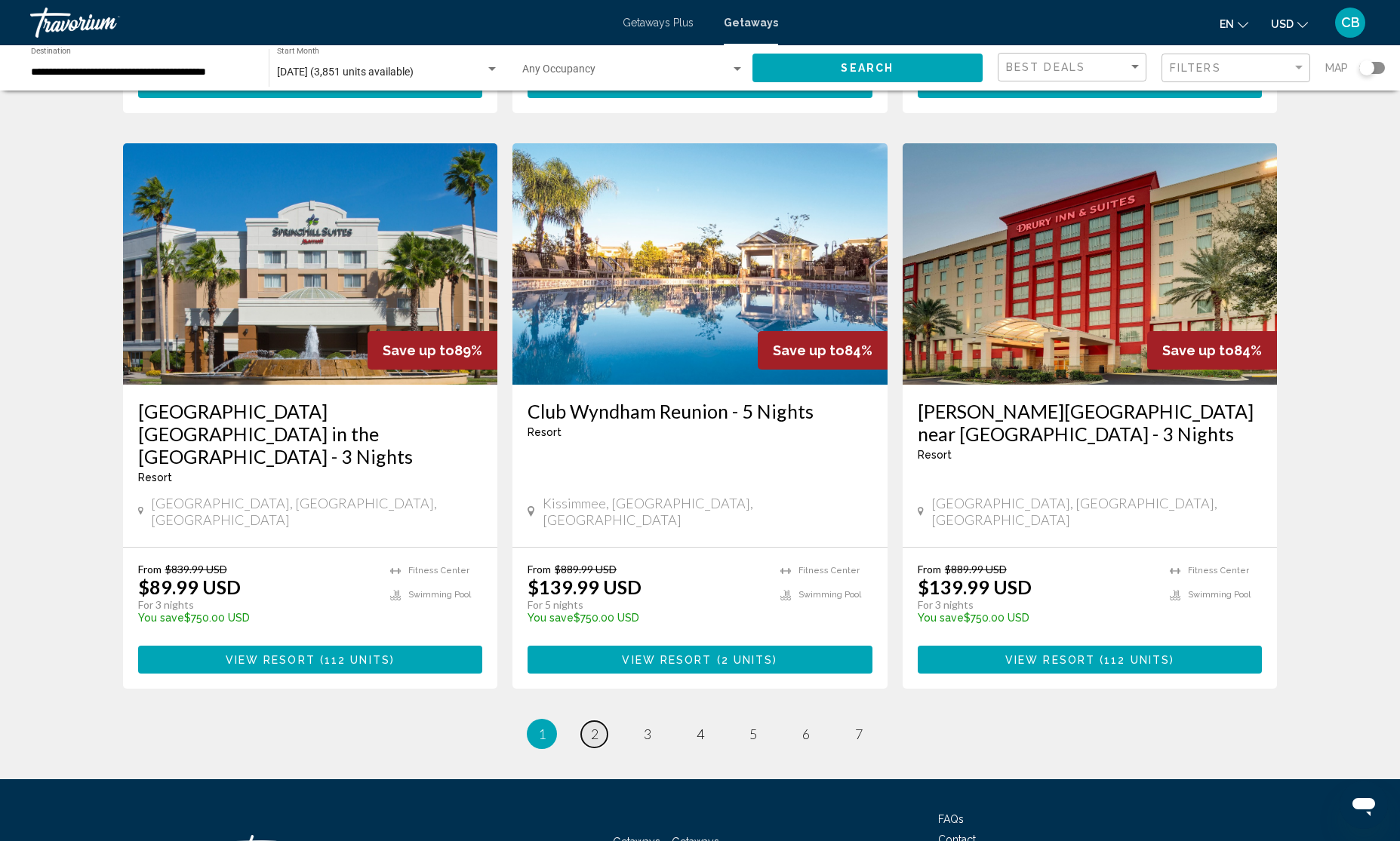
click at [602, 722] on link "page 2" at bounding box center [594, 735] width 27 height 27
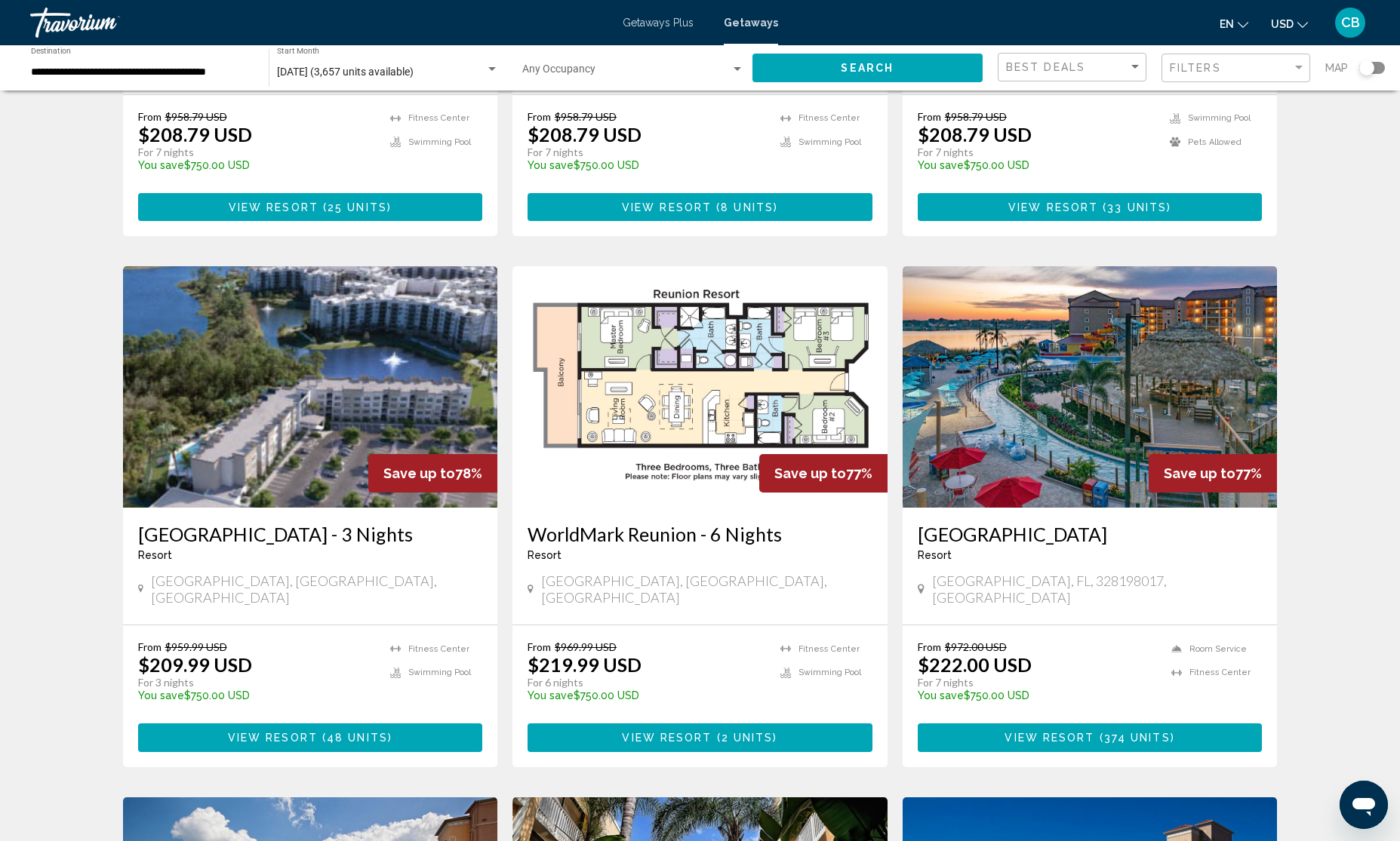
scroll to position [472, 0]
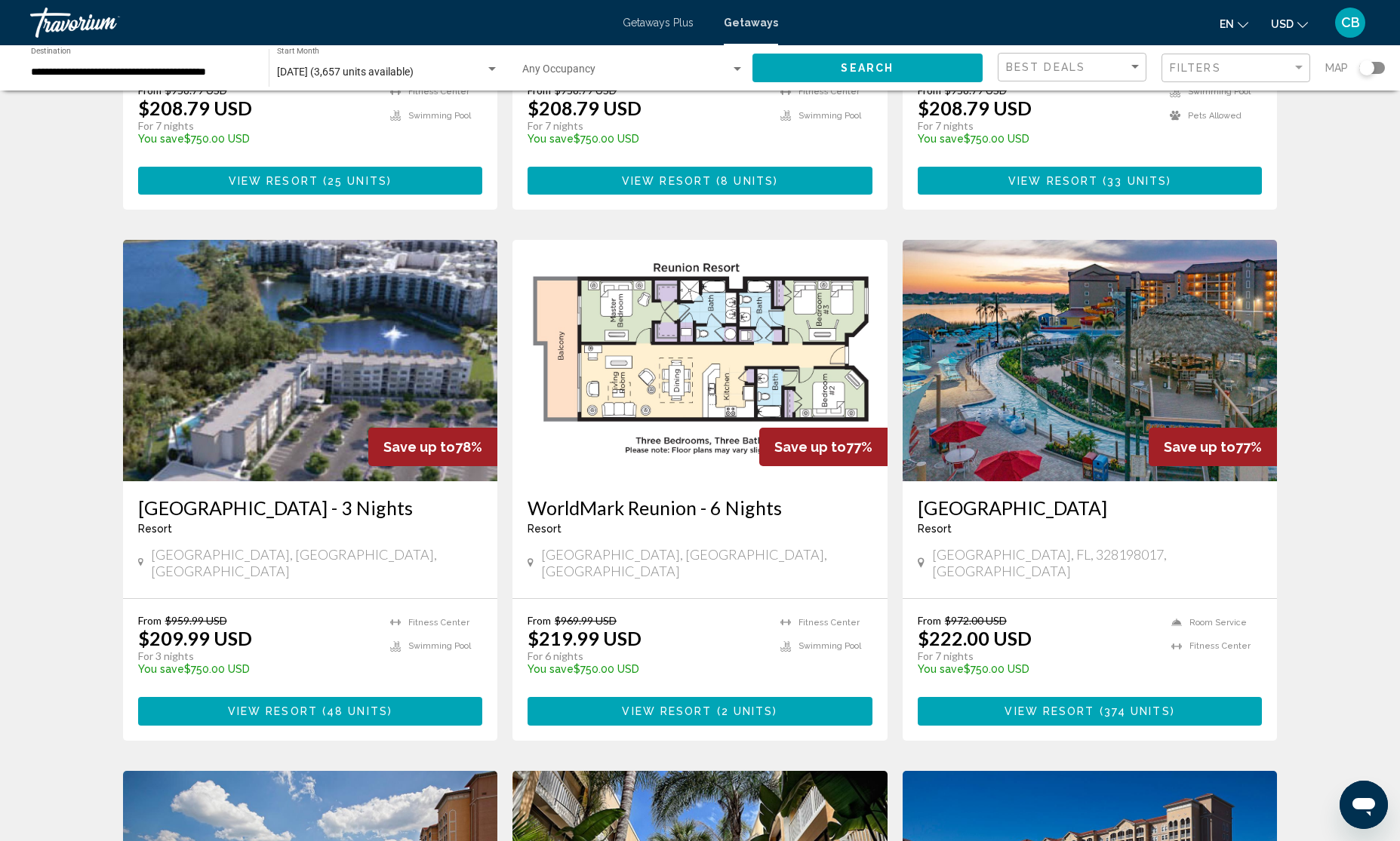
click at [645, 335] on img "Main content" at bounding box center [700, 360] width 375 height 241
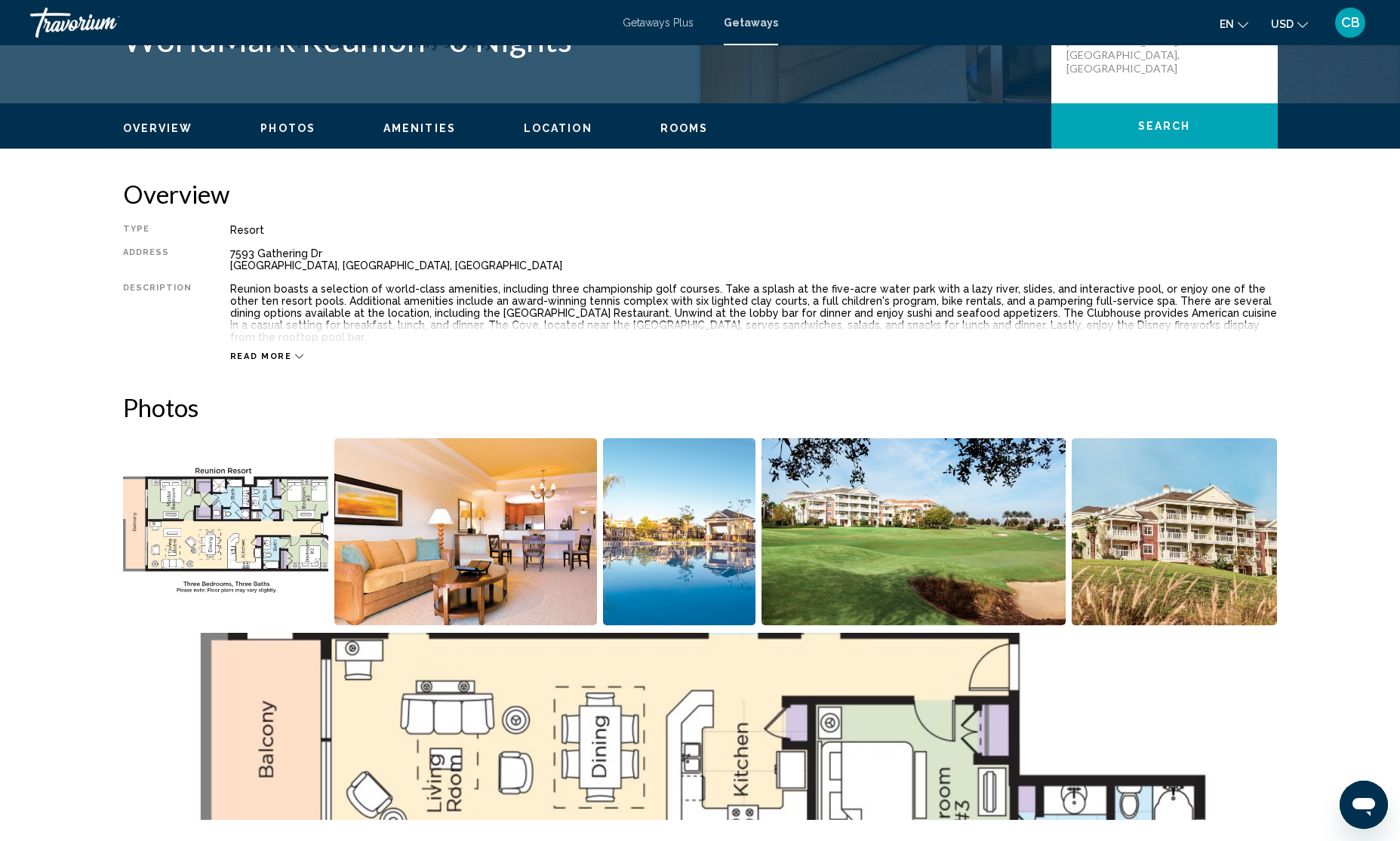
scroll to position [378, 0]
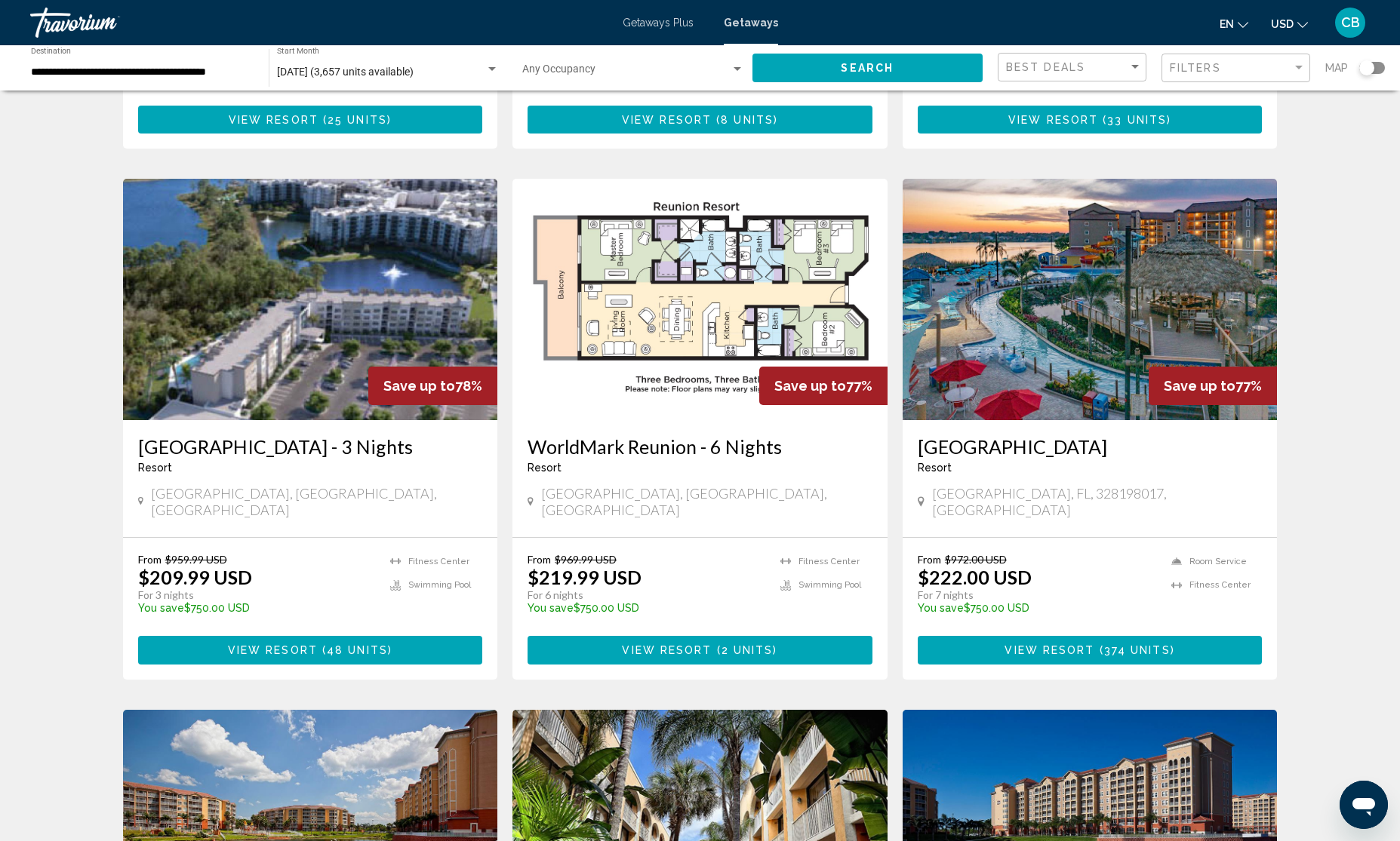
scroll to position [566, 0]
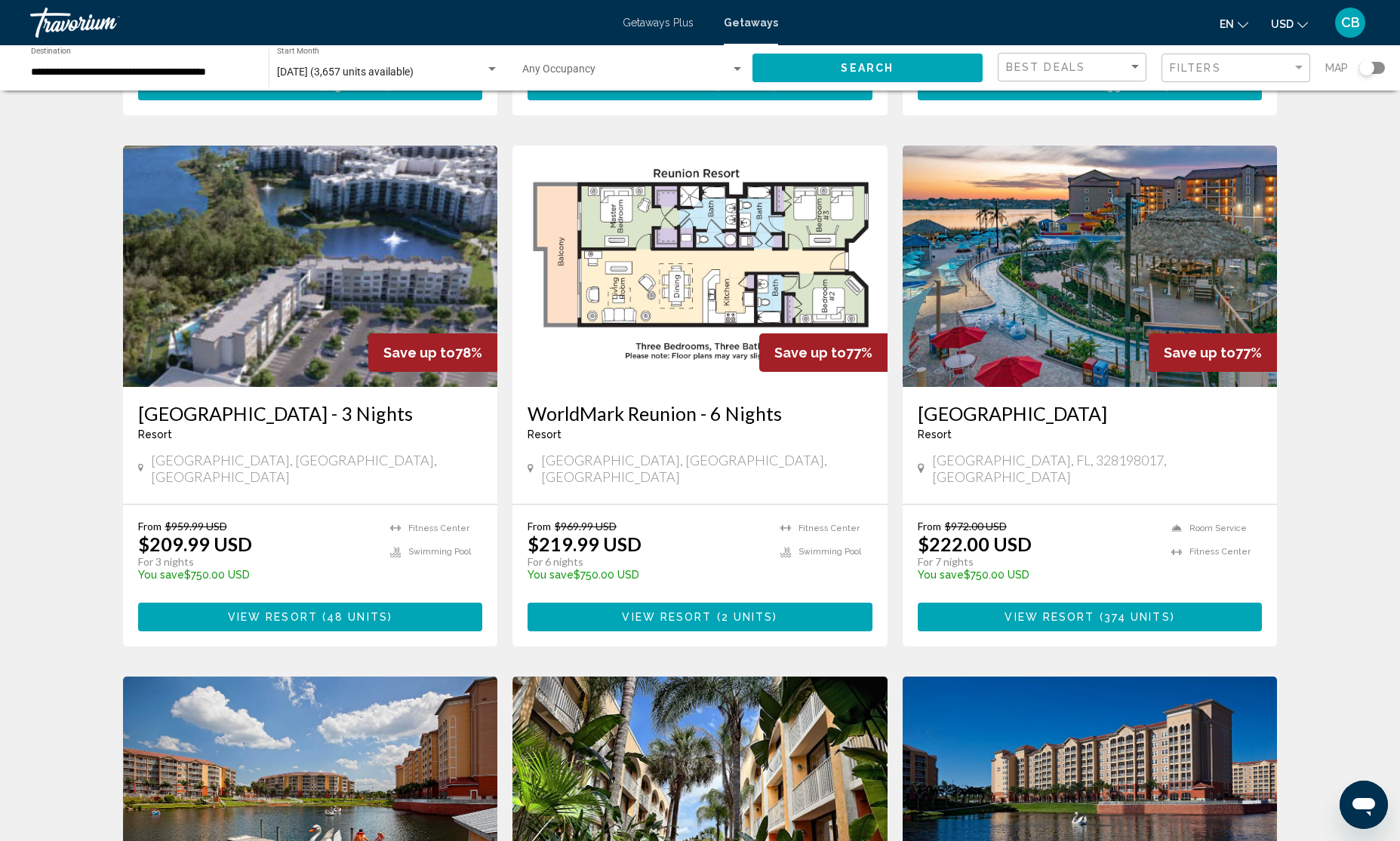
click at [1092, 612] on span "View Resort" at bounding box center [1049, 618] width 90 height 12
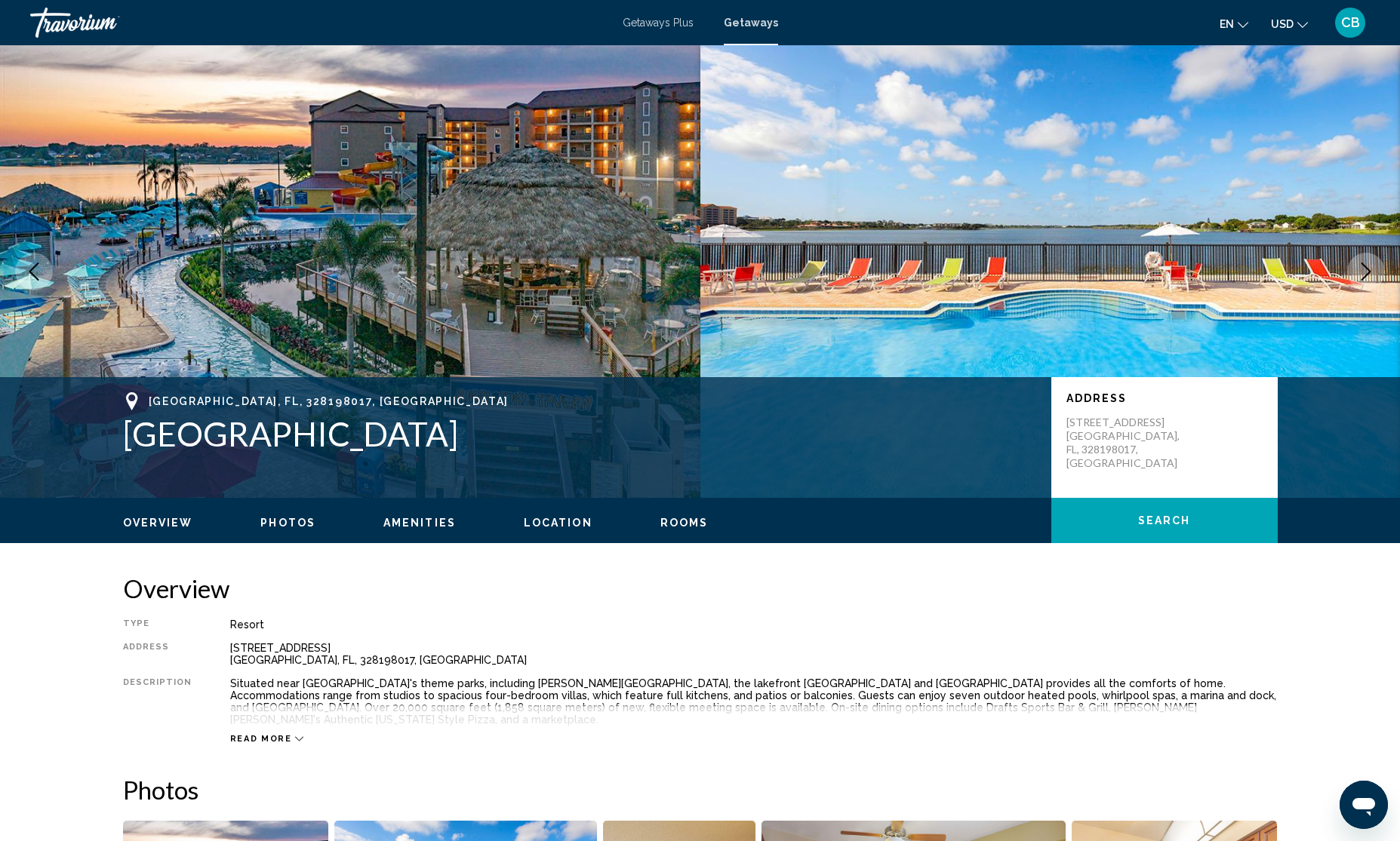
click at [546, 518] on span "Location" at bounding box center [558, 523] width 69 height 12
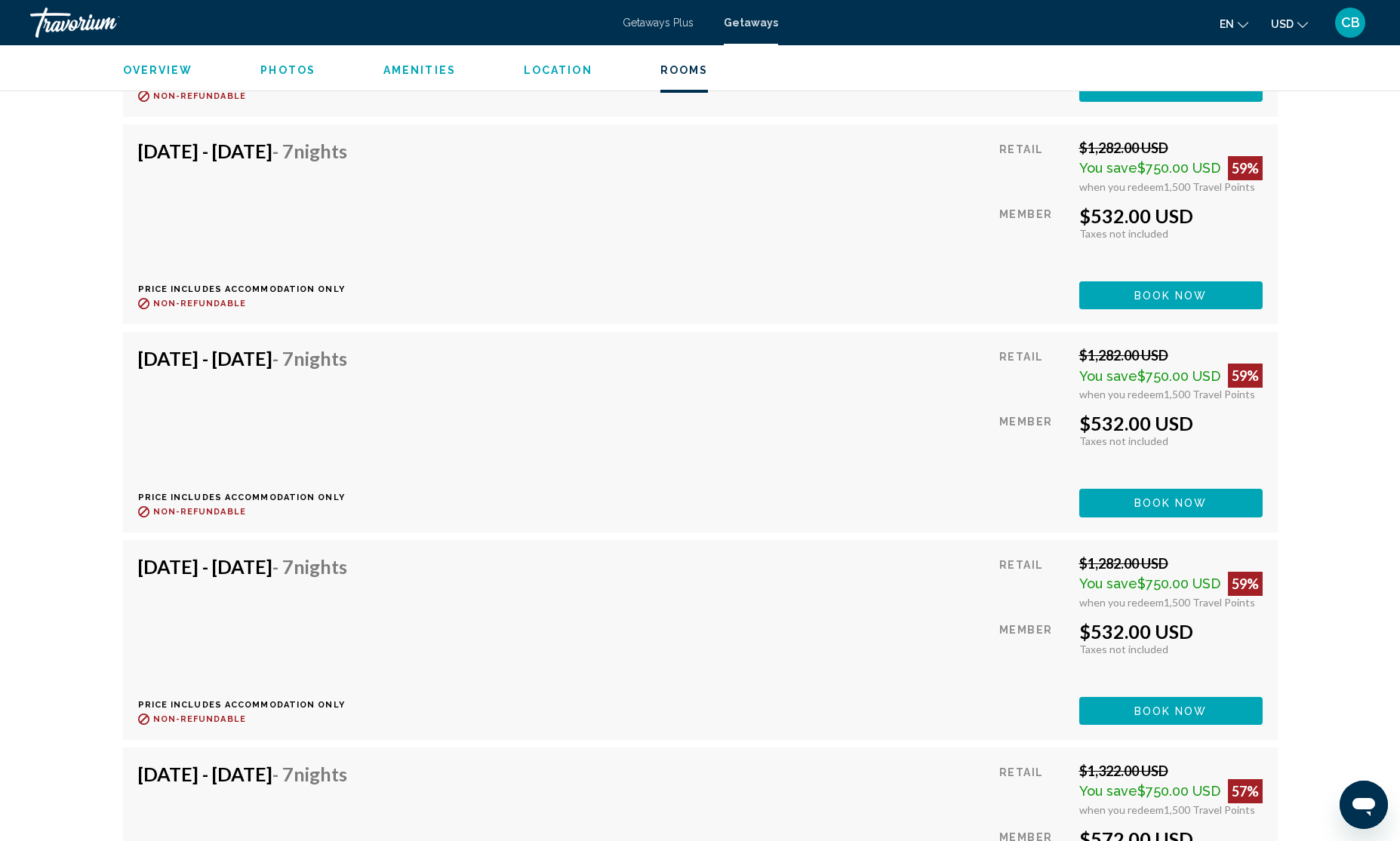
scroll to position [6644, 0]
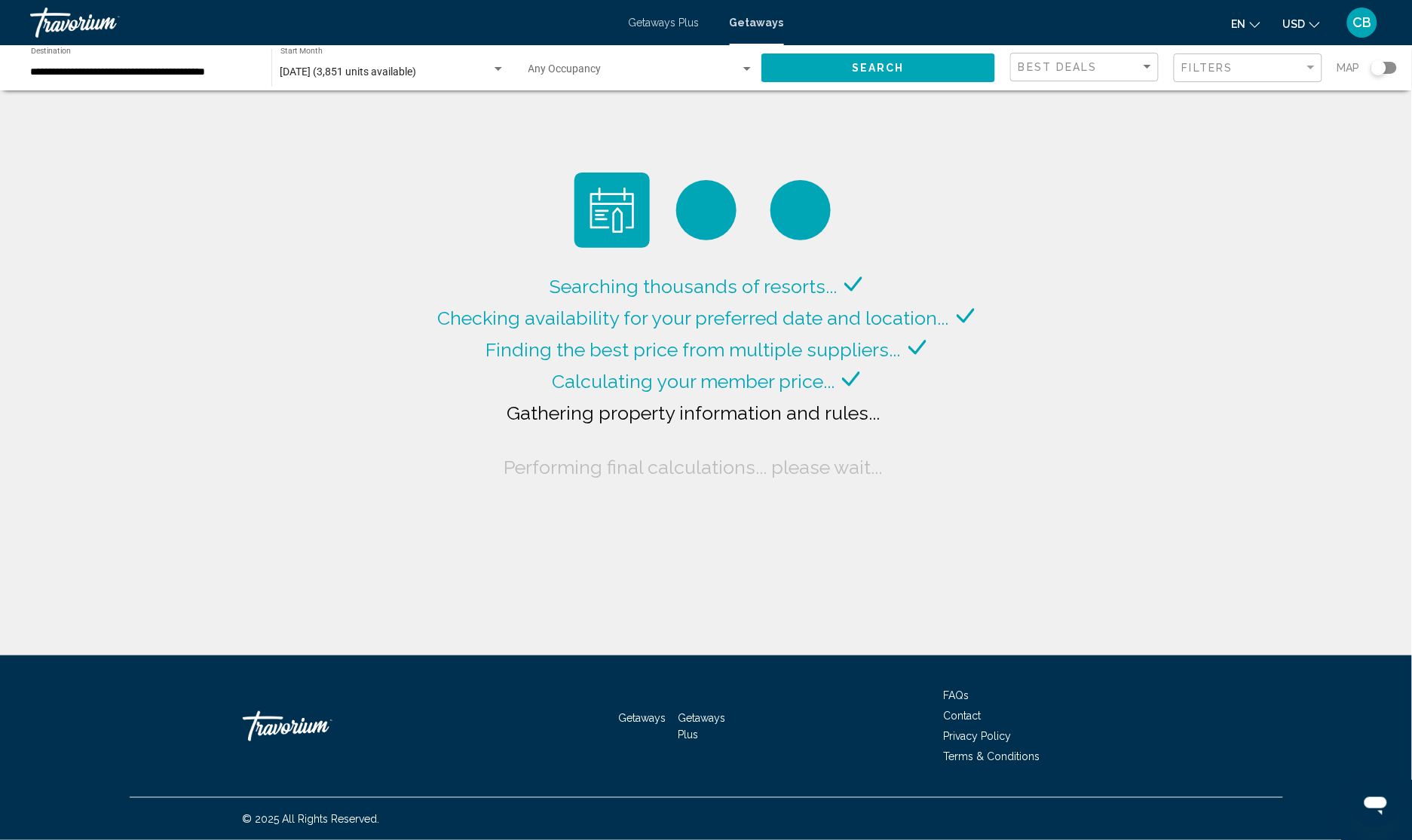
click at [389, 69] on span "February 2026 (3,851 units available)" at bounding box center [348, 72] width 136 height 12
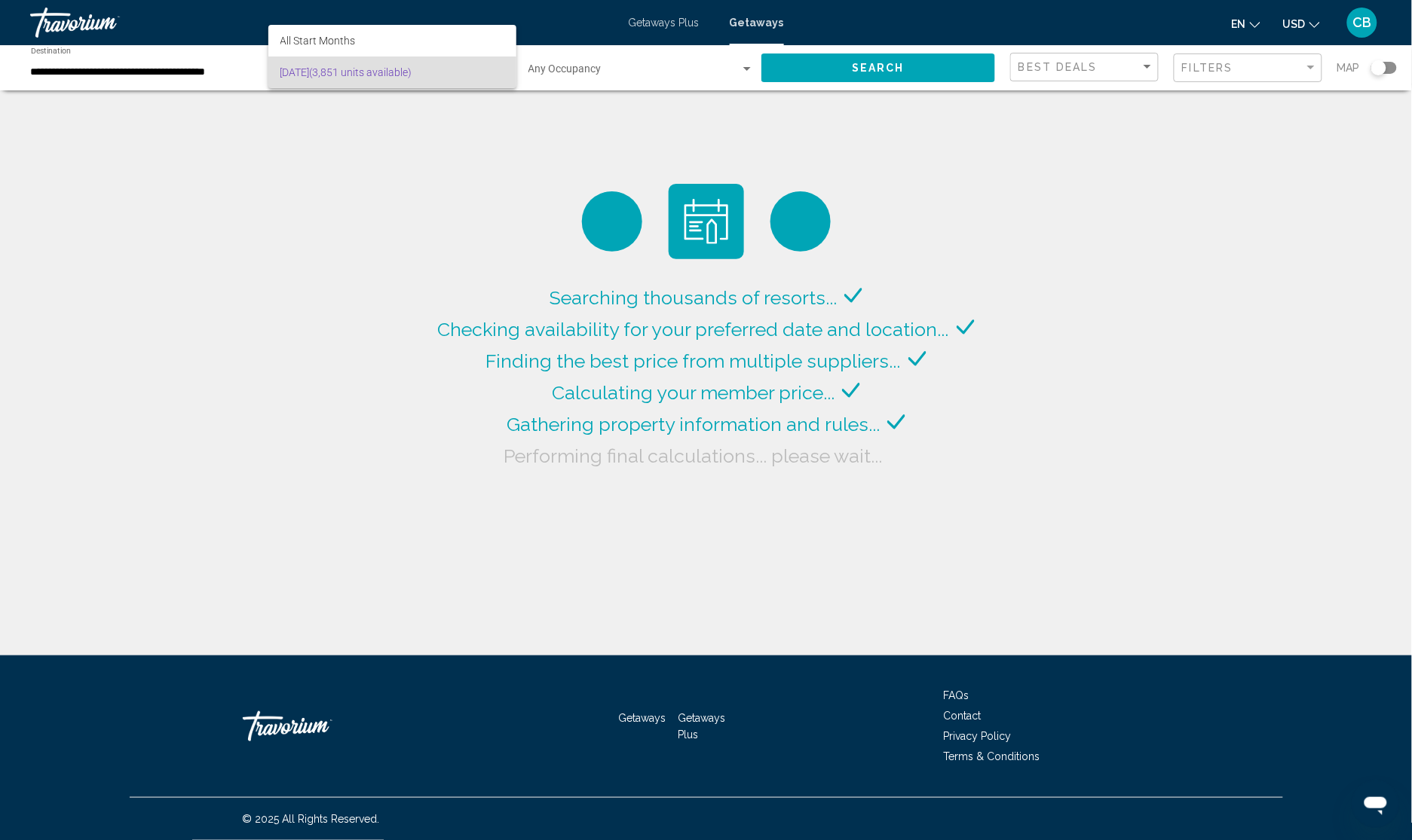
click at [114, 79] on div at bounding box center [706, 420] width 1412 height 840
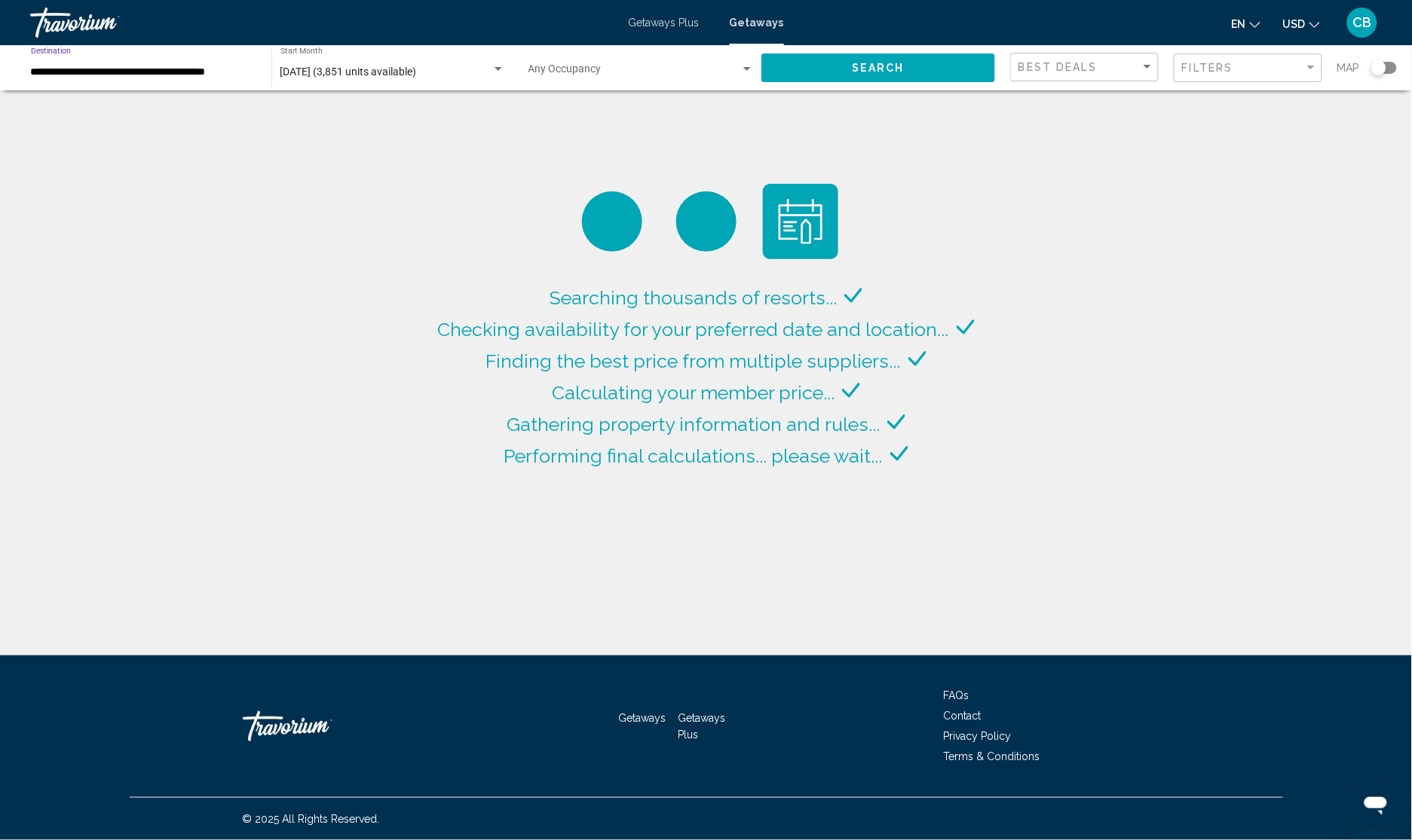
click at [51, 73] on input "**********" at bounding box center [143, 72] width 225 height 12
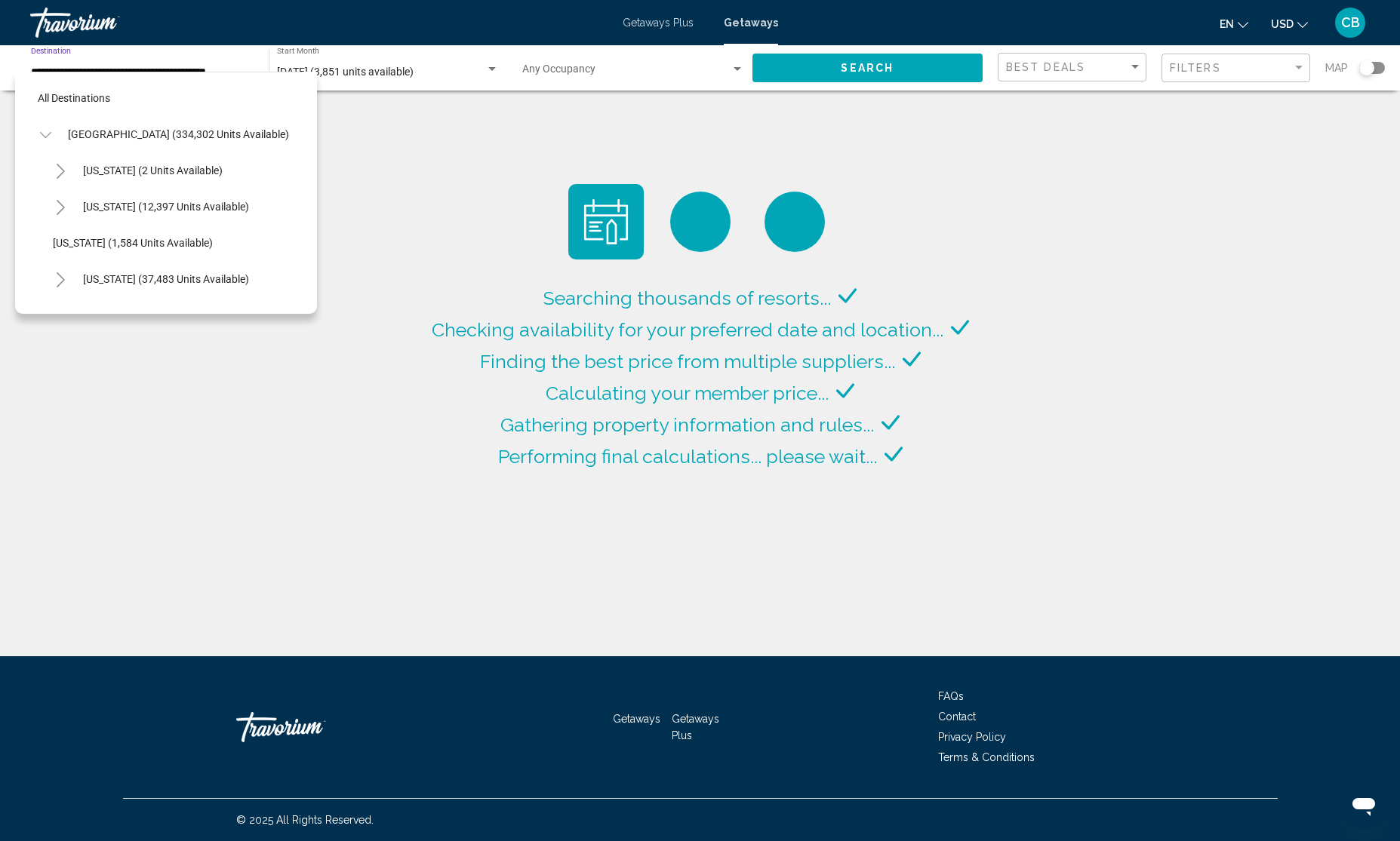
scroll to position [278, 5]
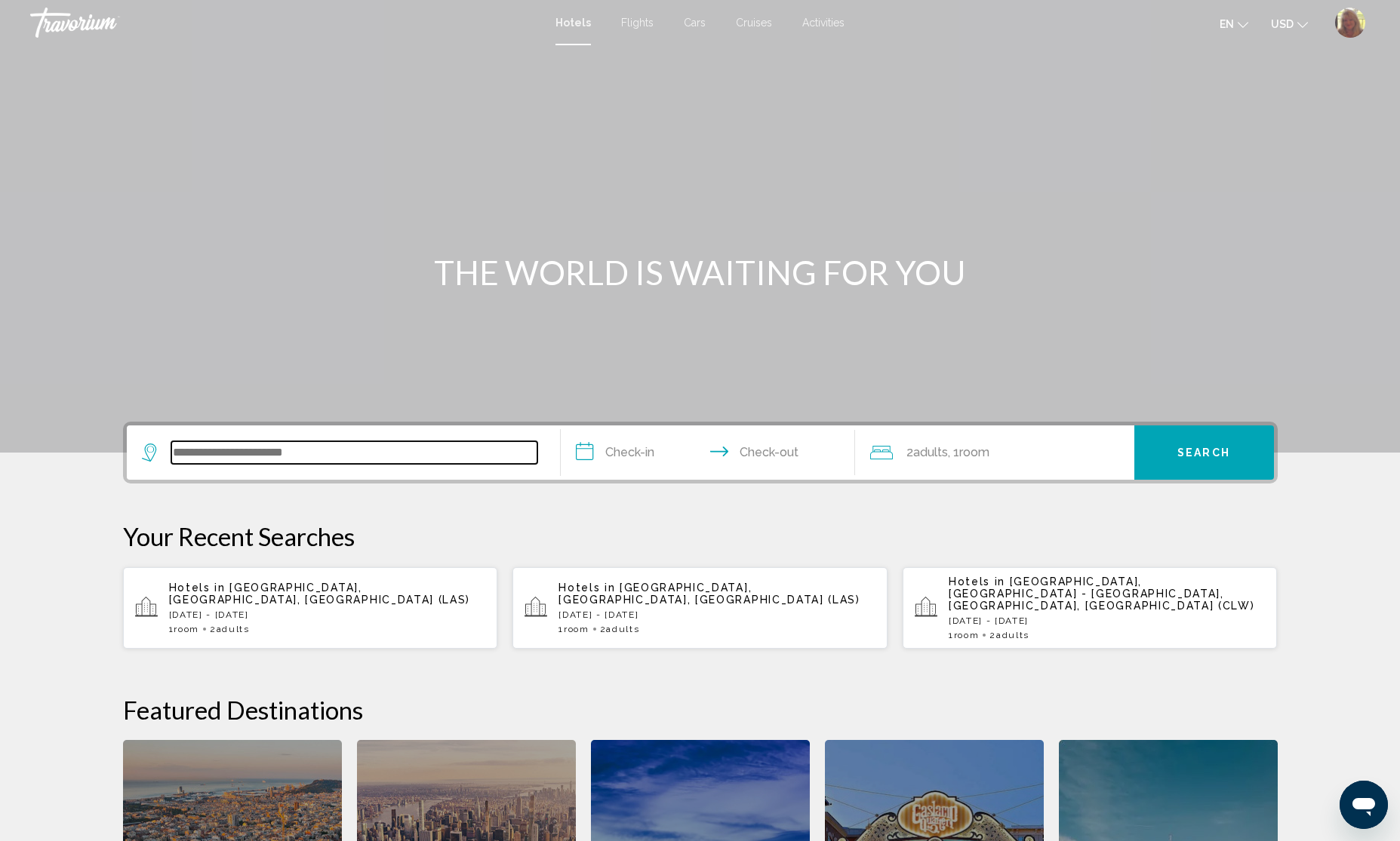
click at [185, 461] on input "Search widget" at bounding box center [355, 452] width 366 height 22
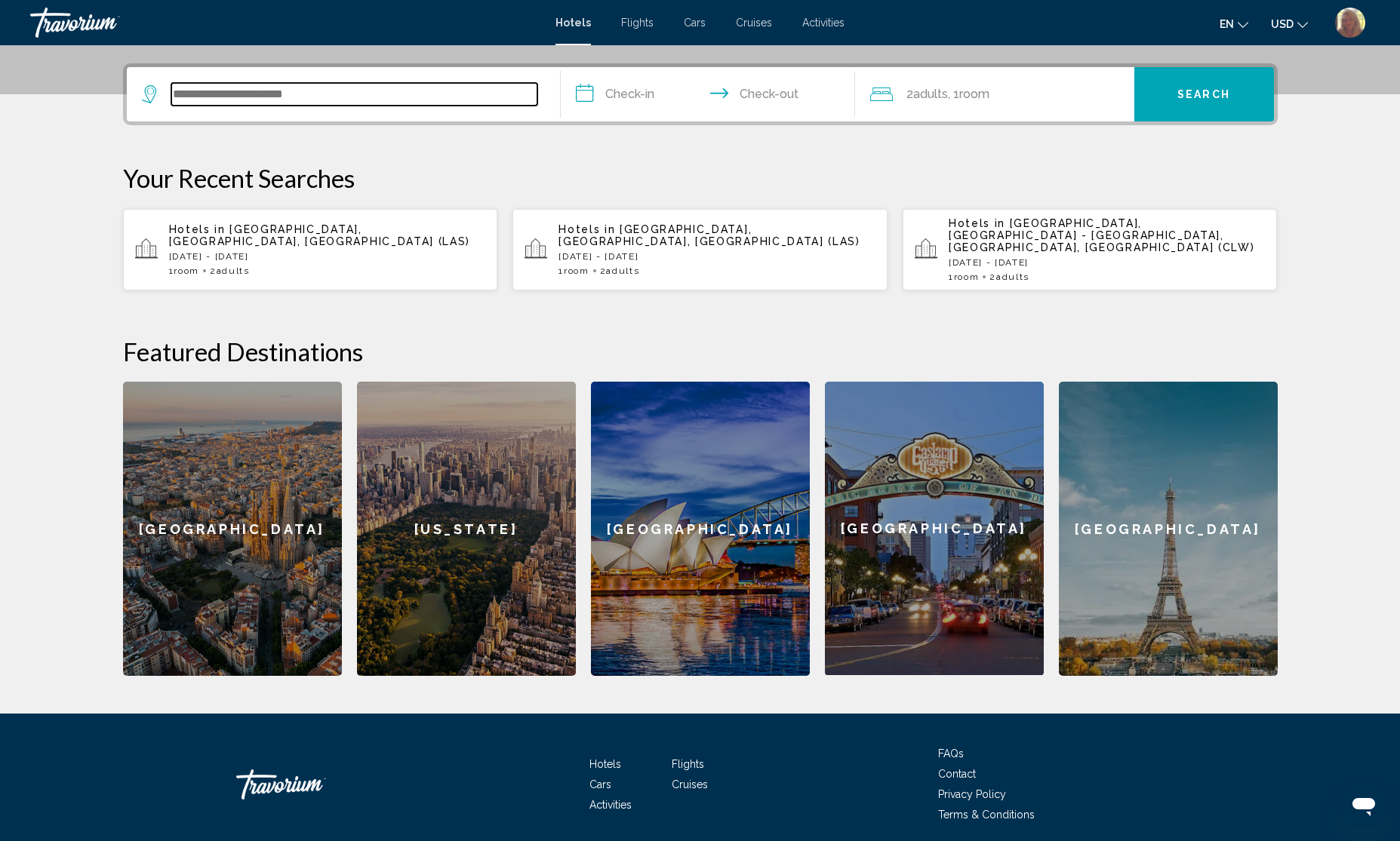
scroll to position [372, 0]
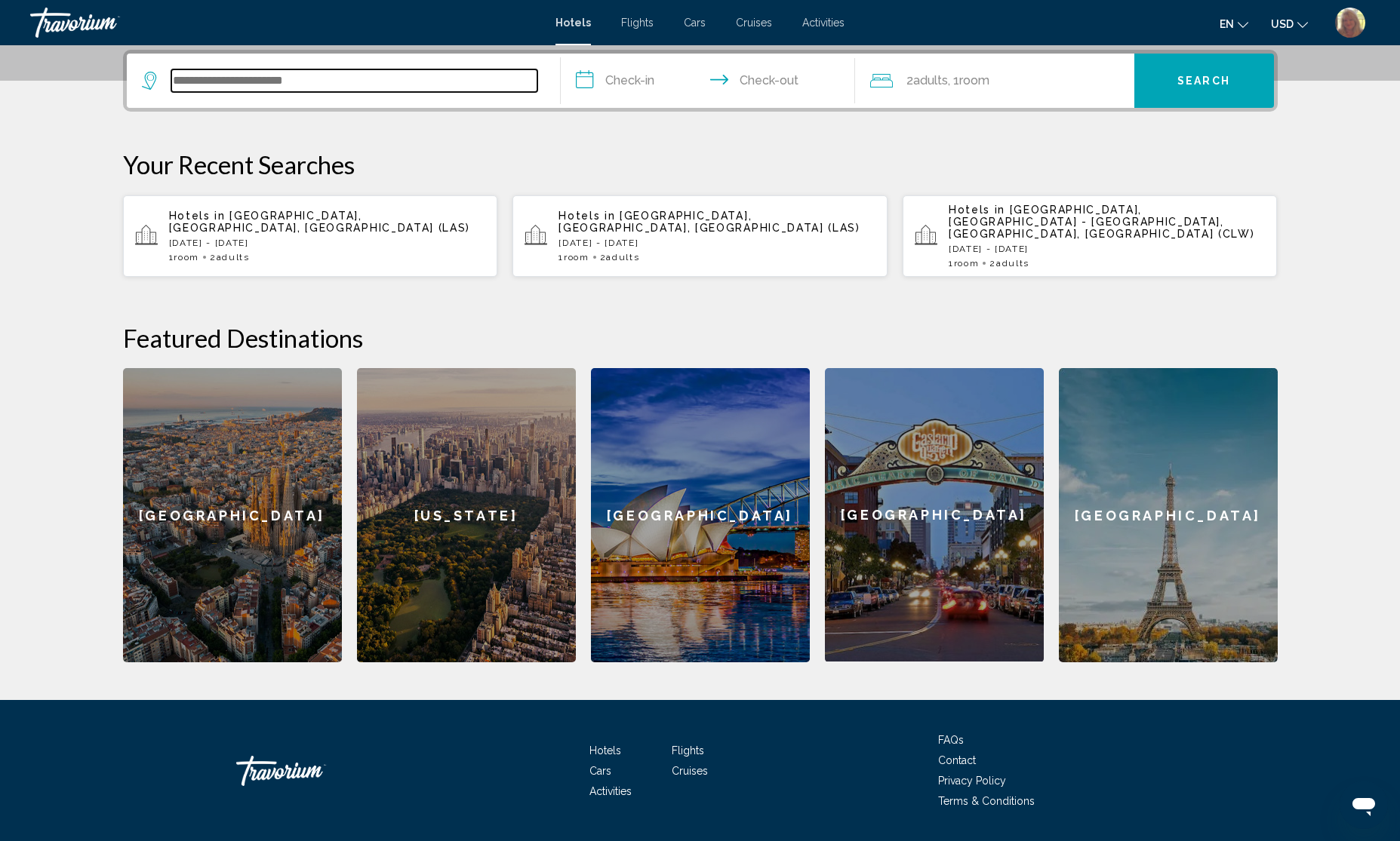
click at [209, 82] on input "Search widget" at bounding box center [355, 81] width 366 height 22
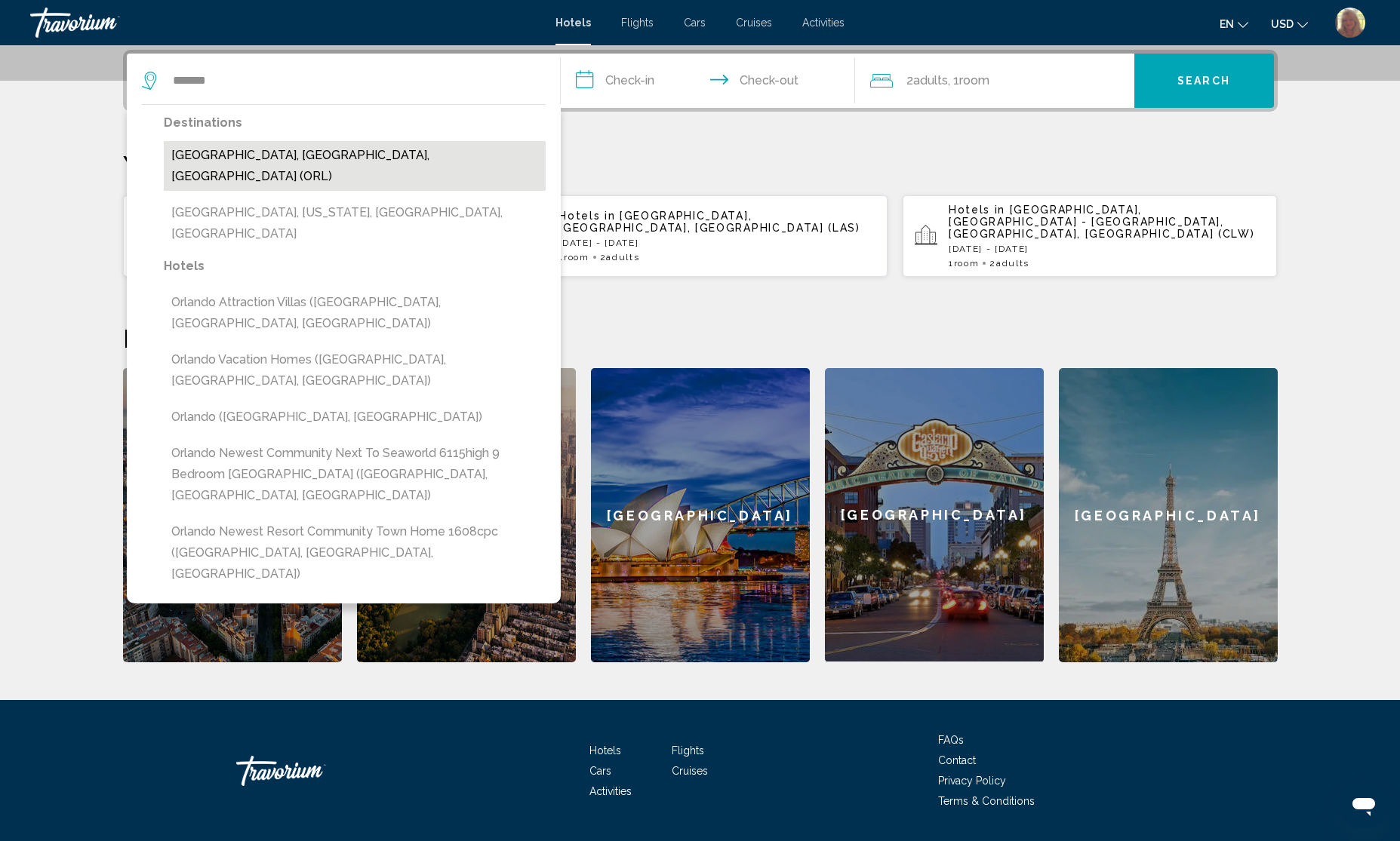
click at [222, 154] on button "[GEOGRAPHIC_DATA], [GEOGRAPHIC_DATA], [GEOGRAPHIC_DATA] (ORL)" at bounding box center [355, 166] width 382 height 50
type input "**********"
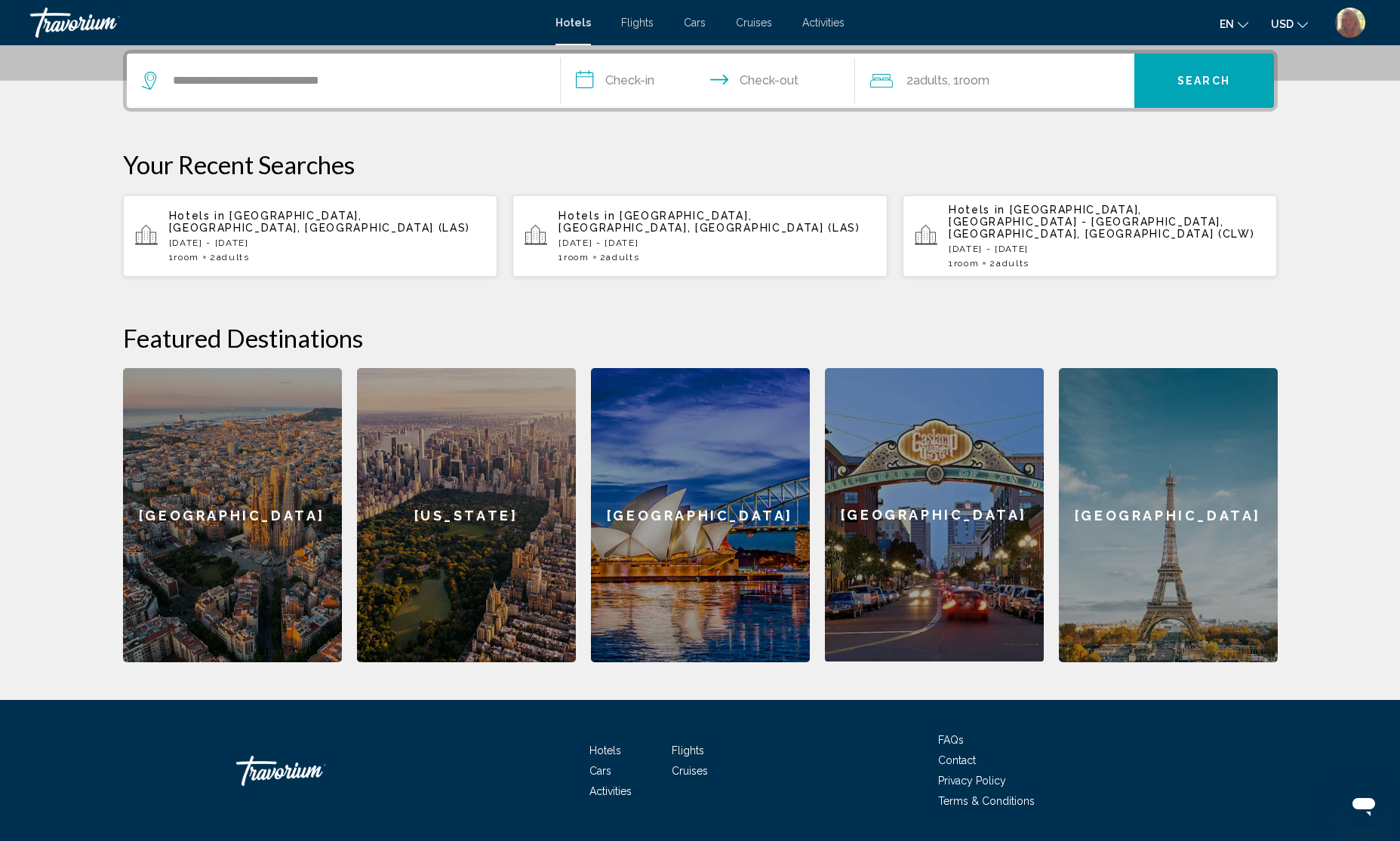
click at [642, 82] on input "**********" at bounding box center [711, 82] width 300 height 59
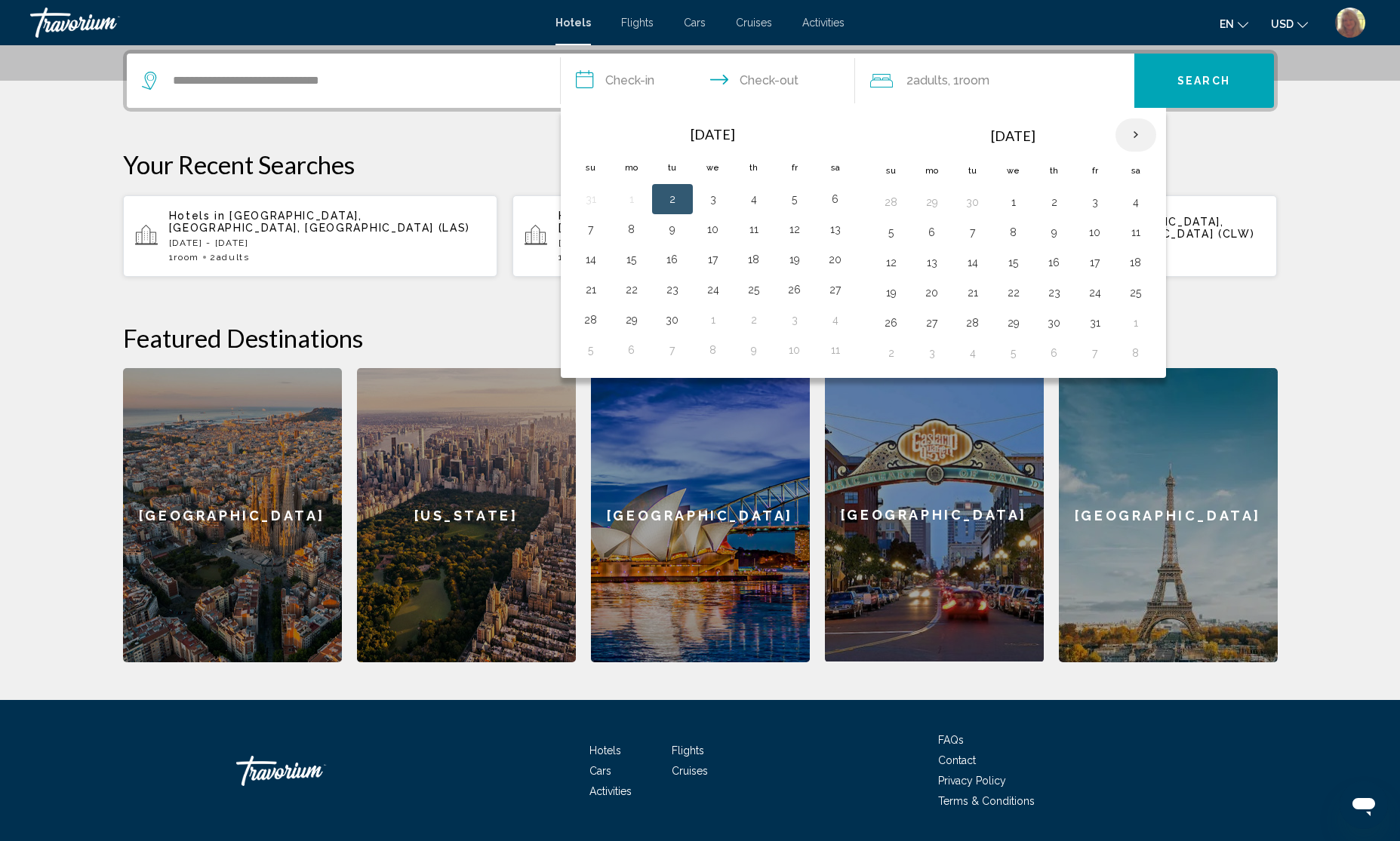
click at [1155, 129] on th "Next month" at bounding box center [1136, 135] width 40 height 33
click at [1155, 130] on th "Next month" at bounding box center [1136, 135] width 40 height 33
click at [1054, 325] on button "26" at bounding box center [1054, 323] width 24 height 21
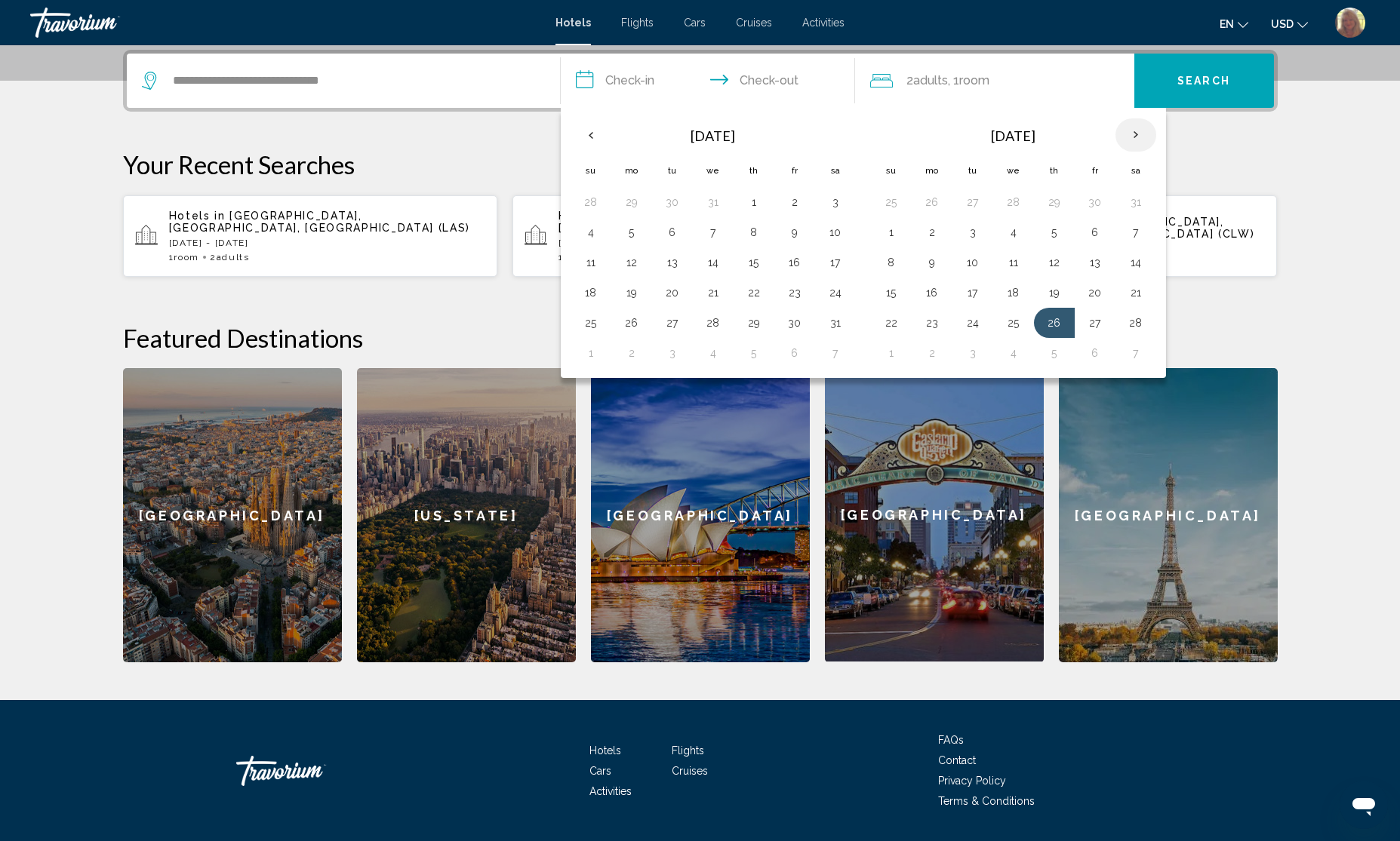
click at [1148, 130] on th "Next month" at bounding box center [1136, 135] width 40 height 33
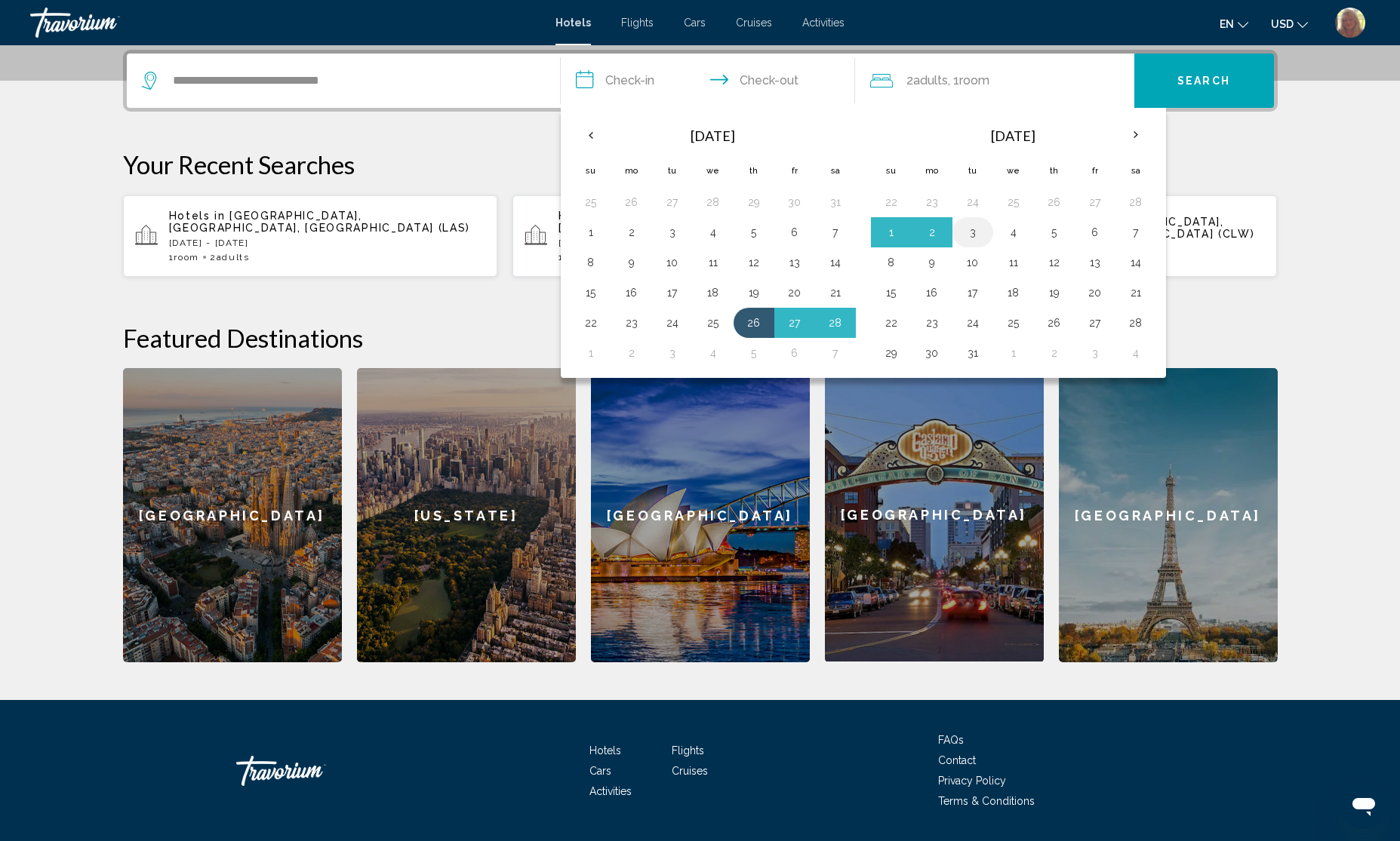
click at [973, 227] on button "3" at bounding box center [973, 233] width 24 height 21
type input "**********"
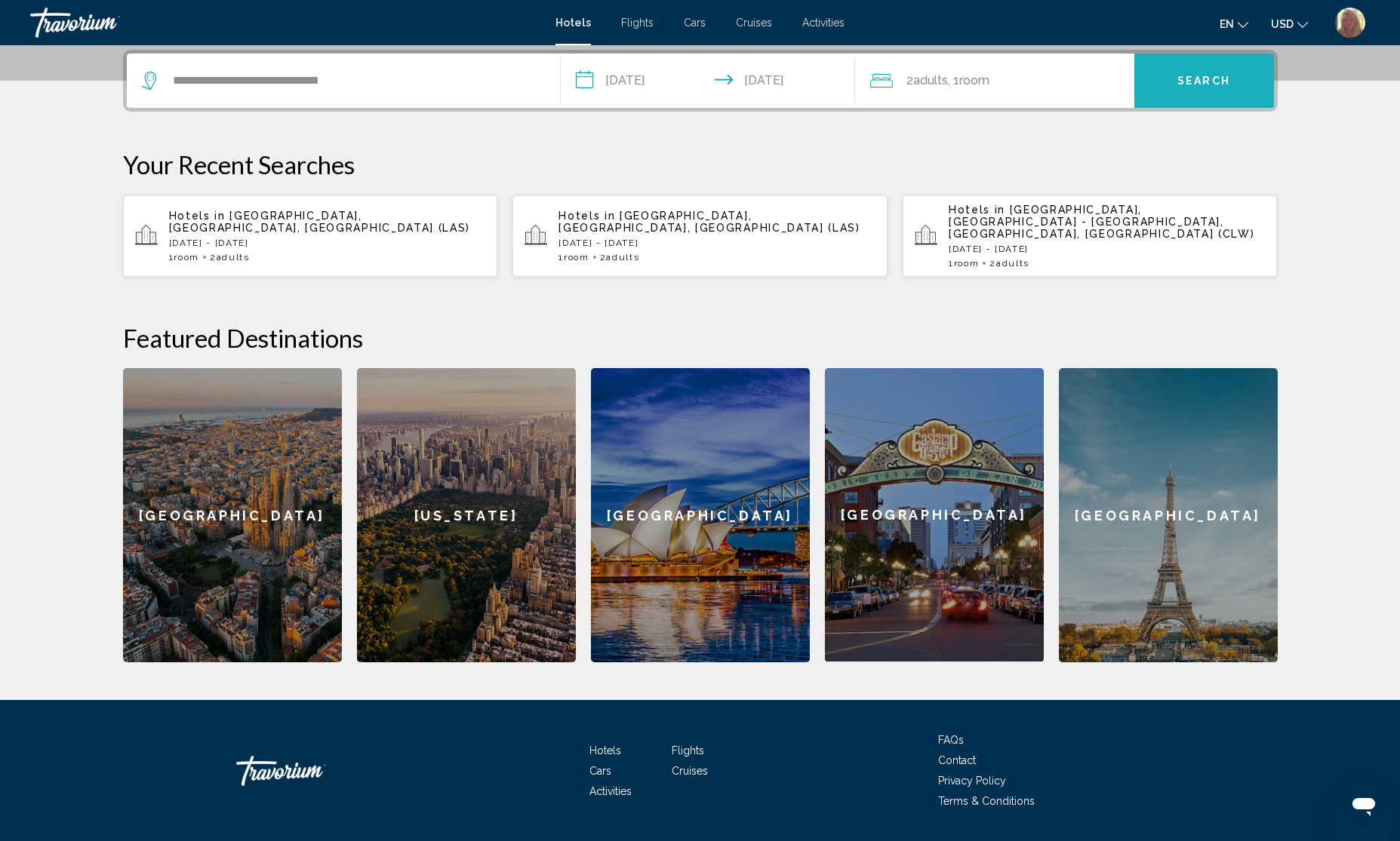
click at [1193, 77] on span "Search" at bounding box center [1204, 82] width 53 height 12
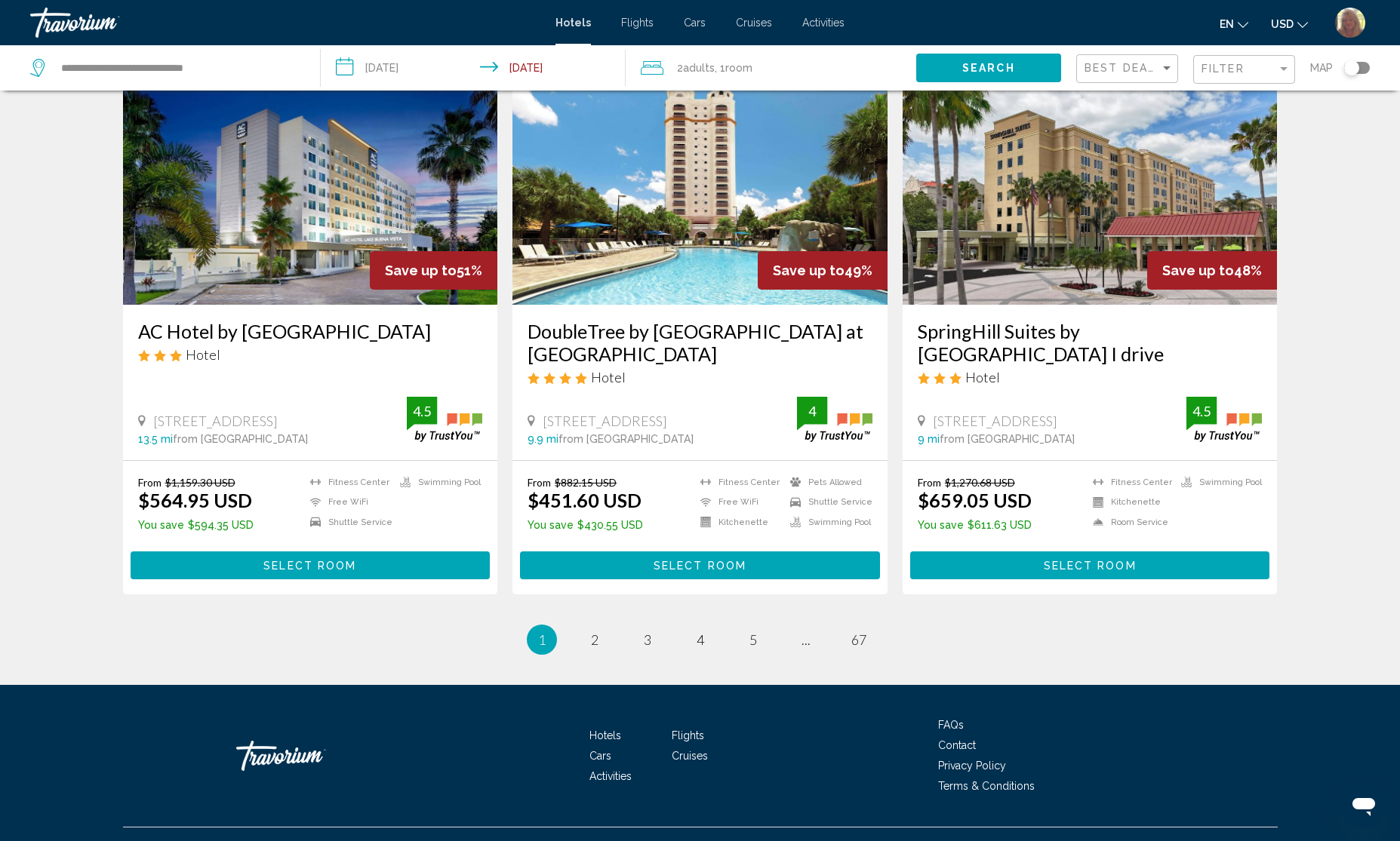
scroll to position [1792, 0]
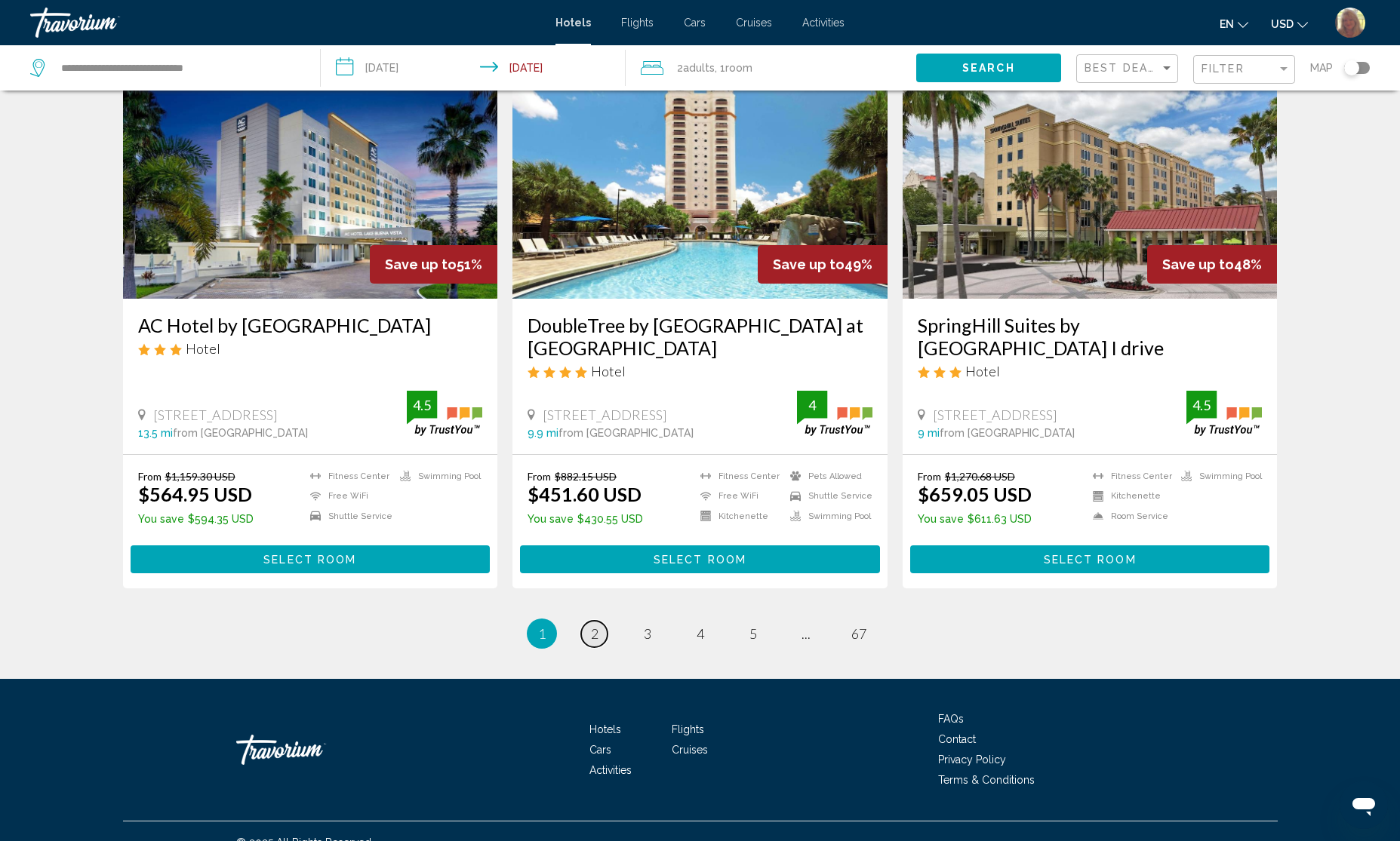
click at [591, 626] on span "2" at bounding box center [595, 633] width 8 height 16
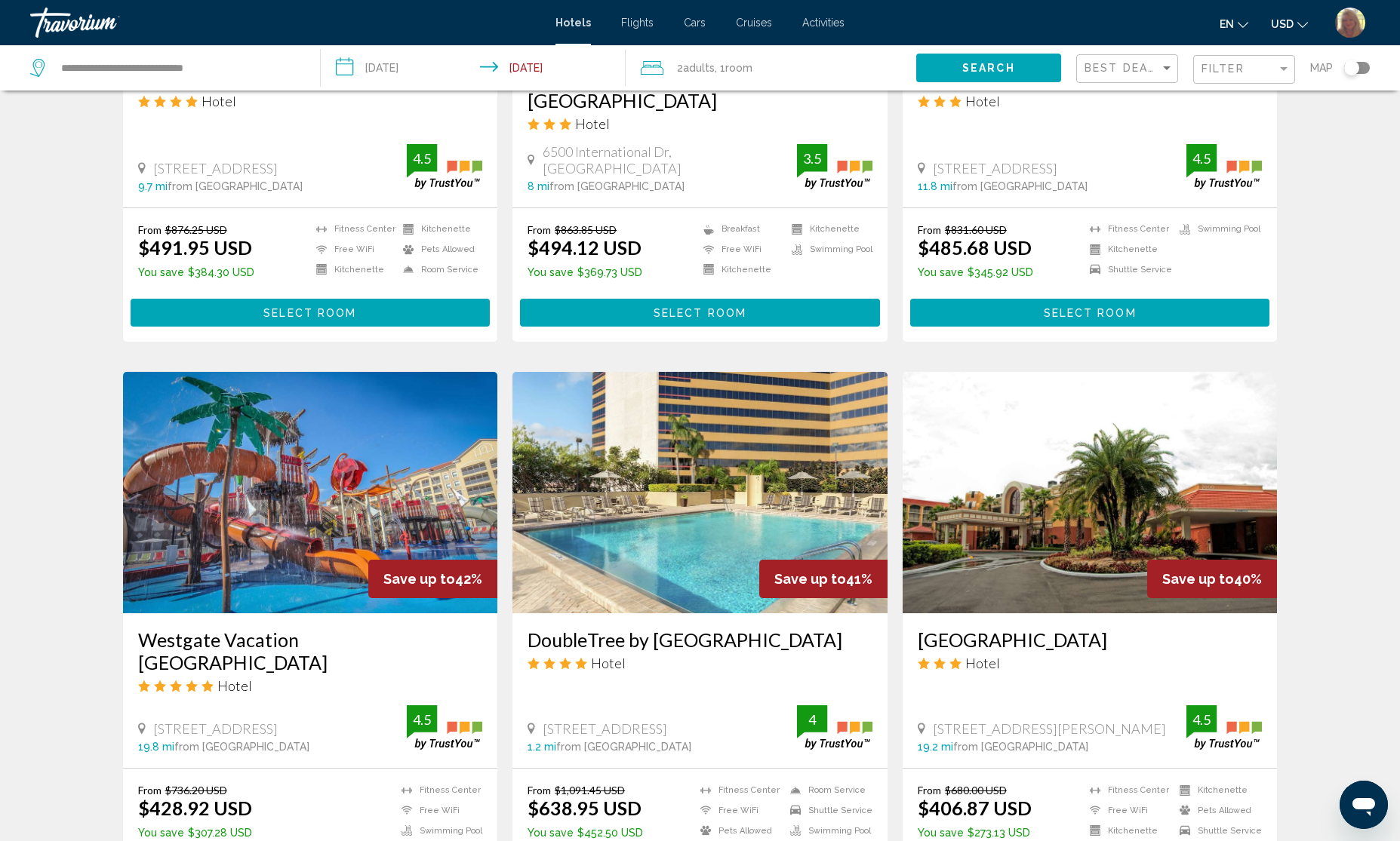
scroll to position [1792, 0]
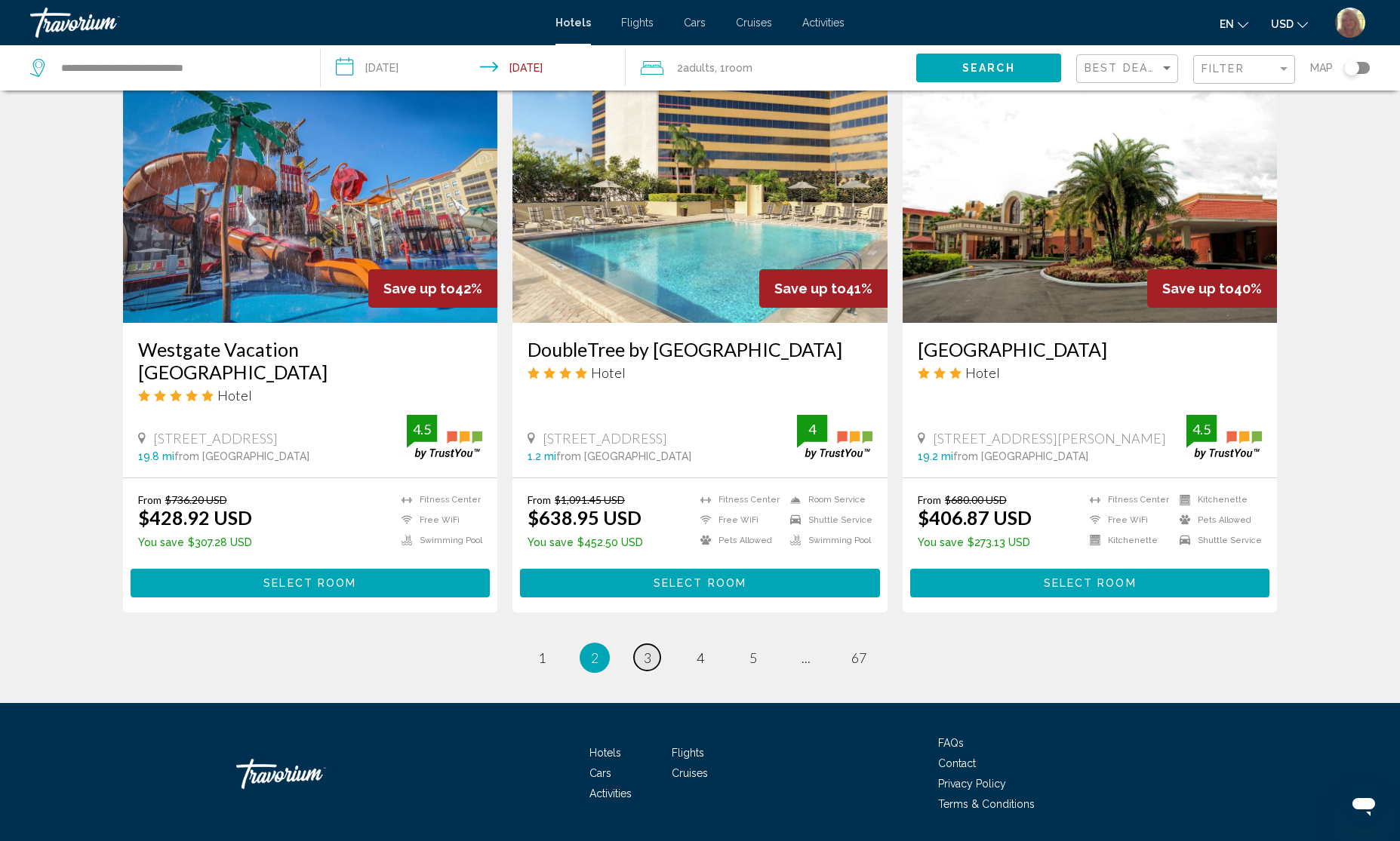
click at [647, 650] on span "3" at bounding box center [647, 657] width 8 height 16
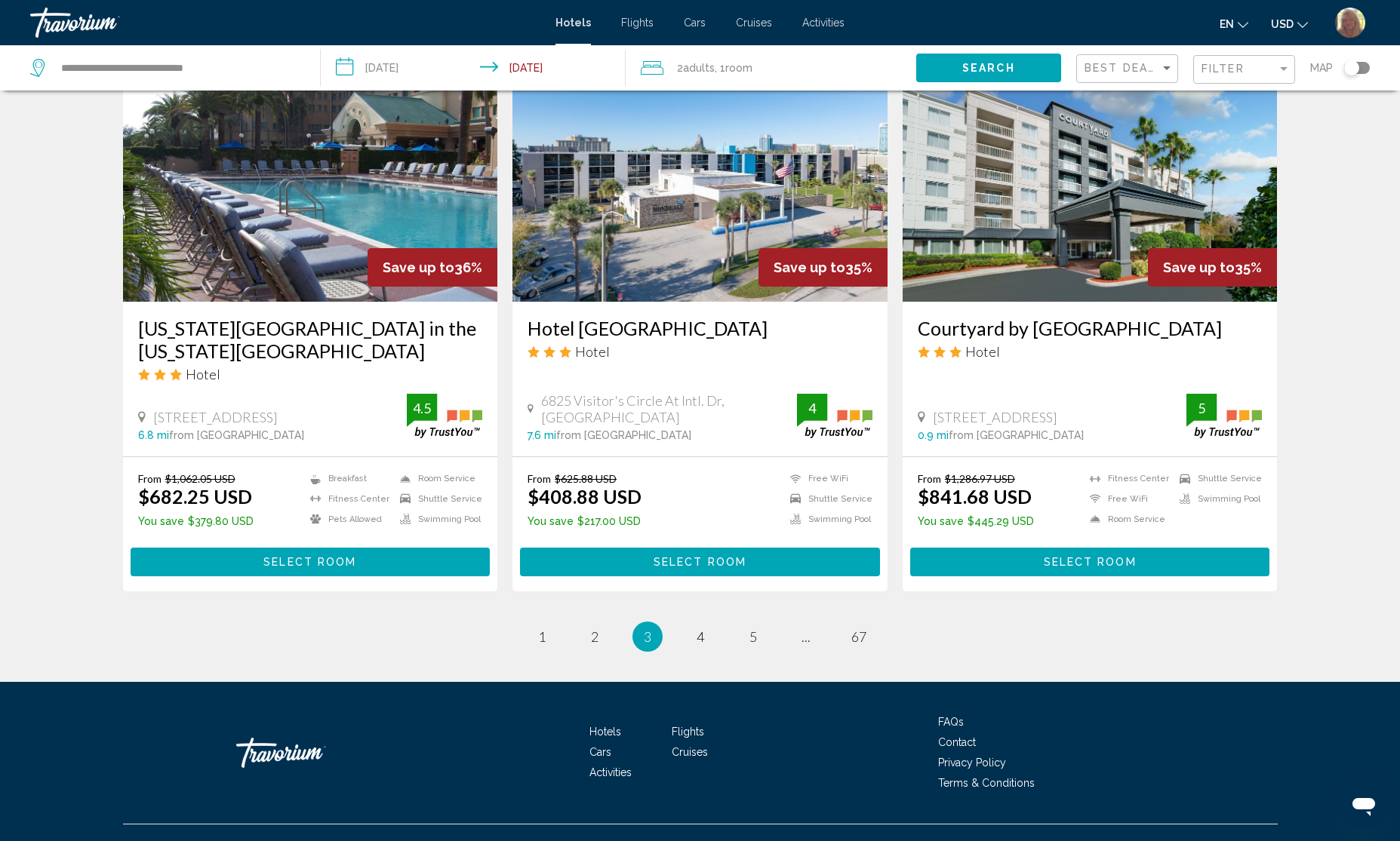
scroll to position [1777, 0]
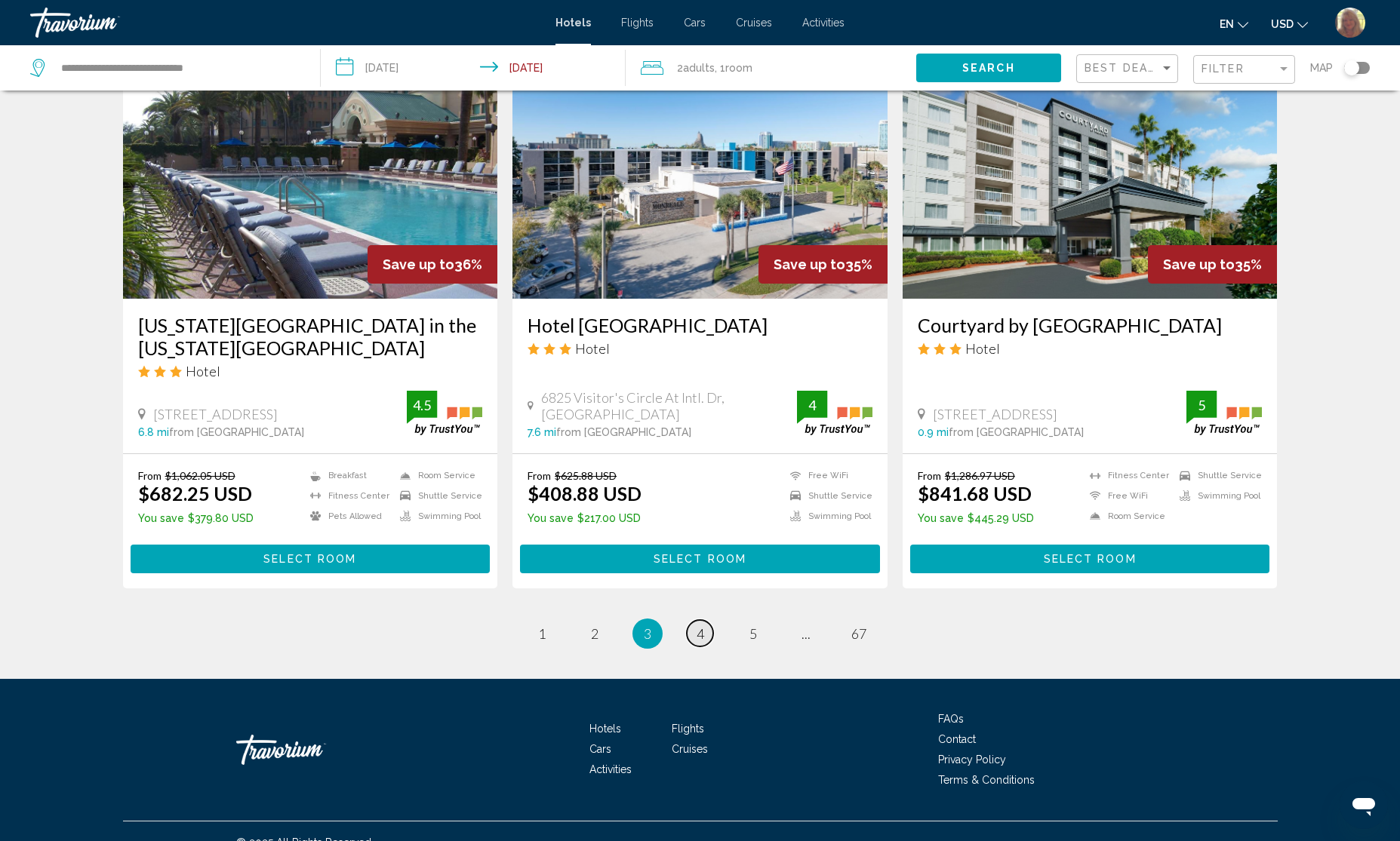
click at [706, 620] on link "page 4" at bounding box center [700, 633] width 27 height 27
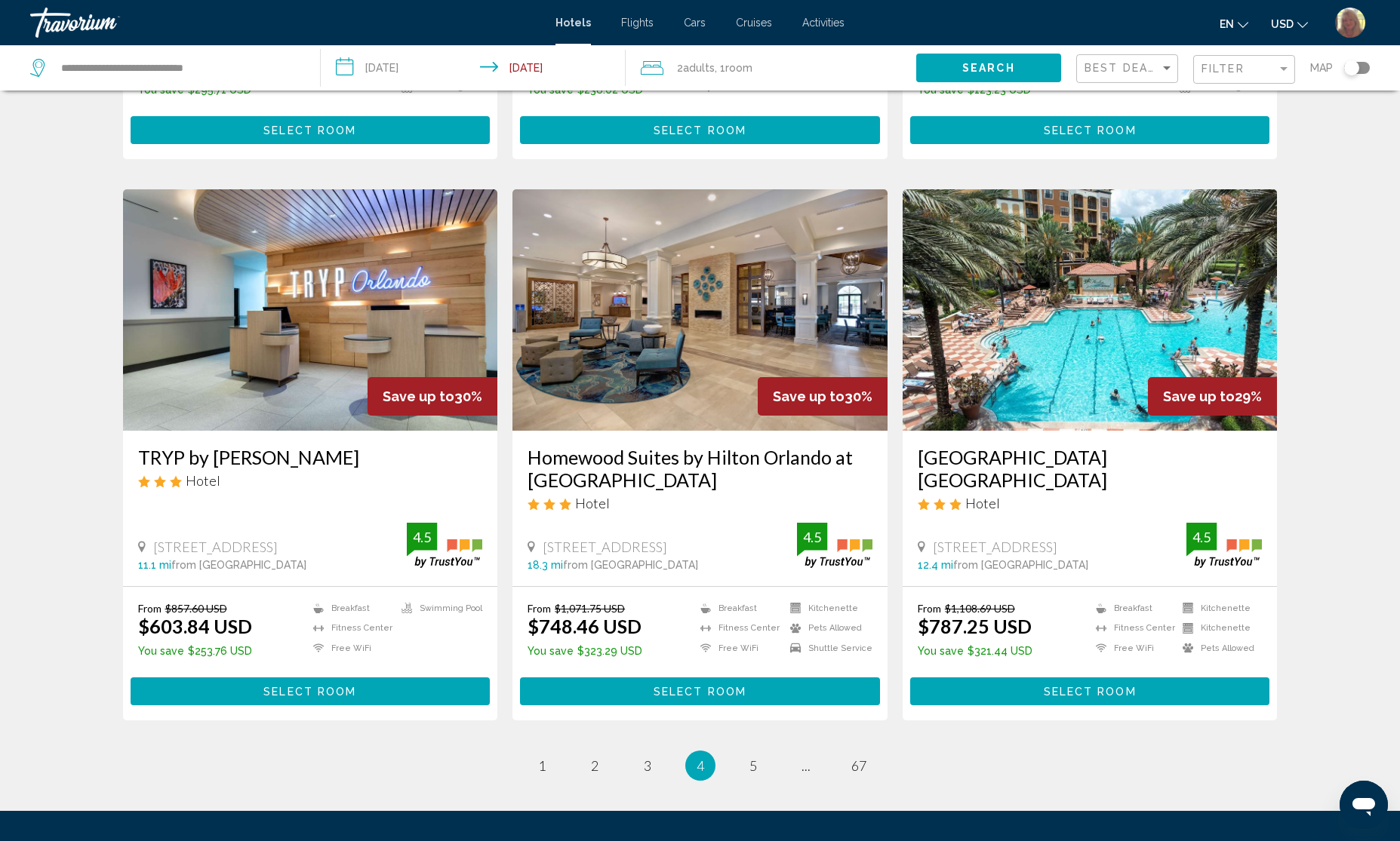
scroll to position [1697, 0]
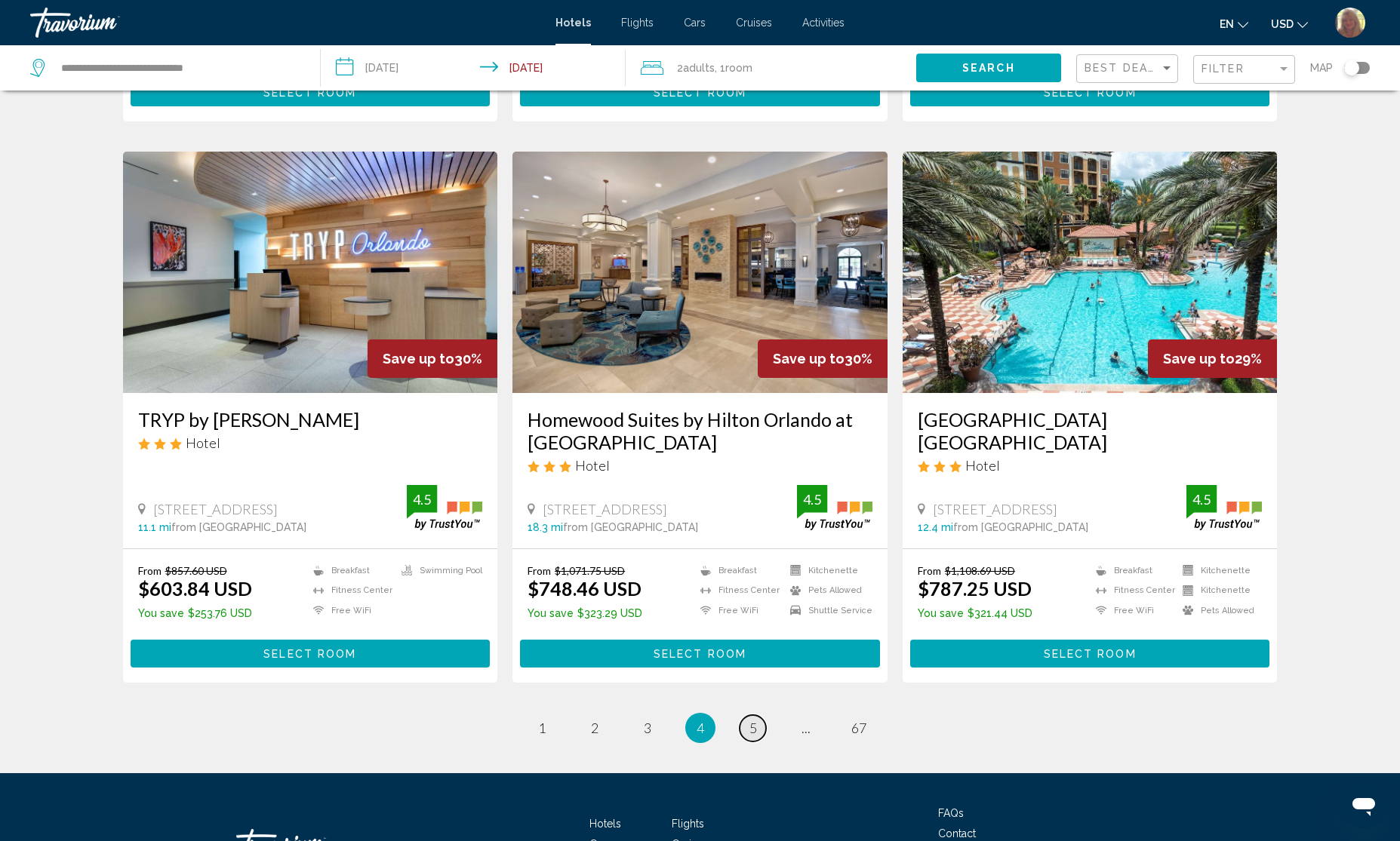
click at [749, 720] on span "5" at bounding box center [753, 728] width 8 height 16
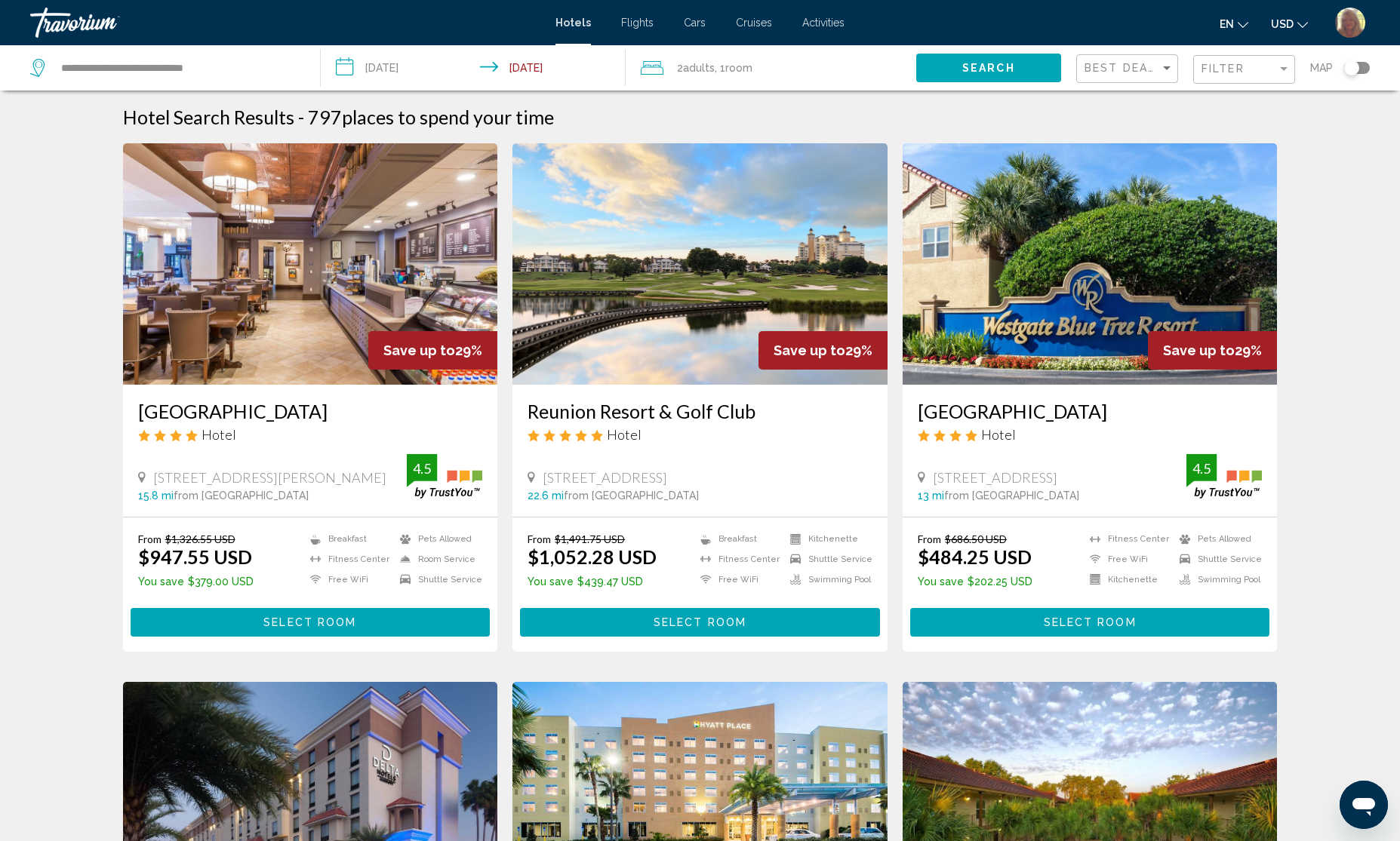
scroll to position [94, 0]
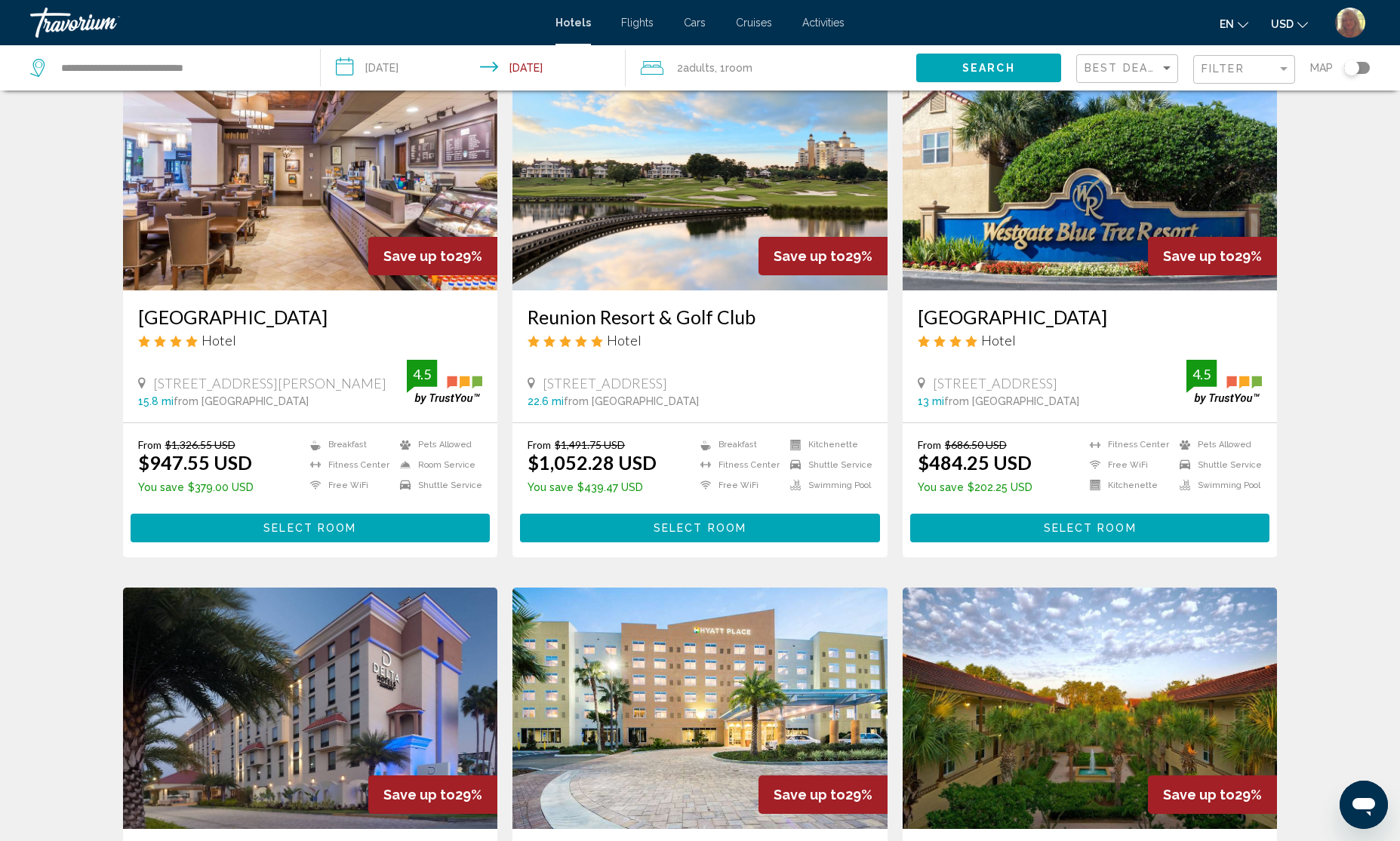
click at [1052, 249] on img "Main content" at bounding box center [1090, 169] width 375 height 241
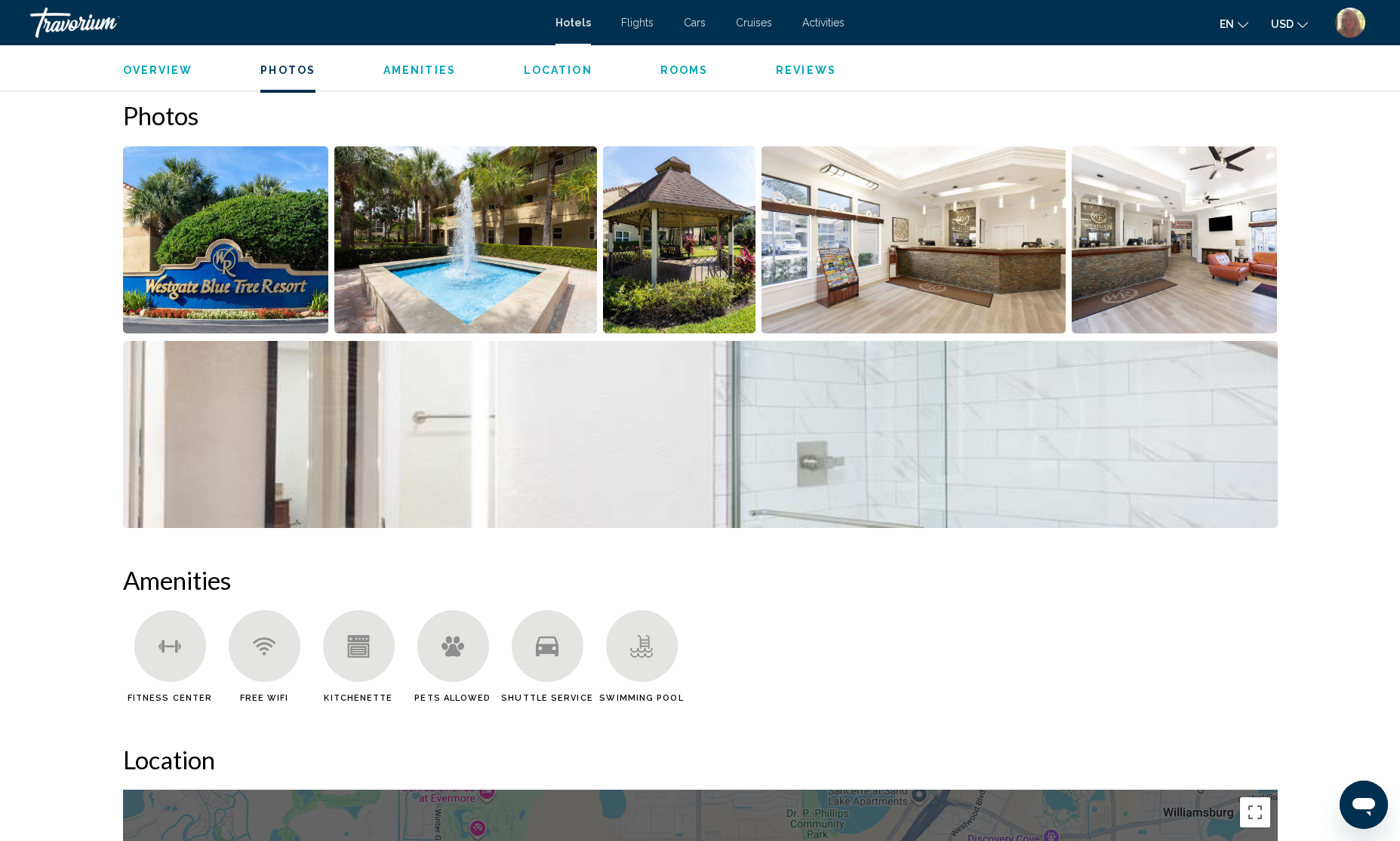
scroll to position [660, 0]
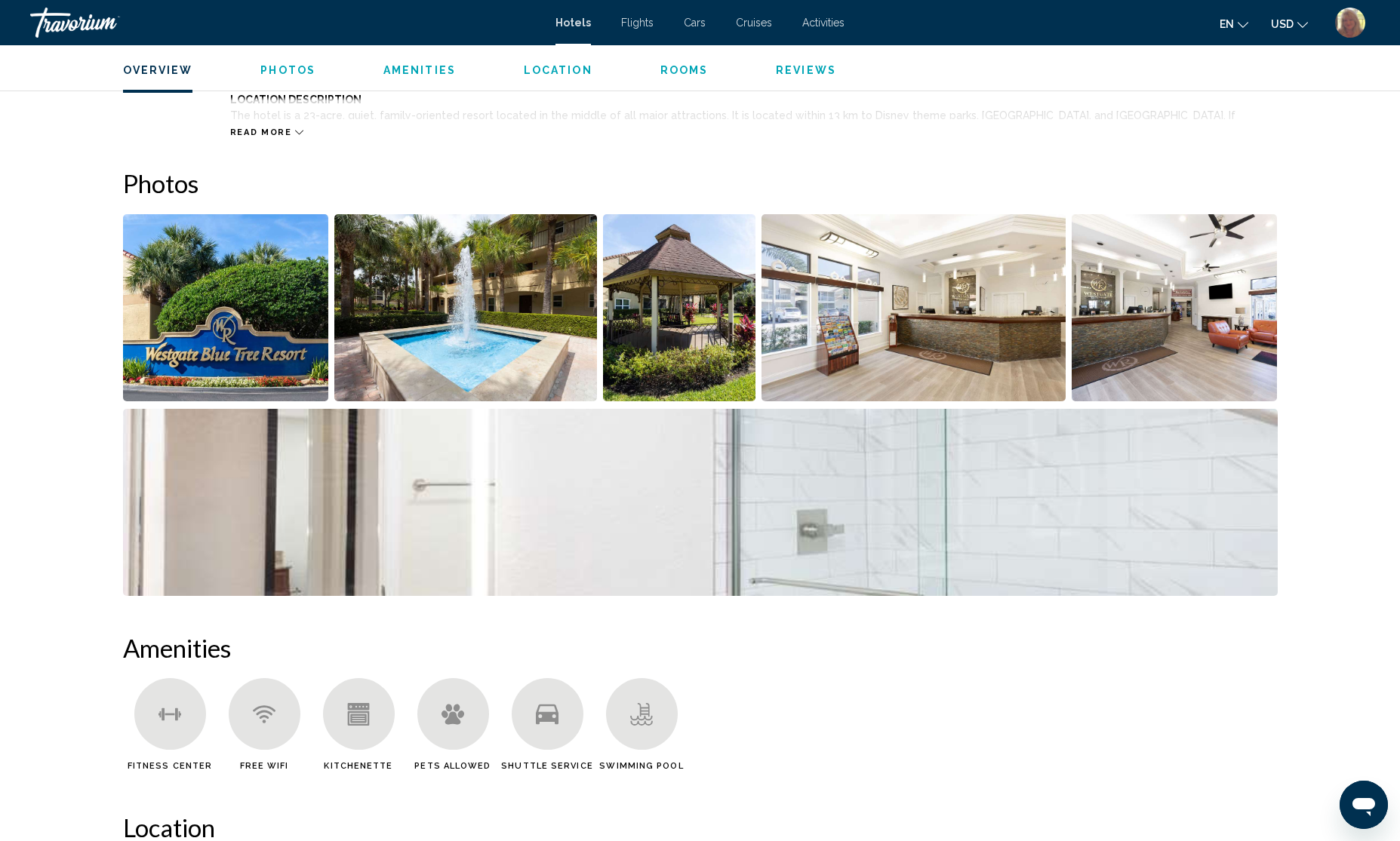
click at [536, 355] on img "Open full-screen image slider" at bounding box center [466, 308] width 263 height 187
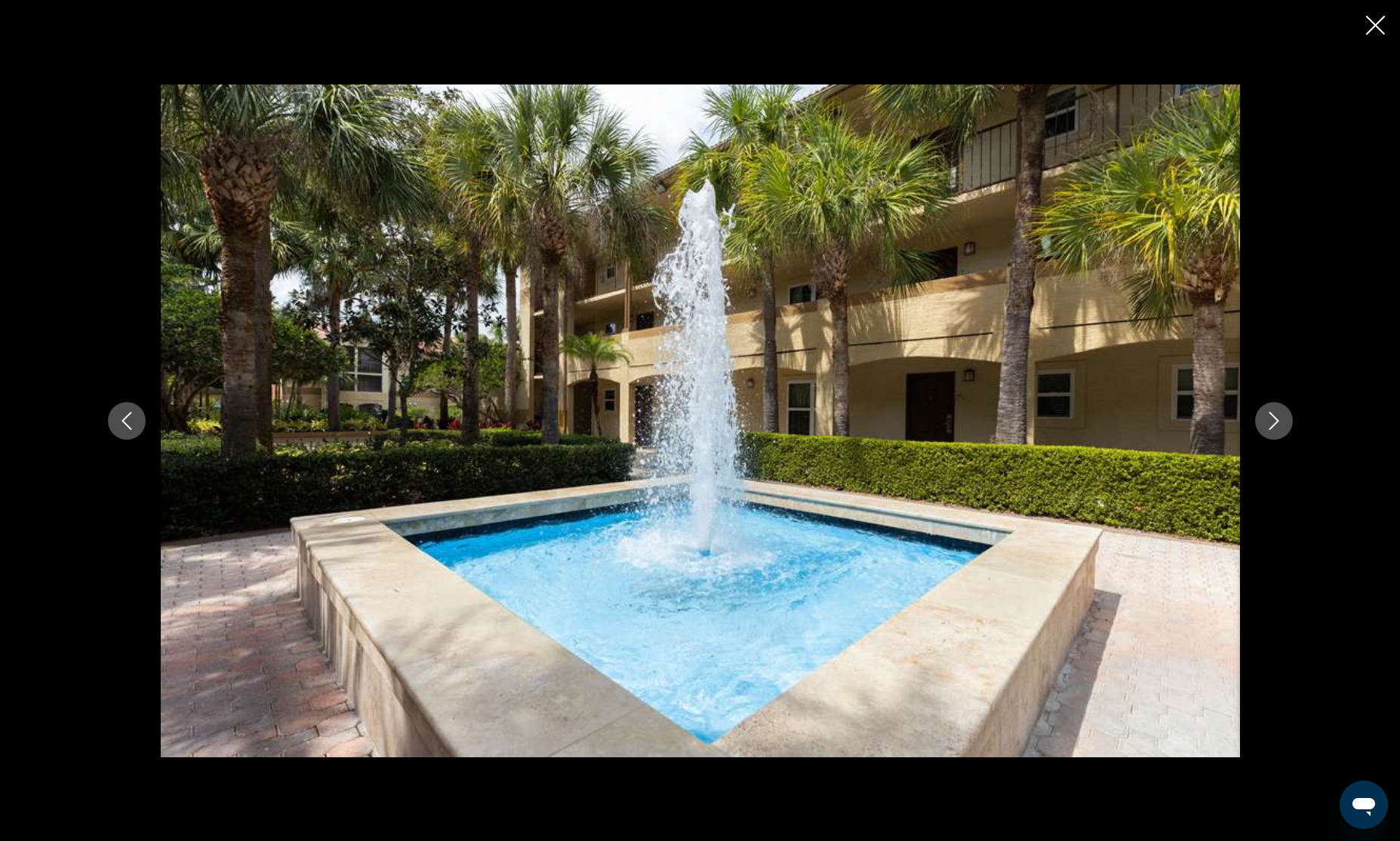
click at [1279, 422] on icon "Next image" at bounding box center [1274, 420] width 18 height 18
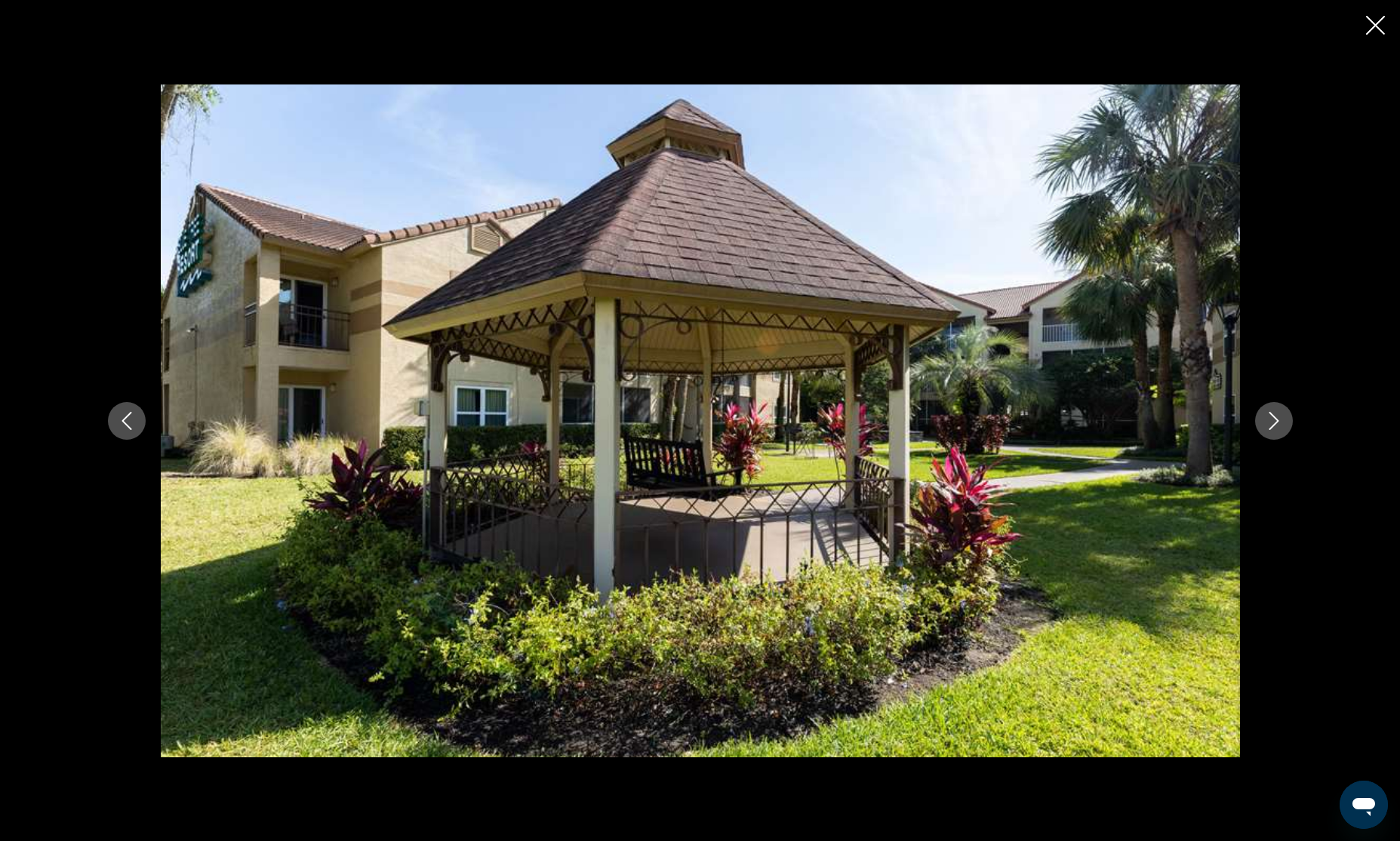
click at [1279, 422] on icon "Next image" at bounding box center [1274, 420] width 18 height 18
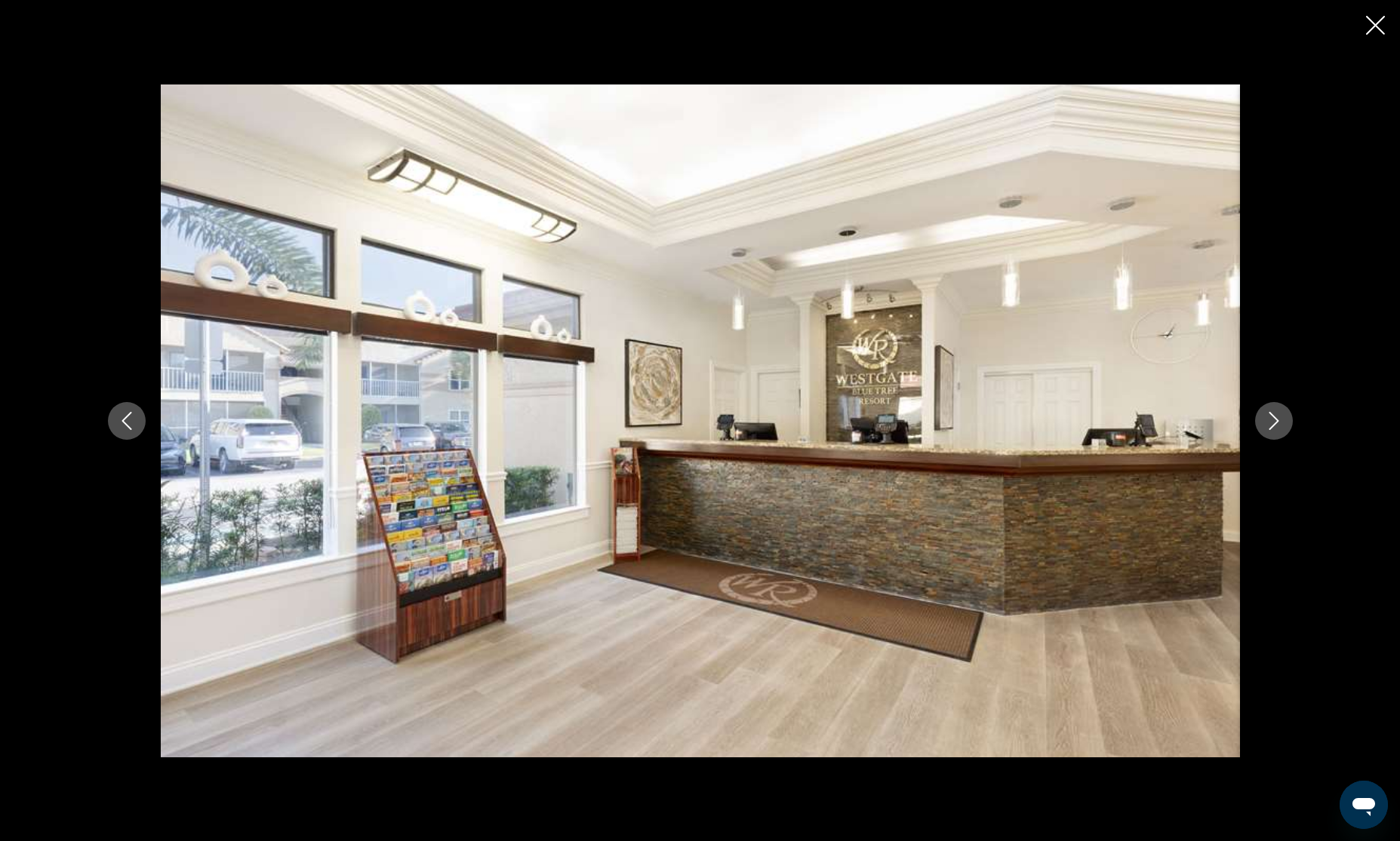
click at [1279, 422] on icon "Next image" at bounding box center [1274, 420] width 18 height 18
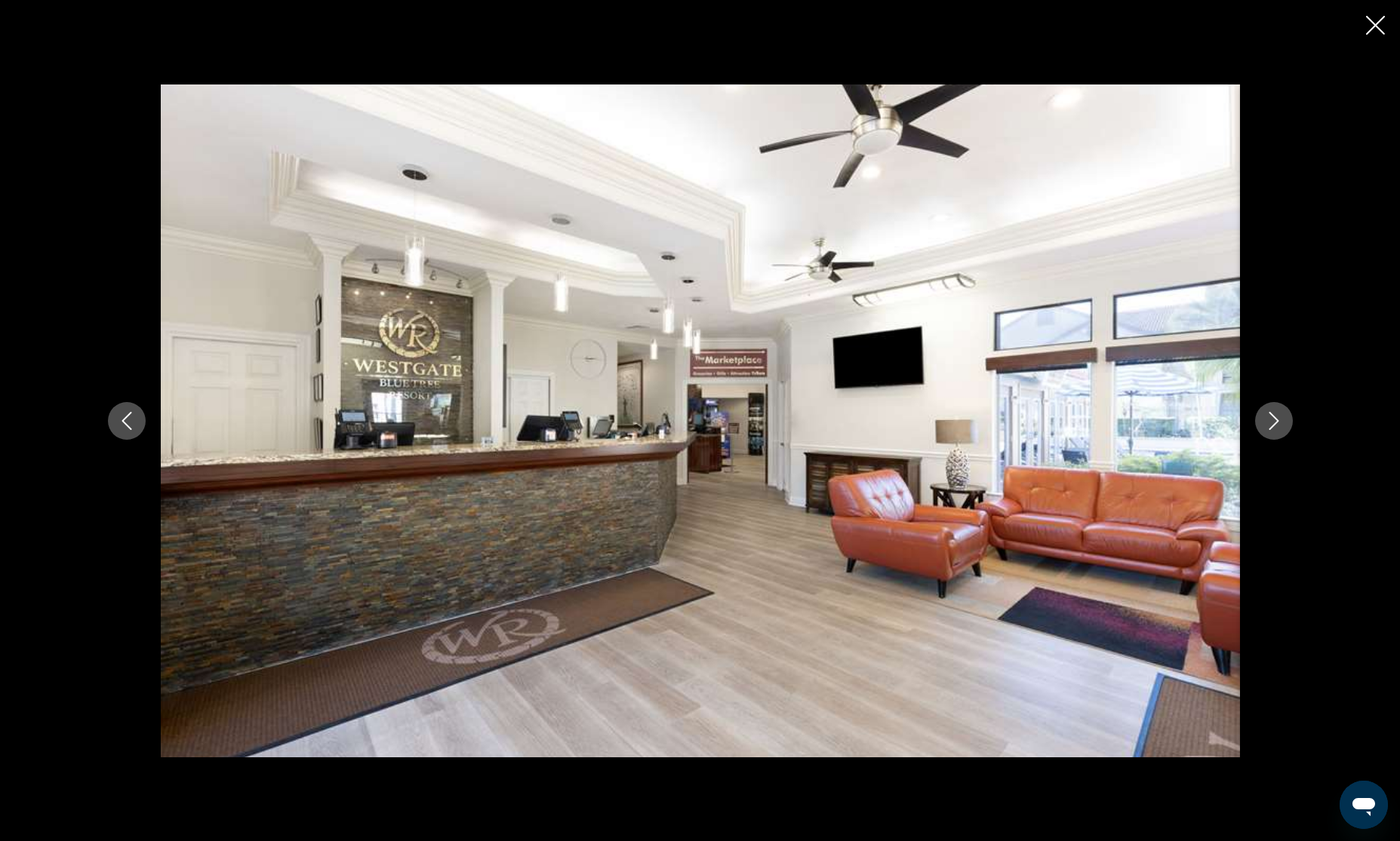
click at [1279, 422] on icon "Next image" at bounding box center [1274, 420] width 18 height 18
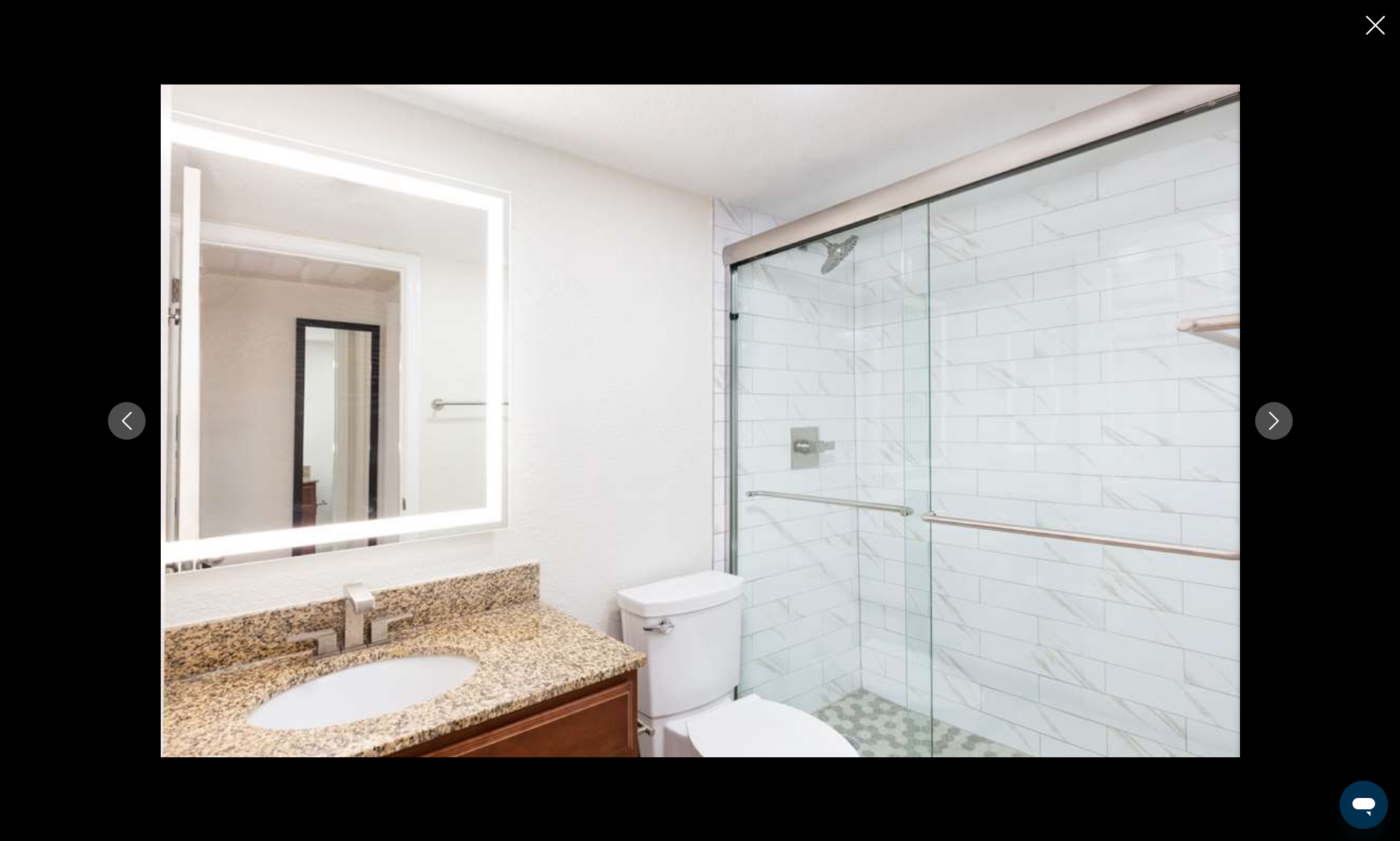
click at [1279, 422] on icon "Next image" at bounding box center [1274, 420] width 18 height 18
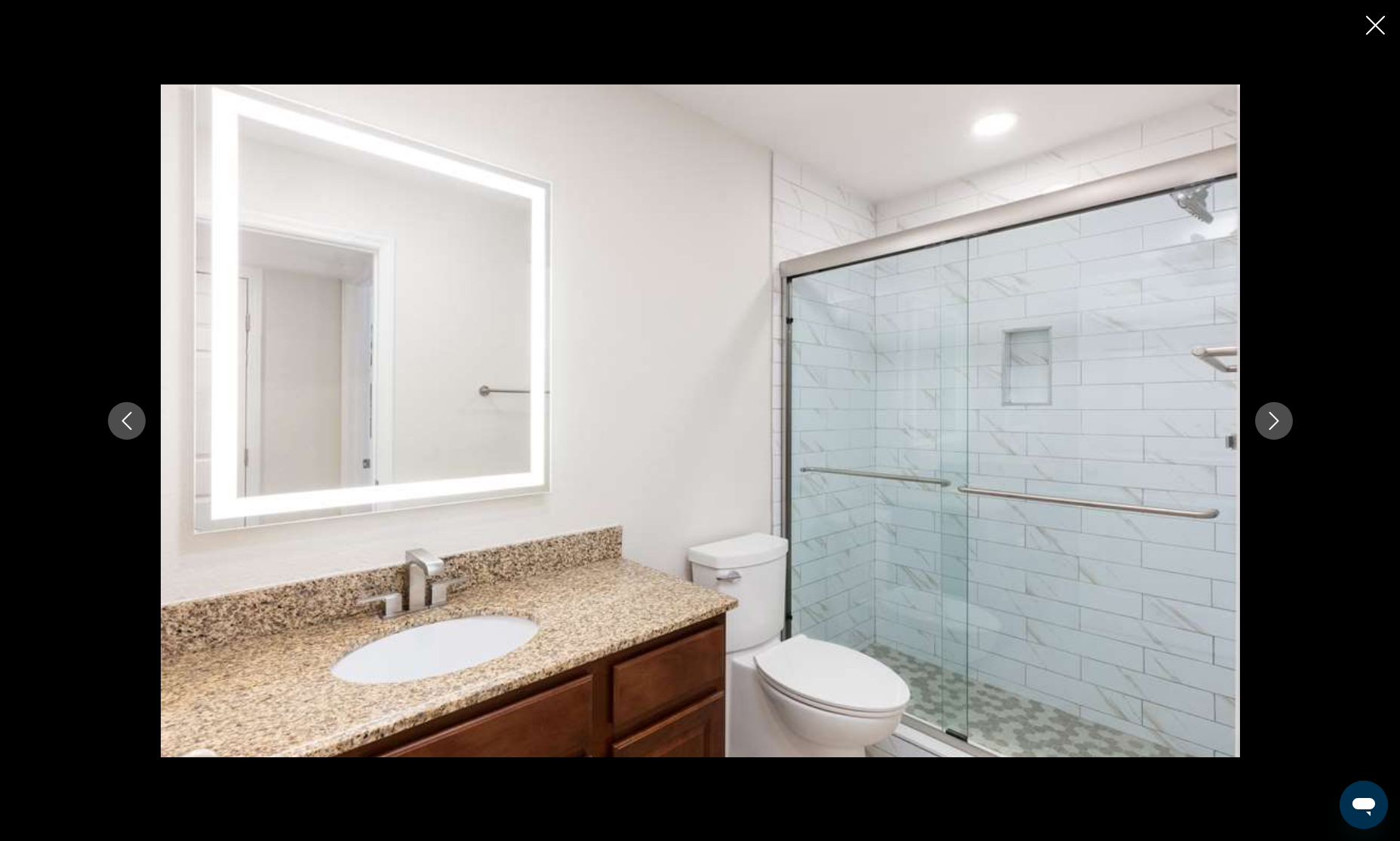
click at [1279, 422] on icon "Next image" at bounding box center [1274, 420] width 18 height 18
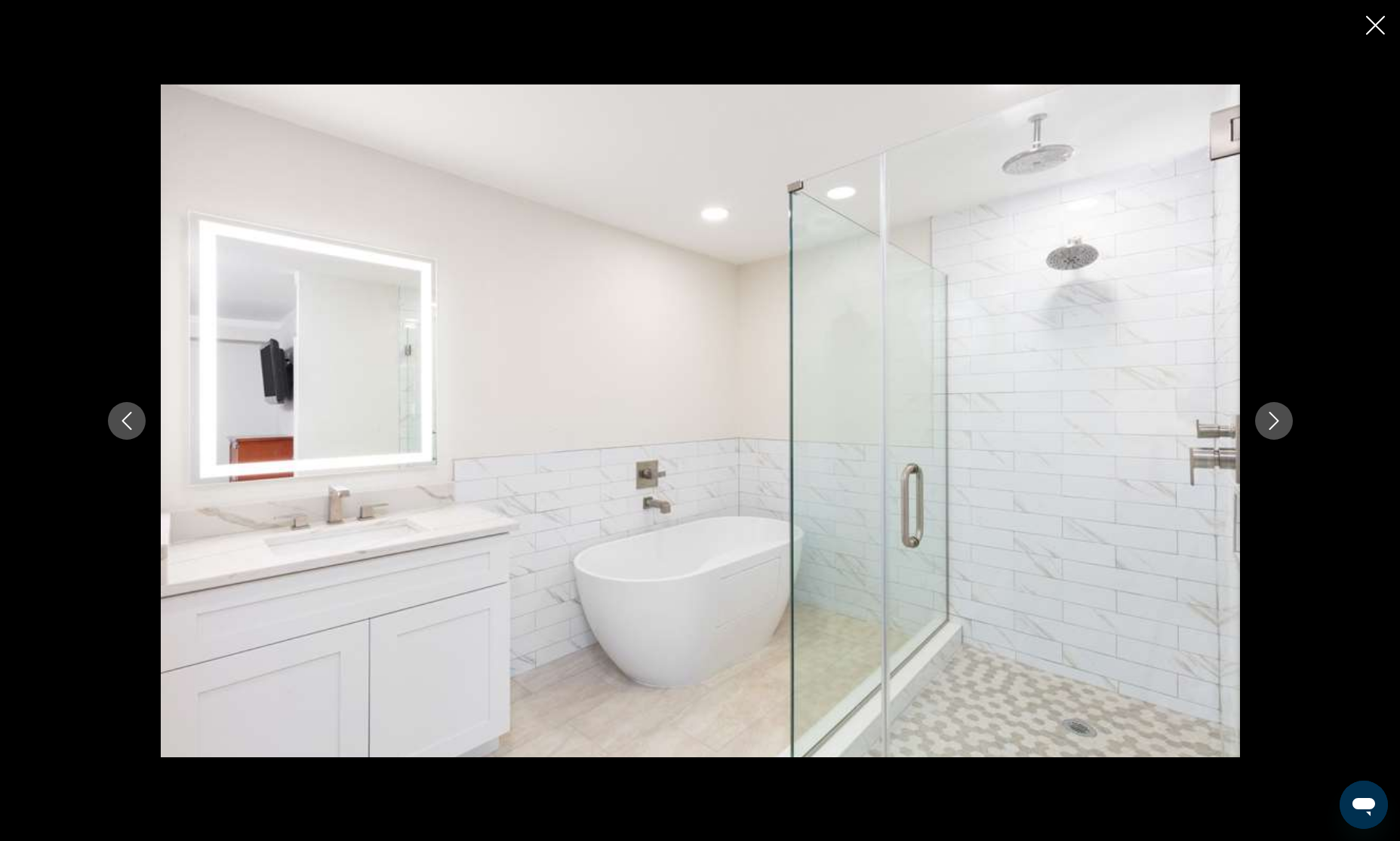
click at [1279, 422] on icon "Next image" at bounding box center [1274, 420] width 18 height 18
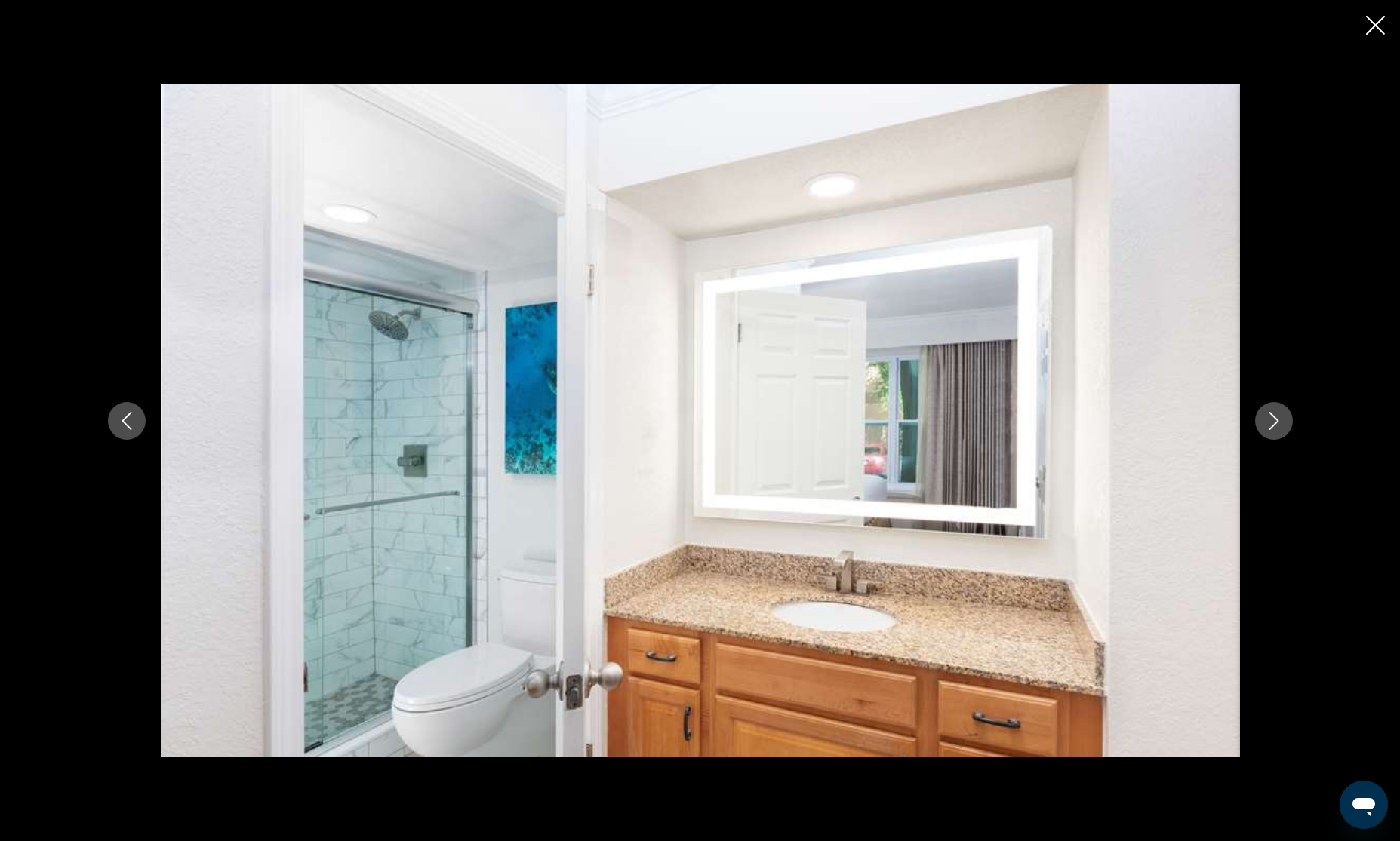
click at [1279, 422] on icon "Next image" at bounding box center [1274, 420] width 18 height 18
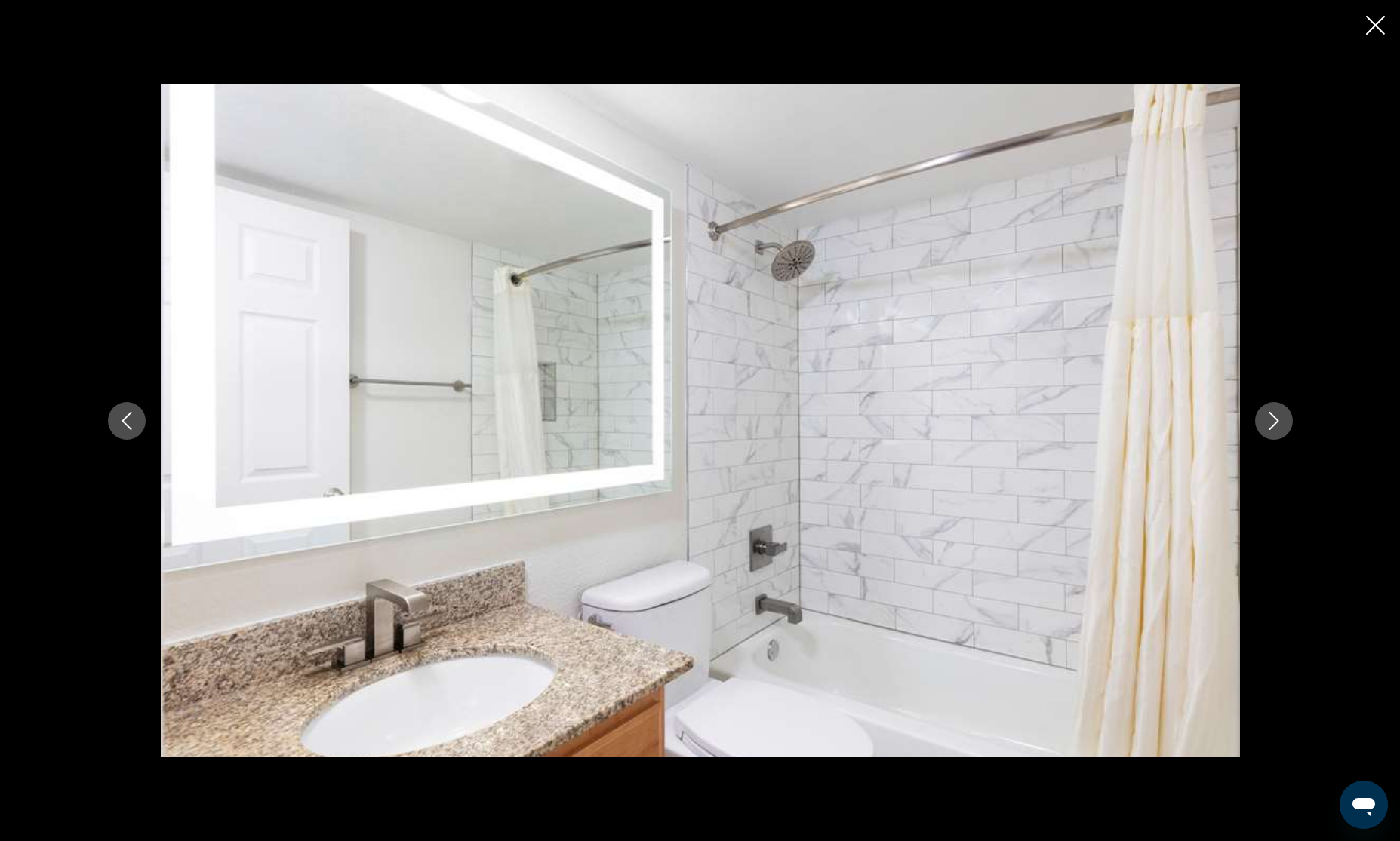
click at [1279, 422] on icon "Next image" at bounding box center [1274, 420] width 18 height 18
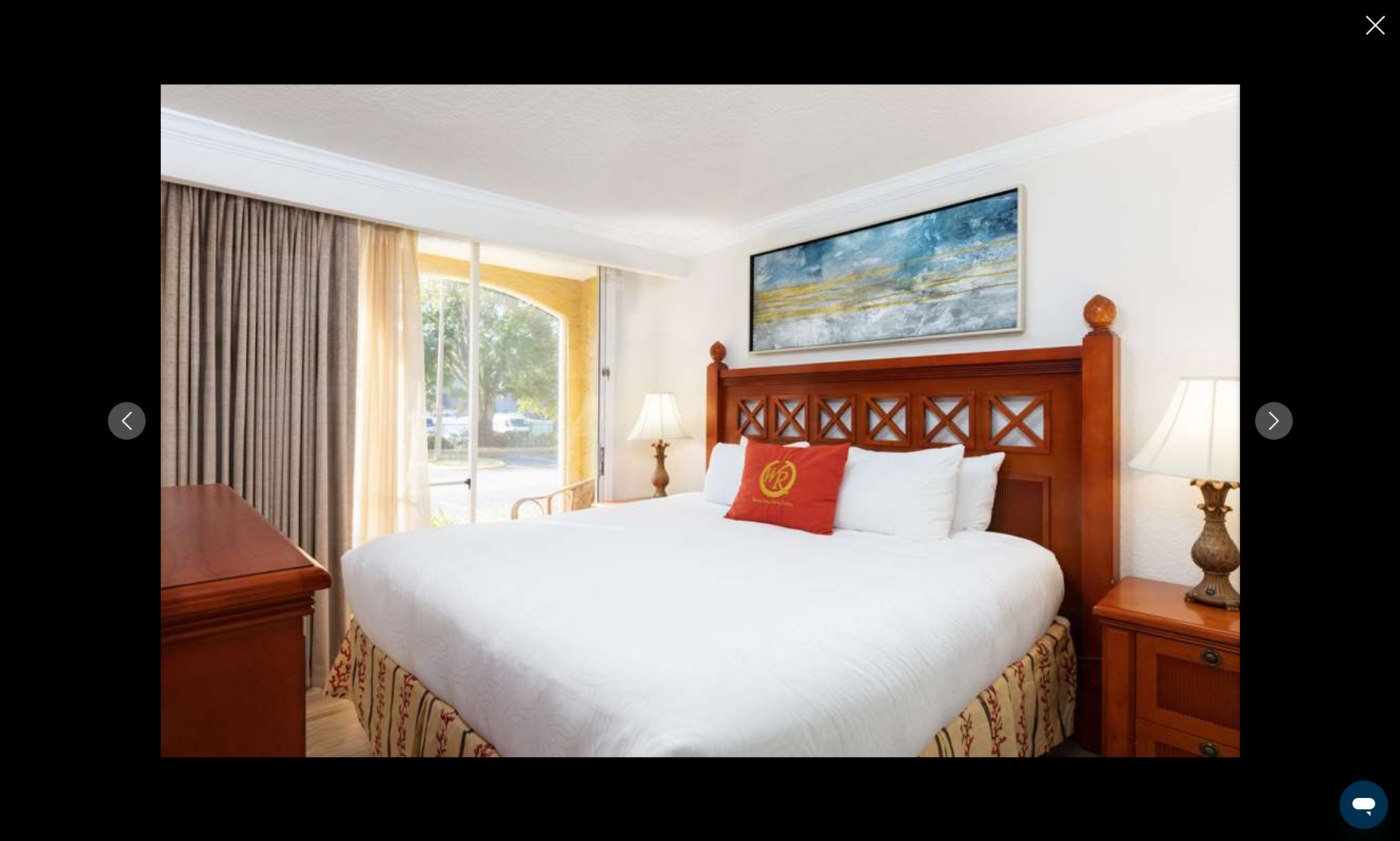
click at [1279, 422] on icon "Next image" at bounding box center [1274, 420] width 18 height 18
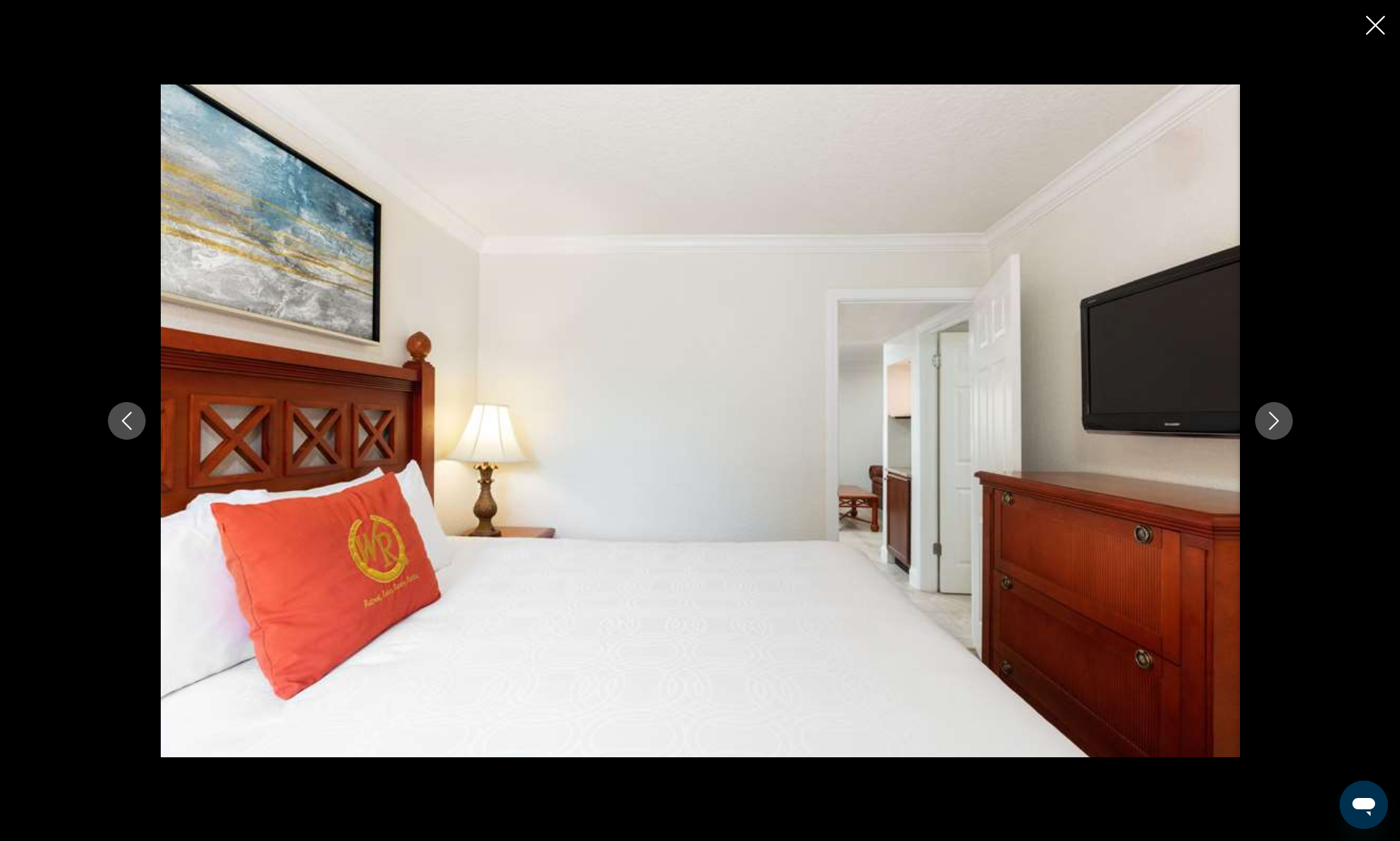
click at [1279, 422] on icon "Next image" at bounding box center [1274, 420] width 18 height 18
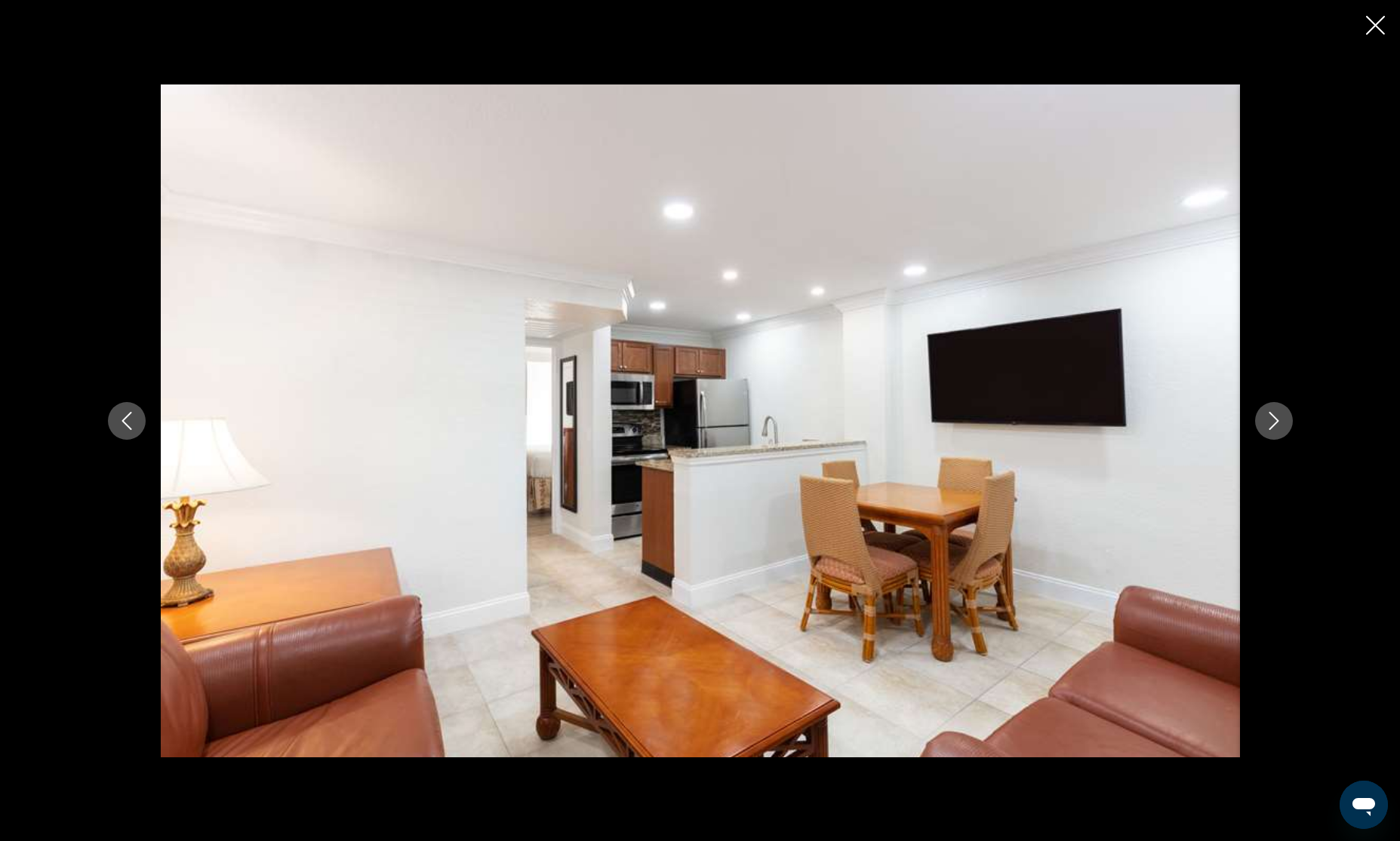
click at [1279, 422] on icon "Next image" at bounding box center [1274, 420] width 18 height 18
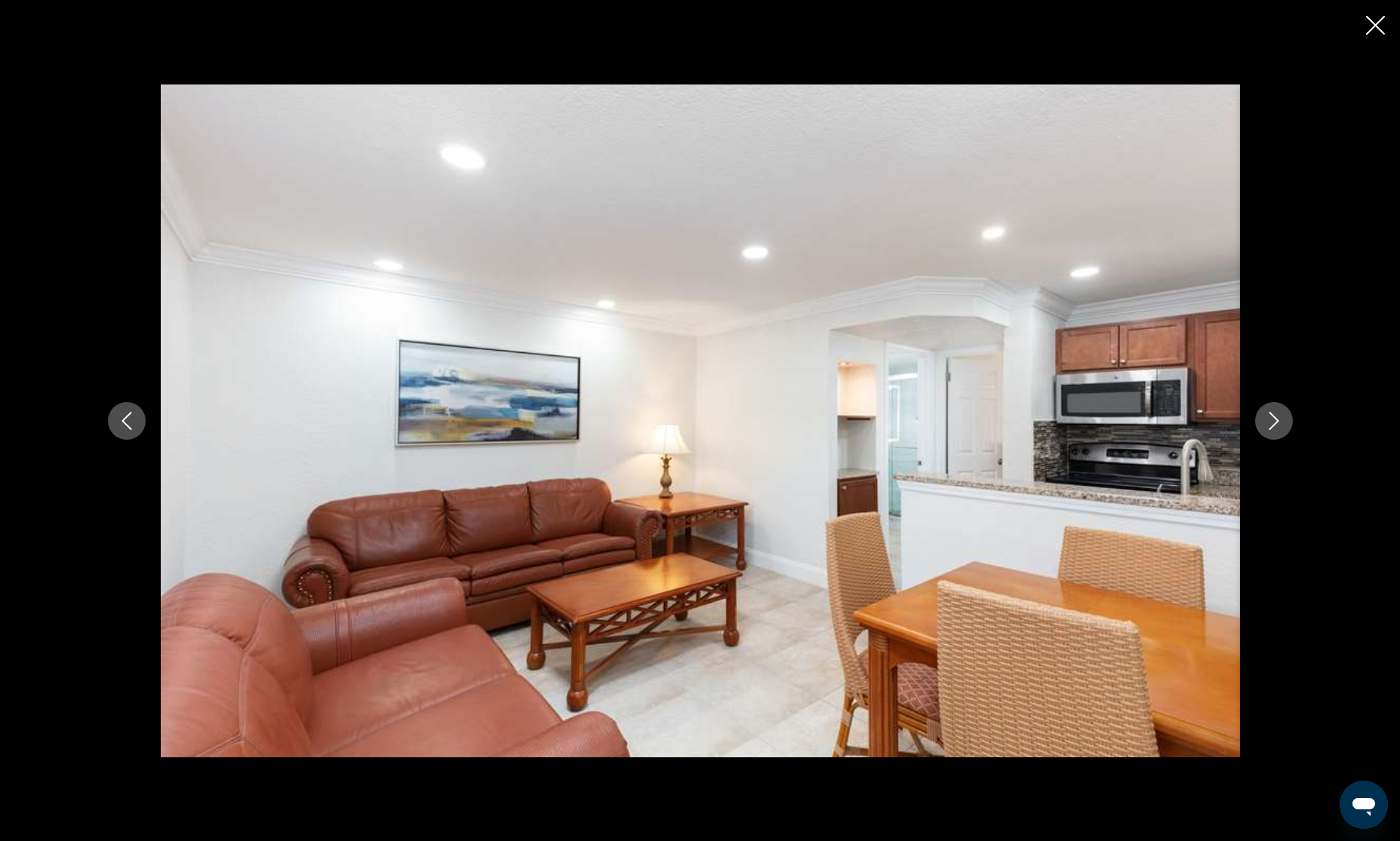
click at [1279, 422] on icon "Next image" at bounding box center [1274, 420] width 18 height 18
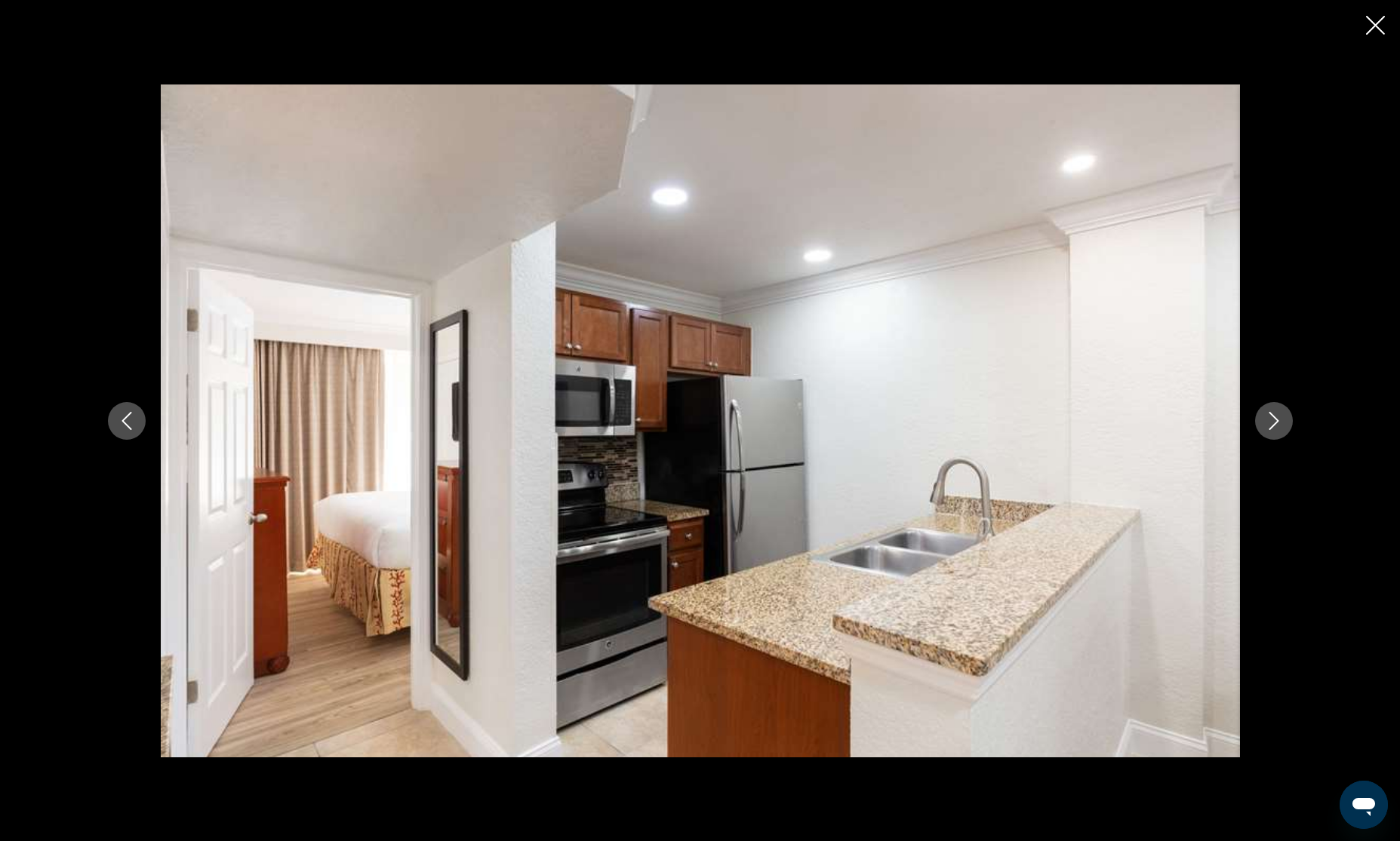
click at [1279, 422] on icon "Next image" at bounding box center [1274, 420] width 18 height 18
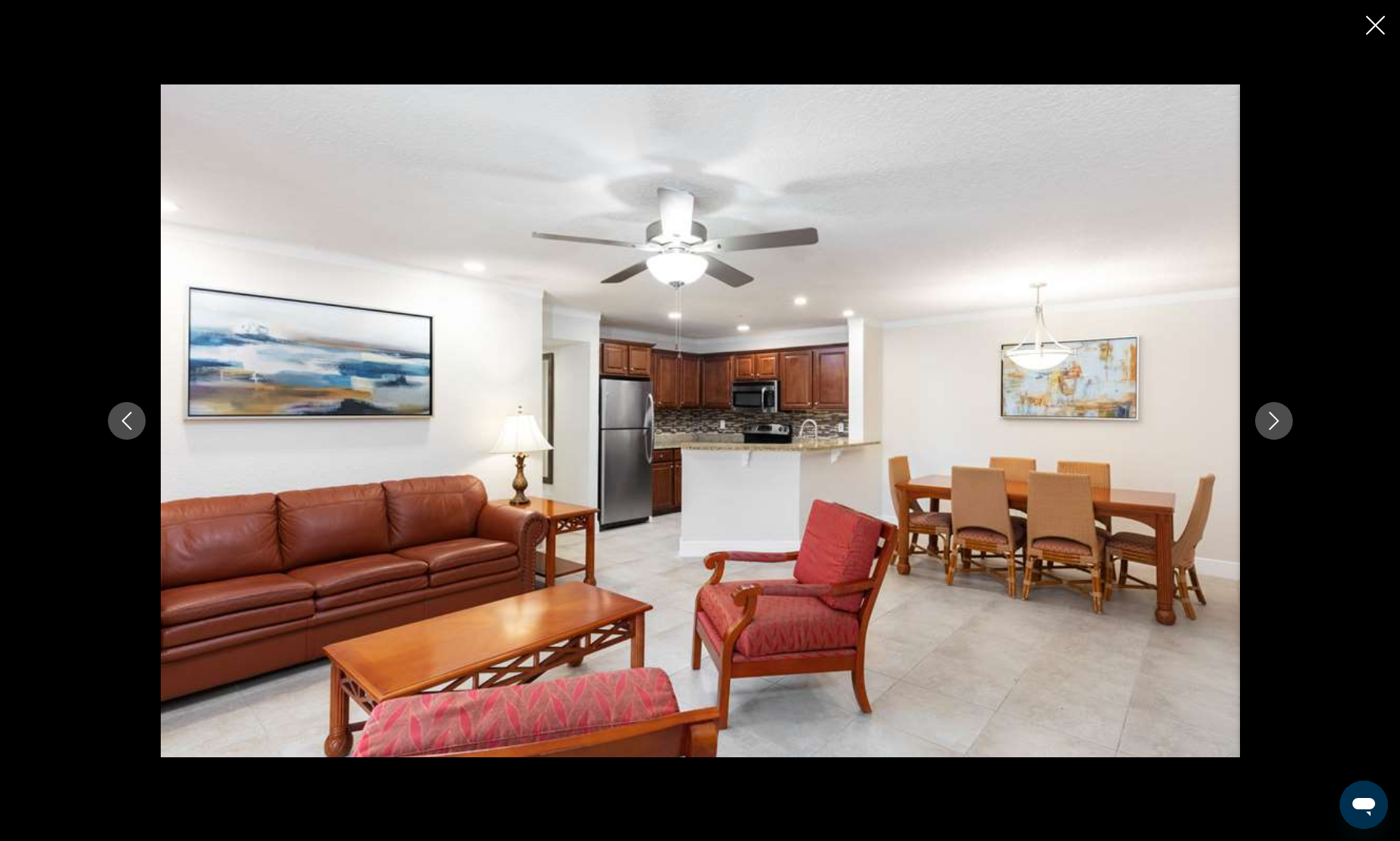
click at [1279, 422] on icon "Next image" at bounding box center [1274, 420] width 18 height 18
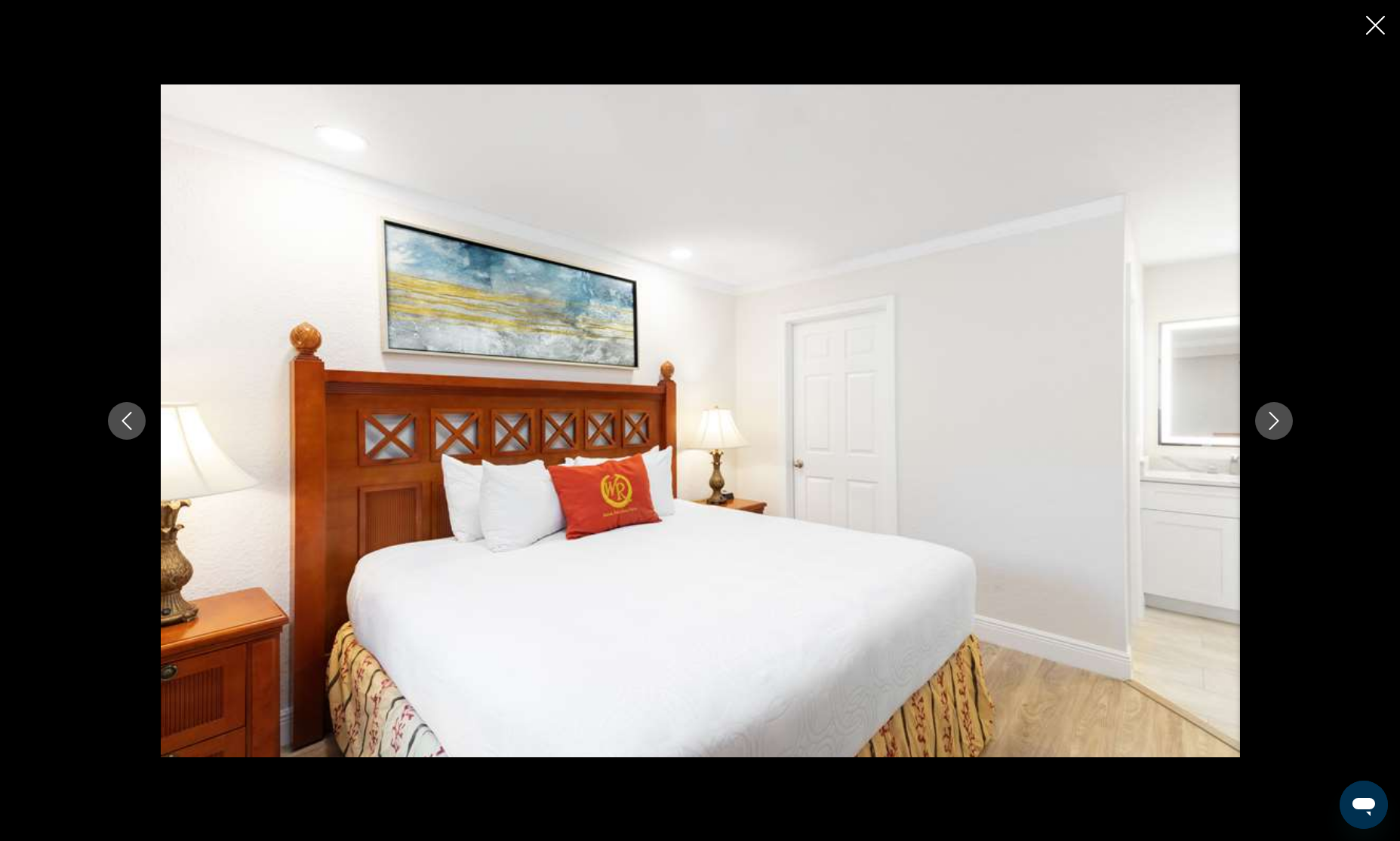
click at [1278, 422] on icon "Next image" at bounding box center [1274, 420] width 18 height 18
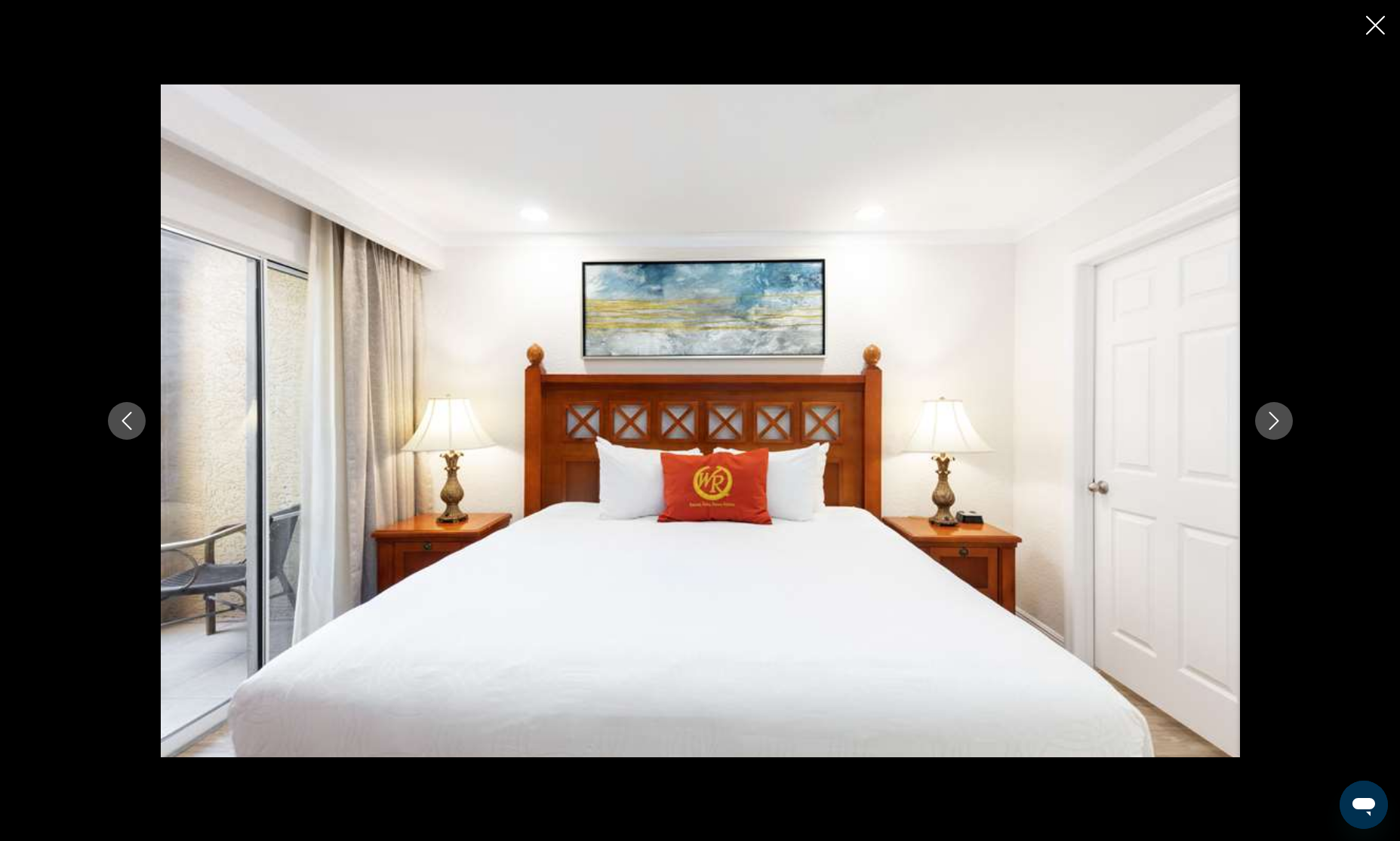
click at [1278, 422] on icon "Next image" at bounding box center [1274, 420] width 18 height 18
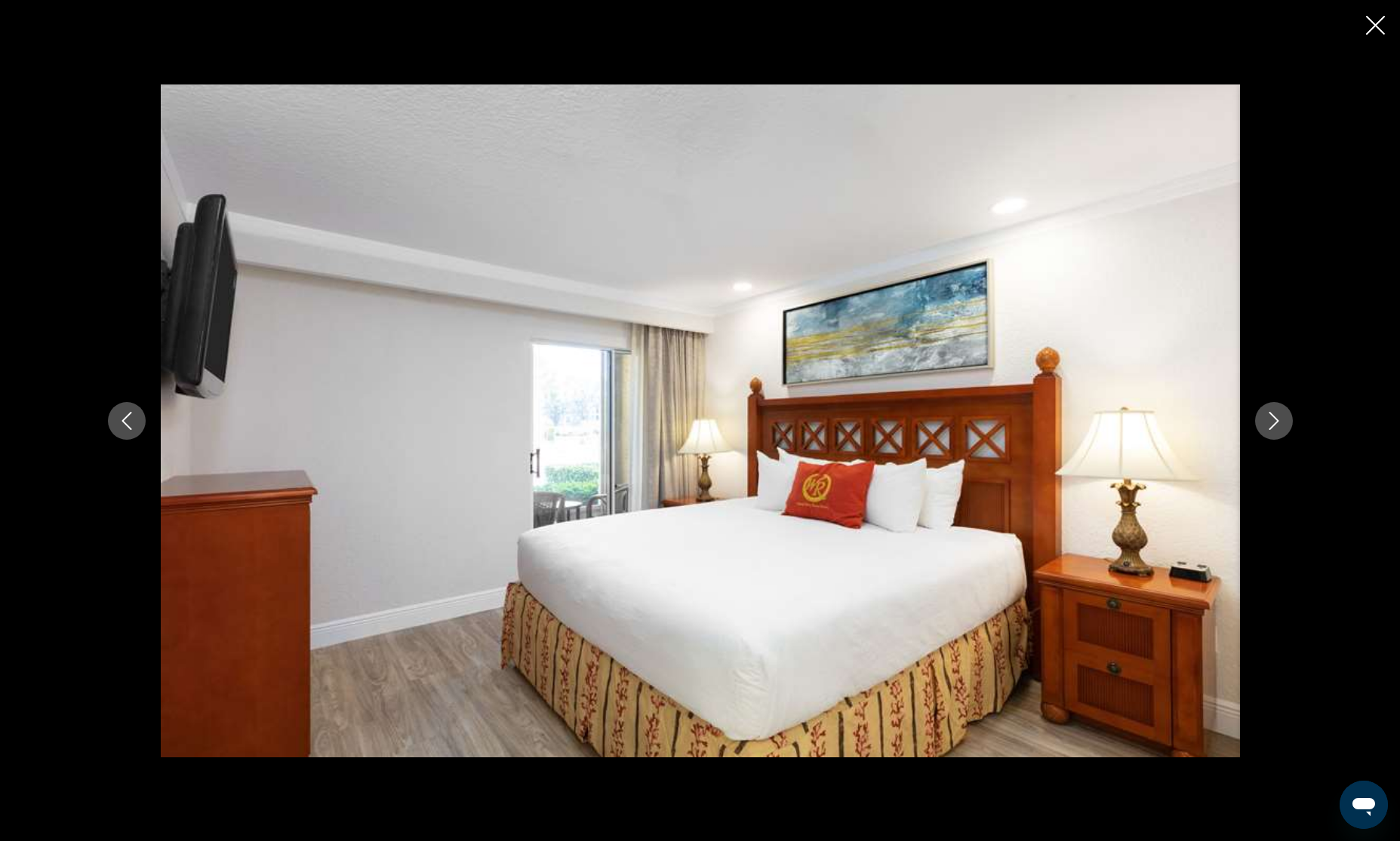
click at [1278, 422] on icon "Next image" at bounding box center [1274, 420] width 18 height 18
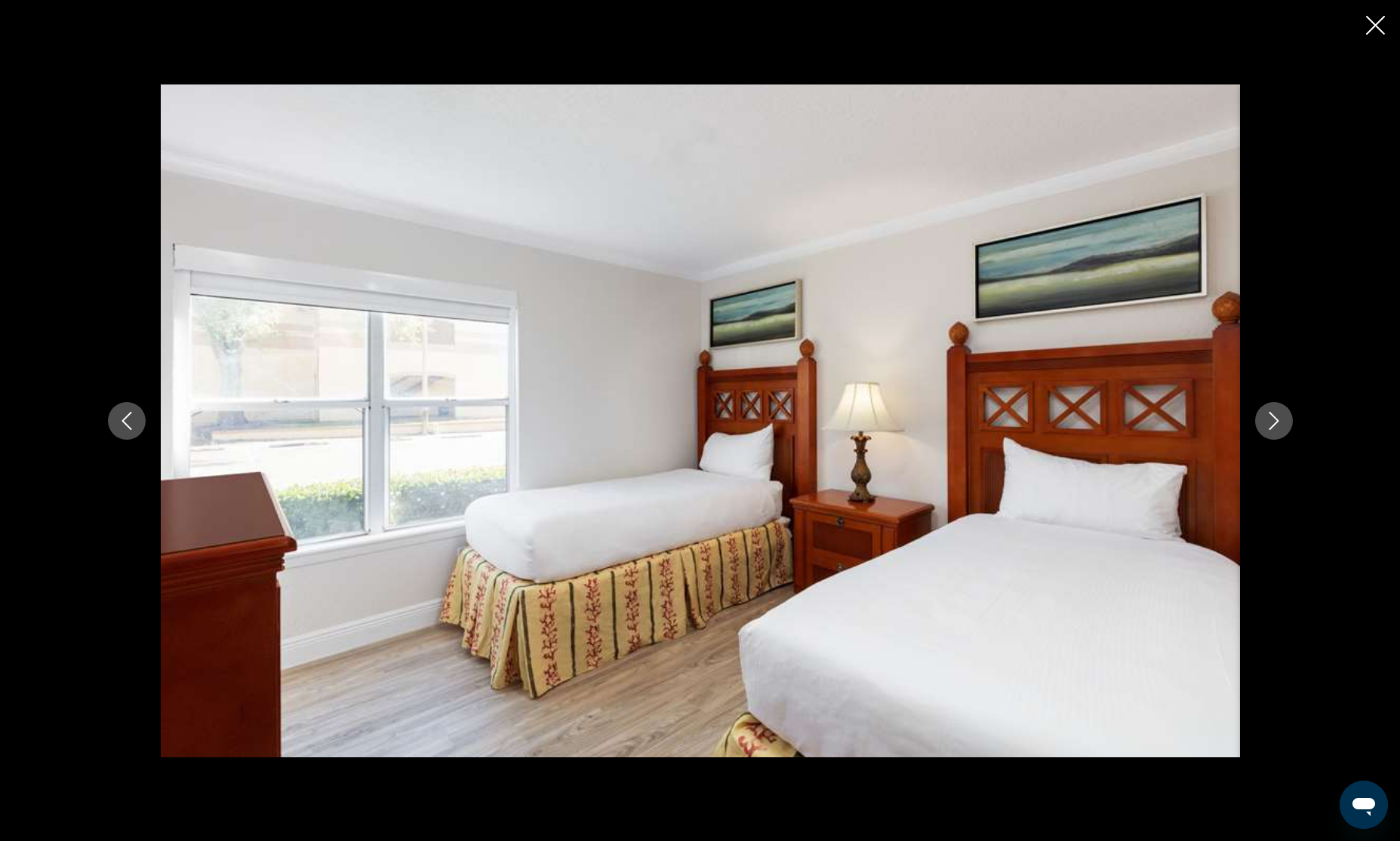
click at [1278, 422] on icon "Next image" at bounding box center [1274, 420] width 18 height 18
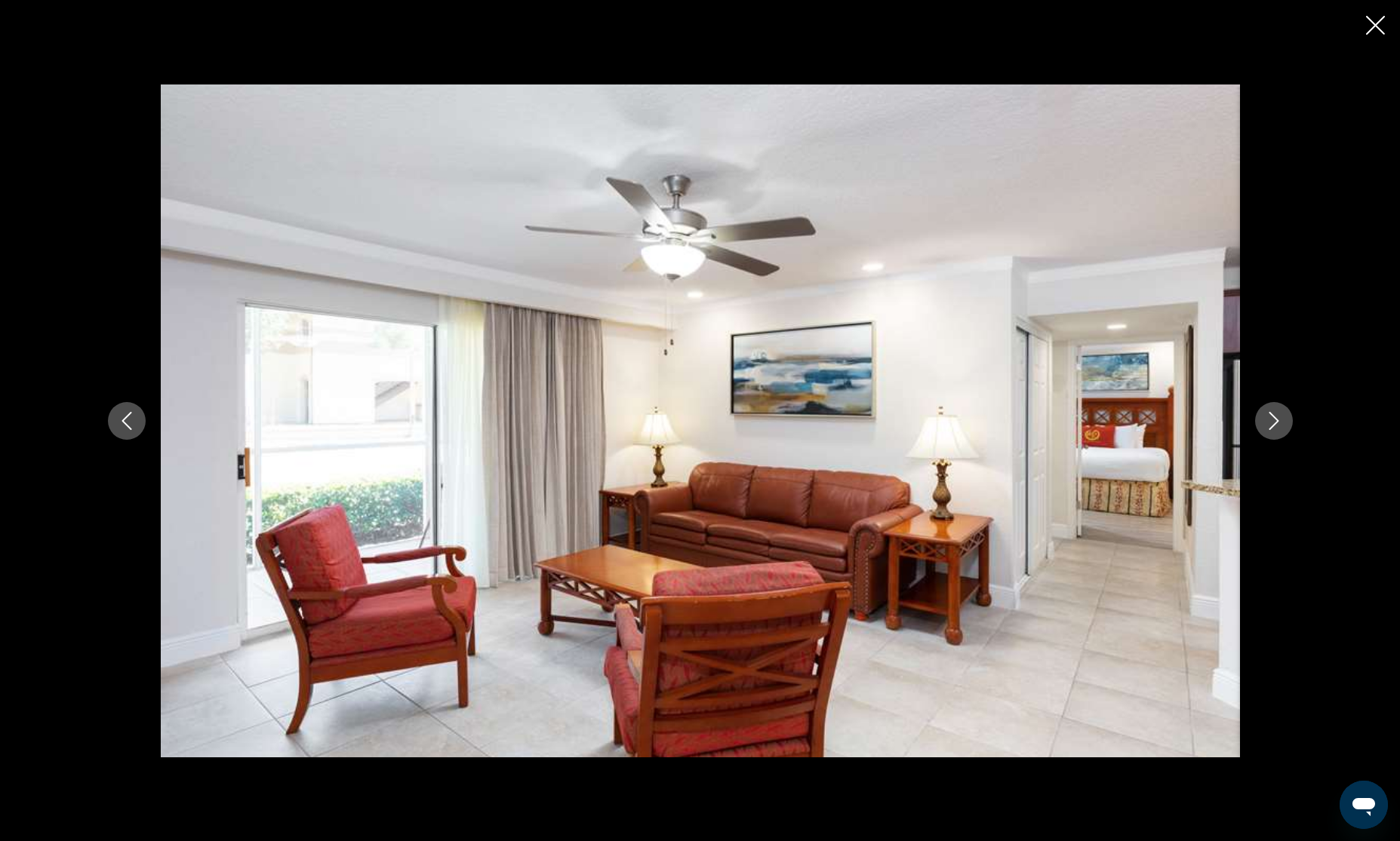
click at [1278, 422] on icon "Next image" at bounding box center [1274, 420] width 18 height 18
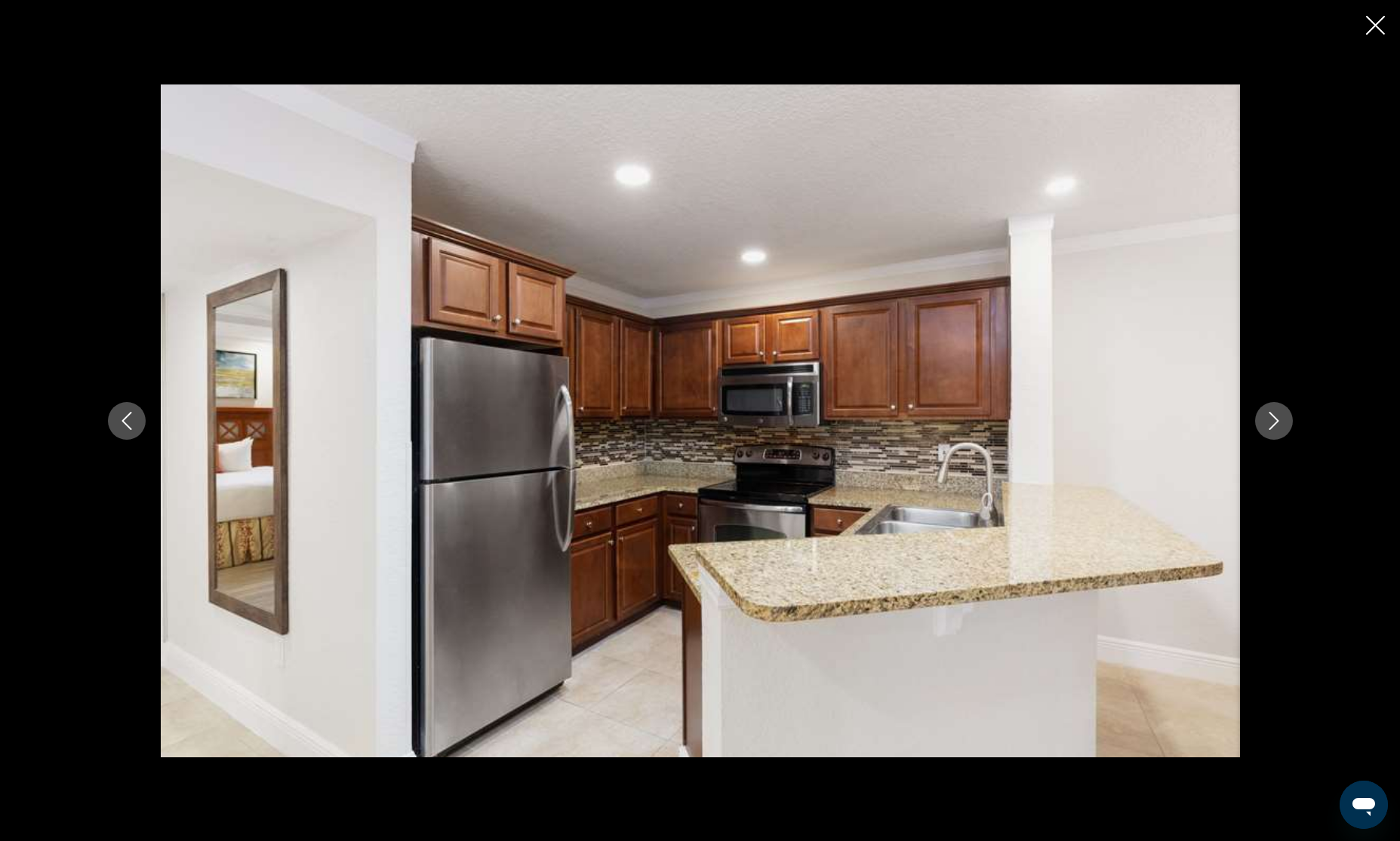
click at [1278, 422] on icon "Next image" at bounding box center [1274, 420] width 18 height 18
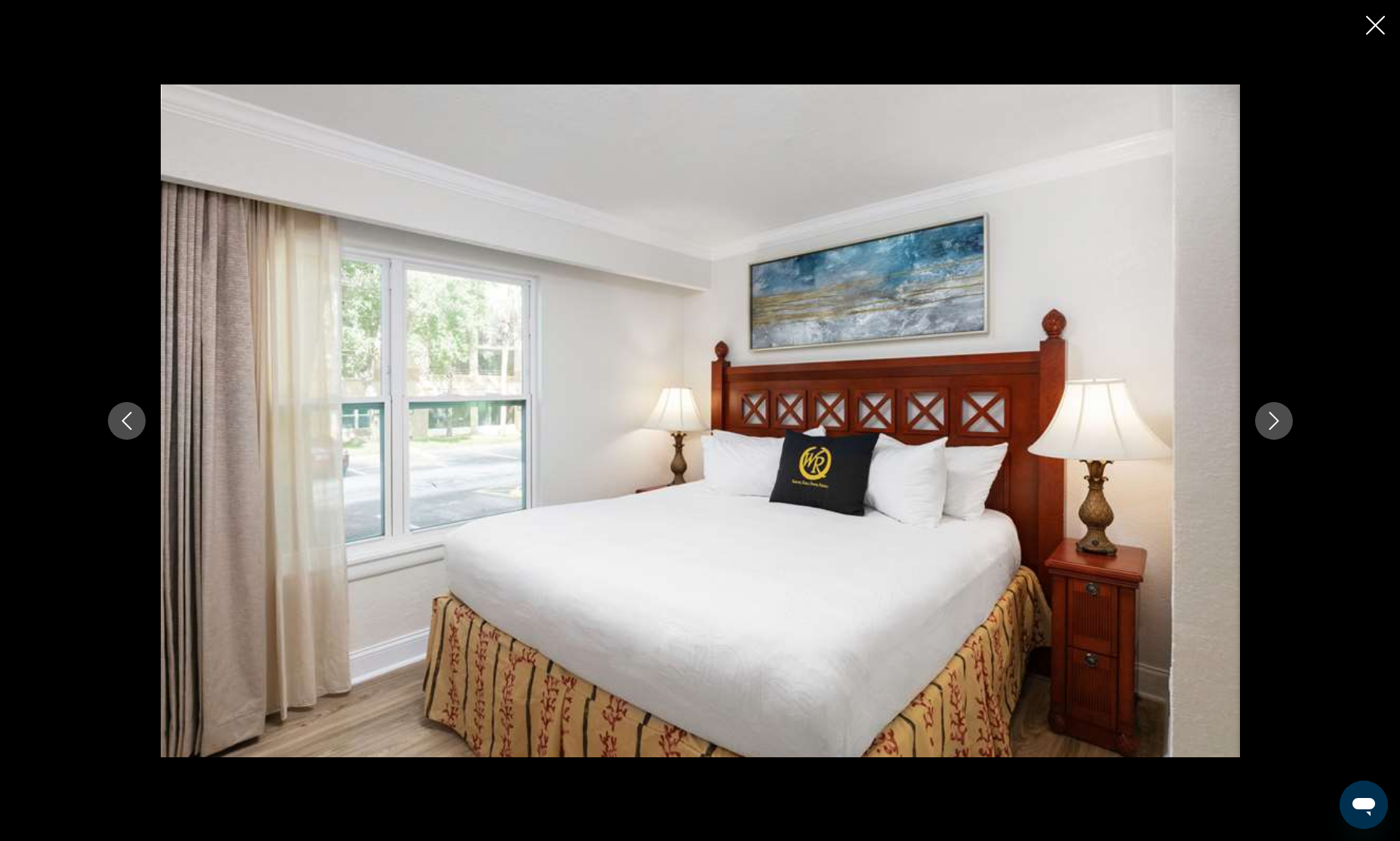
click at [1278, 422] on icon "Next image" at bounding box center [1274, 420] width 18 height 18
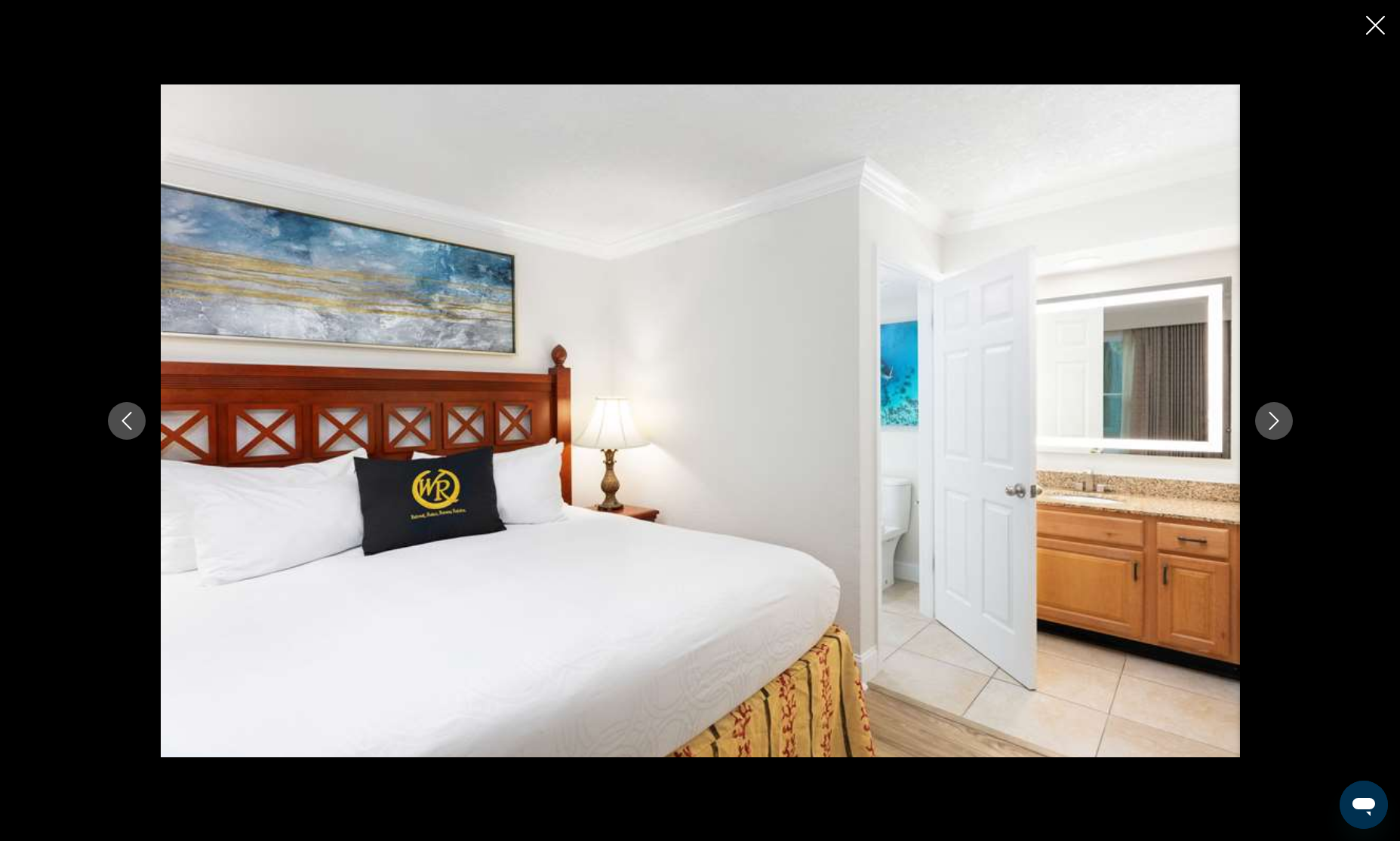
click at [1278, 422] on icon "Next image" at bounding box center [1274, 420] width 18 height 18
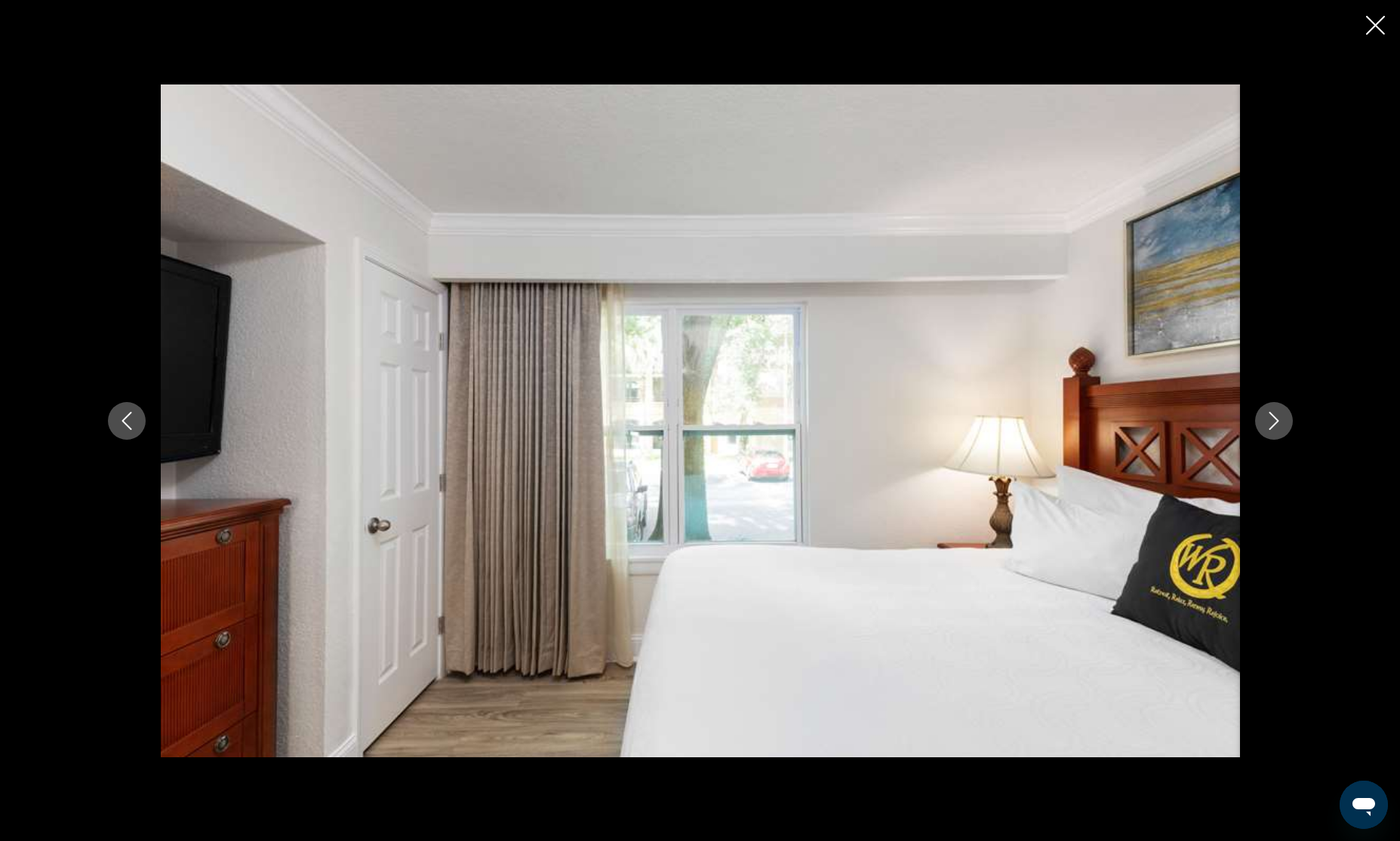
click at [1278, 422] on icon "Next image" at bounding box center [1274, 420] width 18 height 18
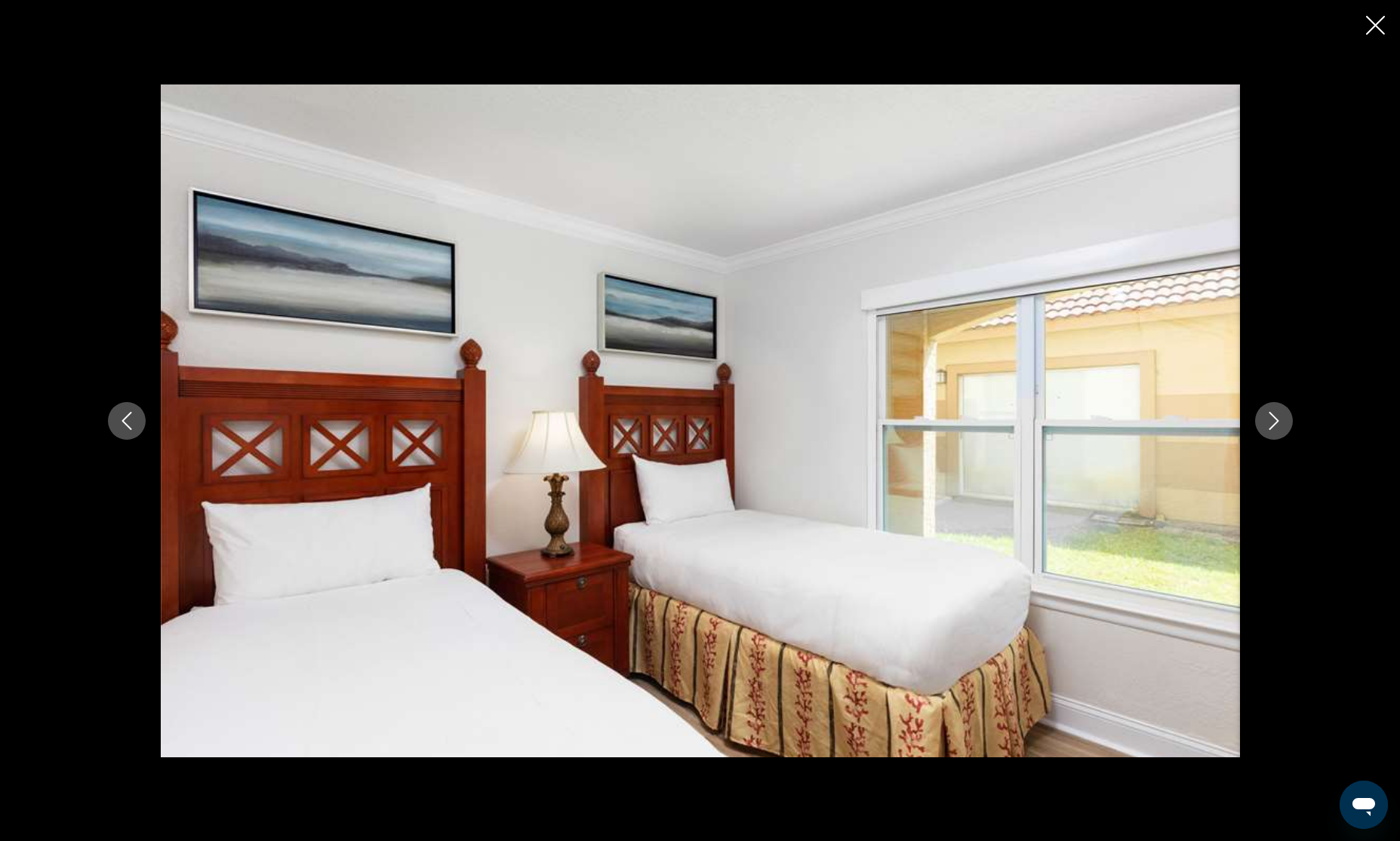
click at [1278, 422] on icon "Next image" at bounding box center [1274, 420] width 18 height 18
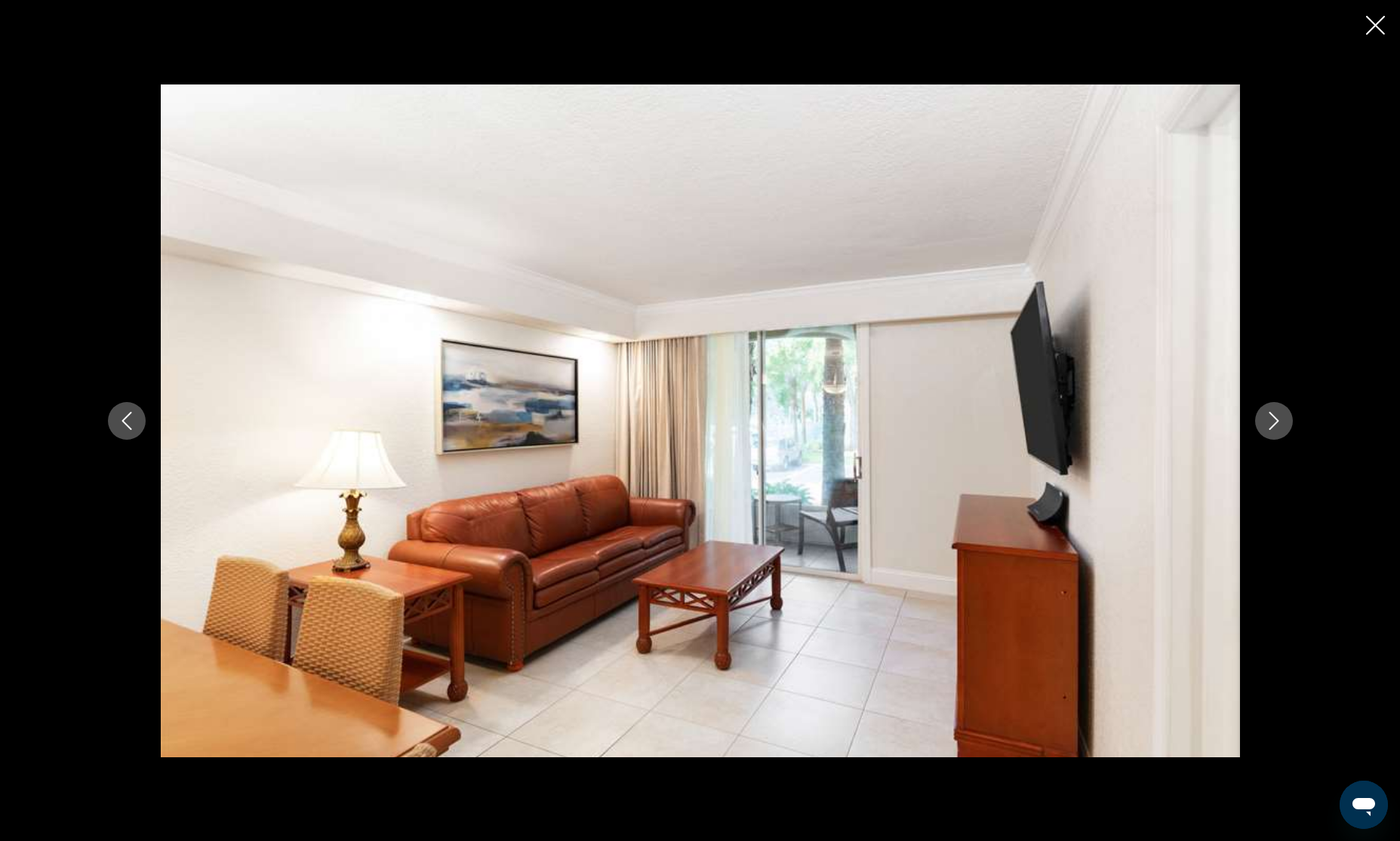
click at [1278, 422] on icon "Next image" at bounding box center [1274, 420] width 18 height 18
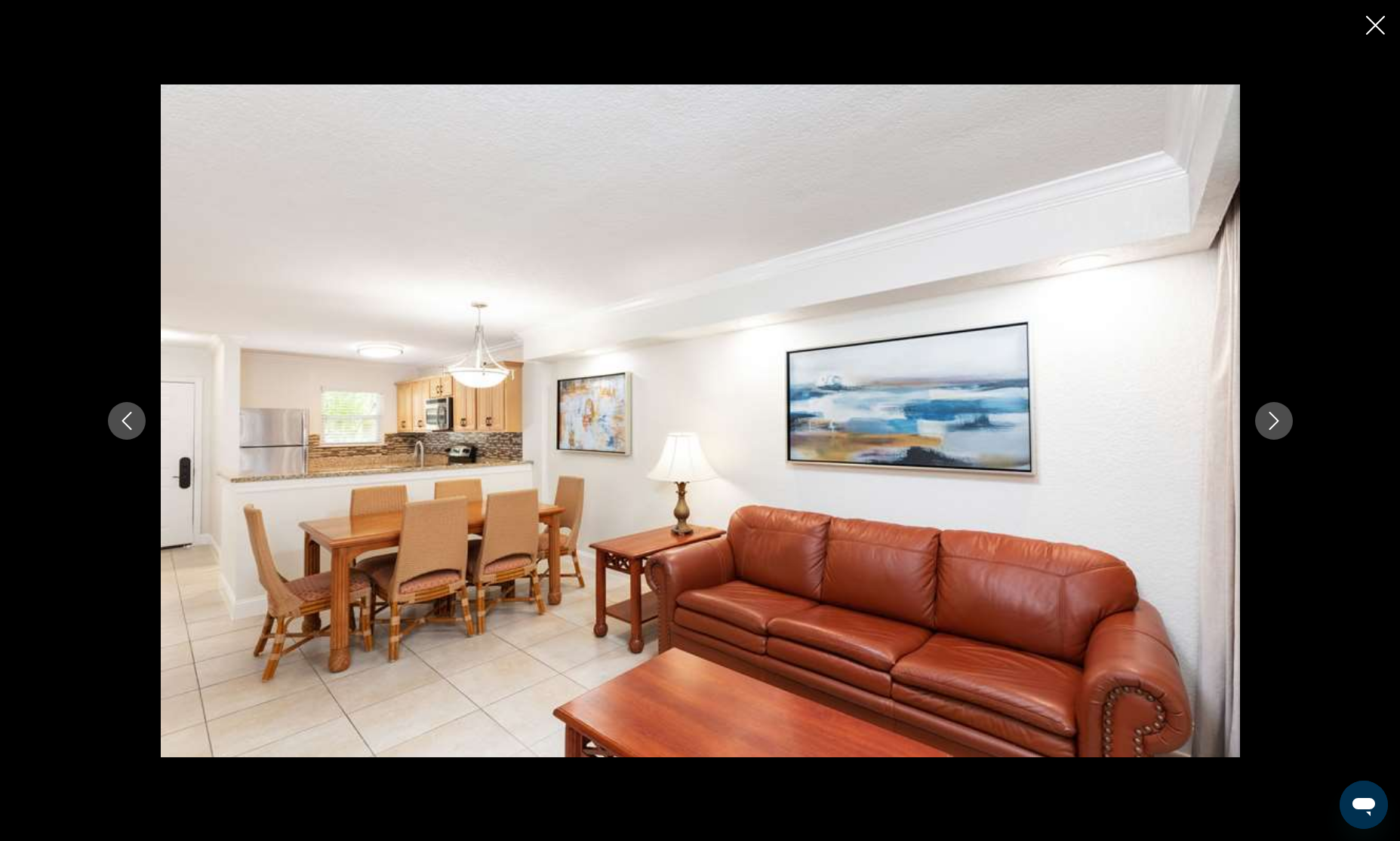
click at [1278, 422] on icon "Next image" at bounding box center [1274, 420] width 18 height 18
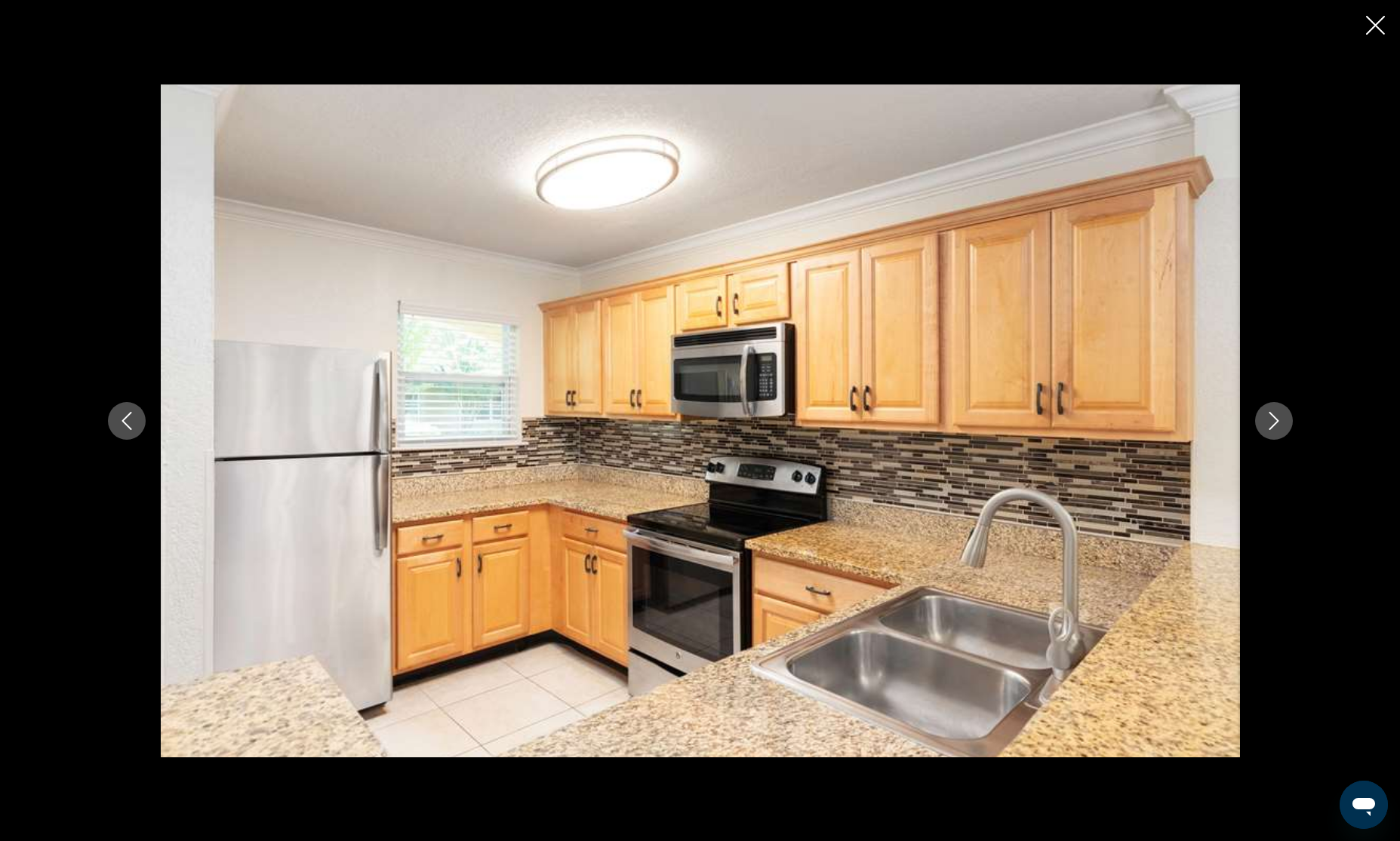
click at [1278, 422] on icon "Next image" at bounding box center [1274, 420] width 18 height 18
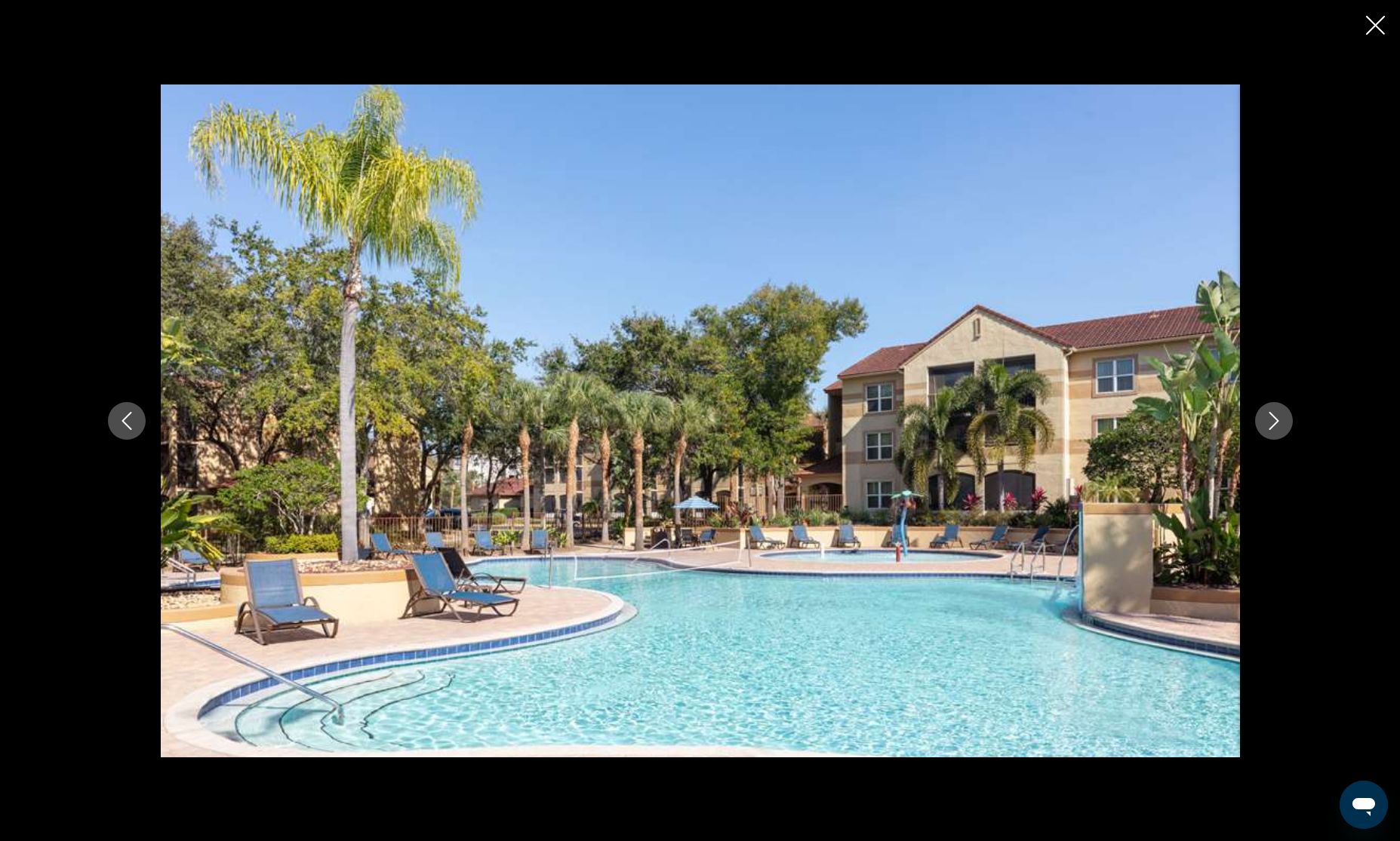
click at [1278, 422] on icon "Next image" at bounding box center [1274, 420] width 18 height 18
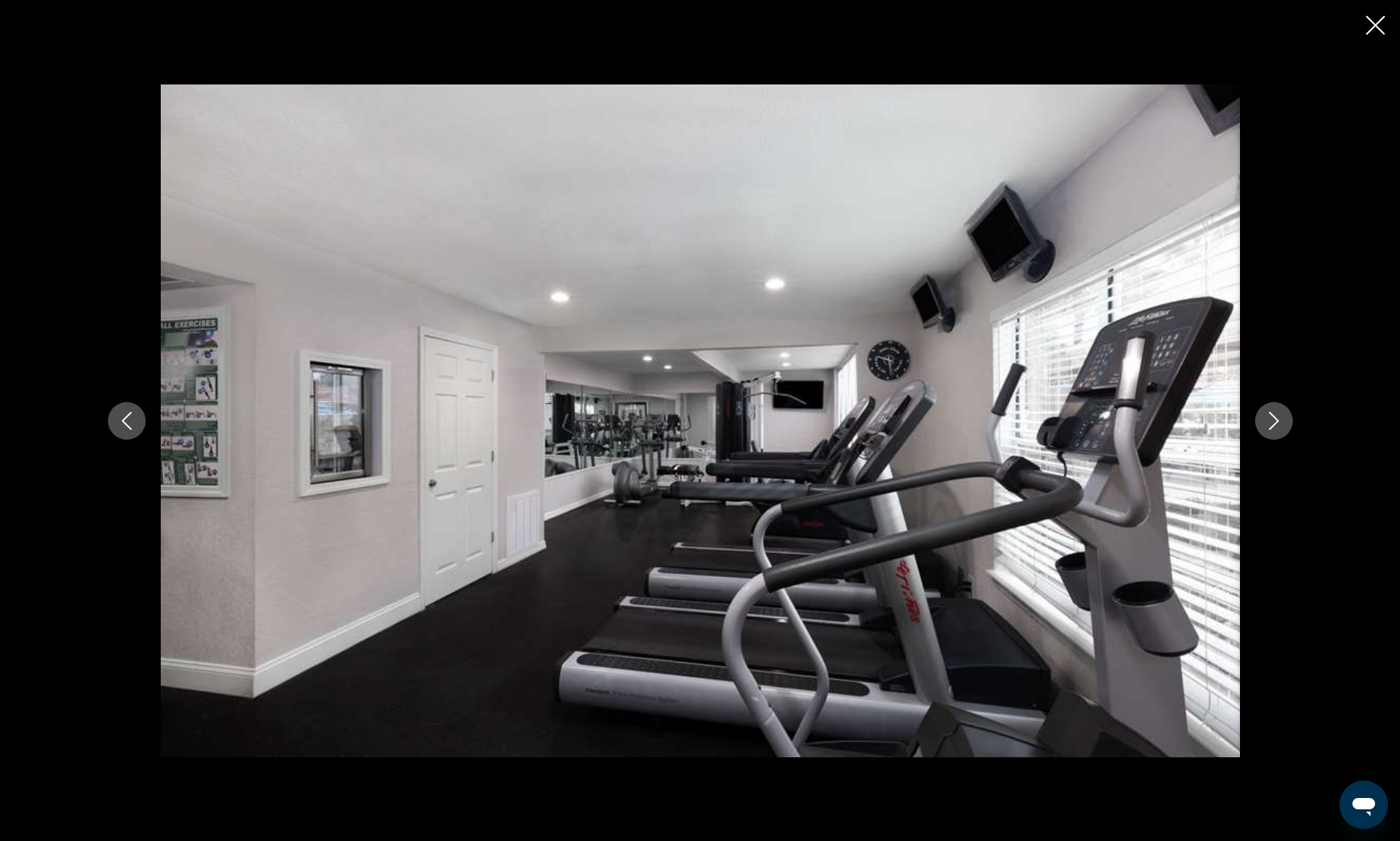
click at [1278, 422] on icon "Next image" at bounding box center [1274, 420] width 18 height 18
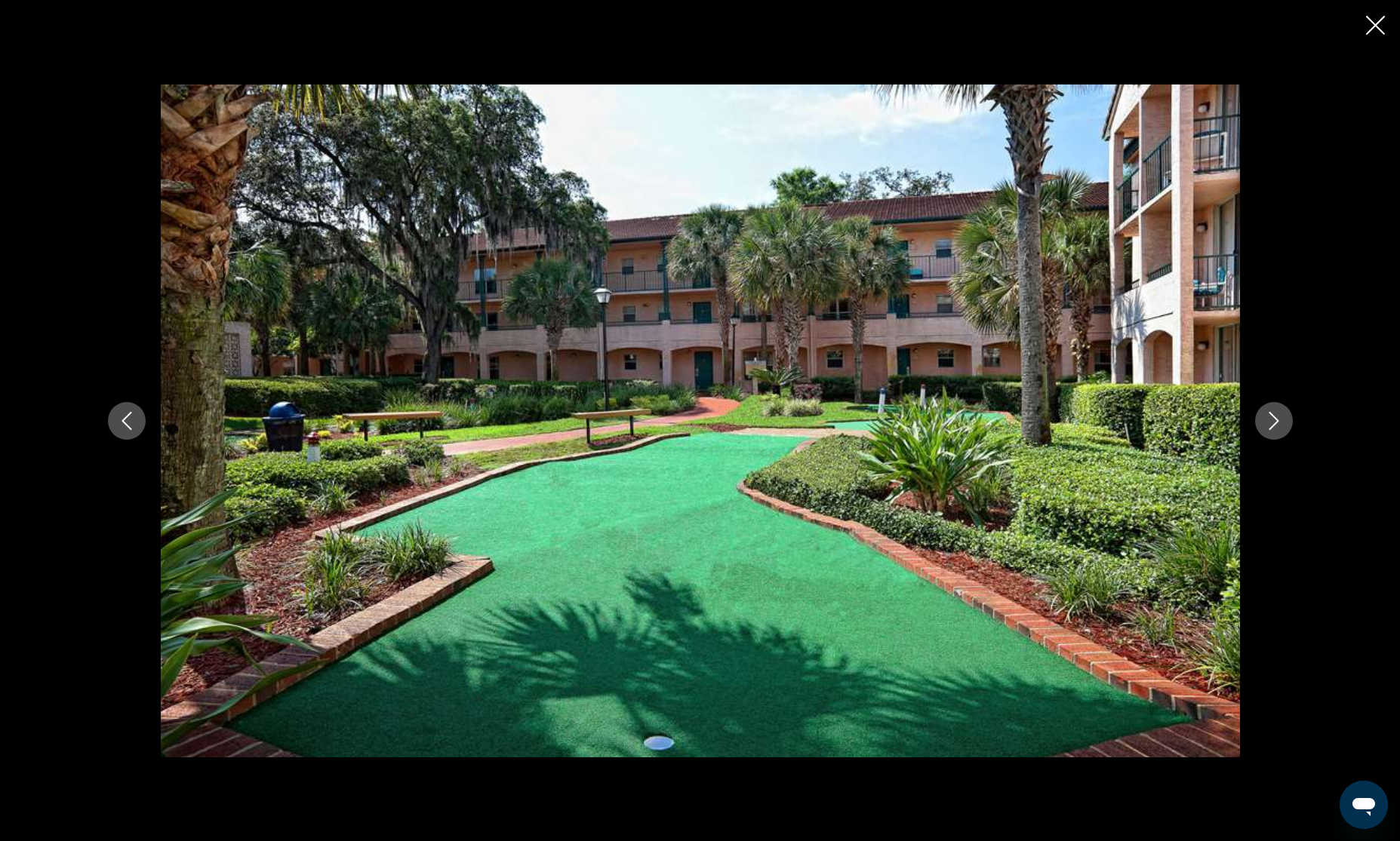
click at [1278, 422] on icon "Next image" at bounding box center [1274, 420] width 18 height 18
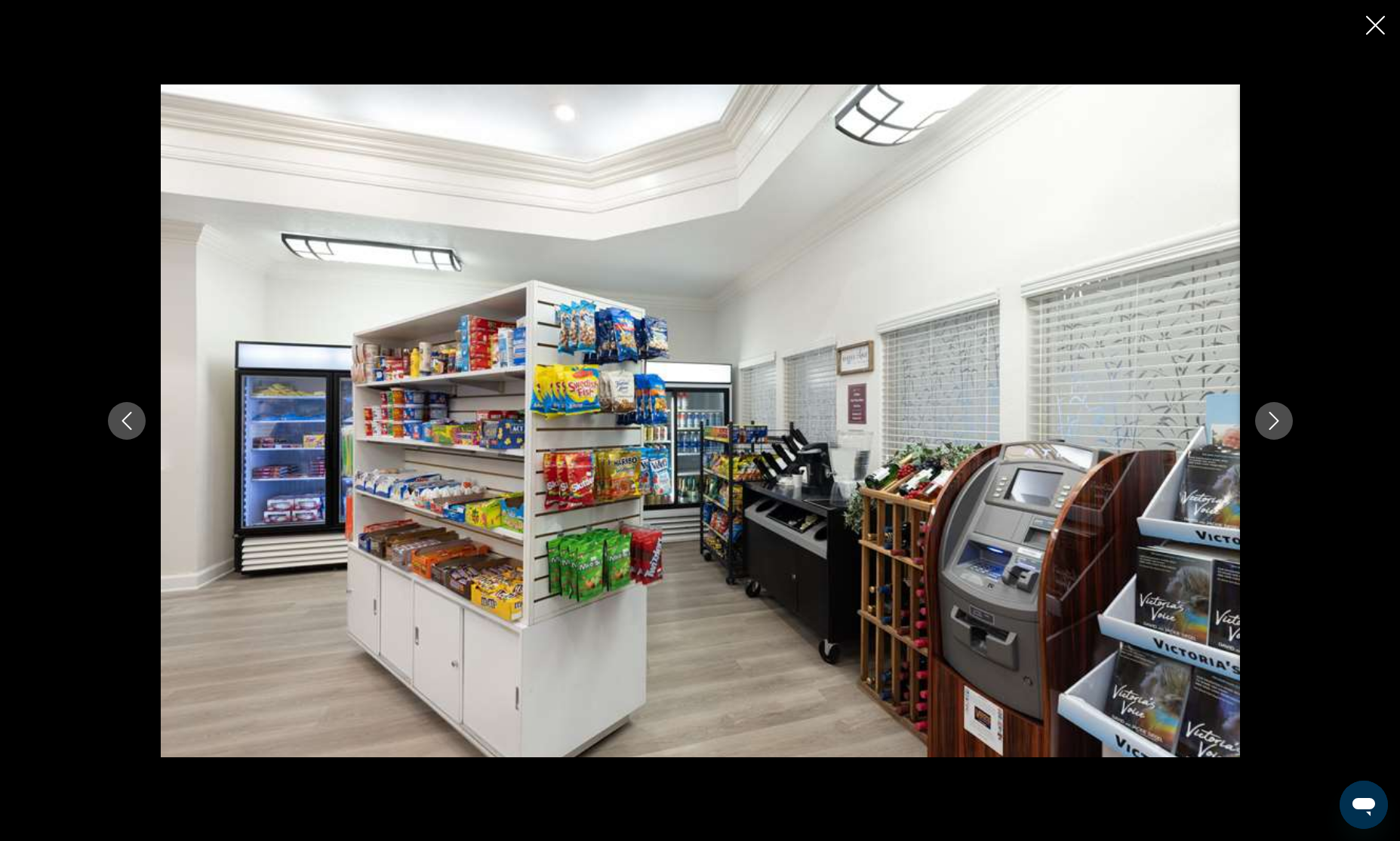
click at [1278, 422] on icon "Next image" at bounding box center [1274, 420] width 18 height 18
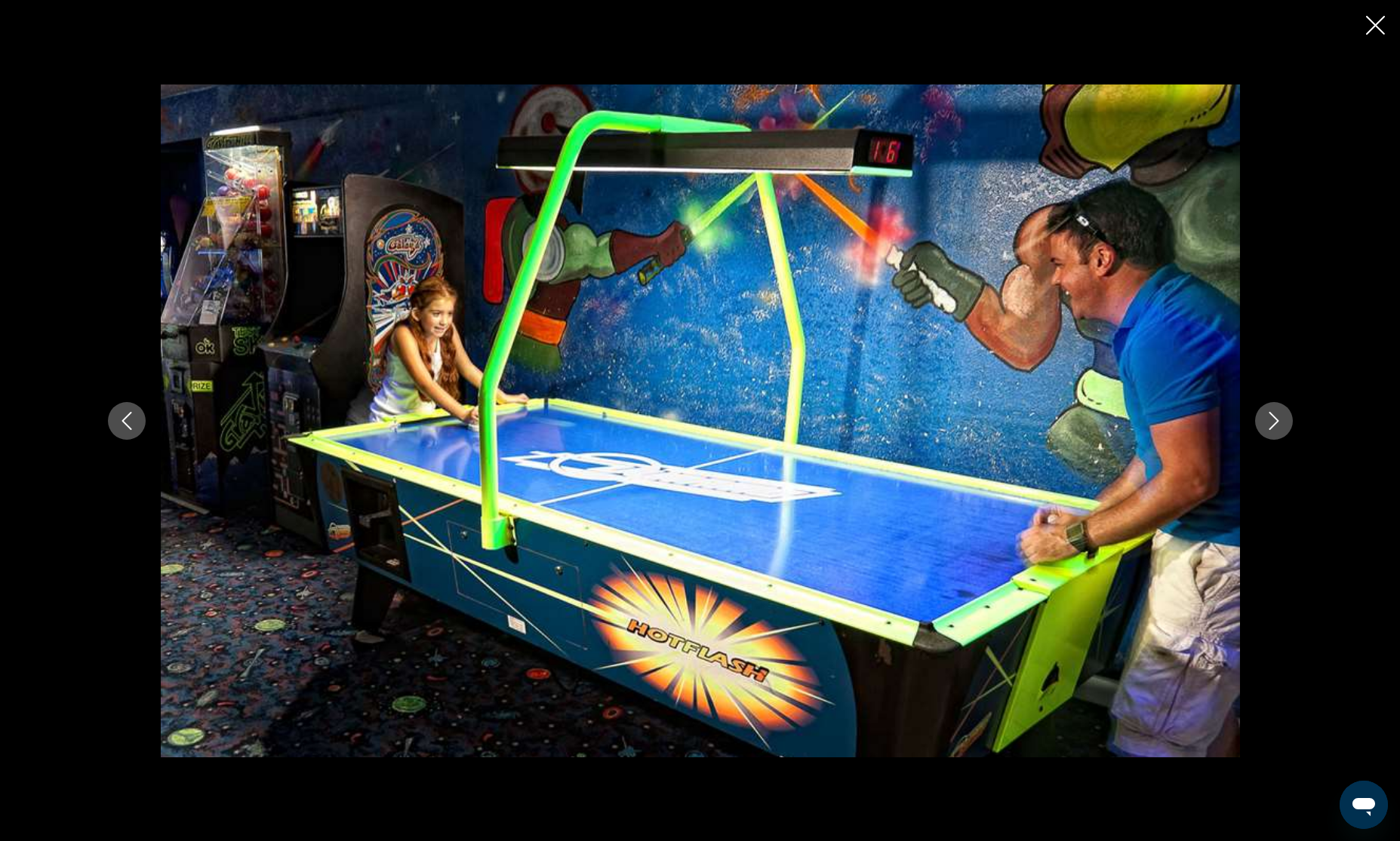
click at [1278, 422] on icon "Next image" at bounding box center [1274, 420] width 18 height 18
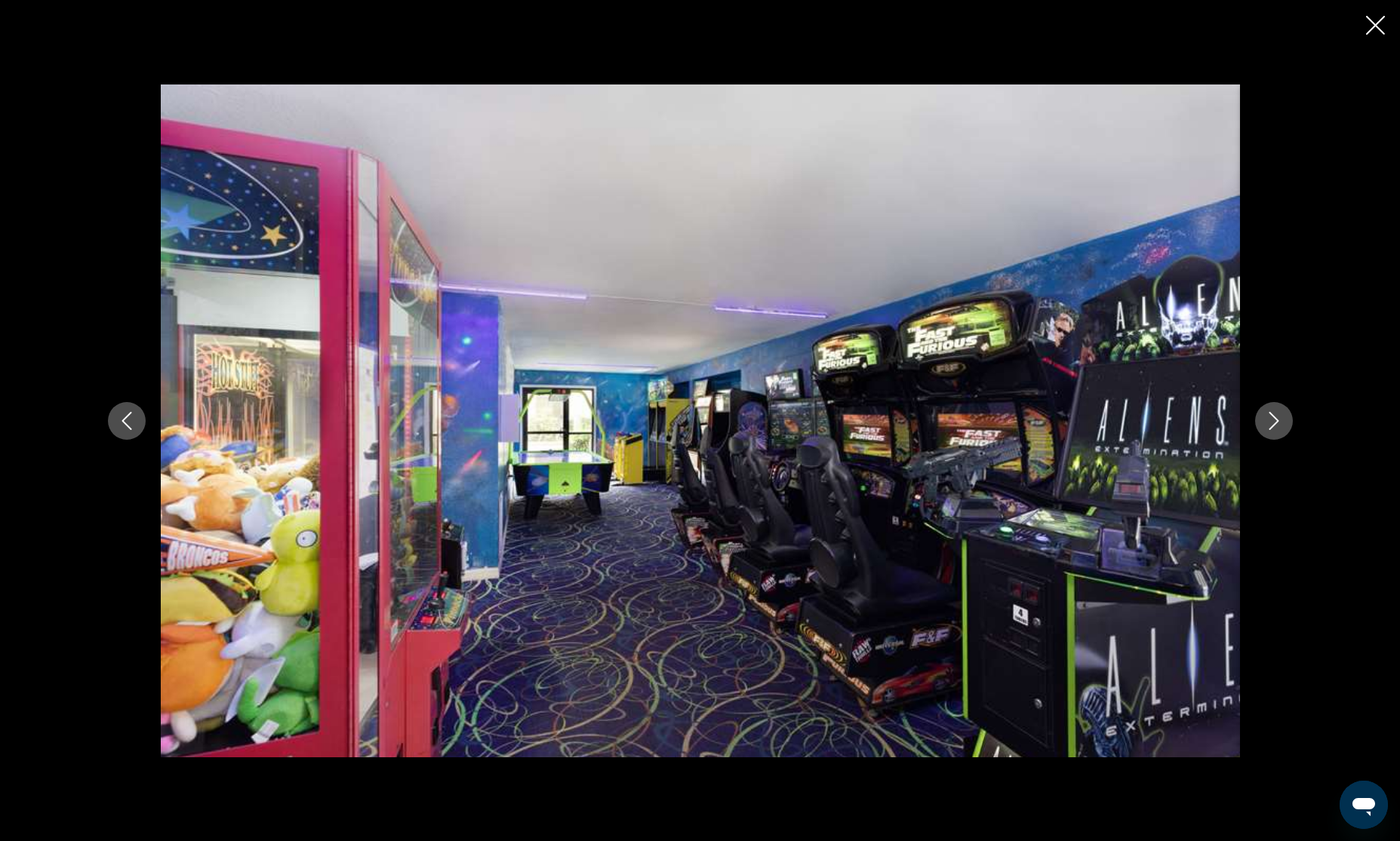
click at [1278, 422] on icon "Next image" at bounding box center [1274, 420] width 18 height 18
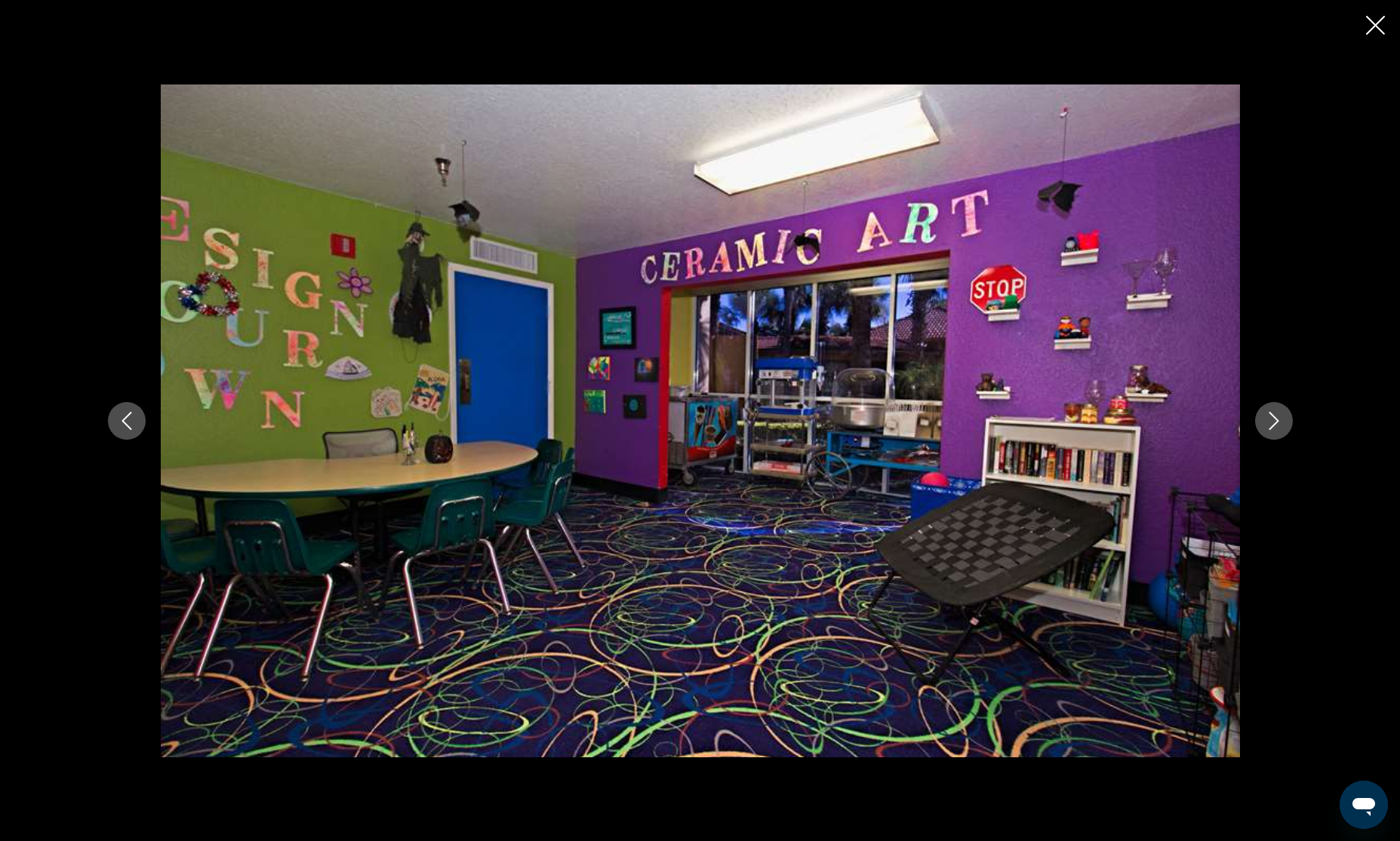
click at [1278, 422] on icon "Next image" at bounding box center [1274, 420] width 18 height 18
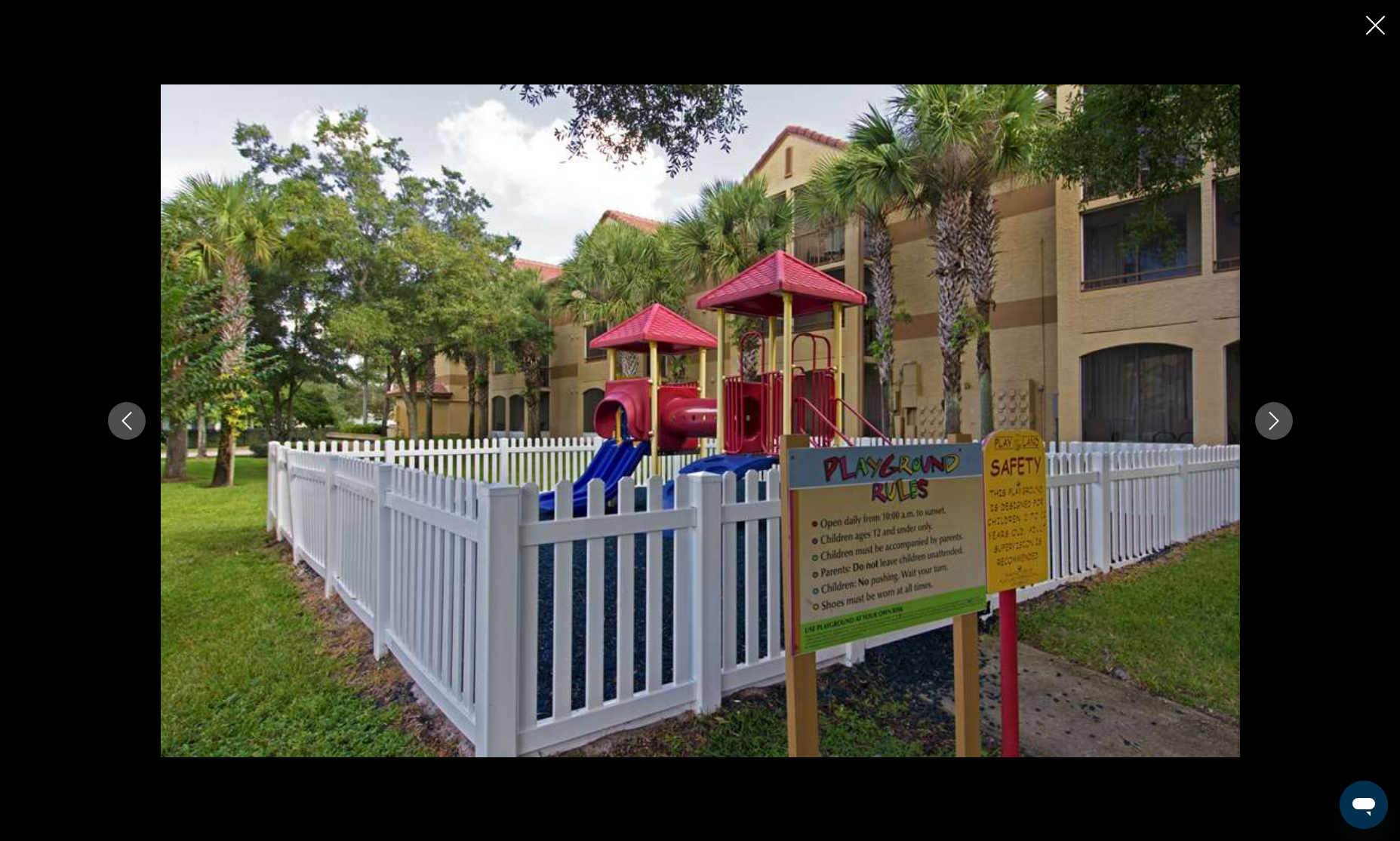
click at [1278, 422] on icon "Next image" at bounding box center [1274, 420] width 18 height 18
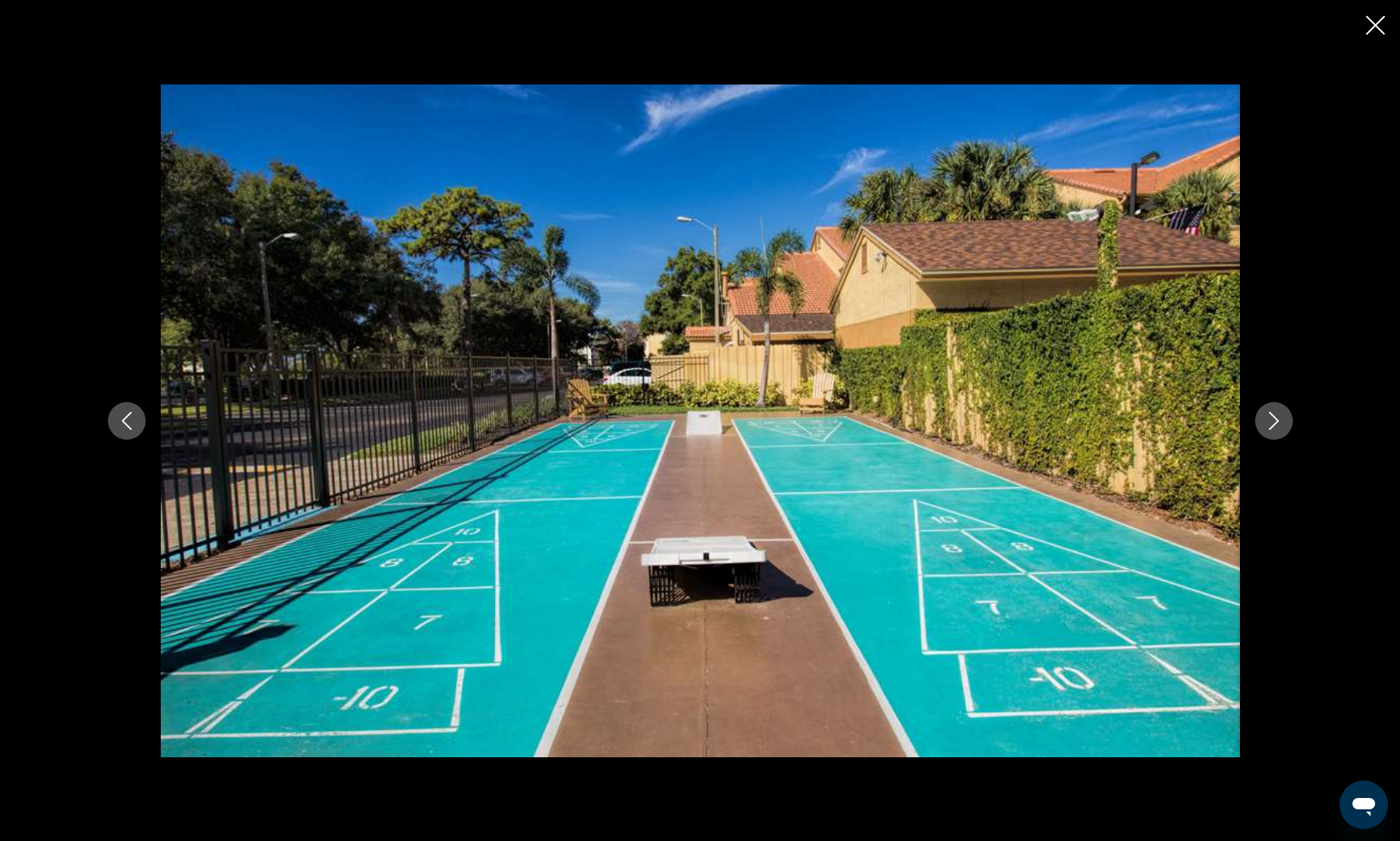
click at [1278, 422] on icon "Next image" at bounding box center [1274, 420] width 18 height 18
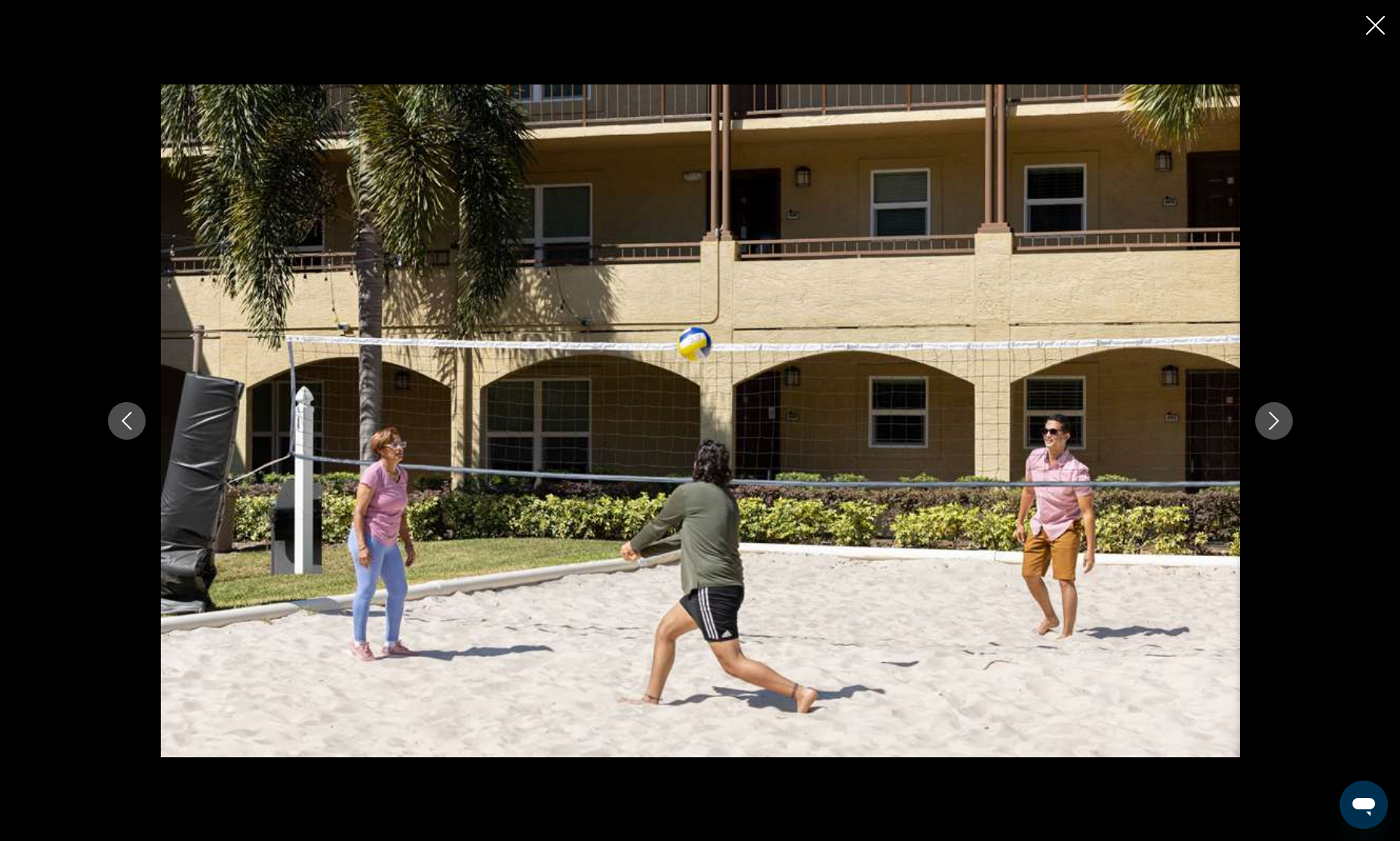
click at [1278, 422] on icon "Next image" at bounding box center [1274, 420] width 18 height 18
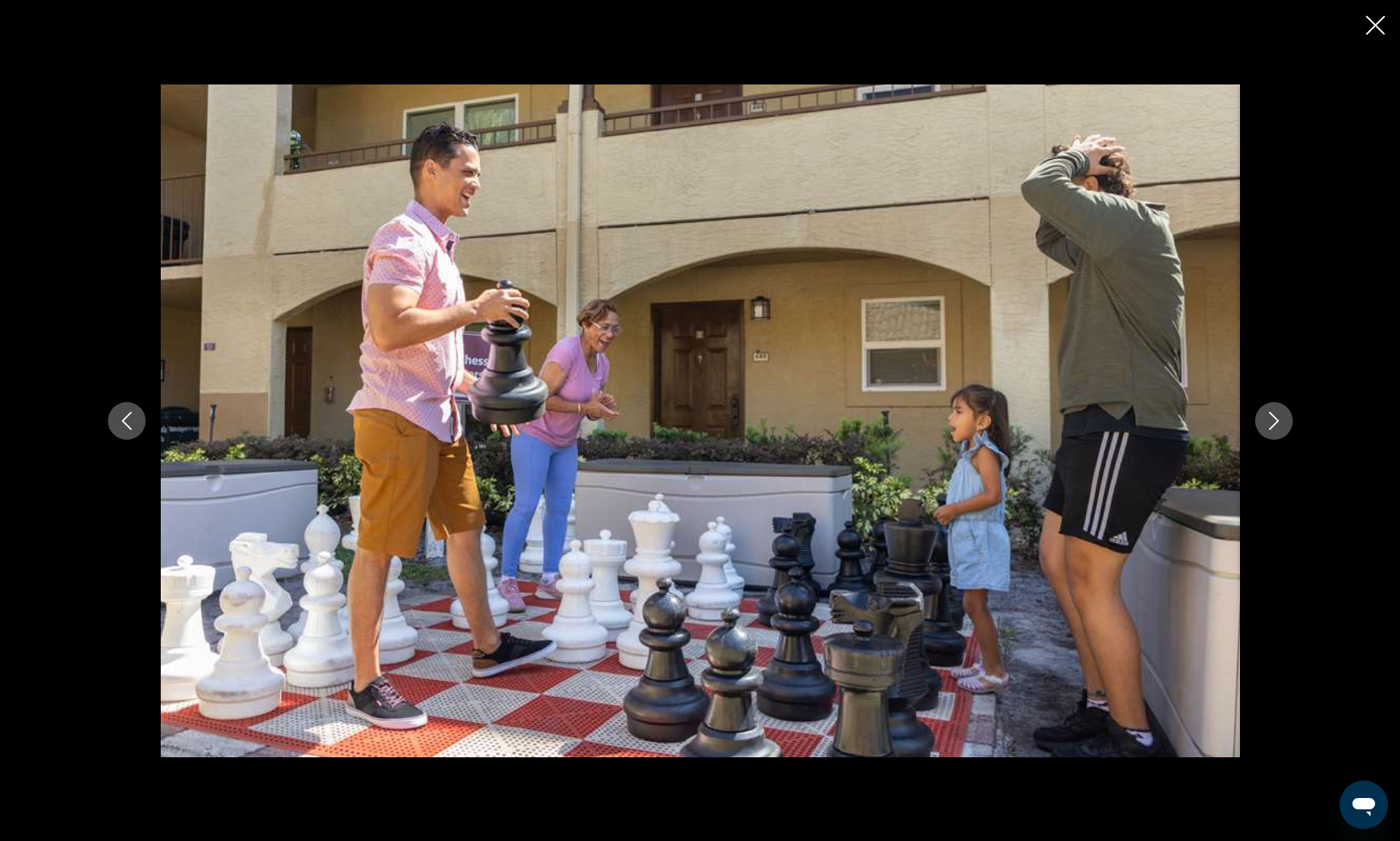
click at [1278, 422] on icon "Next image" at bounding box center [1274, 420] width 18 height 18
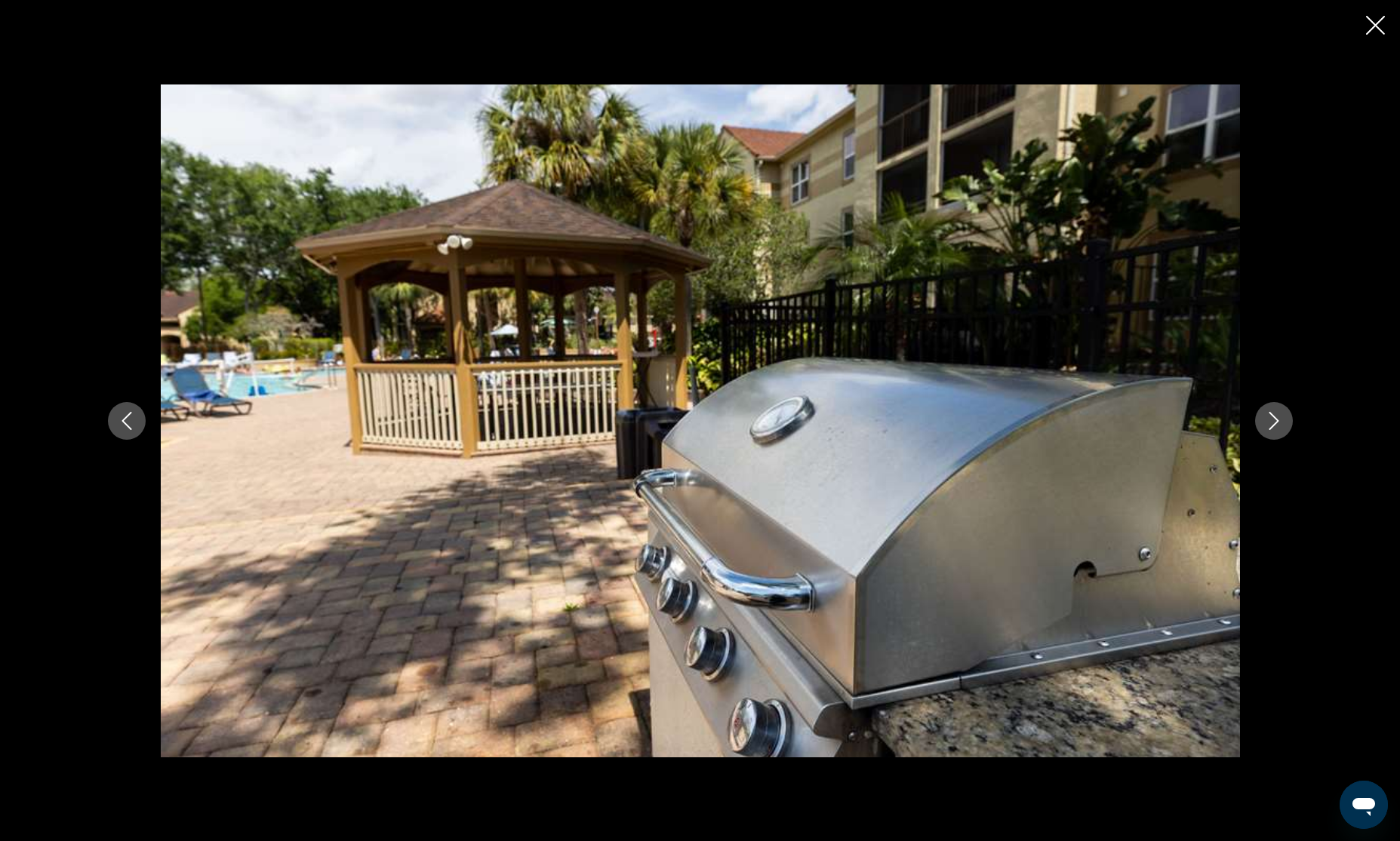
click at [1278, 422] on icon "Next image" at bounding box center [1274, 420] width 18 height 18
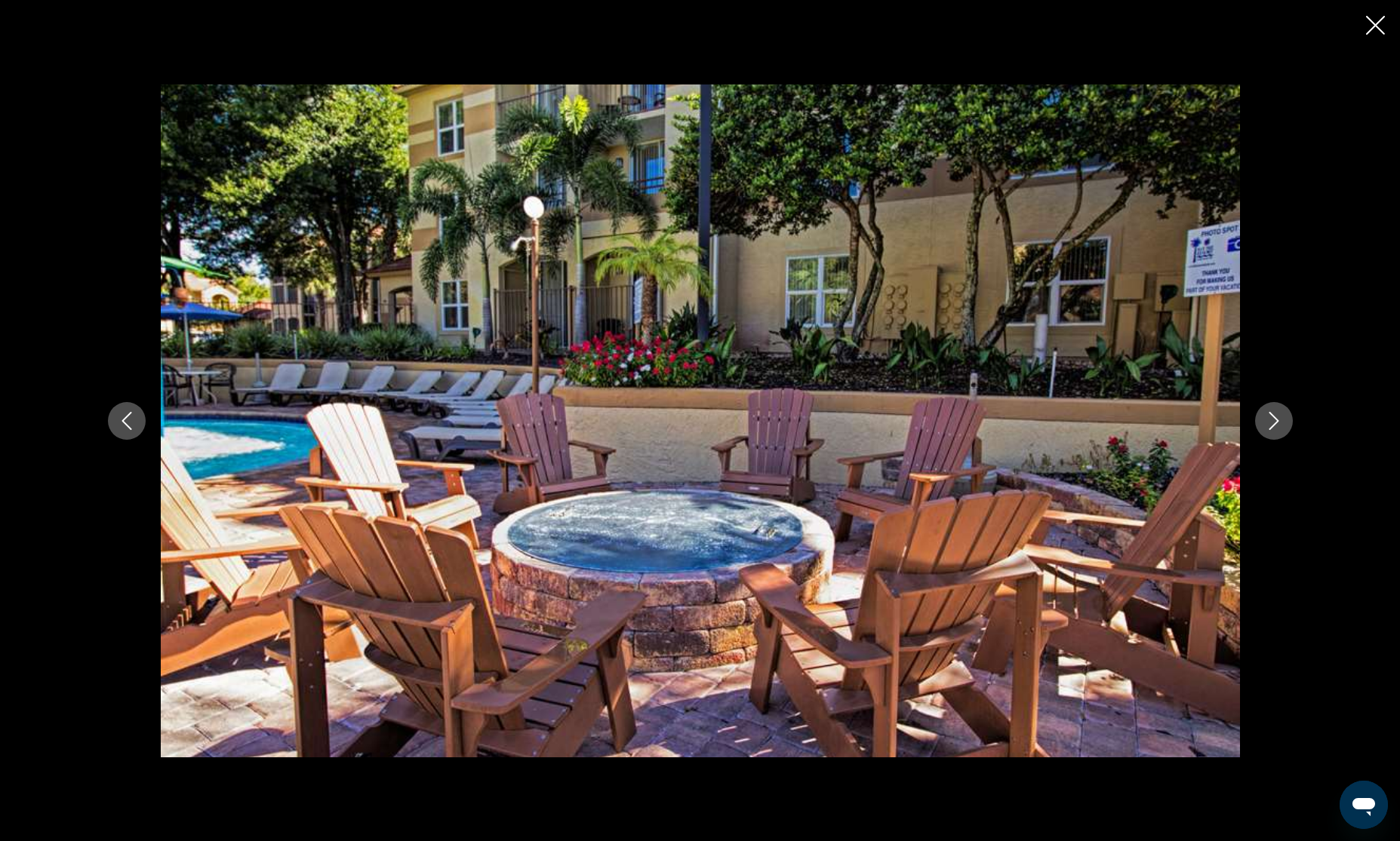
click at [1278, 422] on icon "Next image" at bounding box center [1274, 420] width 18 height 18
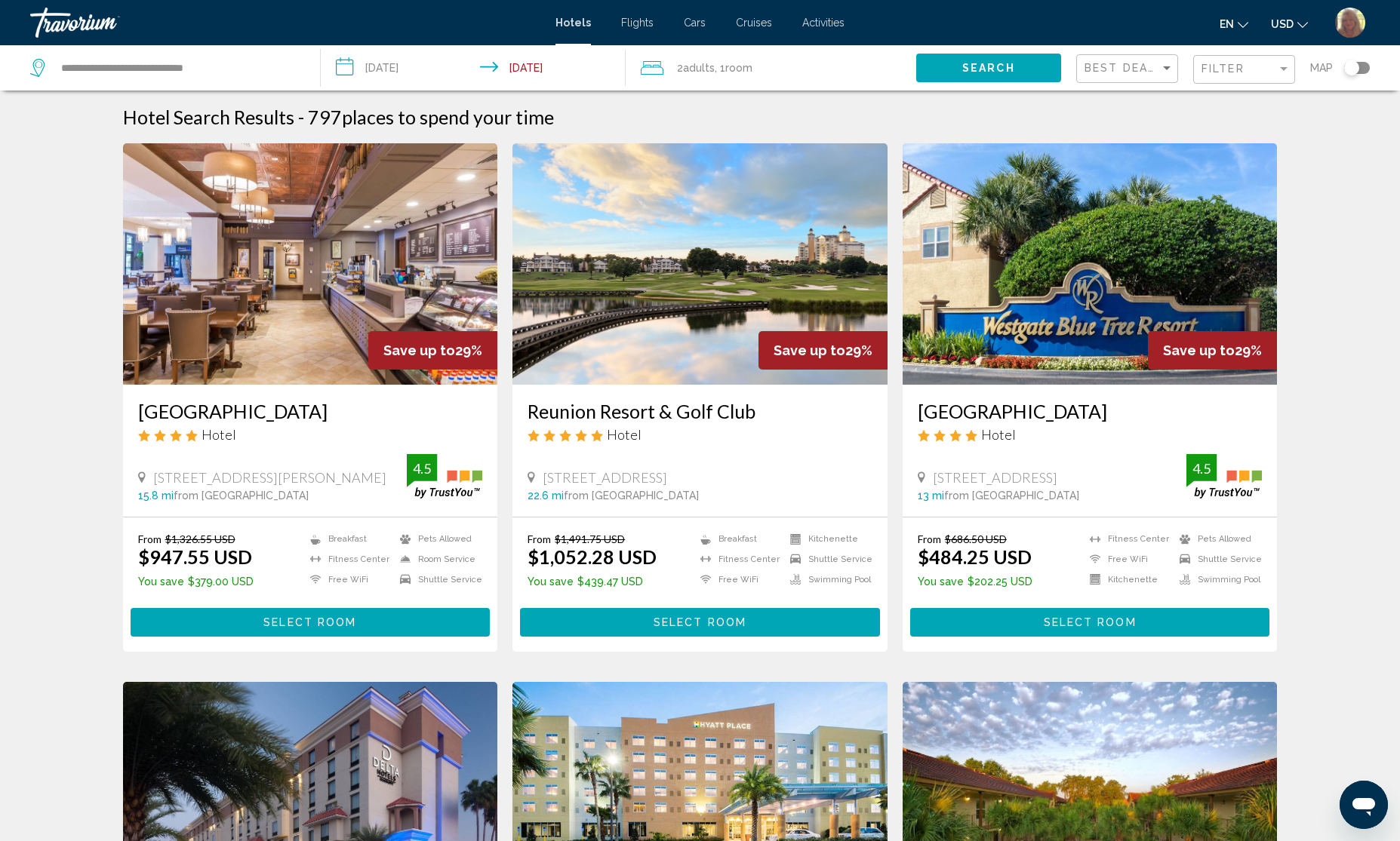
click at [1039, 636] on button "Select Room" at bounding box center [1089, 622] width 360 height 28
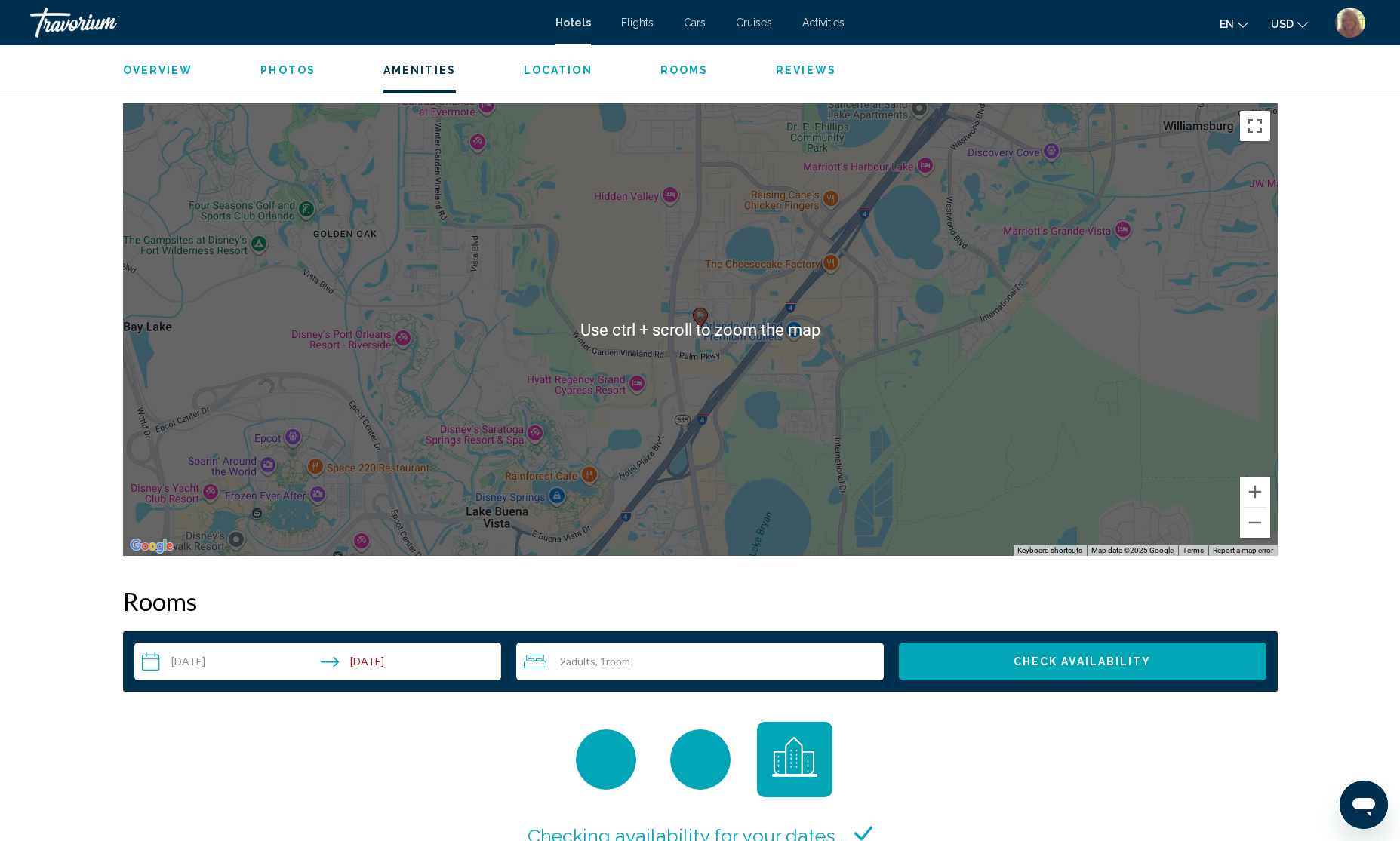
scroll to position [1321, 0]
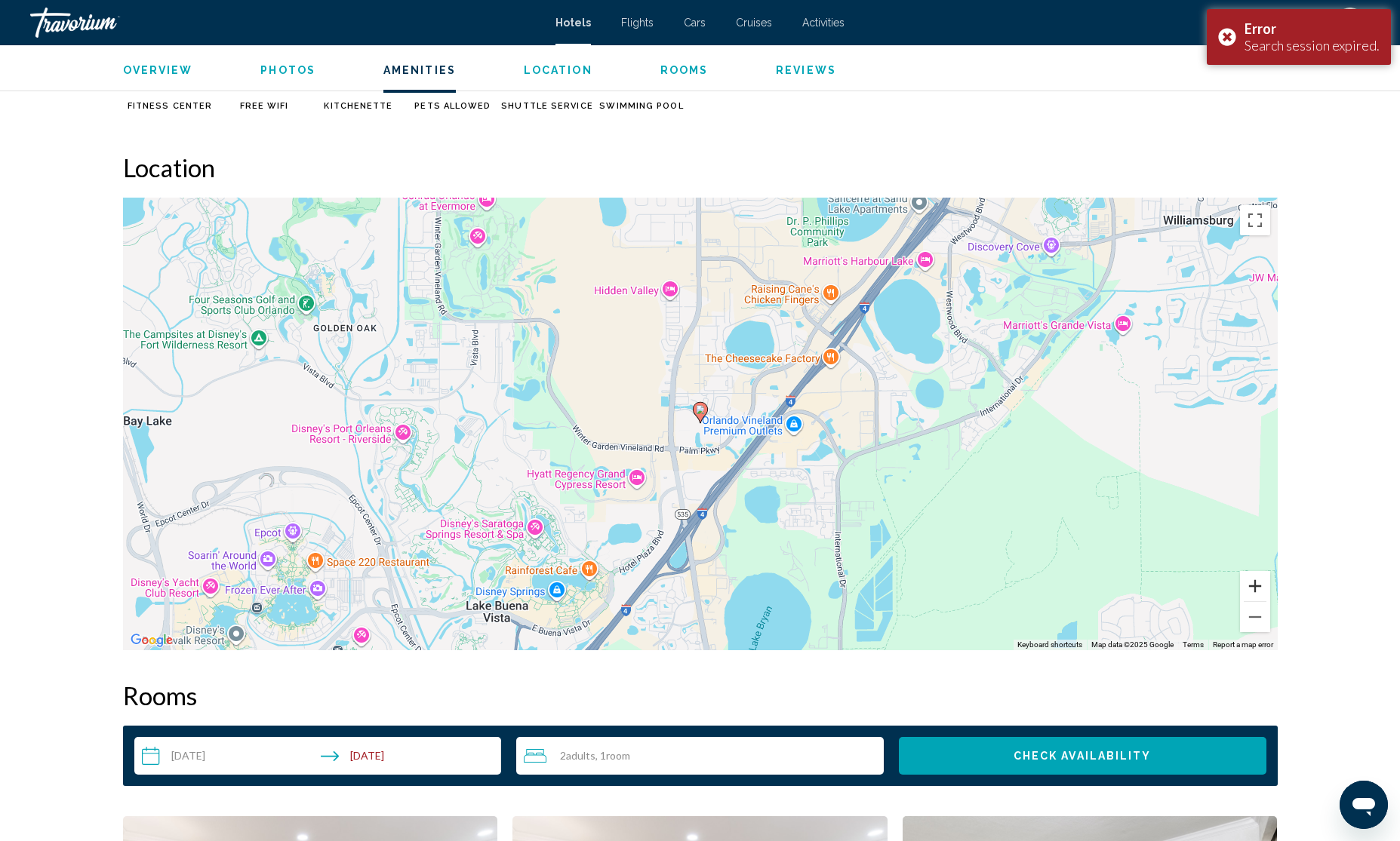
click at [1245, 582] on button "Zoom in" at bounding box center [1255, 586] width 30 height 30
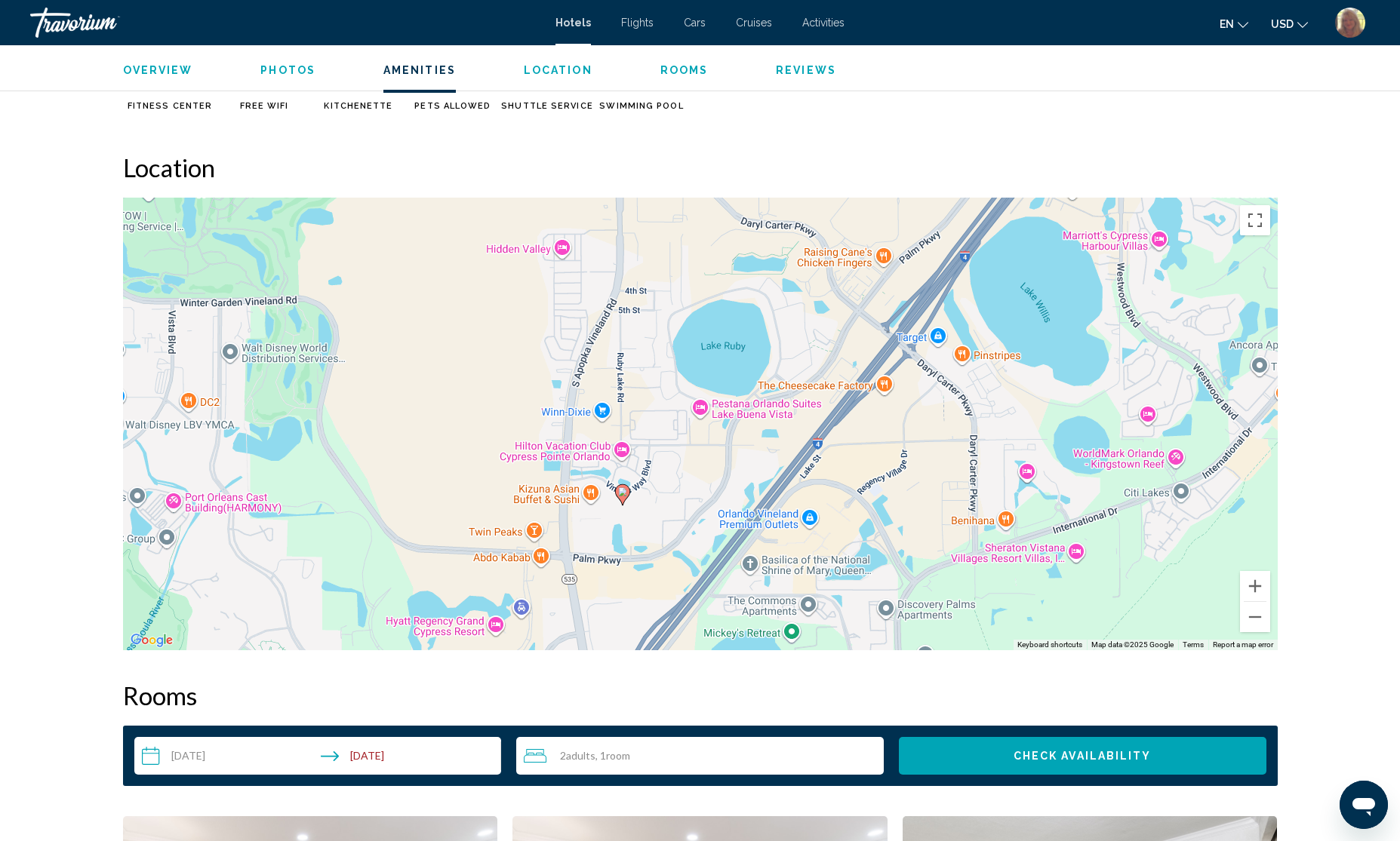
drag, startPoint x: 1008, startPoint y: 390, endPoint x: 930, endPoint y: 475, distance: 115.4
click at [930, 475] on div "To activate drag with keyboard, press Alt + Enter. Once in keyboard drag state,…" at bounding box center [700, 424] width 1155 height 453
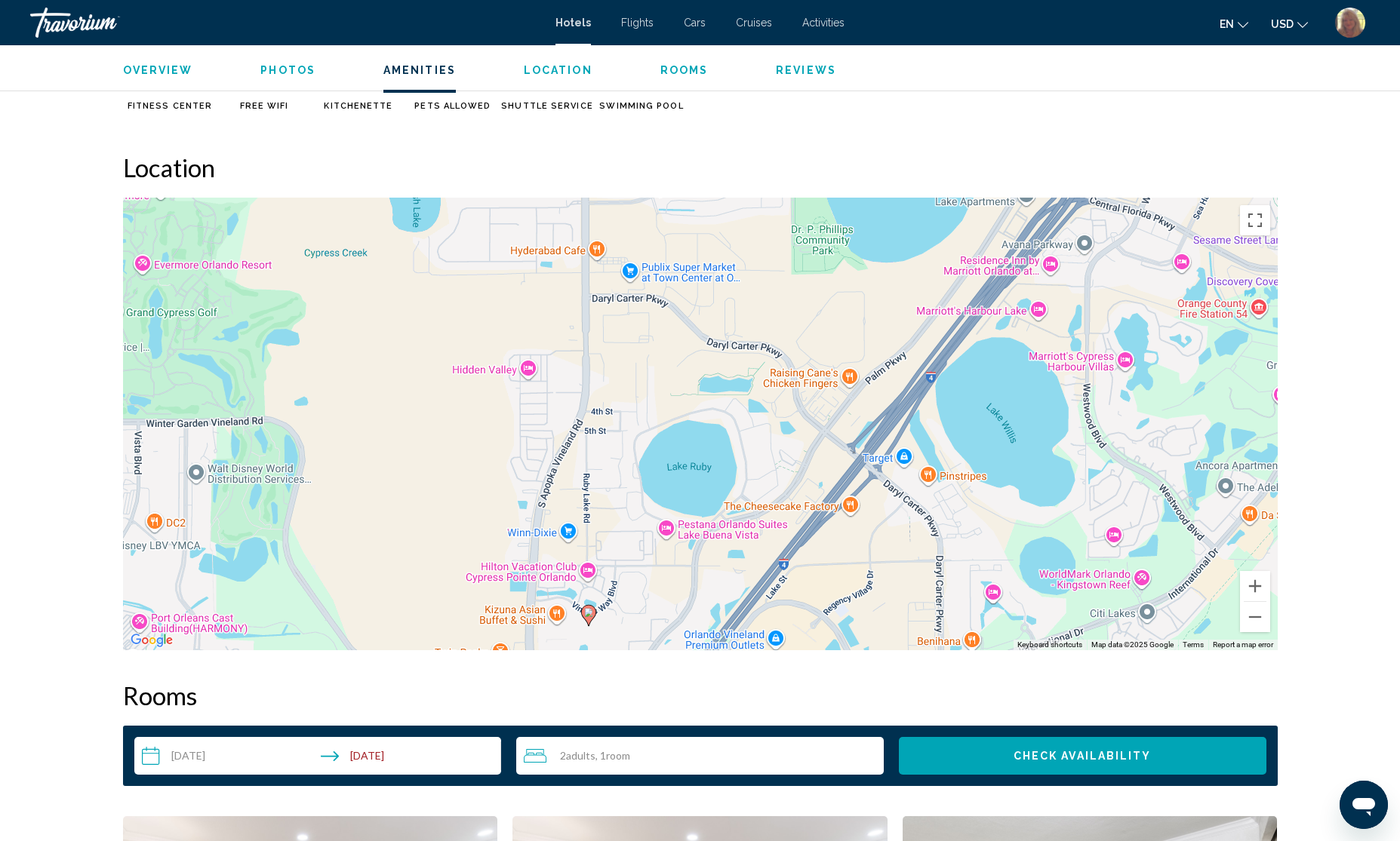
drag, startPoint x: 960, startPoint y: 381, endPoint x: 926, endPoint y: 504, distance: 127.6
click at [926, 504] on div "To activate drag with keyboard, press Alt + Enter. Once in keyboard drag state,…" at bounding box center [700, 424] width 1155 height 453
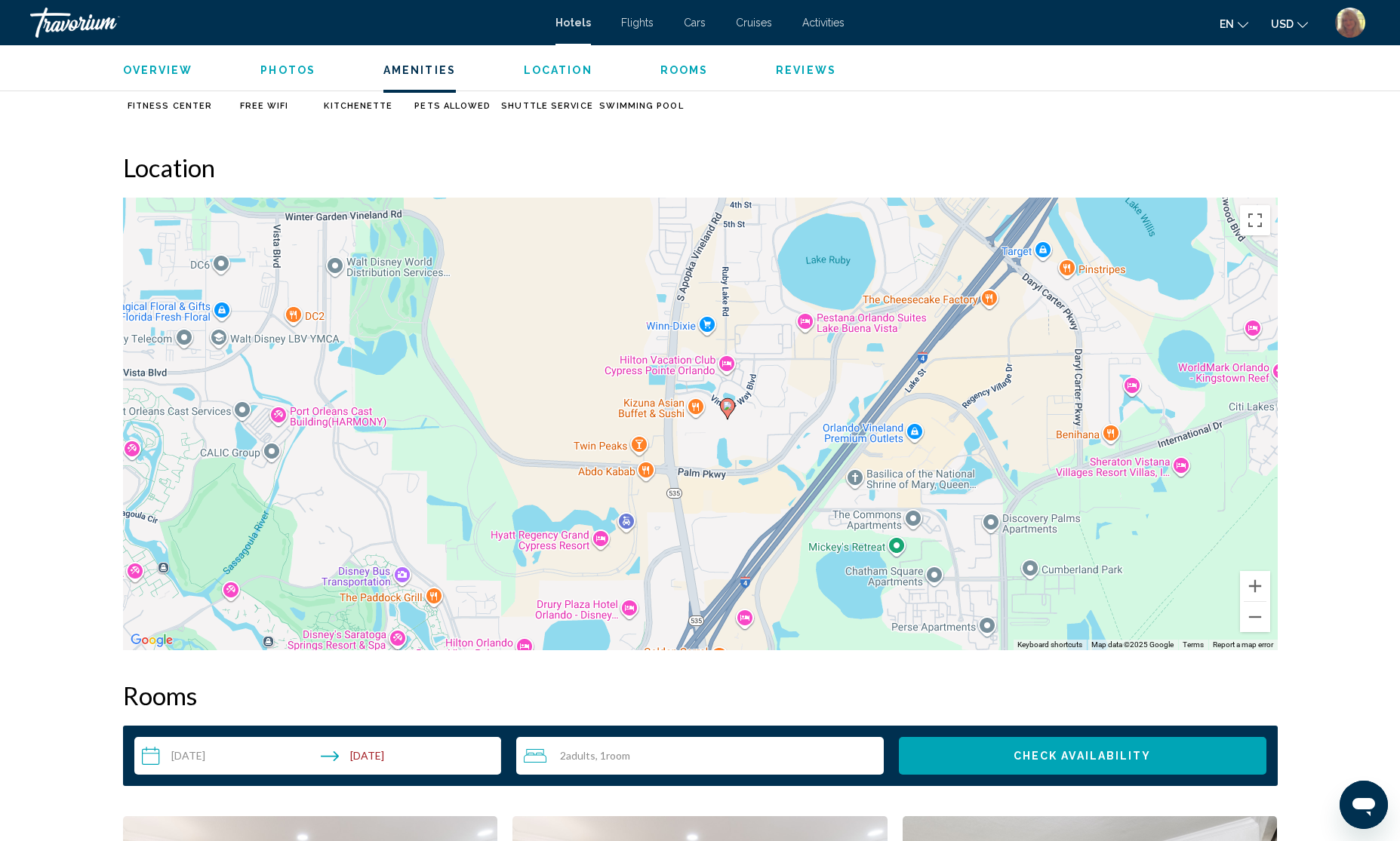
drag, startPoint x: 664, startPoint y: 566, endPoint x: 804, endPoint y: 360, distance: 249.1
click at [804, 360] on div "To activate drag with keyboard, press Alt + Enter. Once in keyboard drag state,…" at bounding box center [700, 424] width 1155 height 453
click at [1249, 594] on button "Zoom in" at bounding box center [1255, 586] width 30 height 30
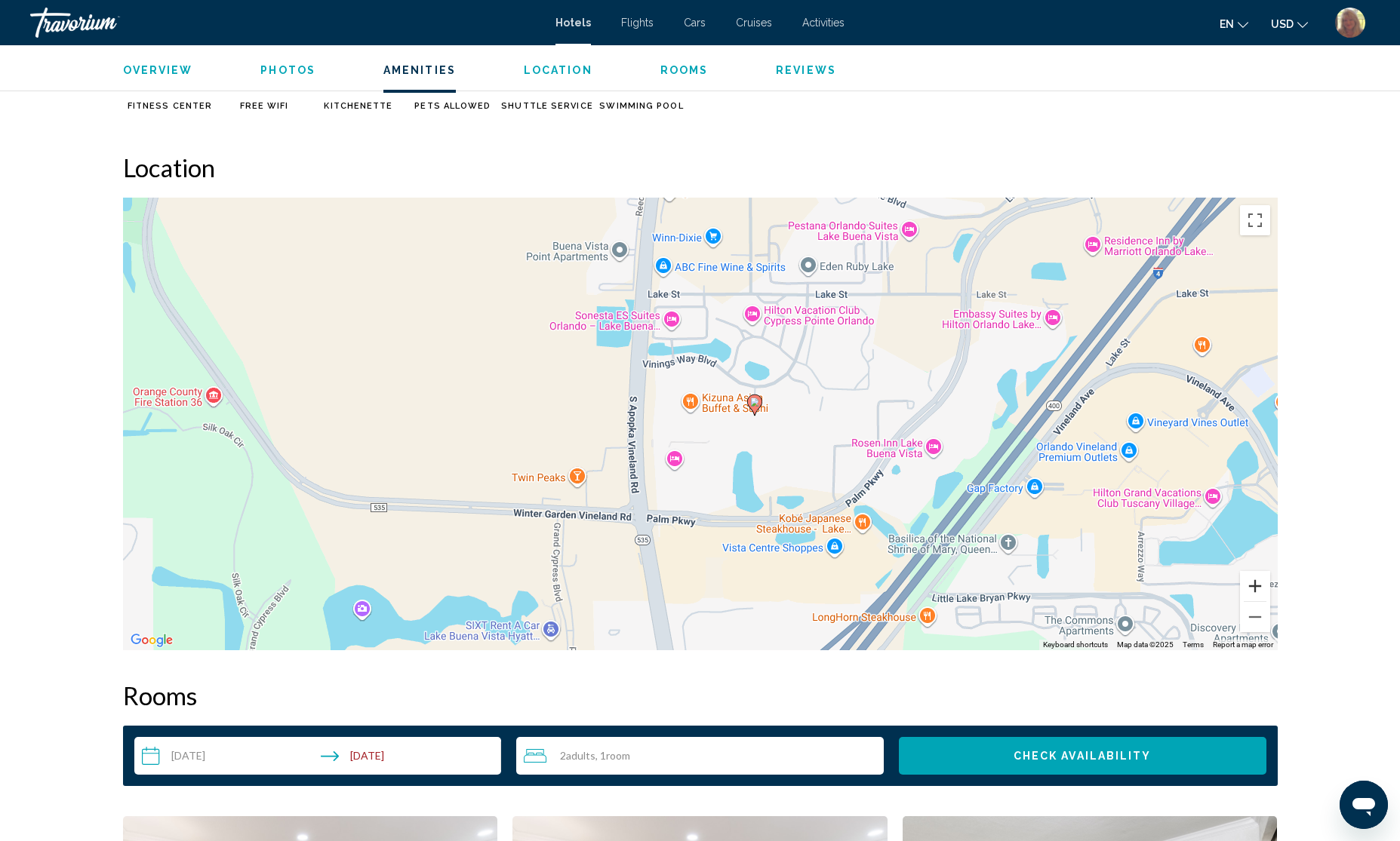
click at [1249, 594] on button "Zoom in" at bounding box center [1255, 586] width 30 height 30
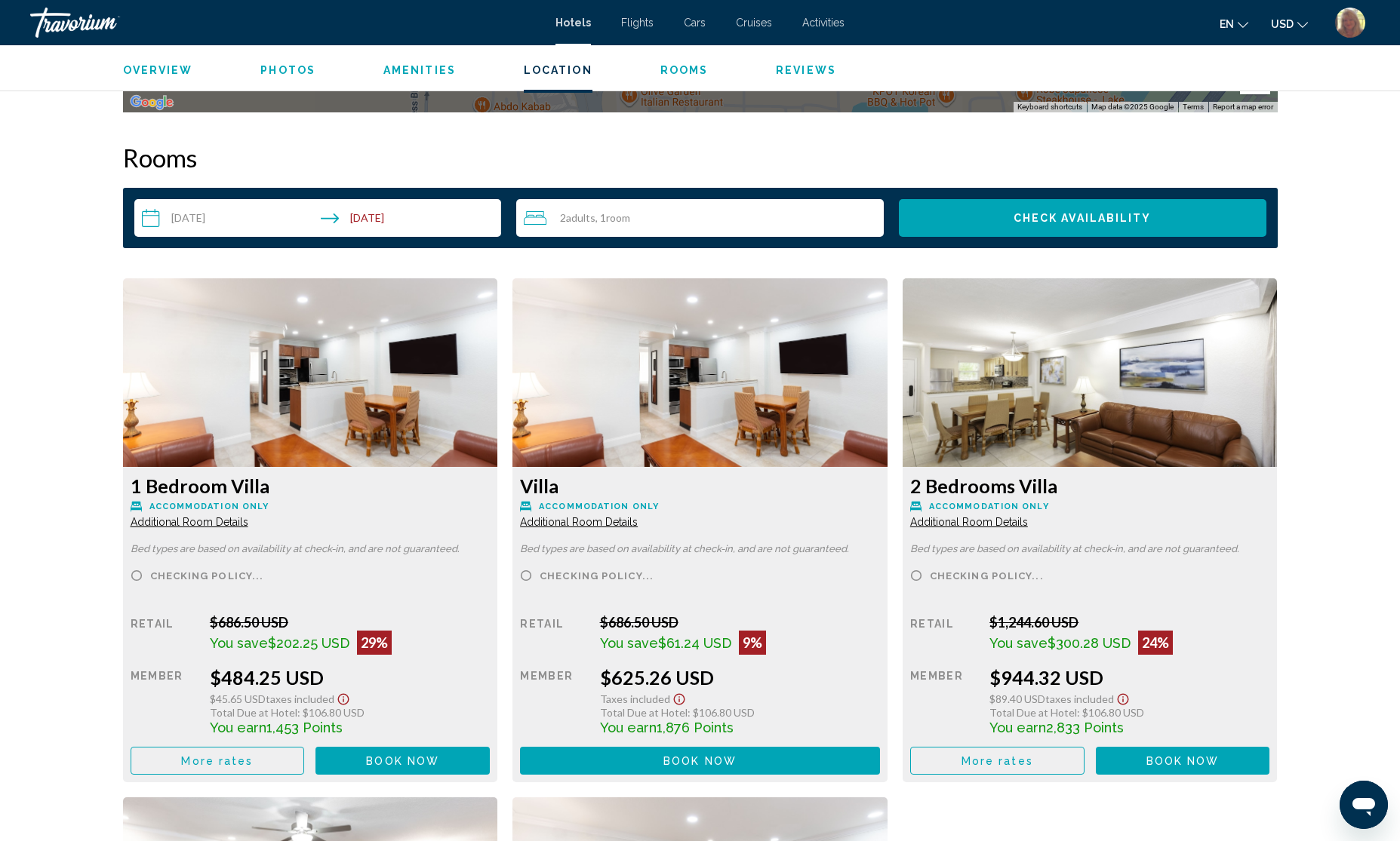
scroll to position [1886, 0]
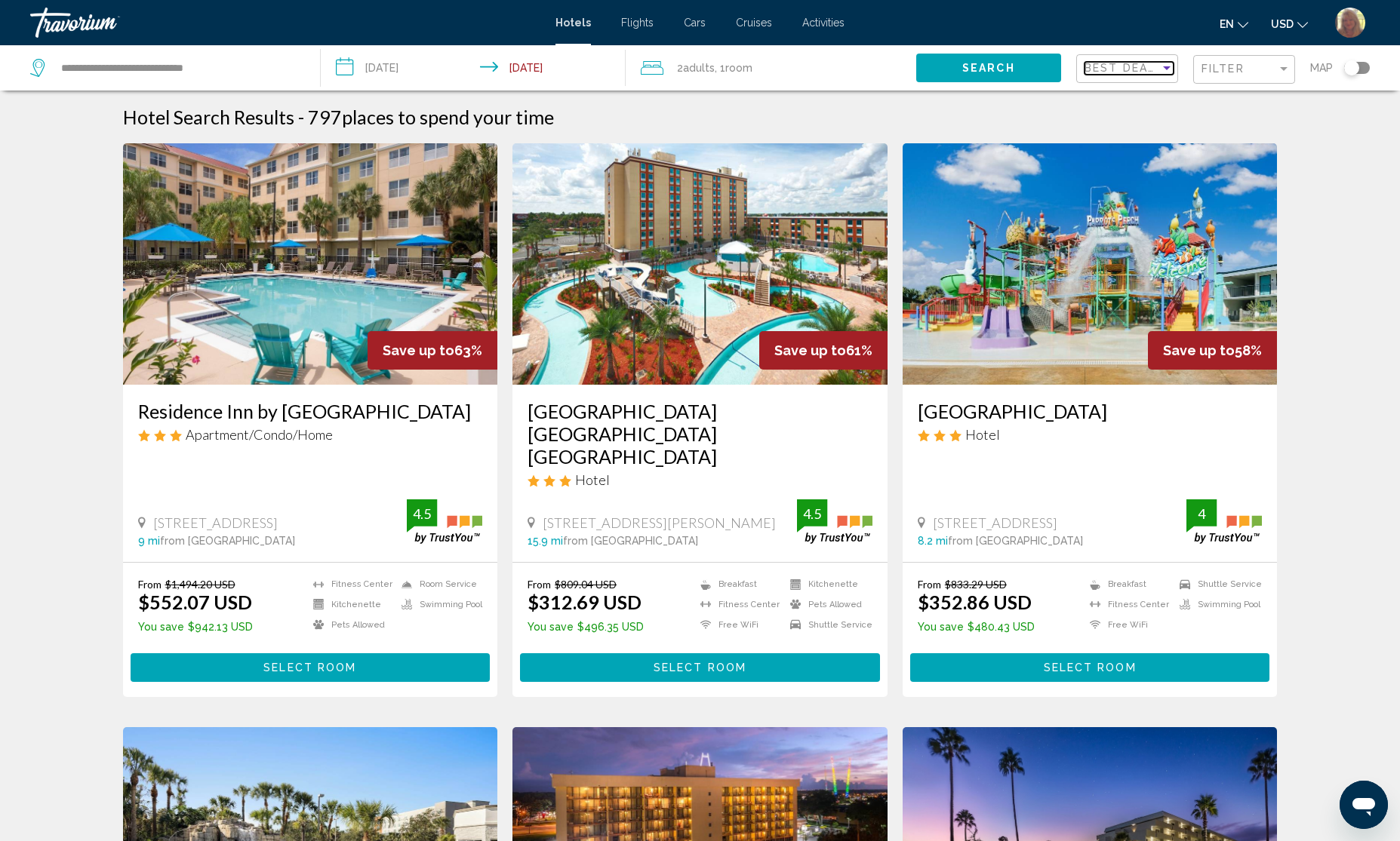
click at [1136, 64] on span "Best Deals" at bounding box center [1124, 68] width 79 height 12
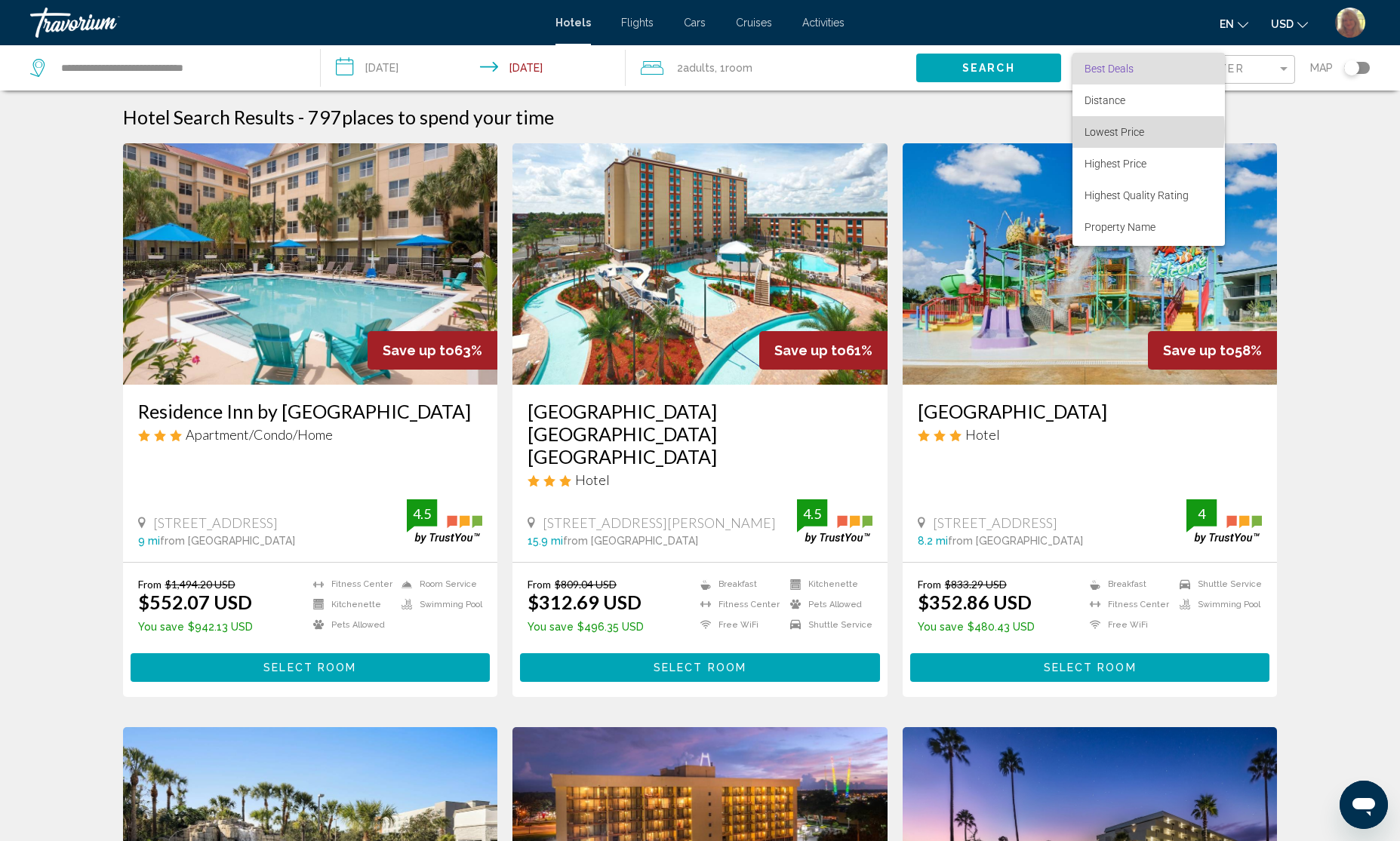
click at [1129, 130] on span "Lowest Price" at bounding box center [1114, 132] width 59 height 12
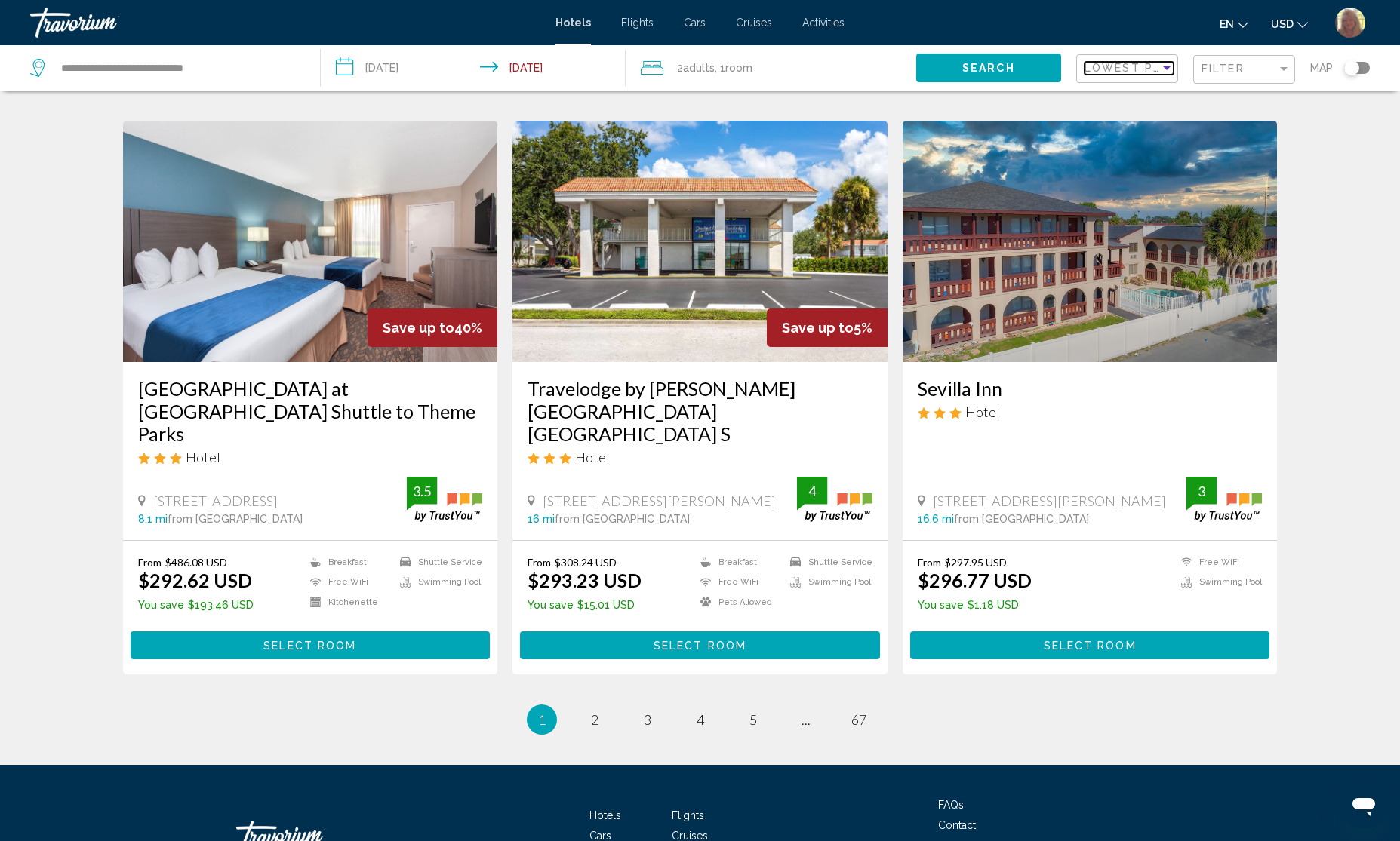
scroll to position [1697, 0]
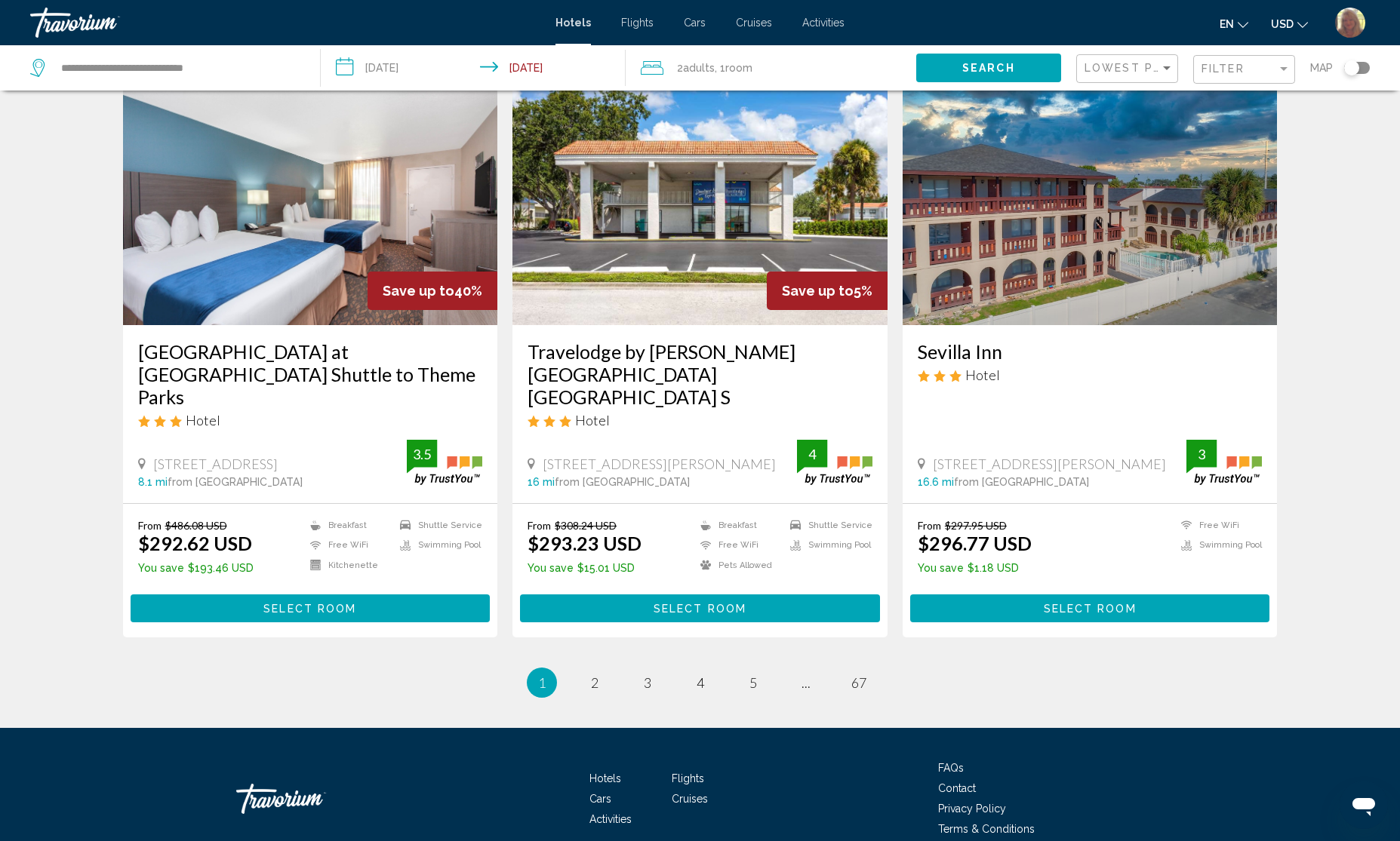
click at [292, 239] on img "Main content" at bounding box center [310, 204] width 375 height 241
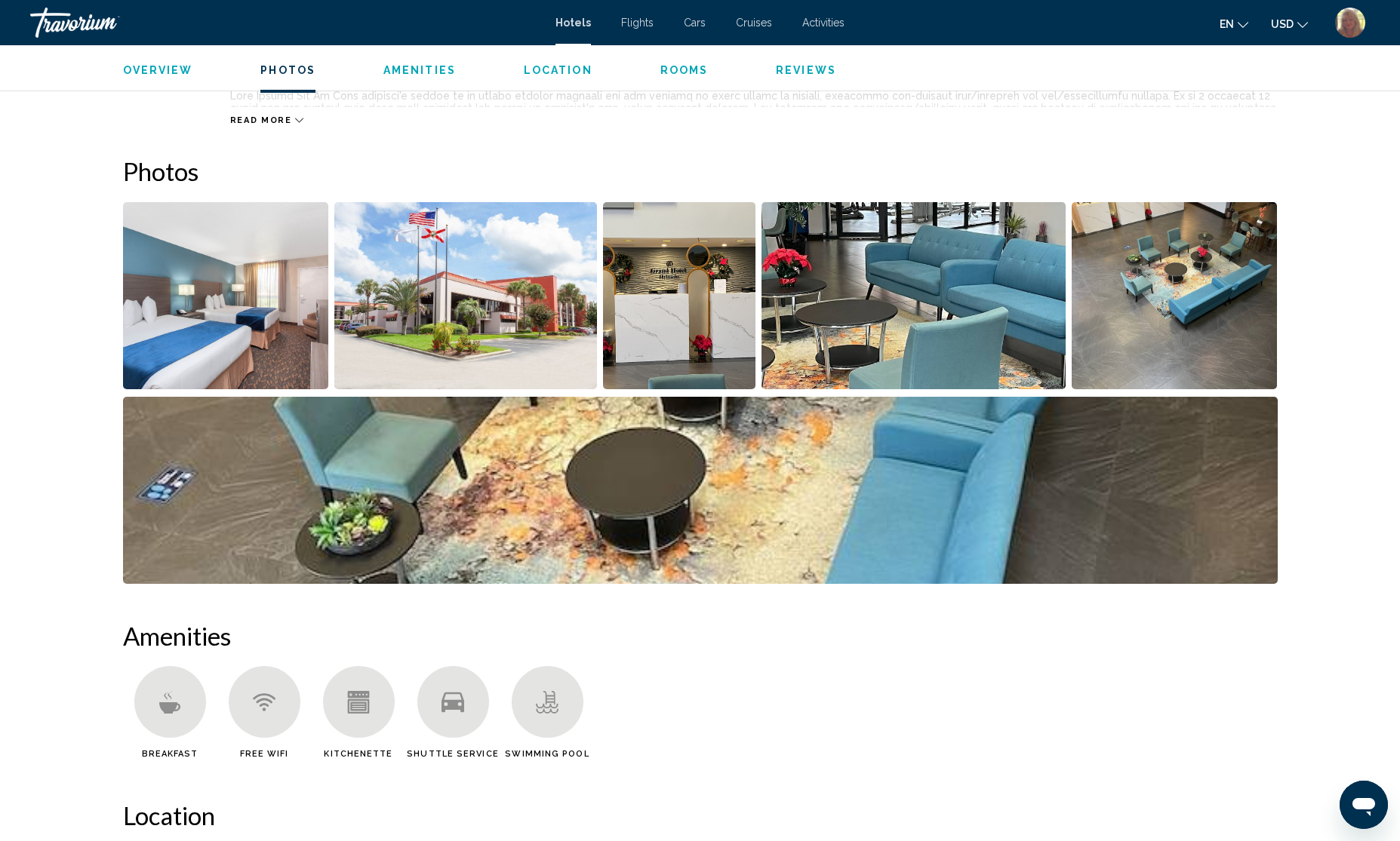
scroll to position [754, 0]
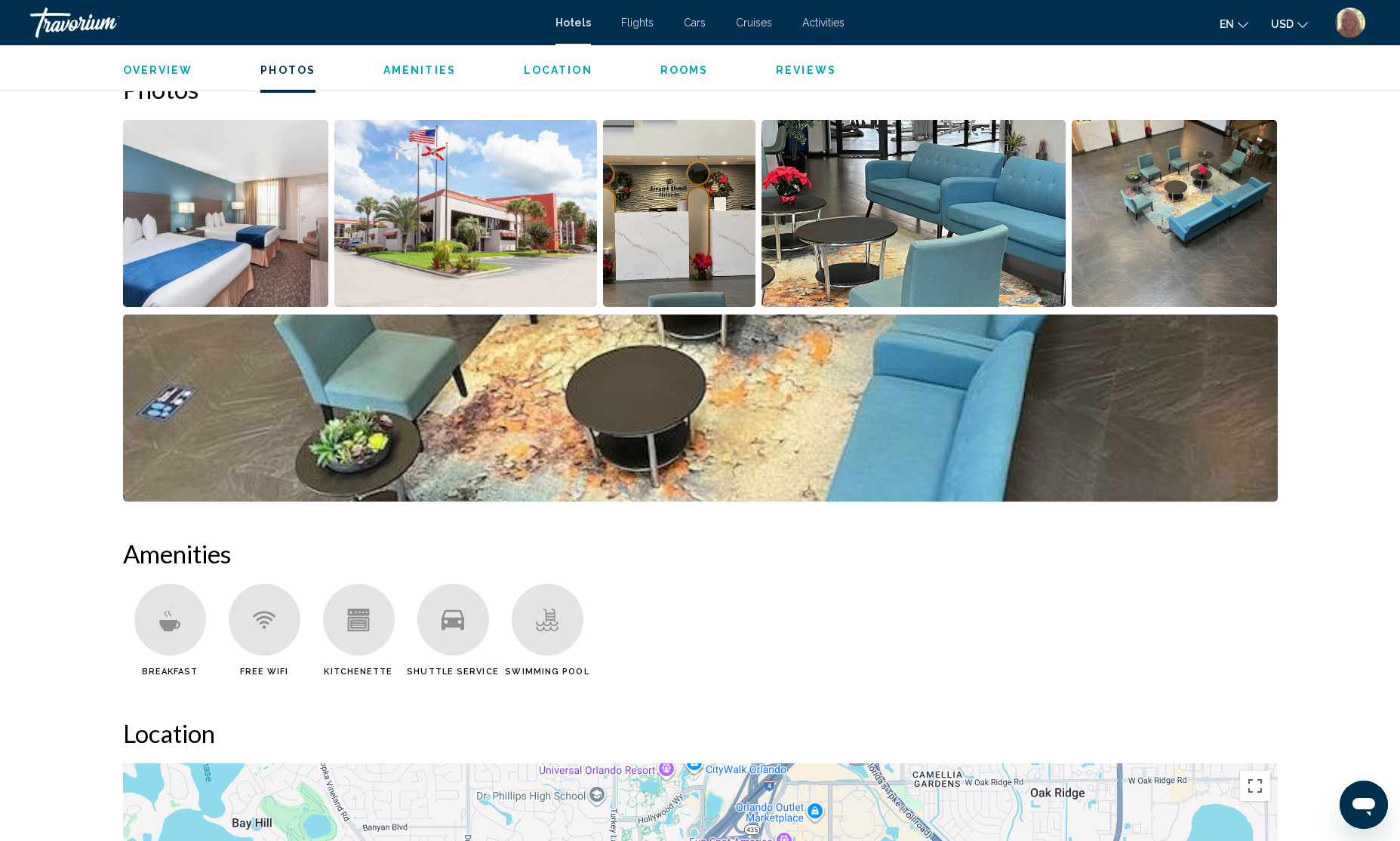
click at [664, 254] on img "Open full-screen image slider" at bounding box center [680, 214] width 154 height 187
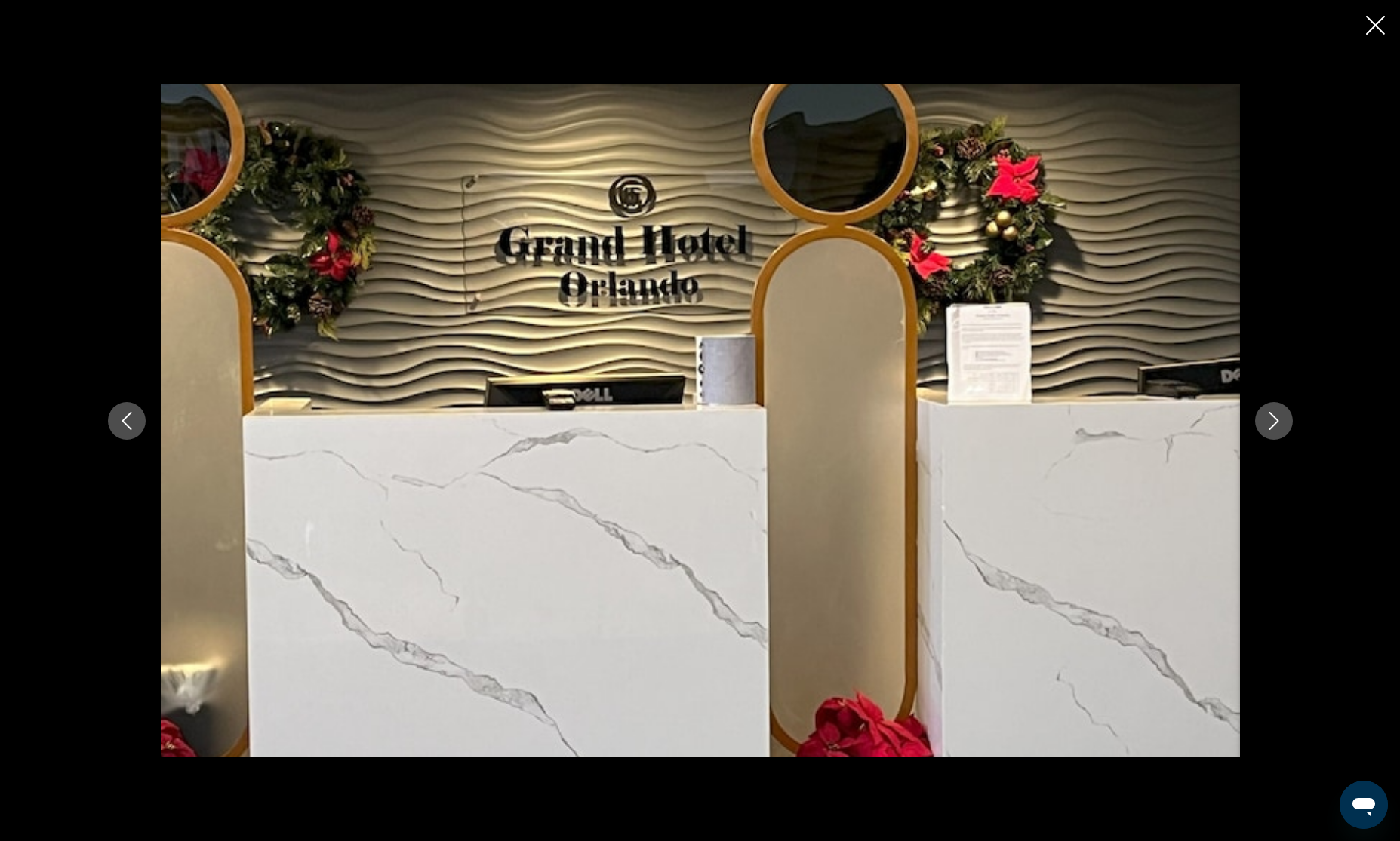
click at [1274, 423] on icon "Next image" at bounding box center [1273, 420] width 9 height 18
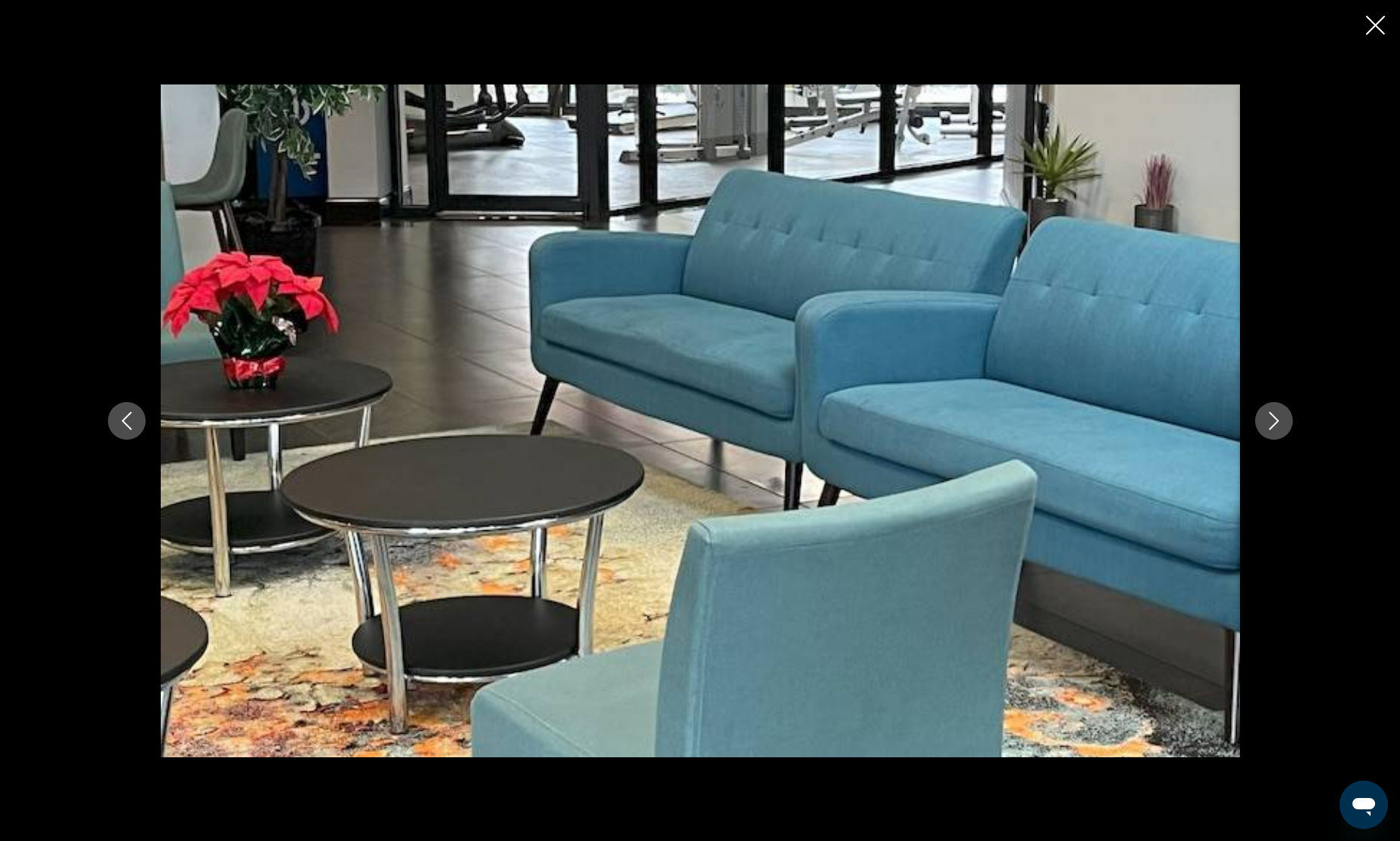
click at [1274, 423] on icon "Next image" at bounding box center [1273, 420] width 9 height 18
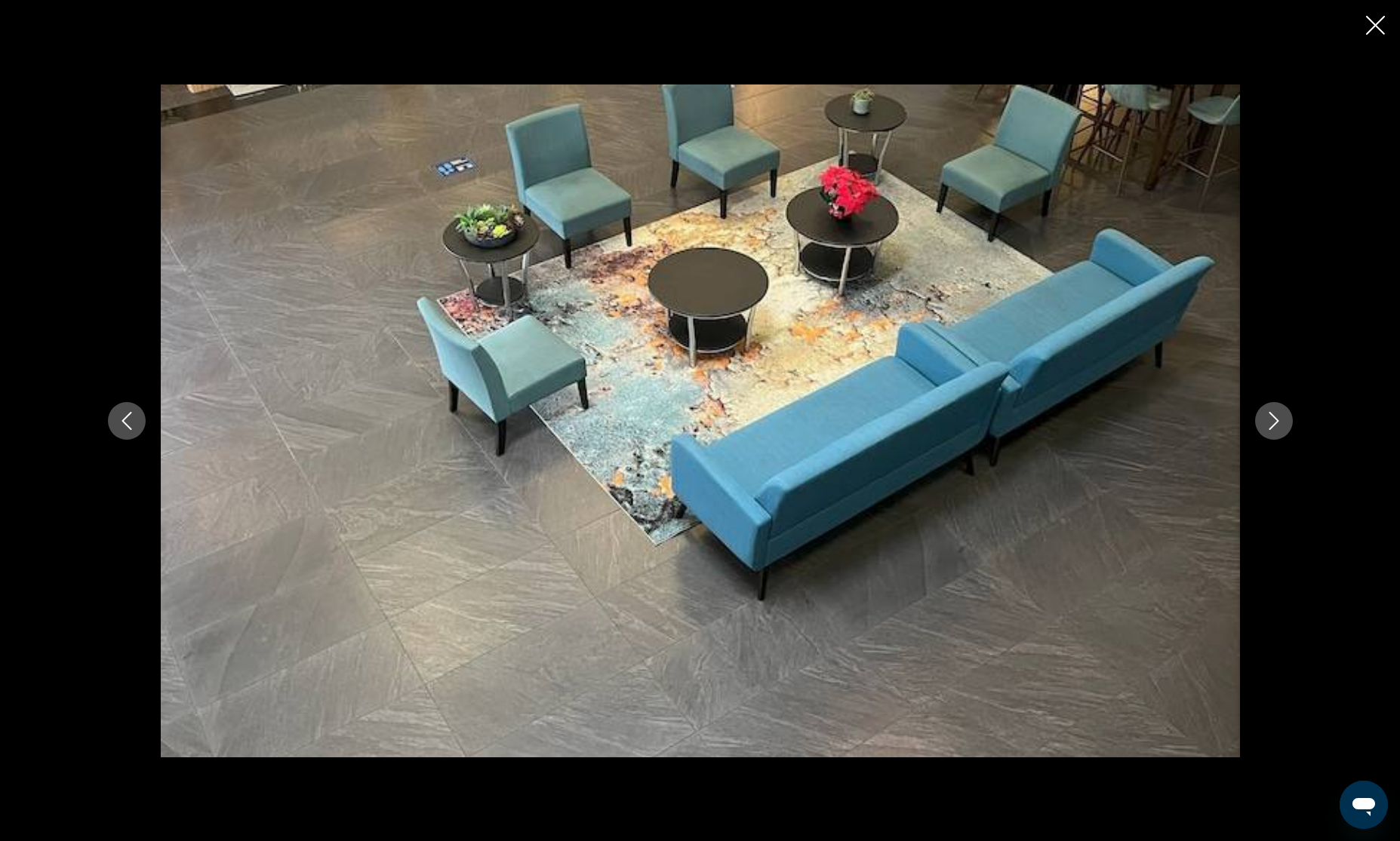
click at [1274, 423] on icon "Next image" at bounding box center [1273, 420] width 9 height 18
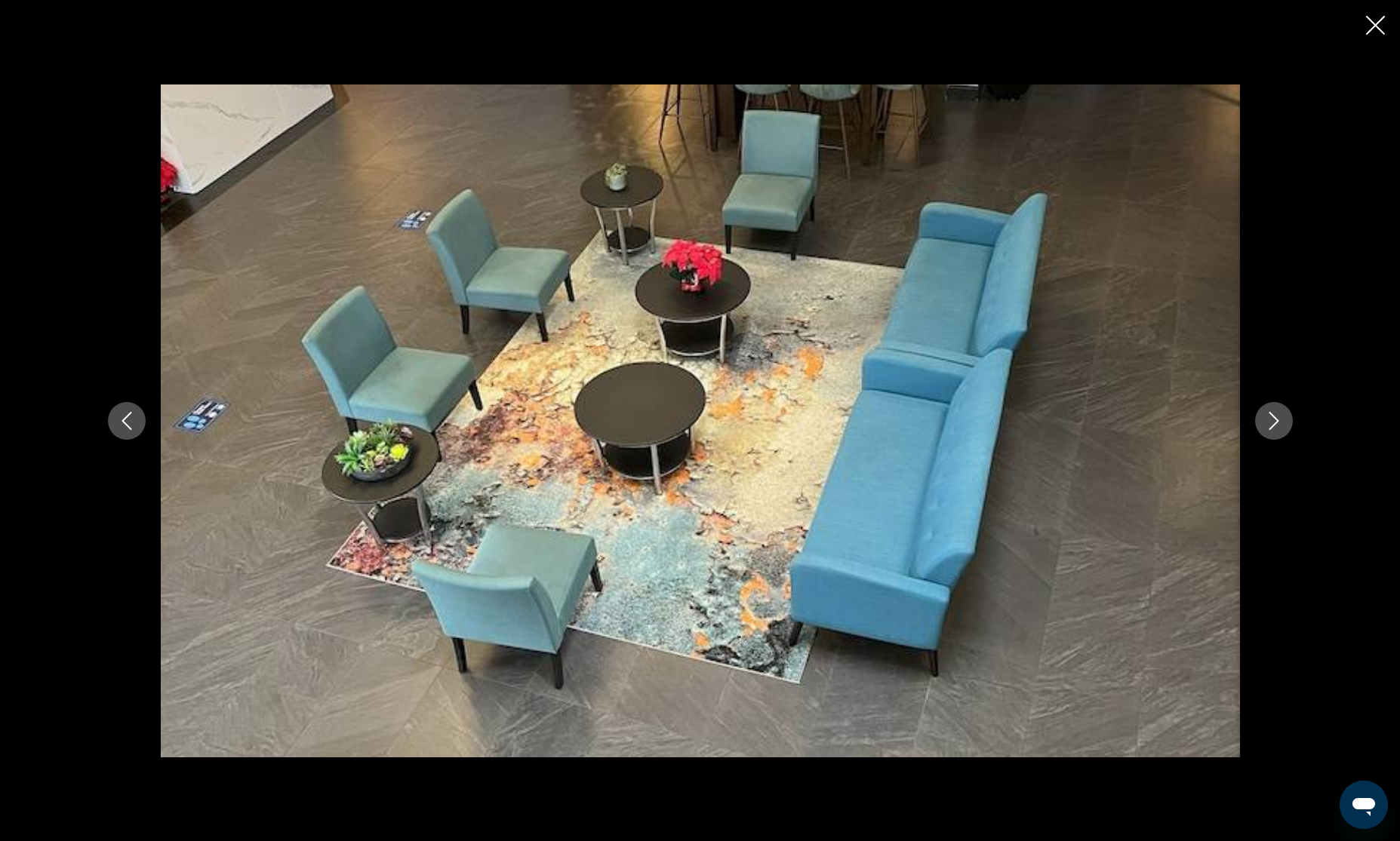
click at [1274, 423] on icon "Next image" at bounding box center [1273, 420] width 9 height 18
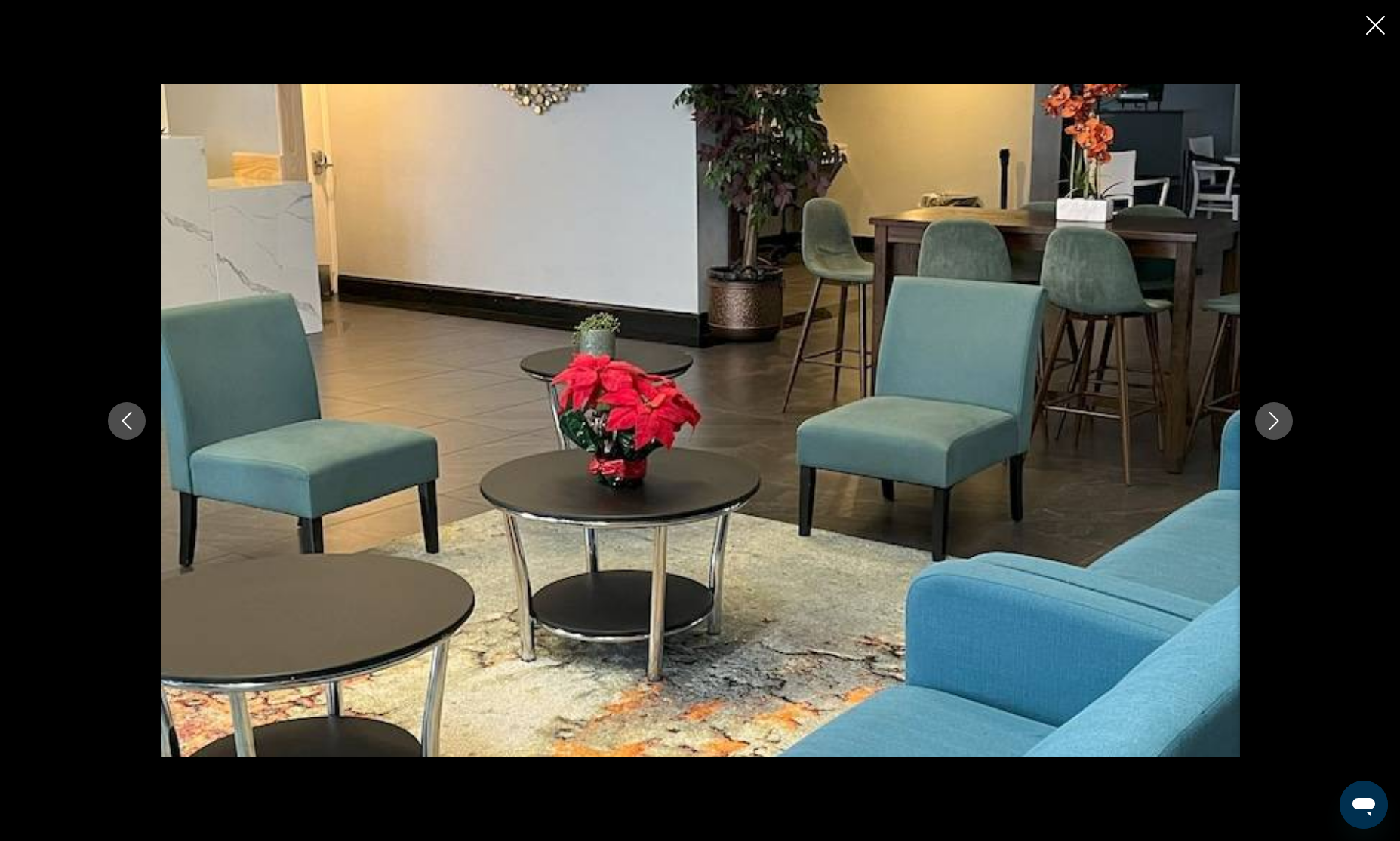
click at [1274, 423] on icon "Next image" at bounding box center [1273, 420] width 9 height 18
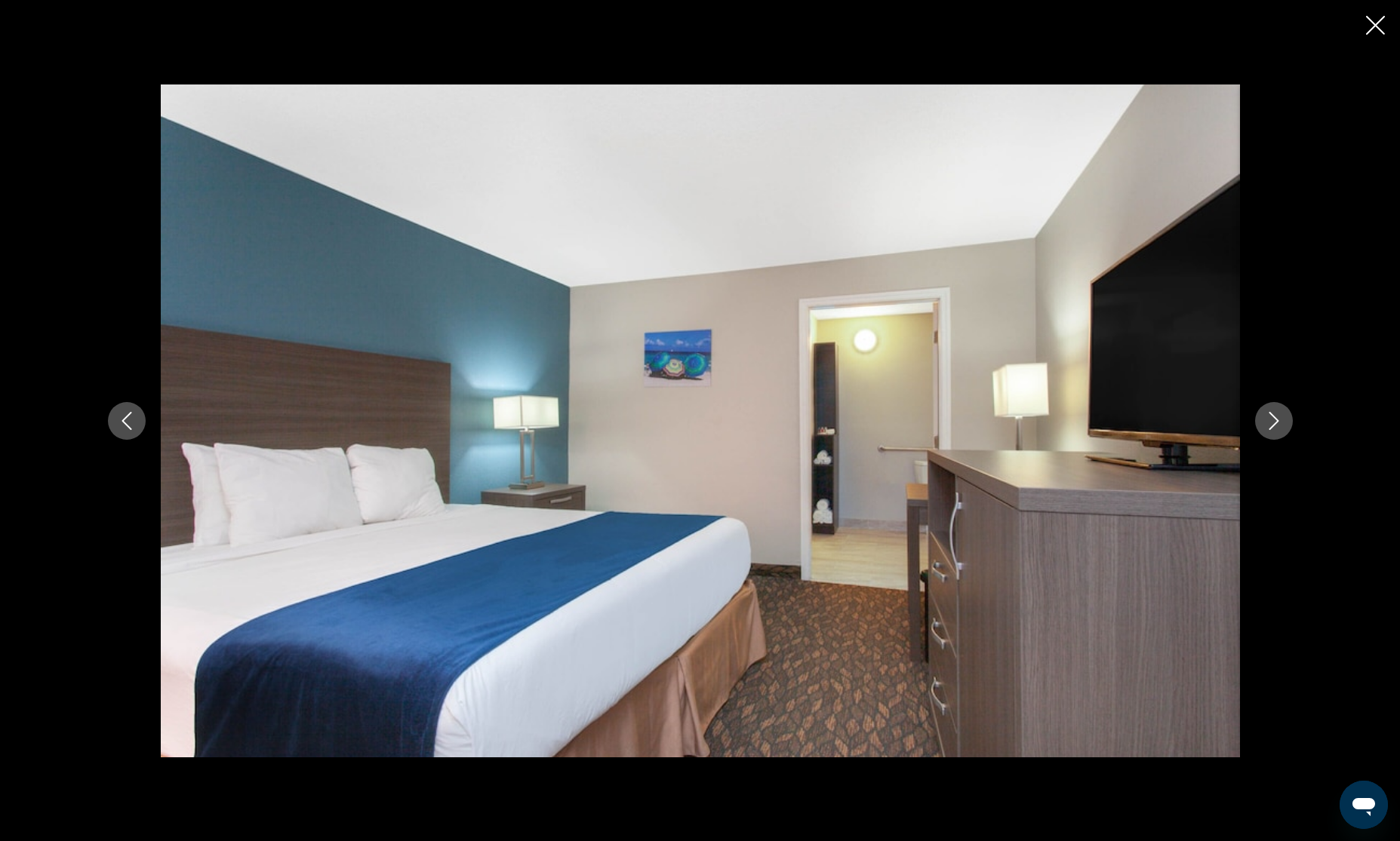
click at [1274, 423] on icon "Next image" at bounding box center [1273, 420] width 9 height 18
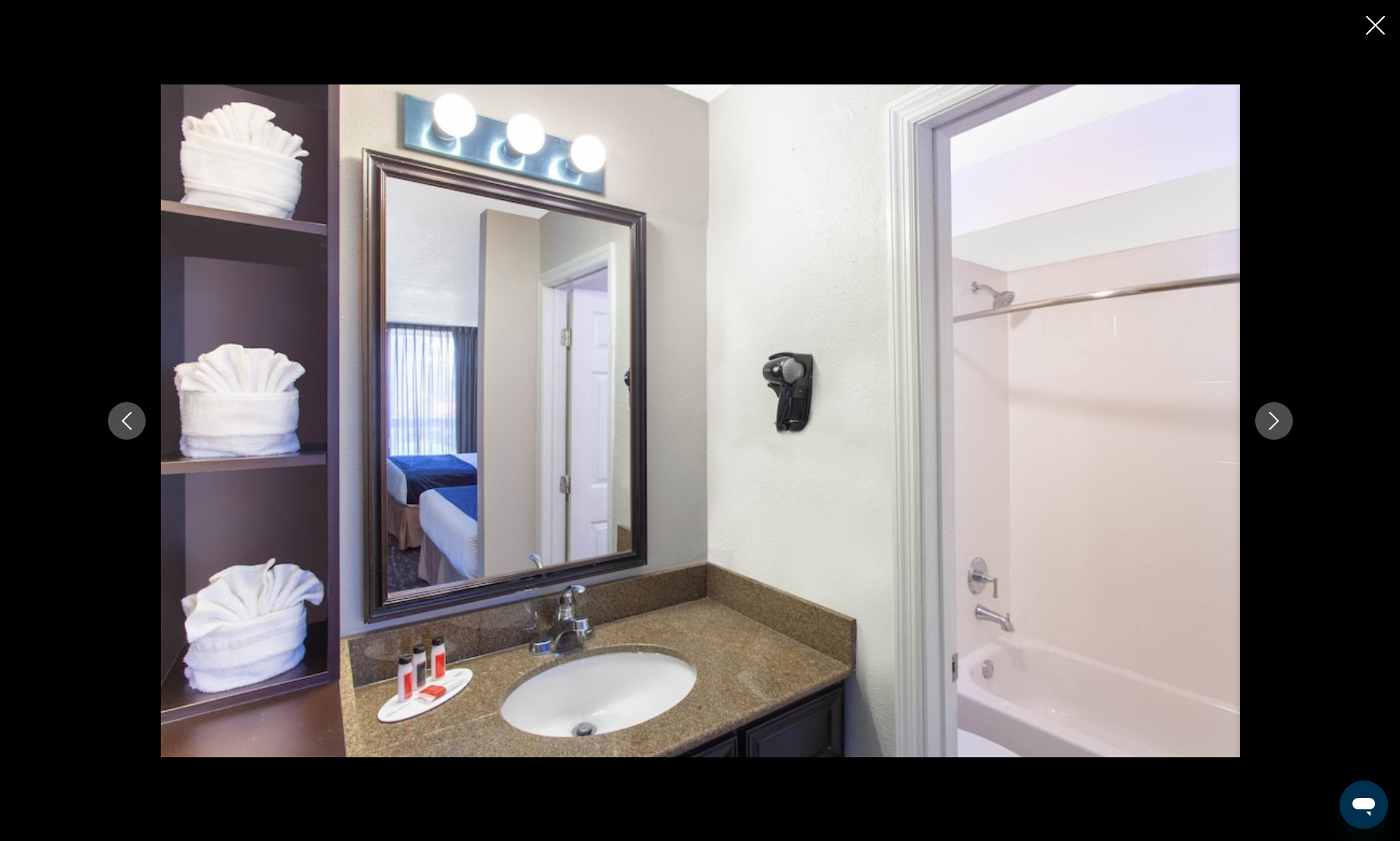
click at [1274, 423] on icon "Next image" at bounding box center [1273, 420] width 9 height 18
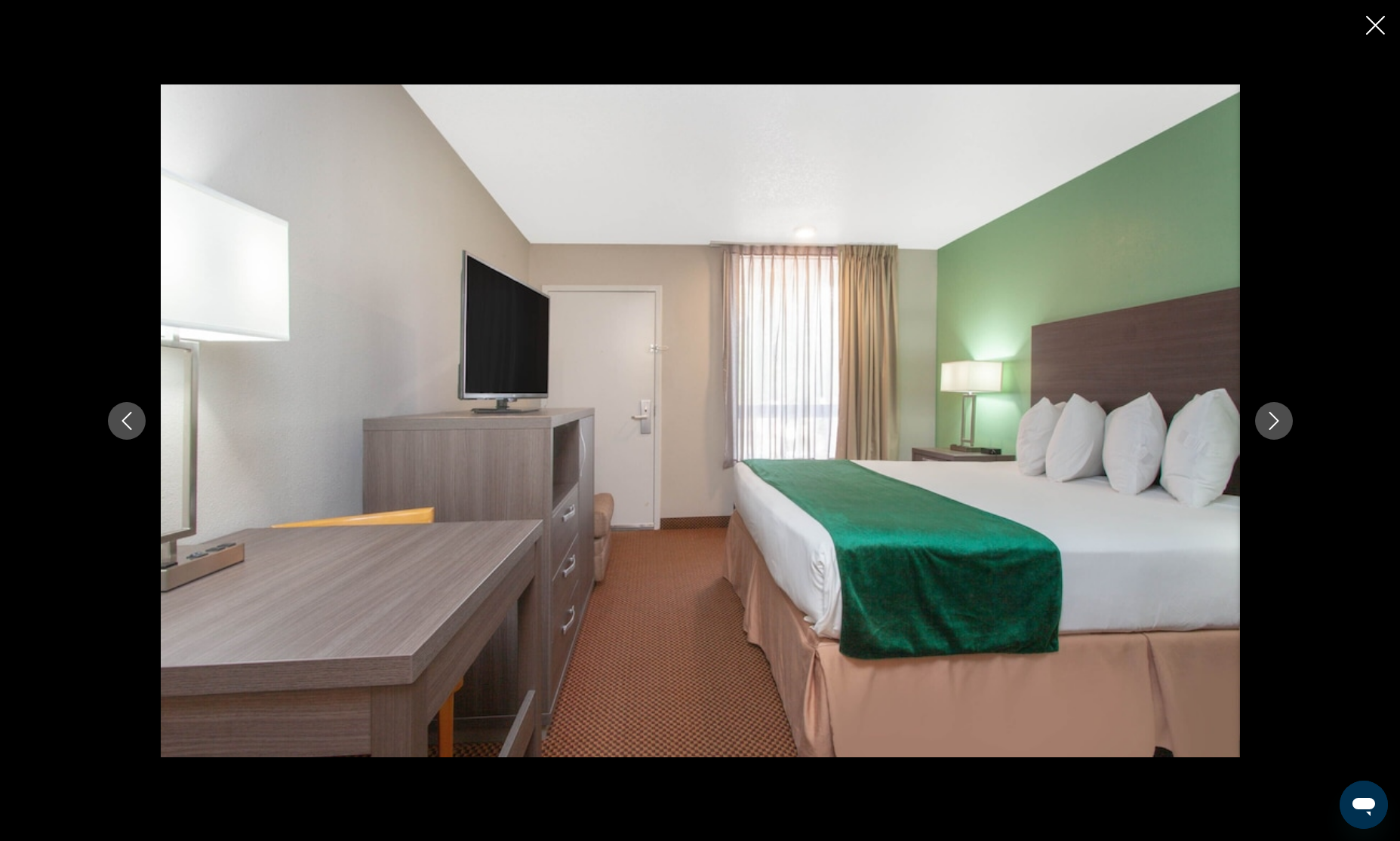
click at [1274, 423] on icon "Next image" at bounding box center [1273, 420] width 9 height 18
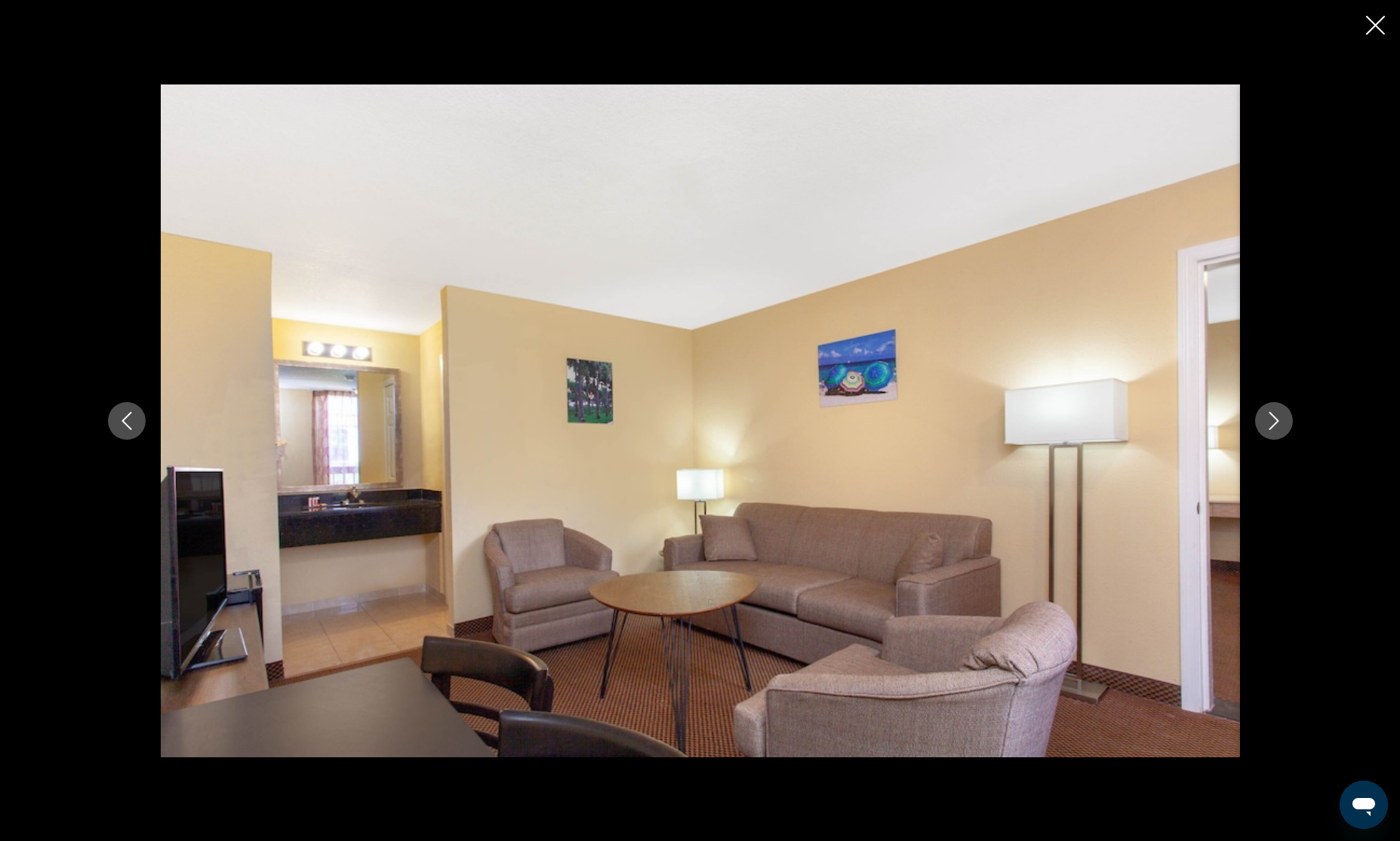
click at [1274, 423] on icon "Next image" at bounding box center [1273, 420] width 9 height 18
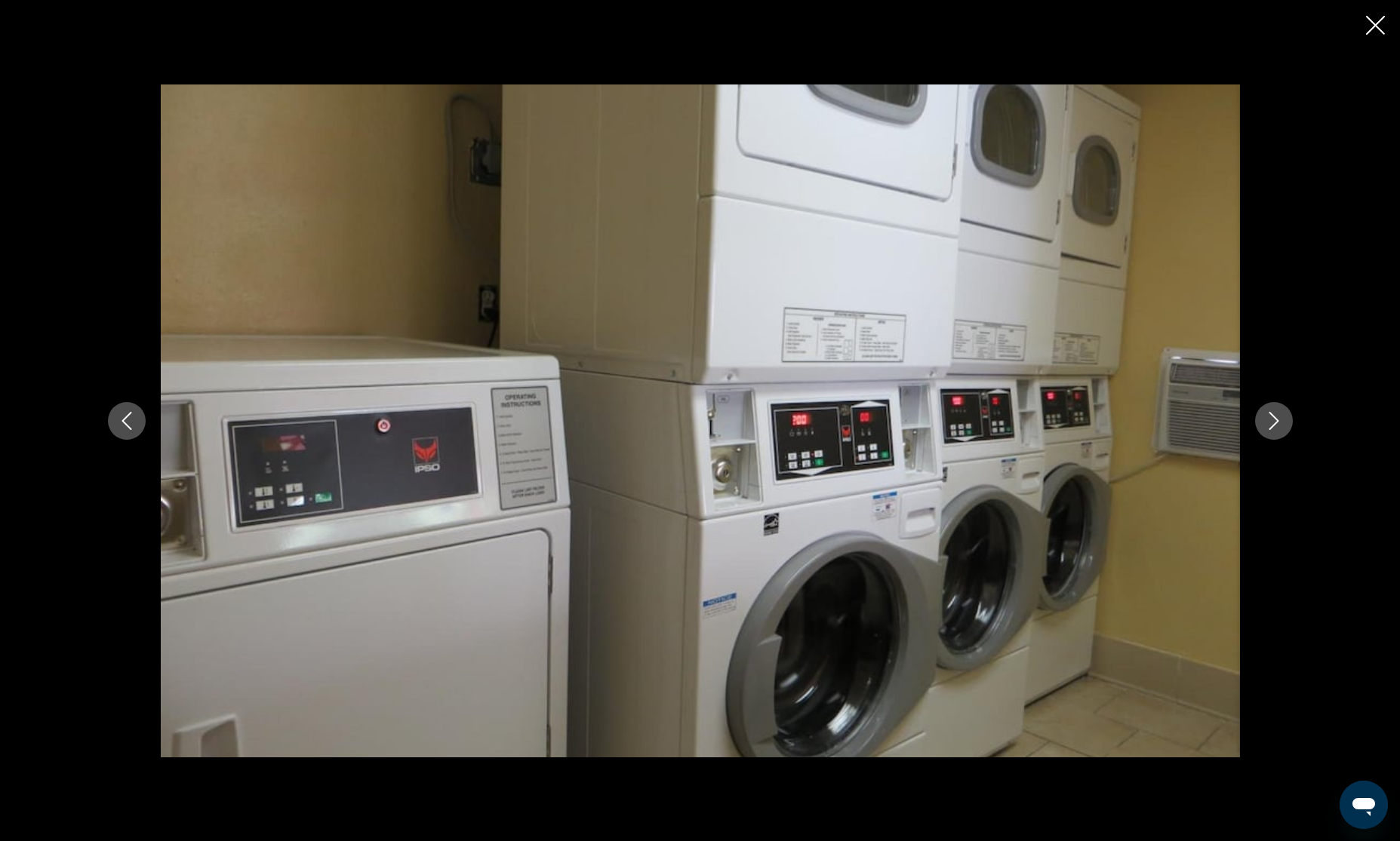
click at [1274, 423] on icon "Next image" at bounding box center [1273, 420] width 9 height 18
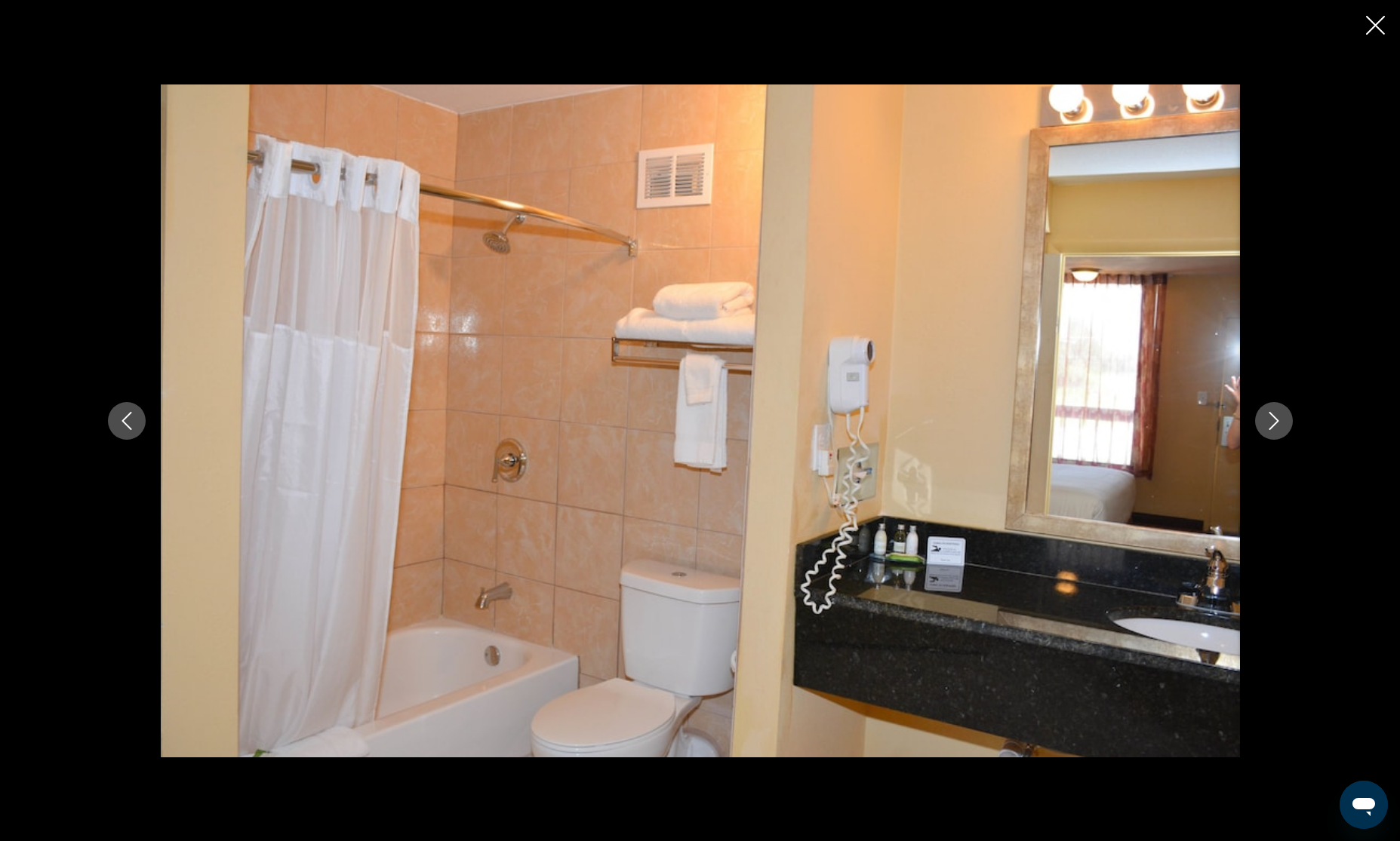
click at [1274, 423] on icon "Next image" at bounding box center [1273, 420] width 9 height 18
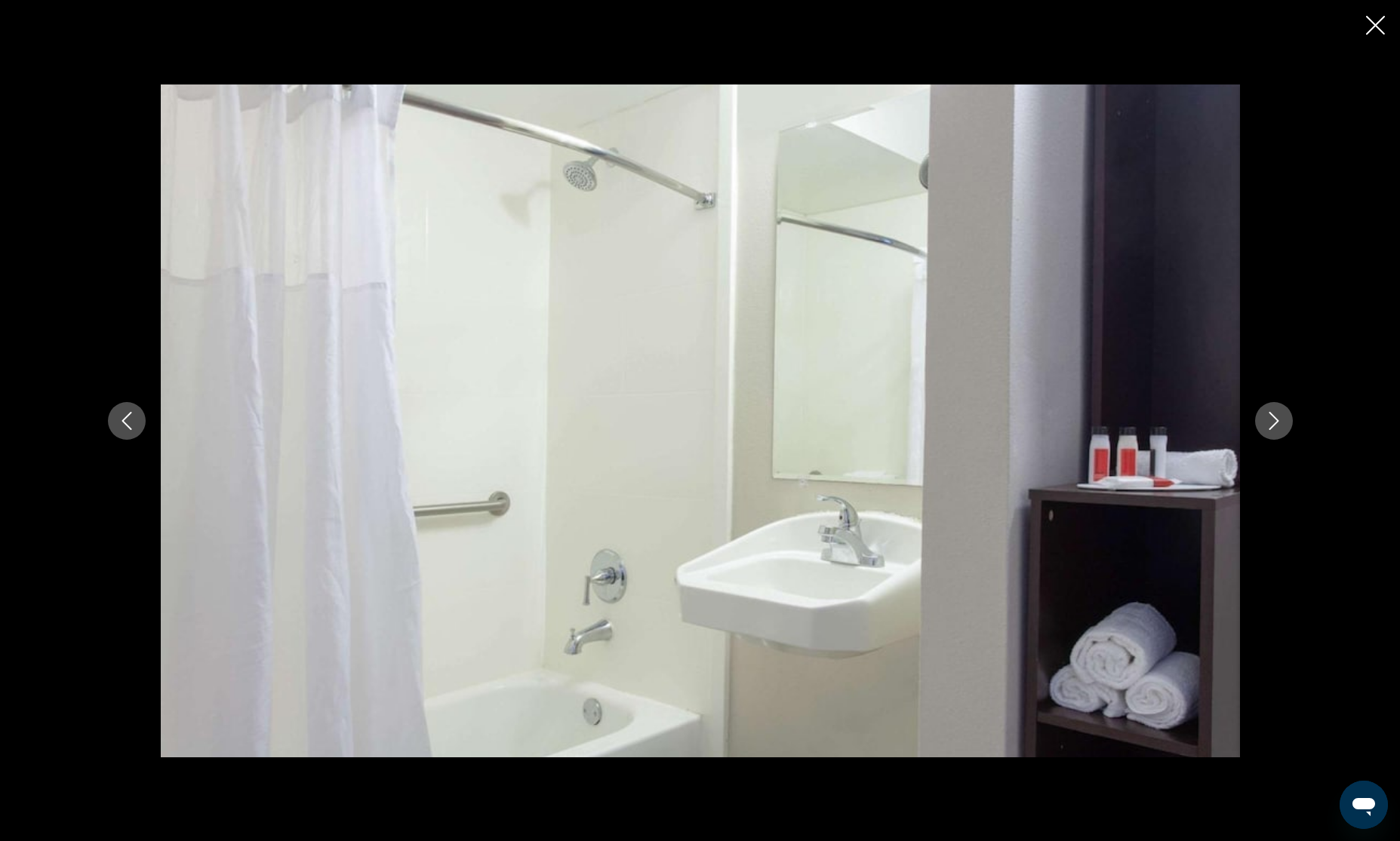
click at [1274, 423] on icon "Next image" at bounding box center [1273, 420] width 9 height 18
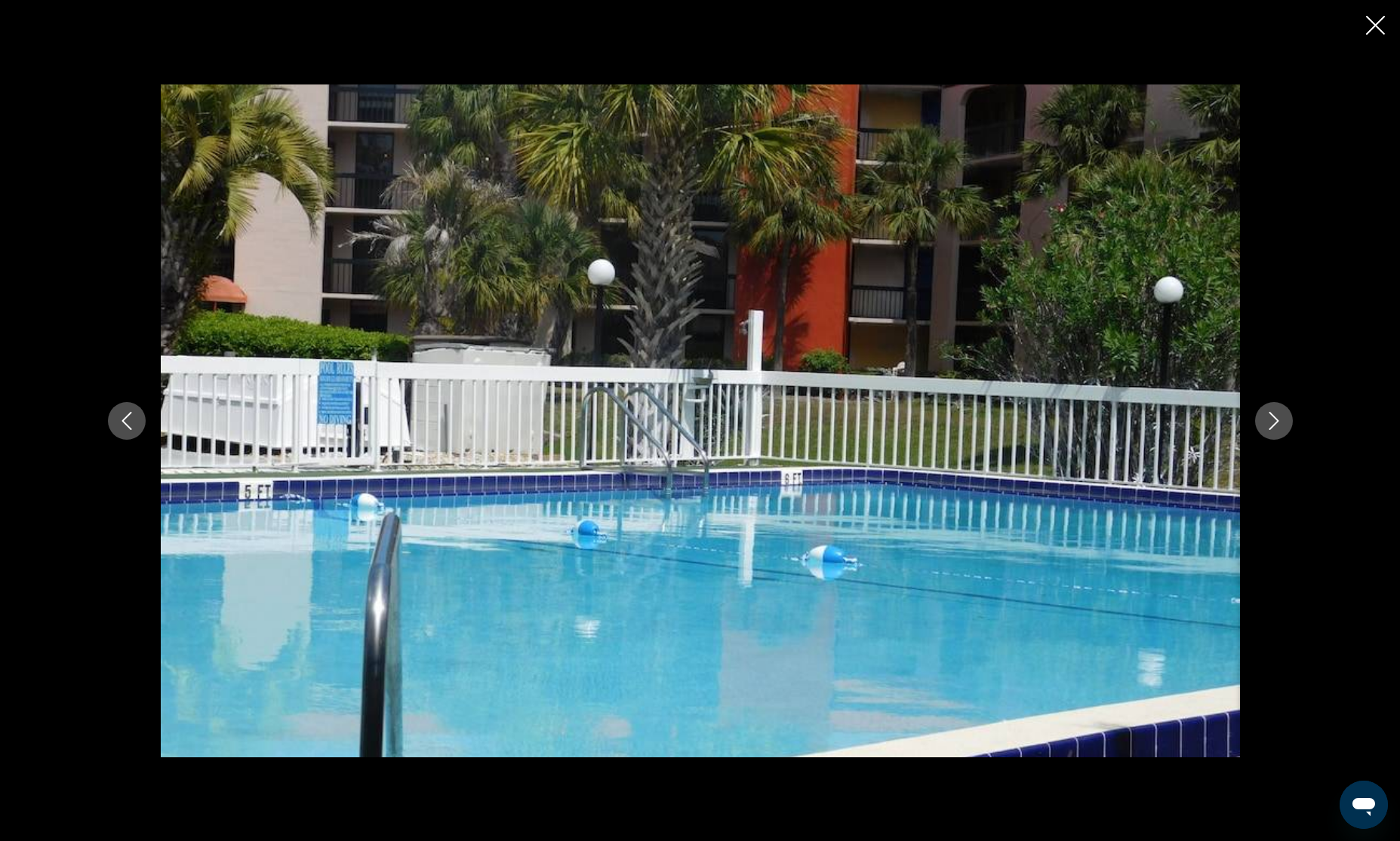
click at [1274, 423] on icon "Next image" at bounding box center [1273, 420] width 9 height 18
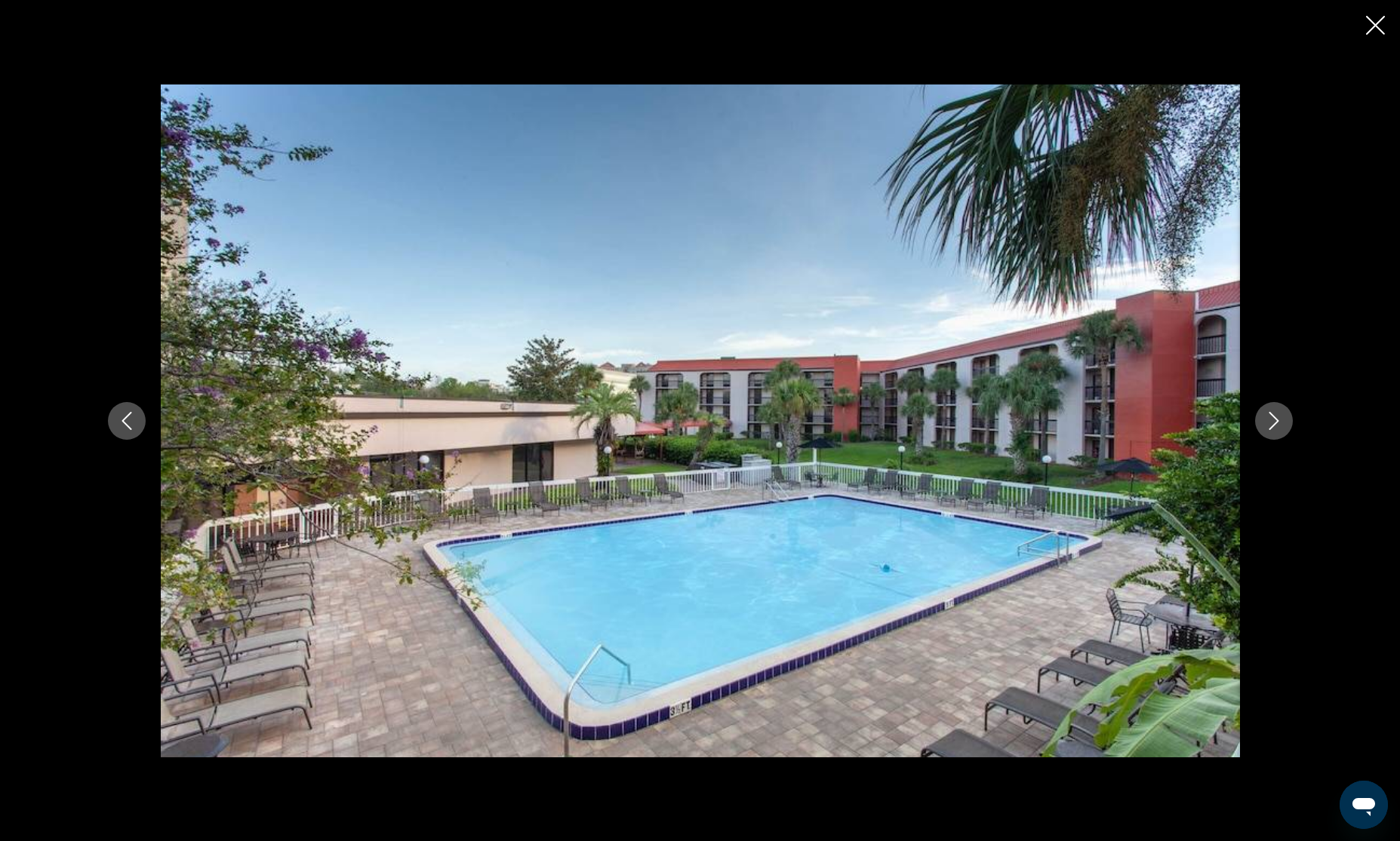
click at [1274, 423] on icon "Next image" at bounding box center [1273, 420] width 9 height 18
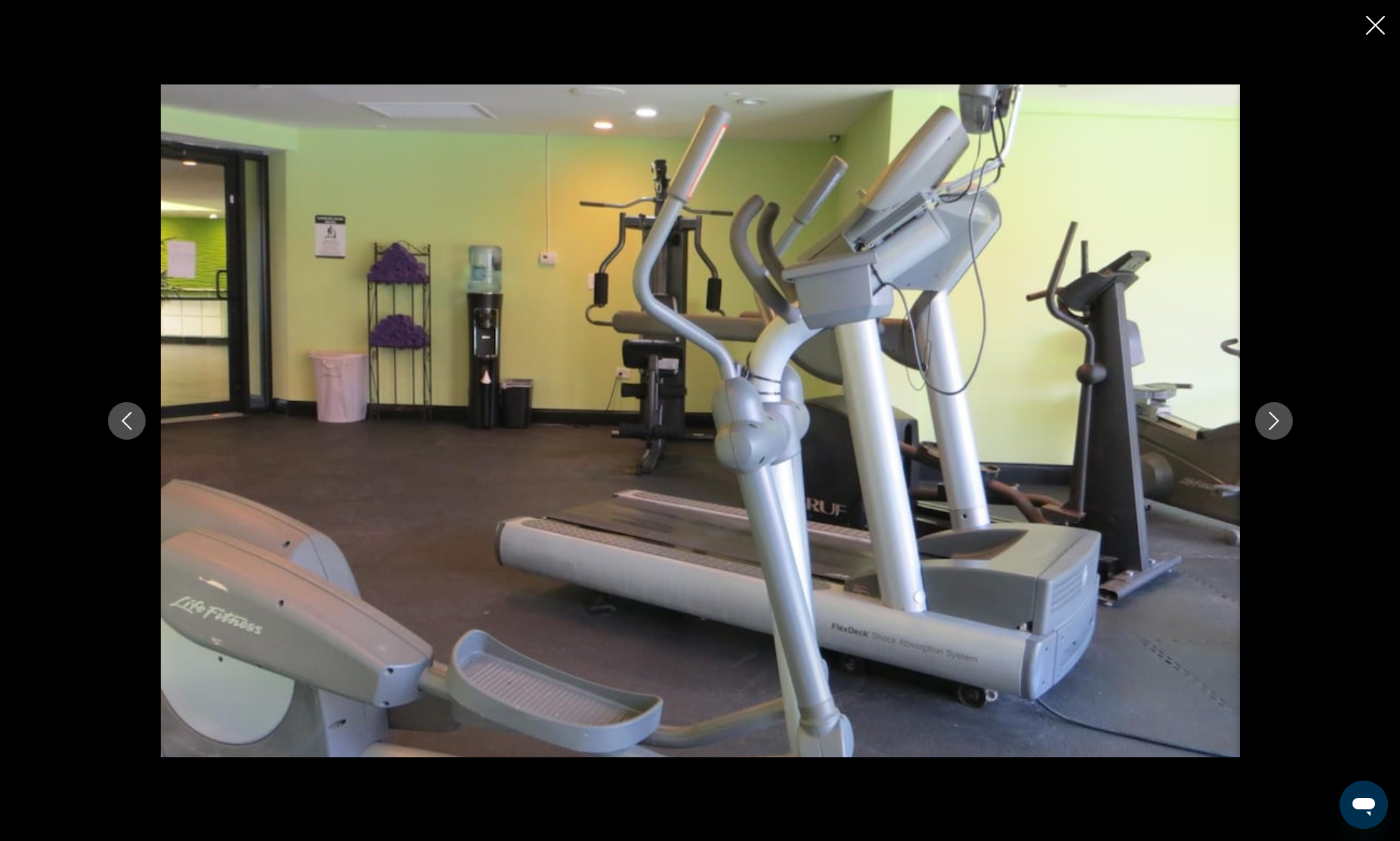
click at [1274, 423] on icon "Next image" at bounding box center [1273, 420] width 9 height 18
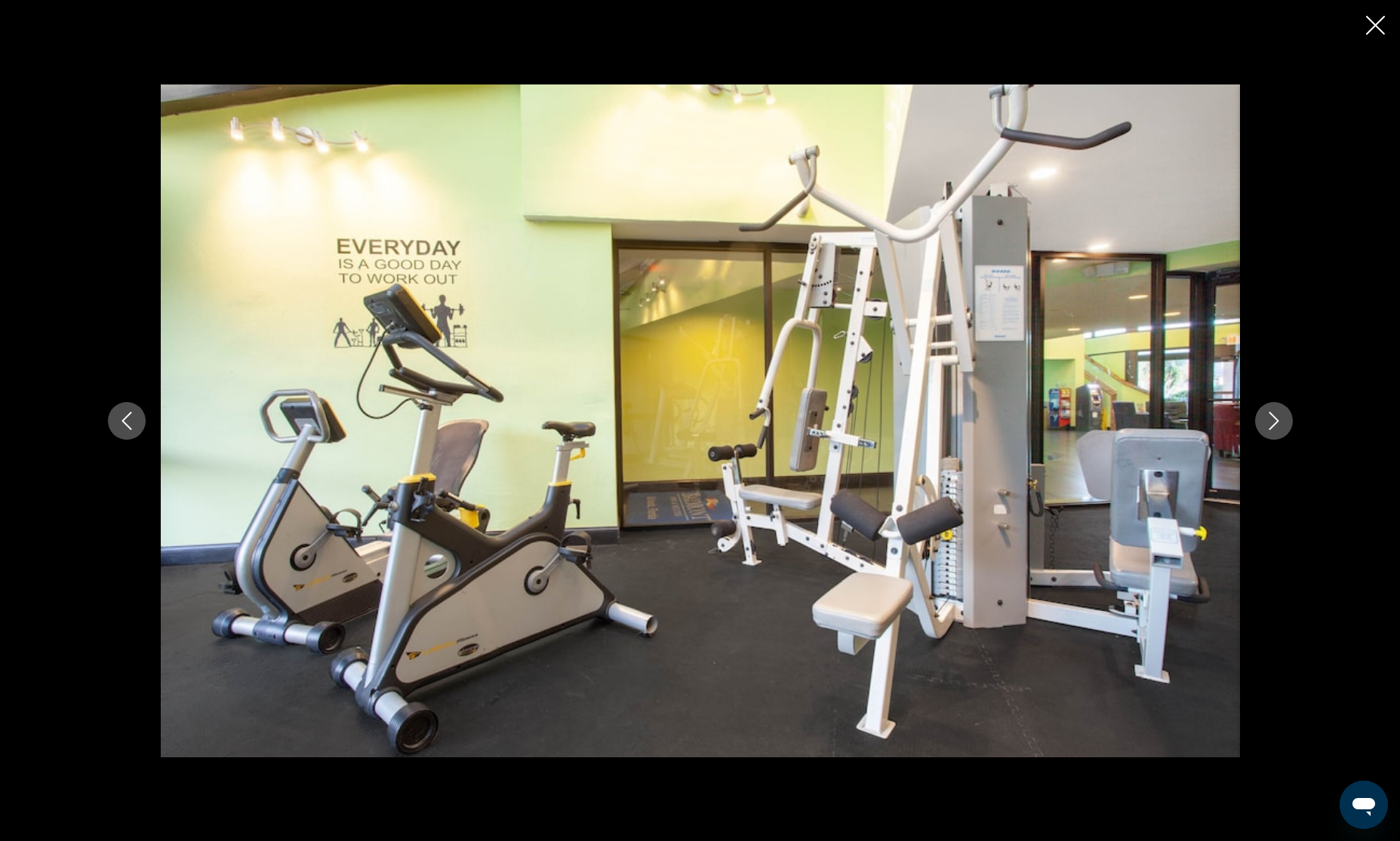
click at [1274, 423] on icon "Next image" at bounding box center [1273, 420] width 9 height 18
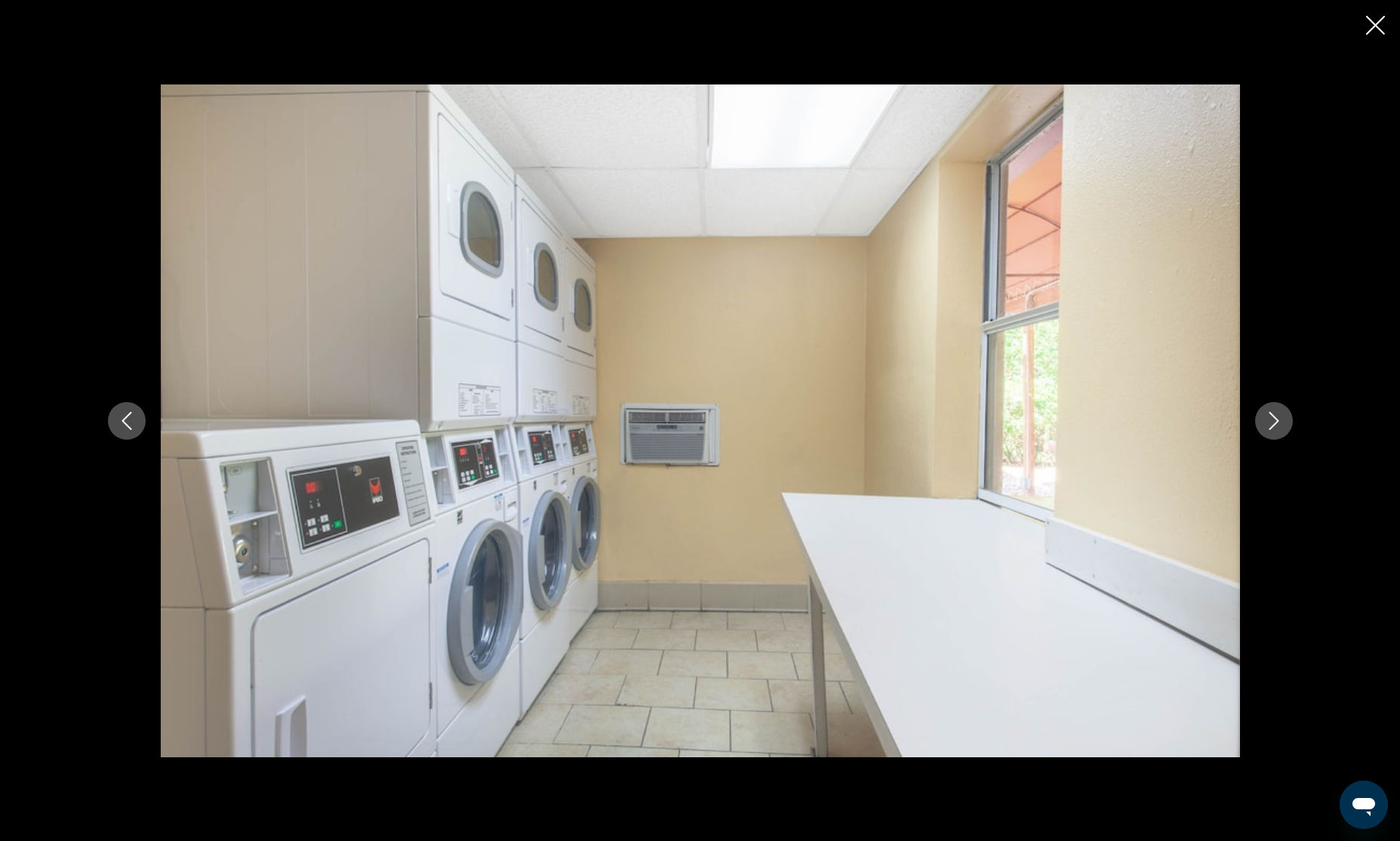
click at [1274, 423] on icon "Next image" at bounding box center [1273, 420] width 9 height 18
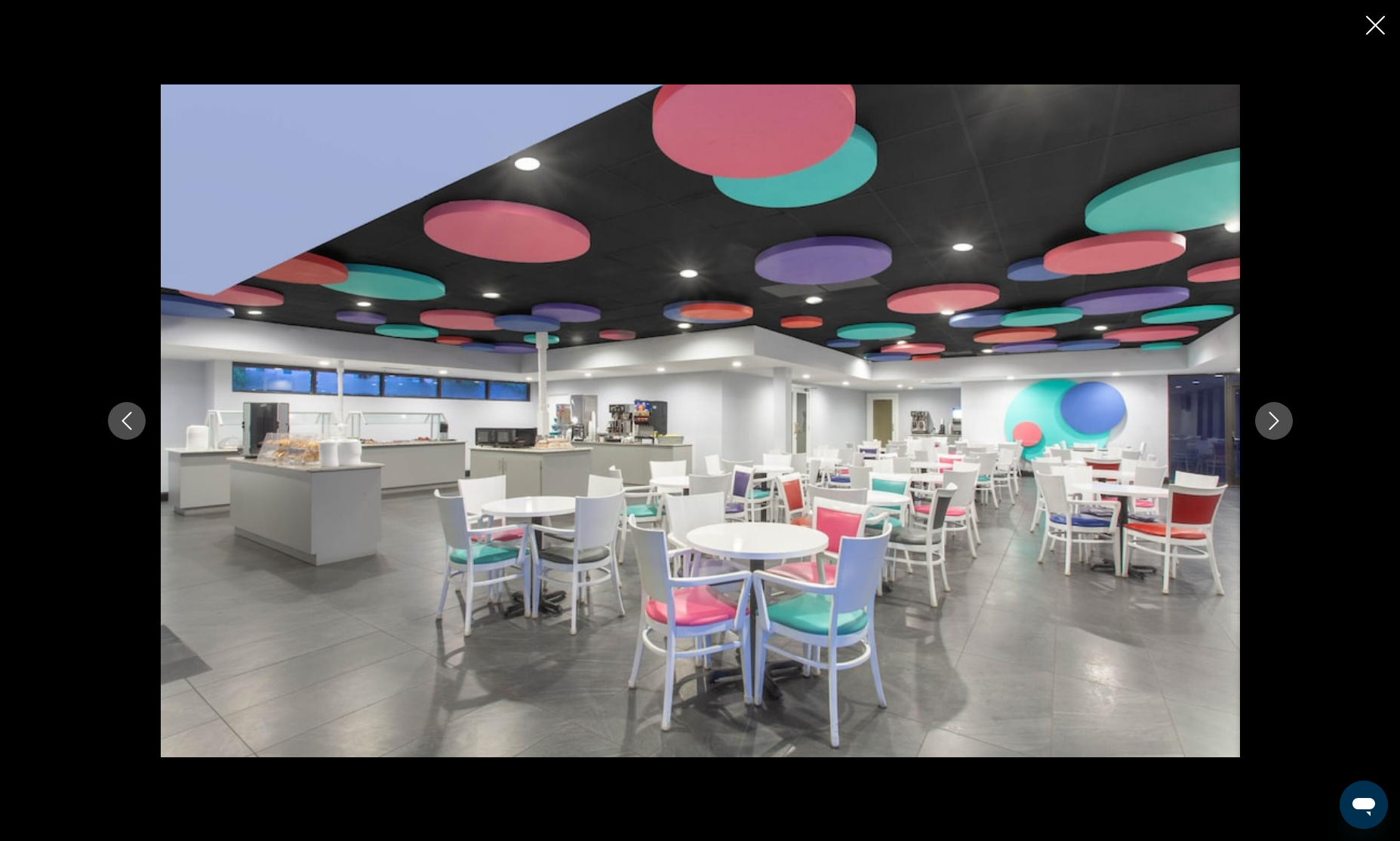
click at [1274, 423] on icon "Next image" at bounding box center [1273, 420] width 9 height 18
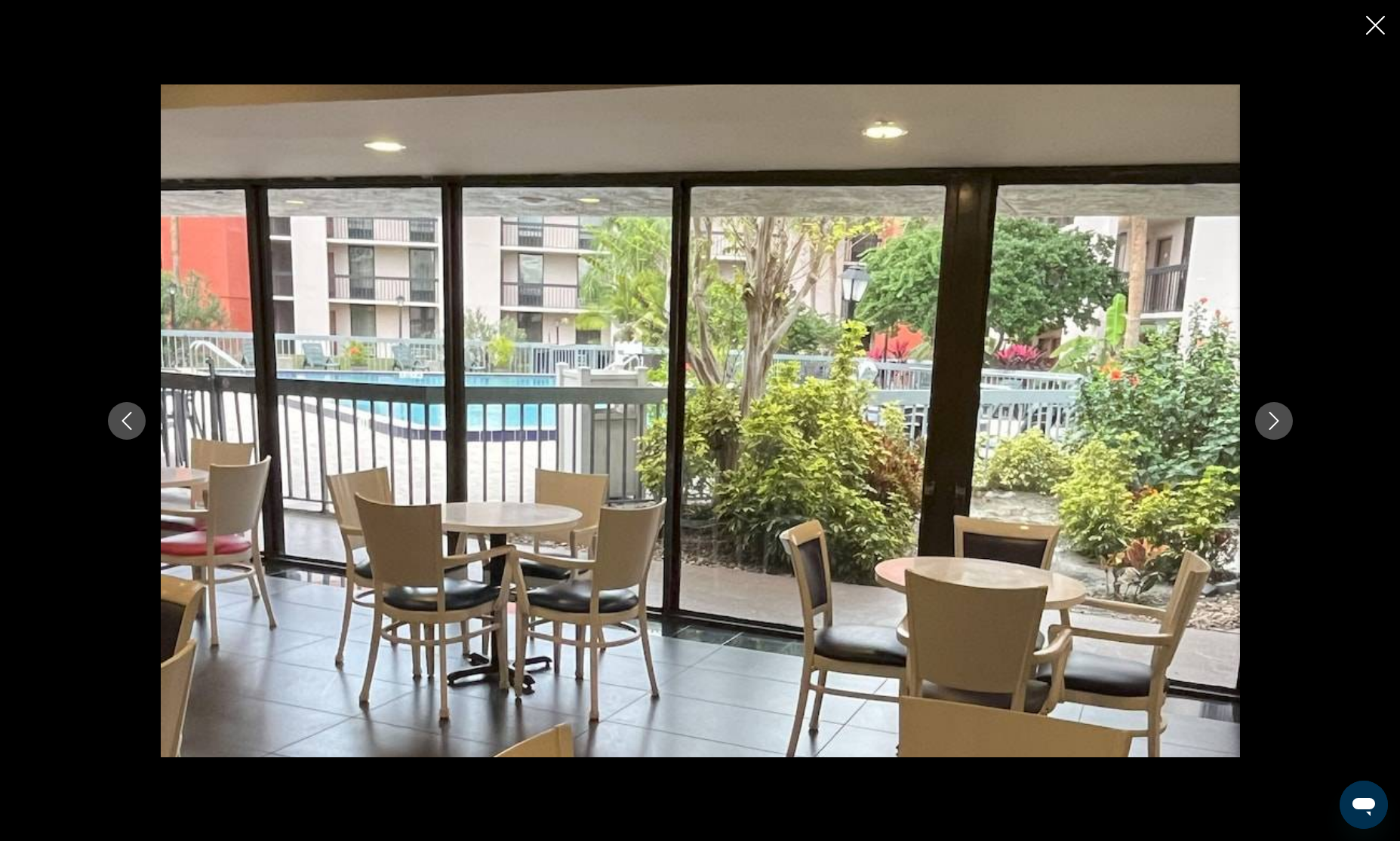
click at [1274, 423] on icon "Next image" at bounding box center [1273, 420] width 9 height 18
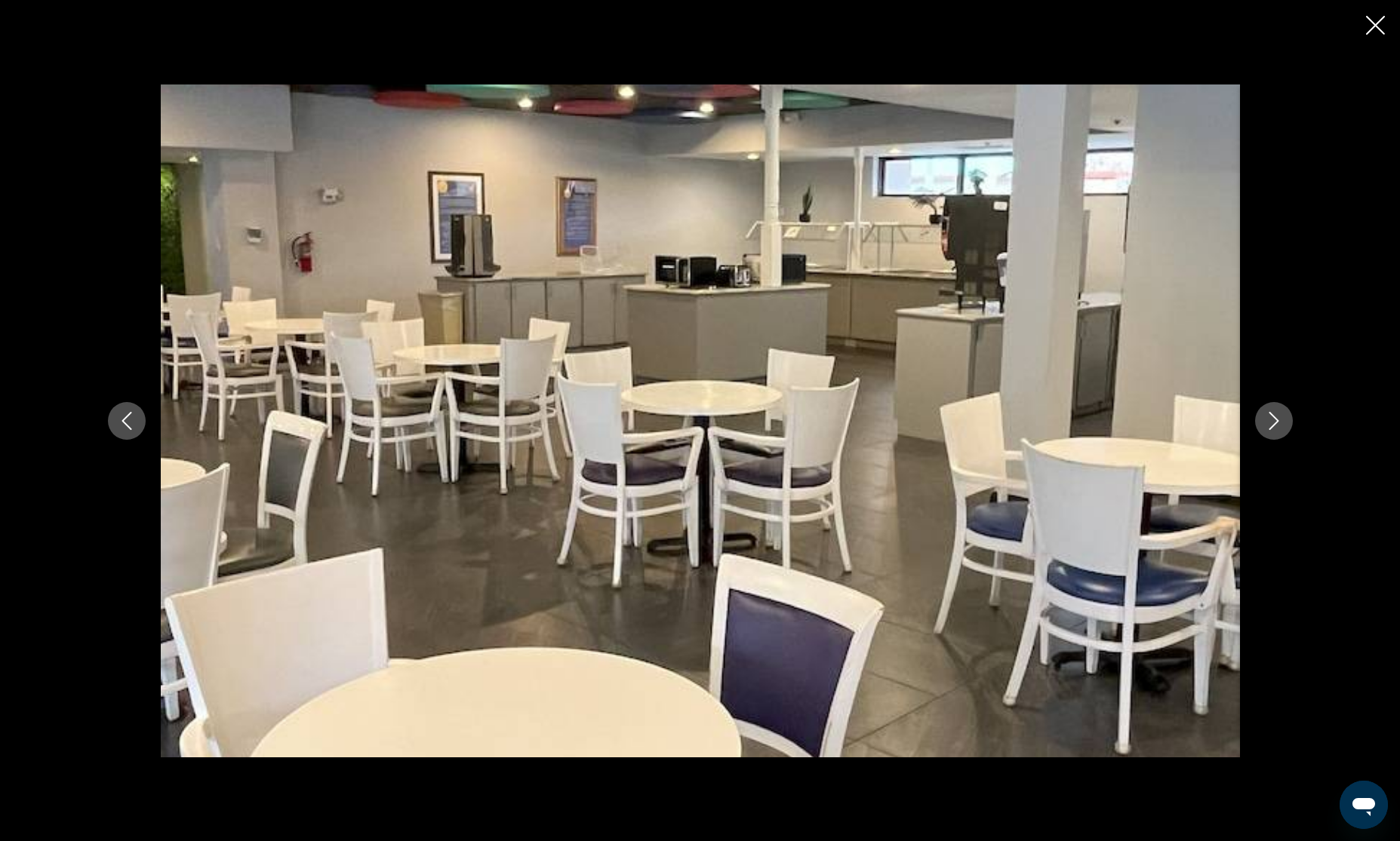
click at [1274, 423] on icon "Next image" at bounding box center [1273, 420] width 9 height 18
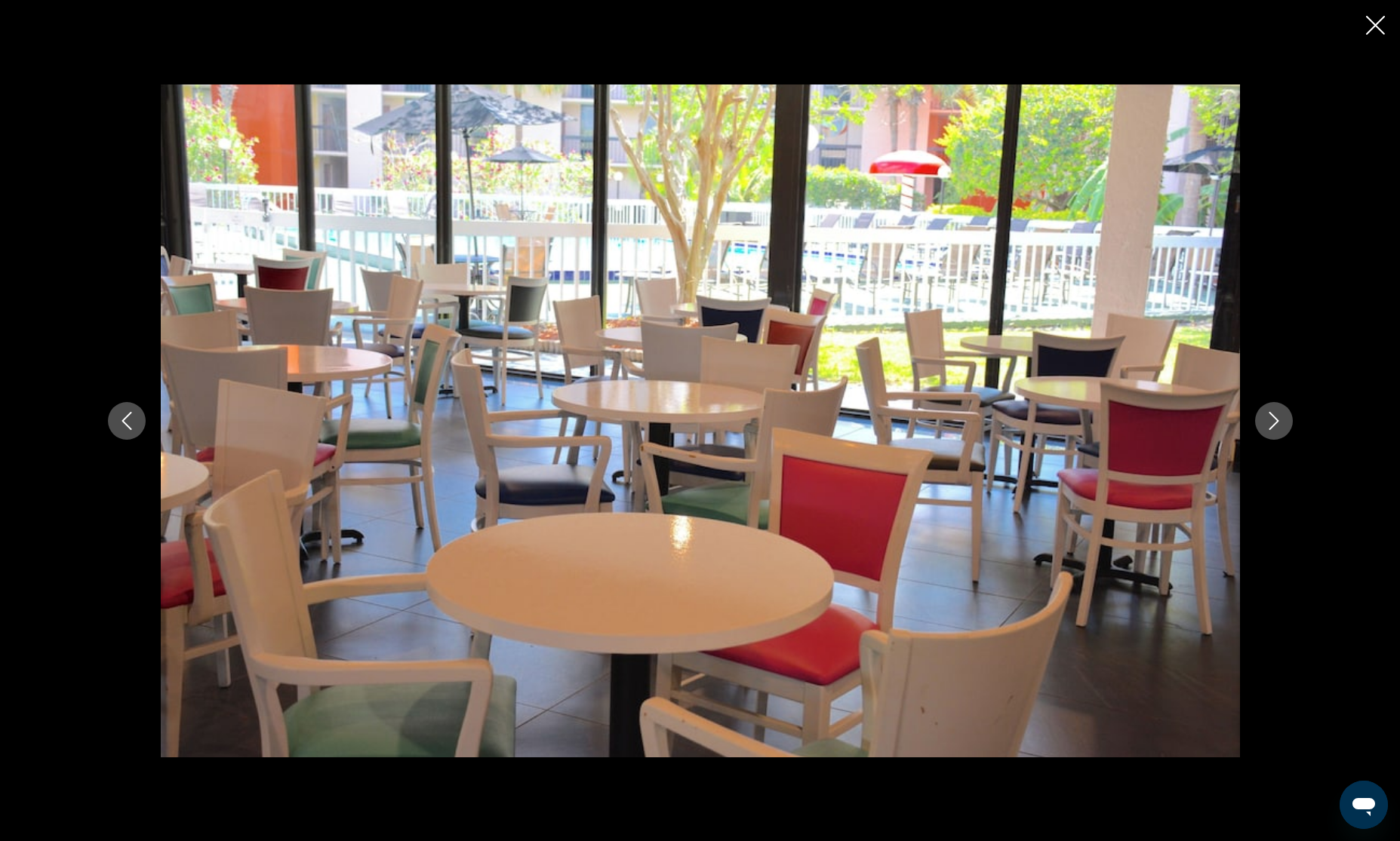
click at [1274, 423] on icon "Next image" at bounding box center [1273, 420] width 9 height 18
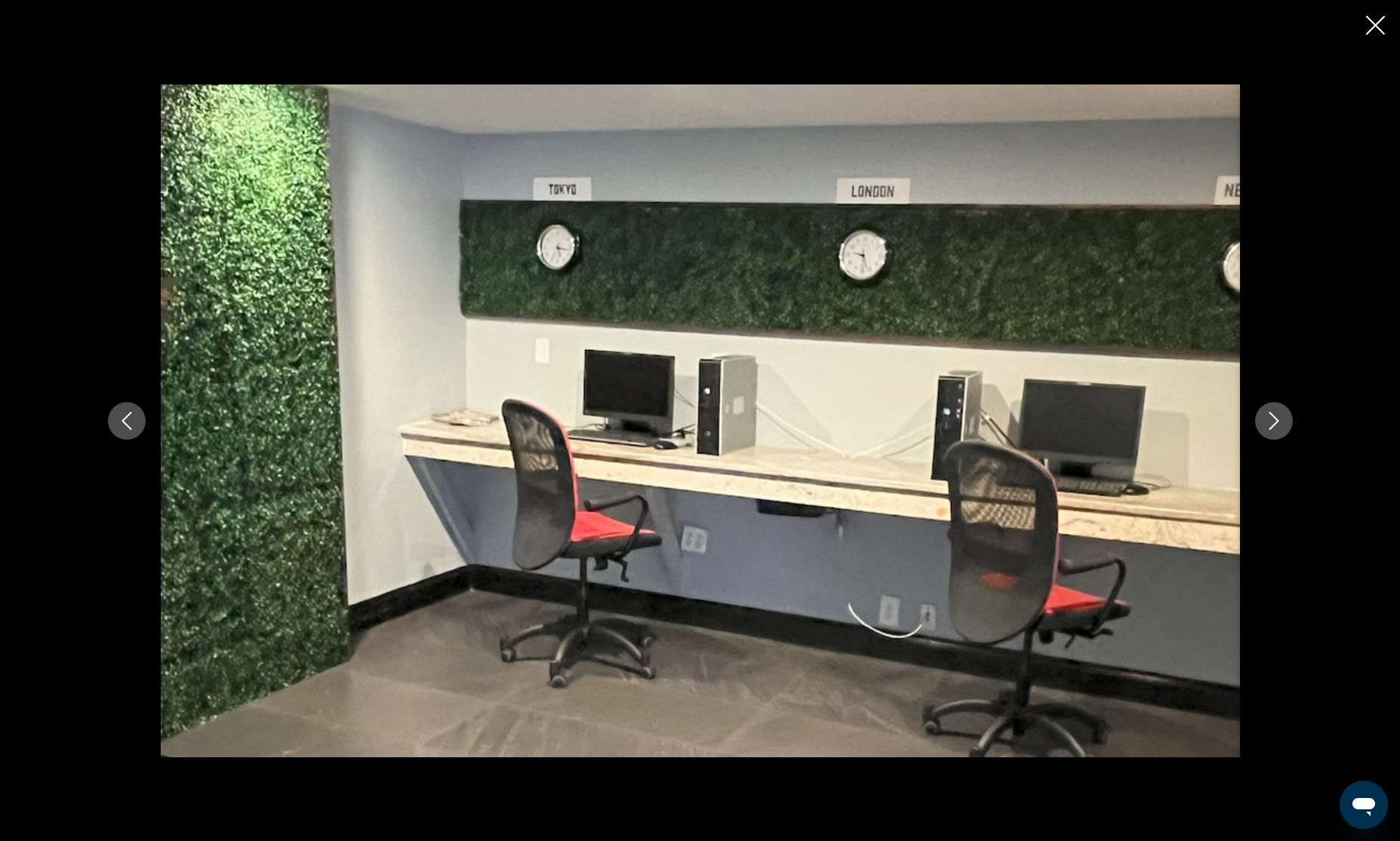
click at [1274, 423] on icon "Next image" at bounding box center [1273, 420] width 9 height 18
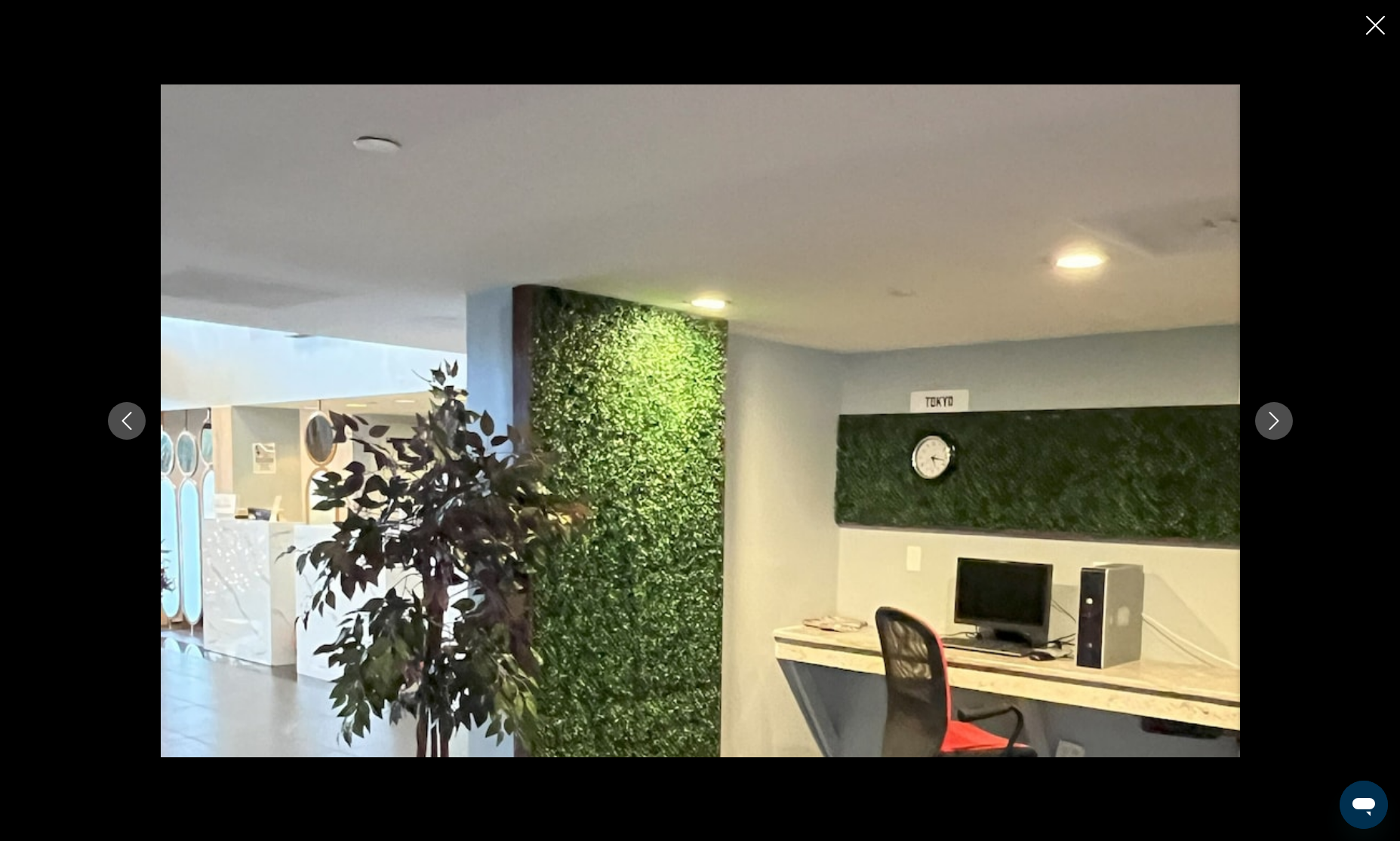
click at [1274, 423] on icon "Next image" at bounding box center [1273, 420] width 9 height 18
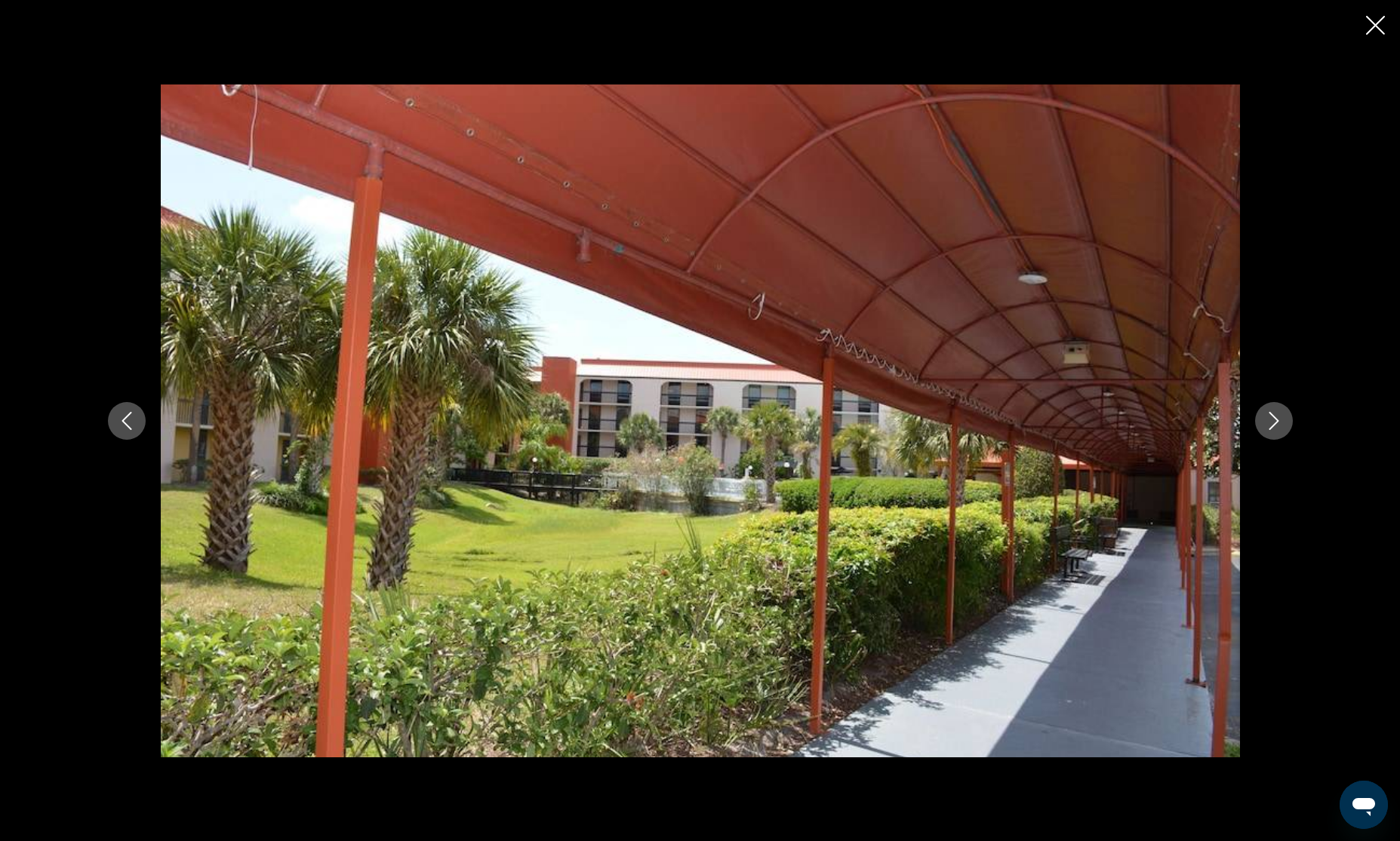
click at [1274, 423] on icon "Next image" at bounding box center [1273, 420] width 9 height 18
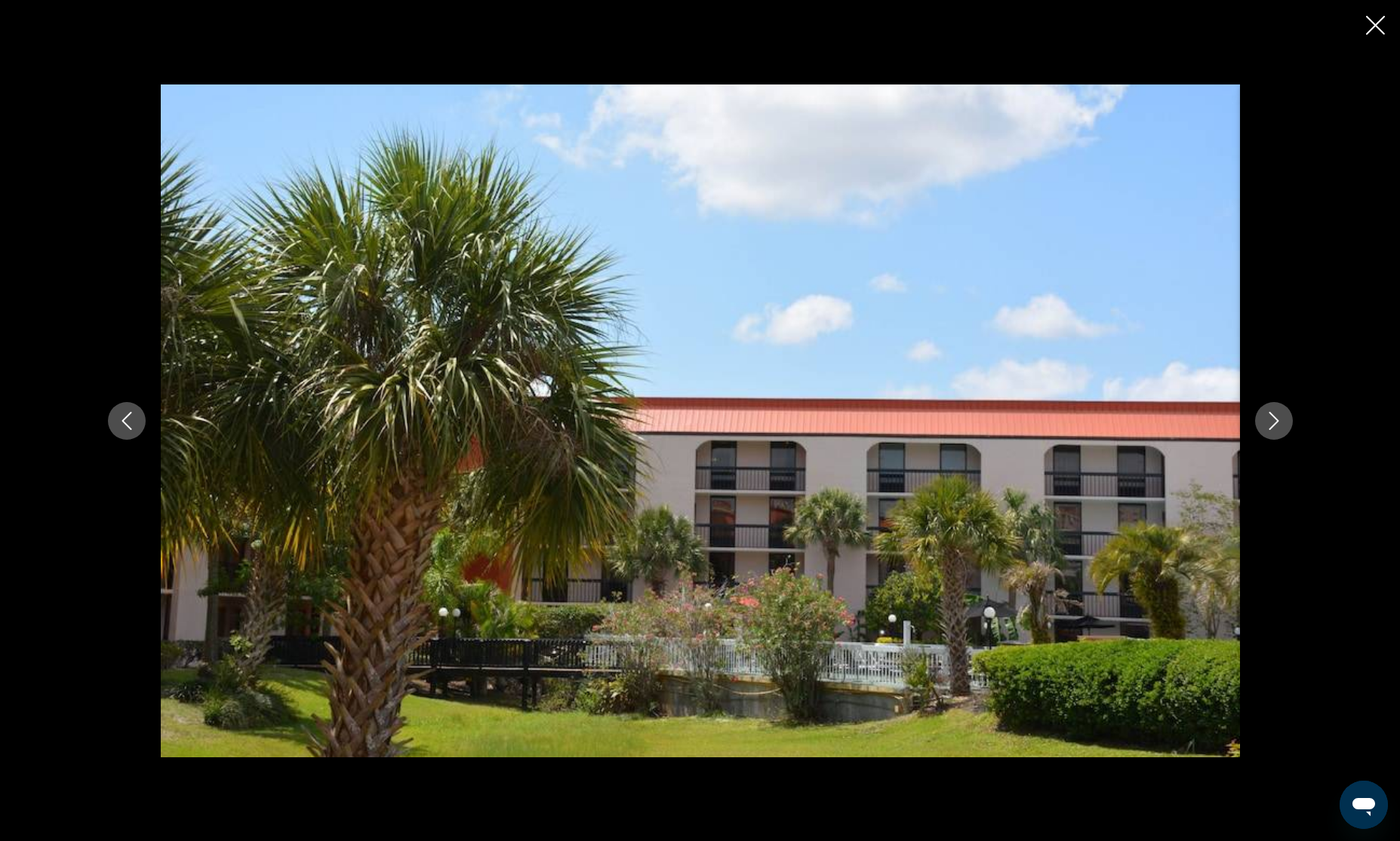
click at [1274, 423] on icon "Next image" at bounding box center [1273, 420] width 9 height 18
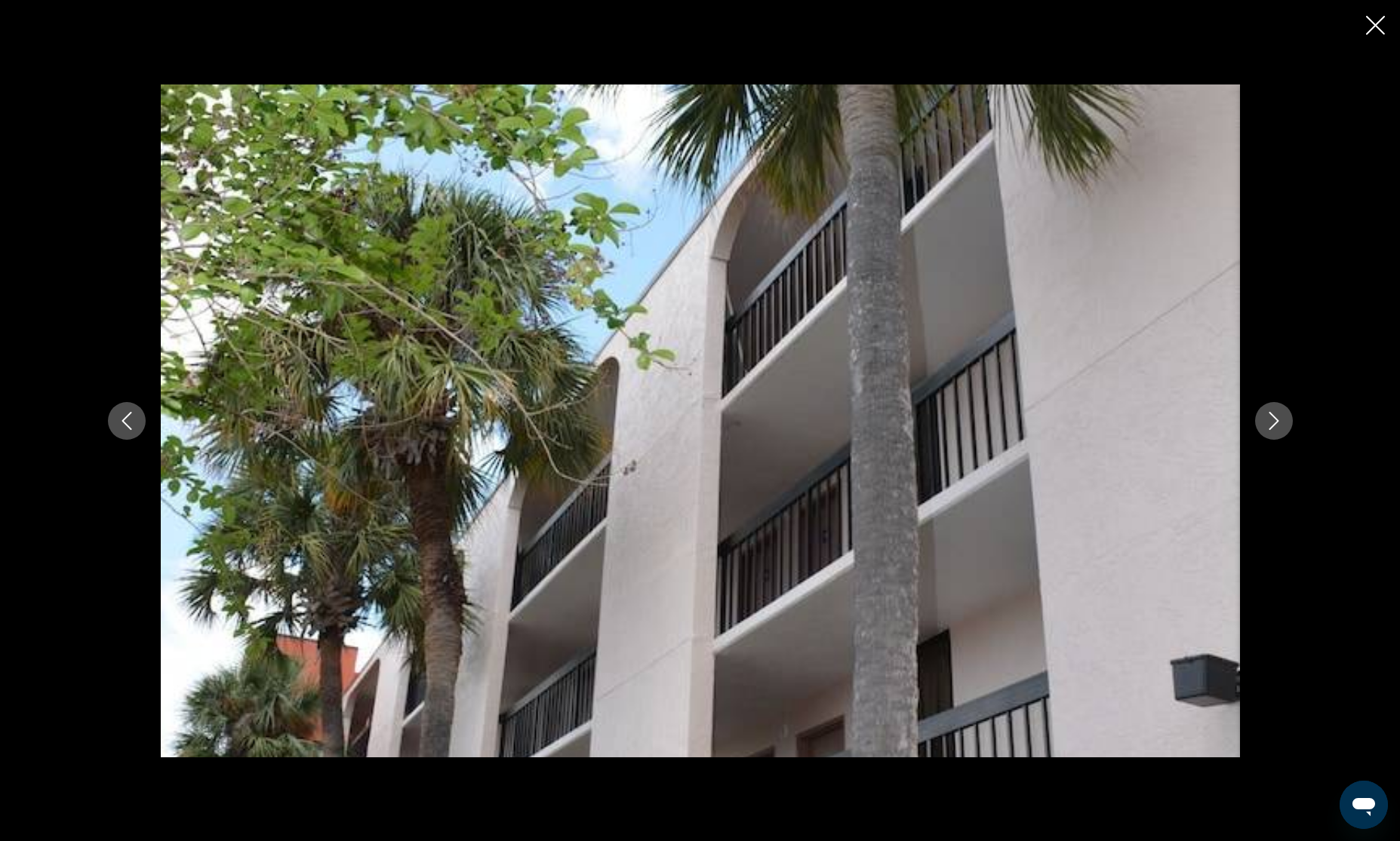
click at [1274, 423] on icon "Next image" at bounding box center [1273, 420] width 9 height 18
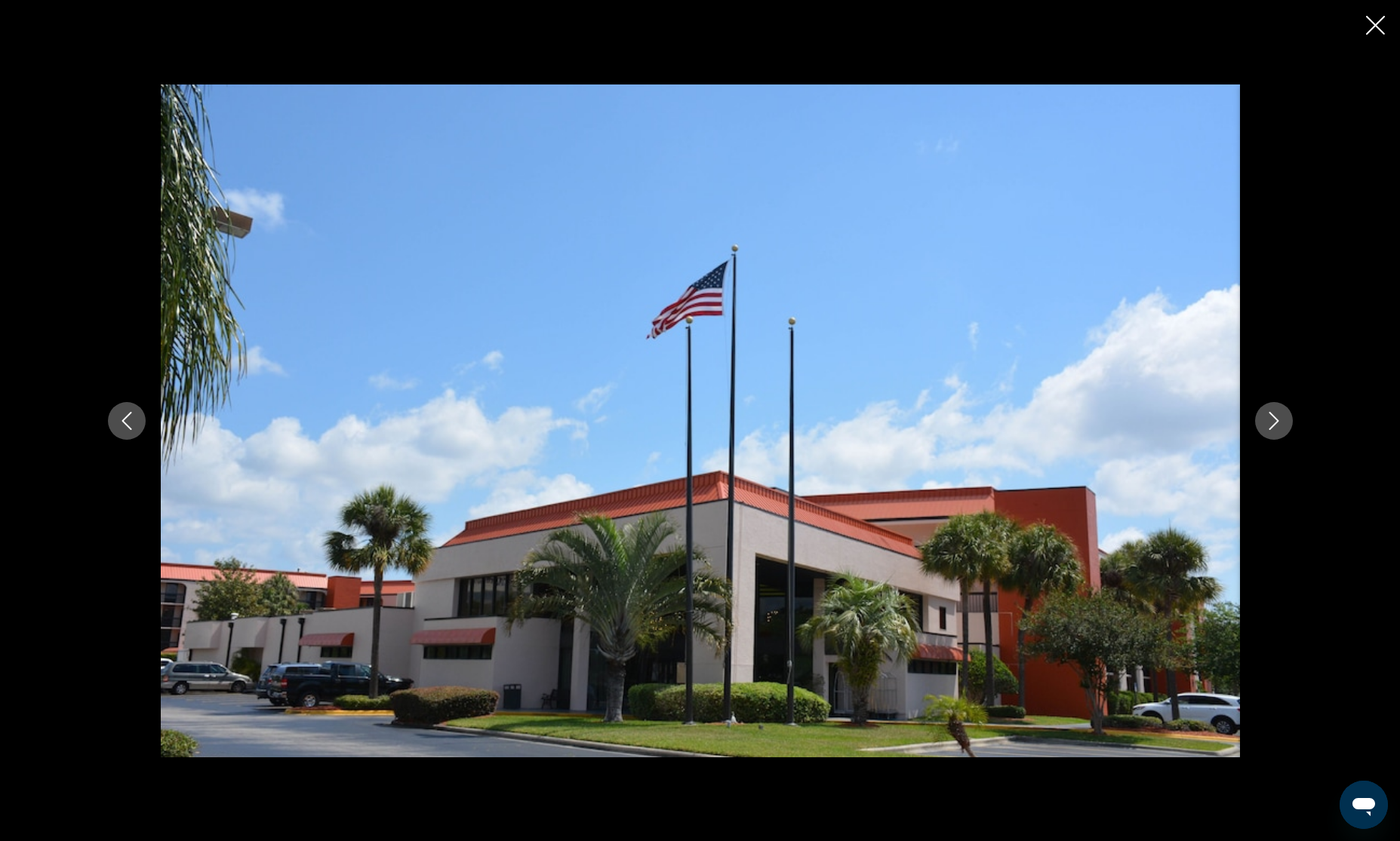
click at [1274, 423] on icon "Next image" at bounding box center [1273, 420] width 9 height 18
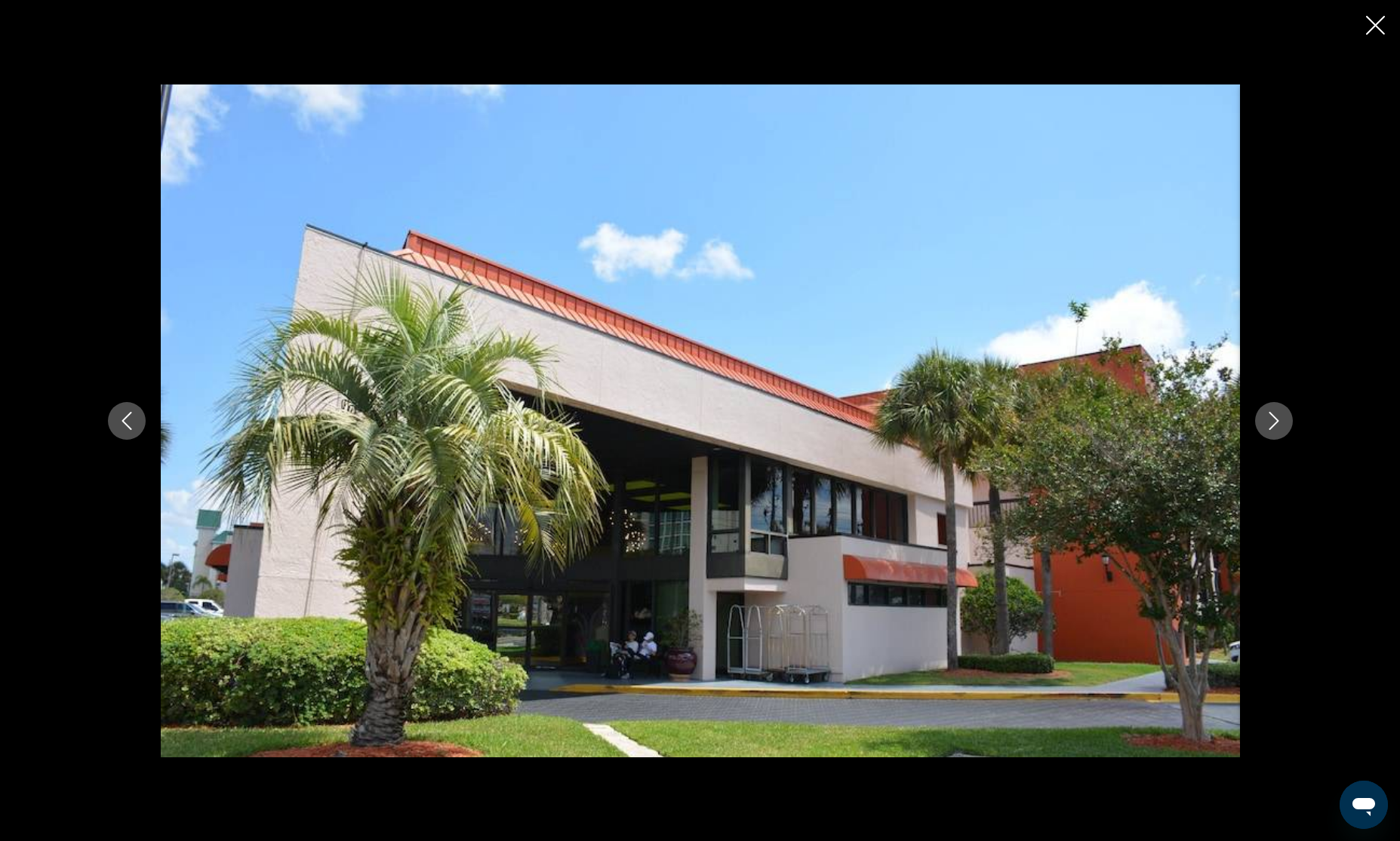
click at [82, 95] on div "Main content" at bounding box center [700, 420] width 1400 height 841
click at [108, 253] on div "Main content" at bounding box center [700, 420] width 1215 height 673
click at [123, 413] on icon "Previous image" at bounding box center [126, 420] width 18 height 18
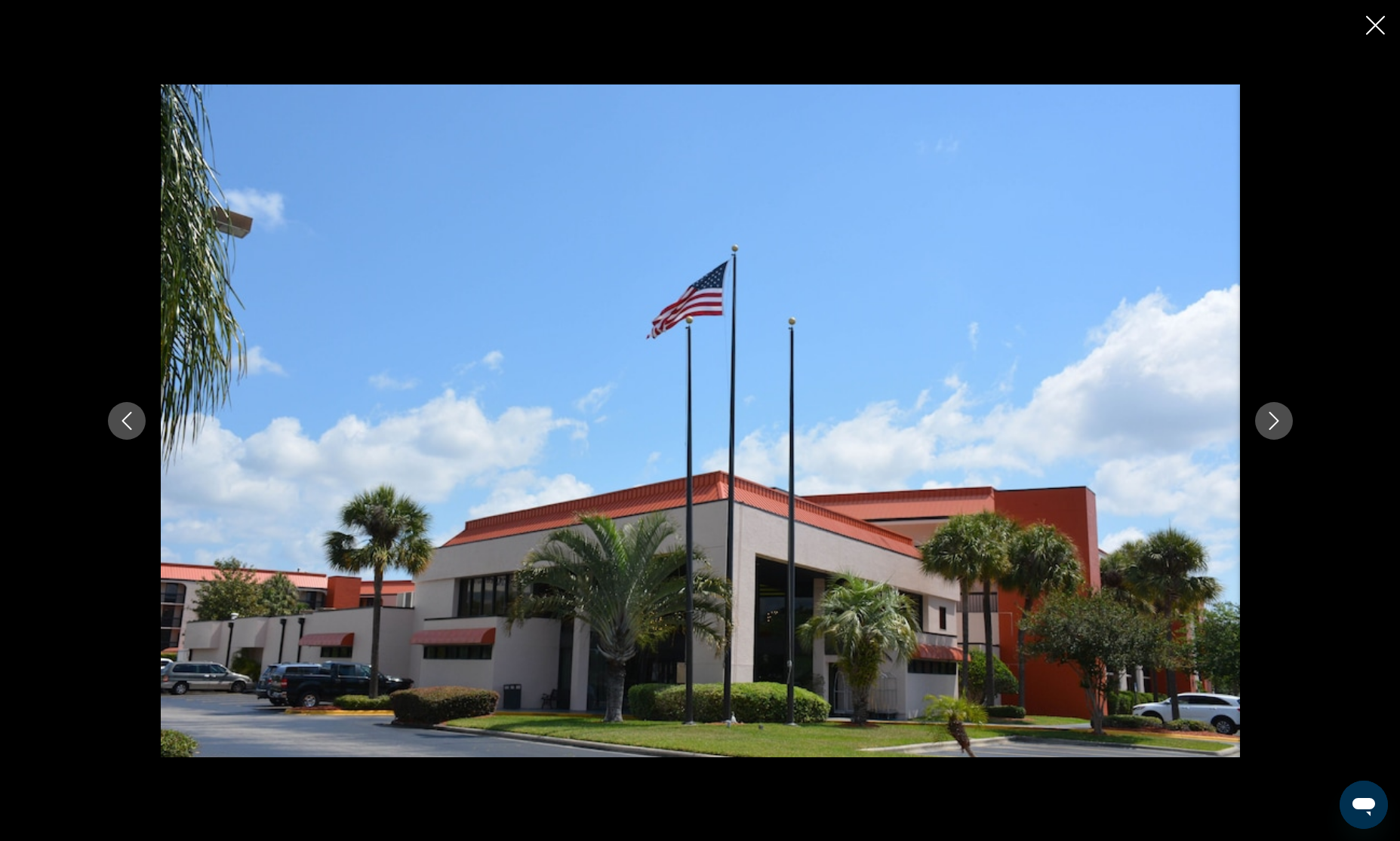
click at [83, 9] on div "Main content" at bounding box center [700, 420] width 1400 height 841
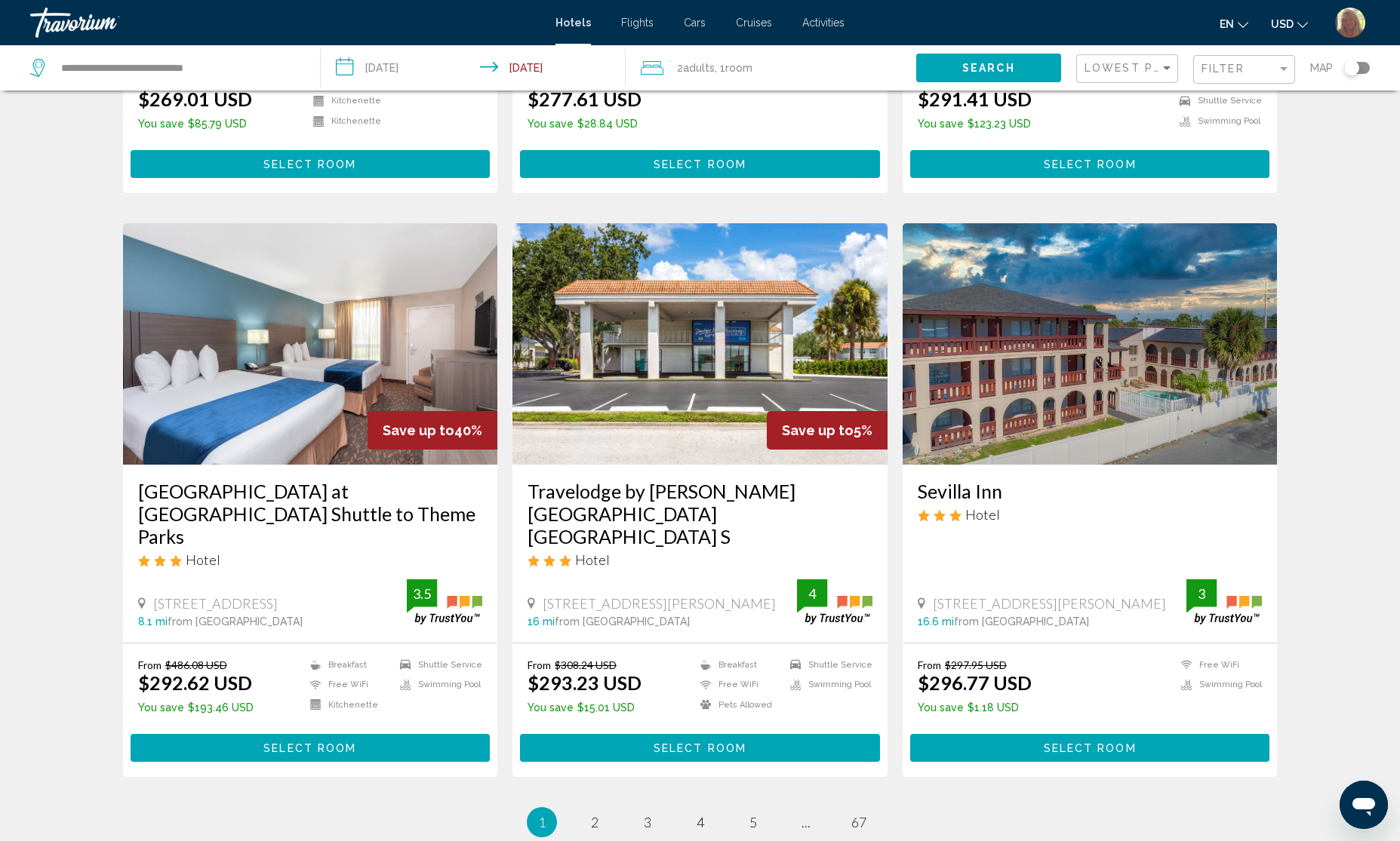
scroll to position [1604, 0]
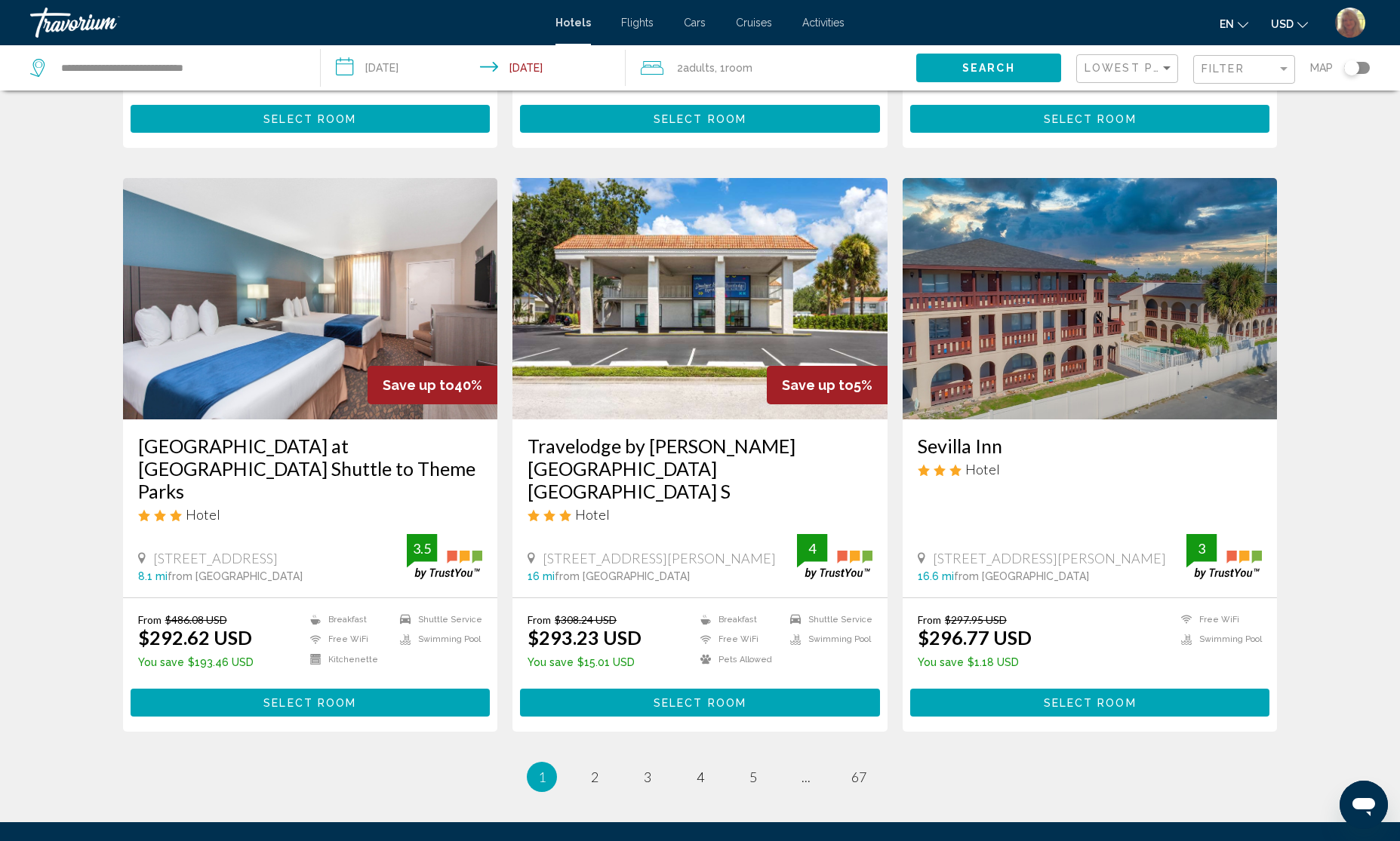
click at [314, 697] on span "Select Room" at bounding box center [310, 703] width 93 height 12
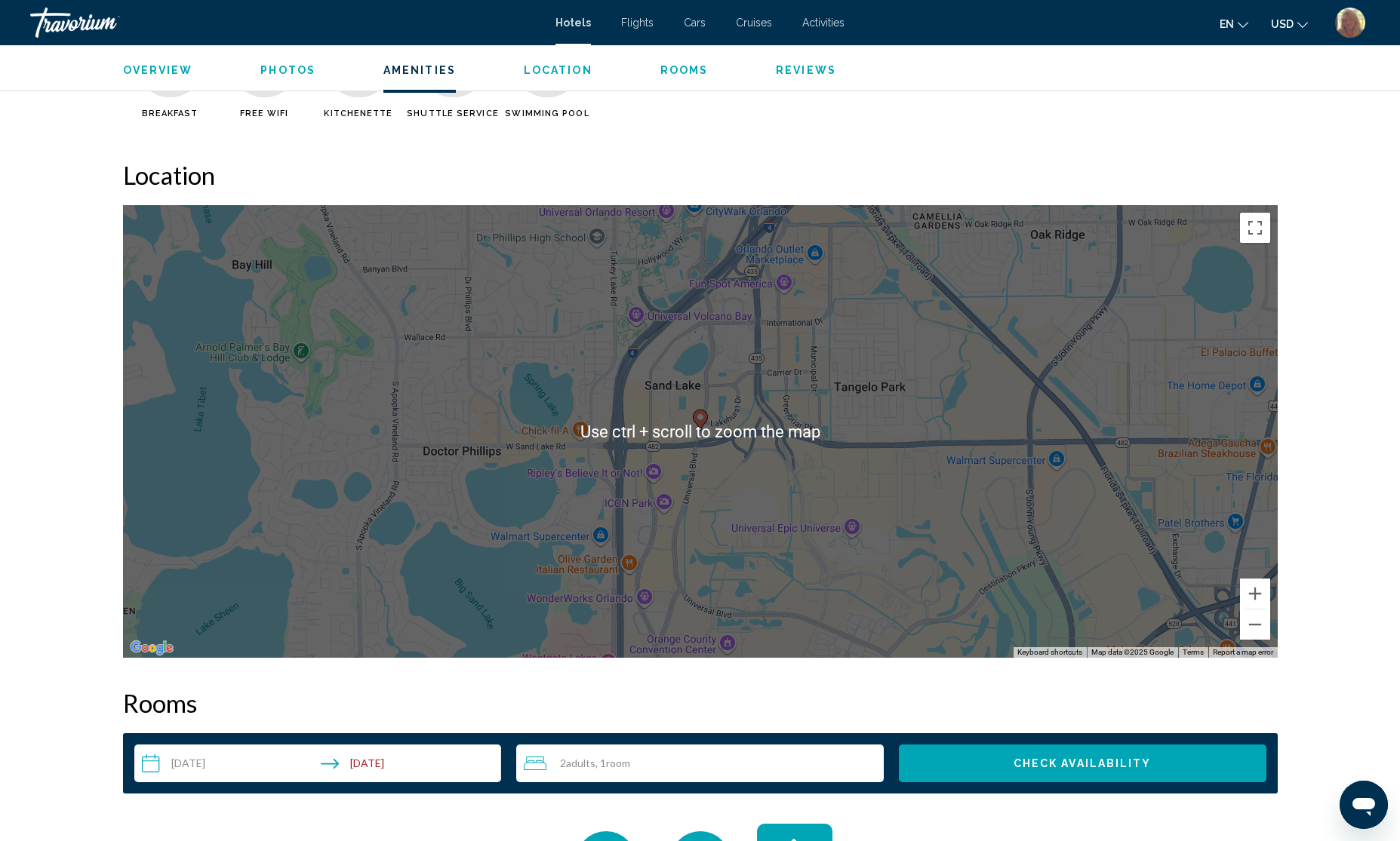
scroll to position [1321, 0]
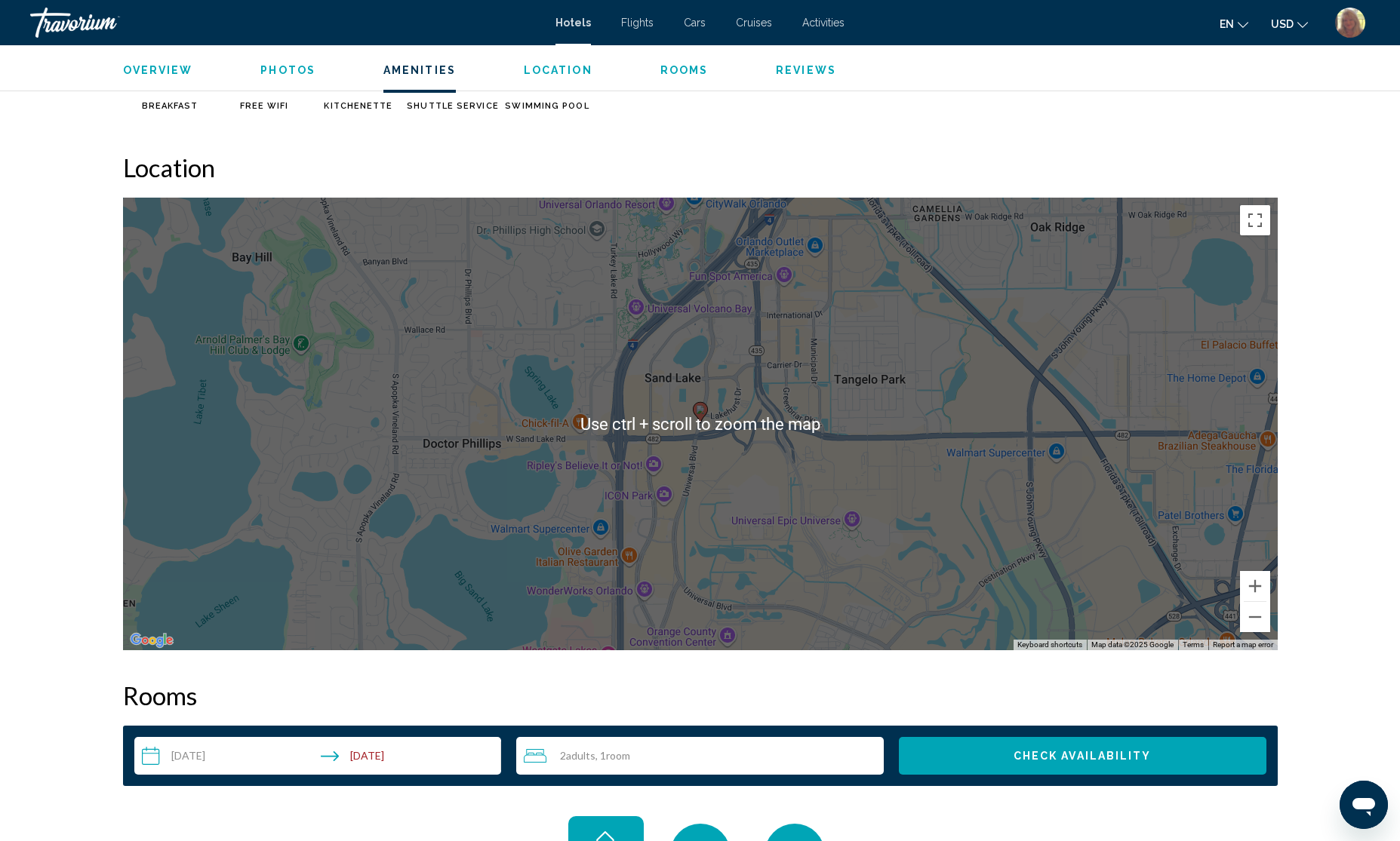
click at [784, 494] on div "To activate drag with keyboard, press Alt + Enter. Once in keyboard drag state,…" at bounding box center [700, 424] width 1155 height 453
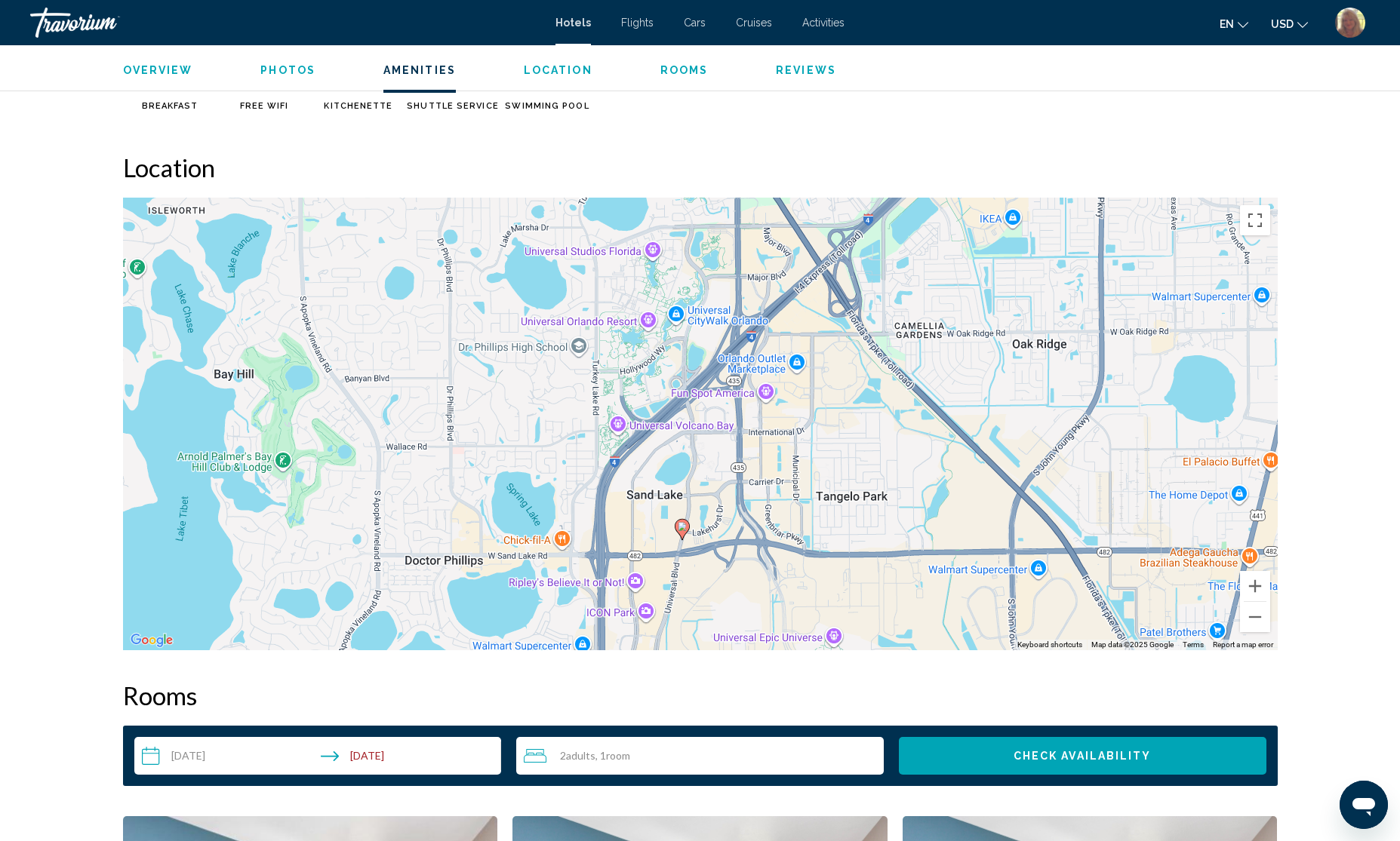
drag, startPoint x: 767, startPoint y: 402, endPoint x: 748, endPoint y: 522, distance: 121.5
click at [748, 522] on div "To activate drag with keyboard, press Alt + Enter. Once in keyboard drag state,…" at bounding box center [700, 424] width 1155 height 453
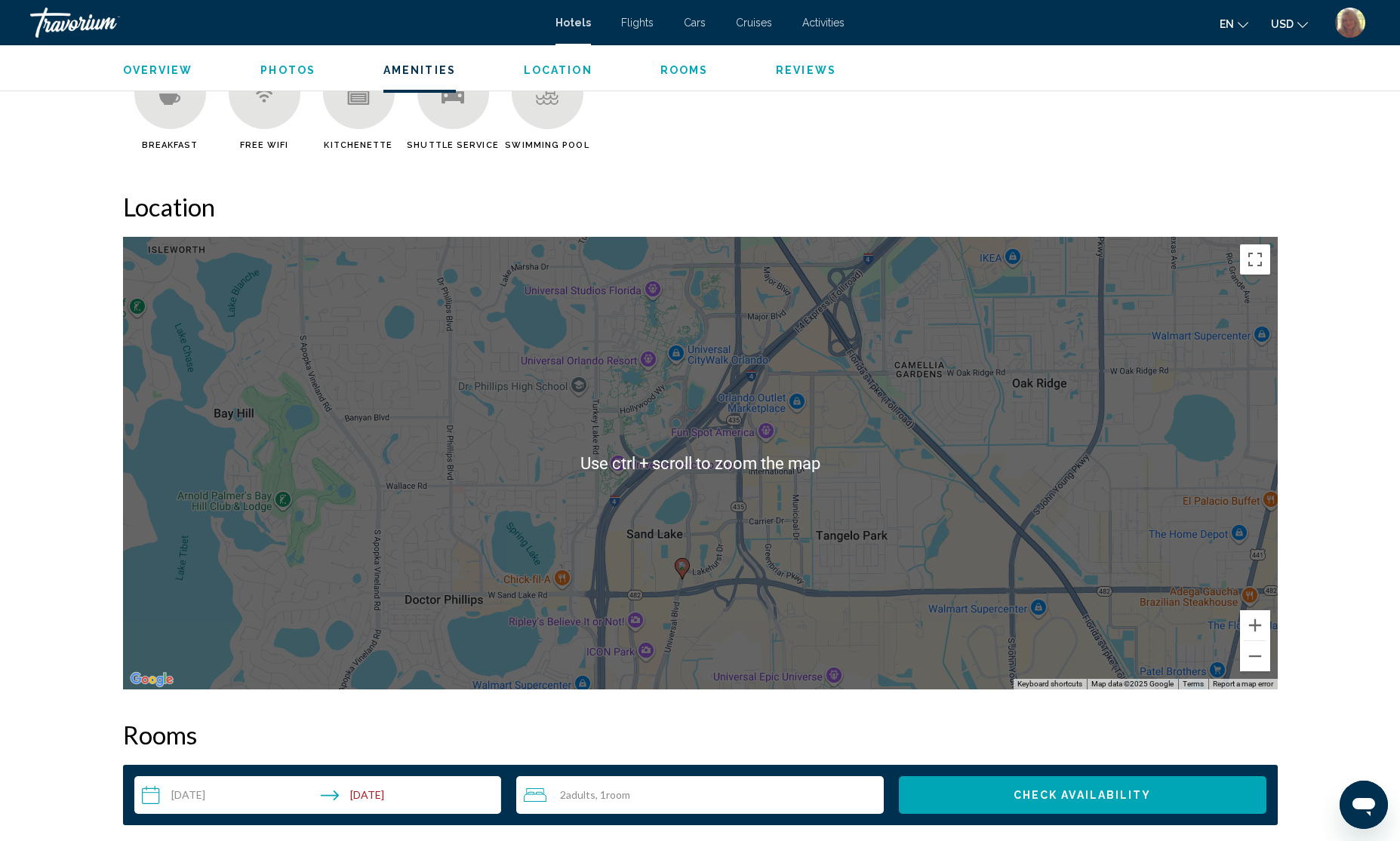
scroll to position [1415, 0]
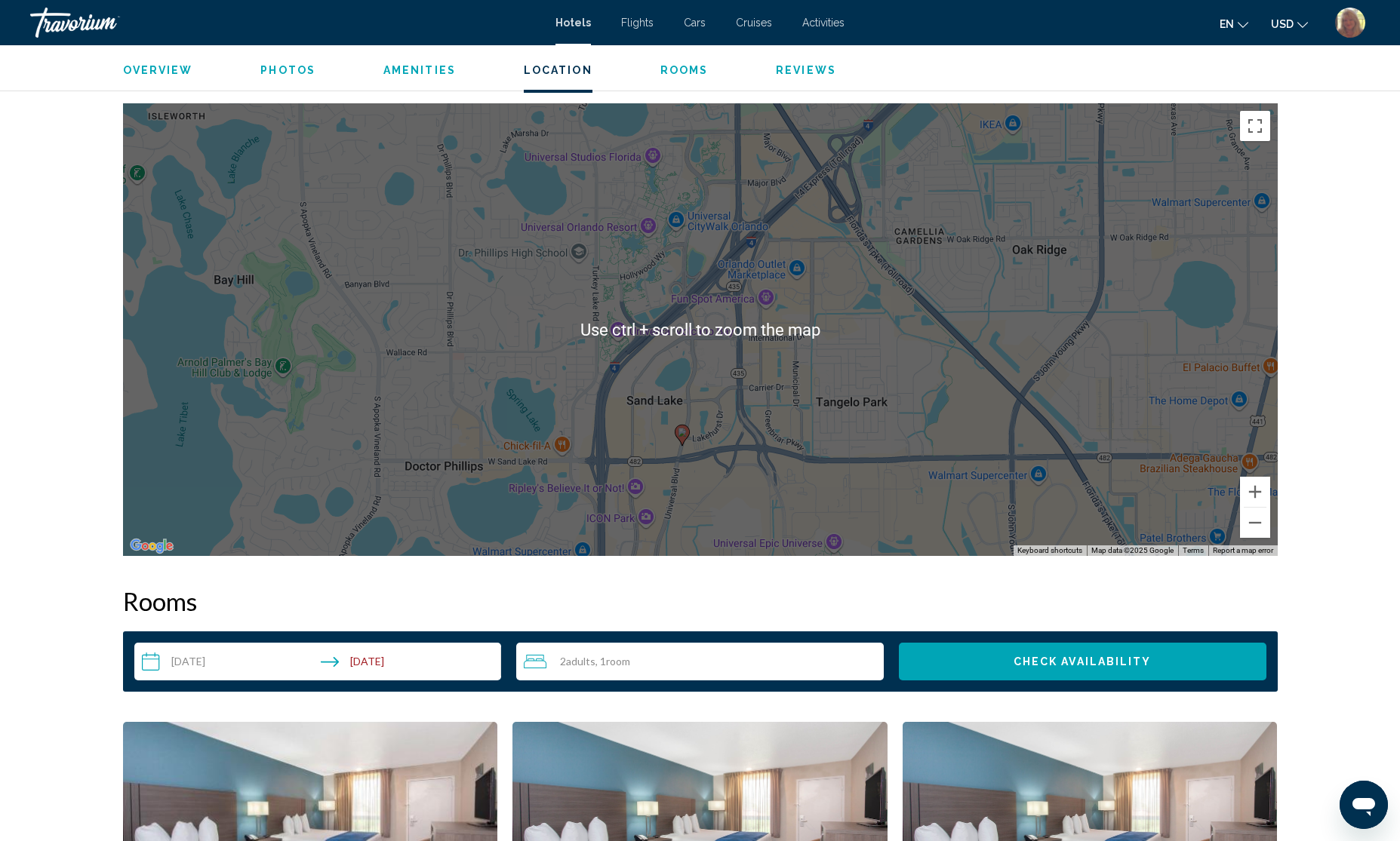
click at [816, 408] on div "To activate drag with keyboard, press Alt + Enter. Once in keyboard drag state,…" at bounding box center [700, 330] width 1155 height 453
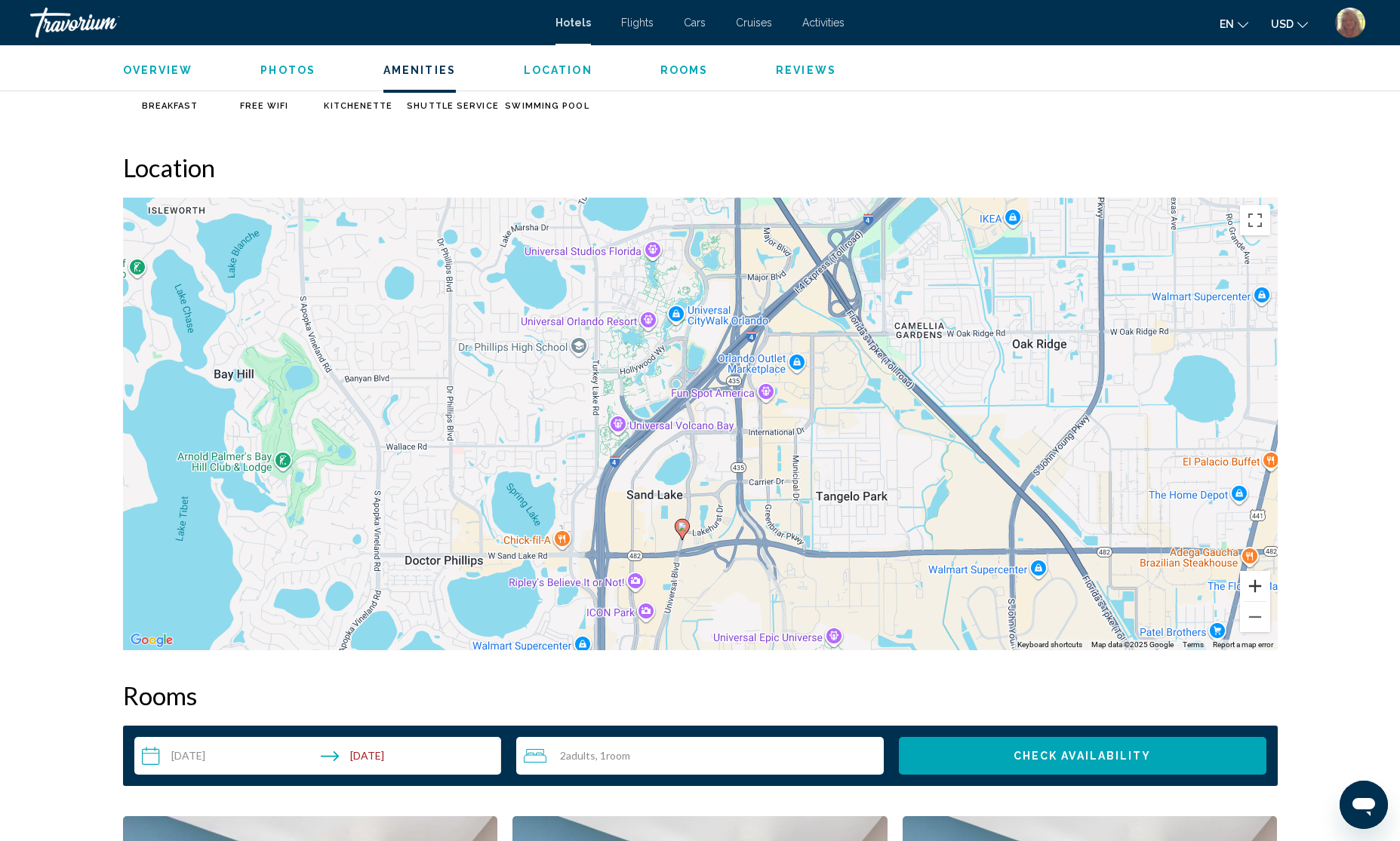
click at [1258, 574] on button "Zoom in" at bounding box center [1255, 586] width 30 height 30
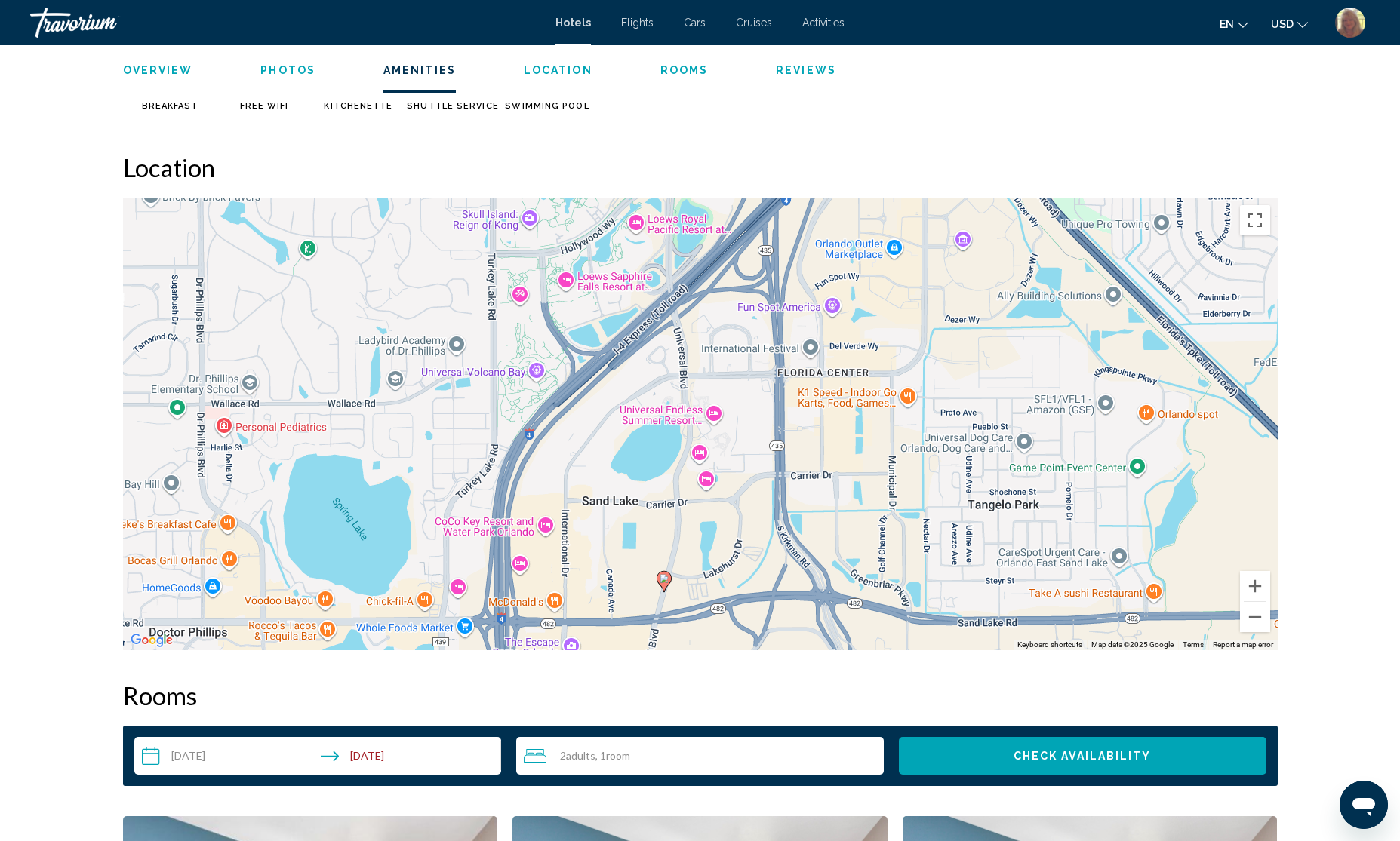
drag, startPoint x: 809, startPoint y: 472, endPoint x: 809, endPoint y: 403, distance: 69.0
click at [809, 403] on div "To activate drag with keyboard, press Alt + Enter. Once in keyboard drag state,…" at bounding box center [700, 424] width 1155 height 453
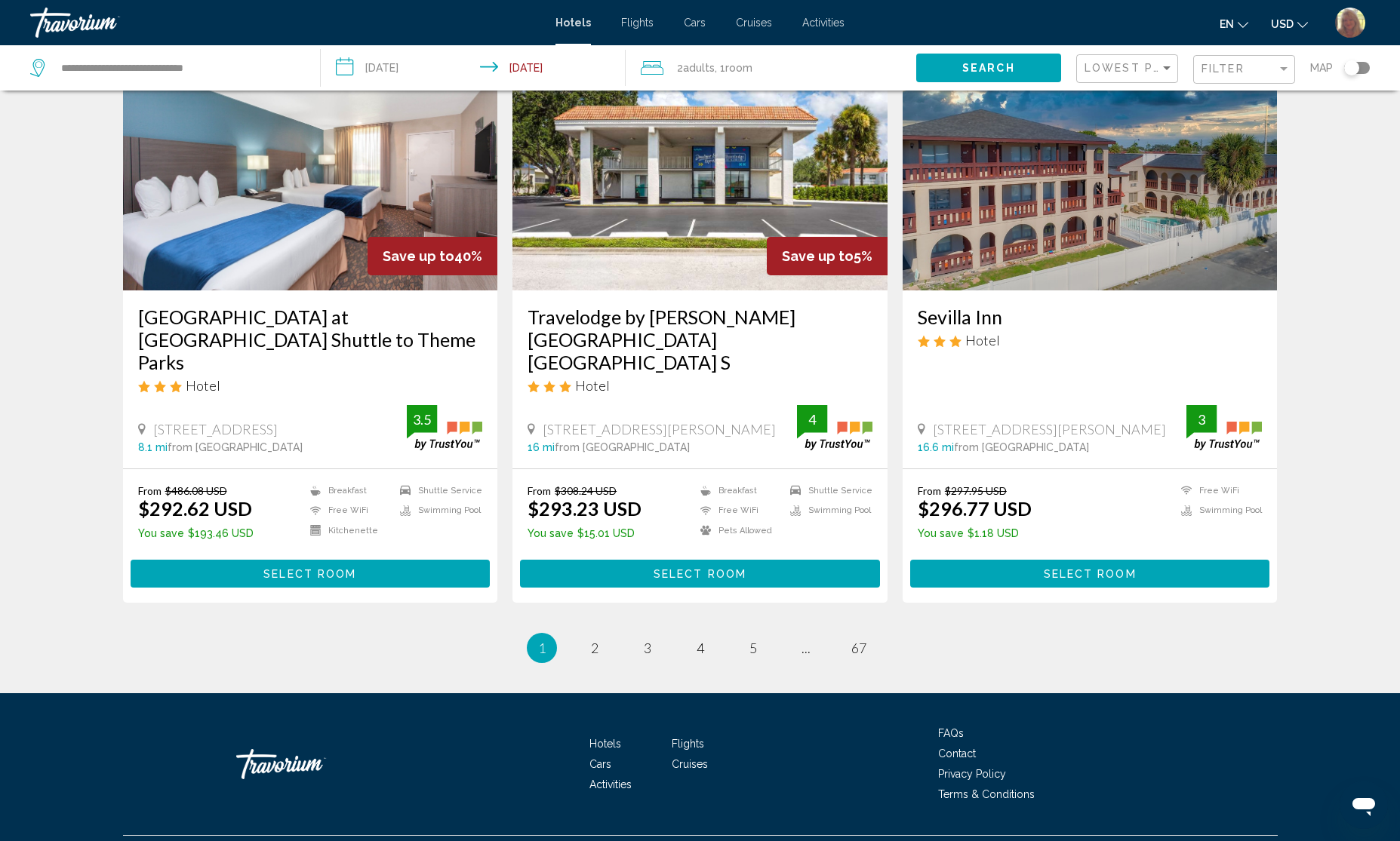
scroll to position [1751, 0]
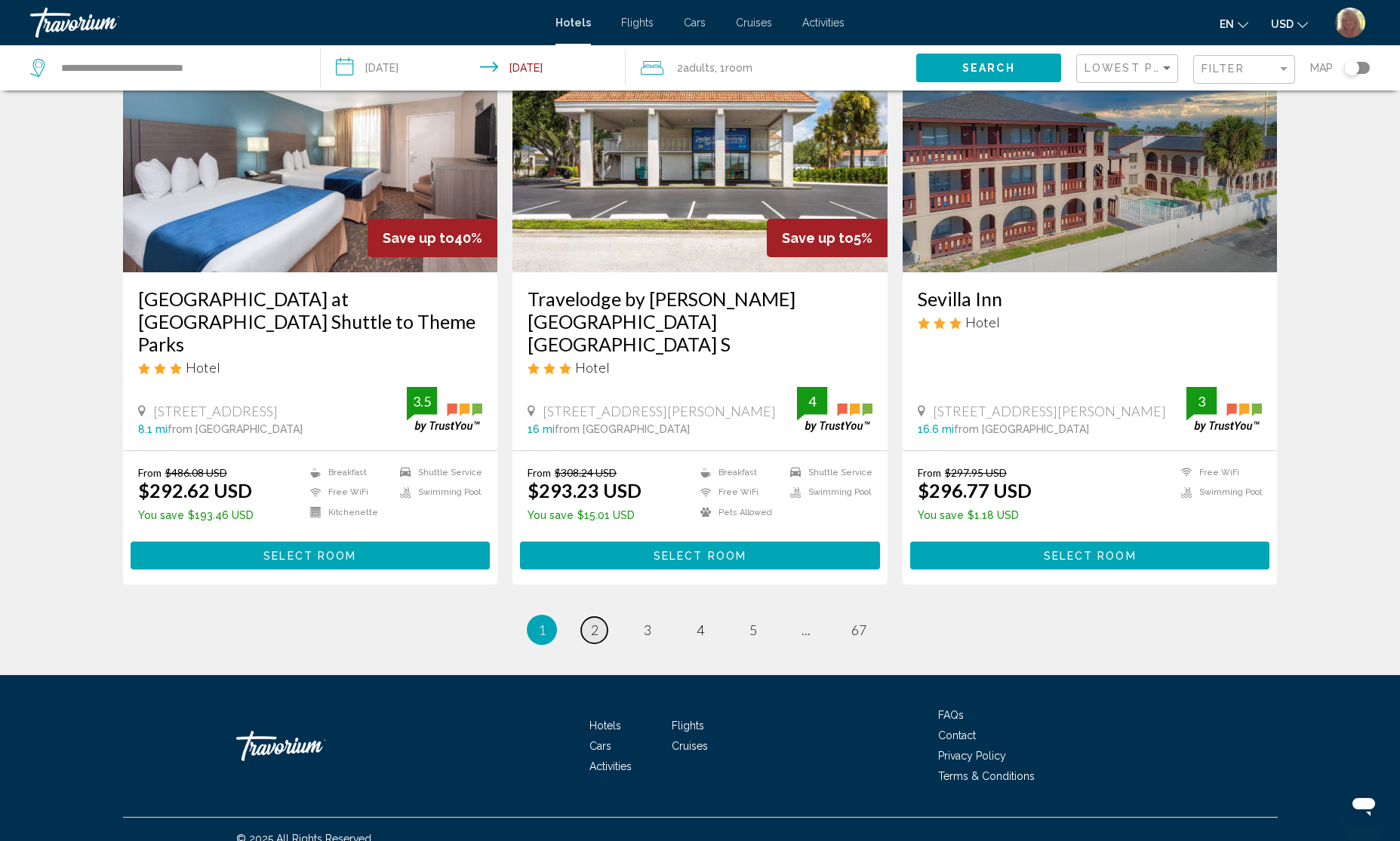
click at [591, 622] on span "2" at bounding box center [595, 630] width 8 height 16
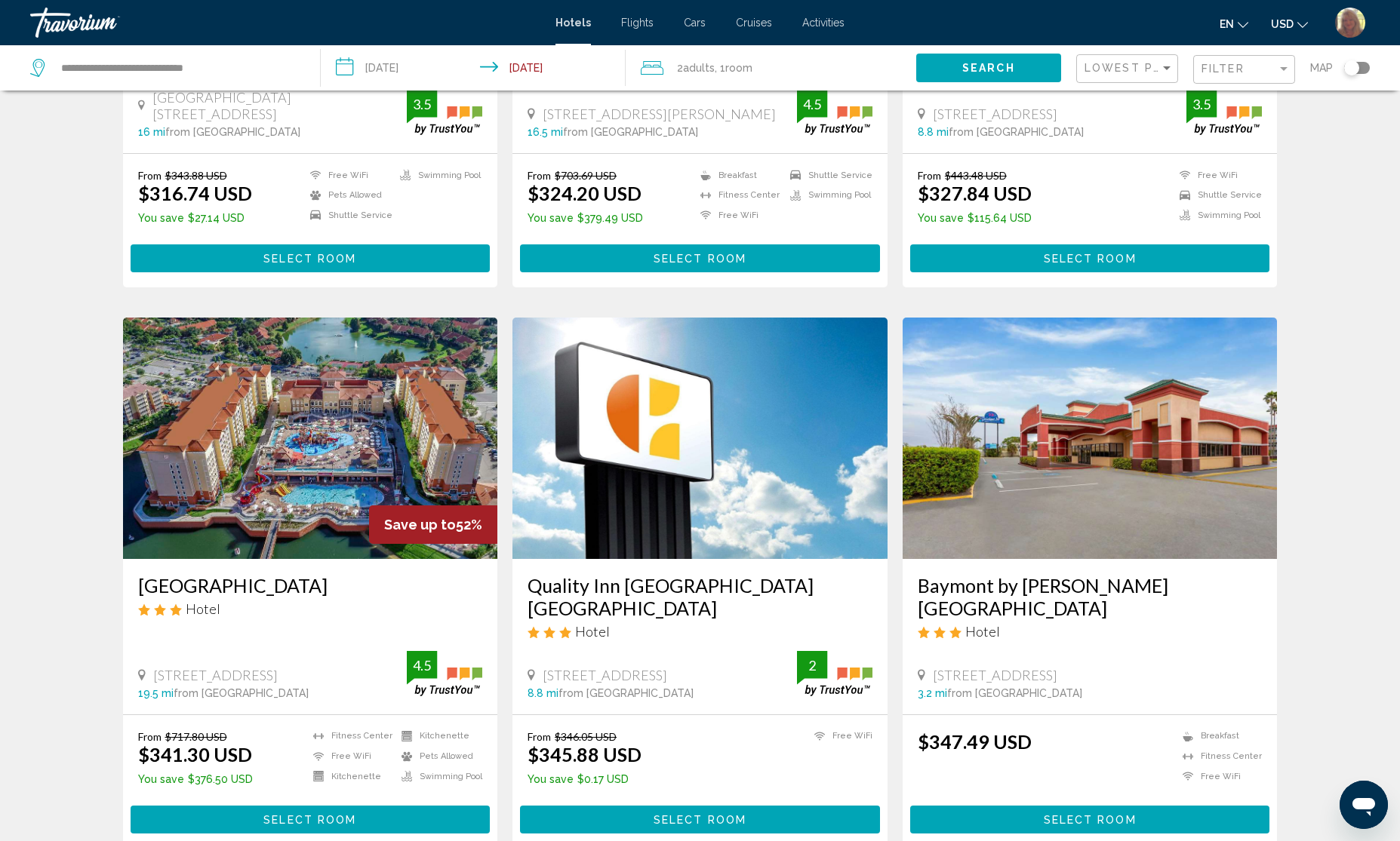
scroll to position [1038, 0]
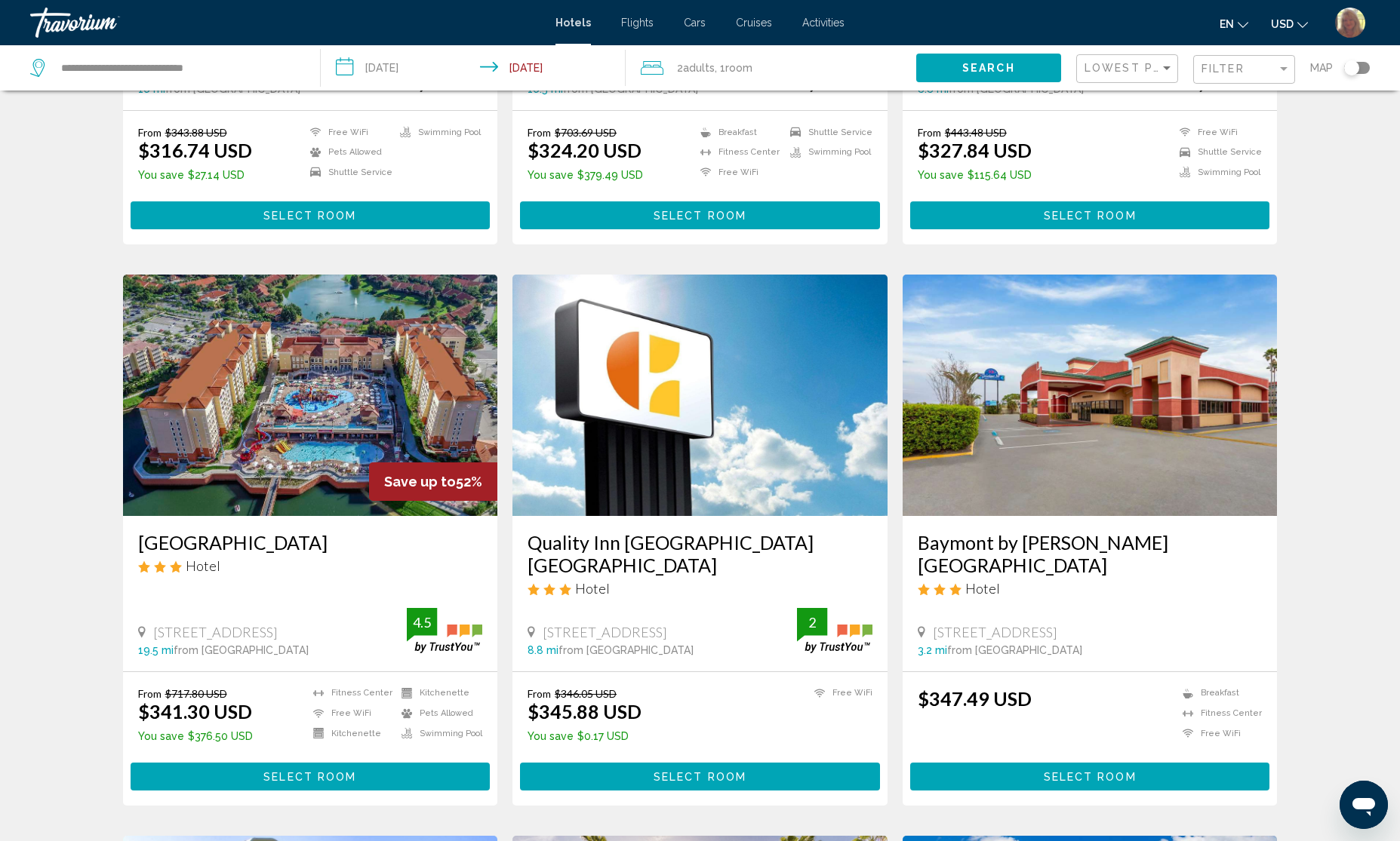
click at [252, 346] on img "Main content" at bounding box center [310, 395] width 375 height 241
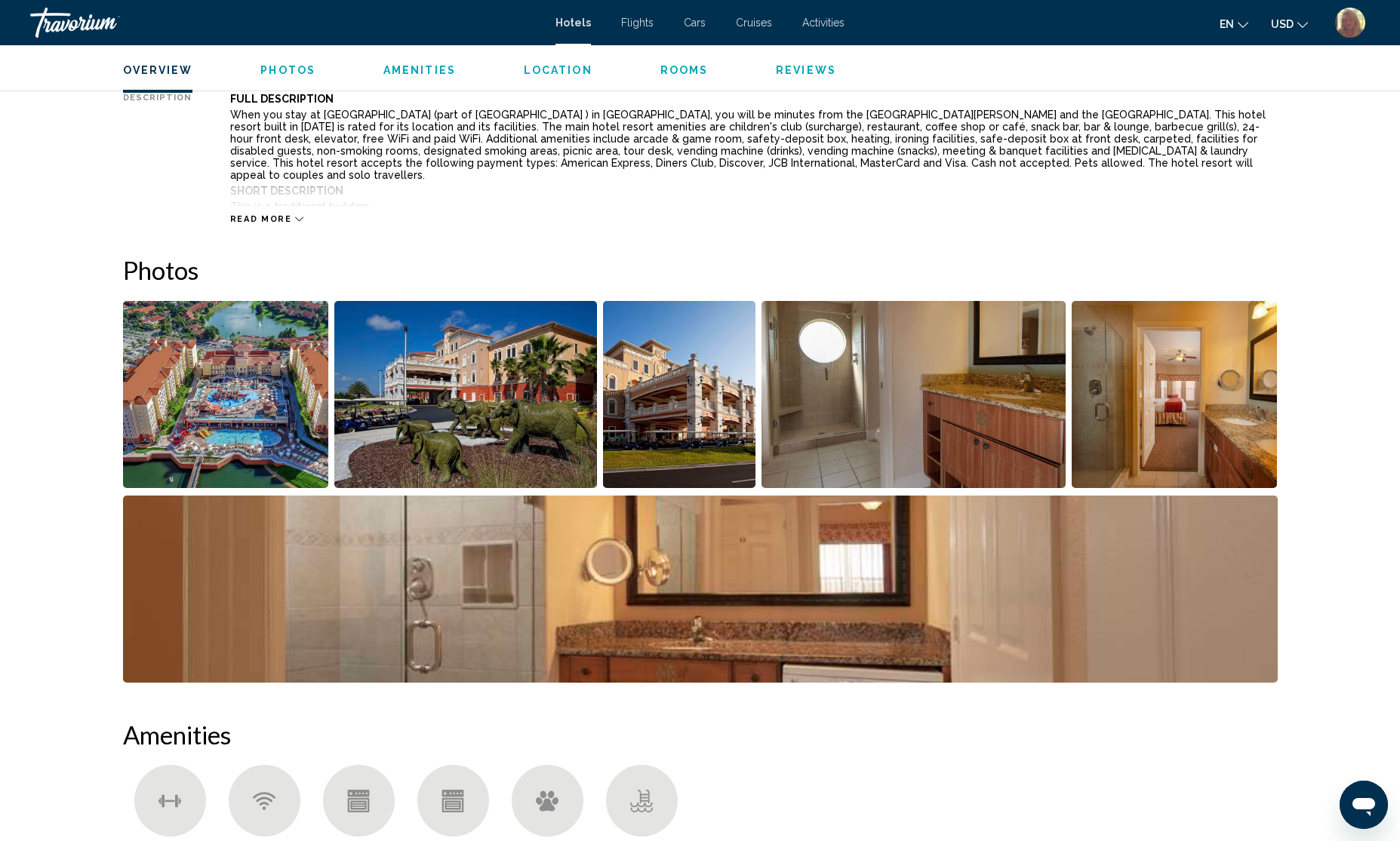
scroll to position [566, 0]
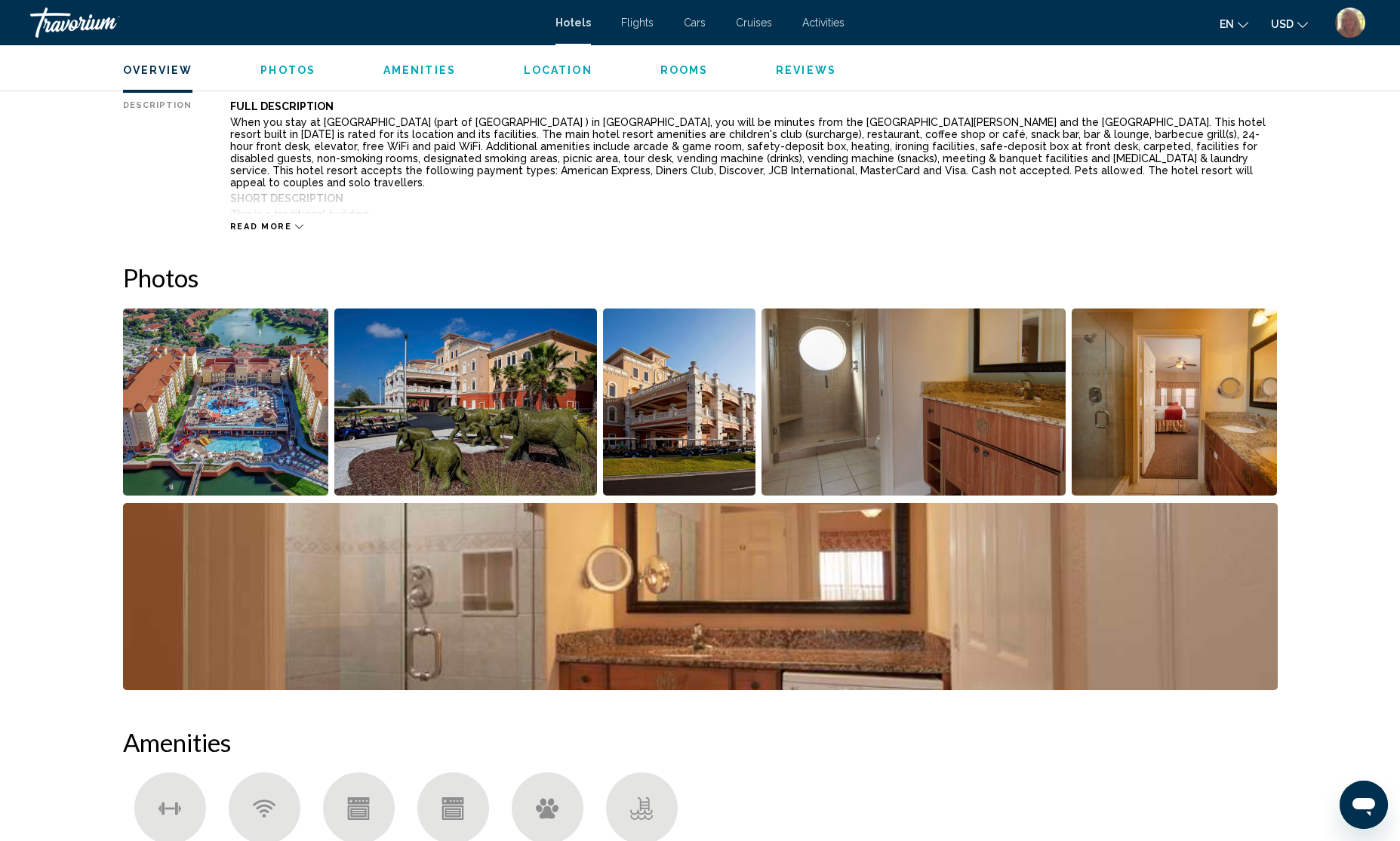
click at [239, 432] on img "Open full-screen image slider" at bounding box center [226, 402] width 206 height 187
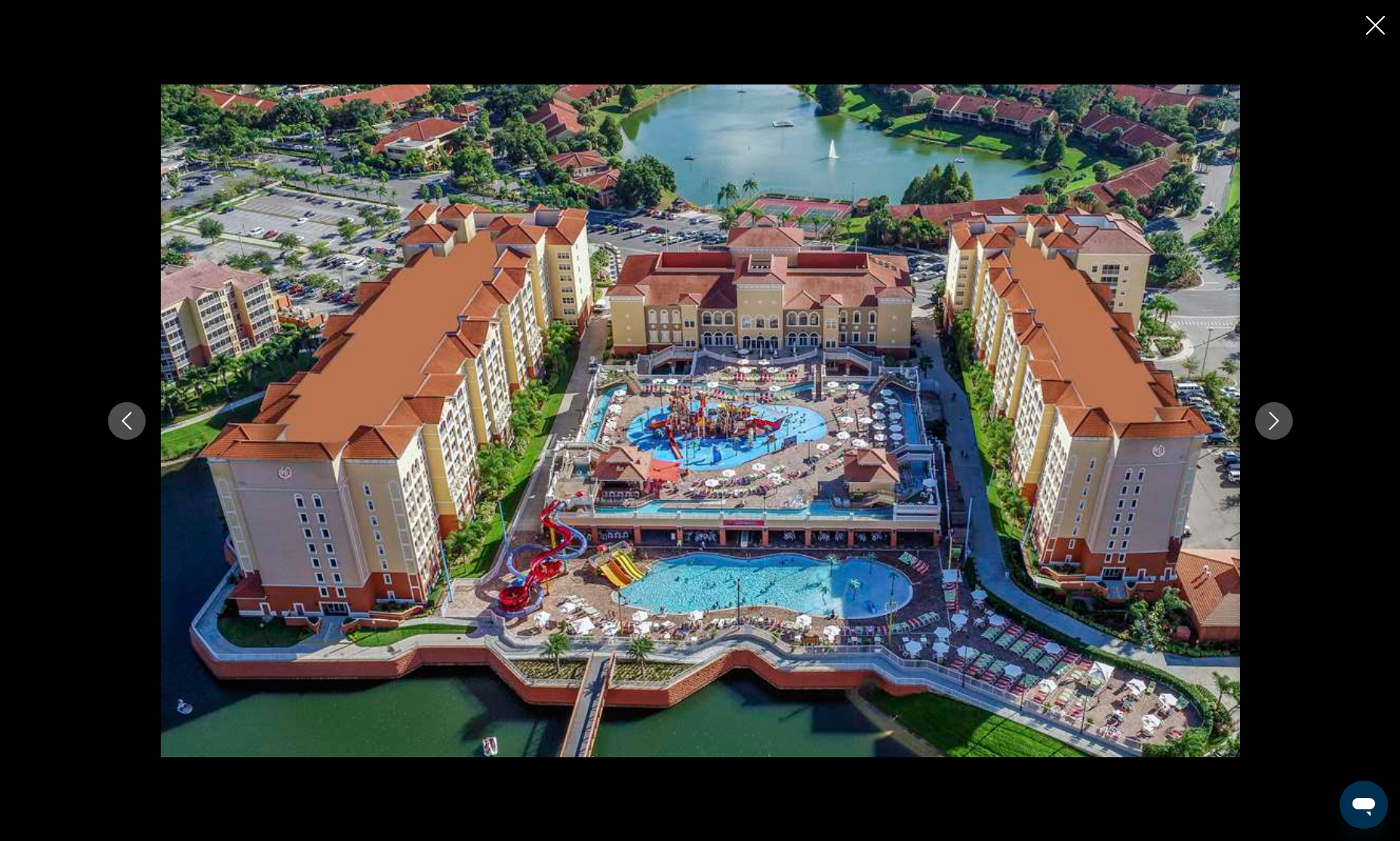
click at [1277, 424] on icon "Next image" at bounding box center [1274, 420] width 18 height 18
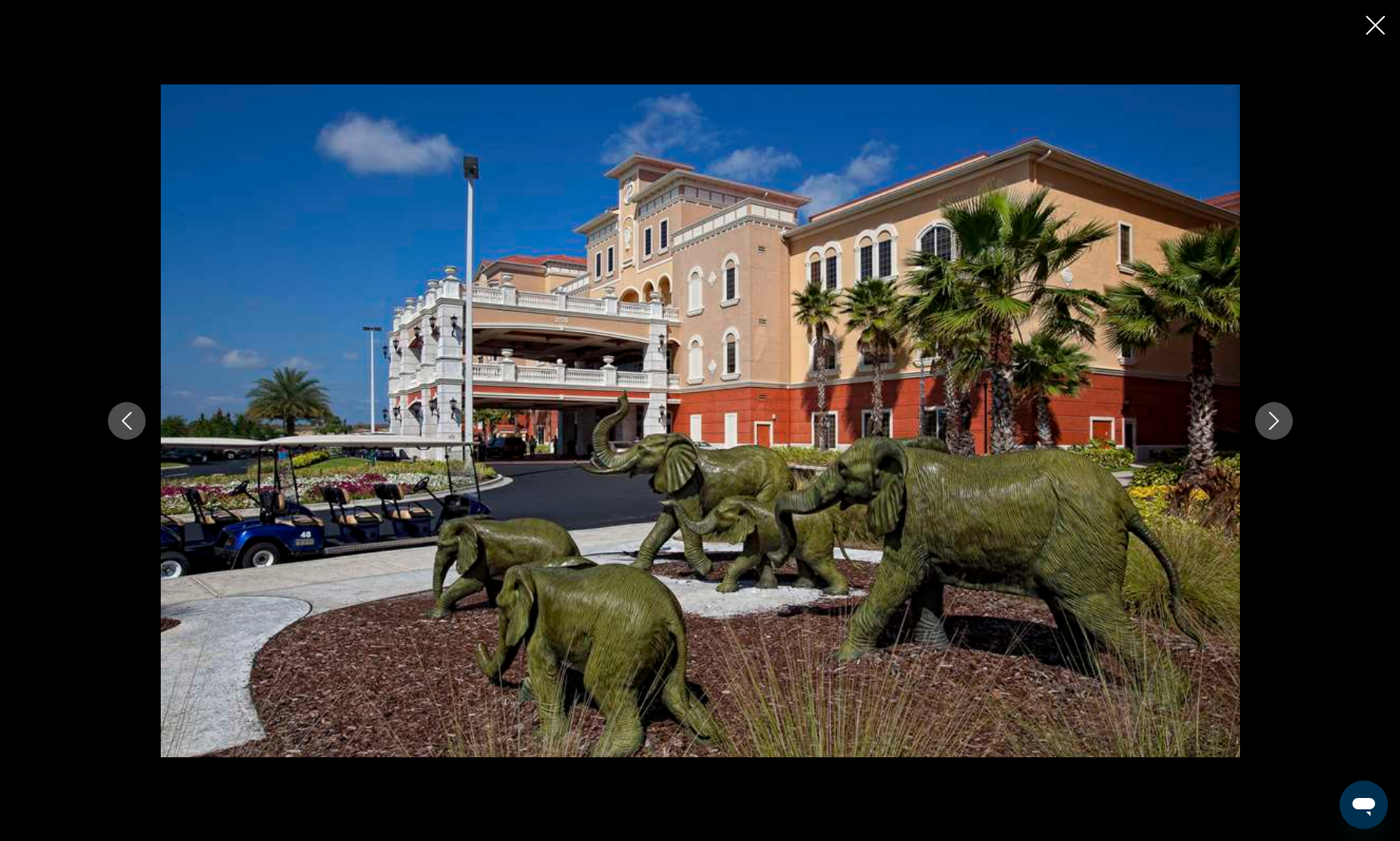
click at [1277, 424] on icon "Next image" at bounding box center [1274, 420] width 18 height 18
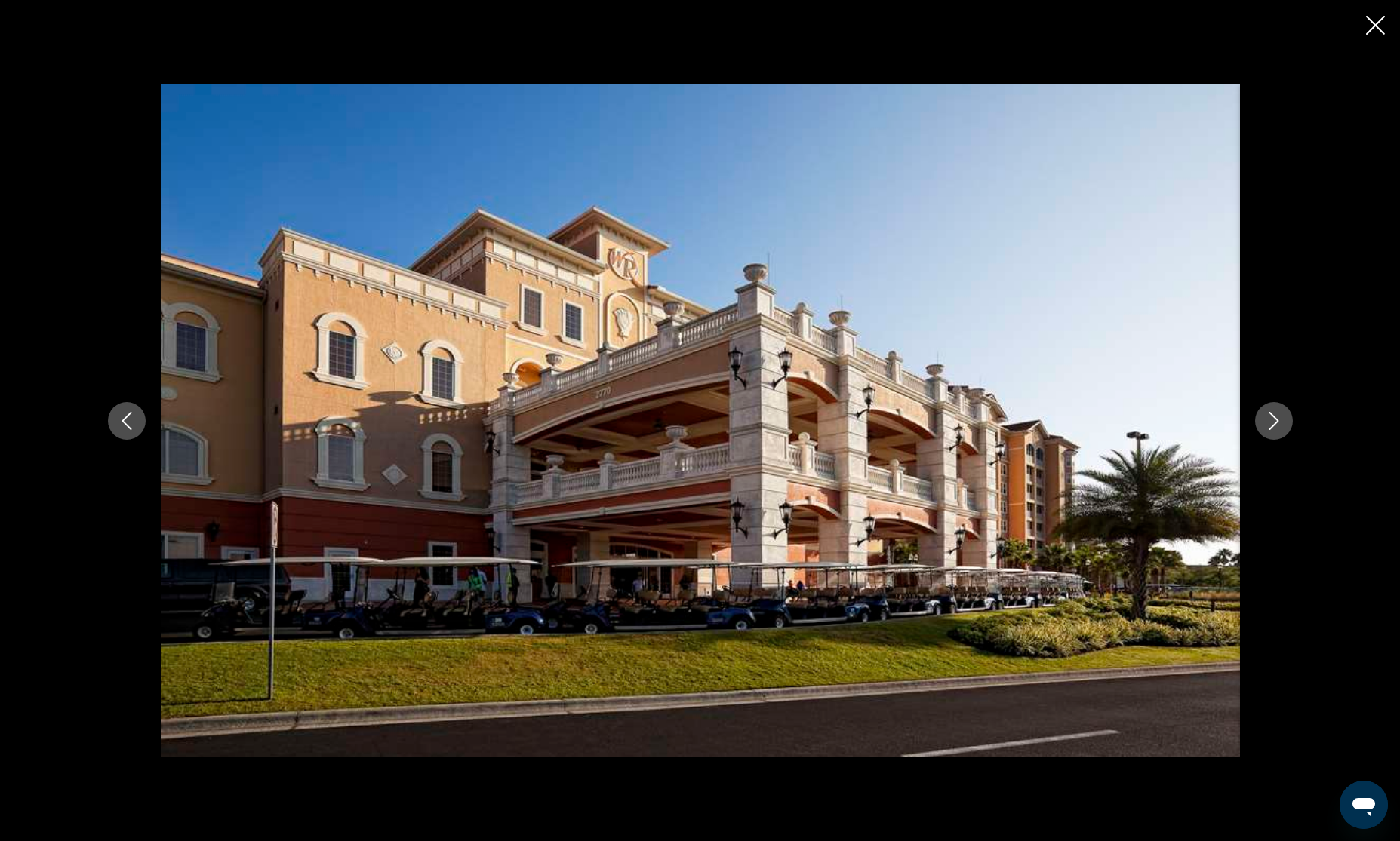
click at [1277, 424] on icon "Next image" at bounding box center [1274, 420] width 18 height 18
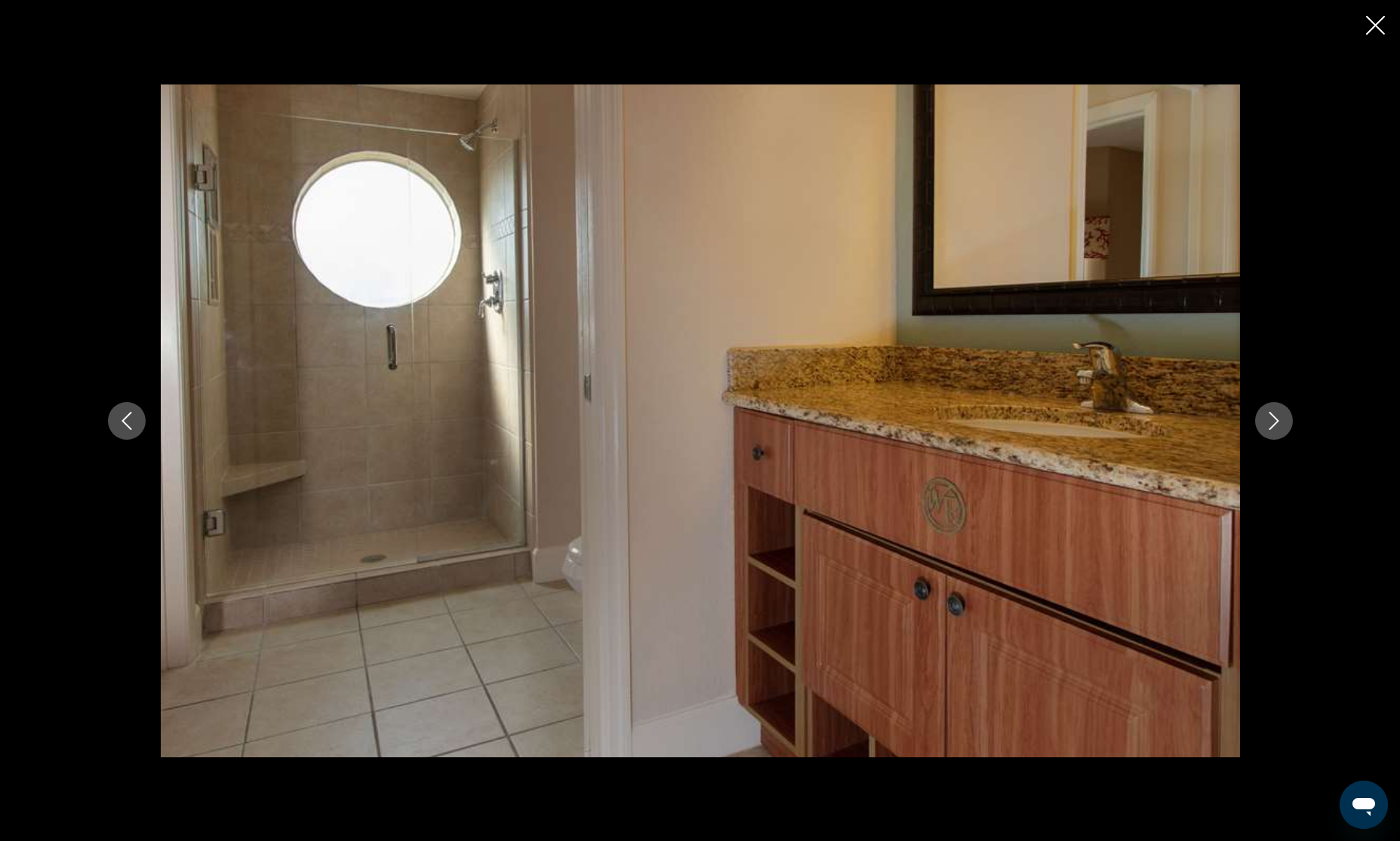
click at [1277, 424] on icon "Next image" at bounding box center [1274, 420] width 18 height 18
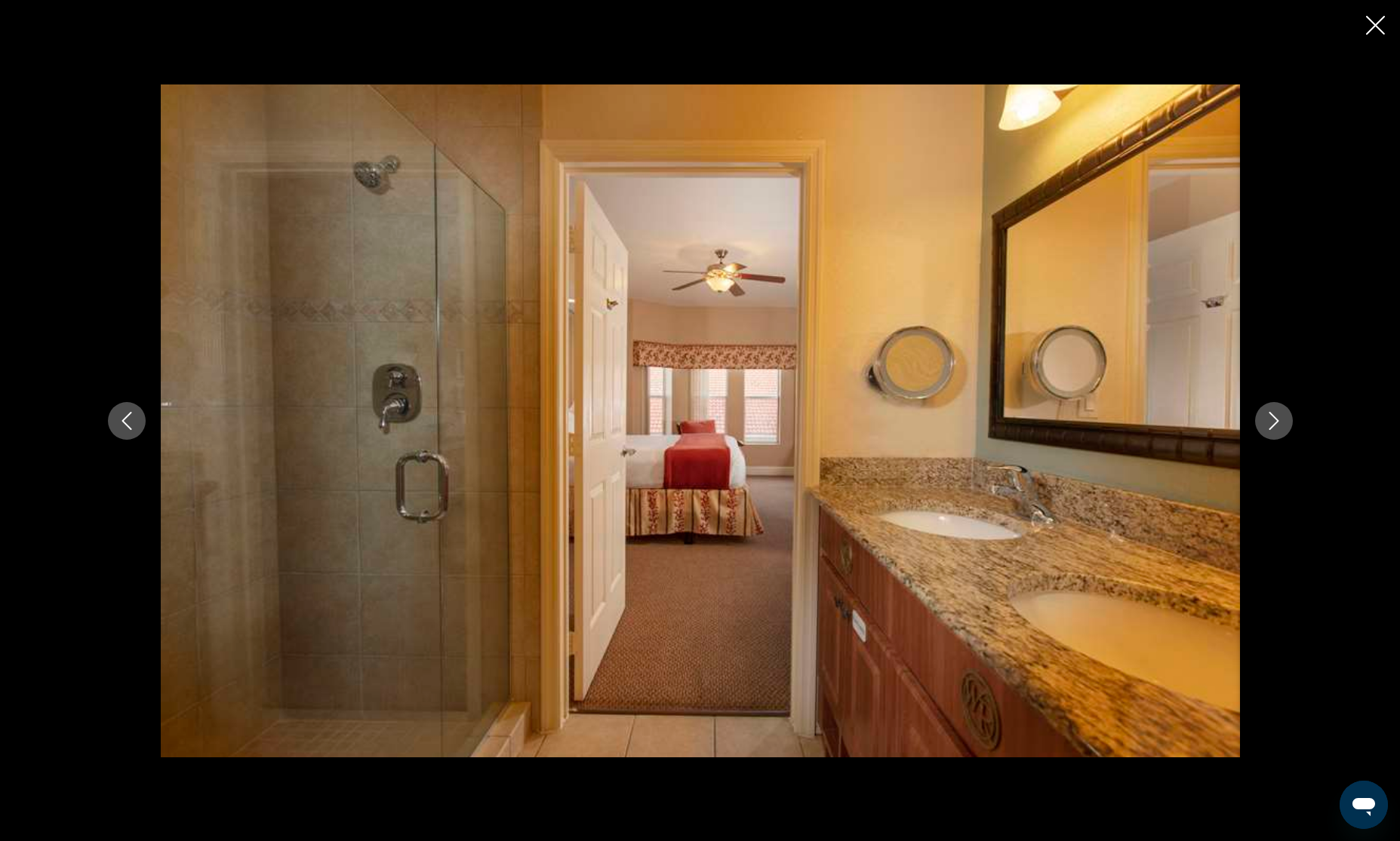
click at [1277, 424] on icon "Next image" at bounding box center [1274, 420] width 18 height 18
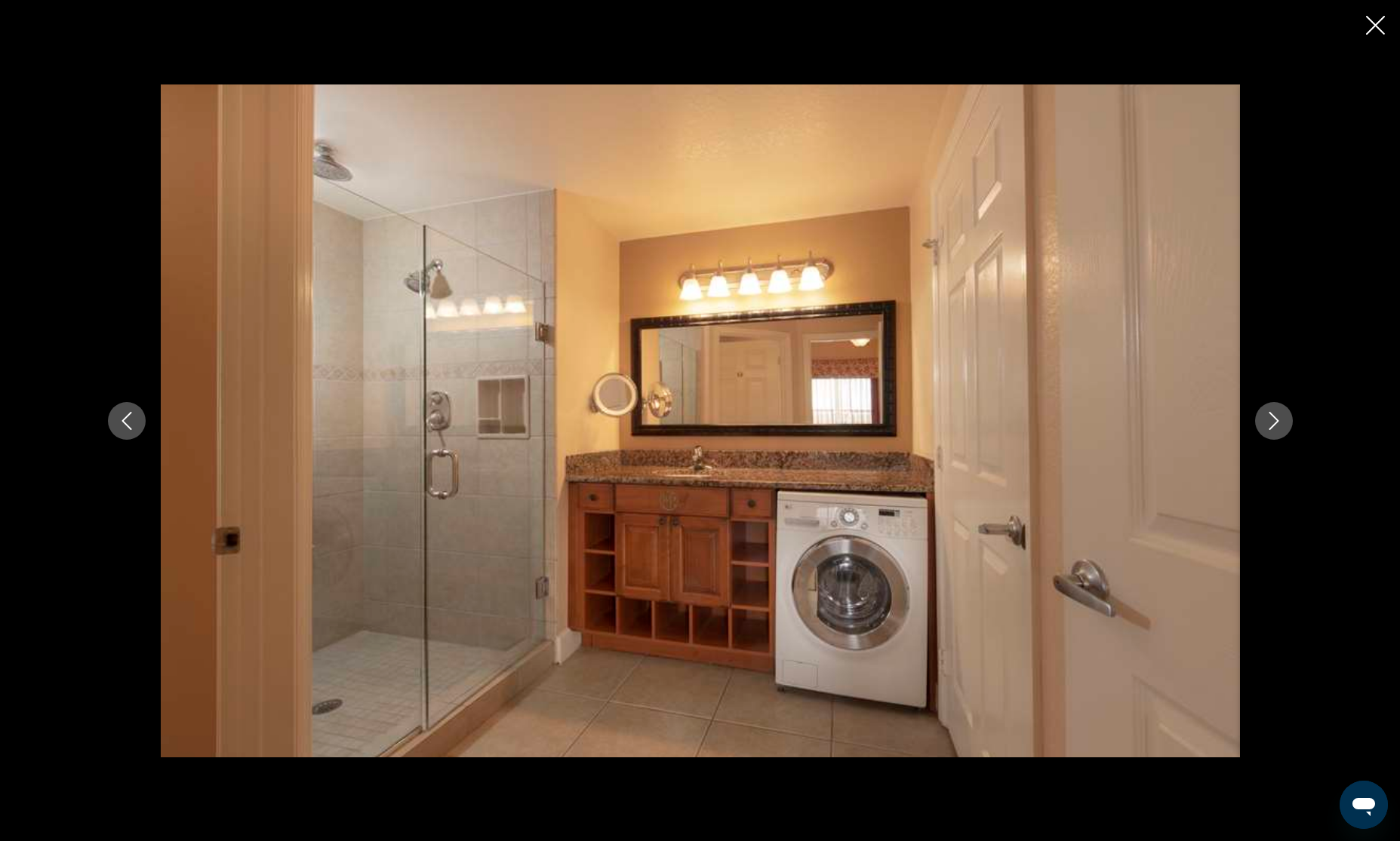
click at [1277, 424] on icon "Next image" at bounding box center [1274, 420] width 18 height 18
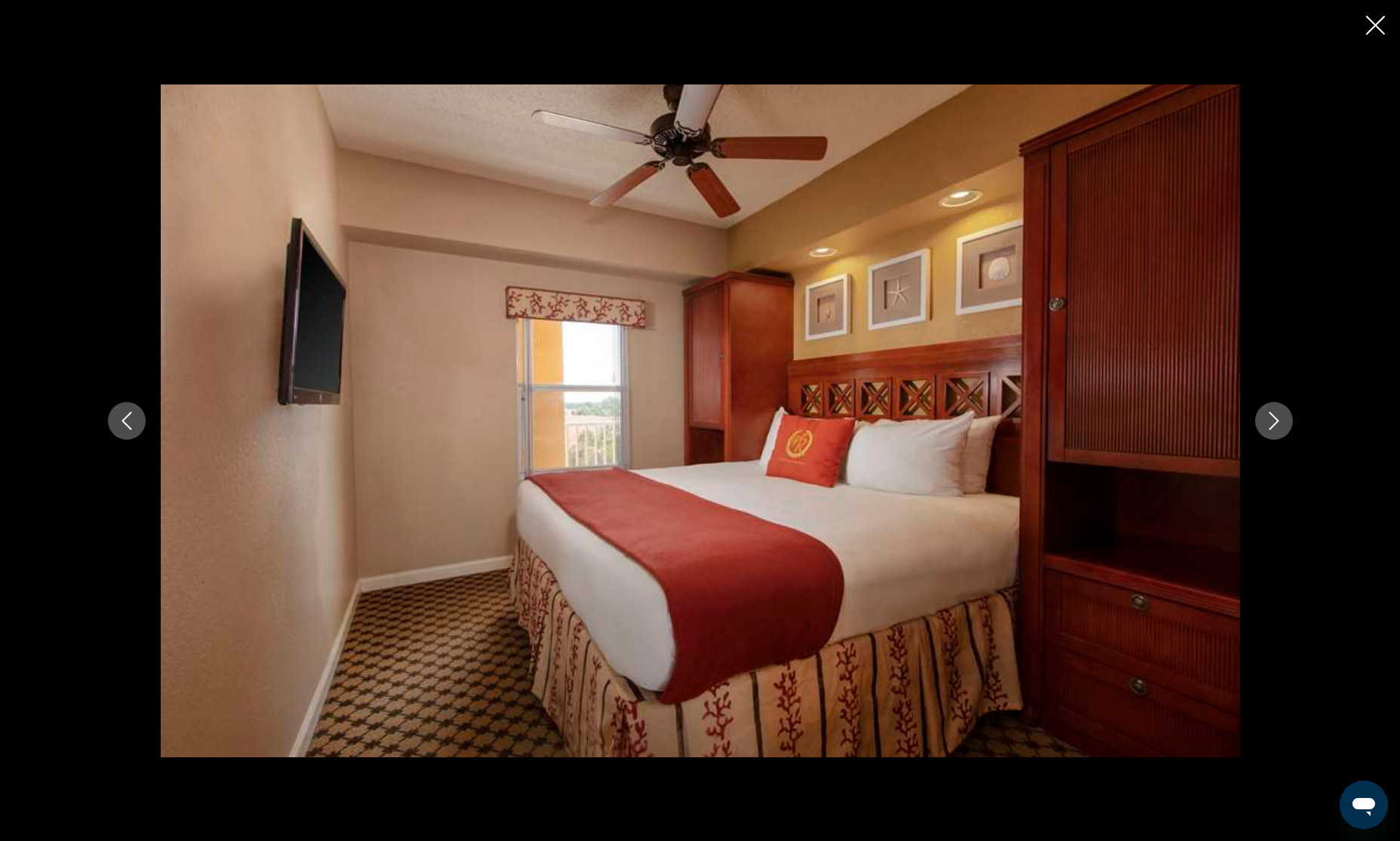
click at [1277, 424] on icon "Next image" at bounding box center [1274, 420] width 18 height 18
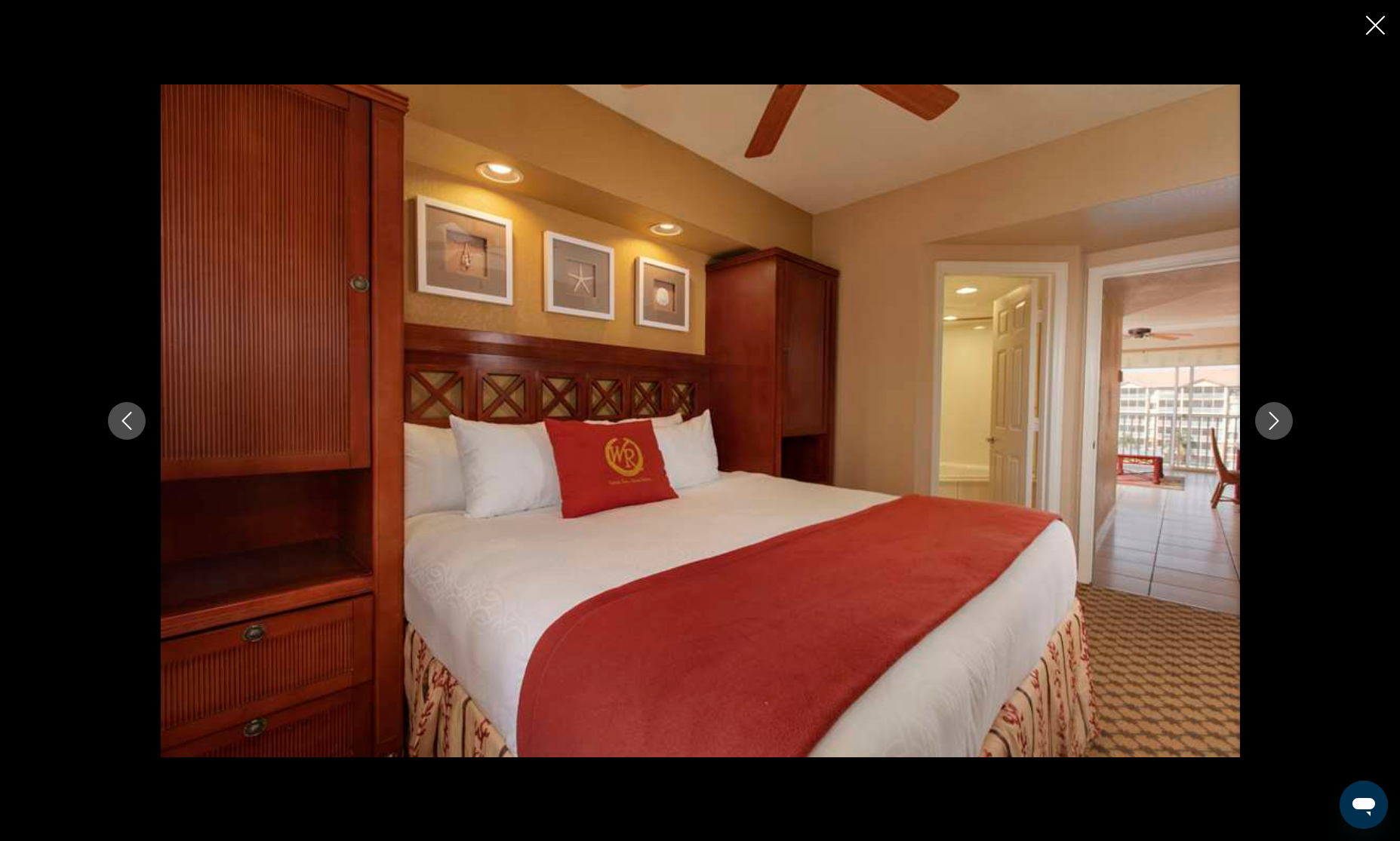
click at [1277, 424] on icon "Next image" at bounding box center [1274, 420] width 18 height 18
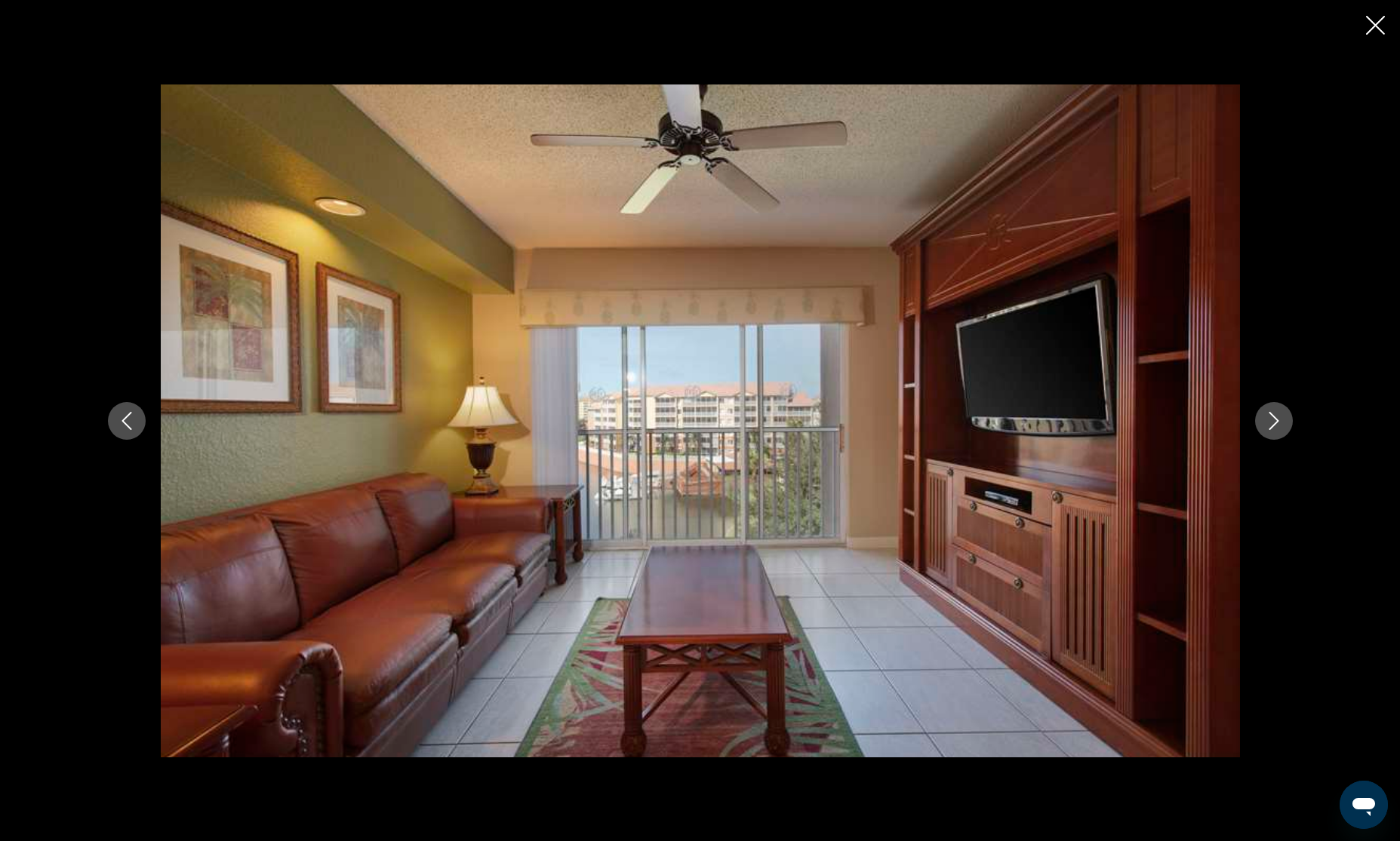
click at [1277, 424] on icon "Next image" at bounding box center [1274, 420] width 18 height 18
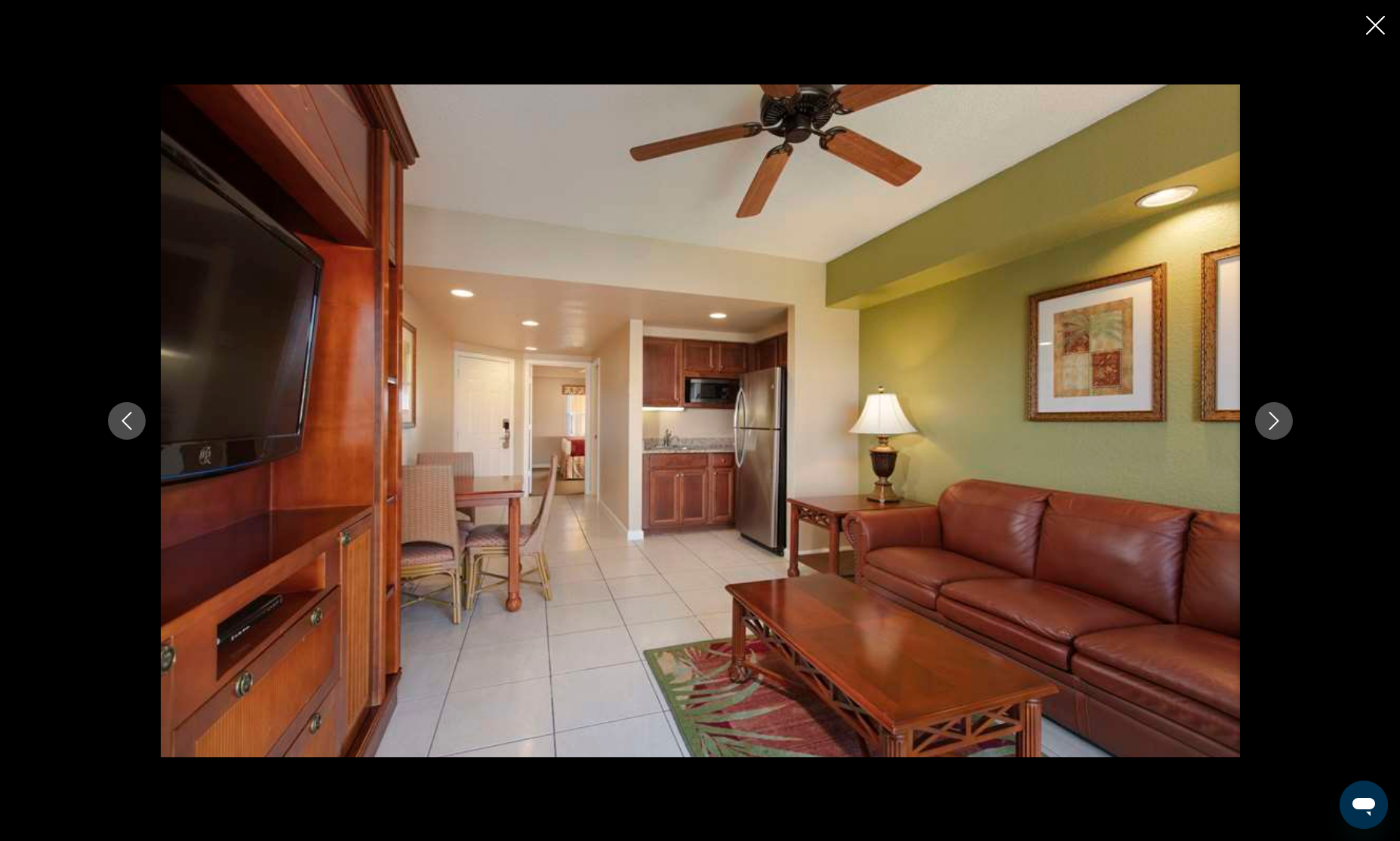
click at [1277, 424] on icon "Next image" at bounding box center [1274, 420] width 18 height 18
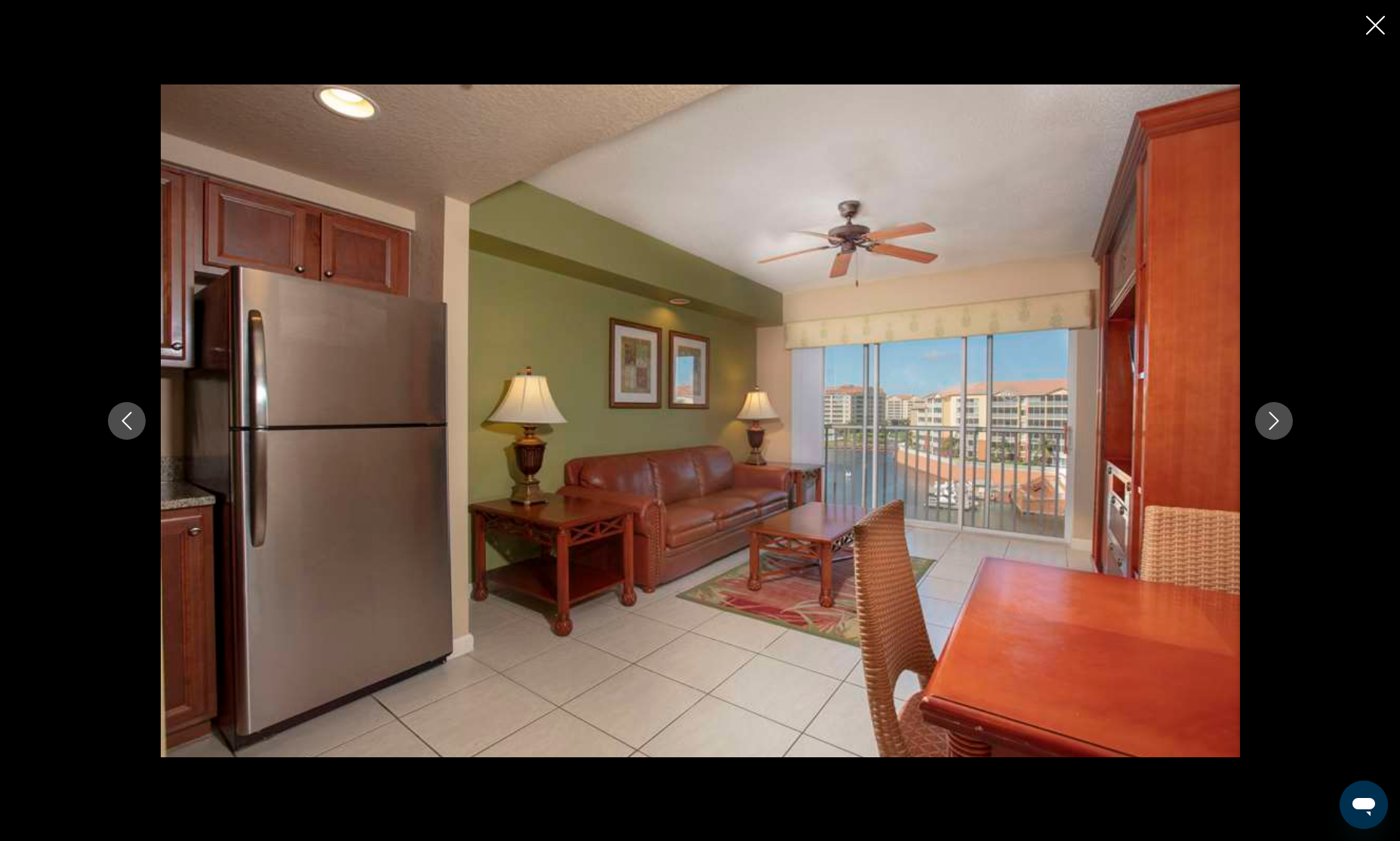
click at [1277, 424] on icon "Next image" at bounding box center [1274, 420] width 18 height 18
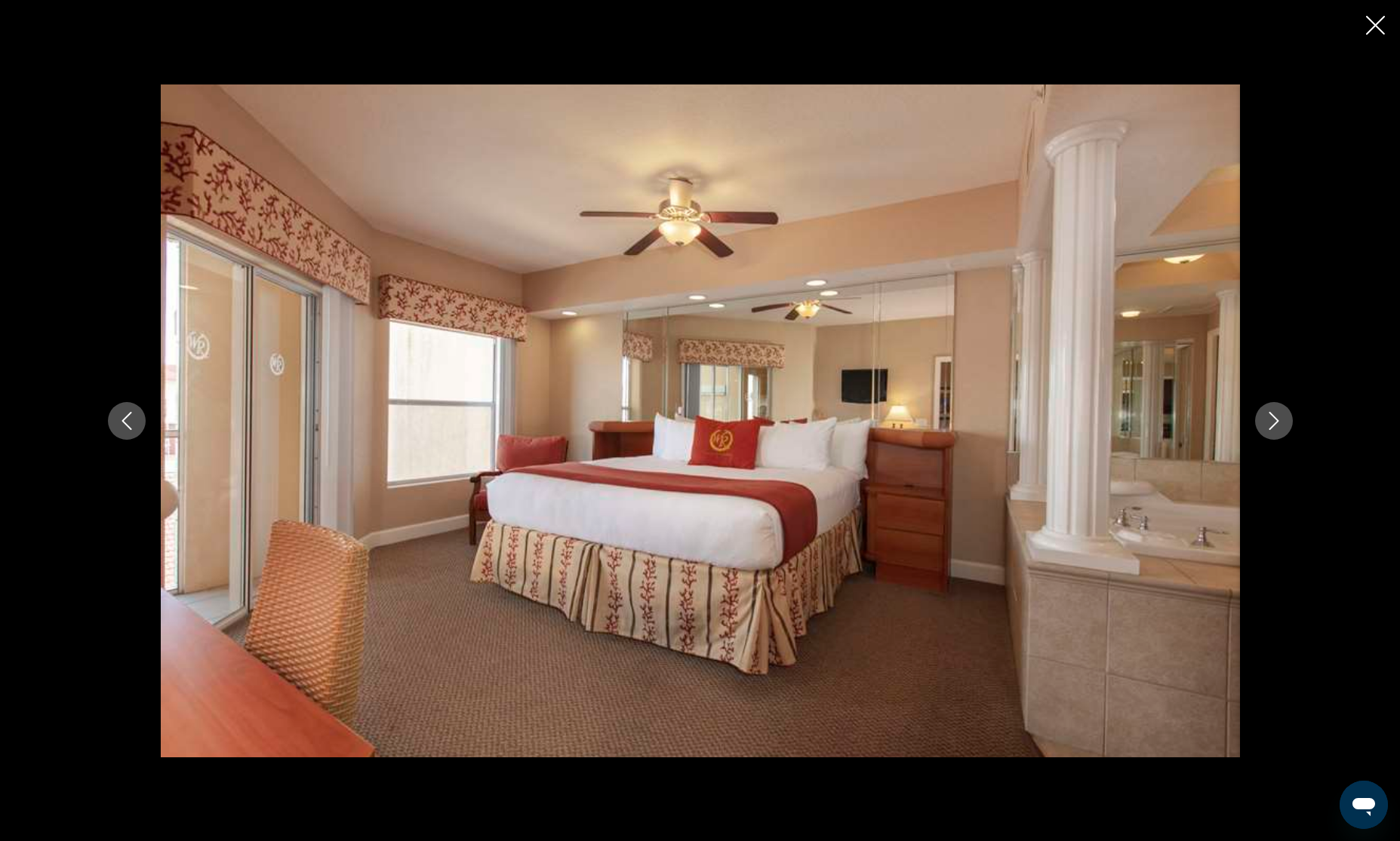
click at [1277, 424] on icon "Next image" at bounding box center [1274, 420] width 18 height 18
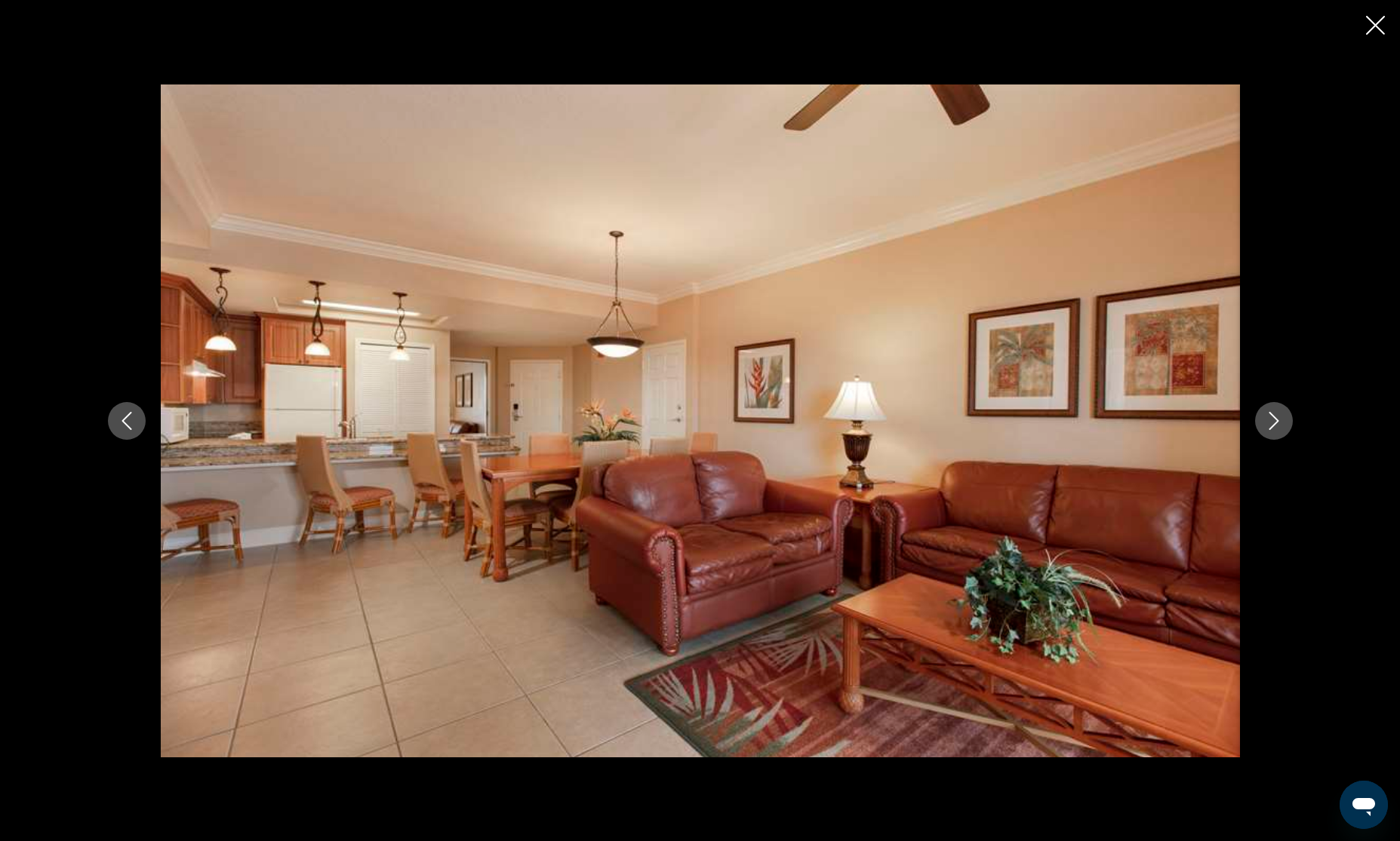
click at [1277, 424] on icon "Next image" at bounding box center [1274, 420] width 18 height 18
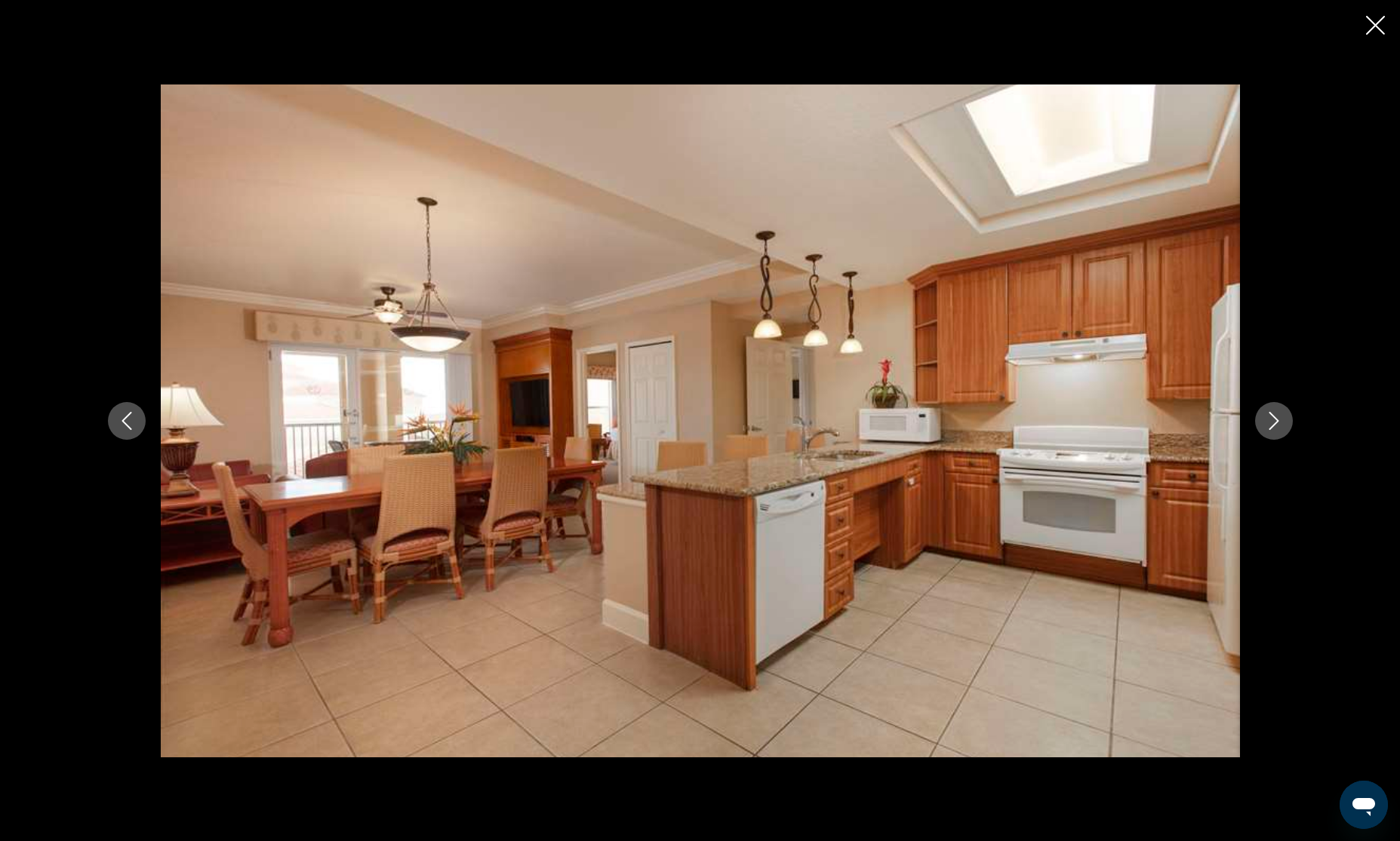
click at [1277, 424] on icon "Next image" at bounding box center [1274, 420] width 18 height 18
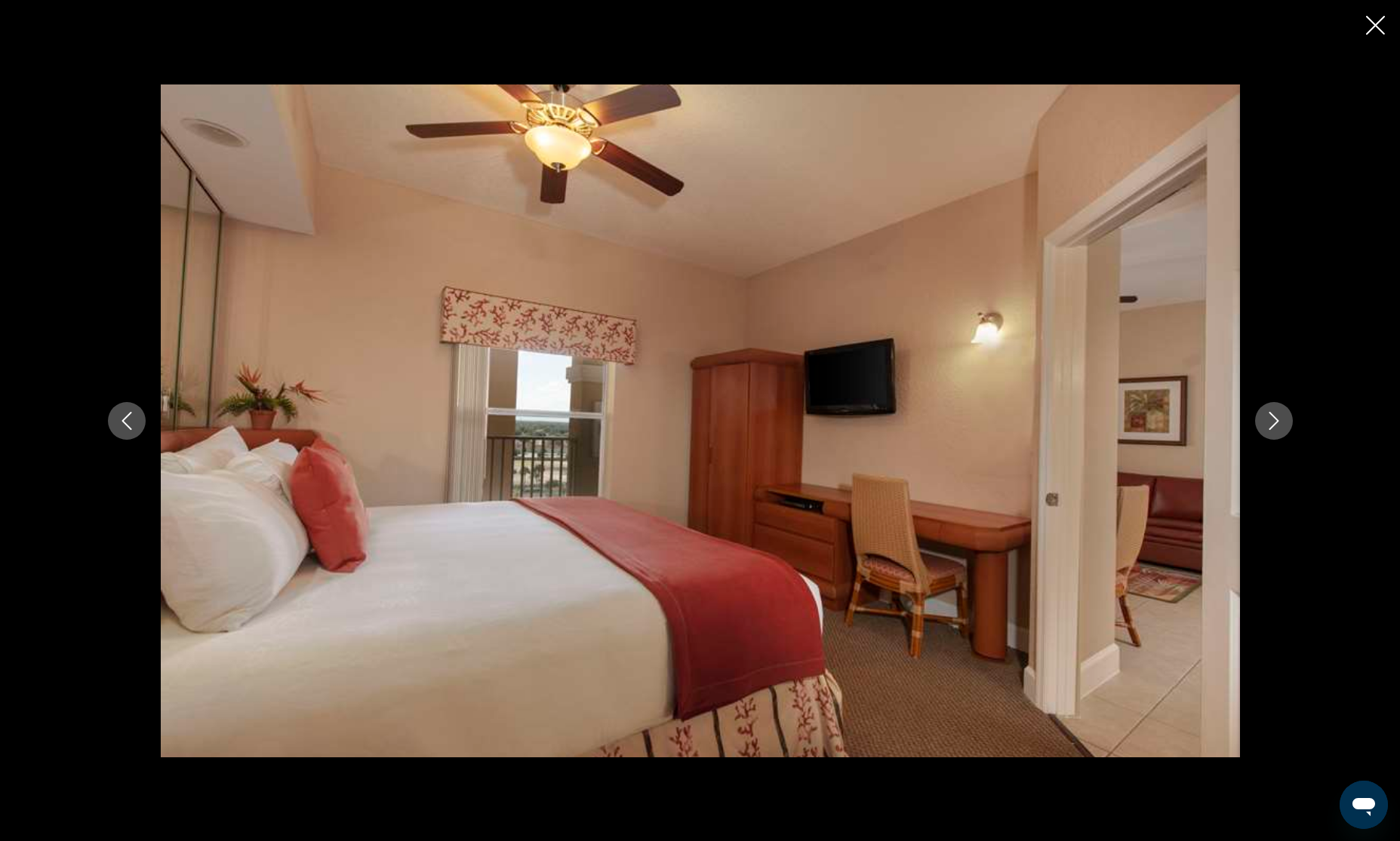
click at [1277, 424] on icon "Next image" at bounding box center [1274, 420] width 18 height 18
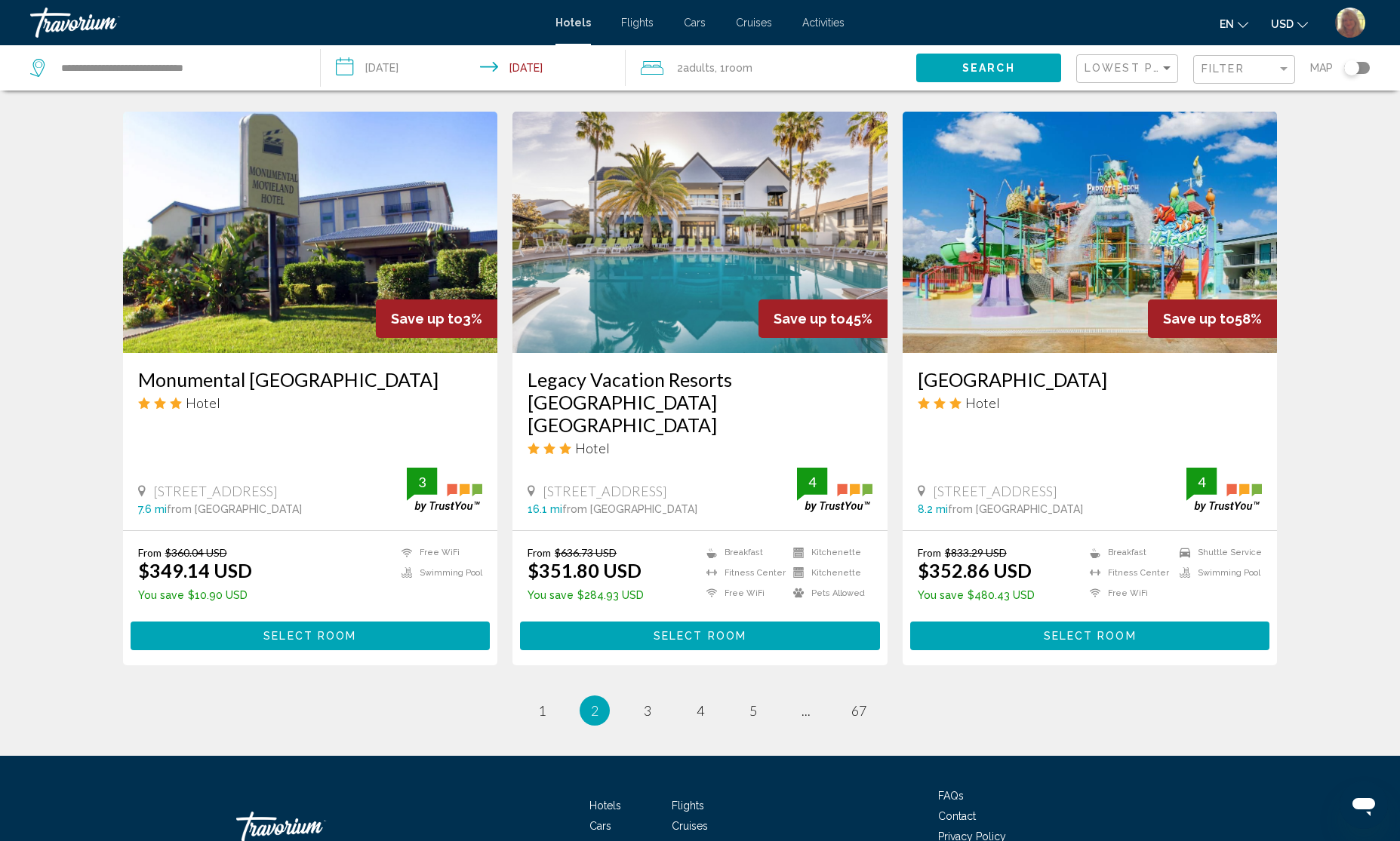
scroll to position [1792, 0]
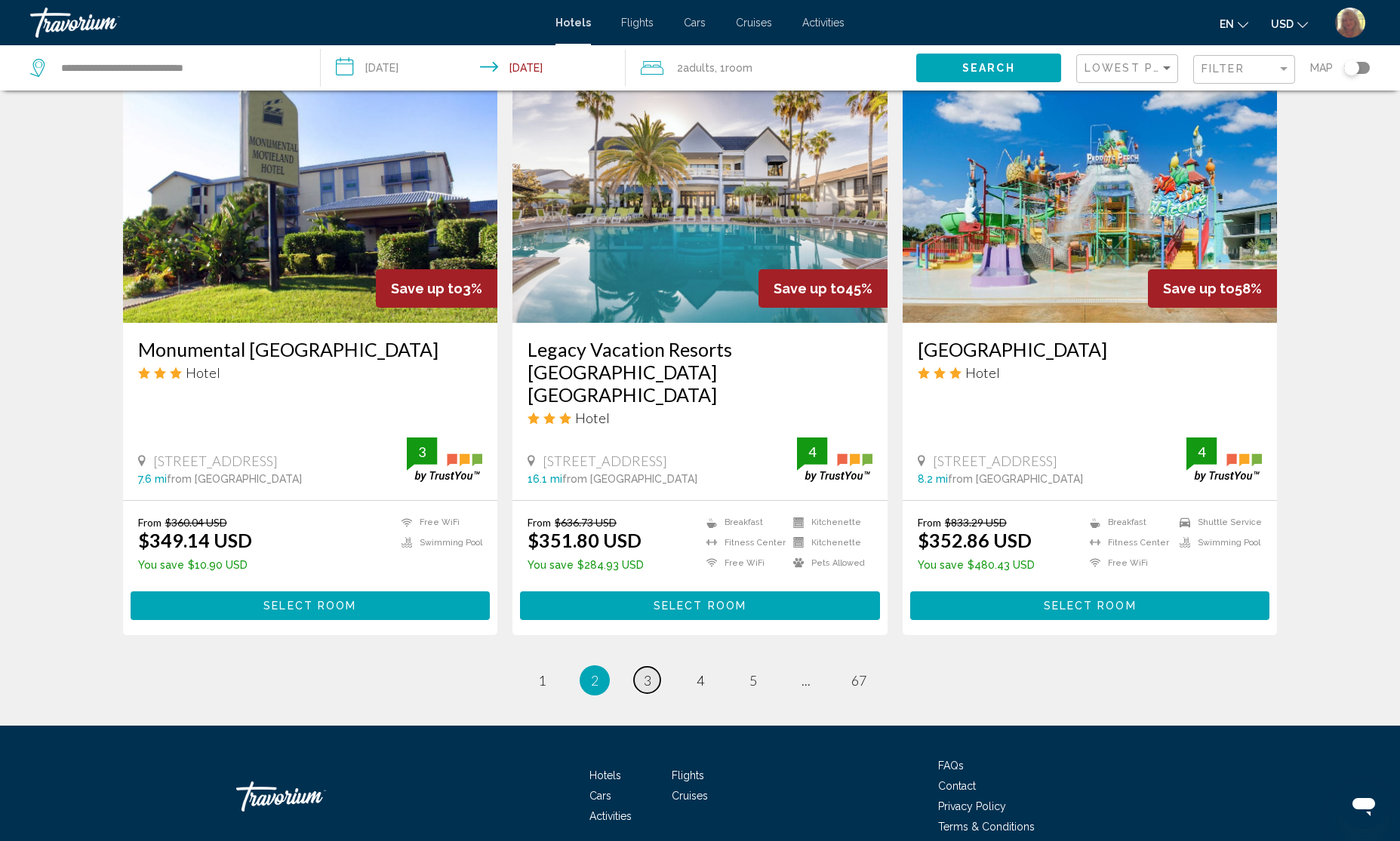
click at [653, 667] on link "page 3" at bounding box center [647, 680] width 27 height 27
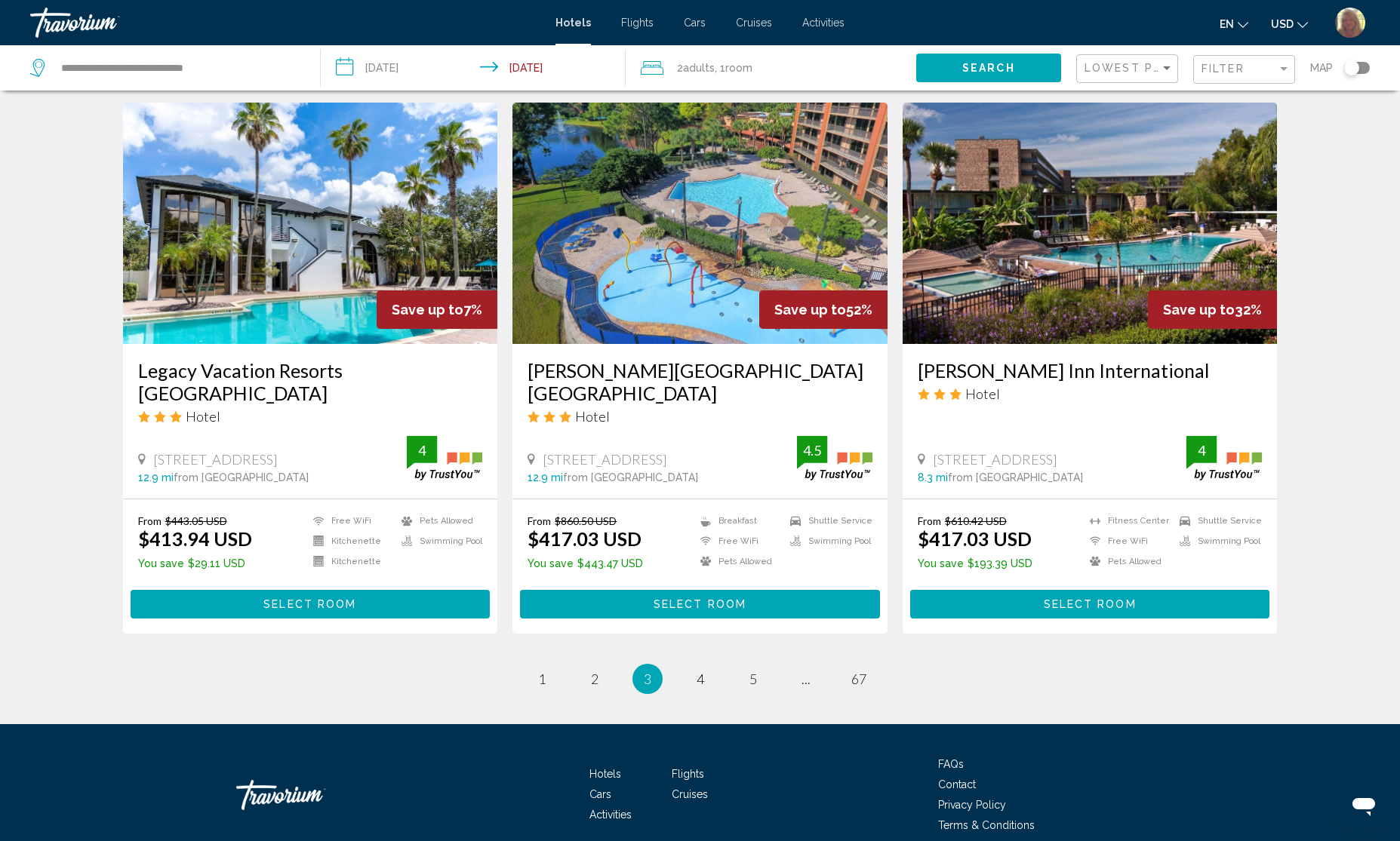
scroll to position [1770, 0]
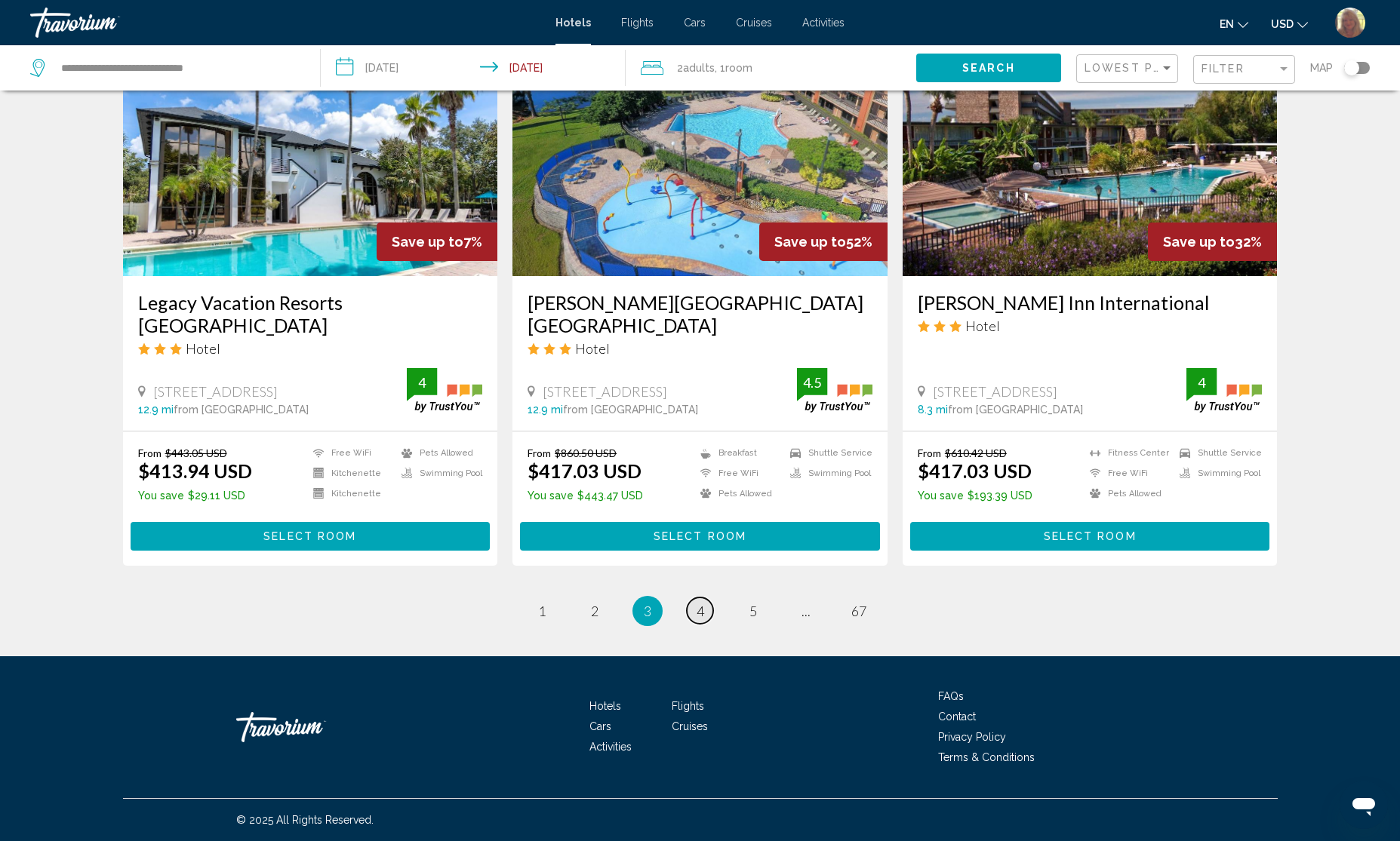
click at [693, 609] on link "page 4" at bounding box center [700, 610] width 27 height 27
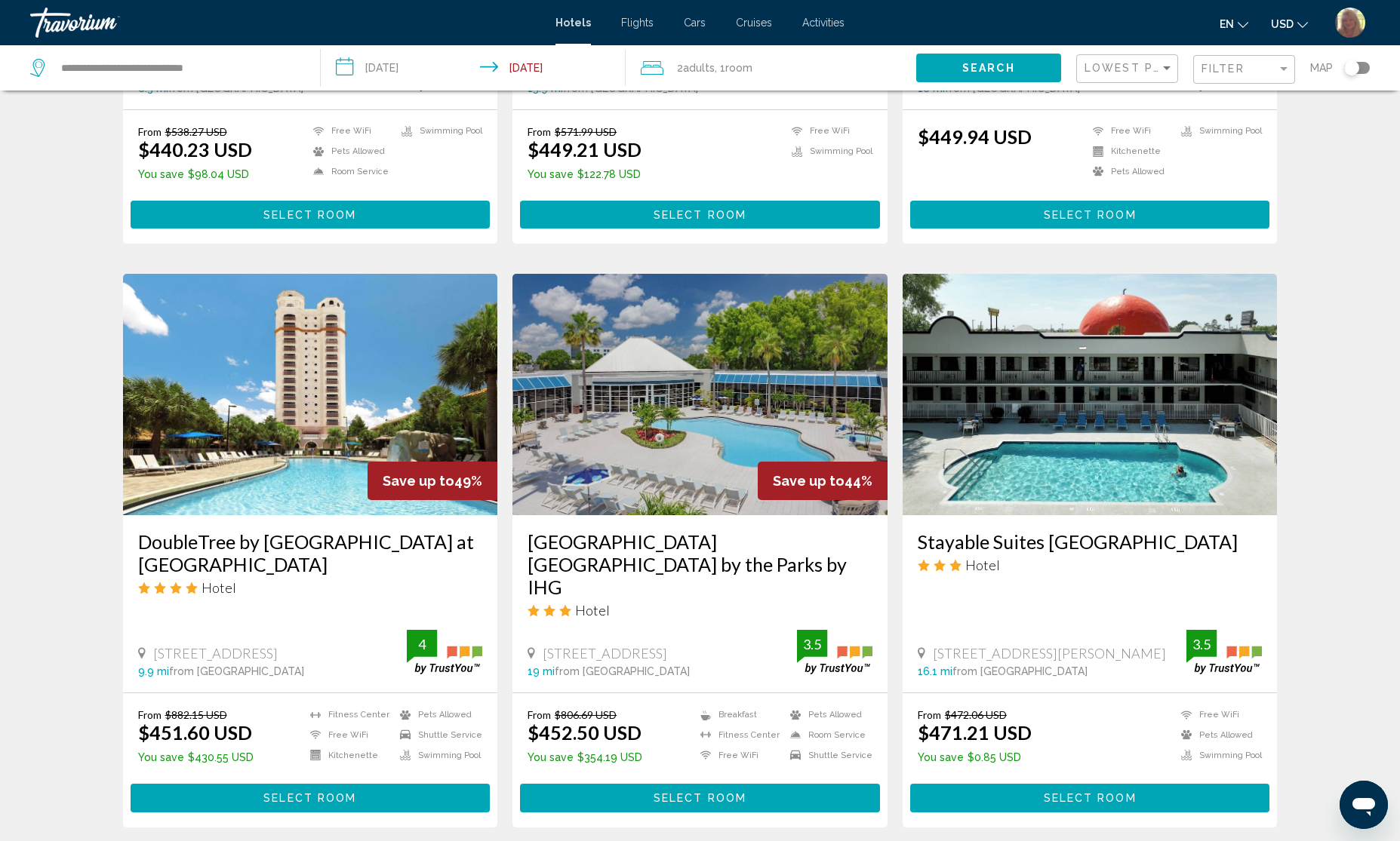
scroll to position [1748, 0]
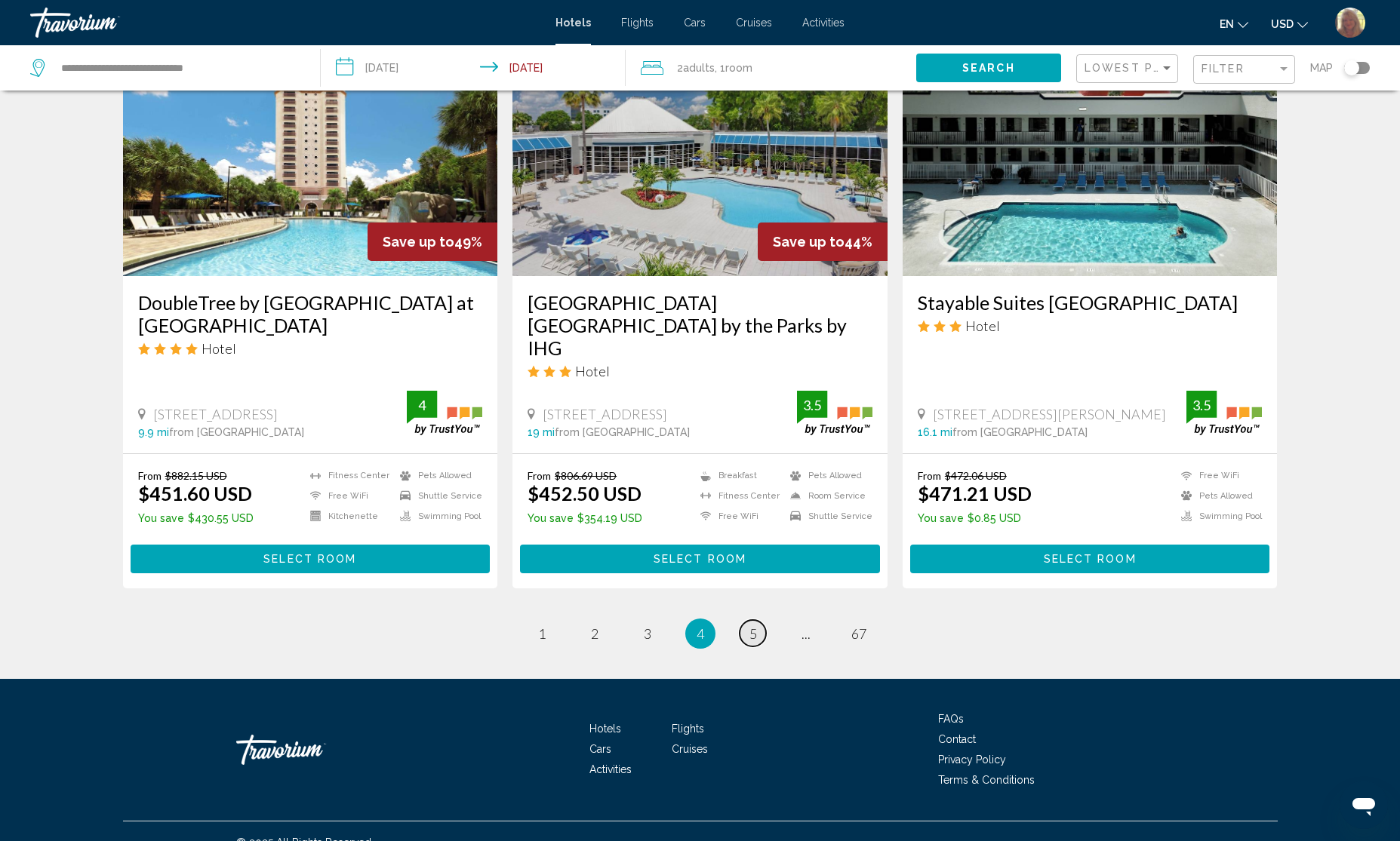
click at [744, 620] on link "page 5" at bounding box center [753, 633] width 27 height 27
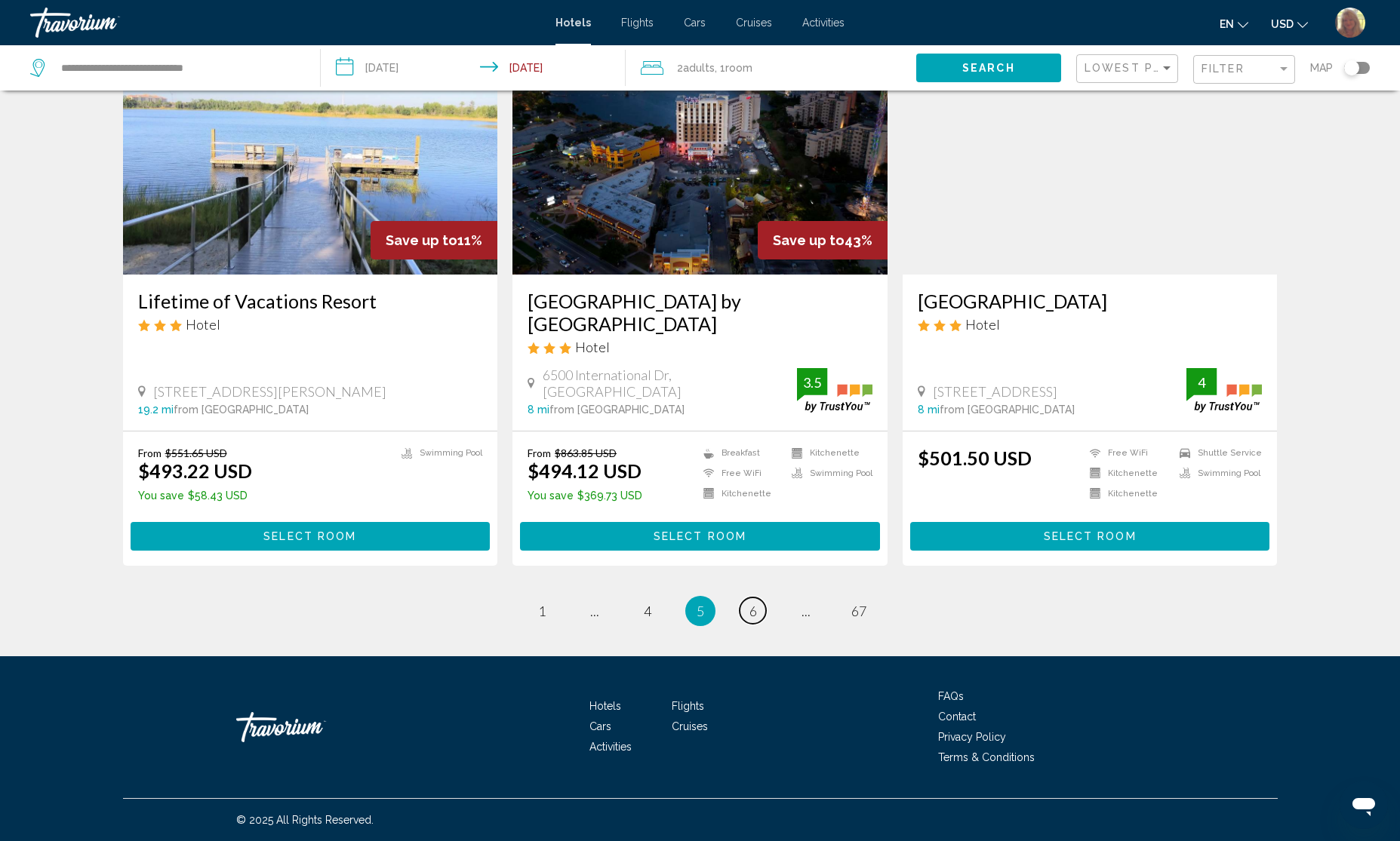
scroll to position [1793, 0]
click at [755, 617] on span "6" at bounding box center [753, 611] width 8 height 16
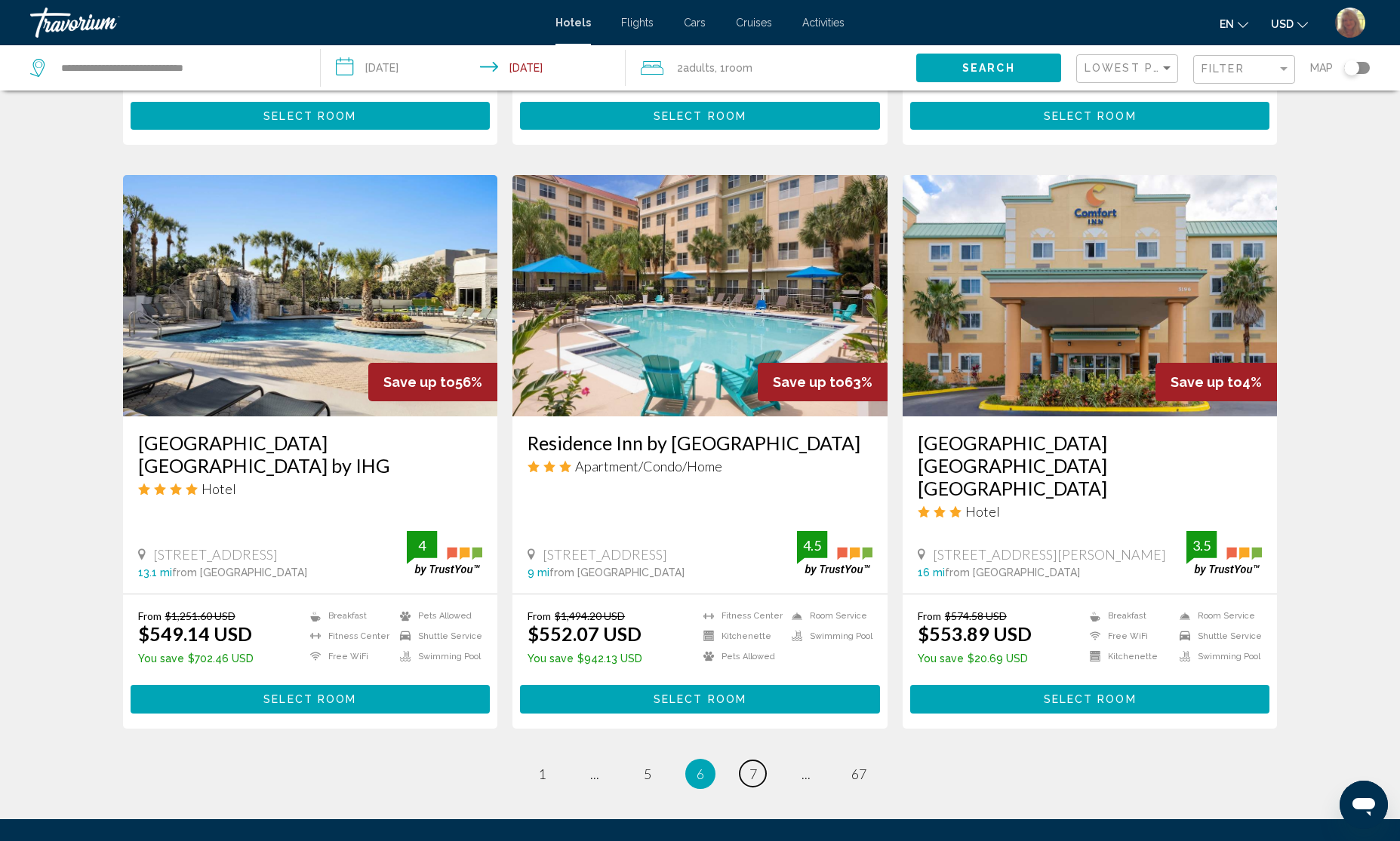
scroll to position [1697, 0]
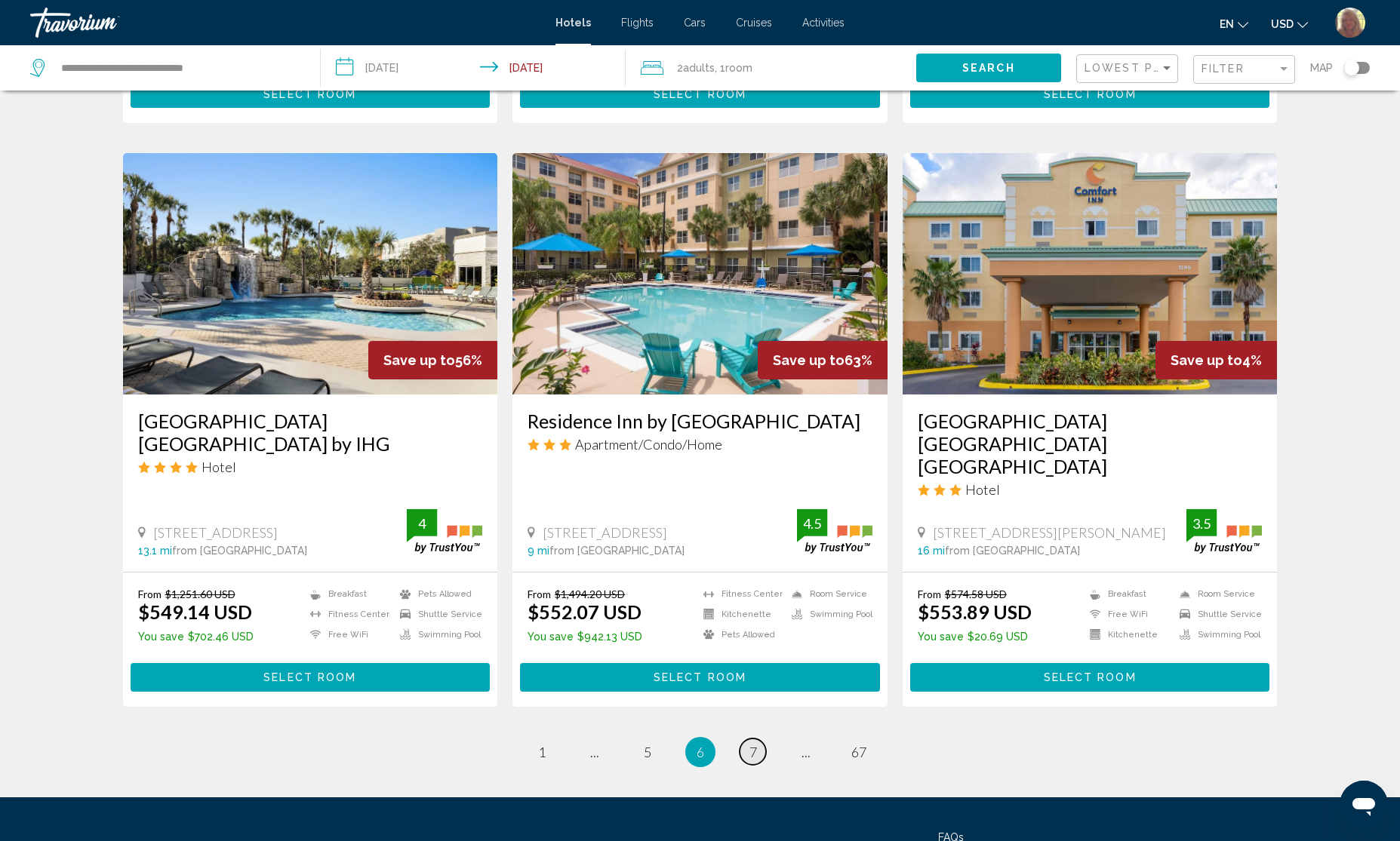
click at [751, 744] on span "7" at bounding box center [753, 752] width 8 height 16
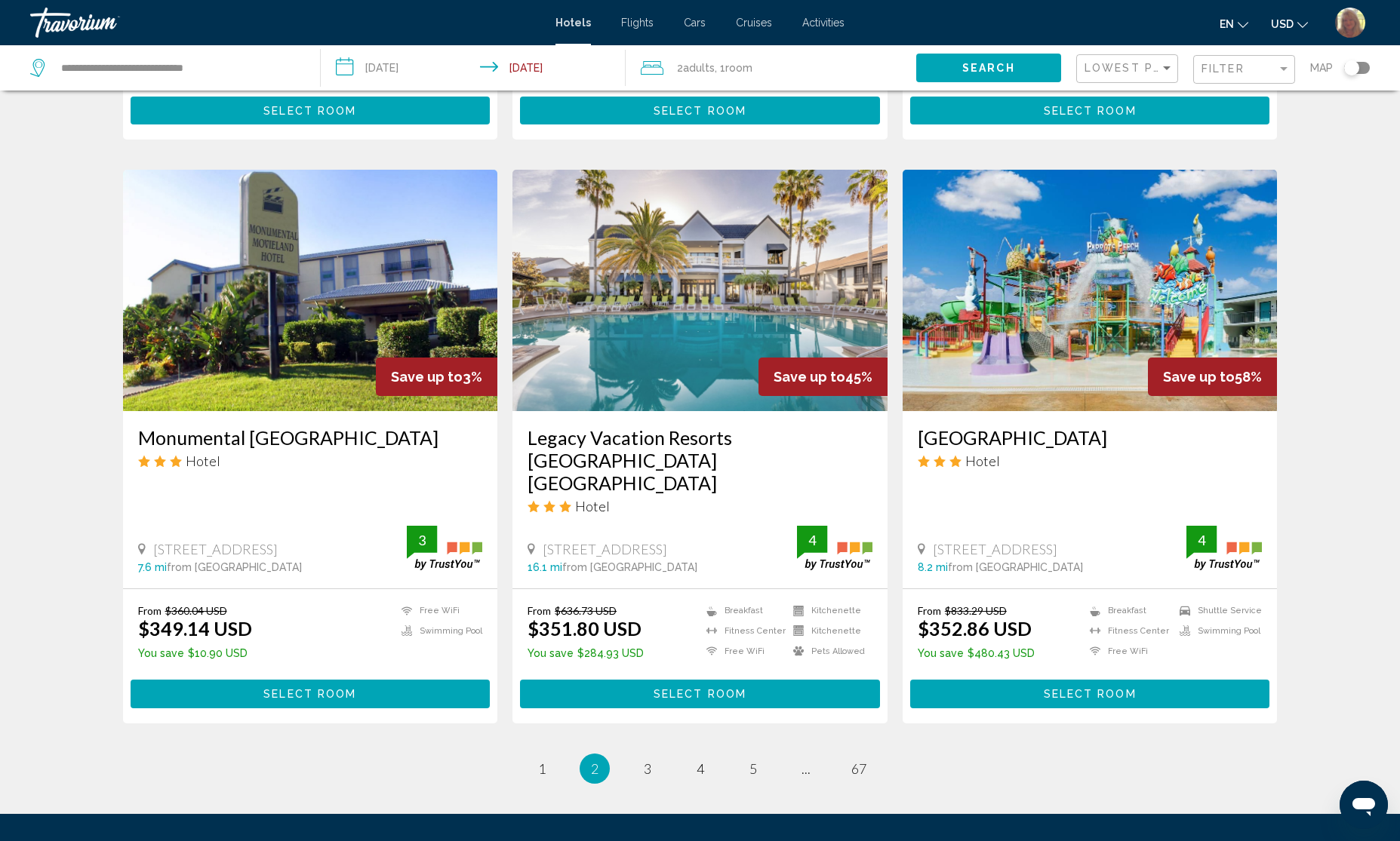
scroll to position [1794, 0]
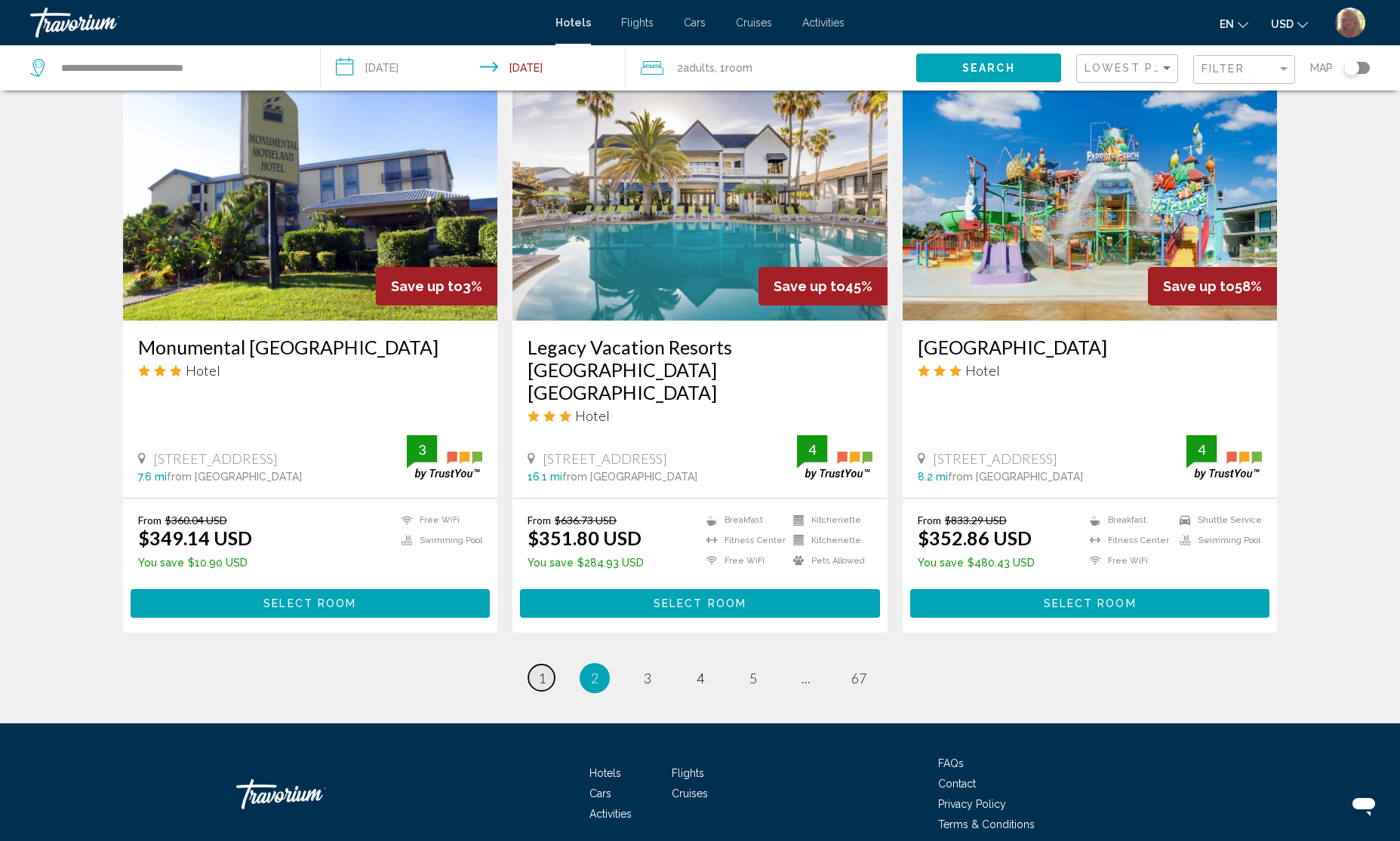
click at [548, 665] on link "page 1" at bounding box center [542, 678] width 27 height 27
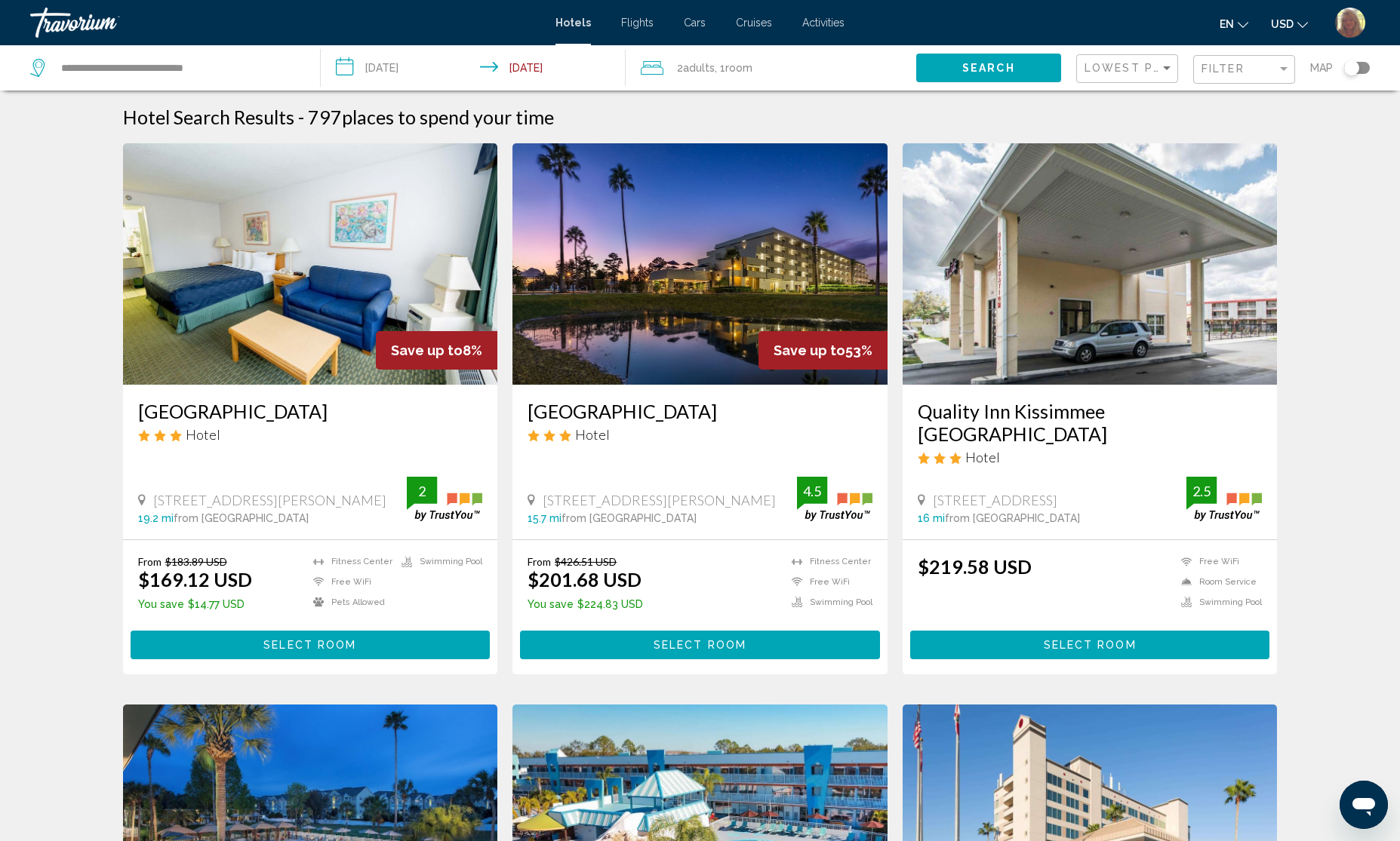
click at [676, 297] on img "Main content" at bounding box center [700, 263] width 375 height 241
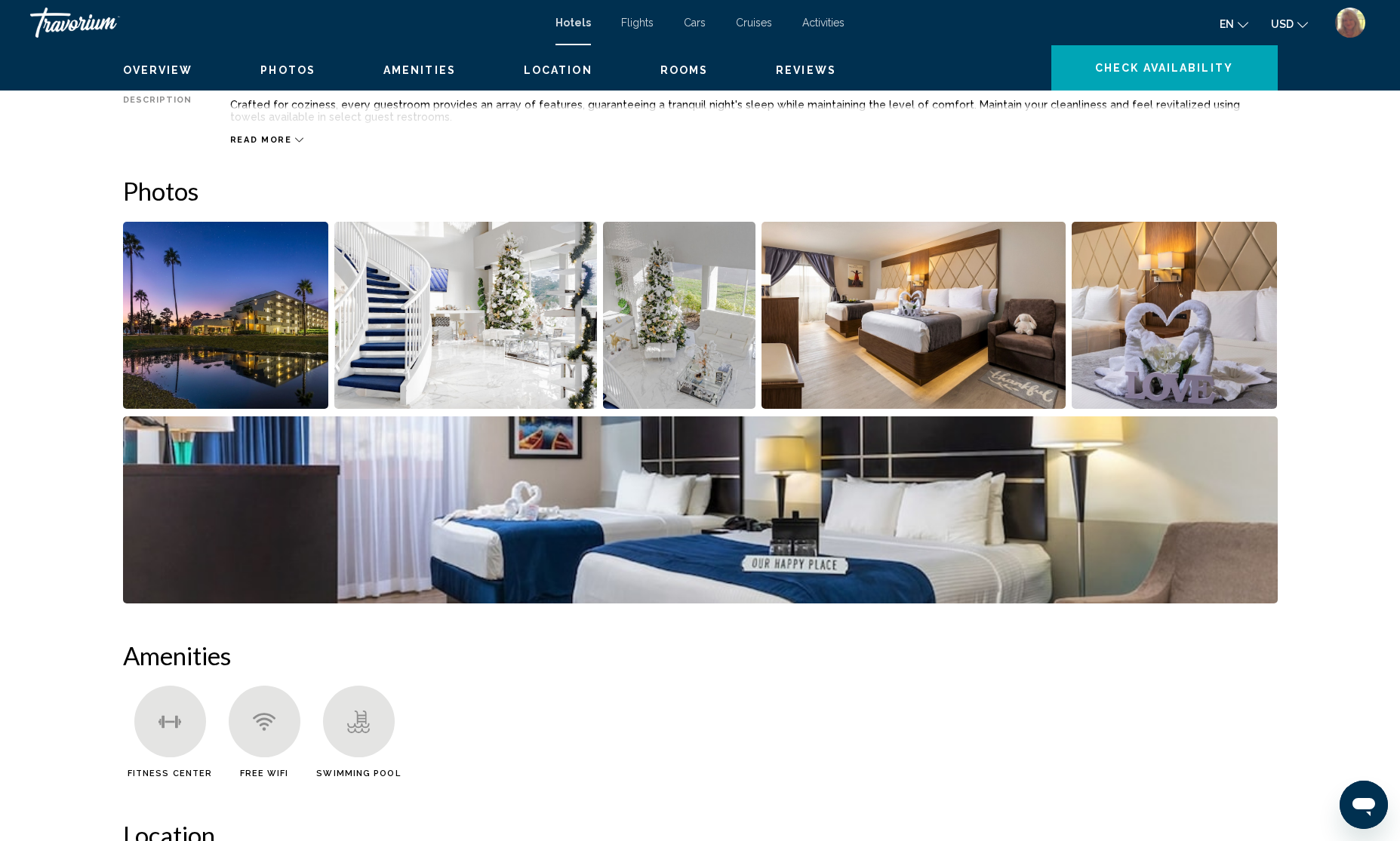
scroll to position [283, 0]
